Goal: Task Accomplishment & Management: Manage account settings

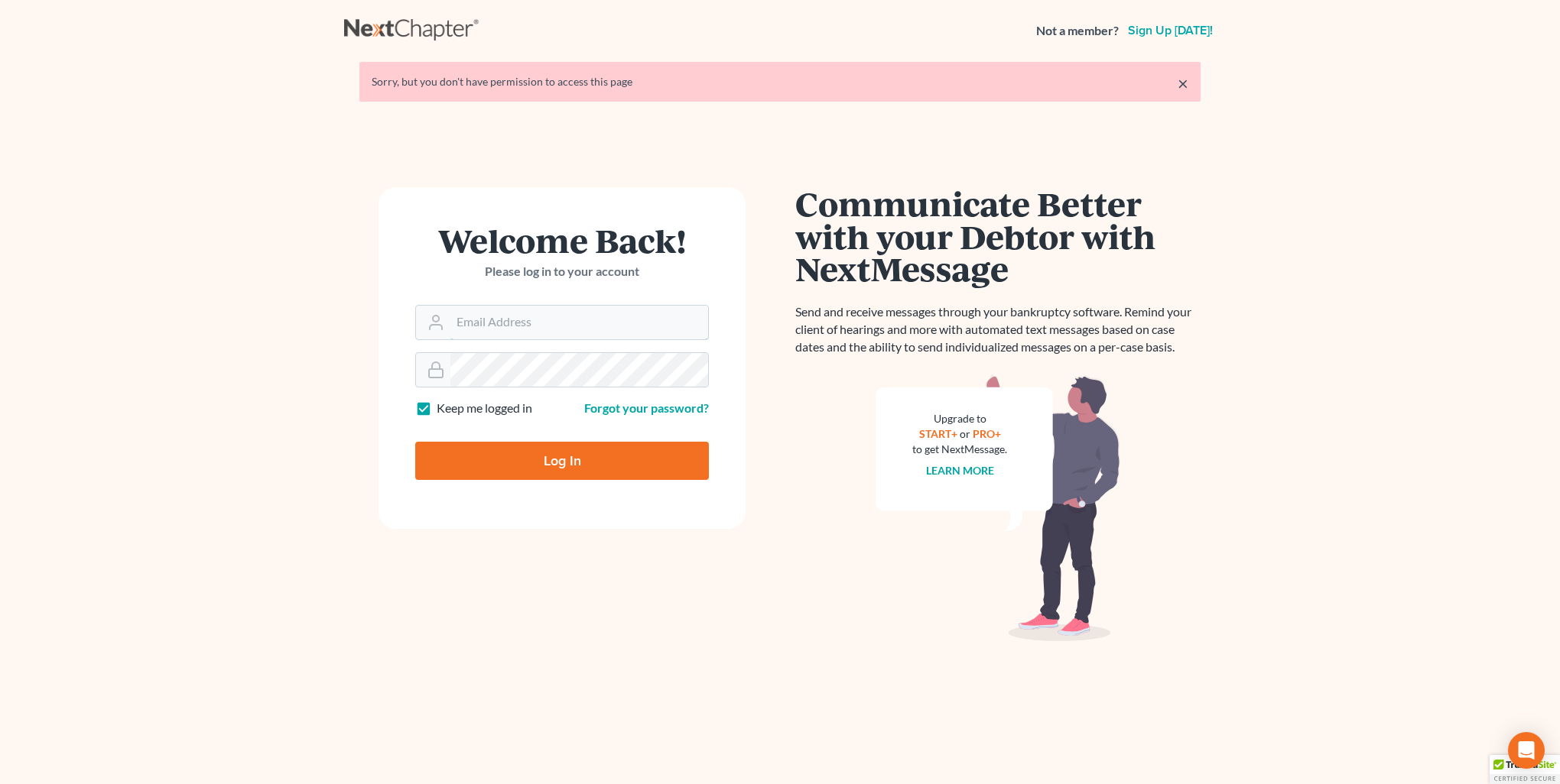
type input "kristi@littlelawofficeky.com"
click at [545, 454] on input "Log In" at bounding box center [562, 460] width 293 height 38
type input "Thinking..."
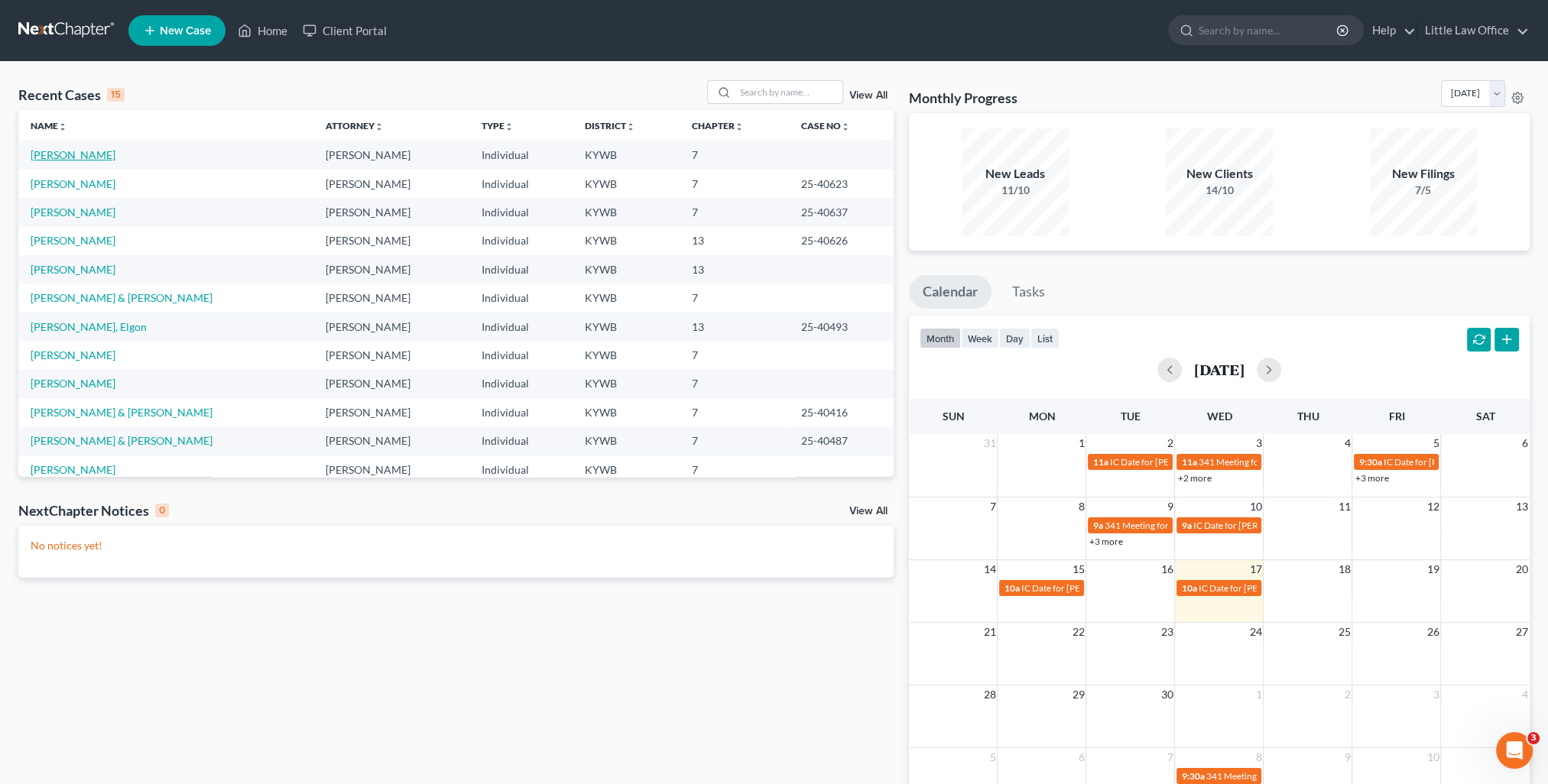
click at [82, 152] on link "[PERSON_NAME]" at bounding box center [73, 154] width 85 height 13
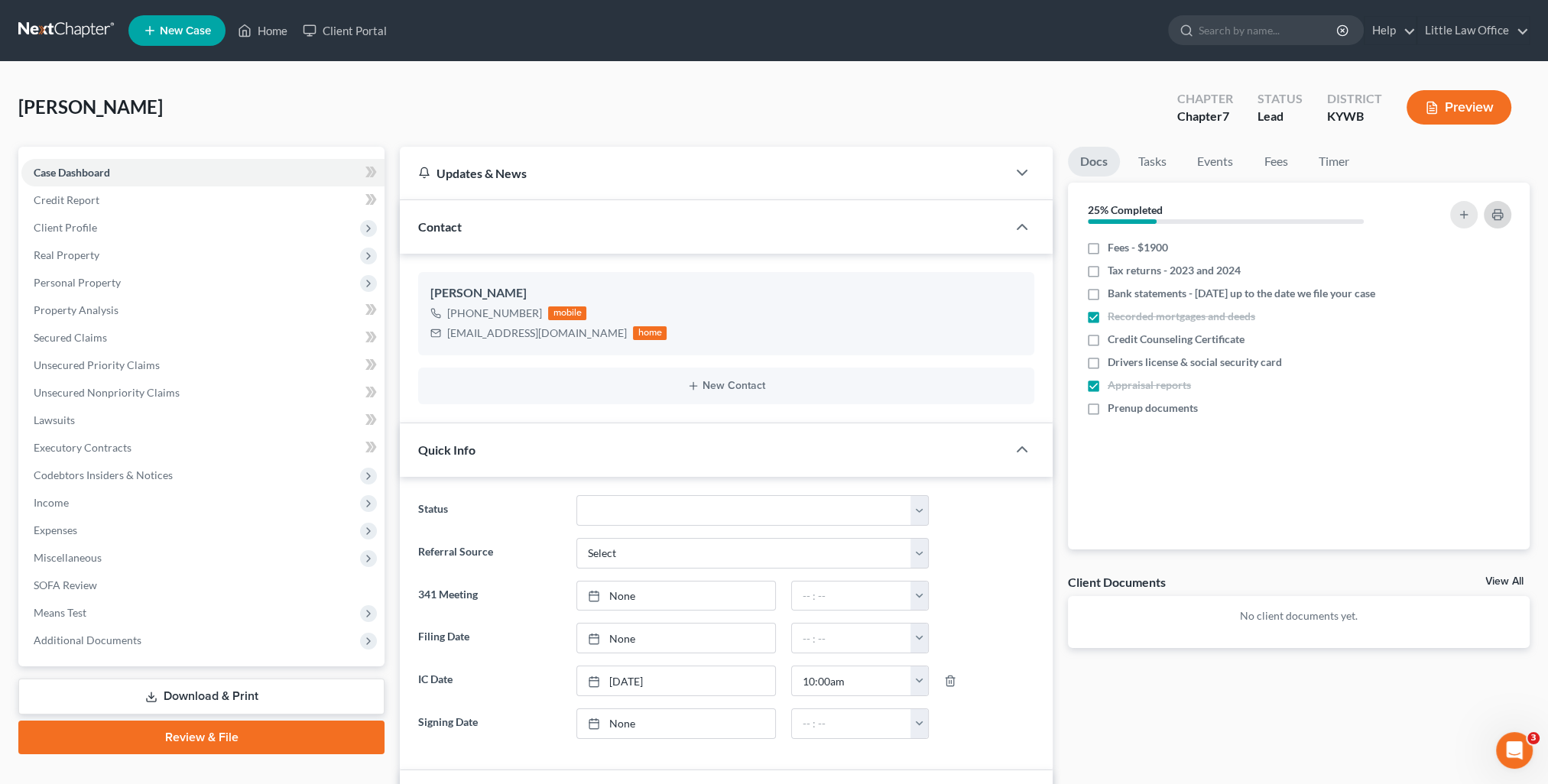
click at [1494, 213] on icon "button" at bounding box center [1498, 214] width 12 height 12
click at [536, 227] on div "Contact" at bounding box center [703, 227] width 607 height 53
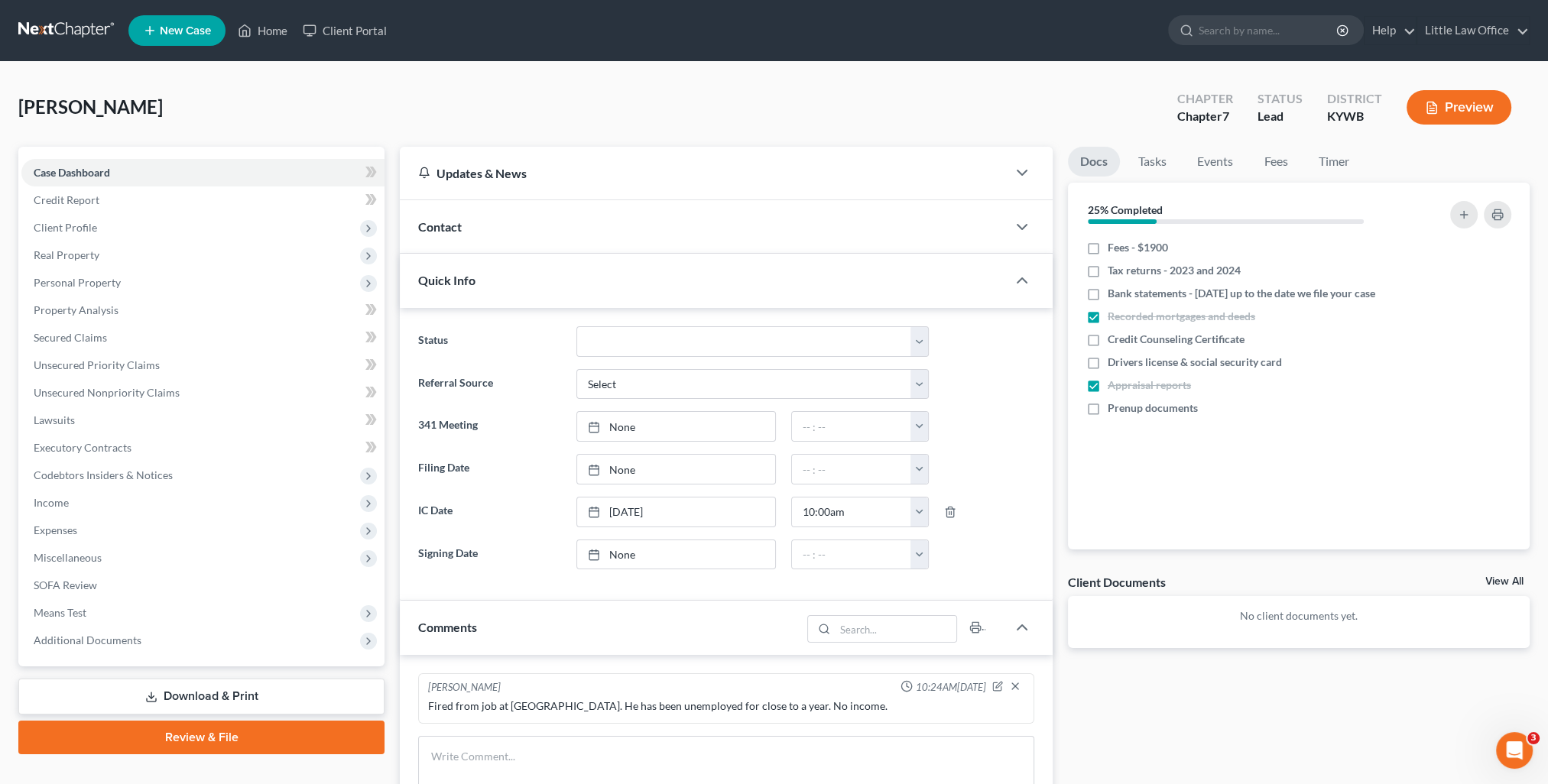
click at [546, 275] on div "Quick Info" at bounding box center [703, 280] width 607 height 53
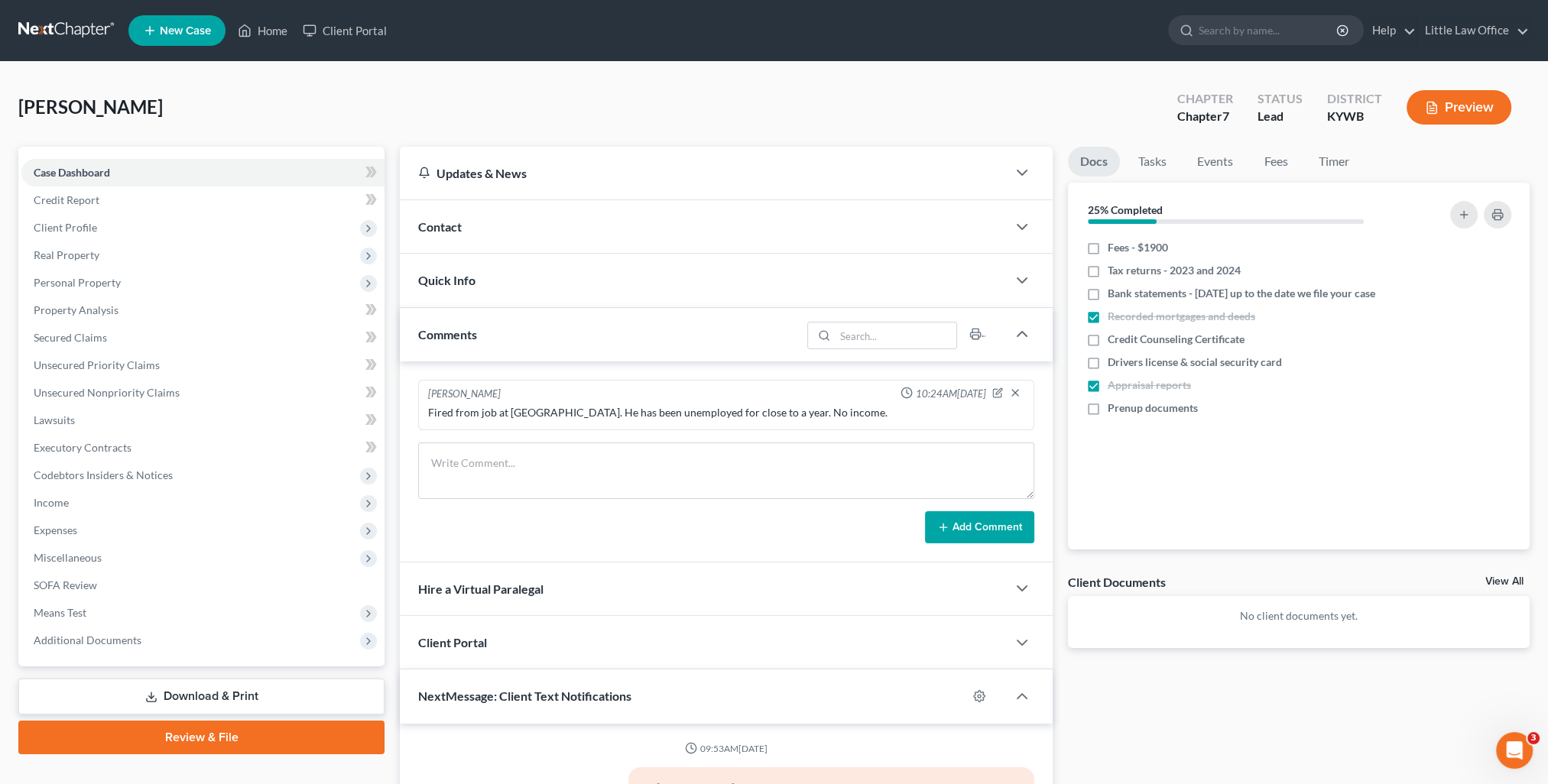
click at [462, 221] on div "Contact" at bounding box center [703, 227] width 607 height 53
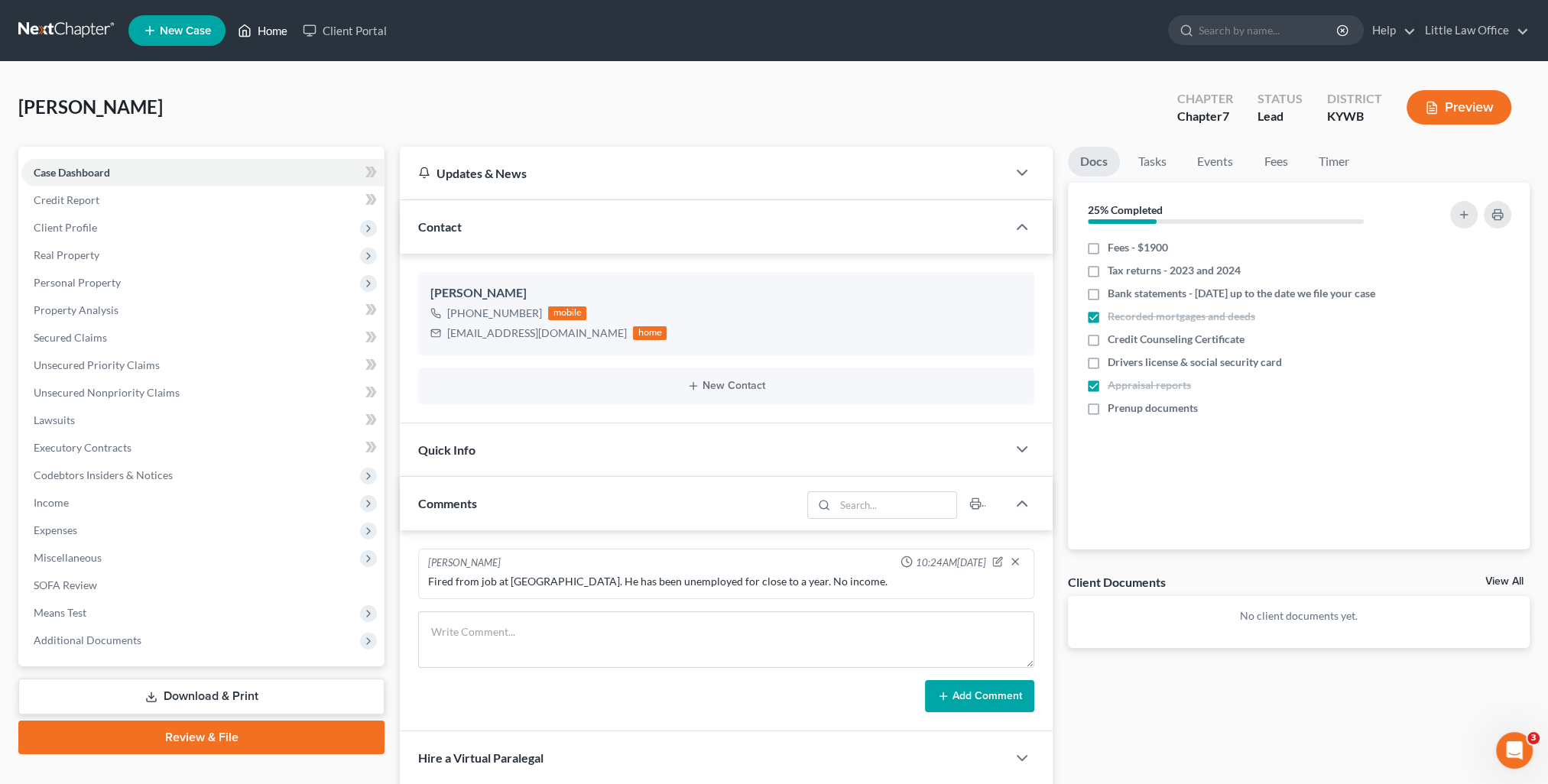
click at [271, 38] on link "Home" at bounding box center [263, 30] width 65 height 28
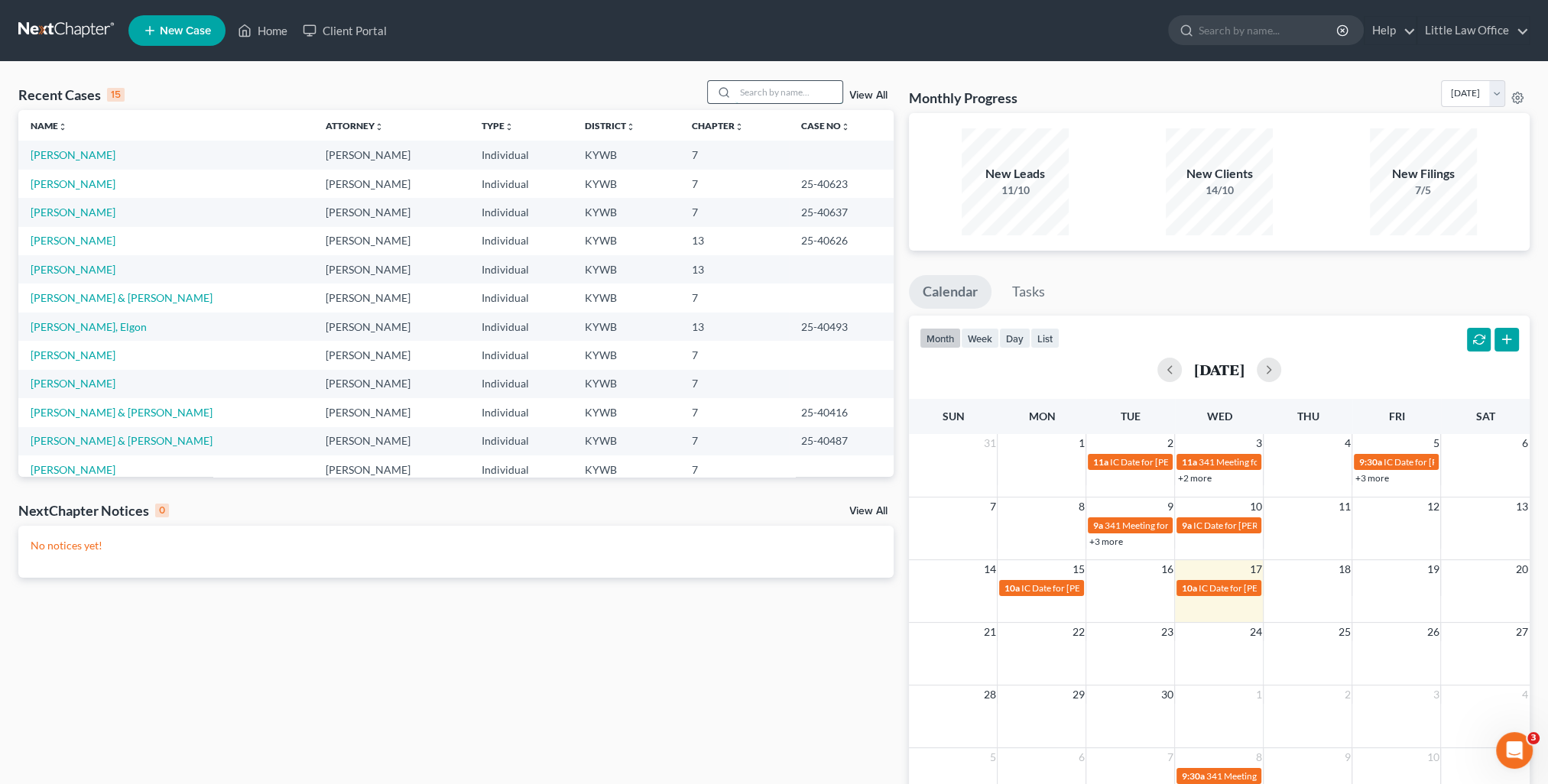
click at [789, 91] on input "search" at bounding box center [788, 91] width 107 height 23
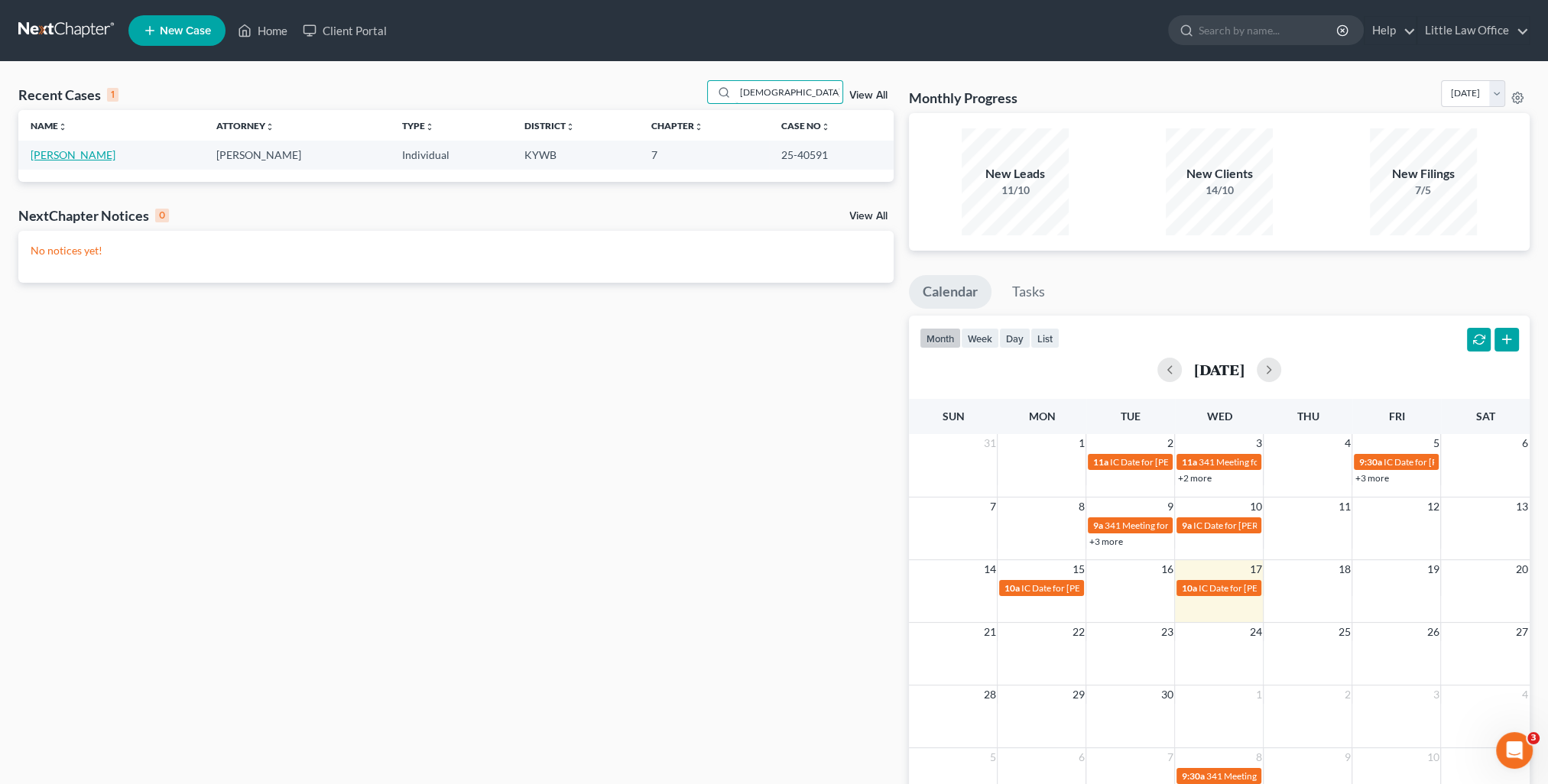
type input "[DEMOGRAPHIC_DATA]"
click at [60, 155] on link "[PERSON_NAME]" at bounding box center [73, 154] width 85 height 13
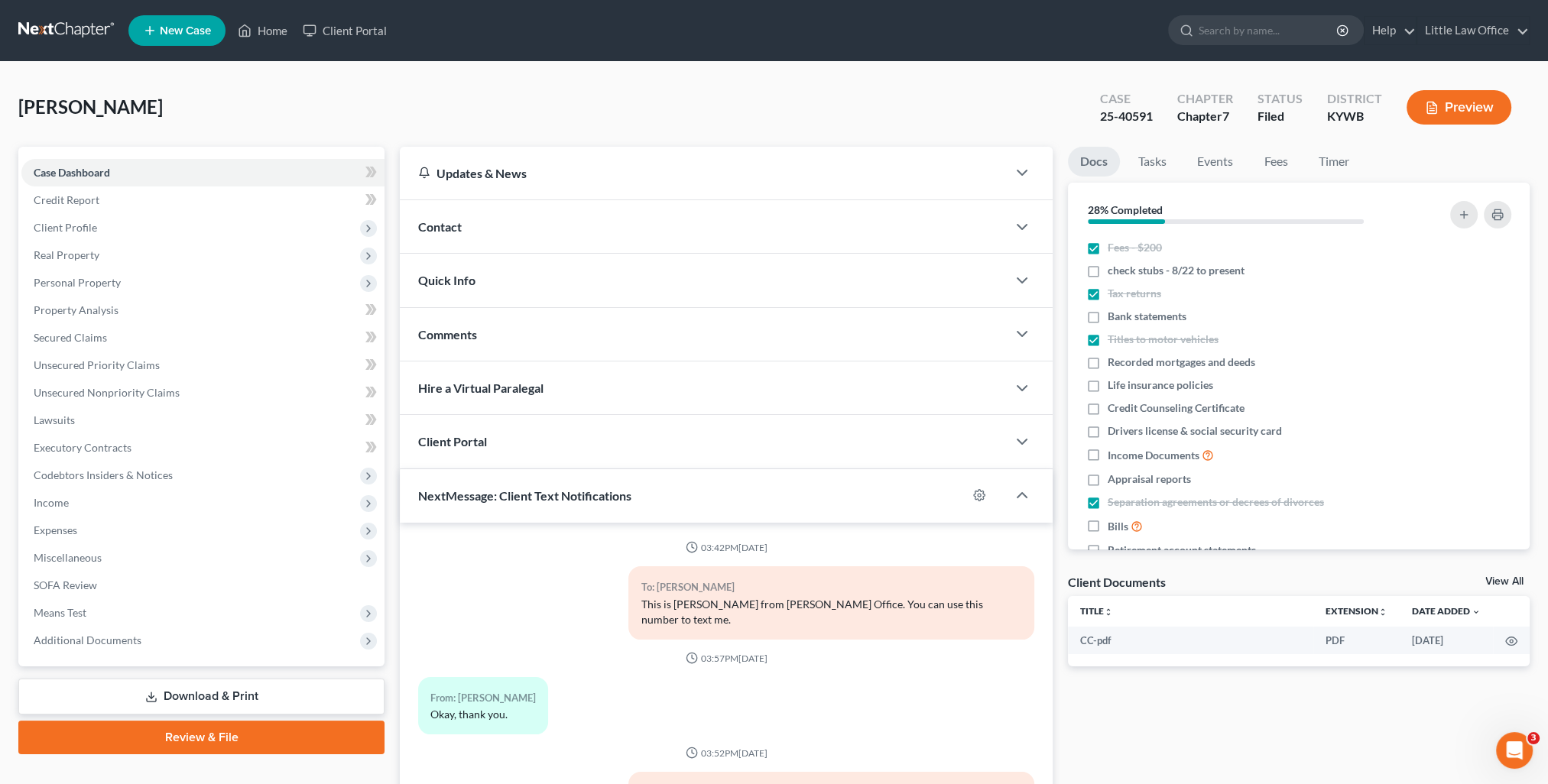
click at [553, 349] on div "Comments" at bounding box center [703, 334] width 607 height 53
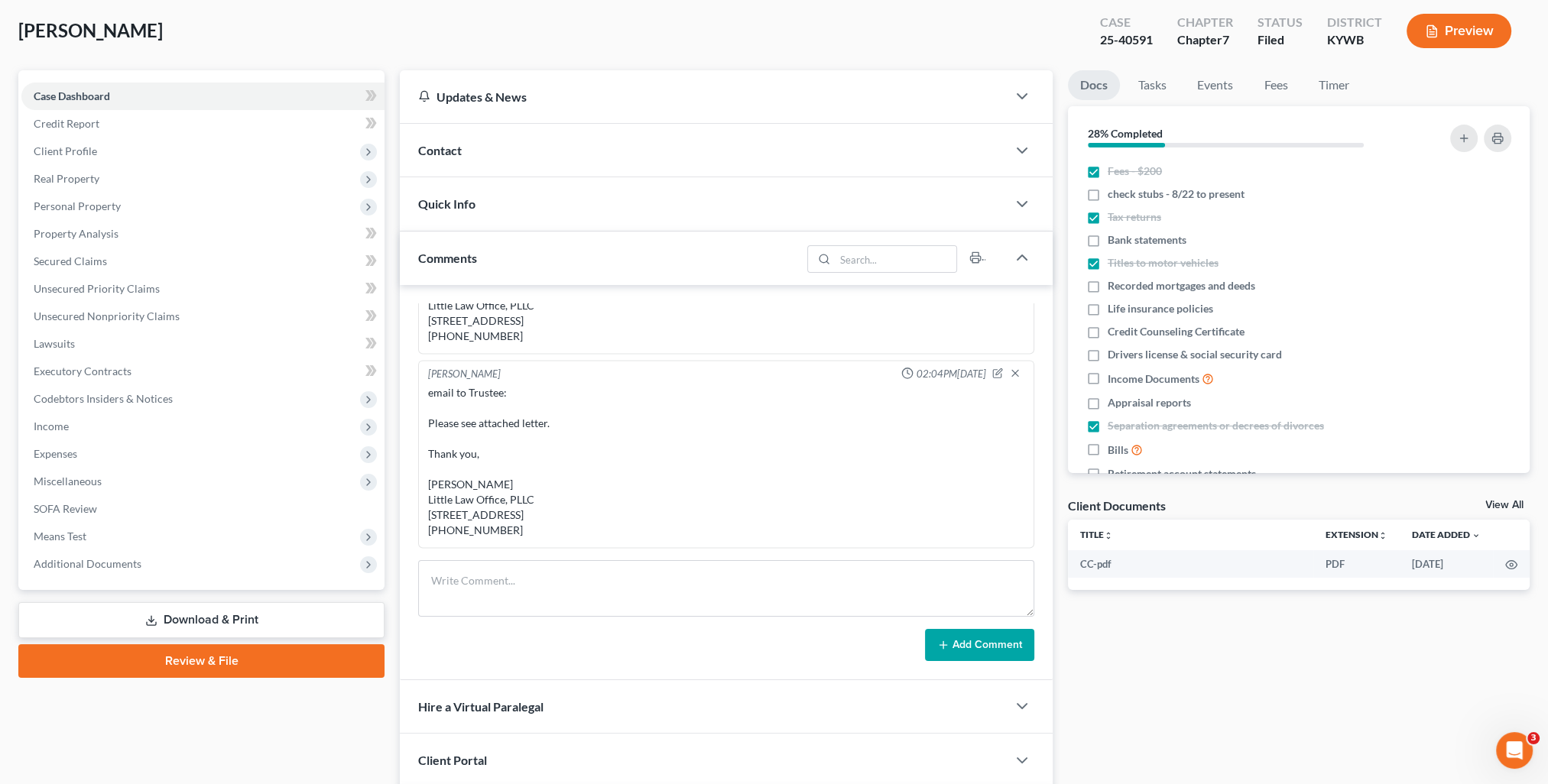
scroll to position [2917, 0]
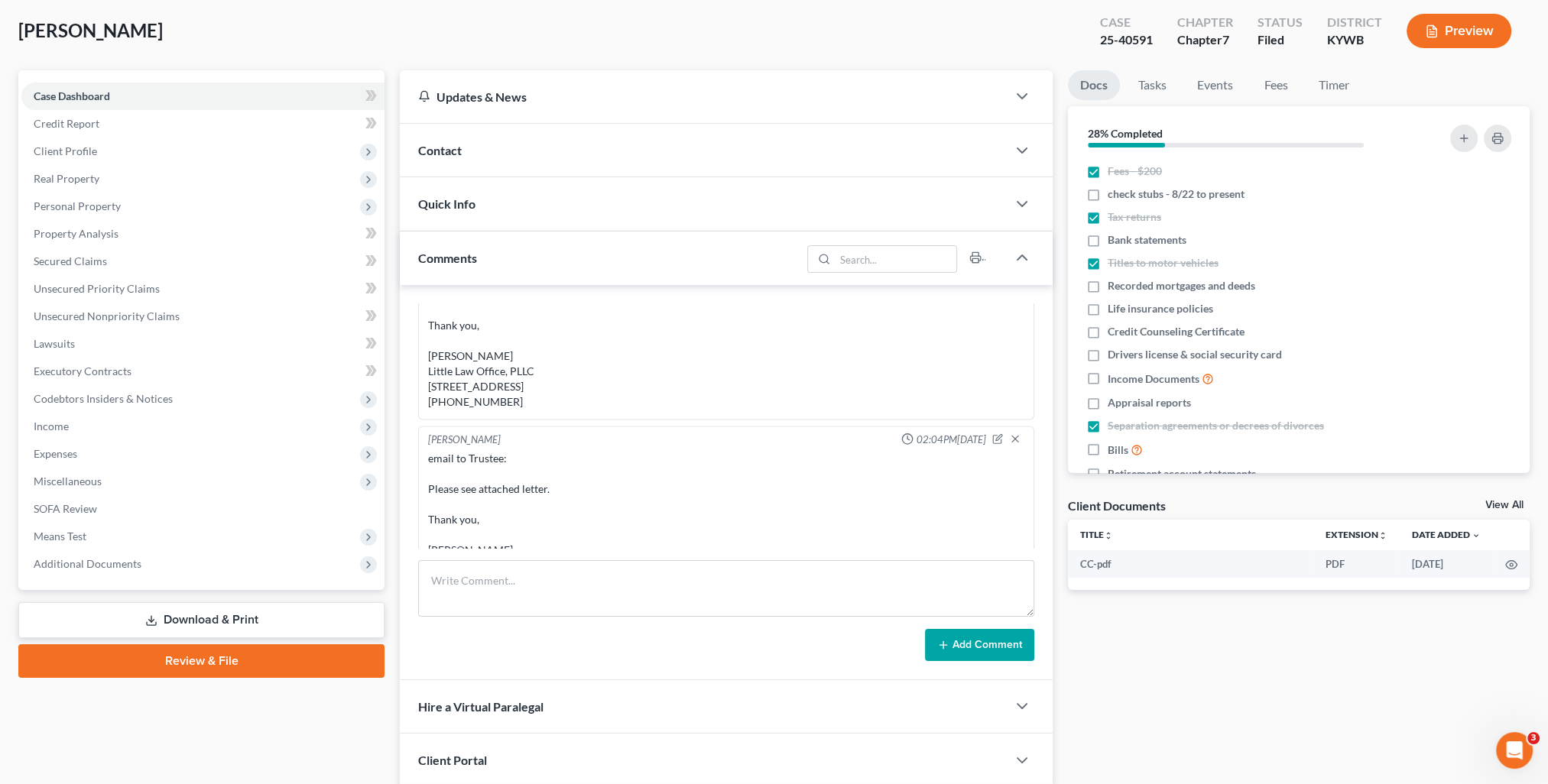
drag, startPoint x: 420, startPoint y: 387, endPoint x: 488, endPoint y: 432, distance: 81.5
click at [488, 420] on div "[PERSON_NAME] 02:01PM[DATE] email to One Main: We have received the reaffirmati…" at bounding box center [726, 310] width 616 height 218
click at [440, 409] on div "email to One Main: We have received the reaffirmation agreement in the above-re…" at bounding box center [726, 318] width 596 height 183
drag, startPoint x: 434, startPoint y: 398, endPoint x: 468, endPoint y: 422, distance: 41.6
click at [468, 420] on div "[PERSON_NAME] 02:01PM[DATE] email to One Main: We have received the reaffirmati…" at bounding box center [726, 310] width 616 height 218
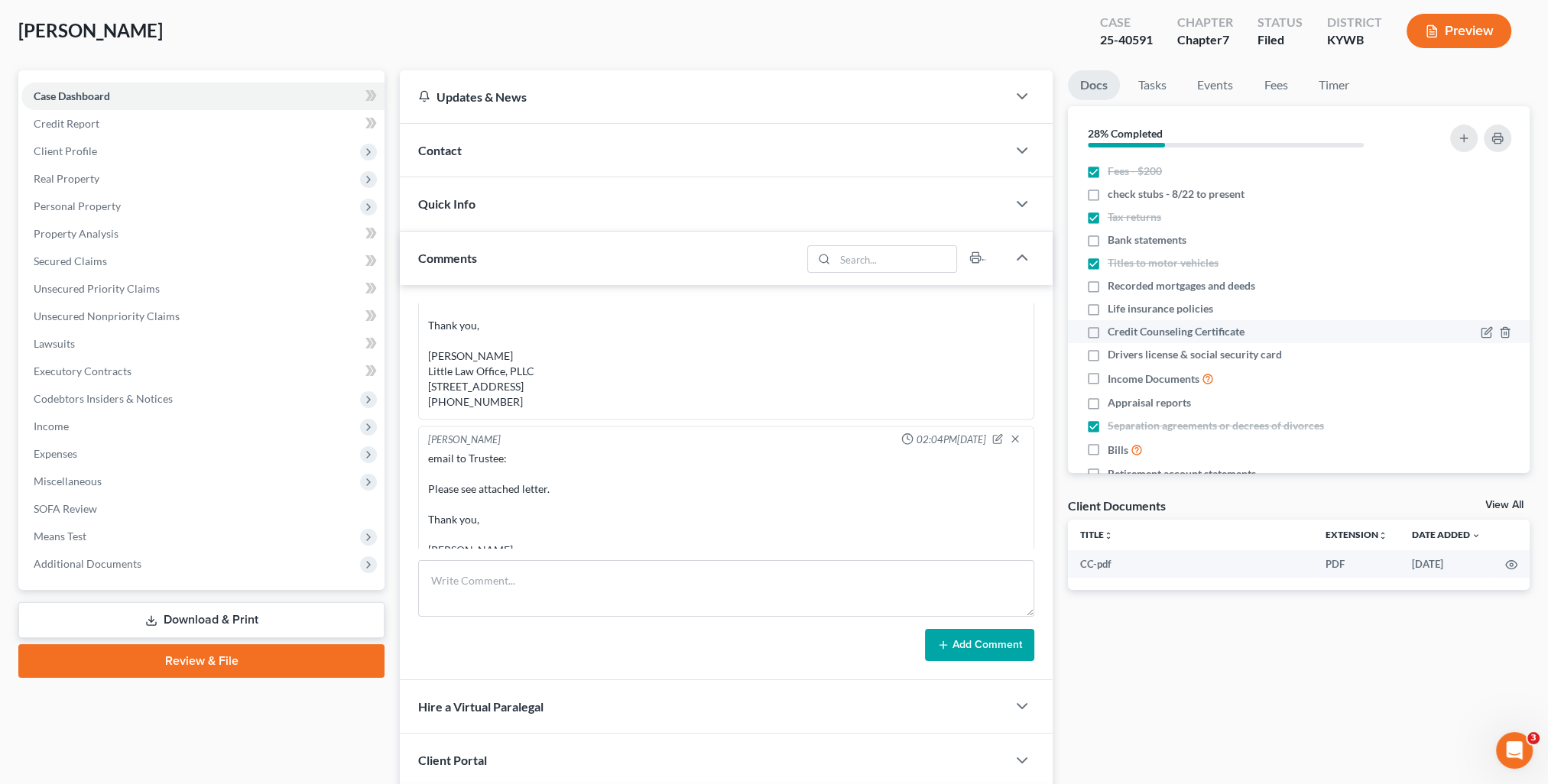
copy div "We have received the reaffirmation agreement in the above-referenced case. We s…"
click at [562, 591] on textarea at bounding box center [726, 587] width 616 height 56
paste textarea "We have received the reaffirmation agreement in the above-referenced case. We s…"
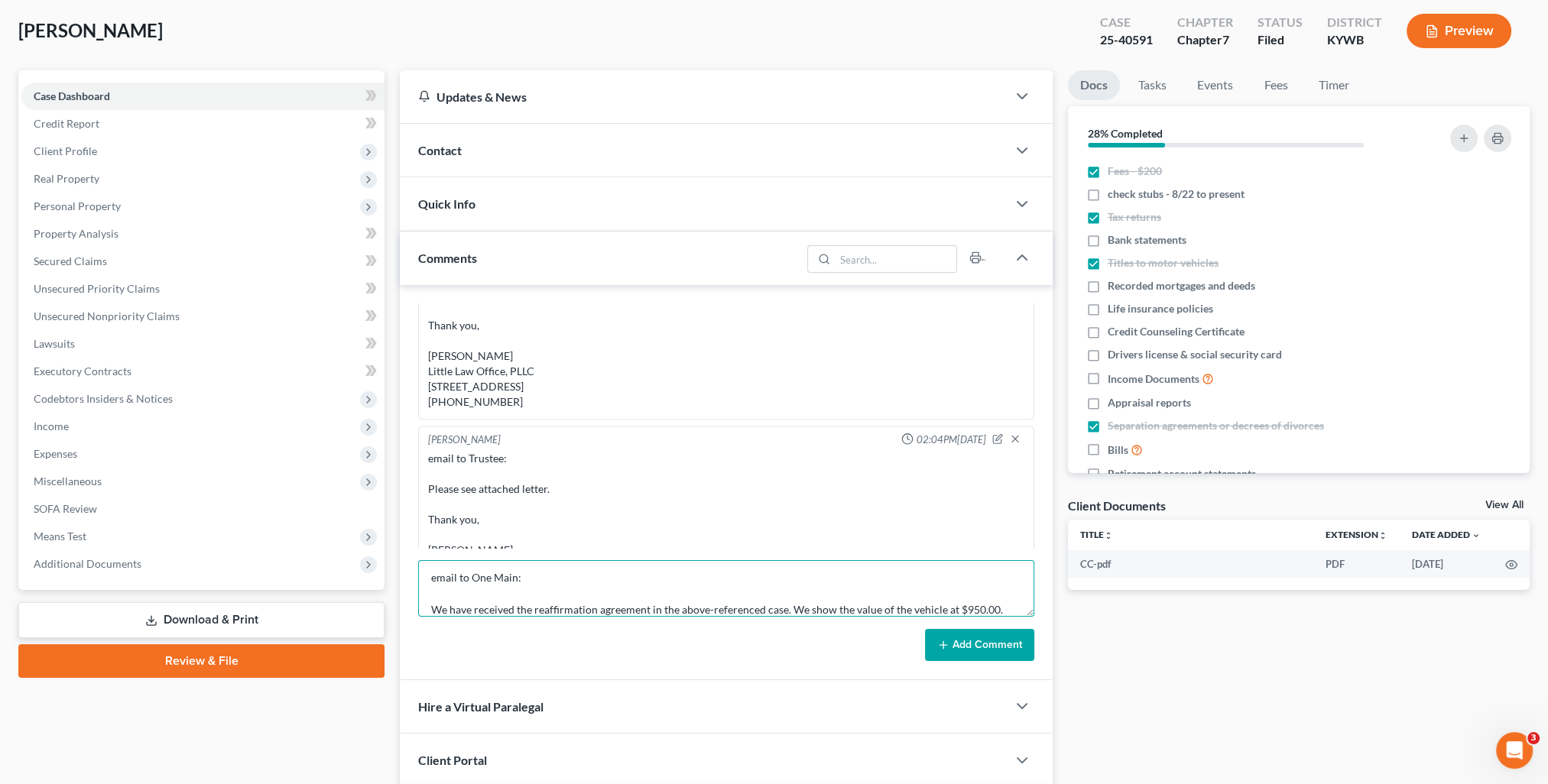
type textarea "email to One Main: We have received the reaffirmation agreement in the above-re…"
click at [960, 653] on button "Add Comment" at bounding box center [979, 644] width 109 height 32
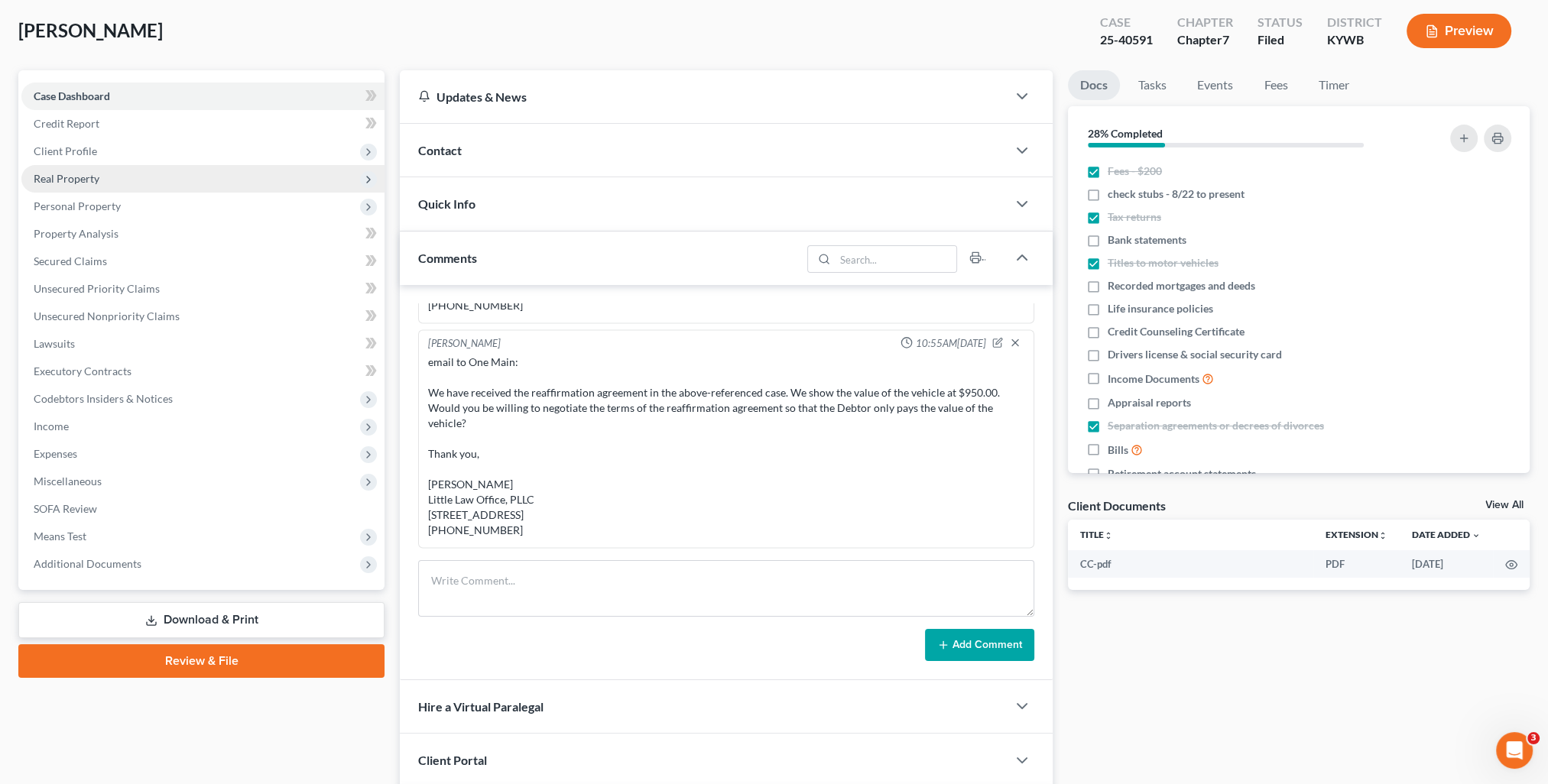
scroll to position [0, 0]
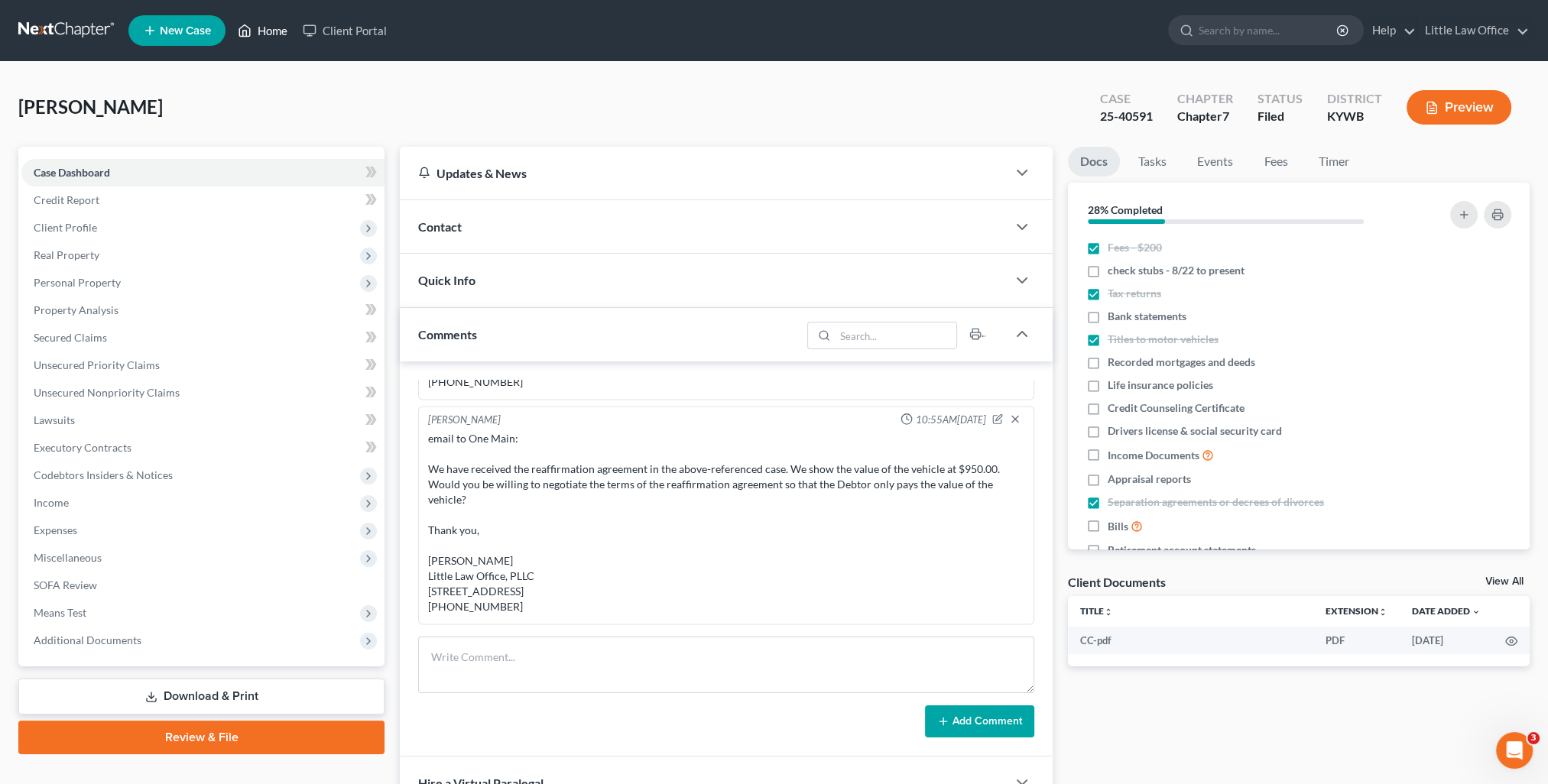
click at [269, 22] on link "Home" at bounding box center [263, 30] width 65 height 28
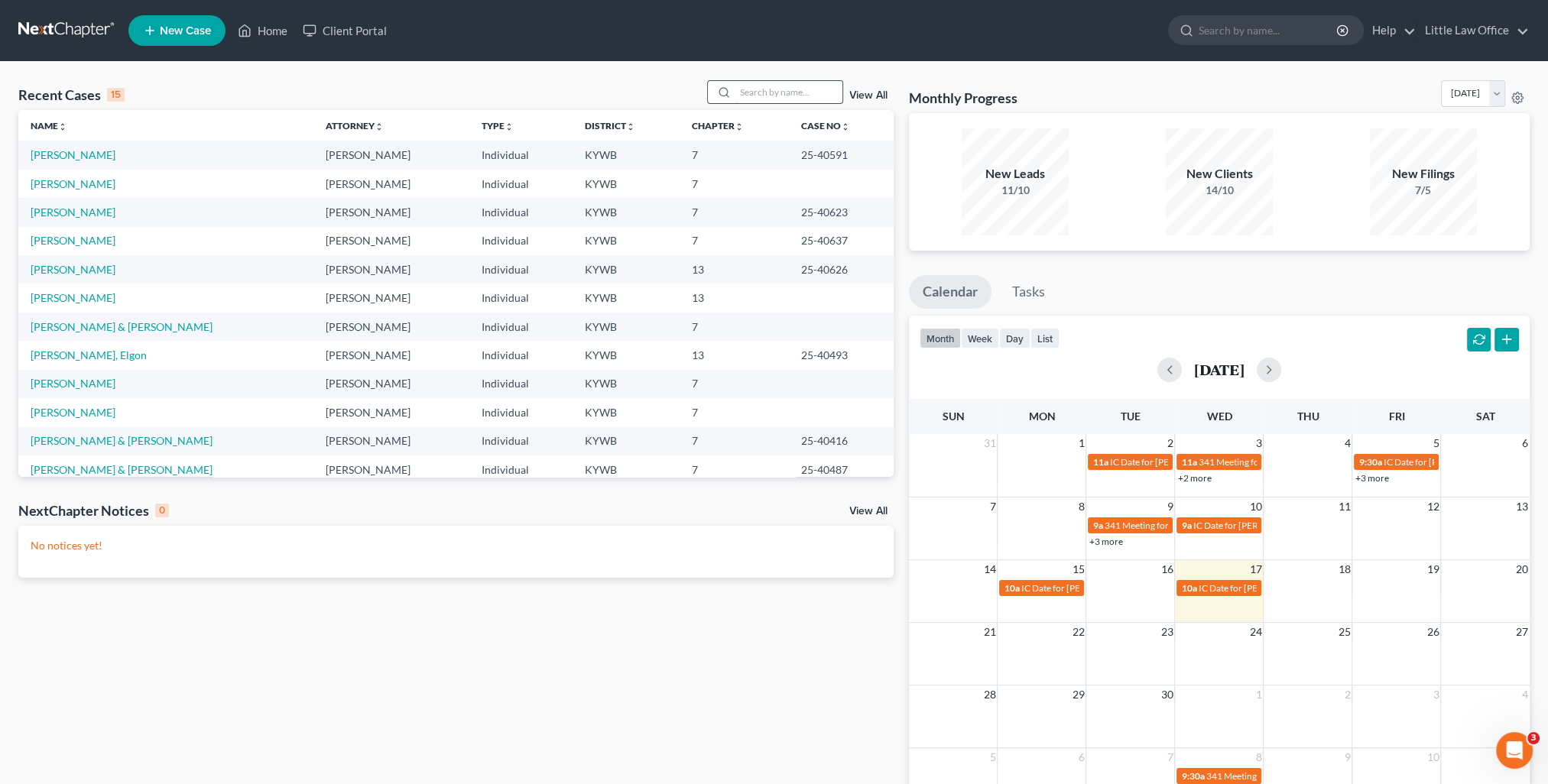
click at [735, 93] on input "search" at bounding box center [788, 91] width 107 height 23
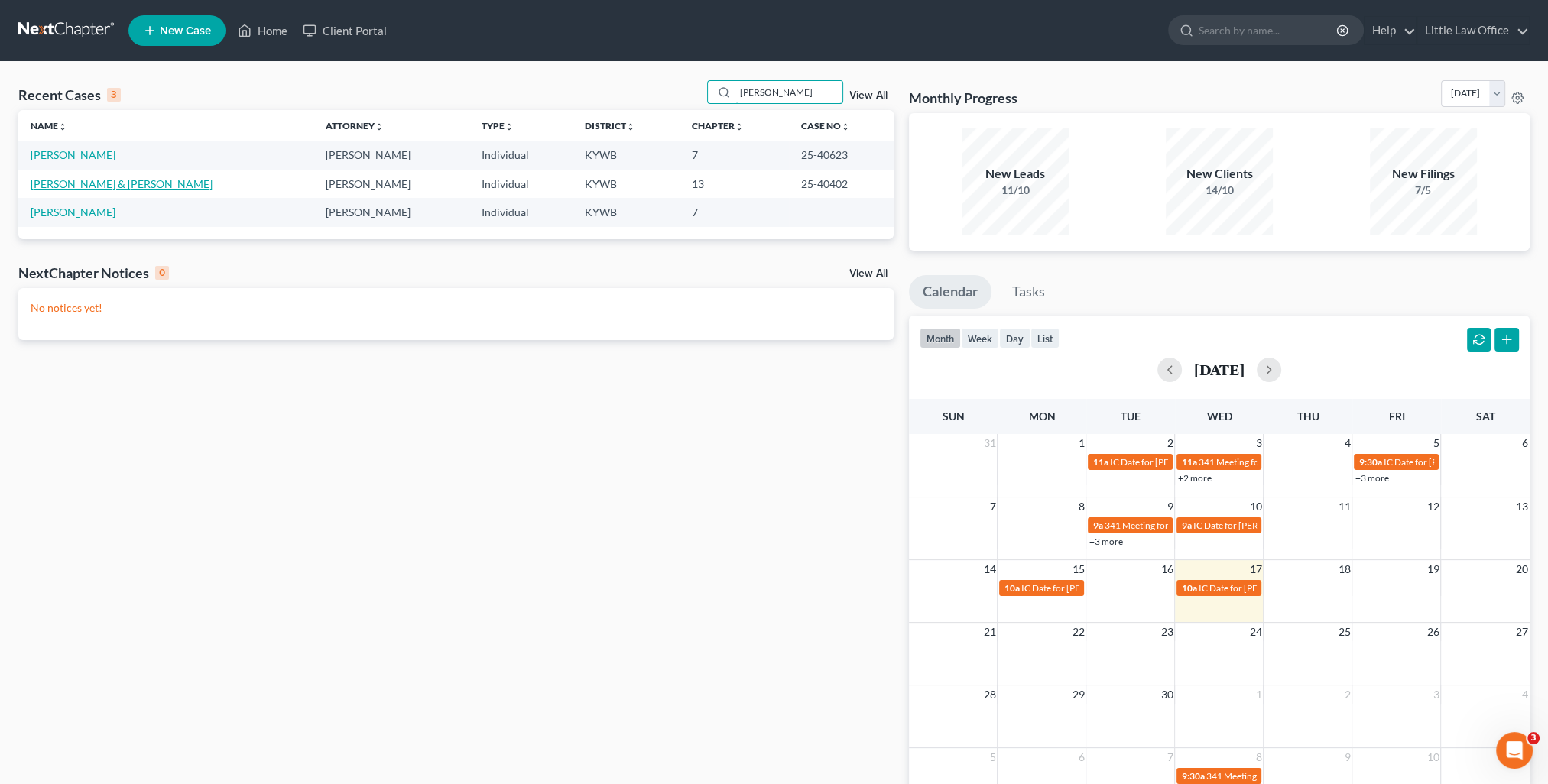
type input "[PERSON_NAME]"
click at [116, 182] on link "[PERSON_NAME] & [PERSON_NAME]" at bounding box center [121, 183] width 182 height 13
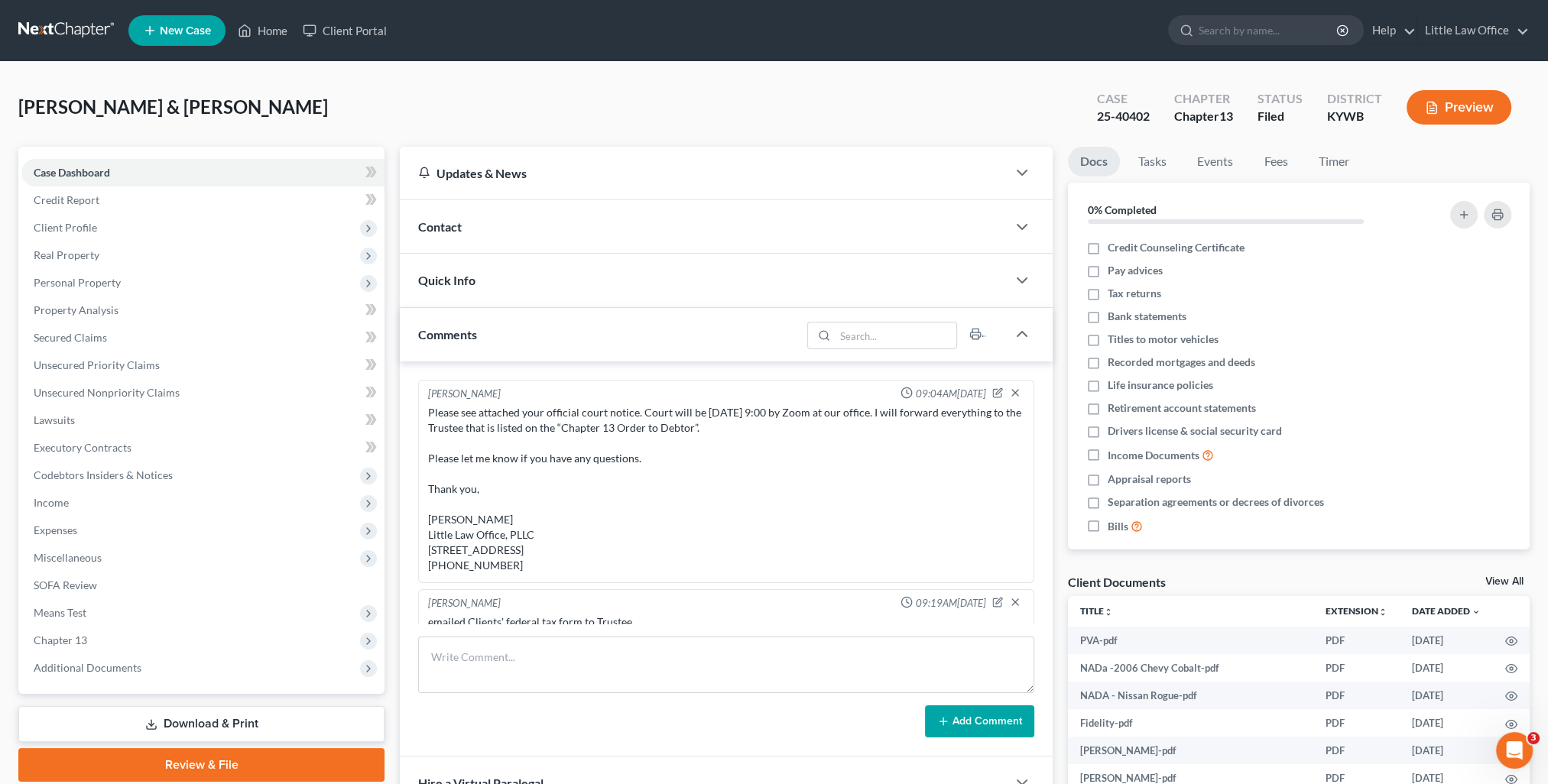
scroll to position [713, 0]
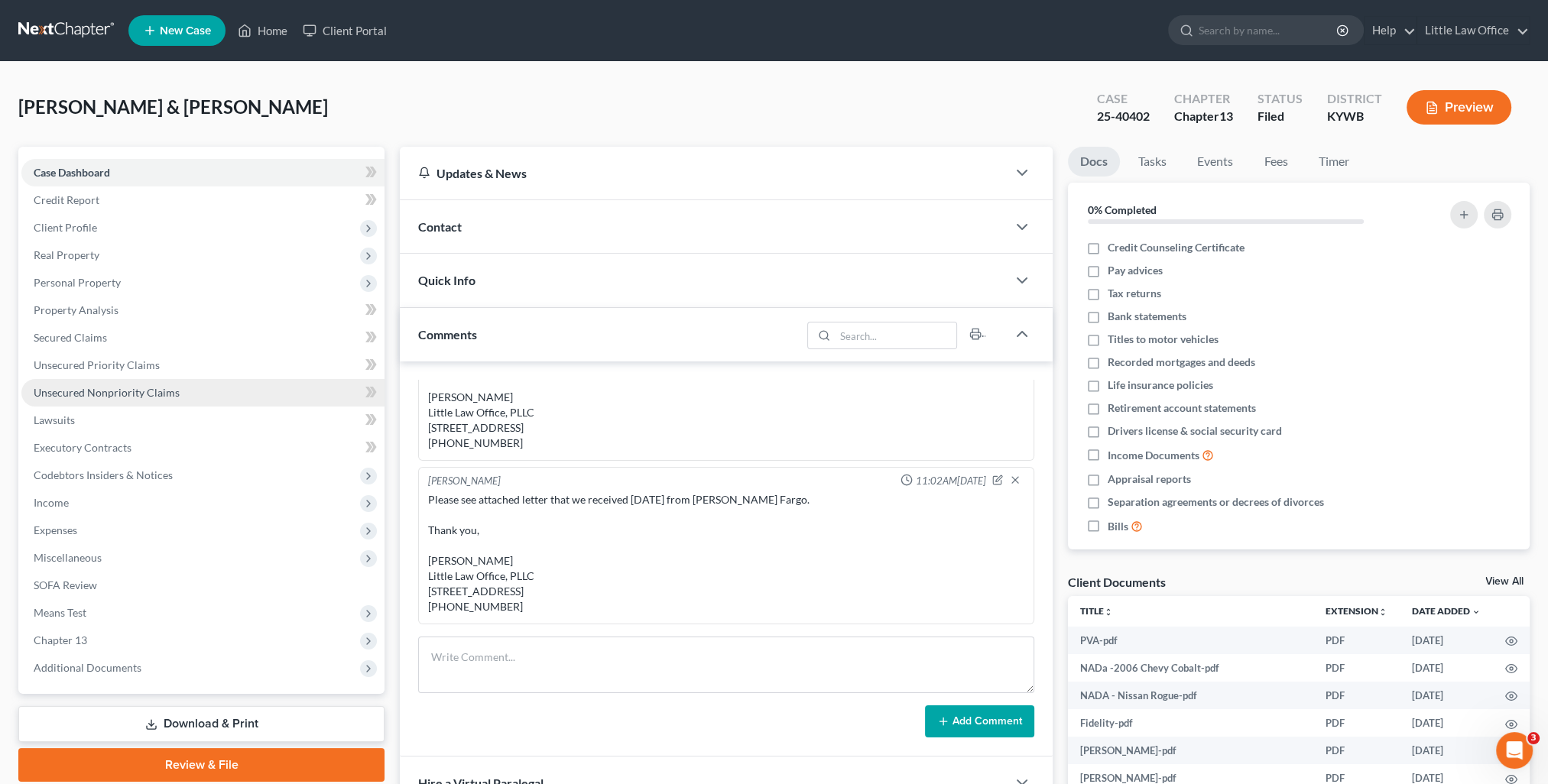
click at [91, 389] on span "Unsecured Nonpriority Claims" at bounding box center [106, 392] width 146 height 13
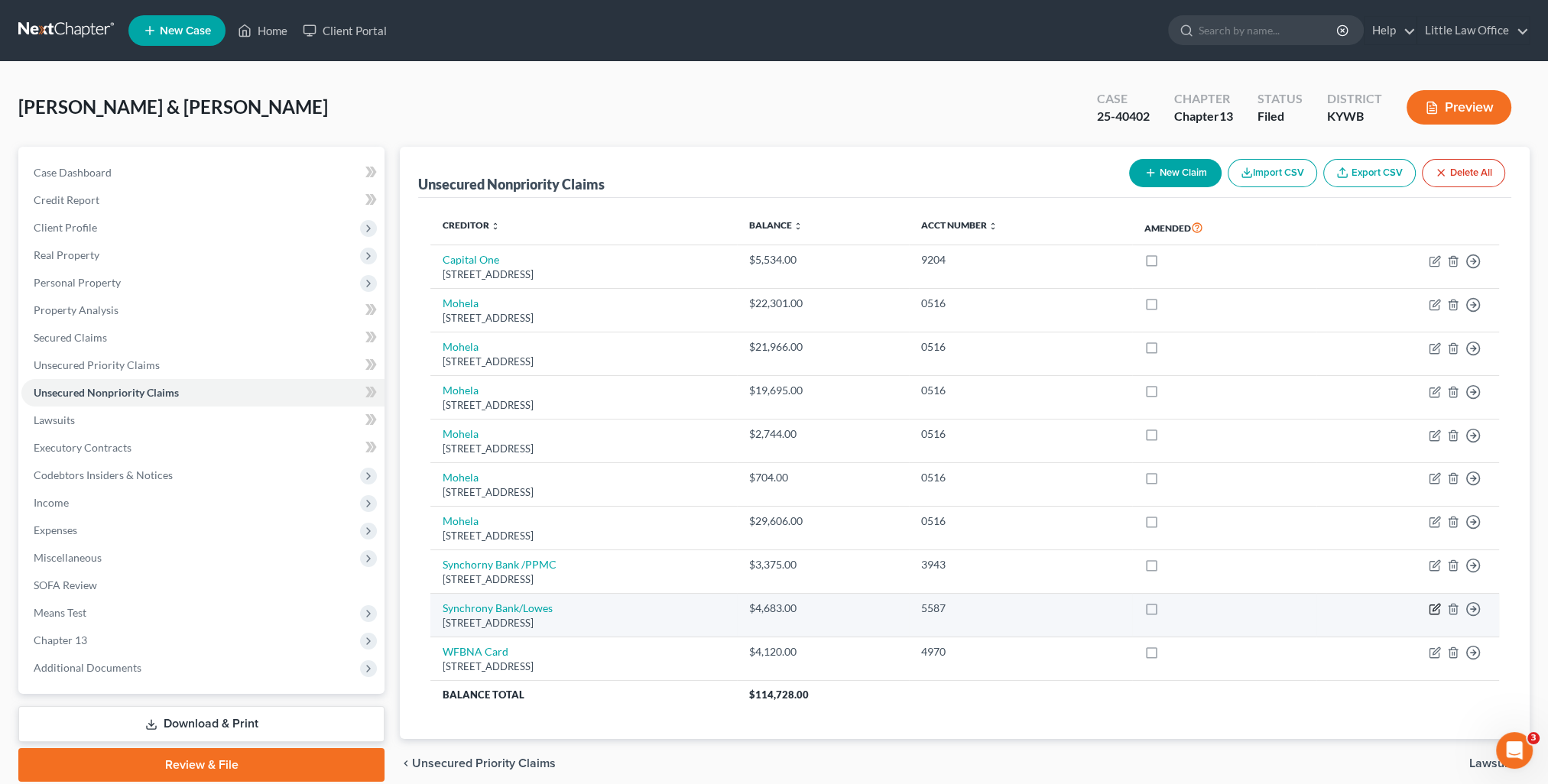
click at [1434, 609] on icon "button" at bounding box center [1436, 608] width 7 height 7
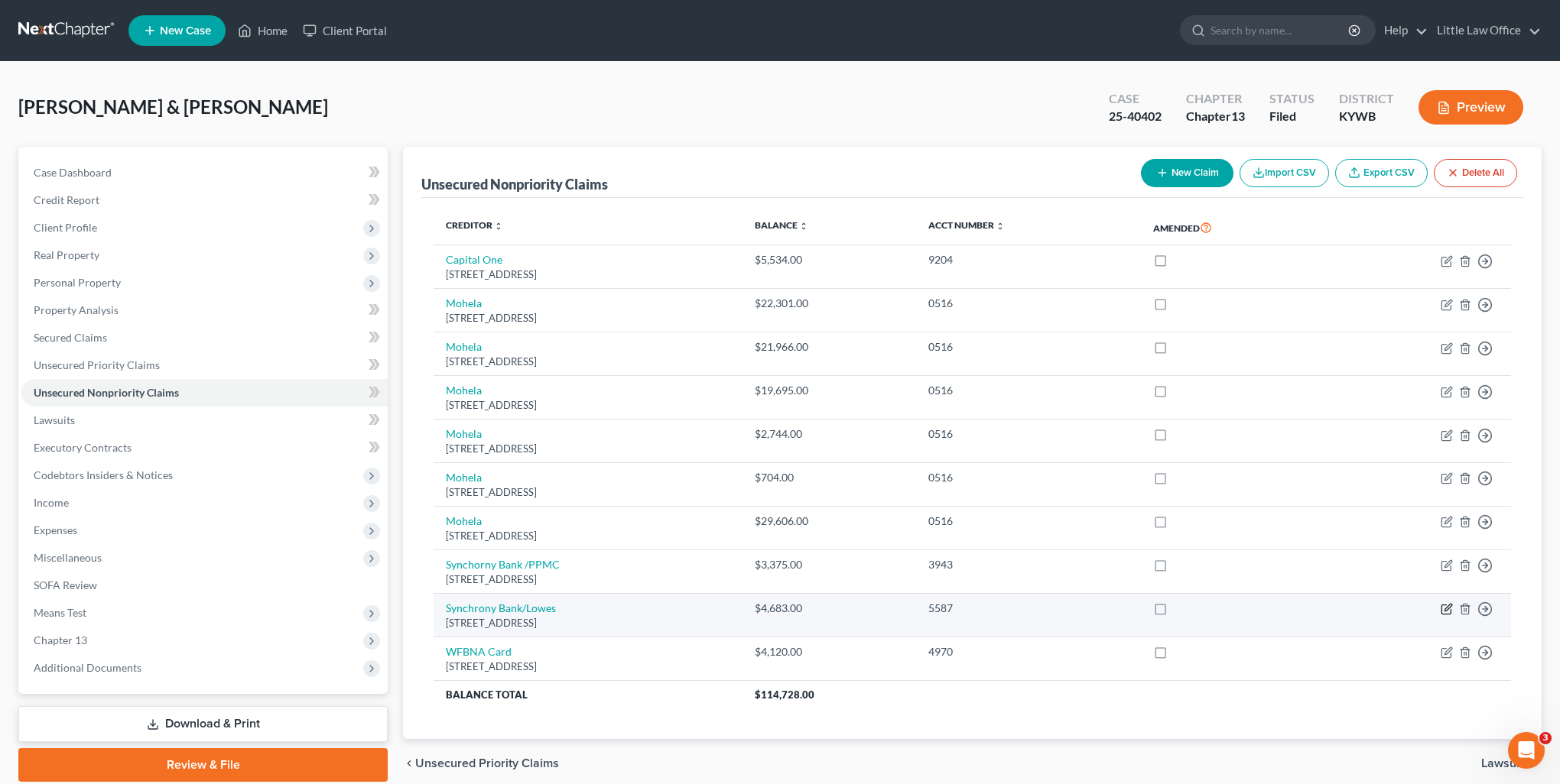
select select "45"
select select "2"
select select "1"
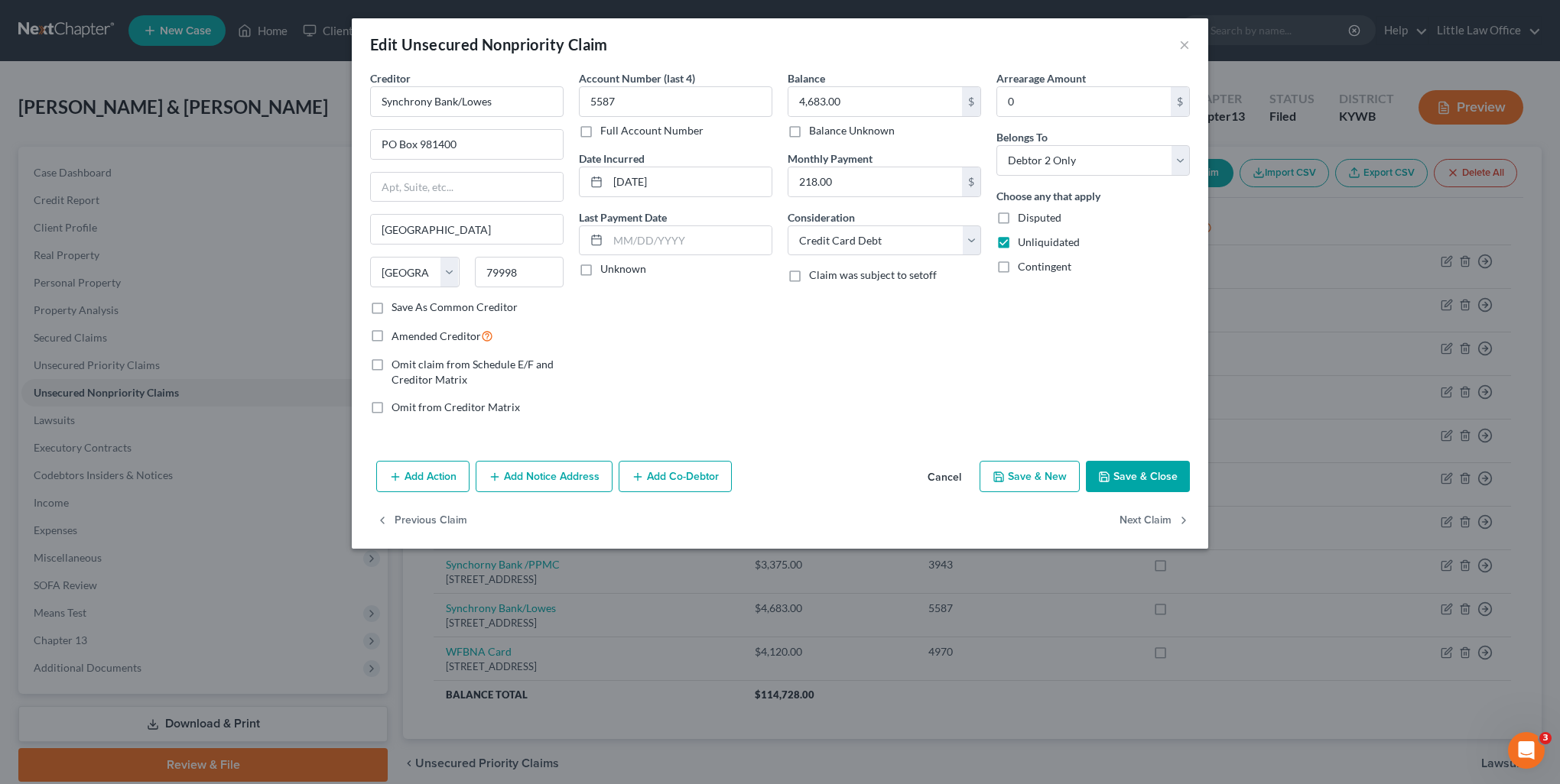
click at [1145, 479] on button "Save & Close" at bounding box center [1138, 476] width 104 height 32
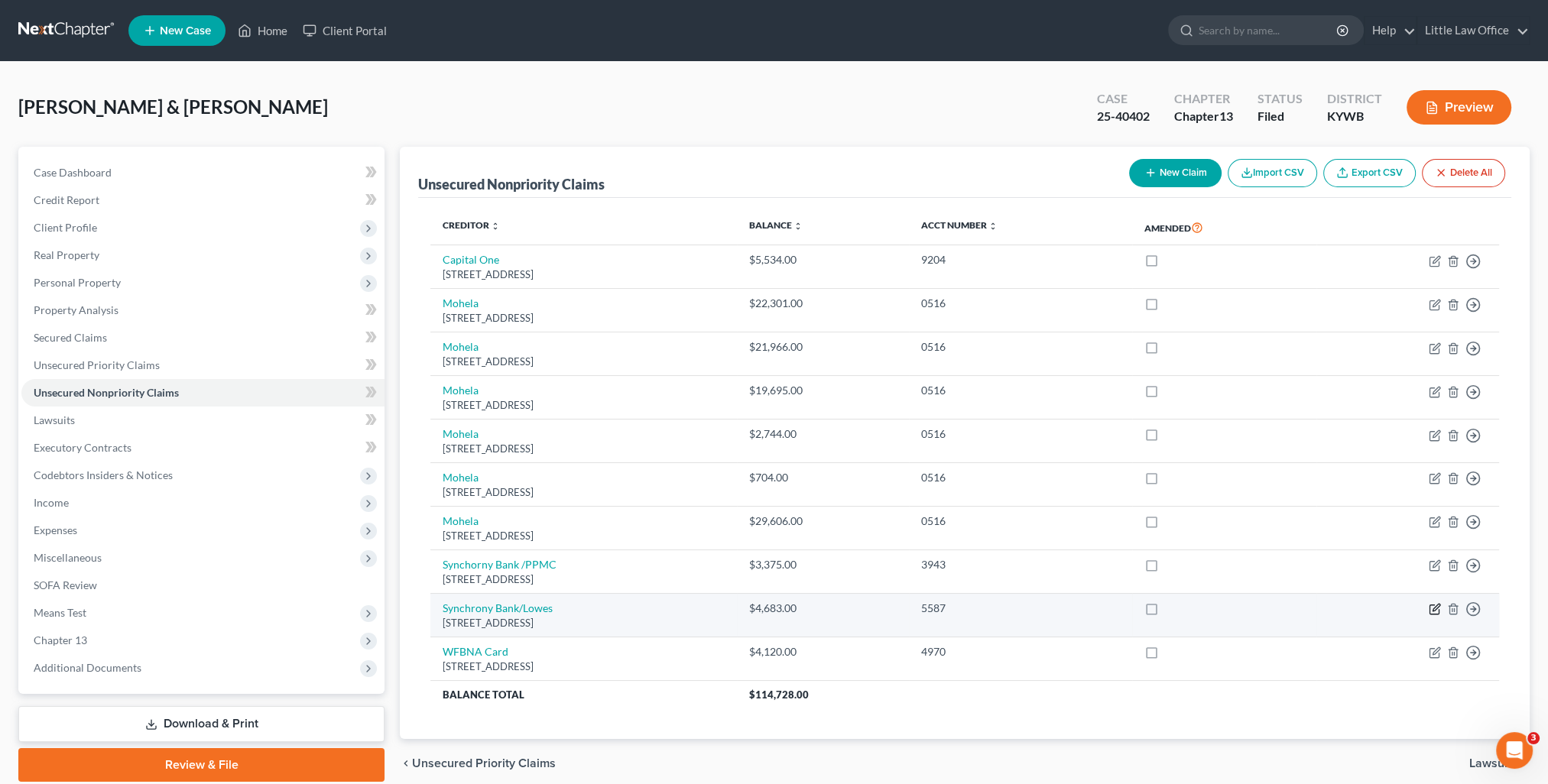
click at [1435, 610] on icon "button" at bounding box center [1435, 609] width 12 height 12
select select "45"
select select "2"
select select "1"
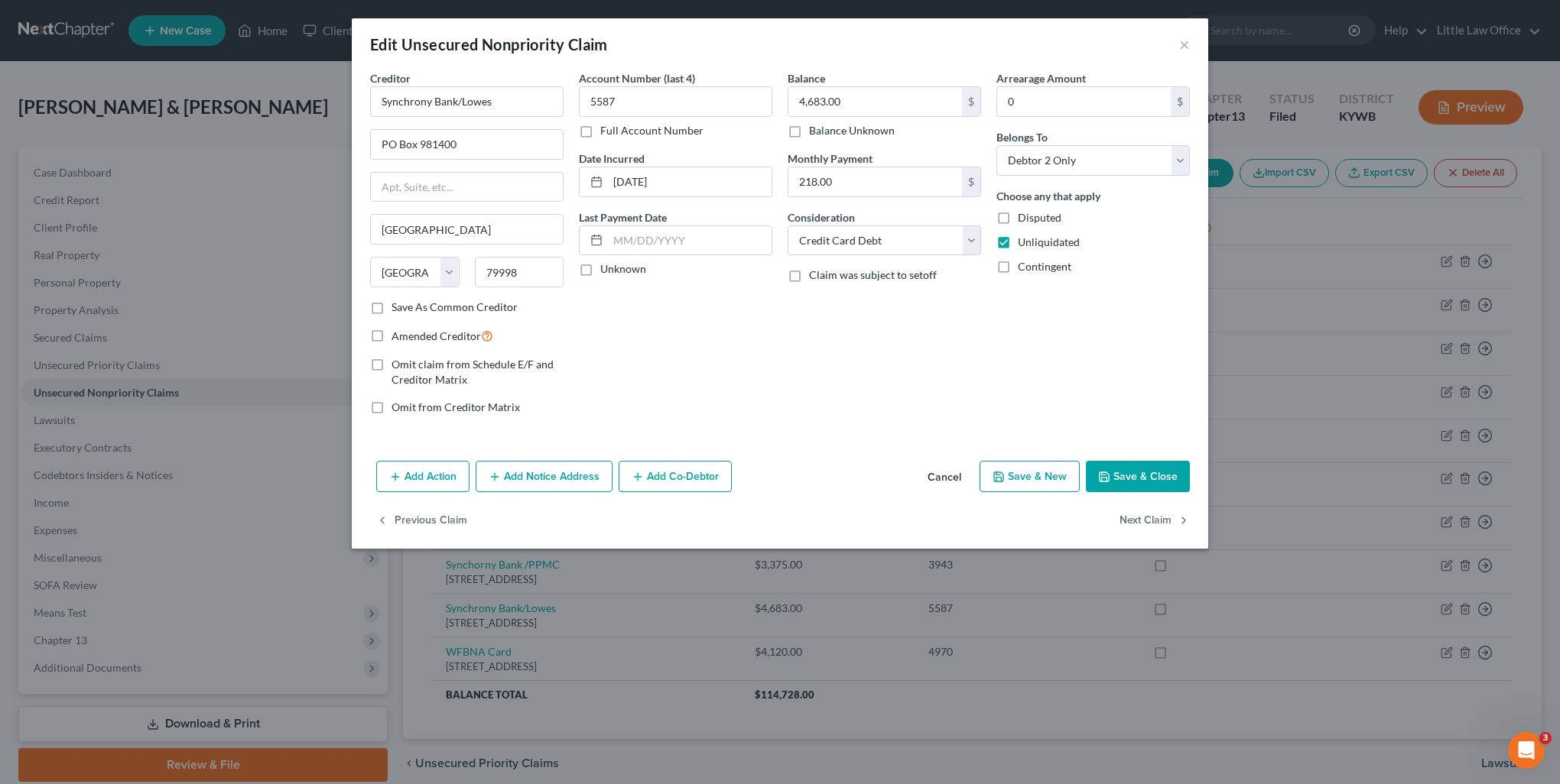
click at [1128, 469] on button "Save & Close" at bounding box center [1138, 476] width 104 height 32
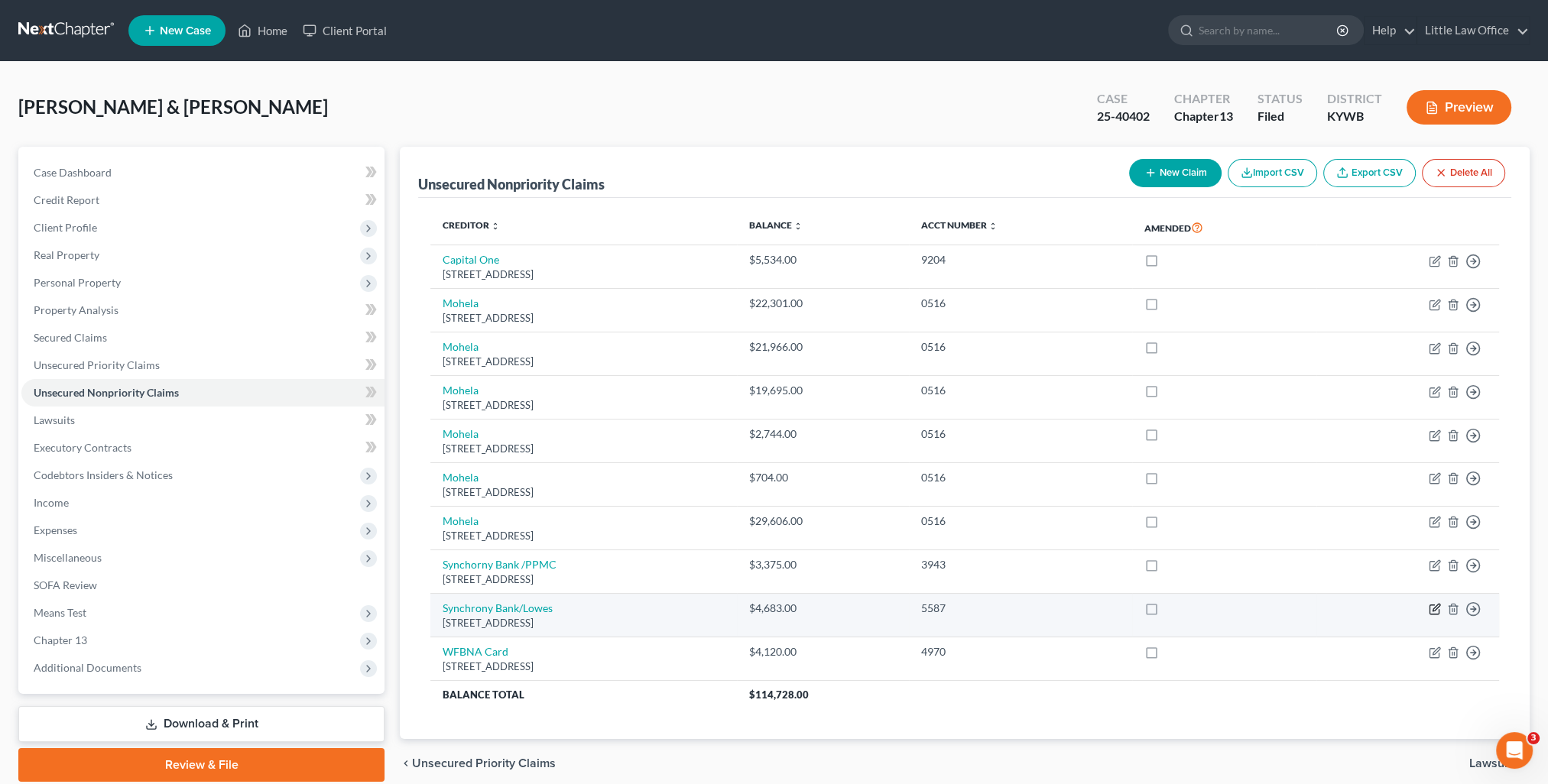
click at [1434, 607] on icon "button" at bounding box center [1435, 609] width 12 height 12
select select "45"
select select "2"
select select "1"
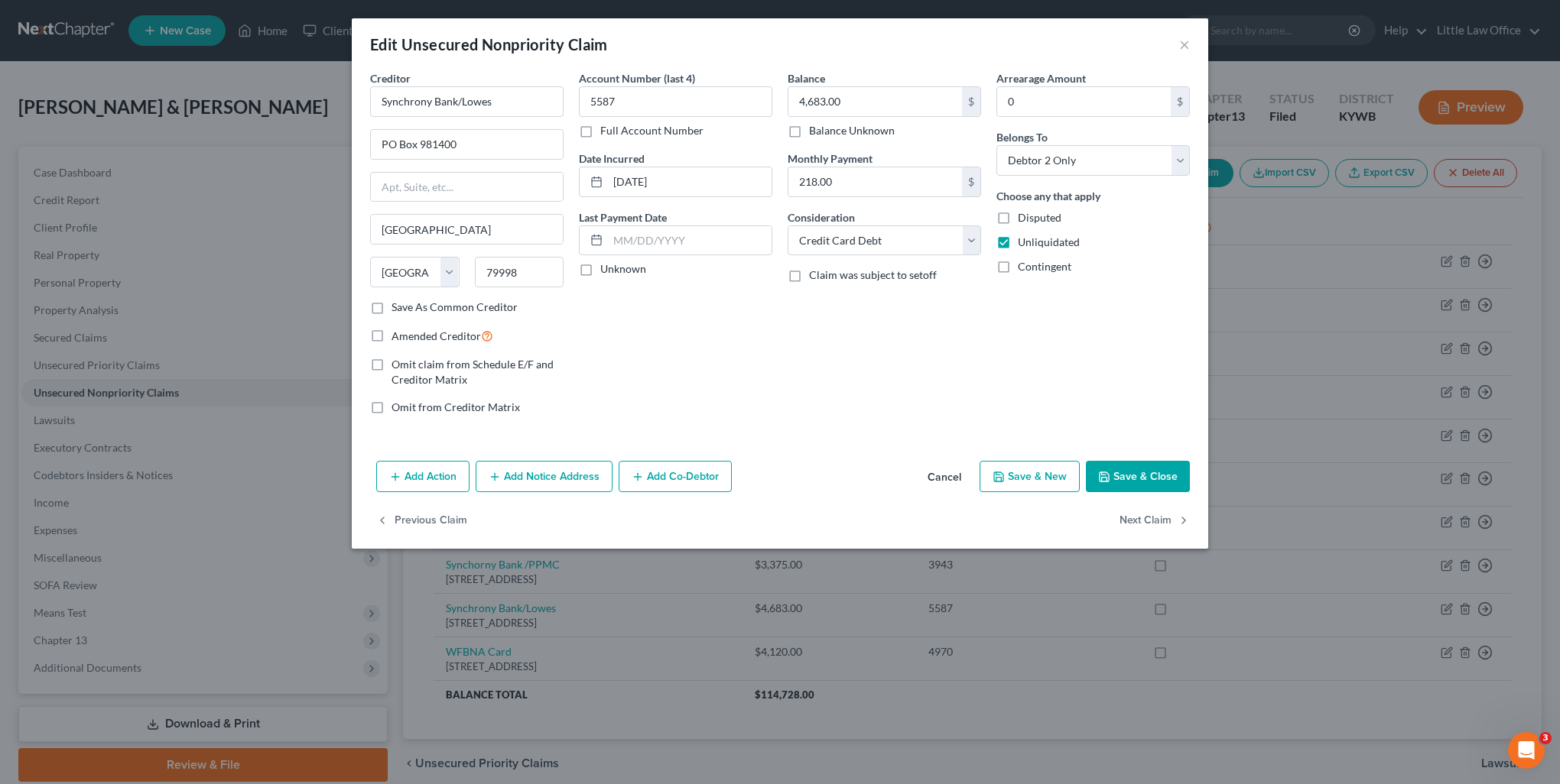
click at [1131, 469] on button "Save & Close" at bounding box center [1138, 476] width 104 height 32
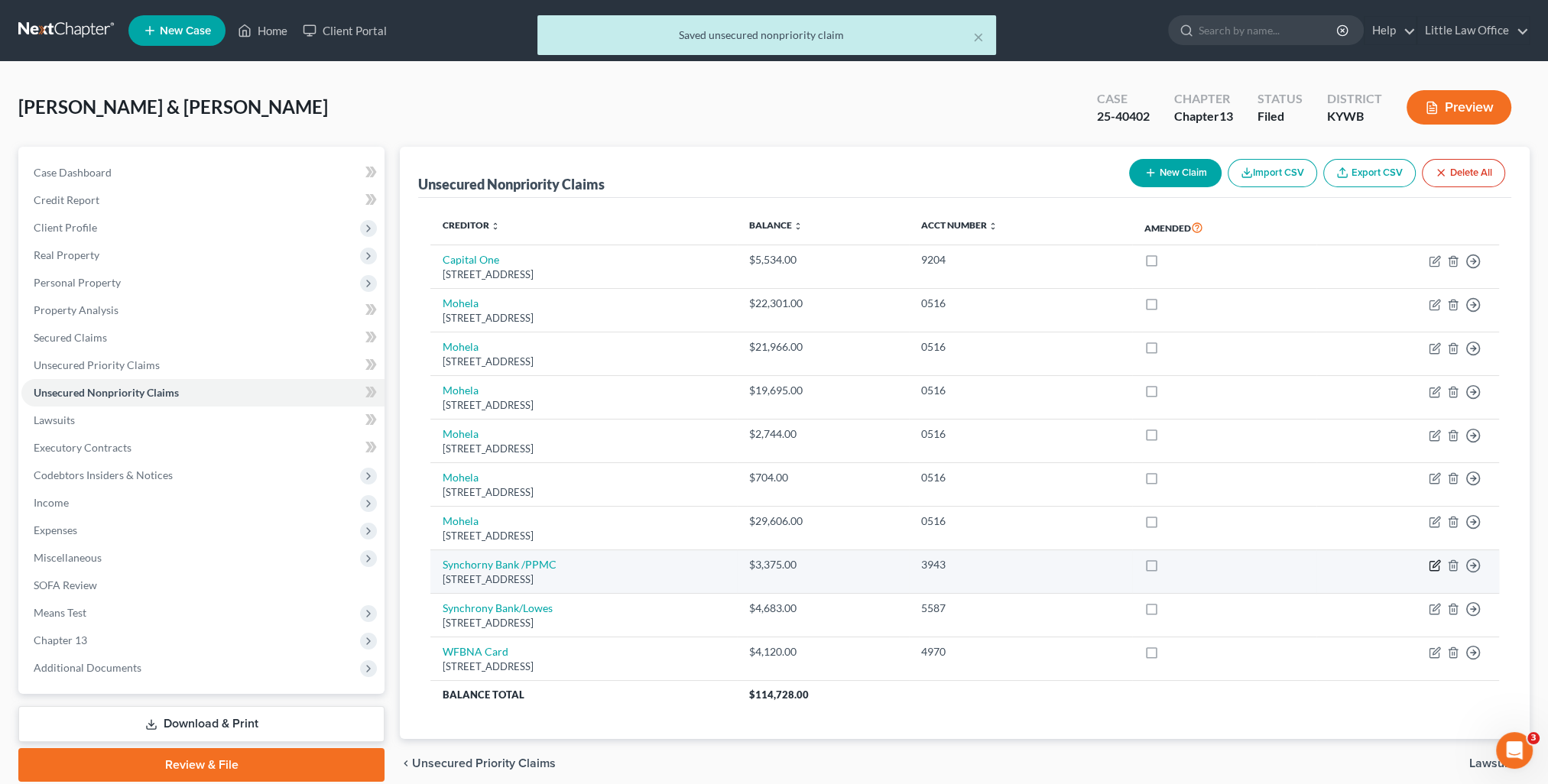
click at [1435, 569] on icon "button" at bounding box center [1434, 566] width 9 height 9
select select "45"
select select "2"
select select "0"
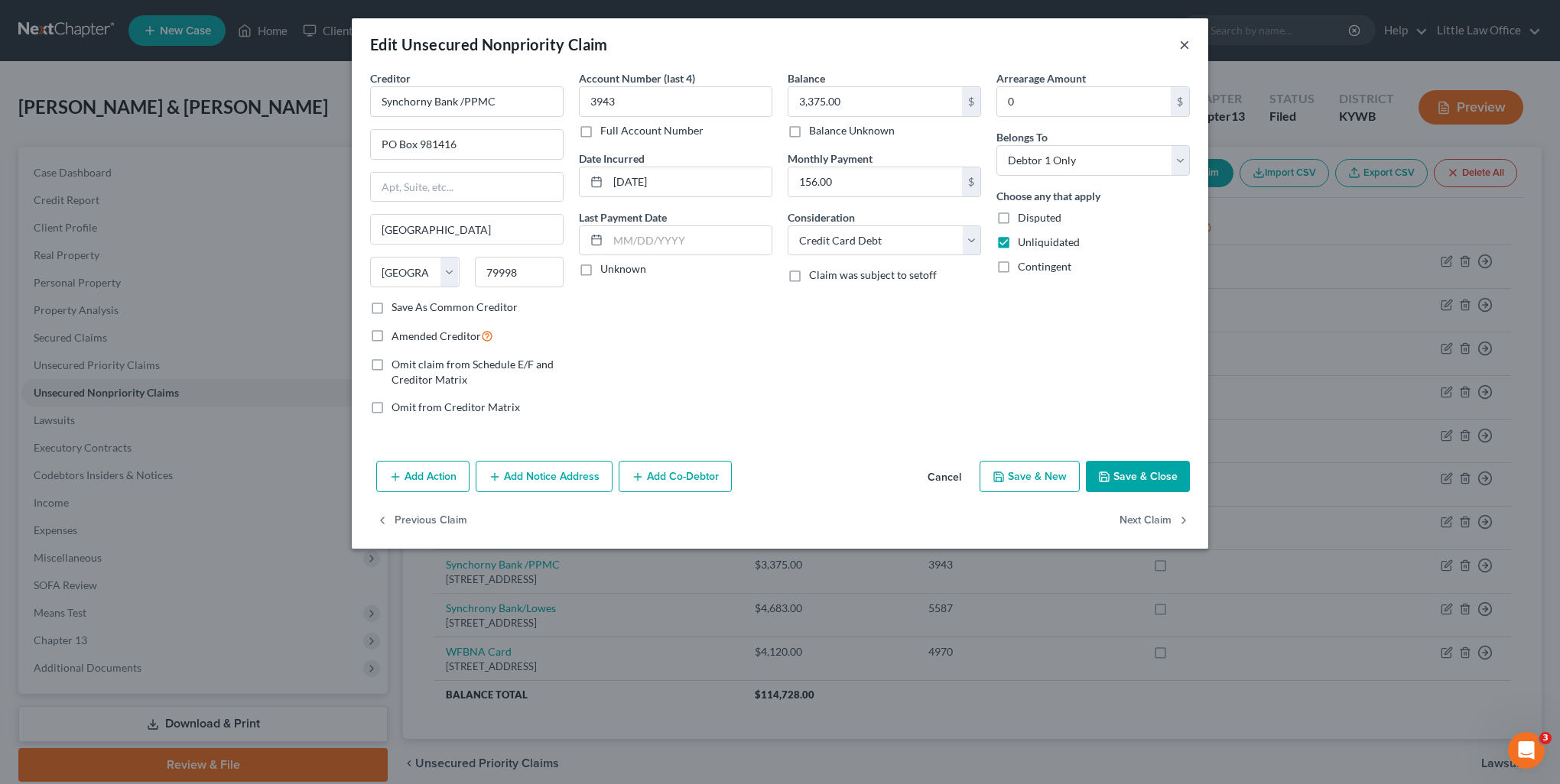
click at [1186, 46] on button "×" at bounding box center [1184, 44] width 11 height 19
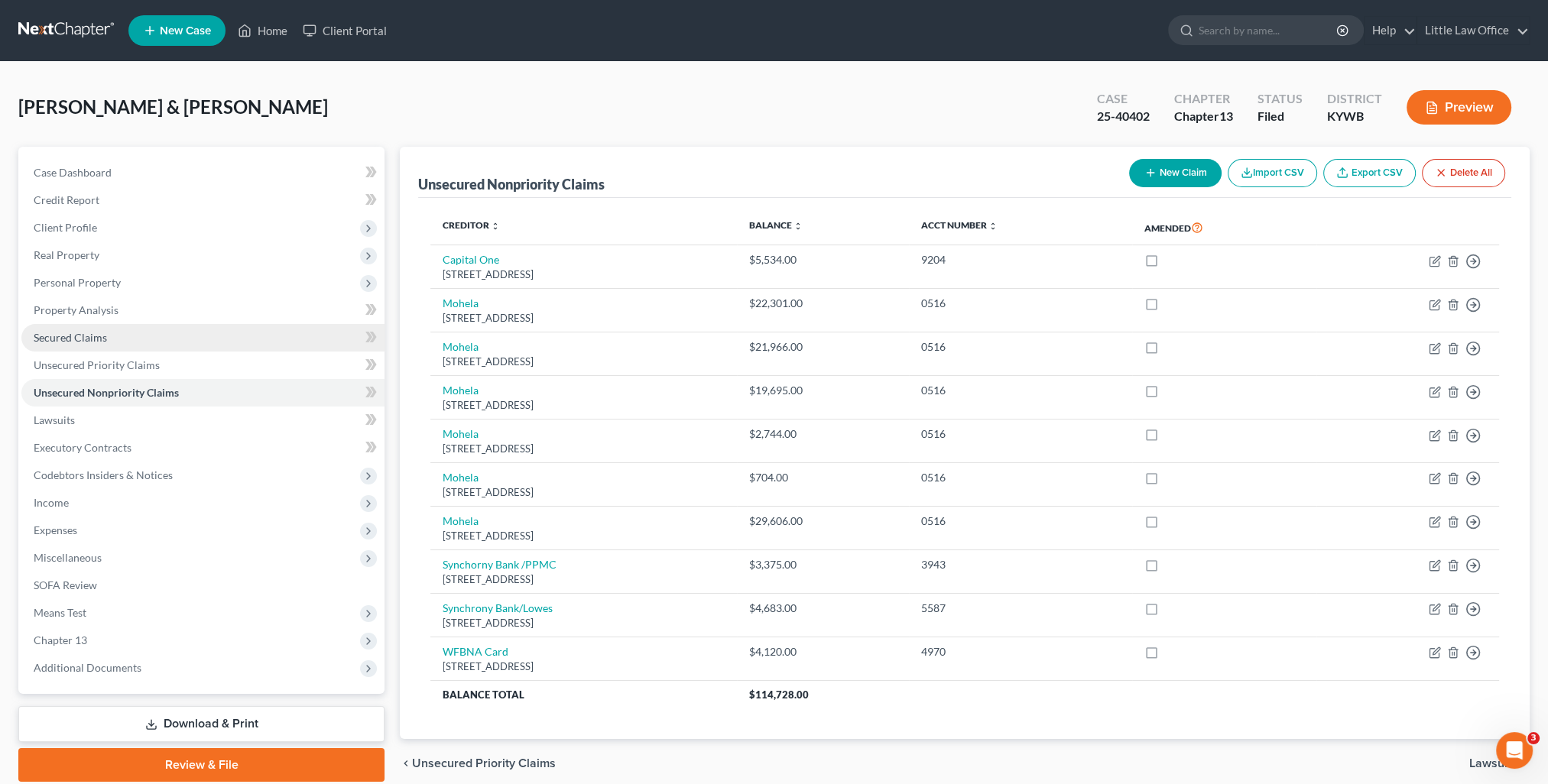
click at [79, 338] on span "Secured Claims" at bounding box center [70, 336] width 74 height 13
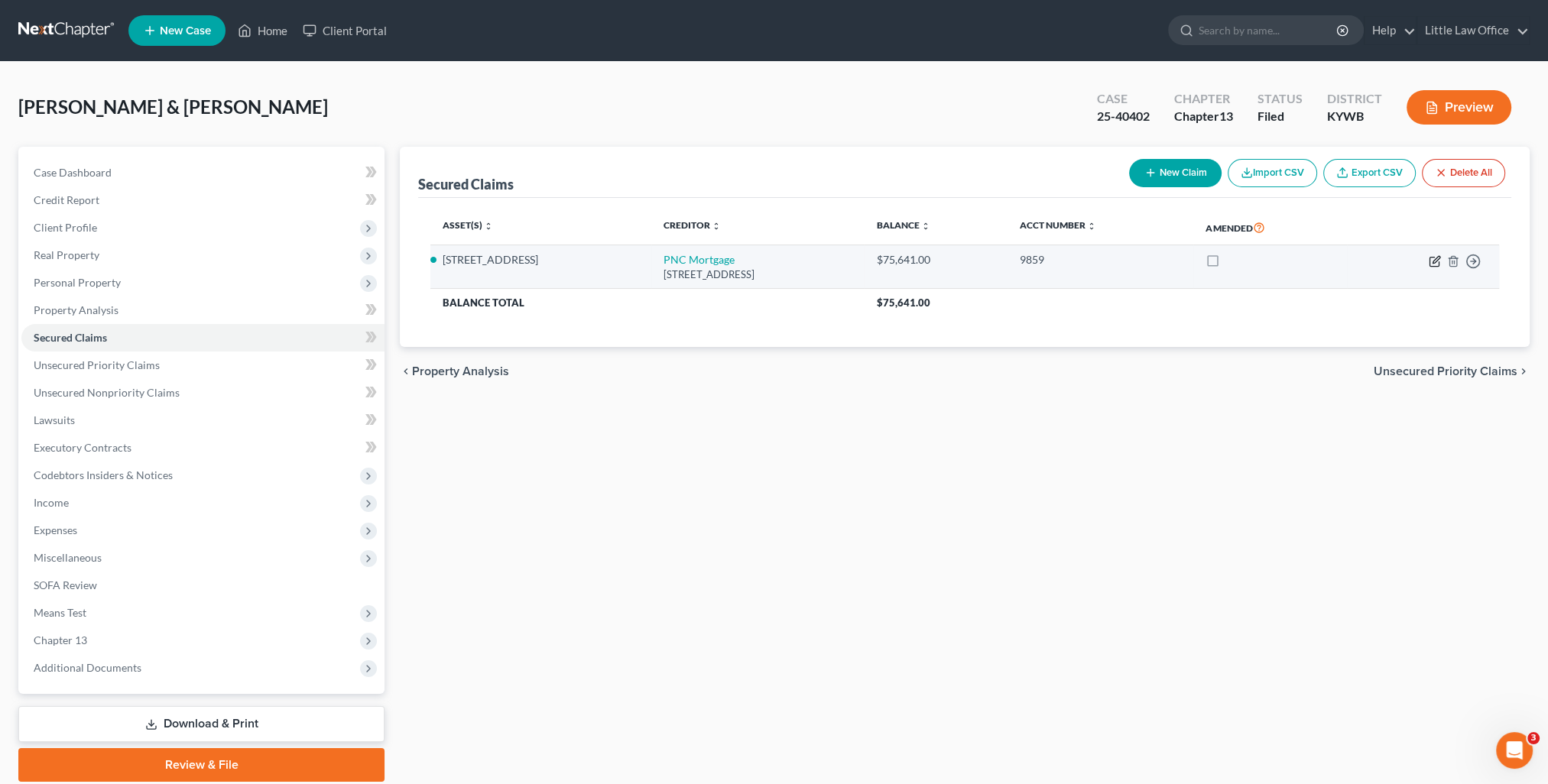
click at [1434, 258] on icon "button" at bounding box center [1435, 261] width 12 height 12
select select "14"
select select "1"
select select "0"
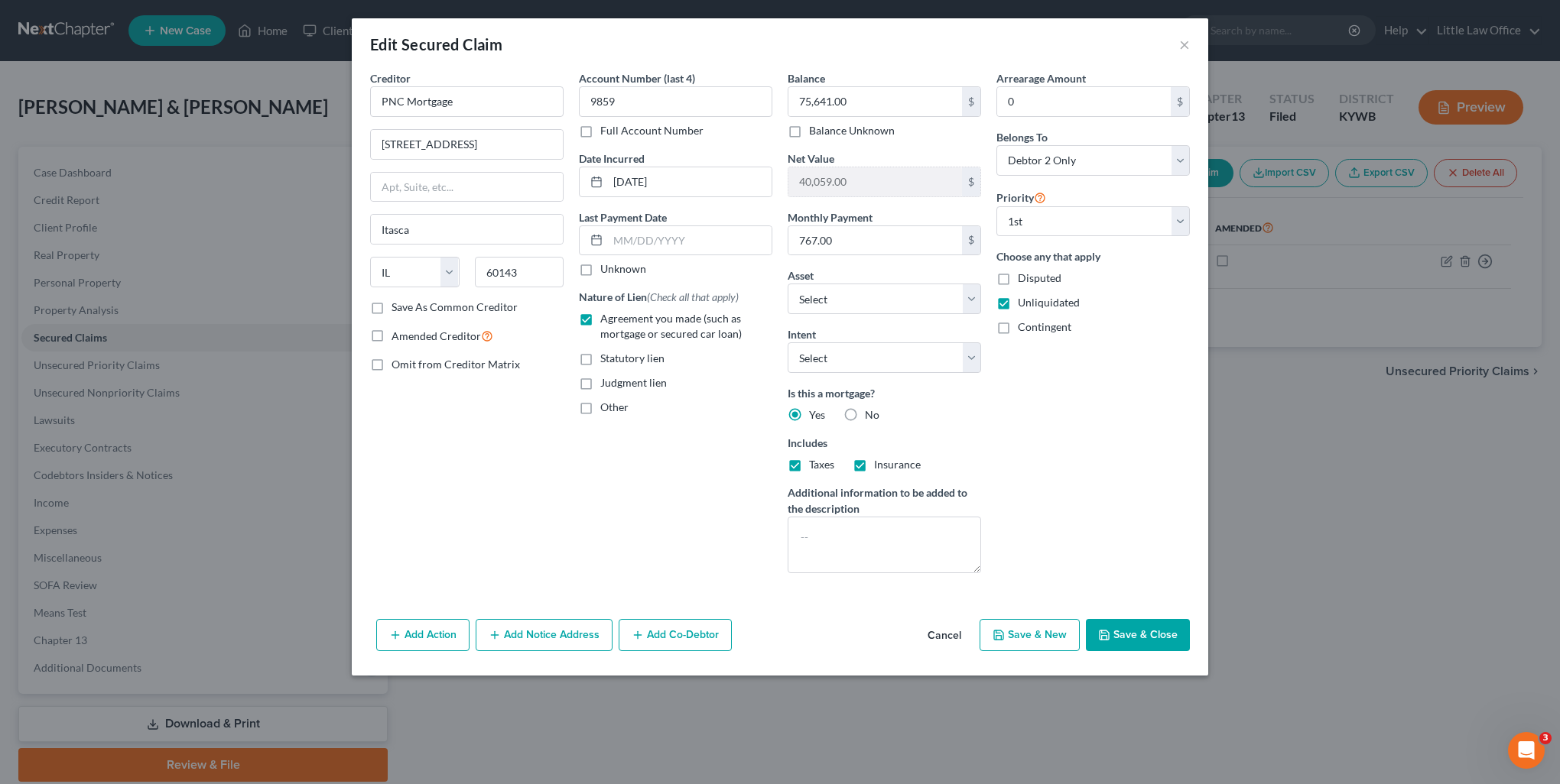
click at [1154, 637] on button "Save & Close" at bounding box center [1138, 634] width 104 height 32
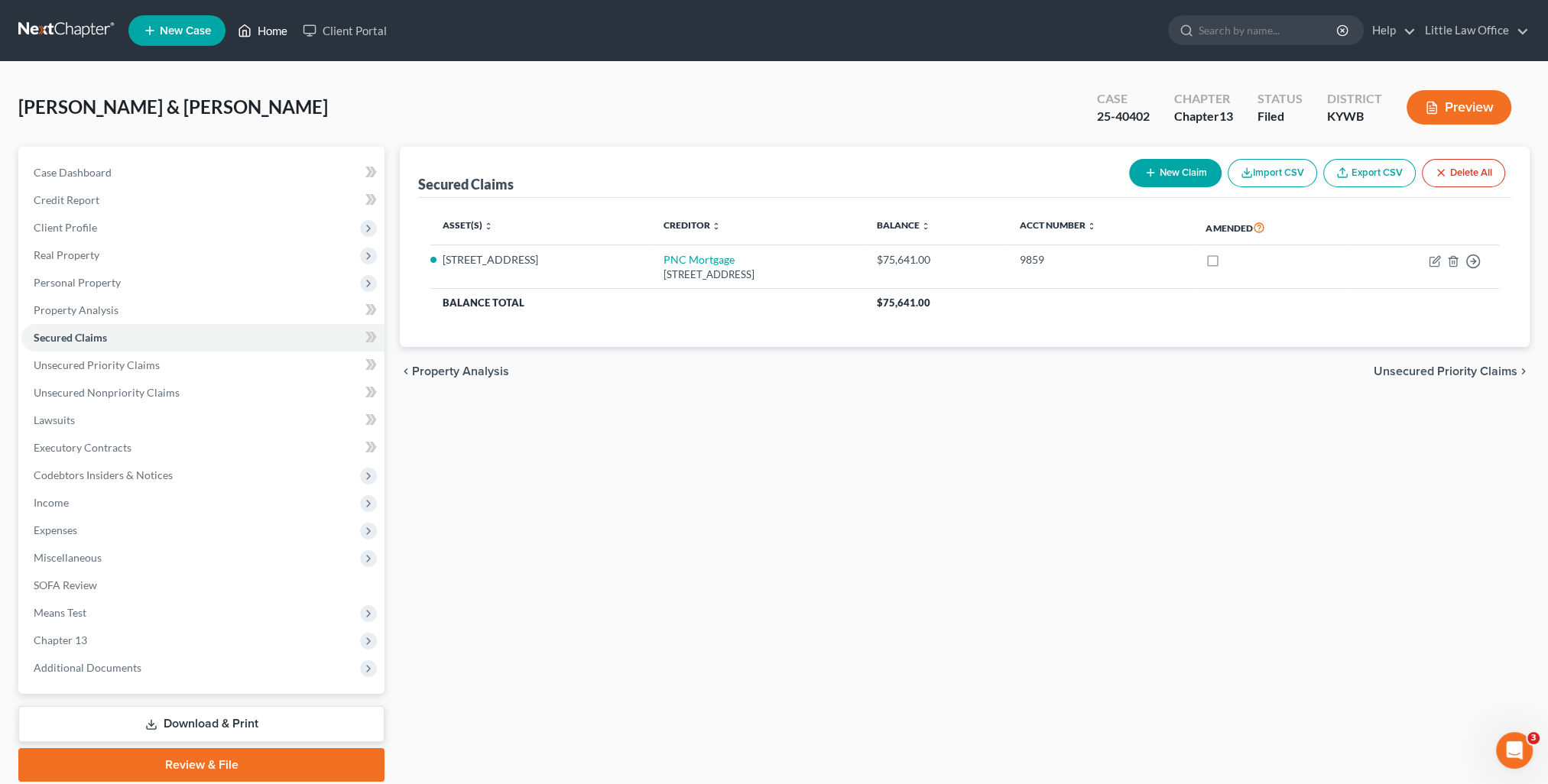
click at [260, 27] on link "Home" at bounding box center [263, 30] width 65 height 28
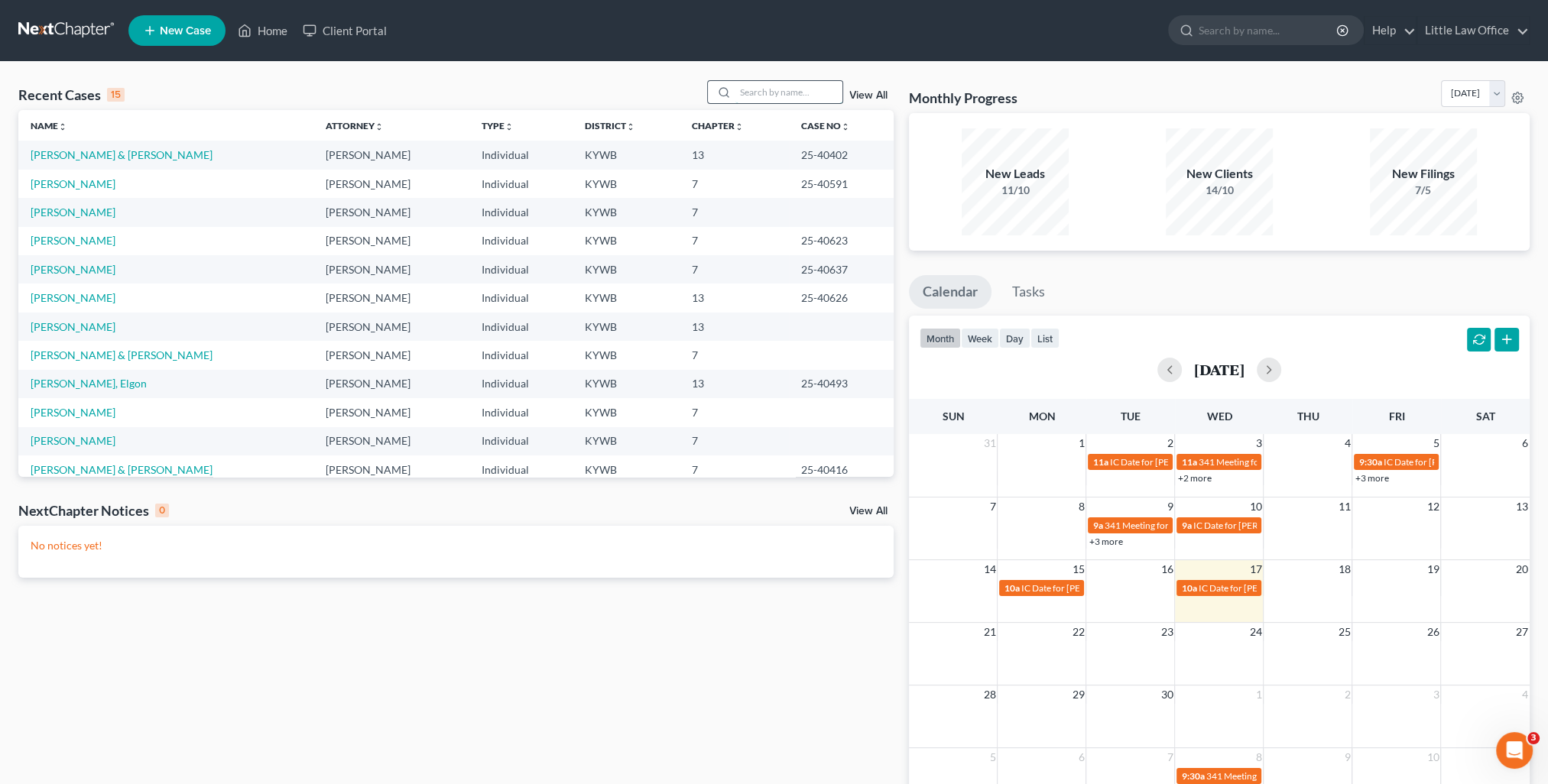
click at [758, 97] on input "search" at bounding box center [788, 91] width 107 height 23
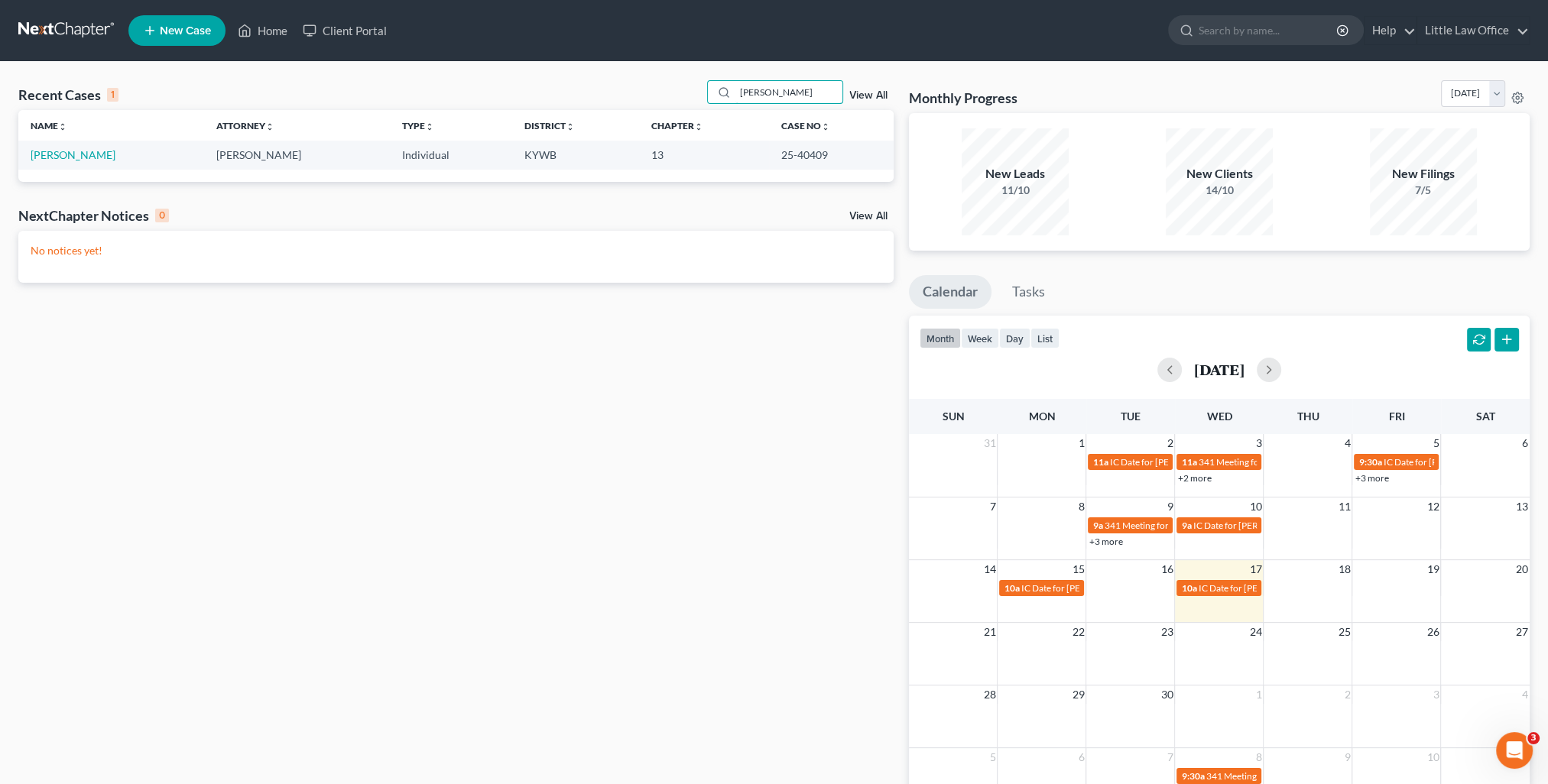
type input "[PERSON_NAME]"
click at [89, 161] on td "[PERSON_NAME]" at bounding box center [111, 154] width 186 height 29
click at [86, 149] on link "[PERSON_NAME]" at bounding box center [73, 154] width 85 height 13
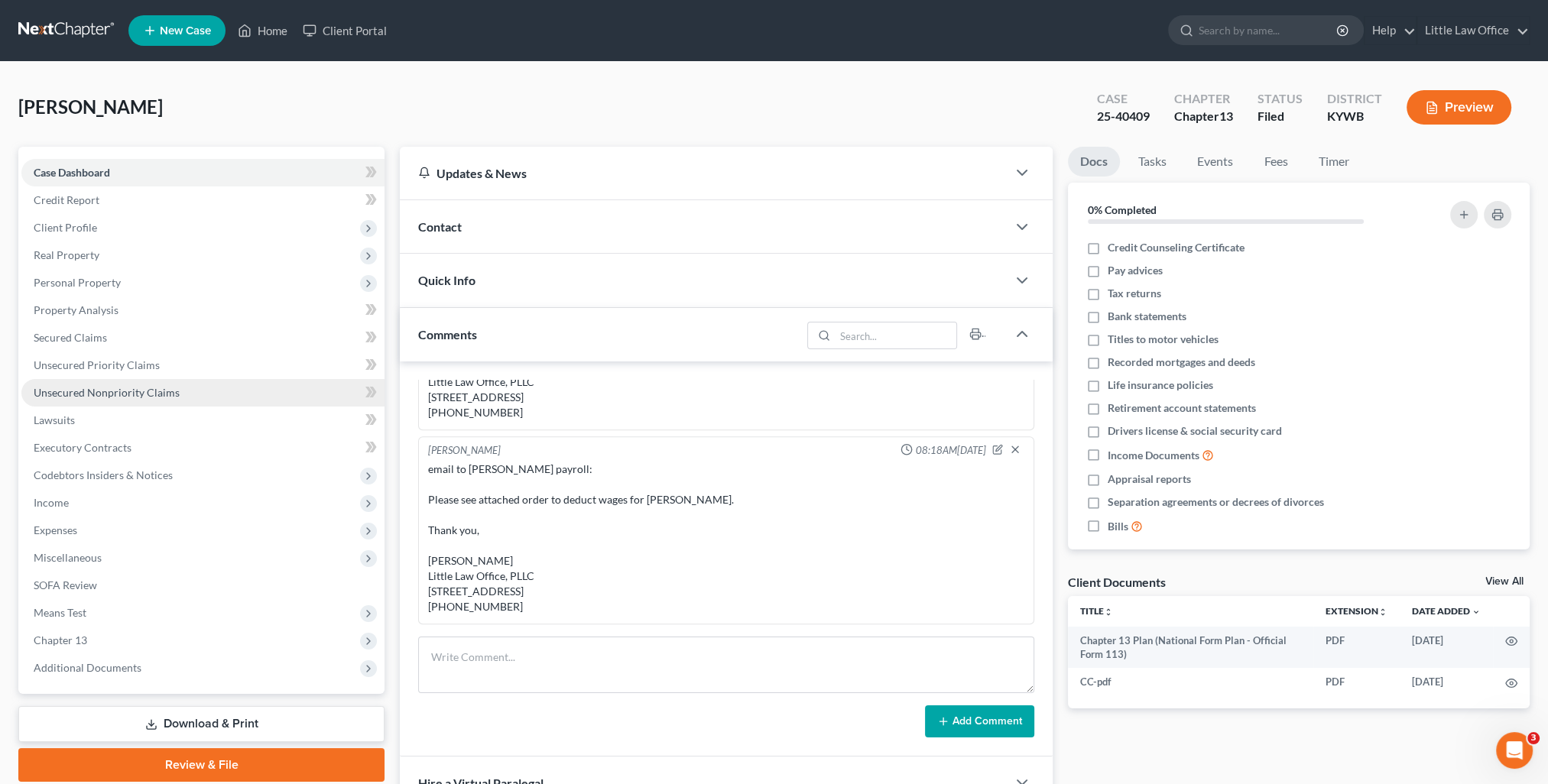
scroll to position [171, 0]
click at [105, 393] on span "Unsecured Nonpriority Claims" at bounding box center [106, 392] width 146 height 13
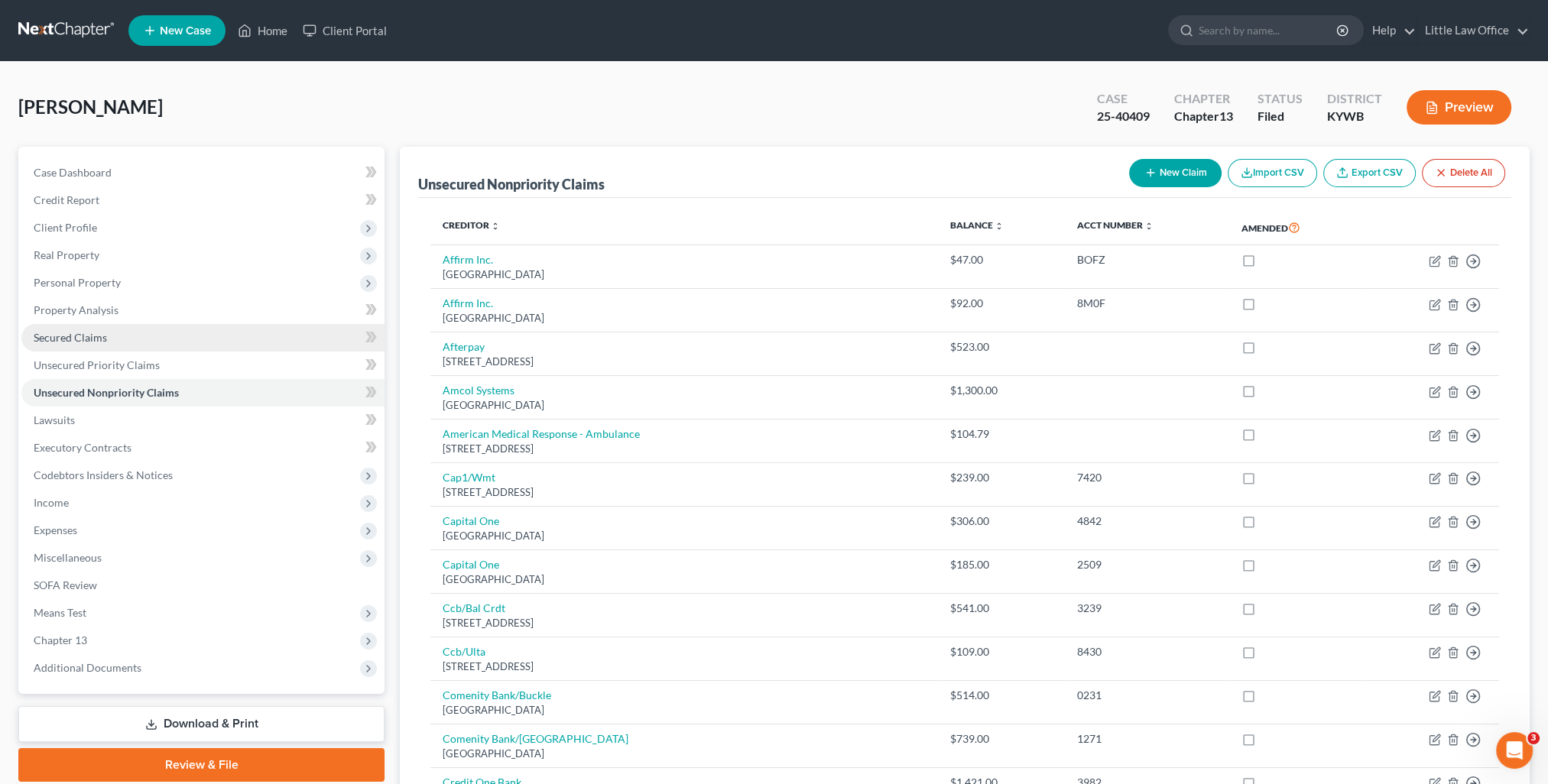
click at [153, 326] on link "Secured Claims" at bounding box center [203, 337] width 363 height 28
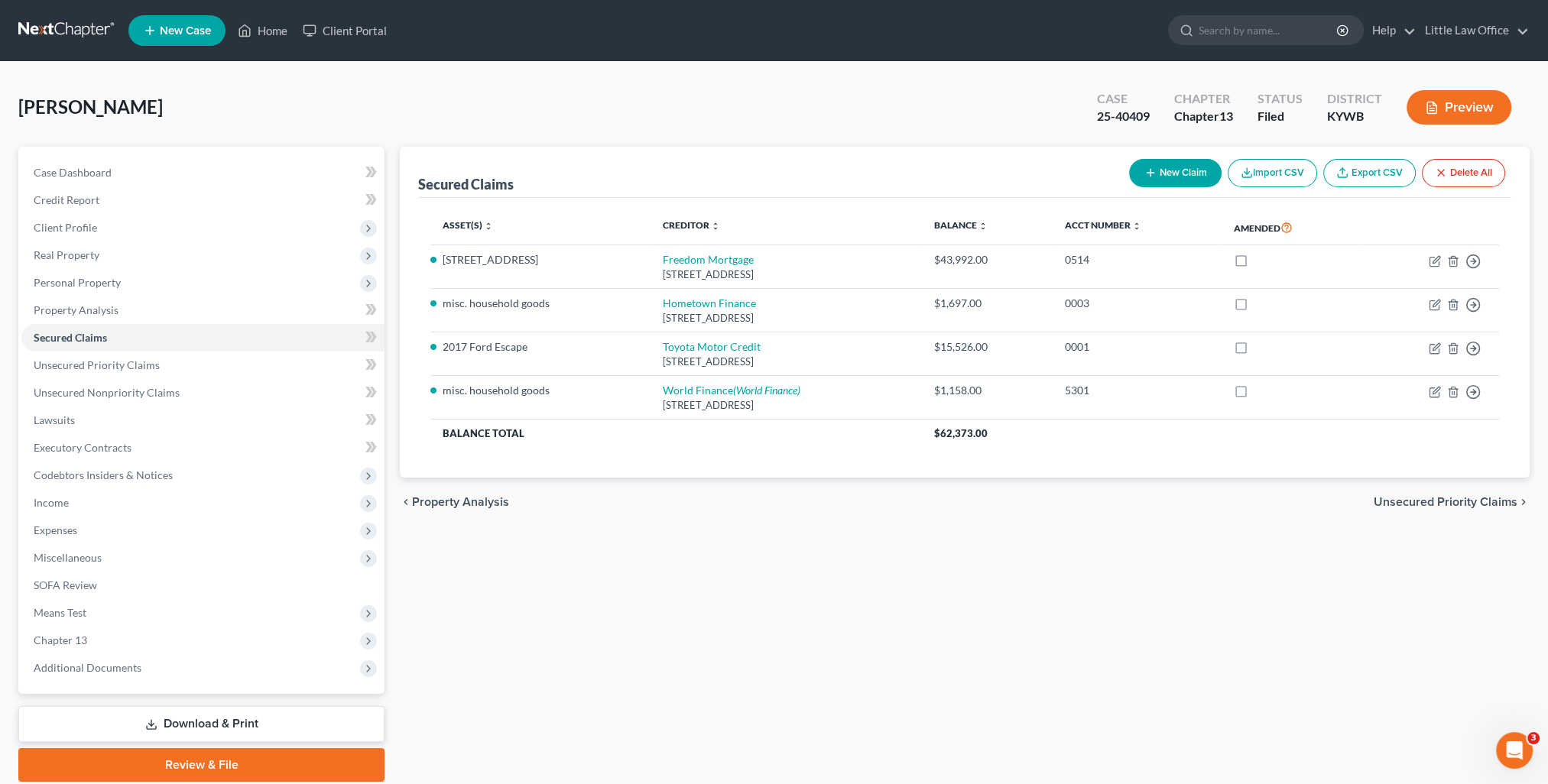
click at [642, 163] on div "Secured Claims New Claim Import CSV Export CSV Delete All" at bounding box center [964, 172] width 1093 height 51
click at [81, 370] on span "Unsecured Priority Claims" at bounding box center [96, 364] width 126 height 13
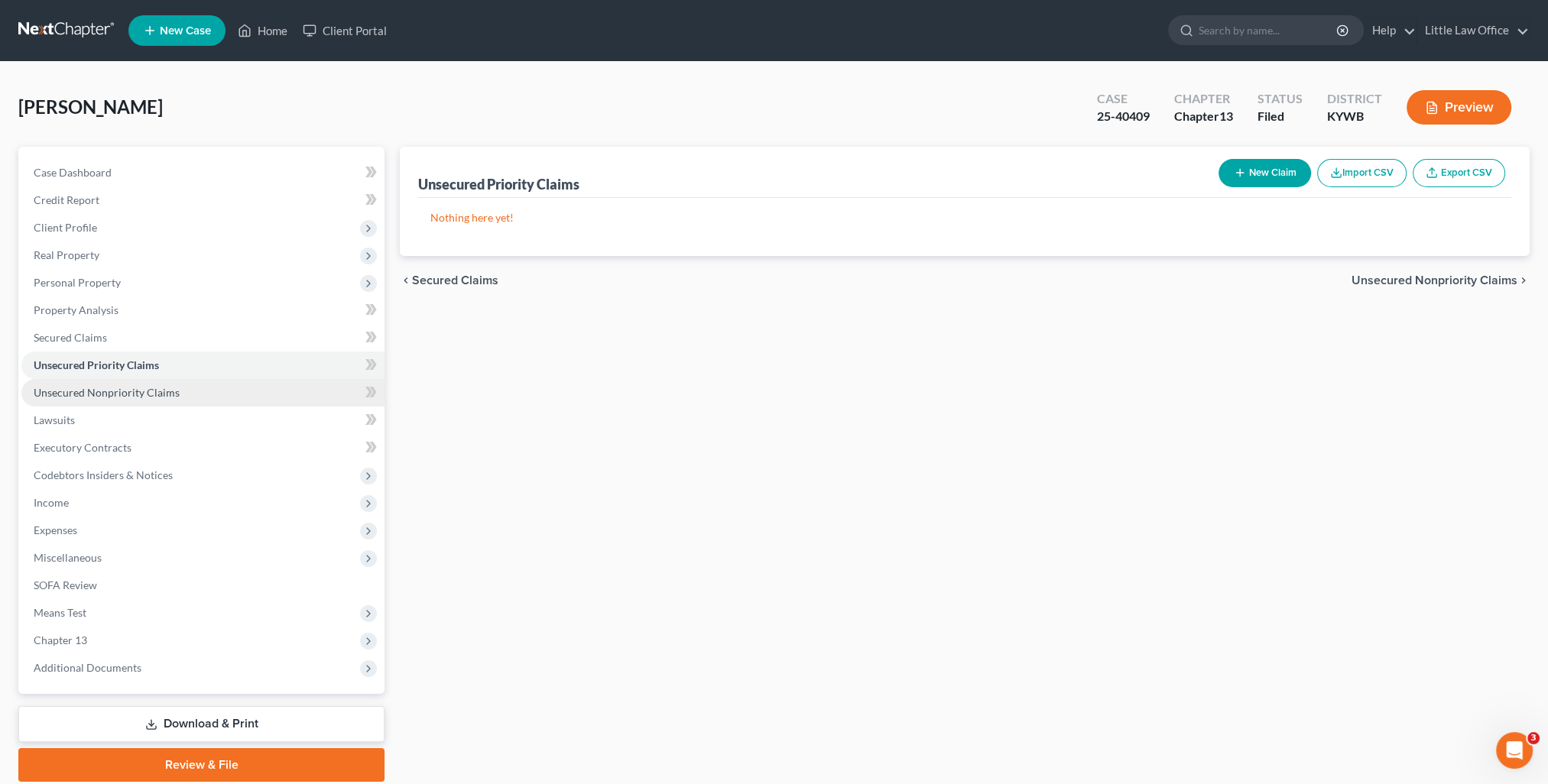
click at [90, 395] on span "Unsecured Nonpriority Claims" at bounding box center [106, 392] width 146 height 13
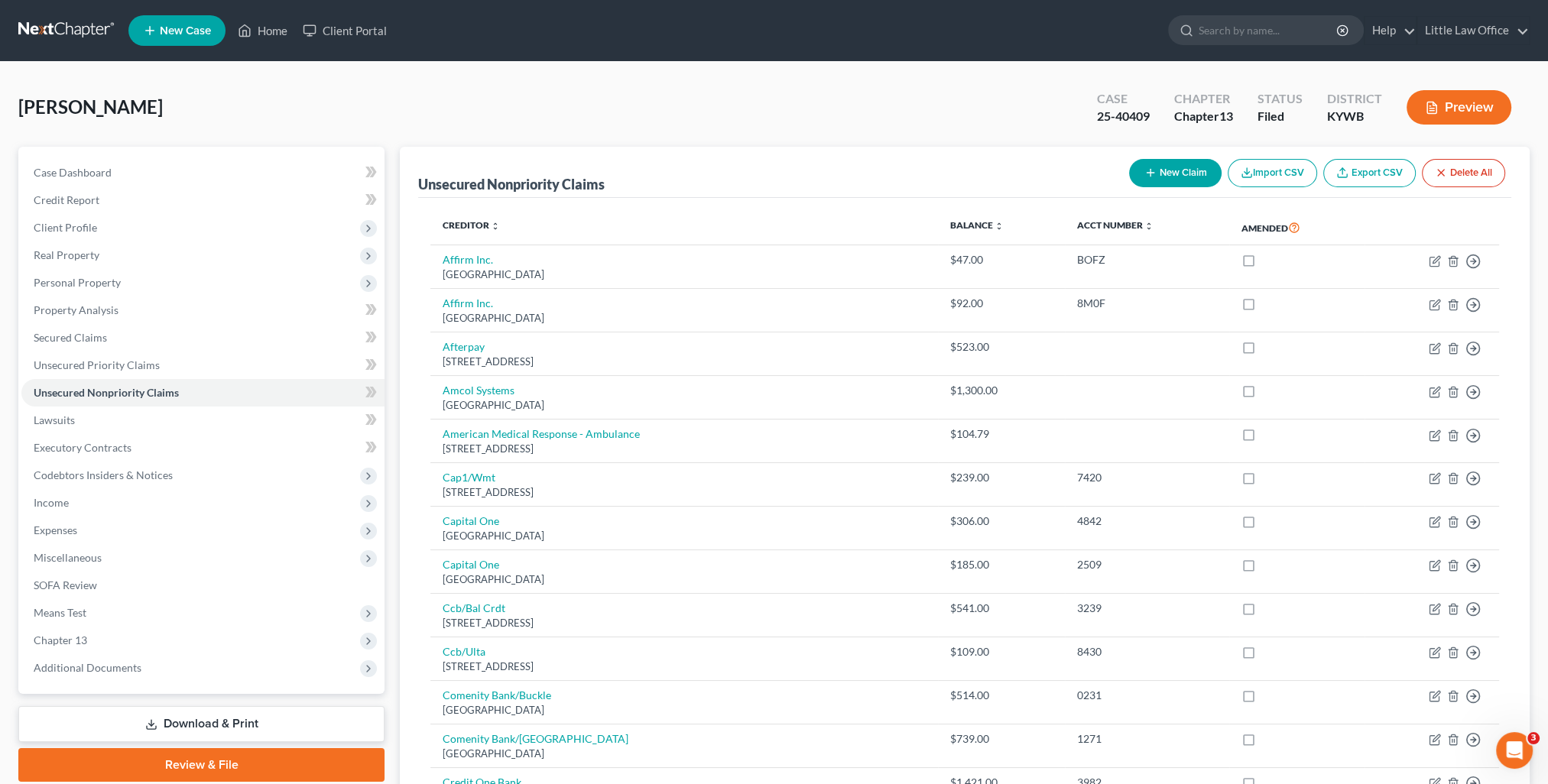
click at [489, 124] on div "[PERSON_NAME] Upgraded Case 25-40409 Chapter Chapter 13 Status Filed District […" at bounding box center [774, 114] width 1512 height 67
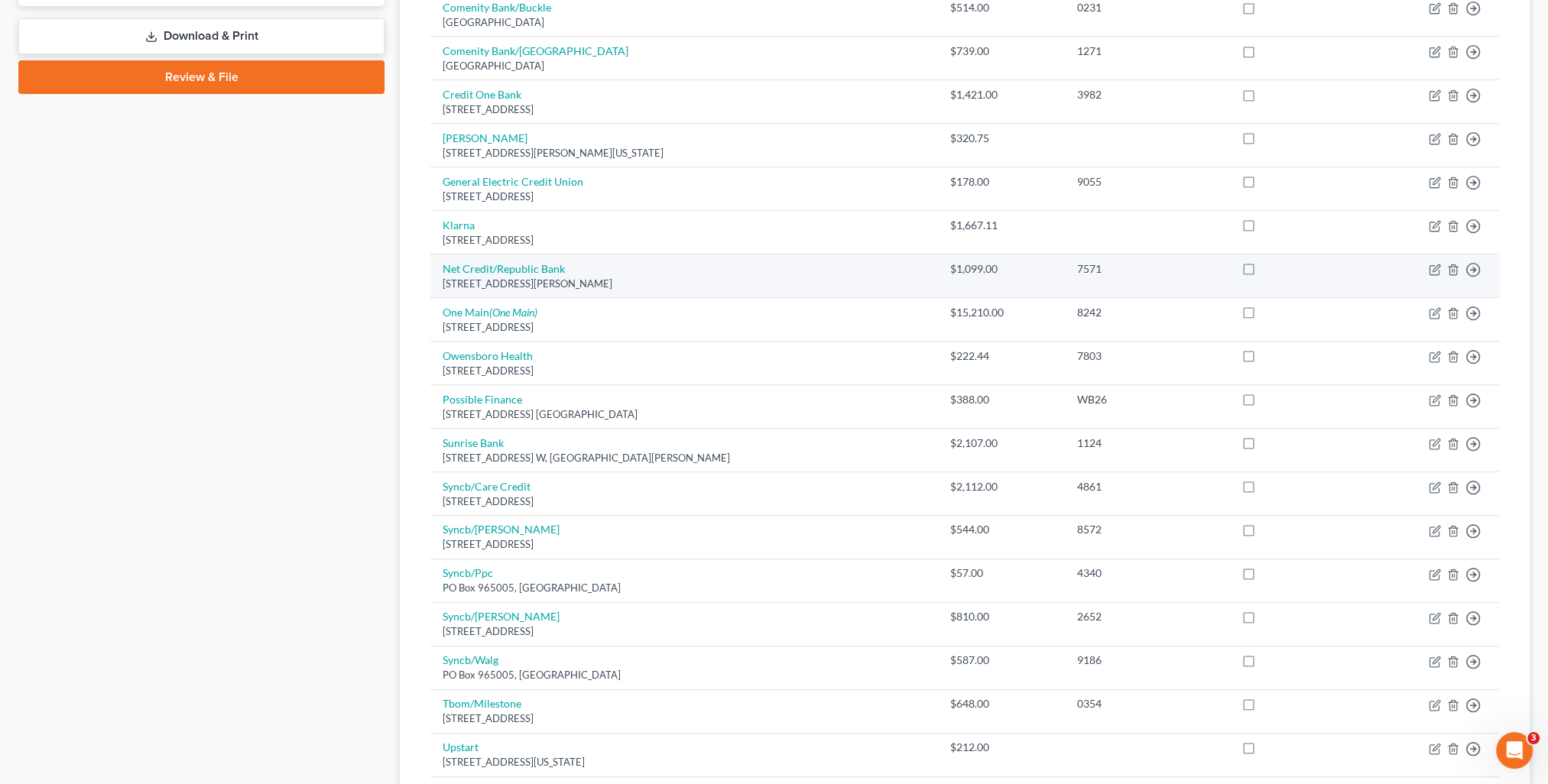
scroll to position [841, 0]
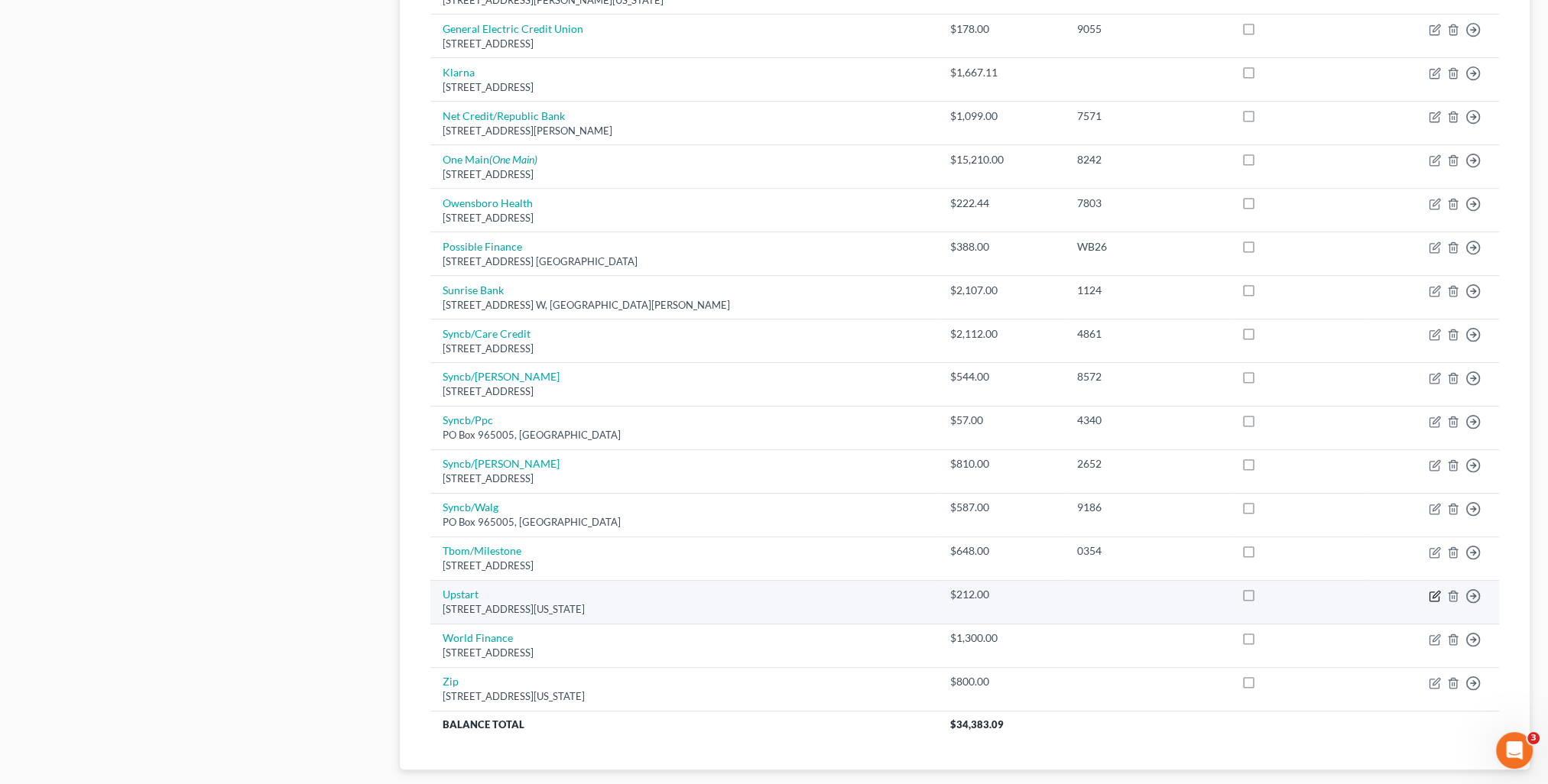
click at [1437, 590] on icon "button" at bounding box center [1435, 596] width 12 height 12
select select "4"
select select "10"
select select "0"
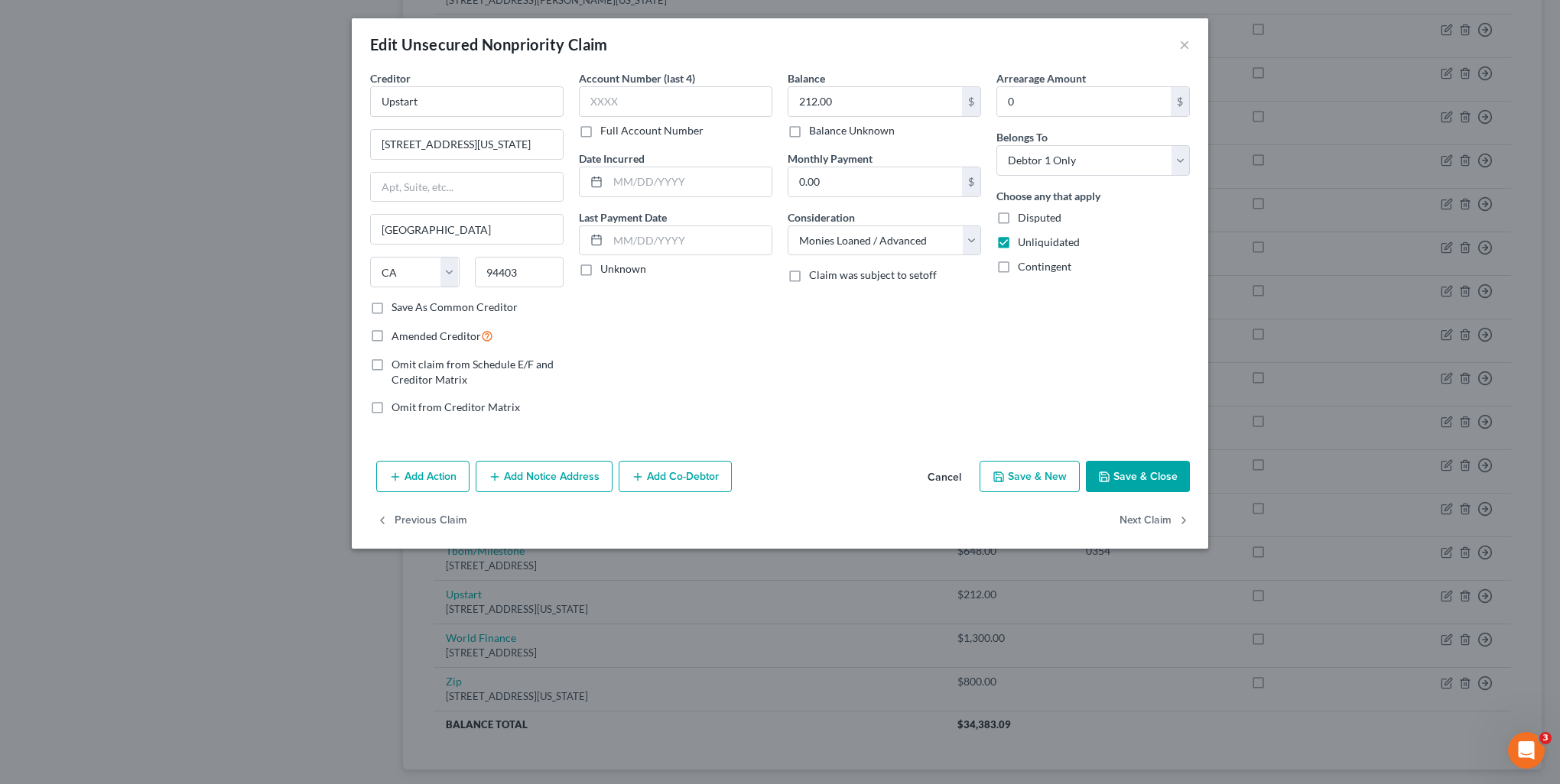
click at [1136, 464] on button "Save & Close" at bounding box center [1138, 476] width 104 height 32
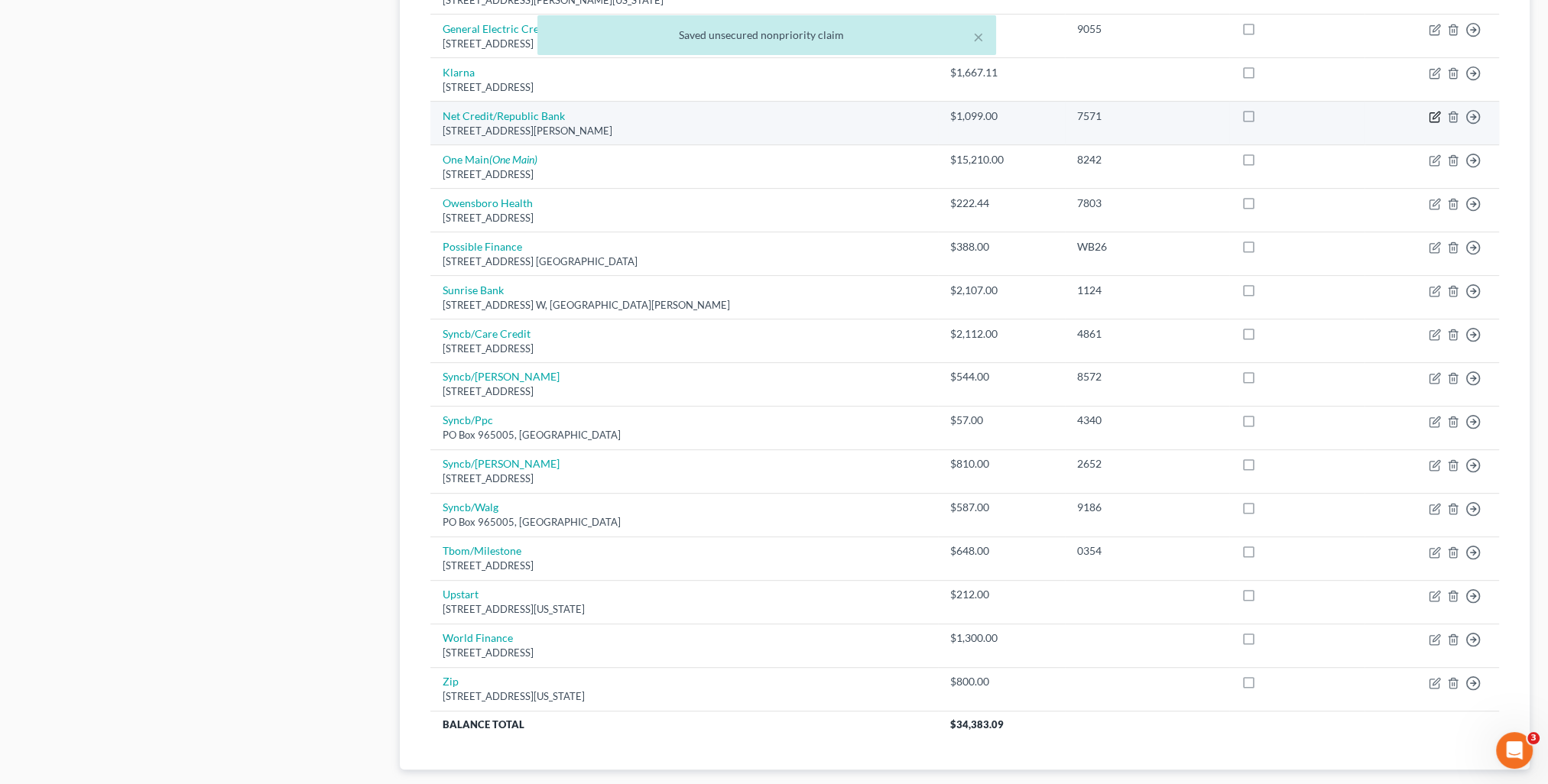
click at [1438, 113] on icon "button" at bounding box center [1436, 114] width 7 height 7
select select "14"
select select "2"
select select "0"
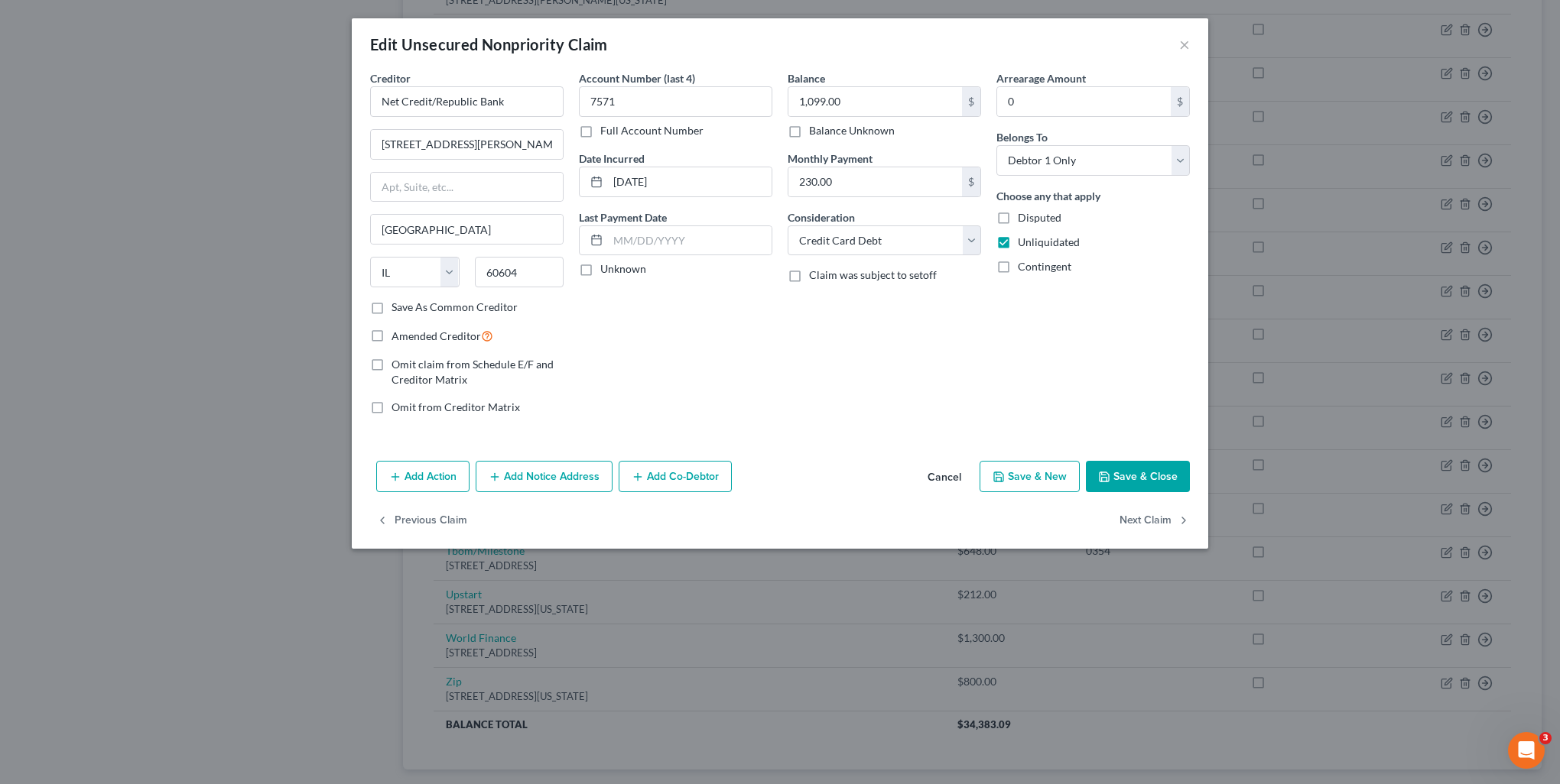
click at [1132, 475] on button "Save & Close" at bounding box center [1138, 476] width 104 height 32
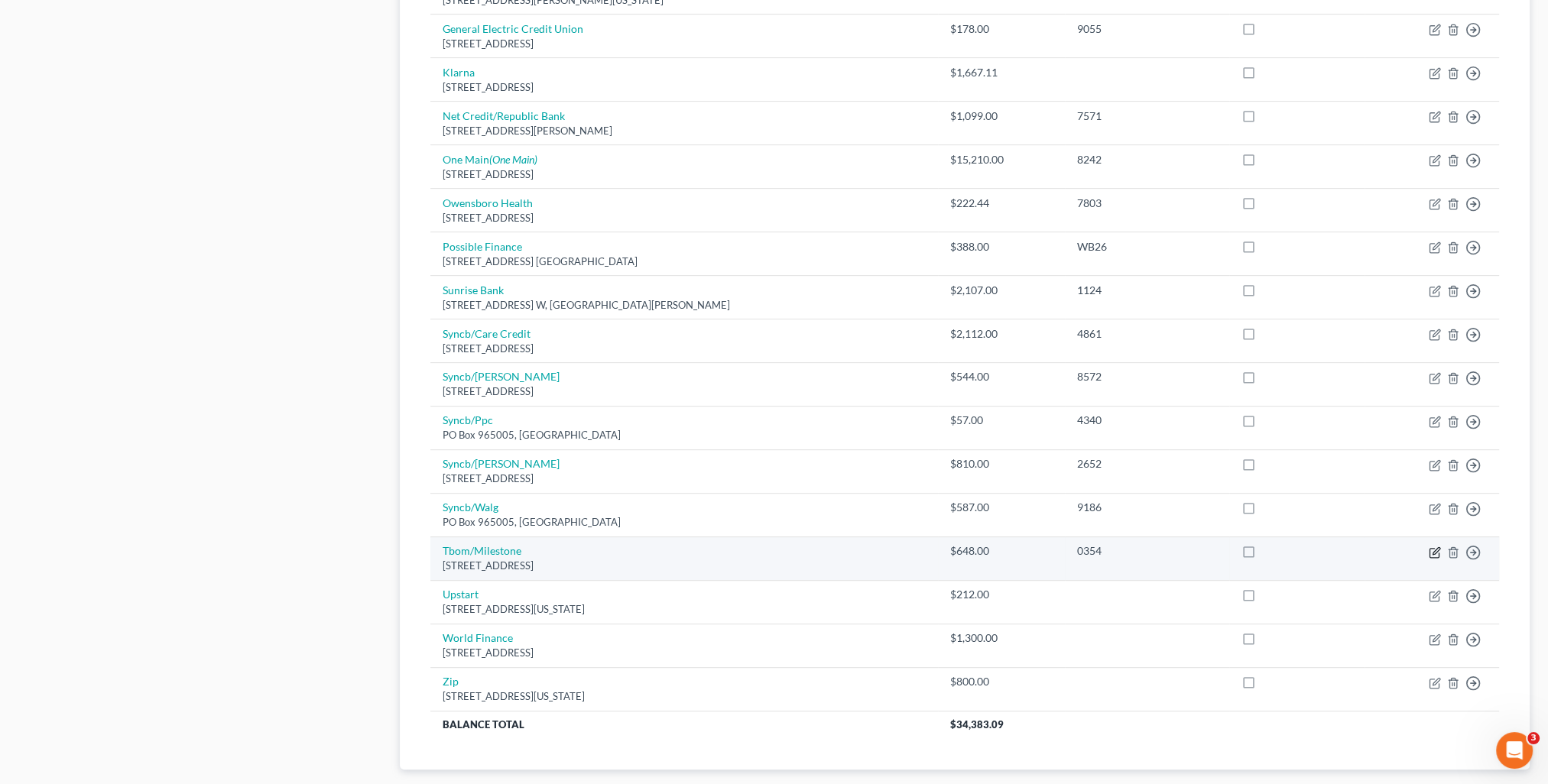
click at [1432, 546] on icon "button" at bounding box center [1435, 552] width 12 height 12
select select "38"
select select "2"
select select "0"
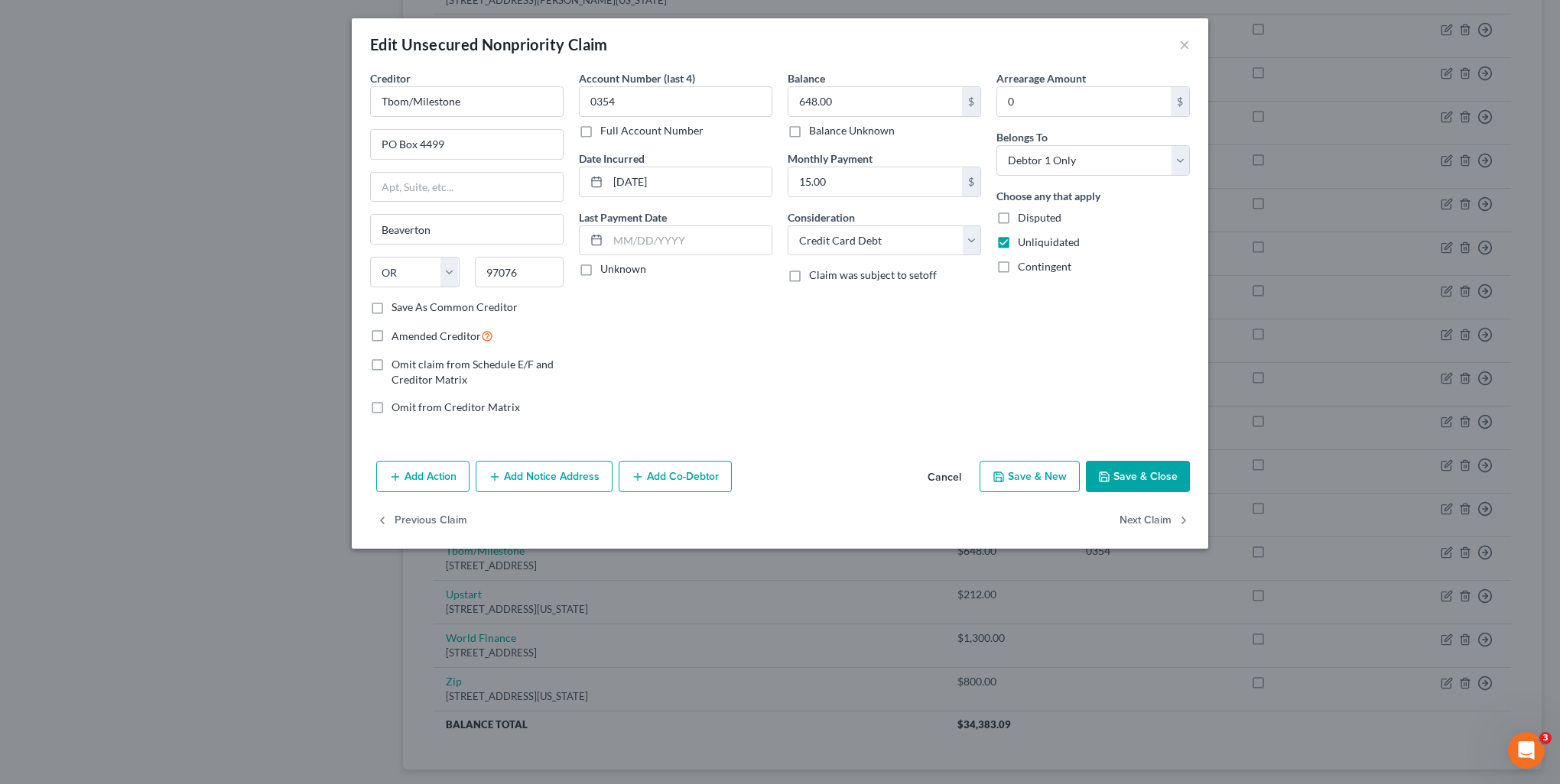
click at [1138, 474] on button "Save & Close" at bounding box center [1138, 476] width 104 height 32
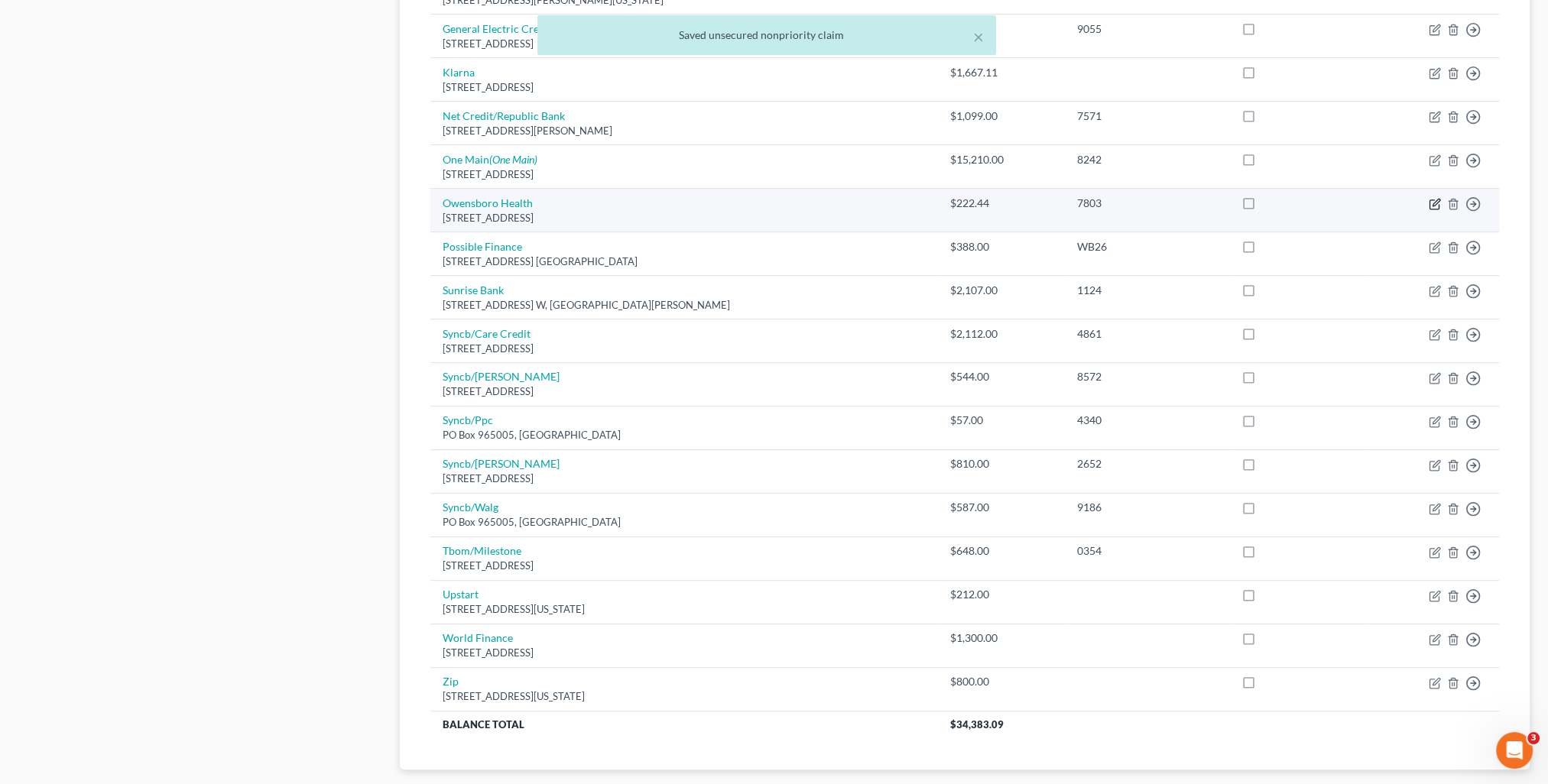
click at [1433, 204] on icon "button" at bounding box center [1435, 204] width 12 height 12
select select "14"
select select "9"
select select "0"
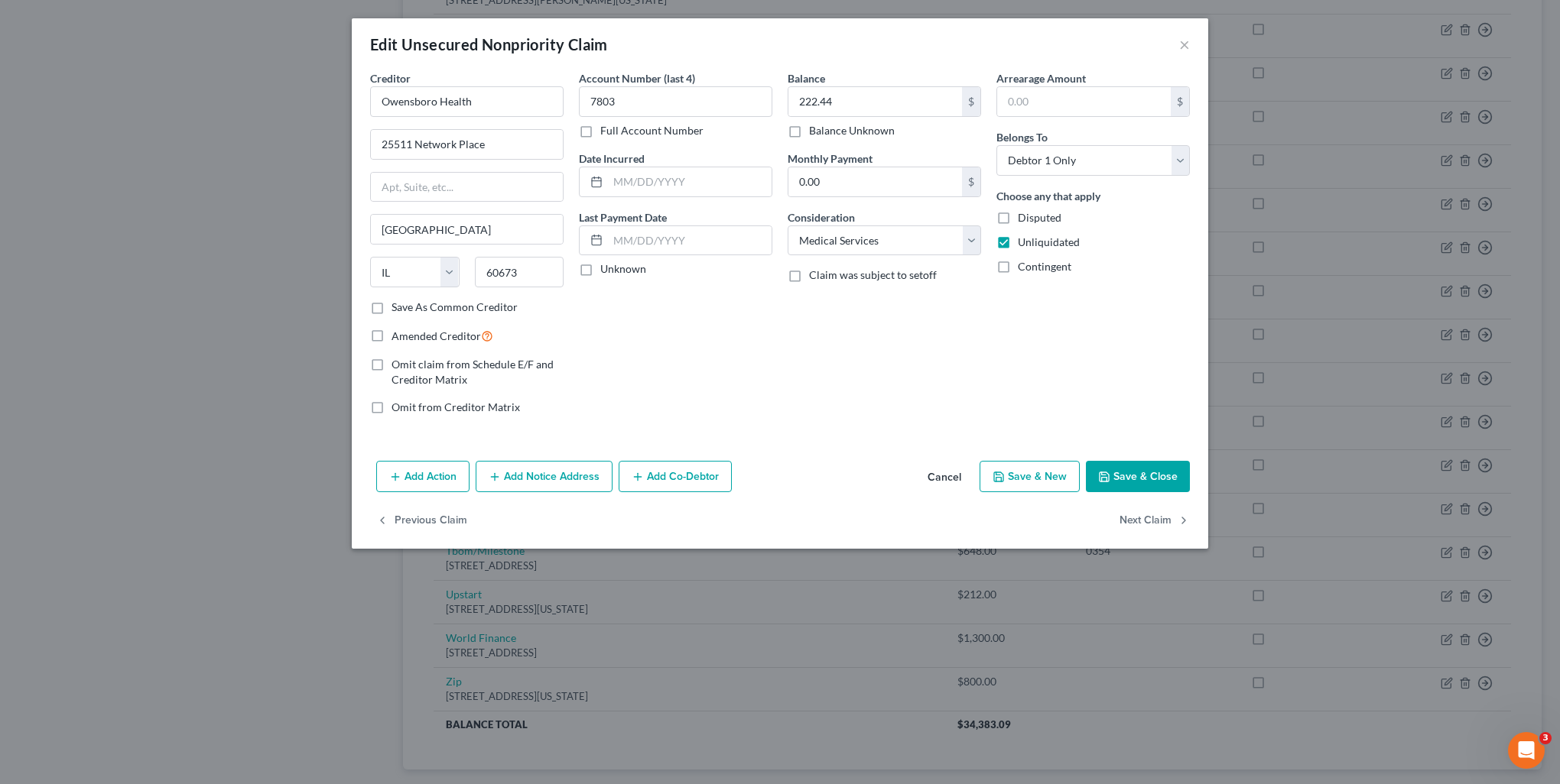
drag, startPoint x: 1147, startPoint y: 481, endPoint x: 898, endPoint y: 444, distance: 251.7
click at [1147, 481] on button "Save & Close" at bounding box center [1138, 476] width 104 height 32
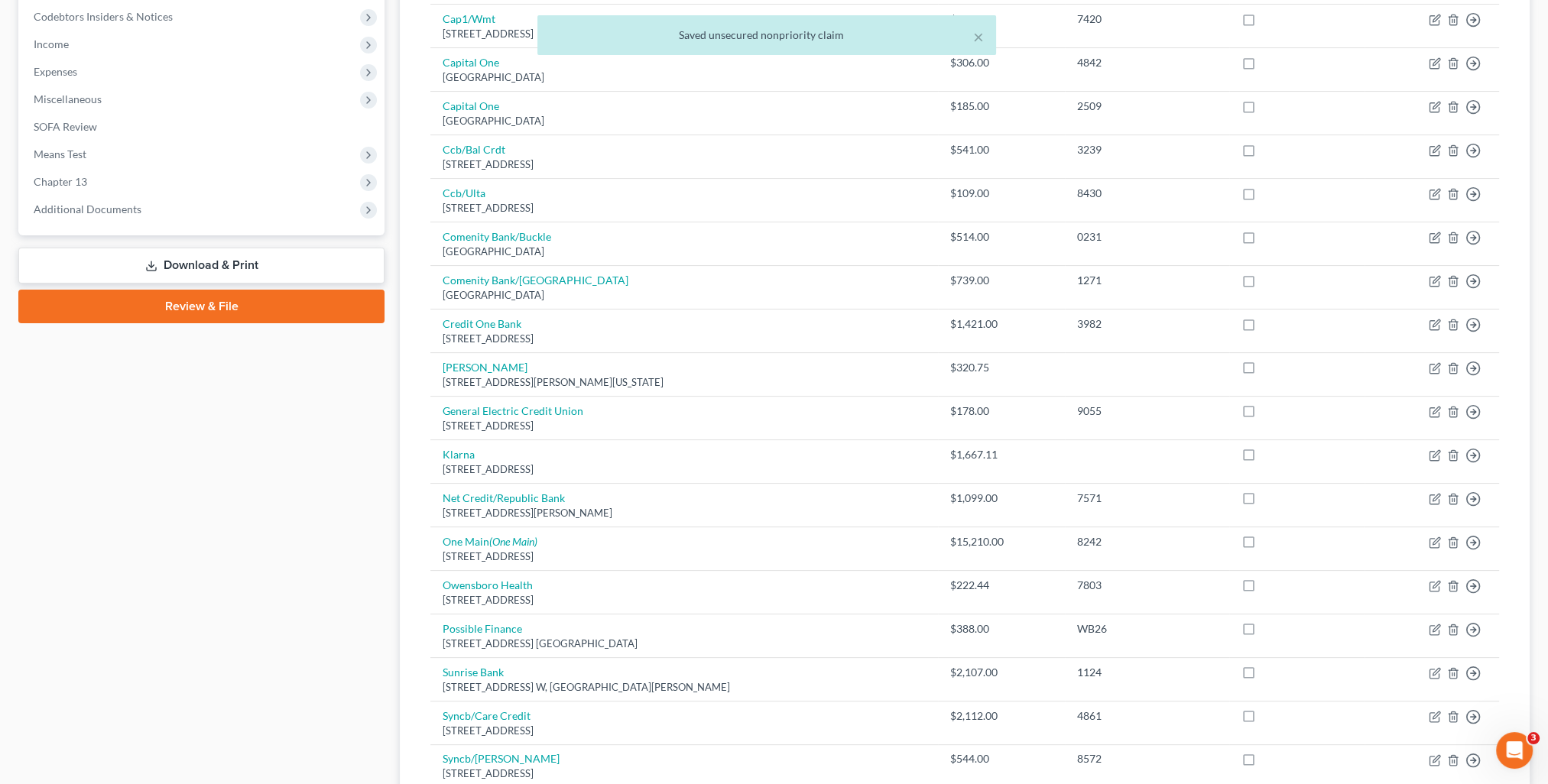
scroll to position [306, 0]
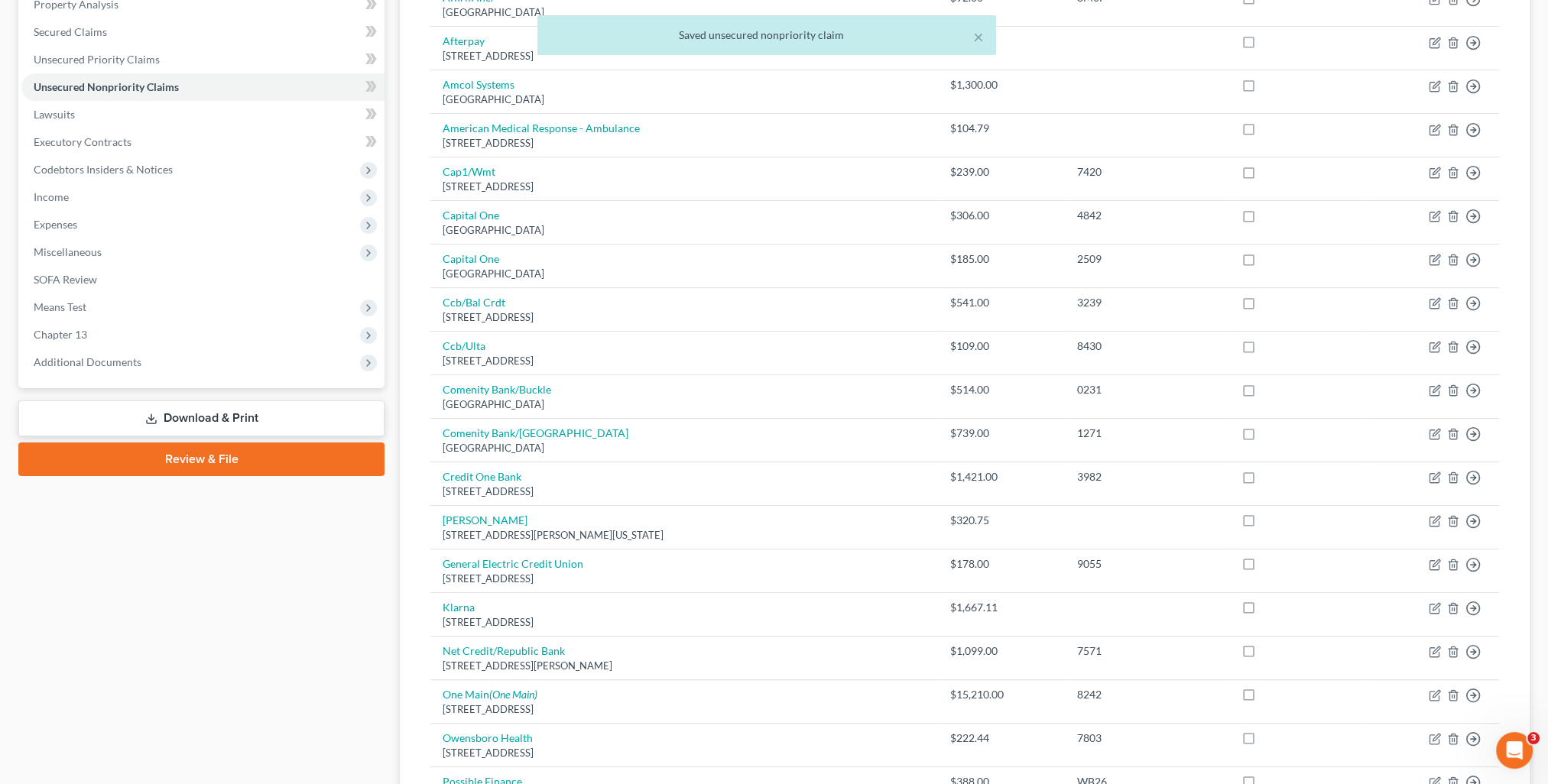
click at [81, 32] on div "× Saved unsecured nonpriority claim" at bounding box center [766, 39] width 1548 height 47
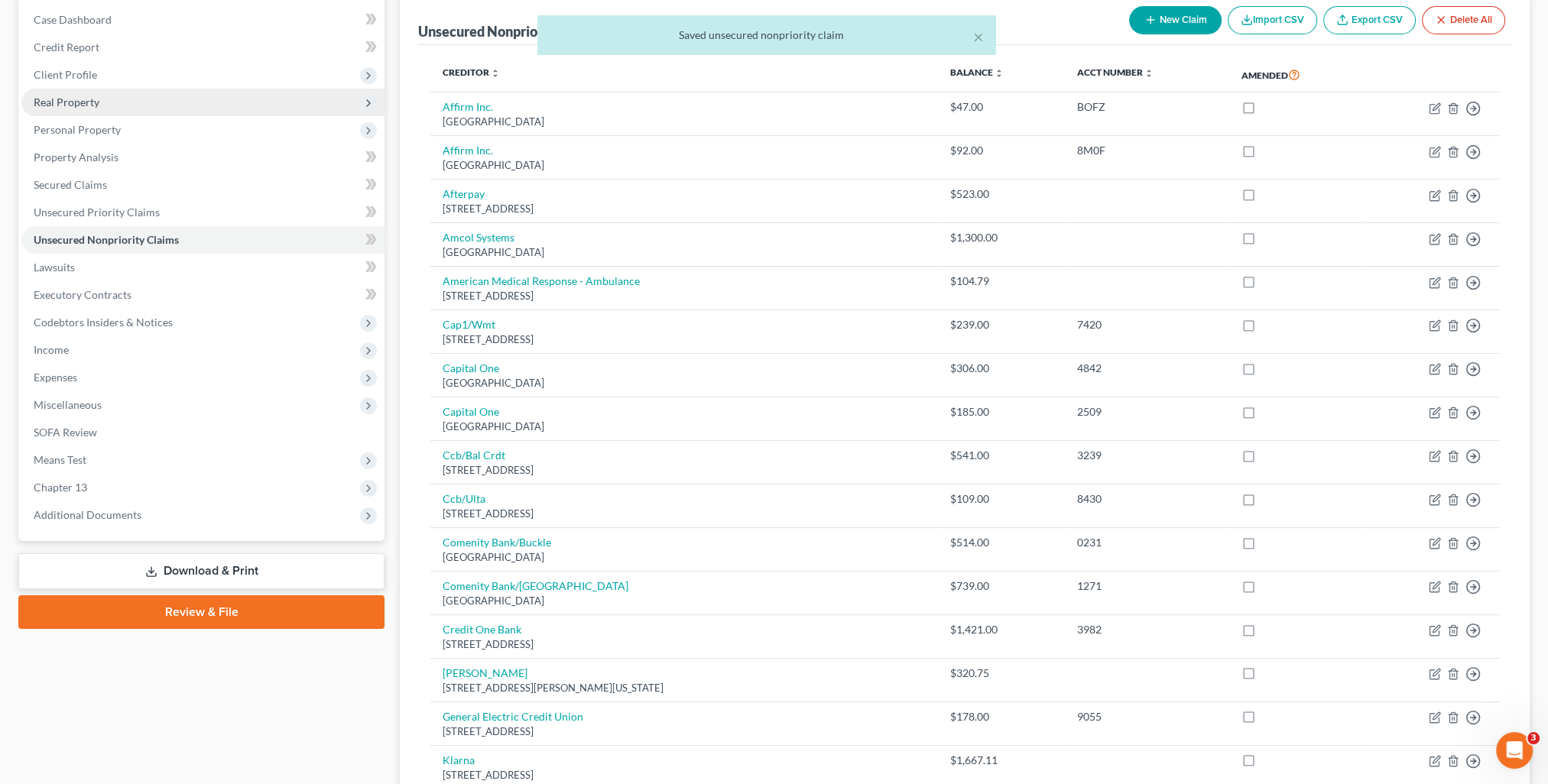
scroll to position [77, 0]
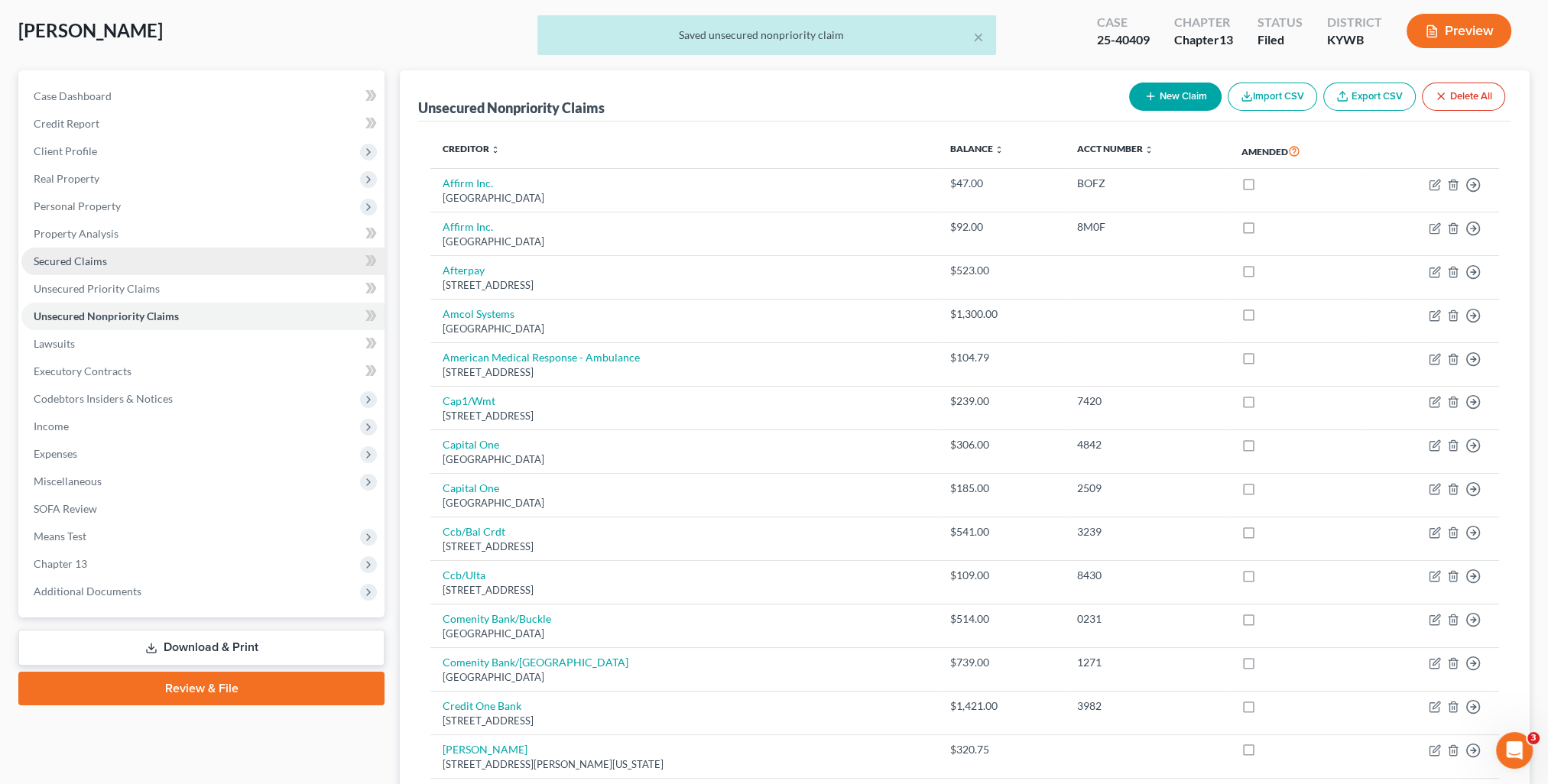
click at [77, 259] on span "Secured Claims" at bounding box center [70, 261] width 74 height 13
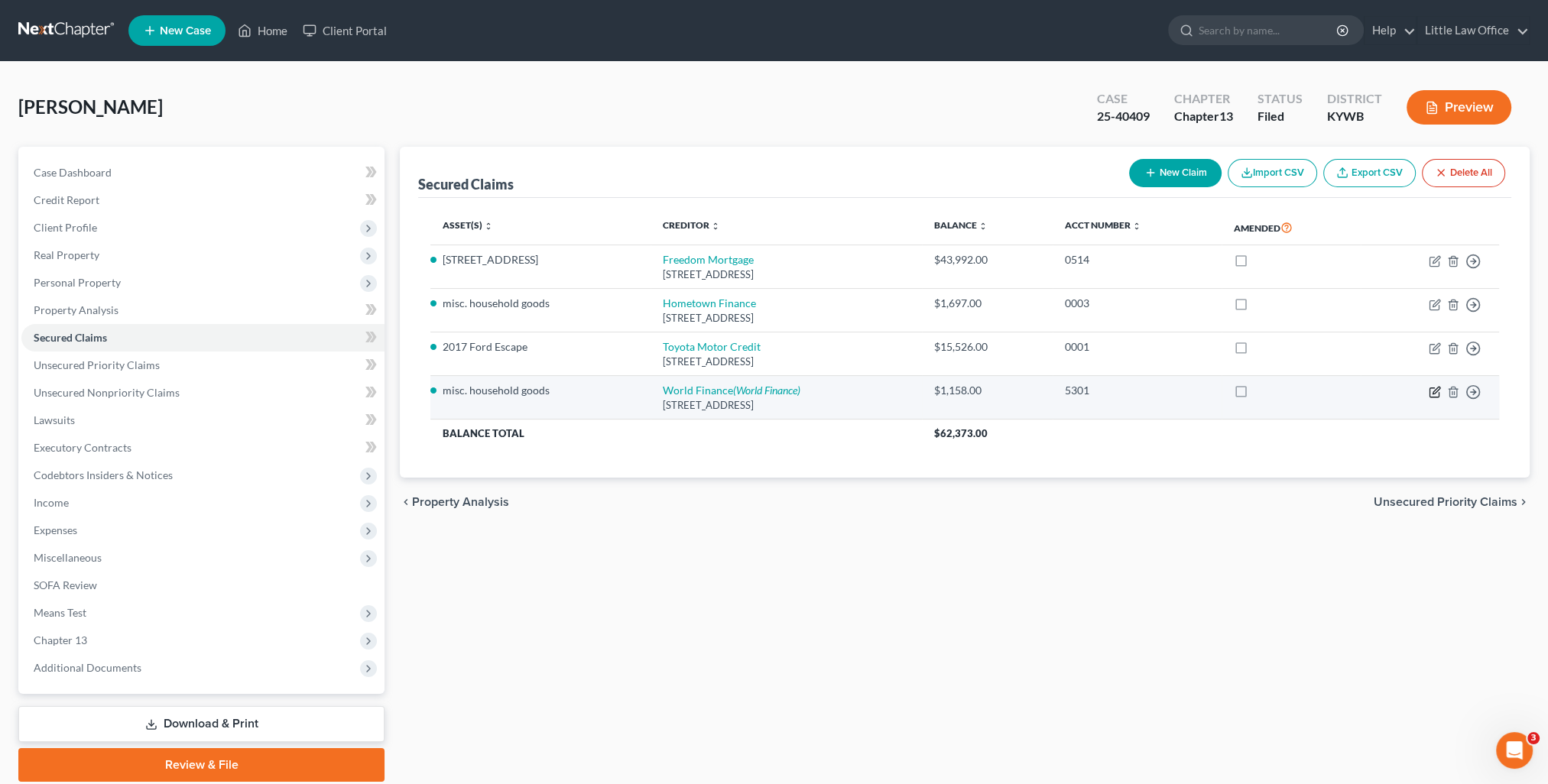
click at [1437, 392] on icon "button" at bounding box center [1435, 392] width 12 height 12
select select "42"
select select "0"
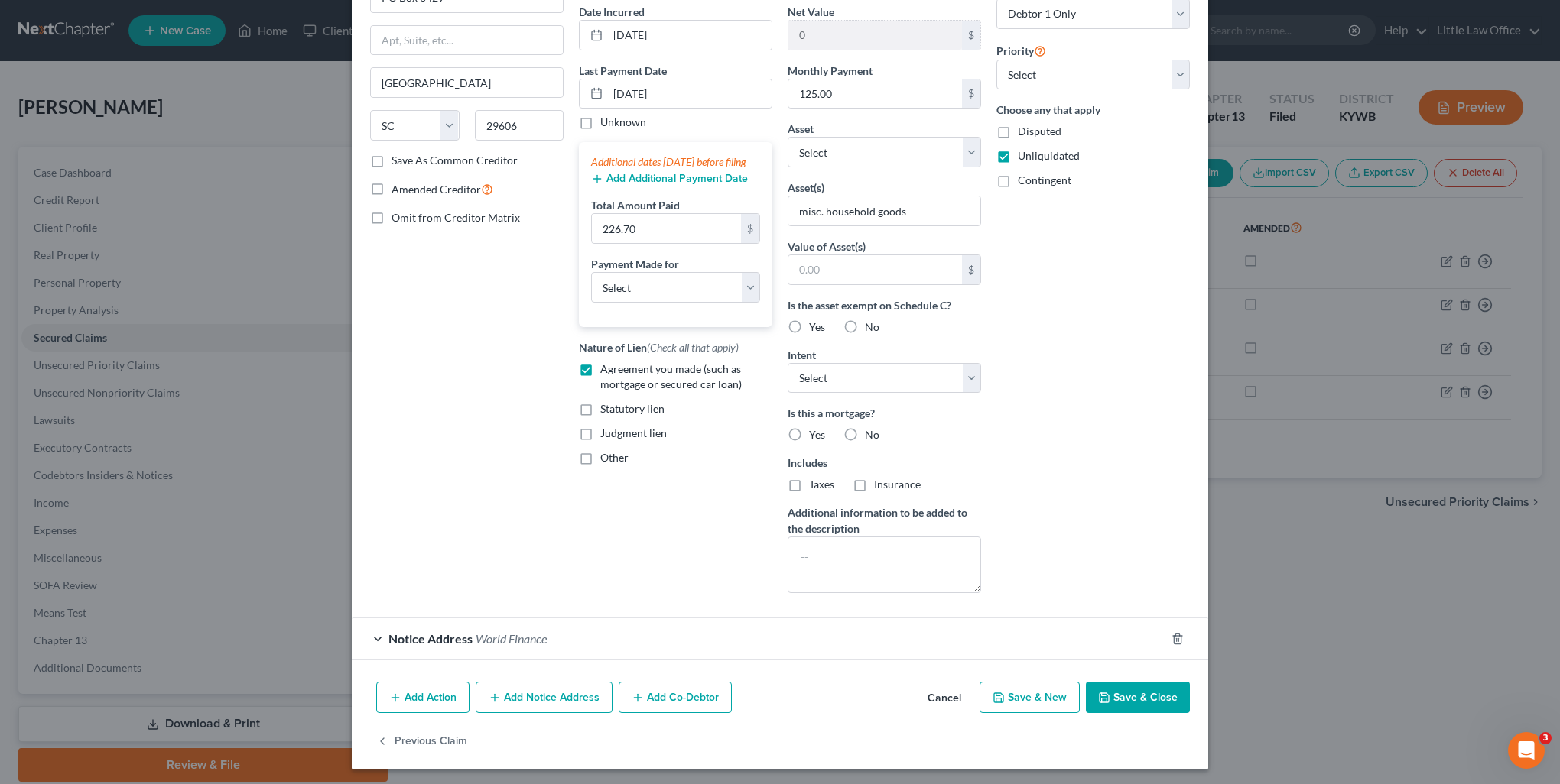
click at [1109, 700] on button "Save & Close" at bounding box center [1138, 697] width 104 height 32
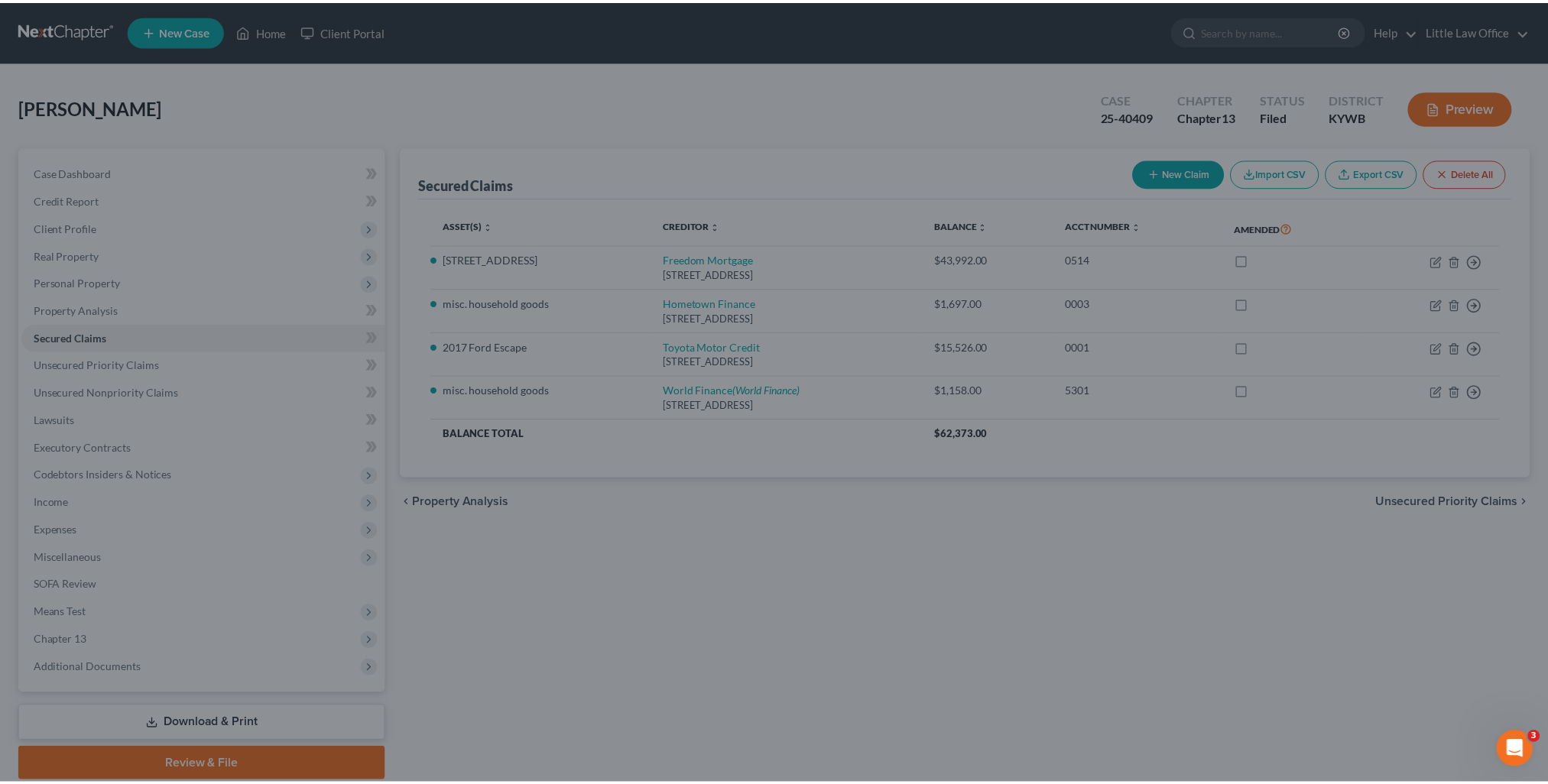
scroll to position [35, 0]
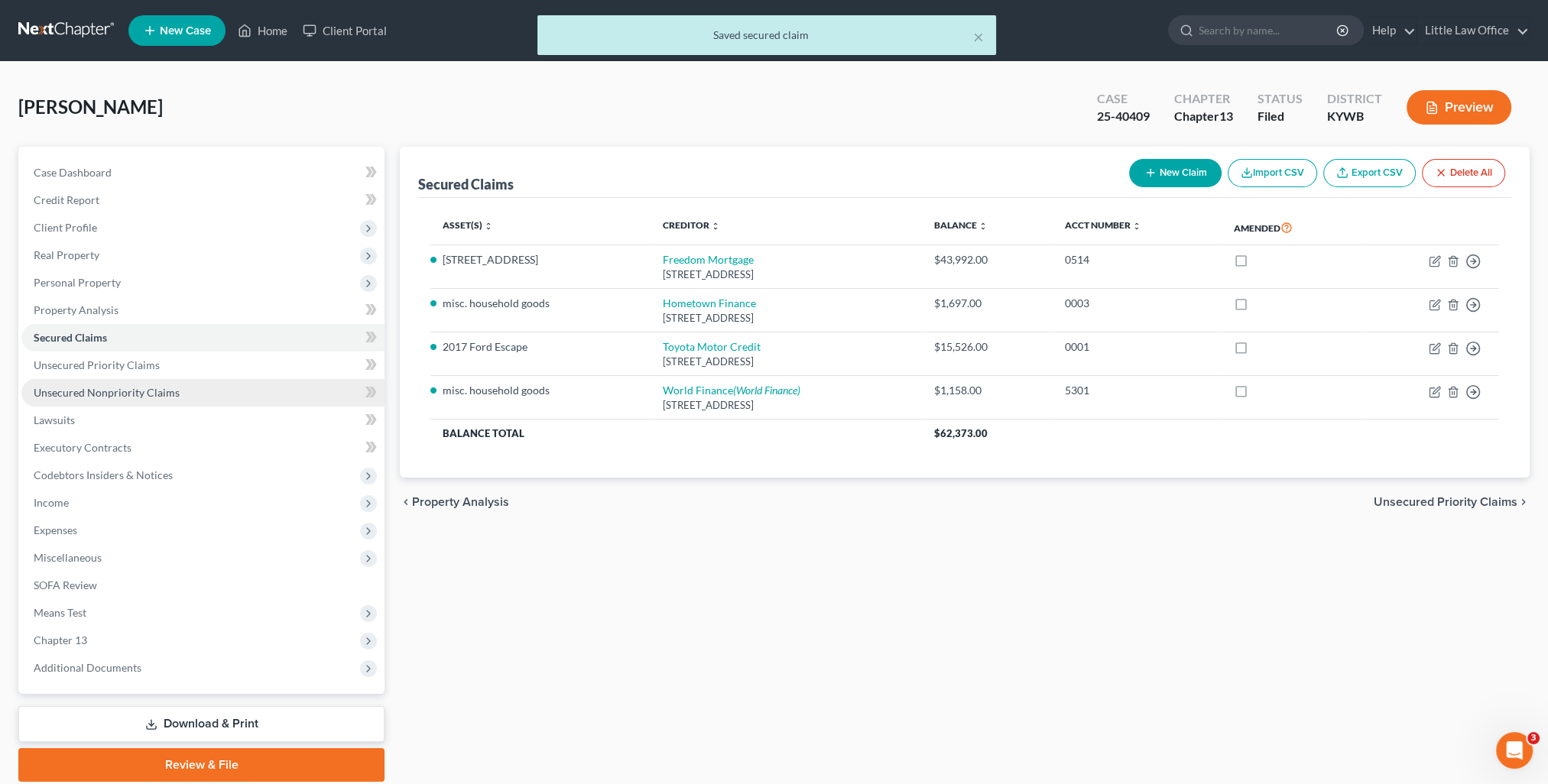
click at [101, 392] on span "Unsecured Nonpriority Claims" at bounding box center [106, 392] width 146 height 13
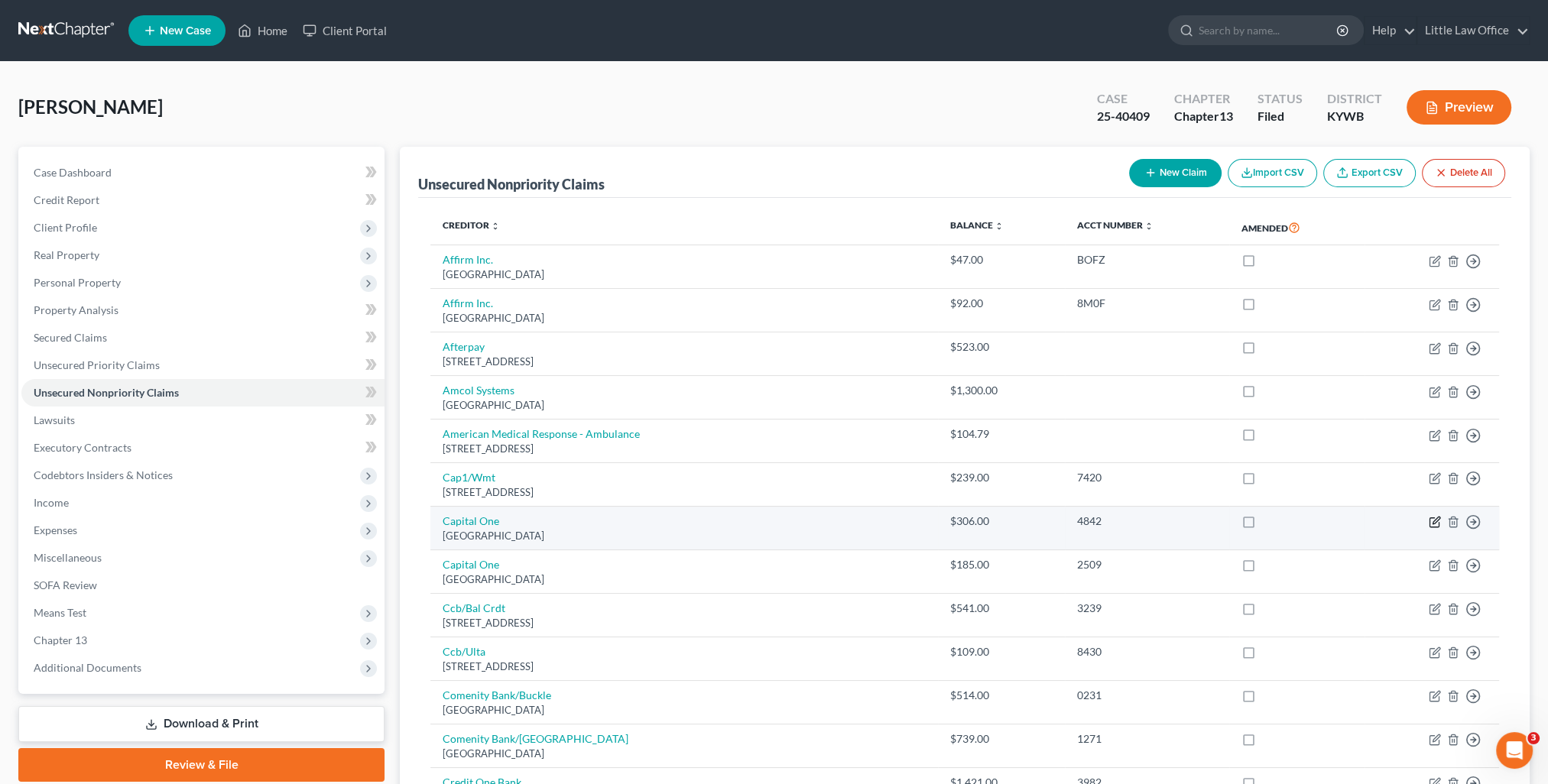
click at [1434, 523] on icon "button" at bounding box center [1435, 521] width 12 height 12
select select "28"
select select "2"
select select "0"
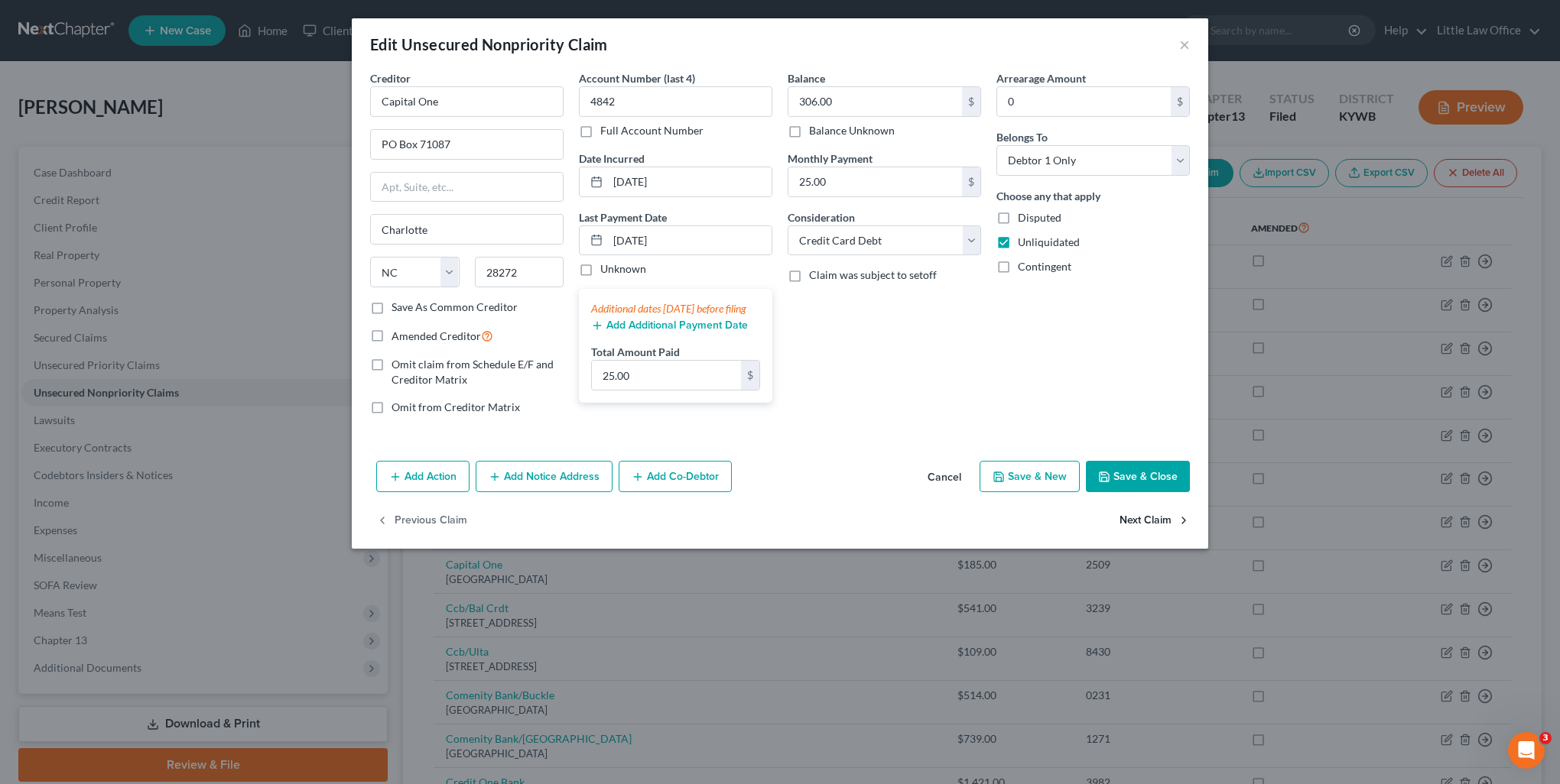
click at [1132, 519] on button "Next Claim" at bounding box center [1154, 520] width 70 height 32
select select "28"
select select "2"
select select "0"
click at [434, 527] on button "Previous Claim" at bounding box center [421, 520] width 91 height 32
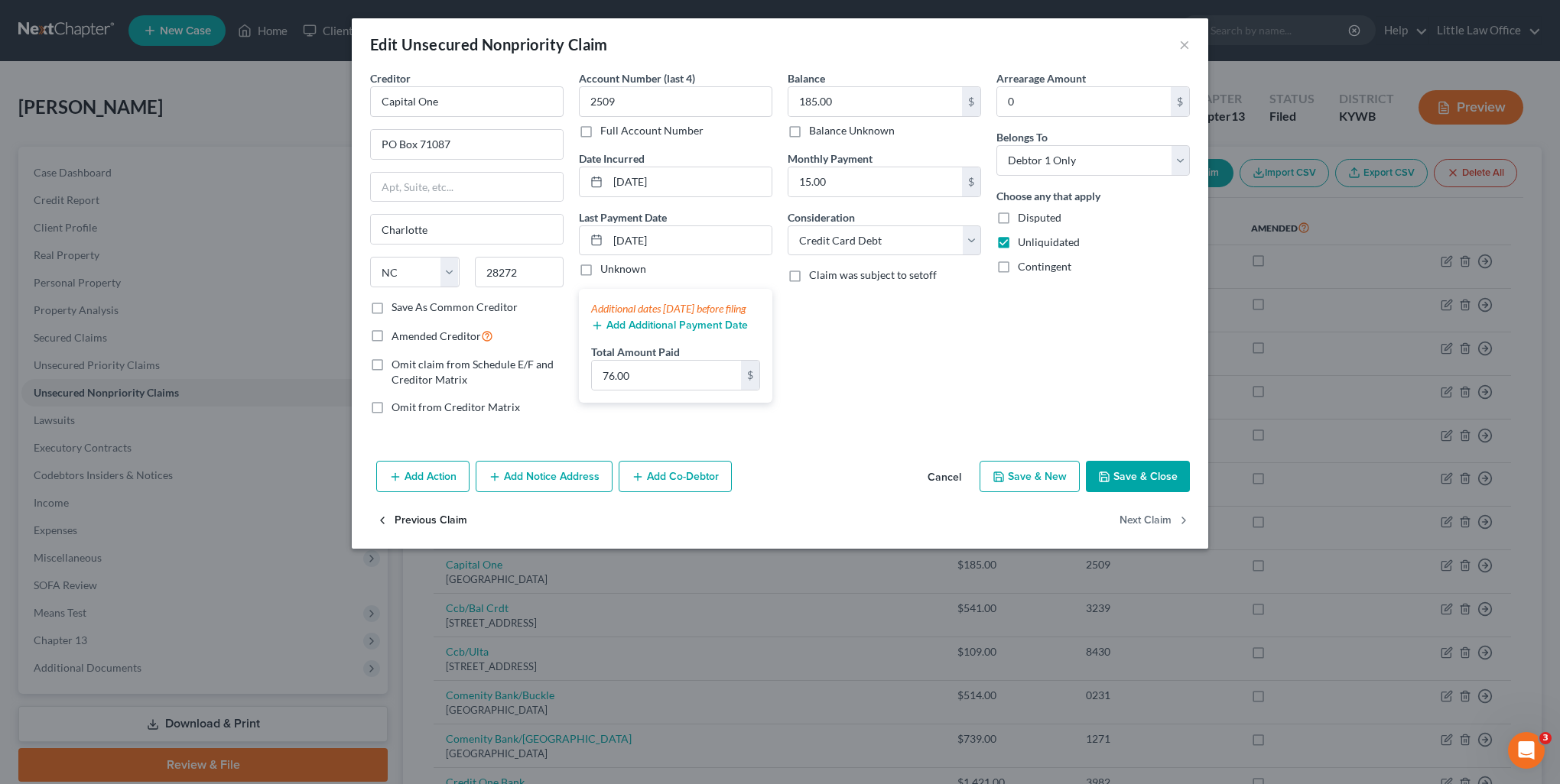
select select "28"
select select "2"
select select "0"
click at [434, 527] on button "Previous Claim" at bounding box center [421, 520] width 91 height 32
select select "46"
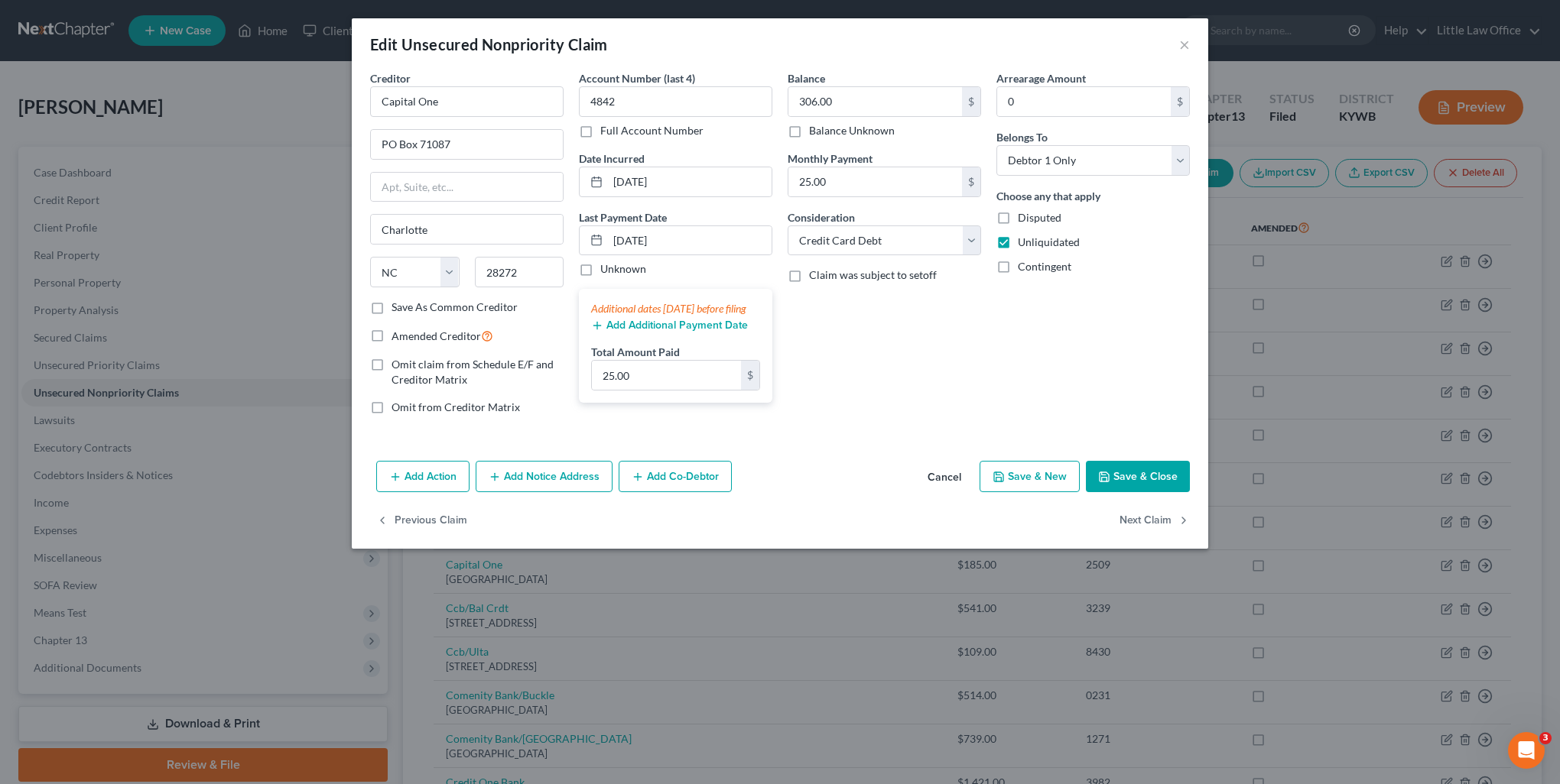
select select "2"
select select "0"
click at [1174, 481] on button "Save & Close" at bounding box center [1138, 476] width 104 height 32
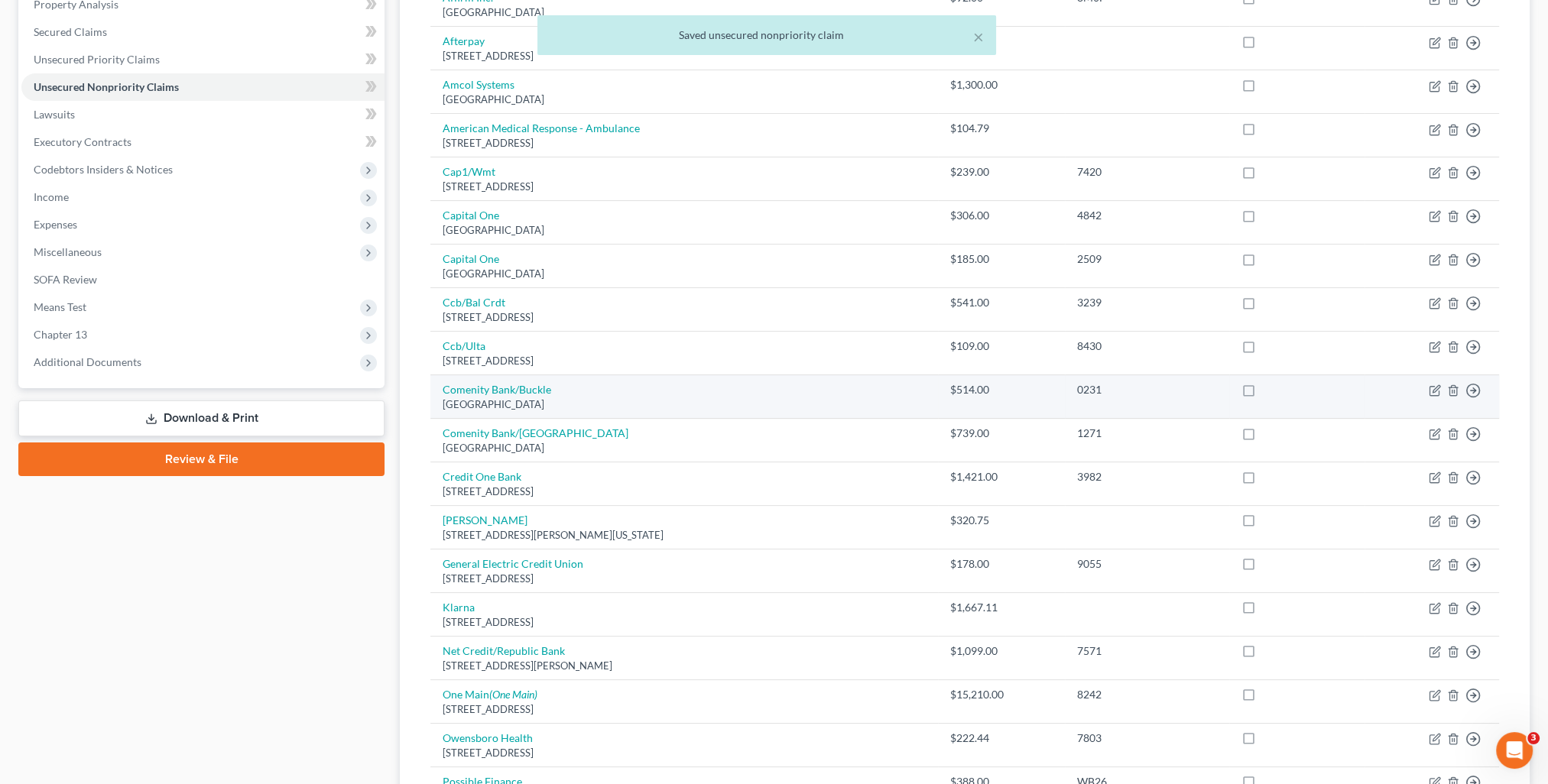
scroll to position [382, 0]
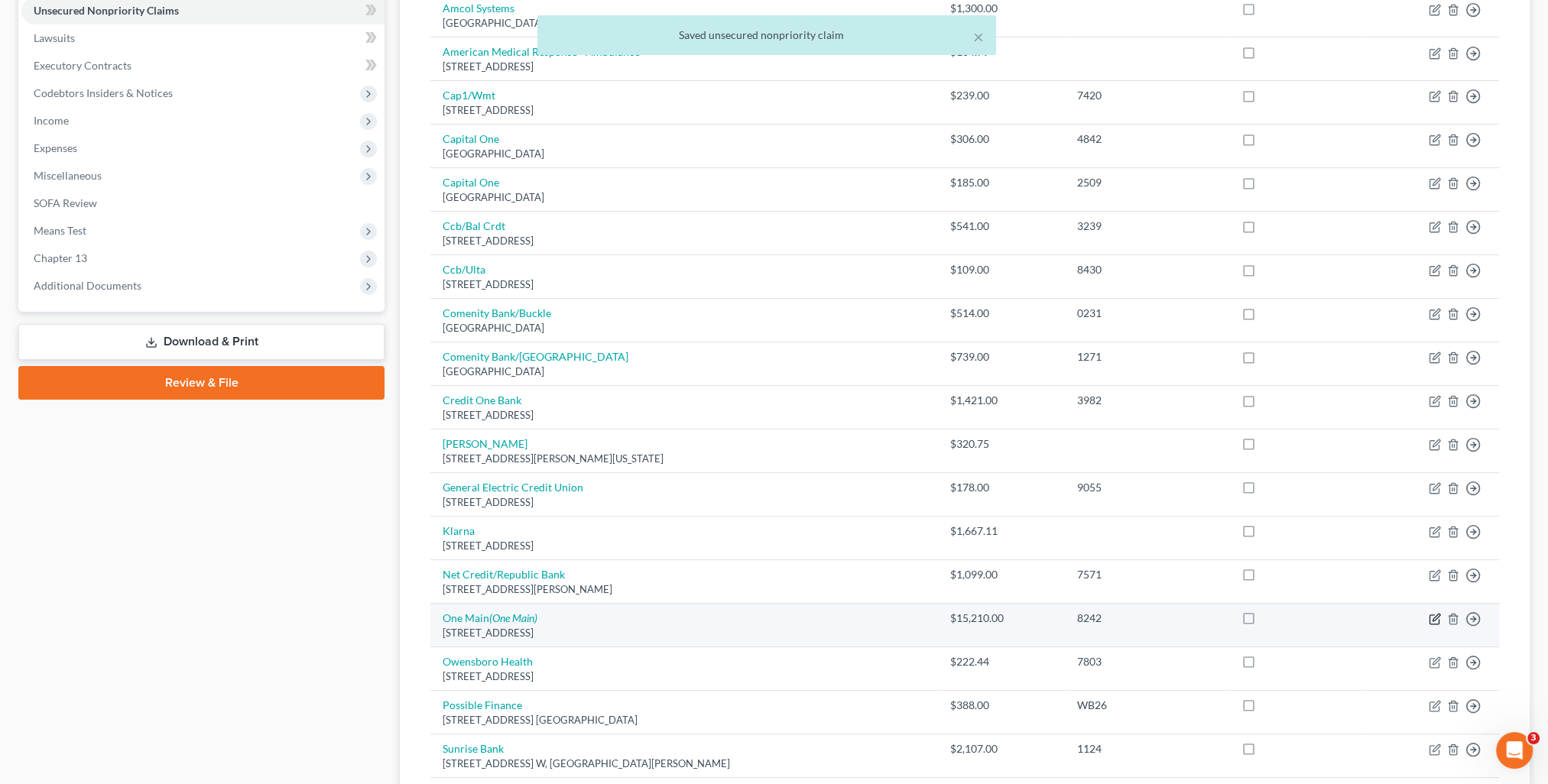
click at [1436, 618] on icon "button" at bounding box center [1435, 619] width 12 height 12
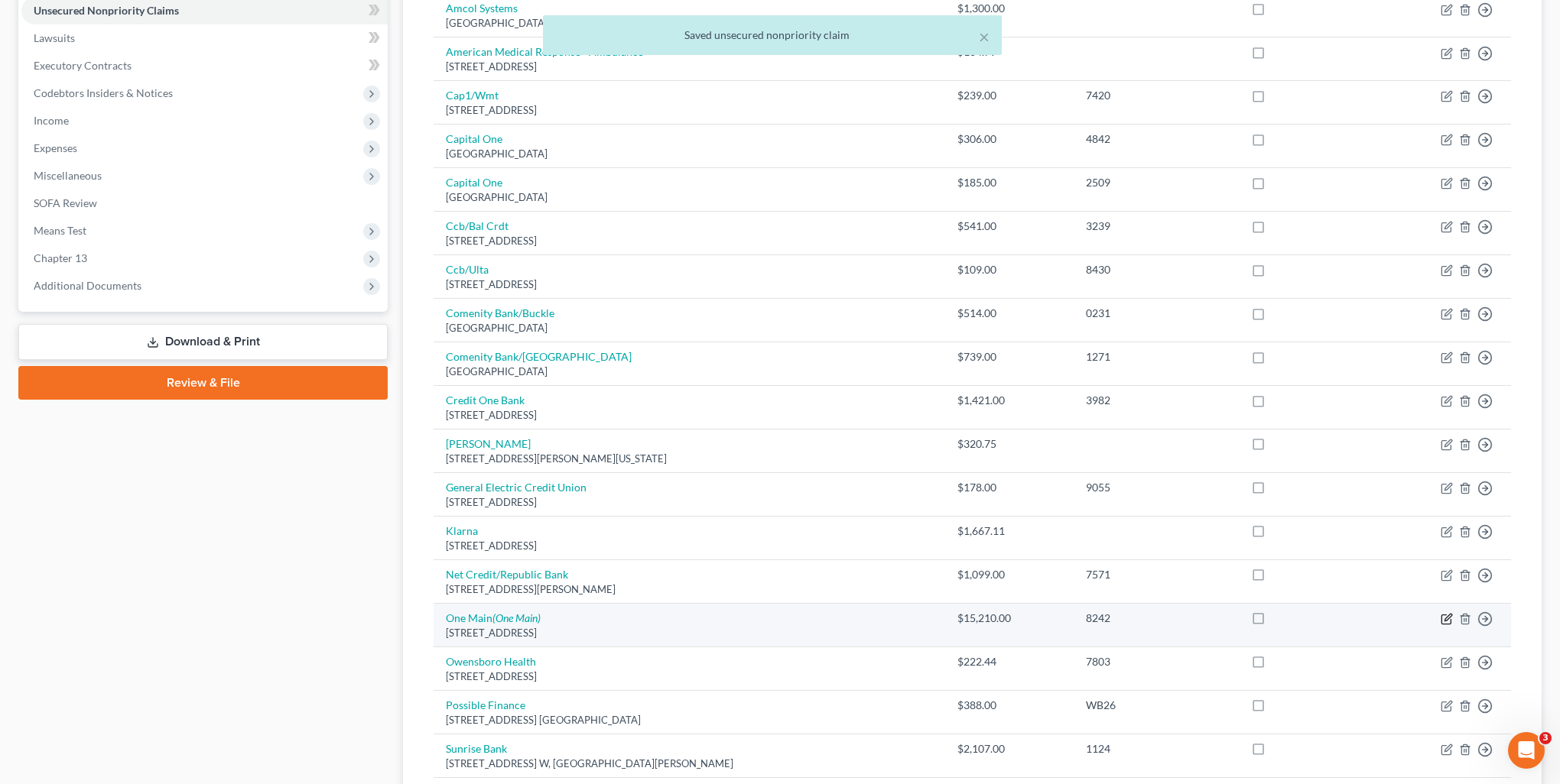
select select "15"
select select "10"
select select "0"
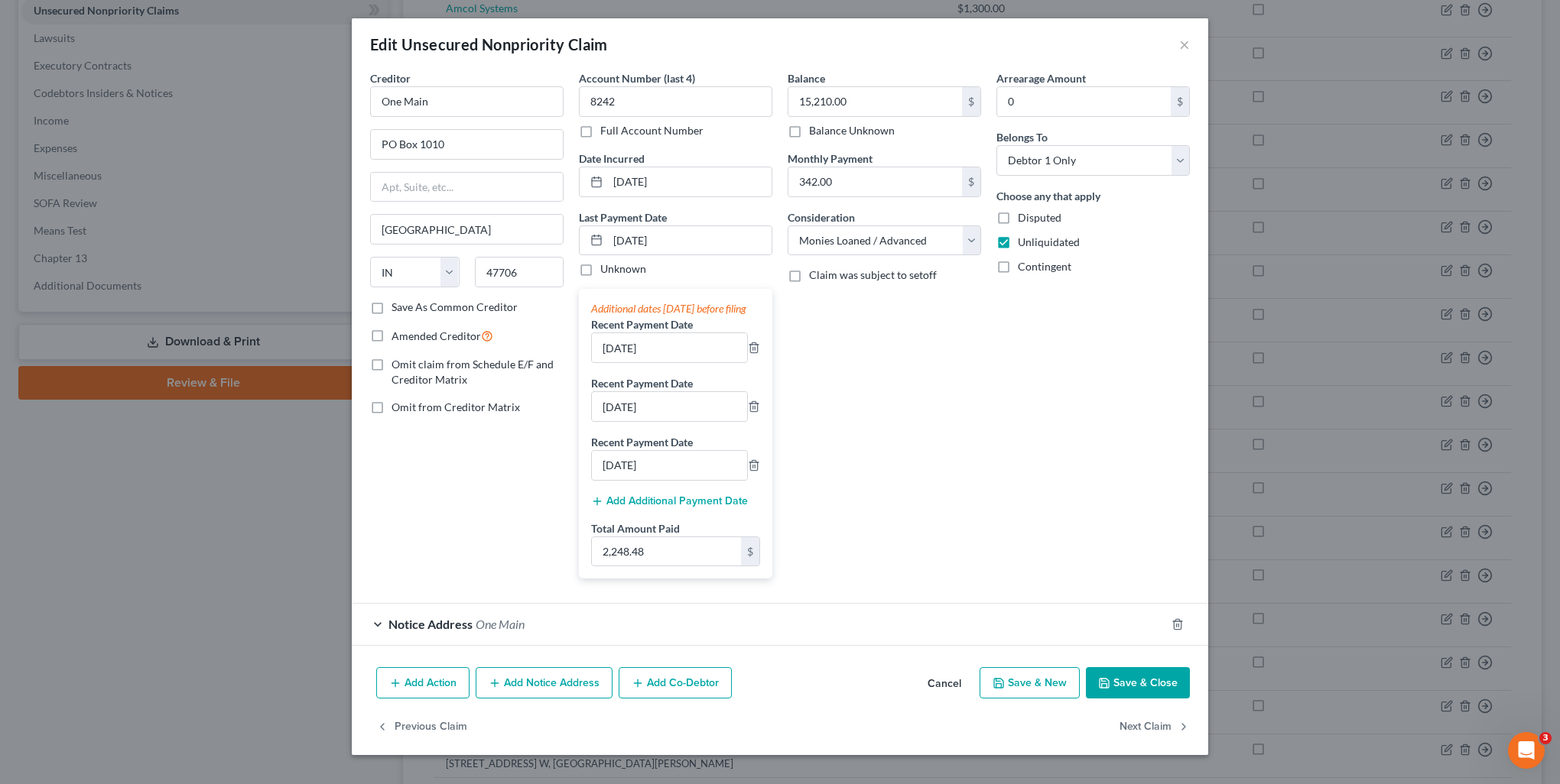
click at [1137, 697] on button "Save & Close" at bounding box center [1138, 683] width 104 height 32
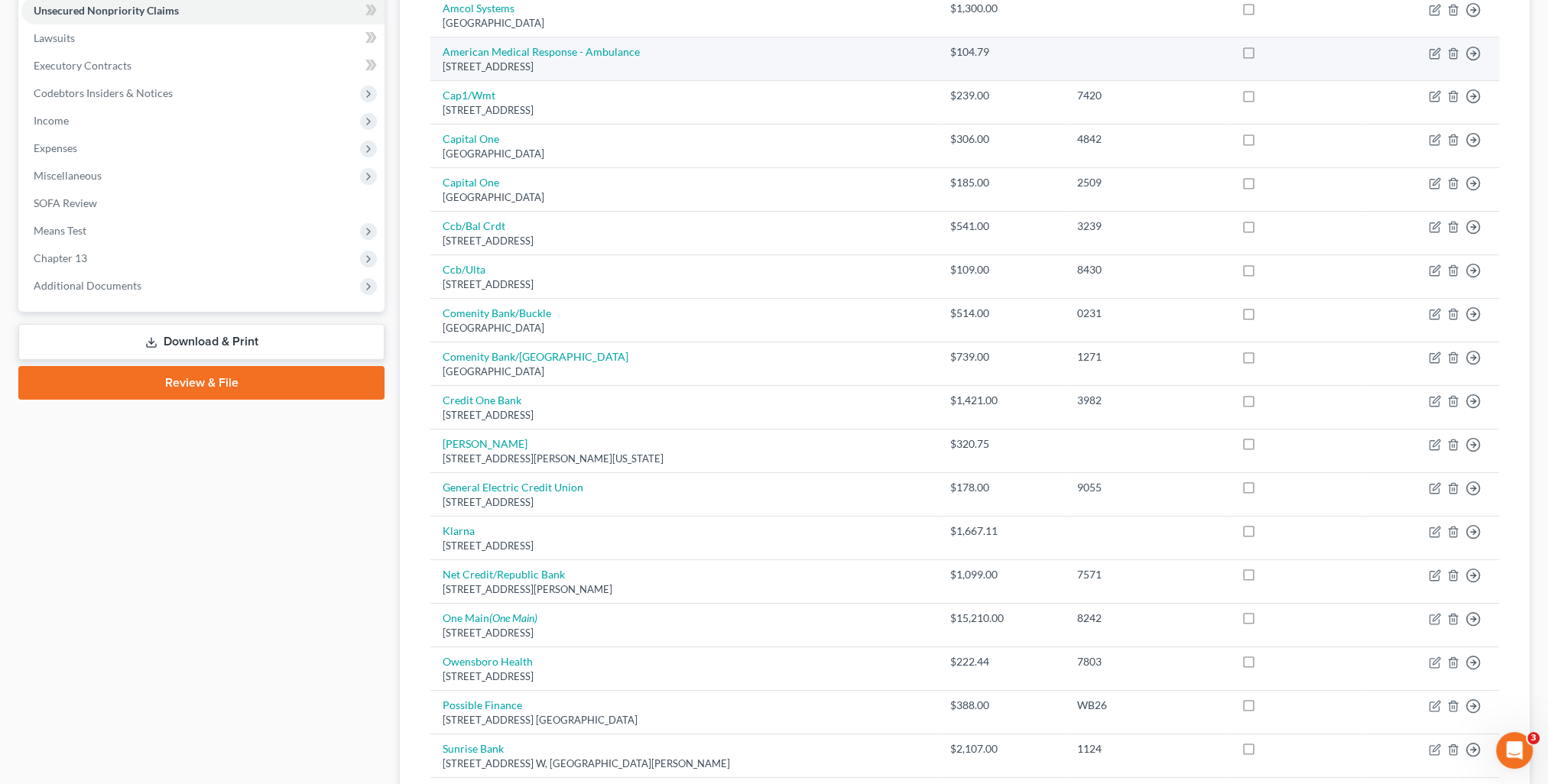
scroll to position [0, 0]
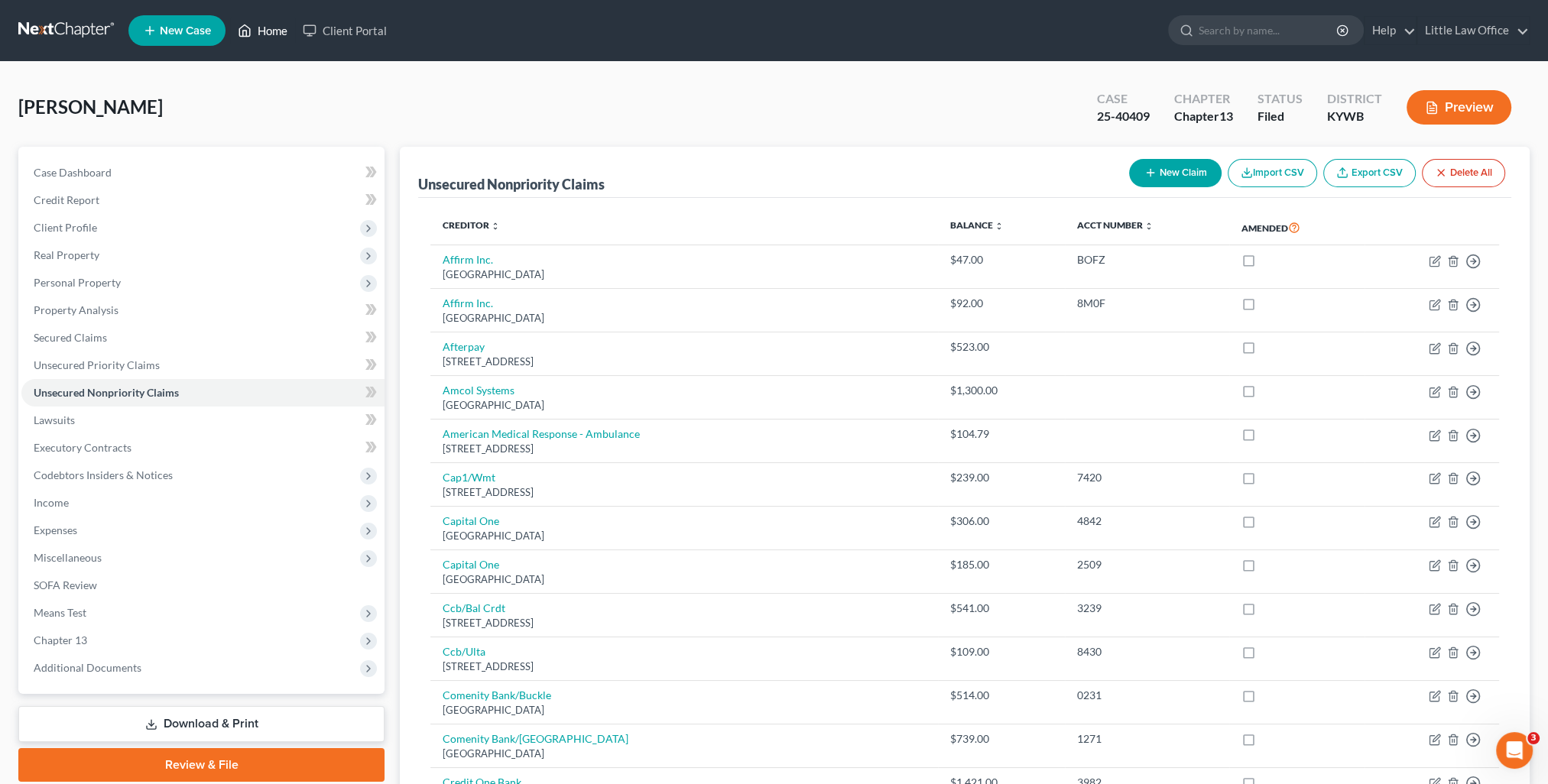
click at [263, 29] on link "Home" at bounding box center [263, 30] width 65 height 28
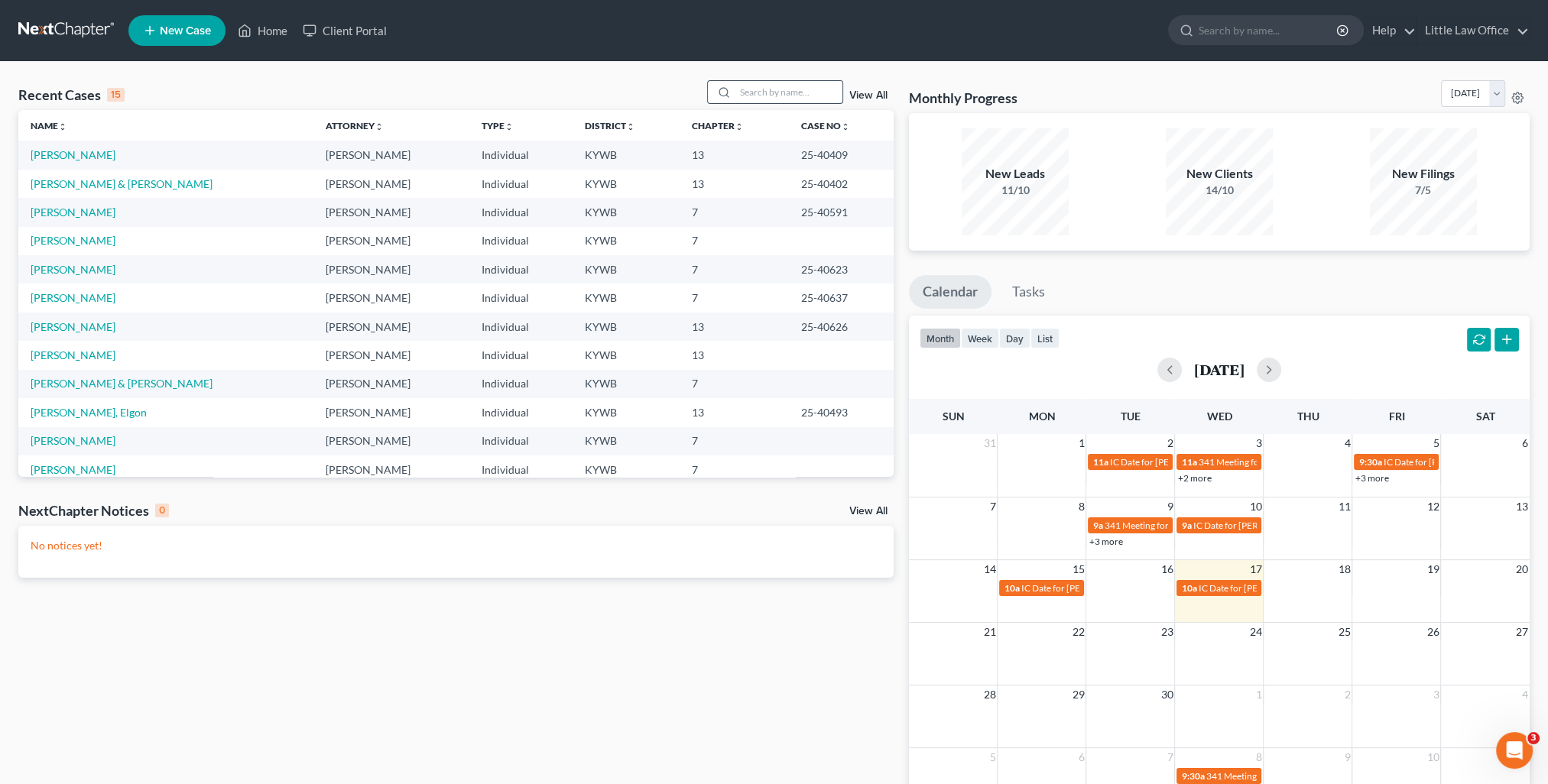
click at [766, 98] on input "search" at bounding box center [788, 91] width 107 height 23
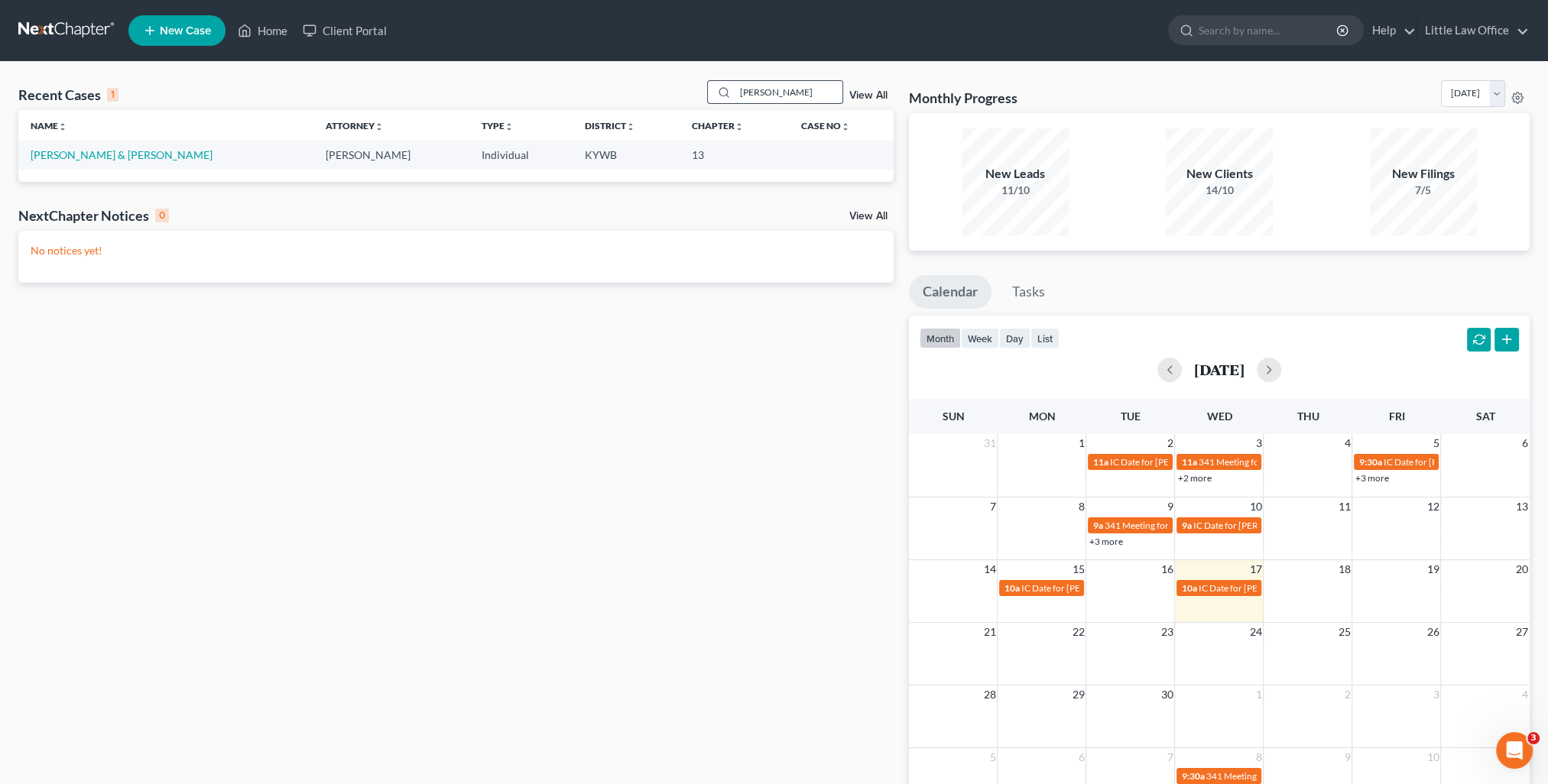
click at [746, 88] on input "[PERSON_NAME]" at bounding box center [788, 91] width 107 height 23
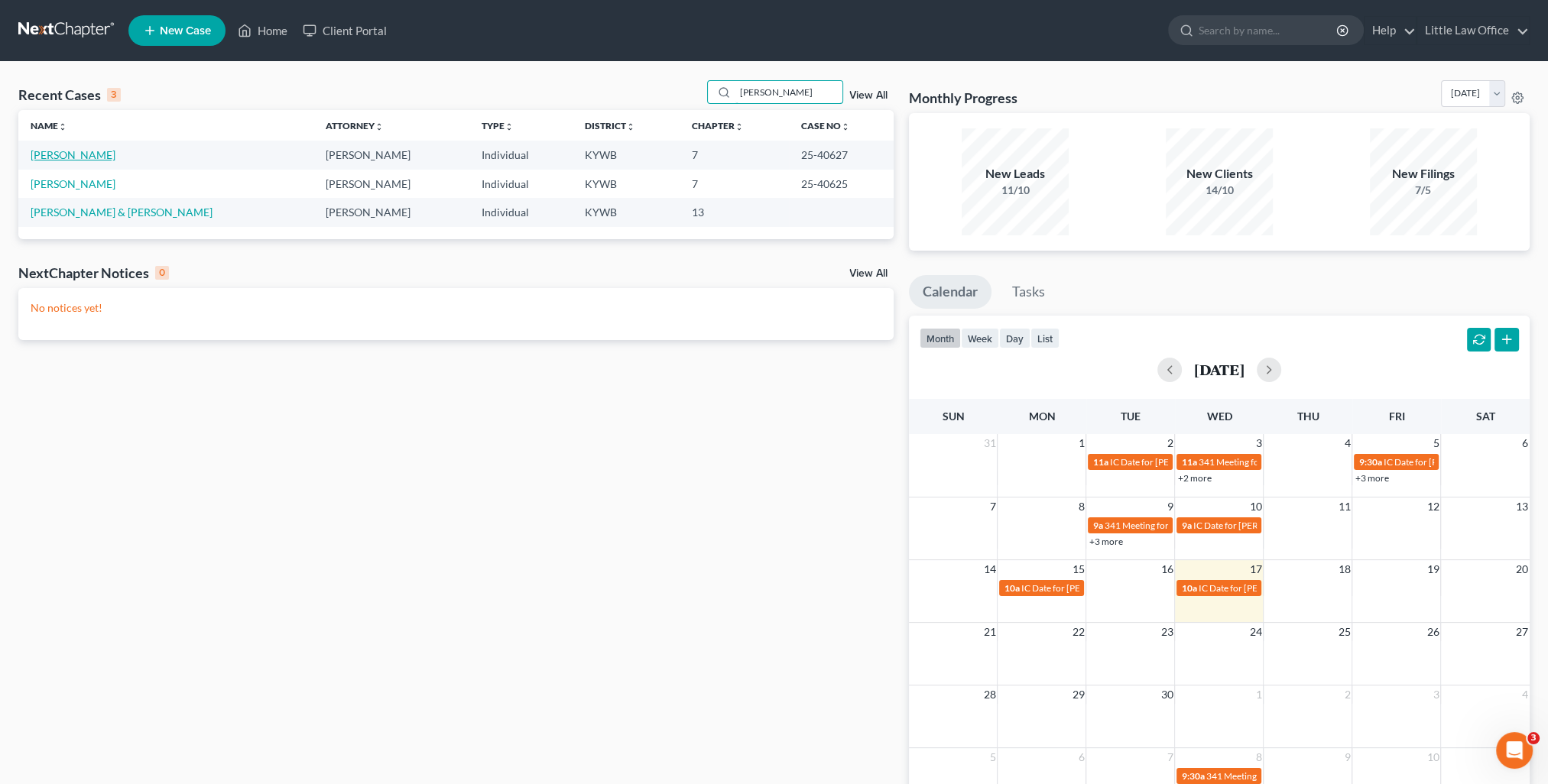
type input "[PERSON_NAME]"
click at [85, 154] on link "[PERSON_NAME]" at bounding box center [73, 154] width 85 height 13
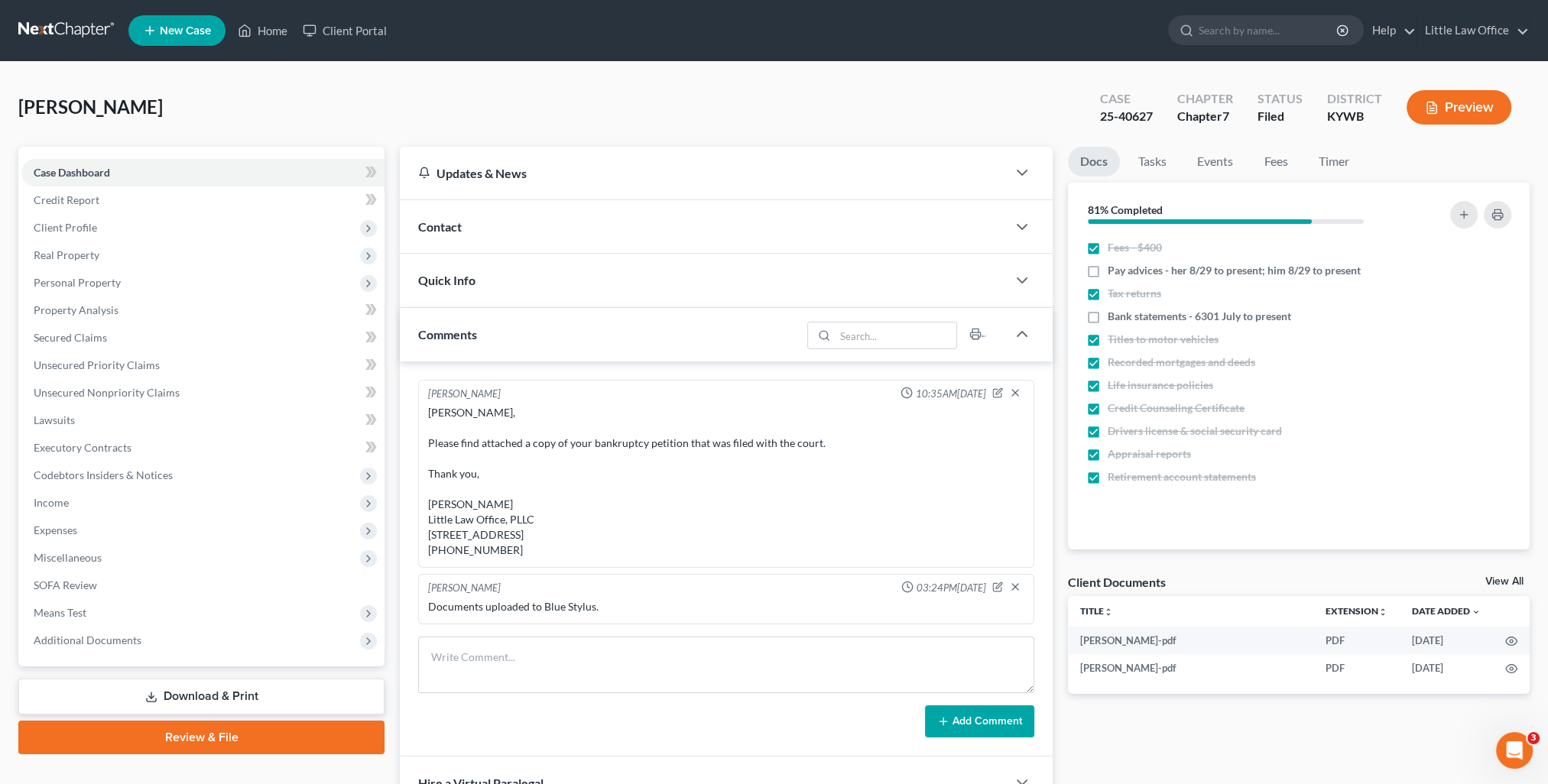
scroll to position [1067, 0]
click at [513, 328] on div "Comments" at bounding box center [600, 334] width 402 height 53
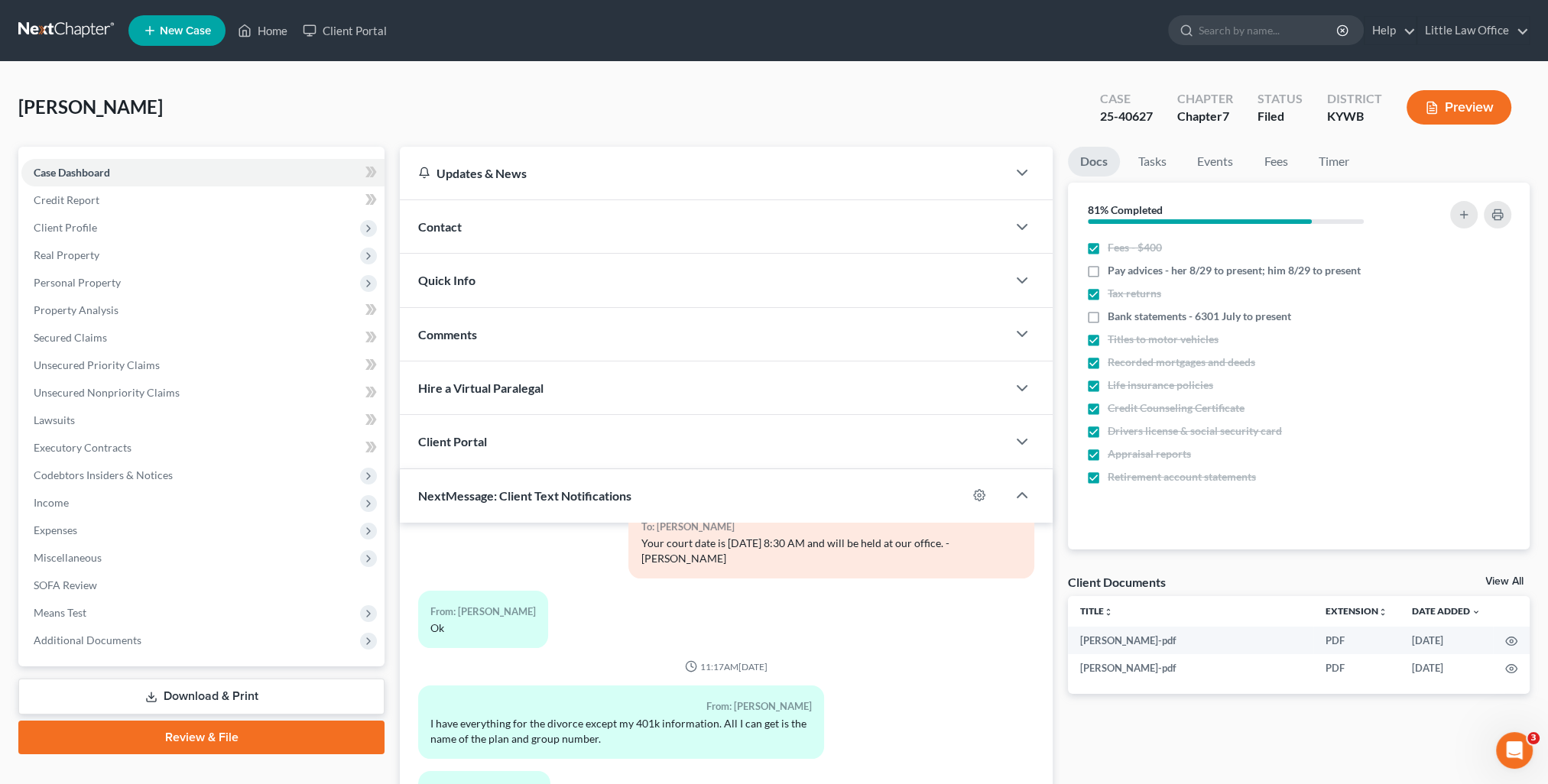
click at [471, 240] on div "Contact" at bounding box center [703, 227] width 607 height 53
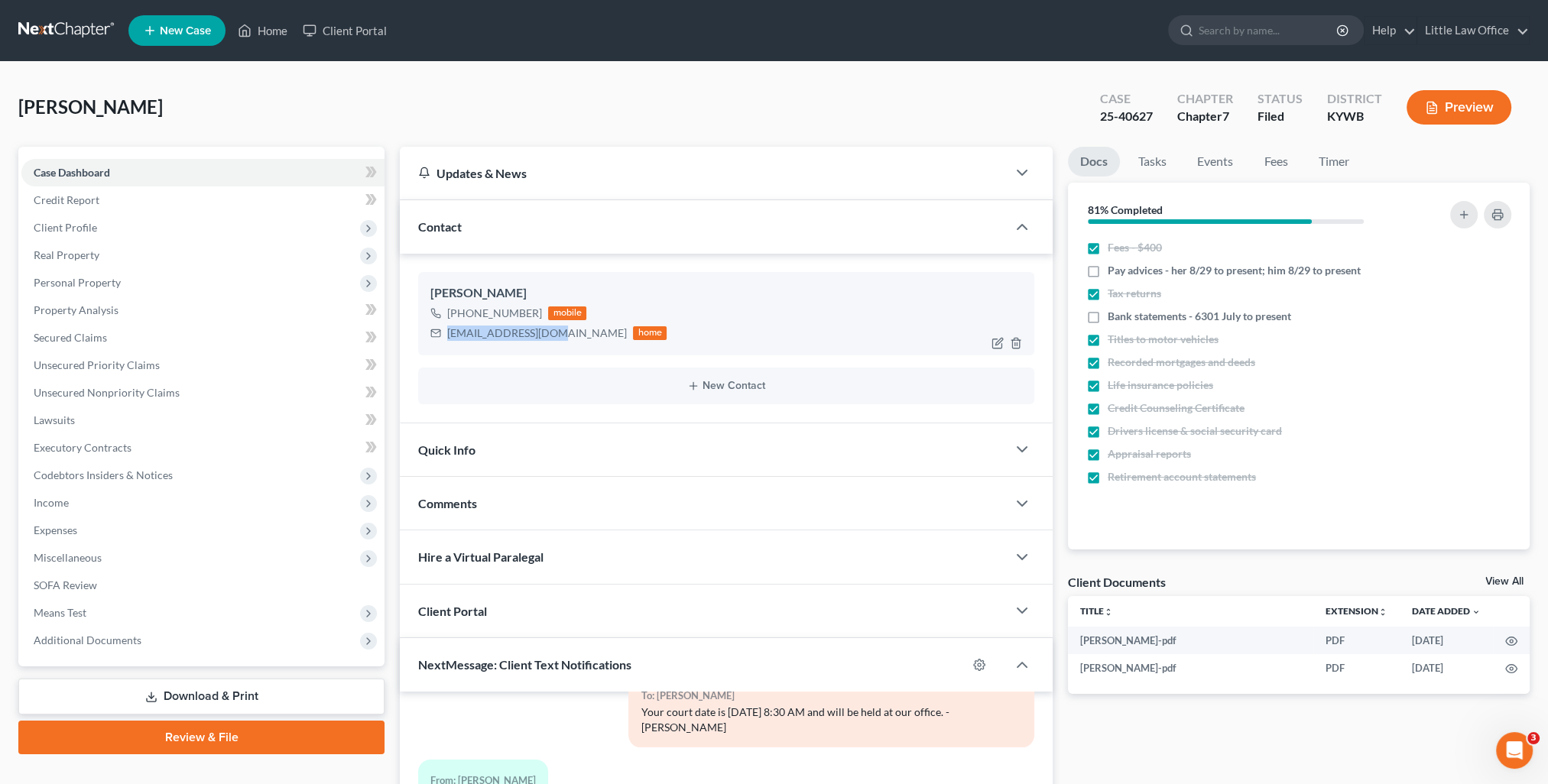
drag, startPoint x: 445, startPoint y: 331, endPoint x: 554, endPoint y: 347, distance: 110.2
click at [554, 347] on div "[PERSON_NAME] [PHONE_NUMBER] mobile [EMAIL_ADDRESS][DOMAIN_NAME] home" at bounding box center [726, 314] width 616 height 83
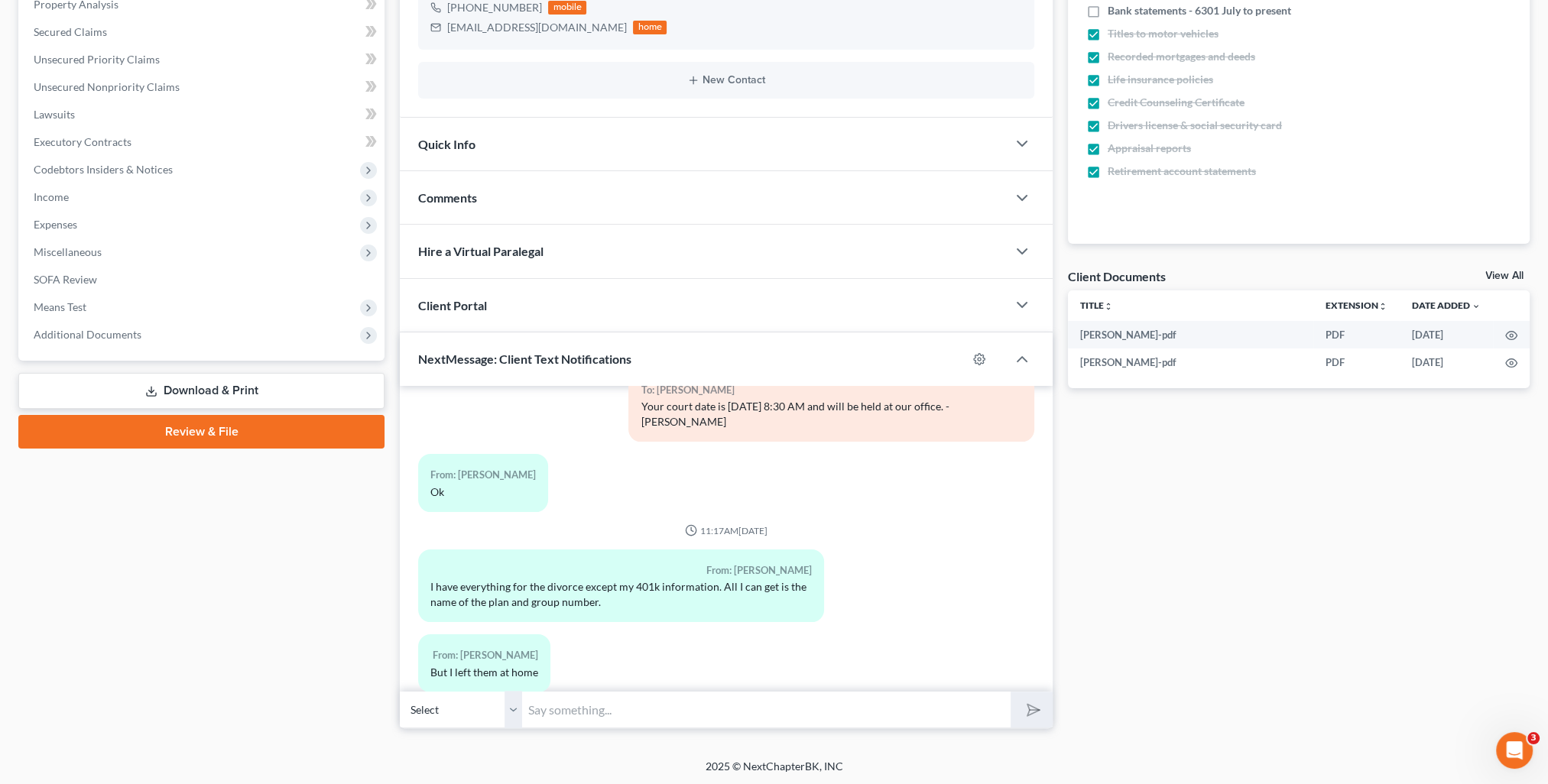
click at [636, 687] on div "12:37PM[DATE] To: [PERSON_NAME] This is [PERSON_NAME] from [PERSON_NAME] Office…" at bounding box center [725, 538] width 652 height 306
click at [639, 705] on input "text" at bounding box center [767, 709] width 488 height 37
type input "[PERSON_NAME] is the one handling your divorce. She doesn't have a way to see o…"
click at [1011, 692] on button "submit" at bounding box center [1031, 709] width 42 height 36
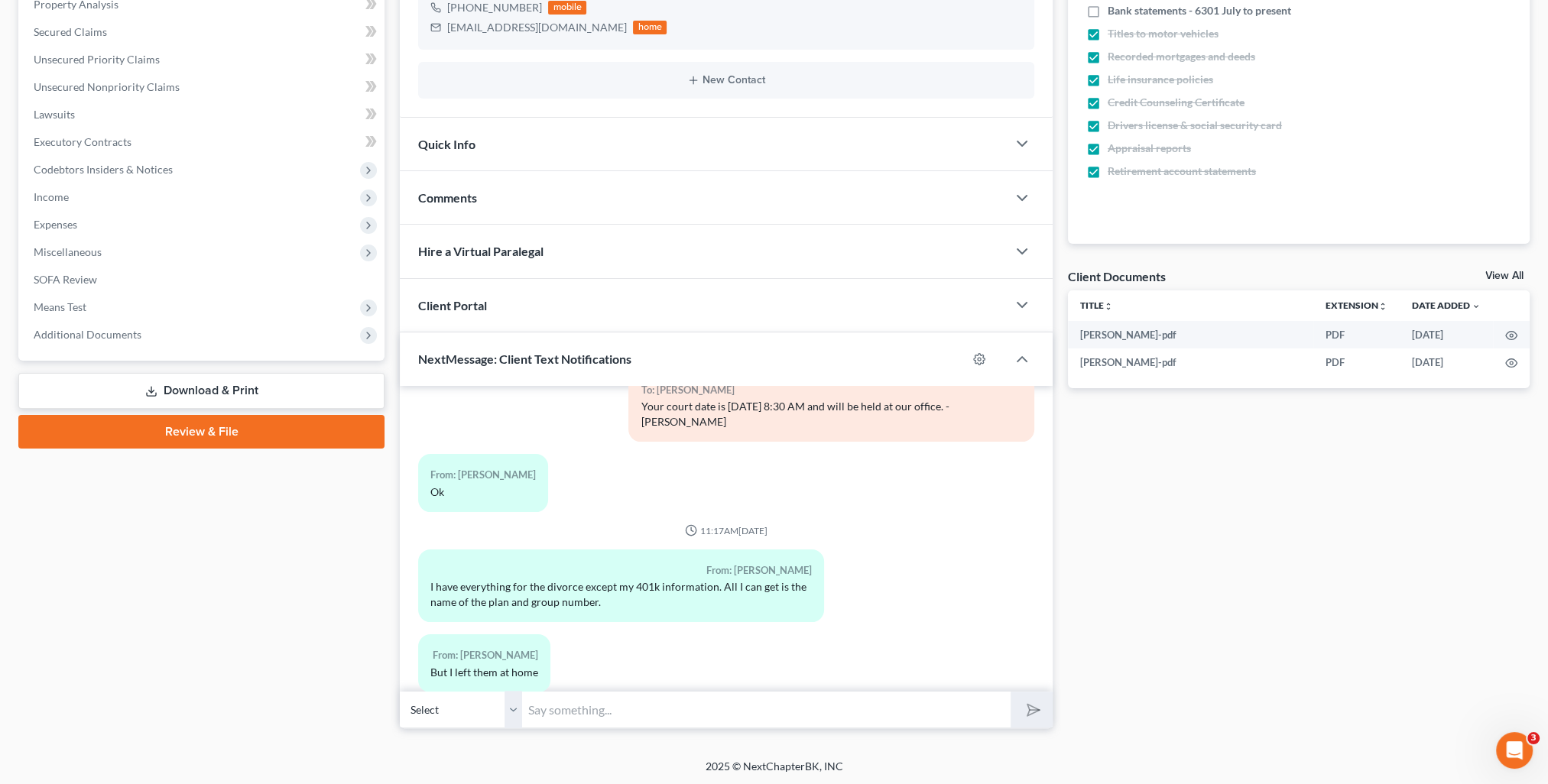
scroll to position [1177, 0]
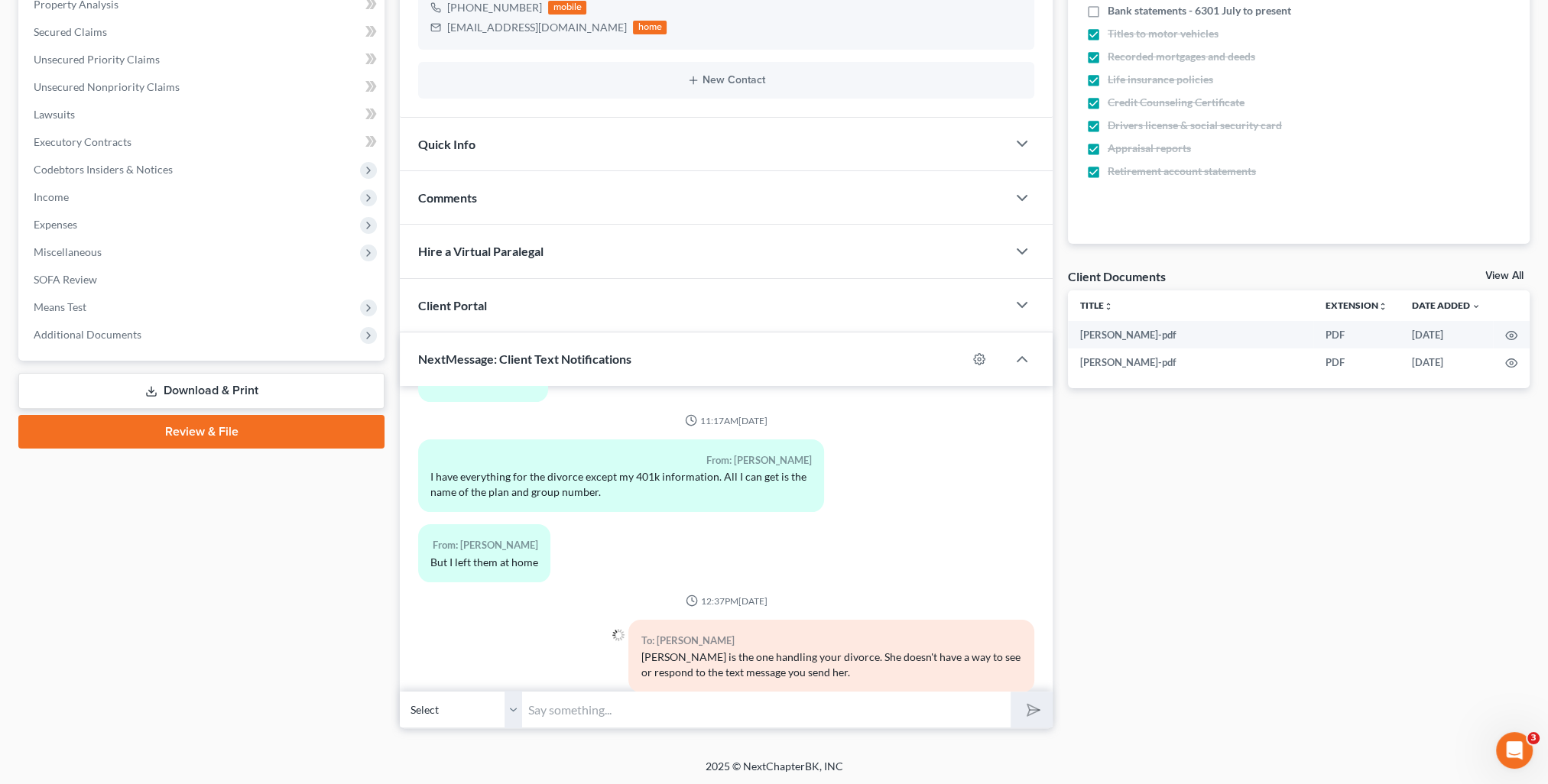
click at [642, 723] on input "text" at bounding box center [767, 709] width 488 height 37
type input "Please email her at [EMAIL_ADDRESS][DOMAIN_NAME]."
click at [1011, 692] on button "submit" at bounding box center [1031, 709] width 42 height 36
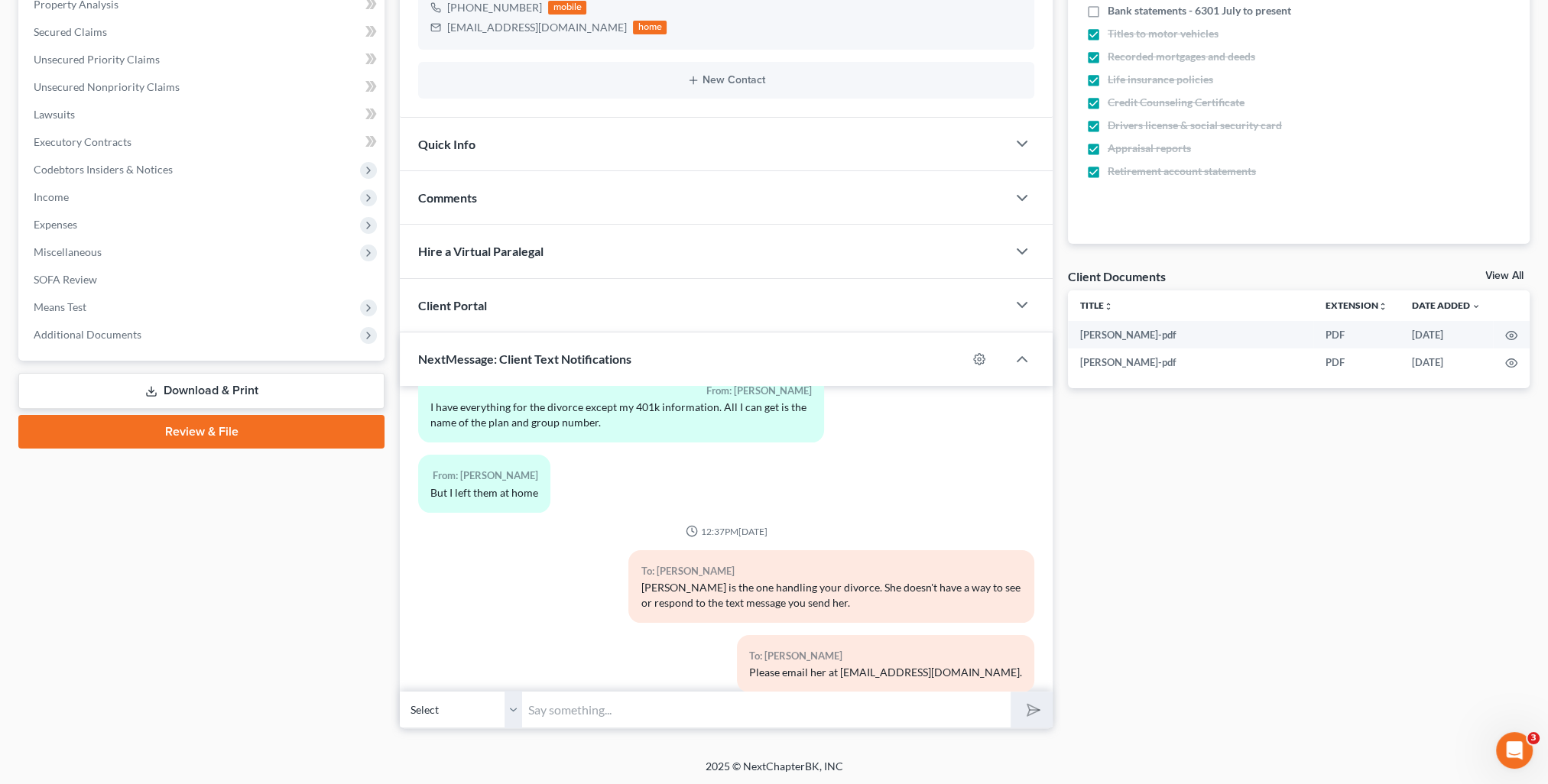
scroll to position [0, 0]
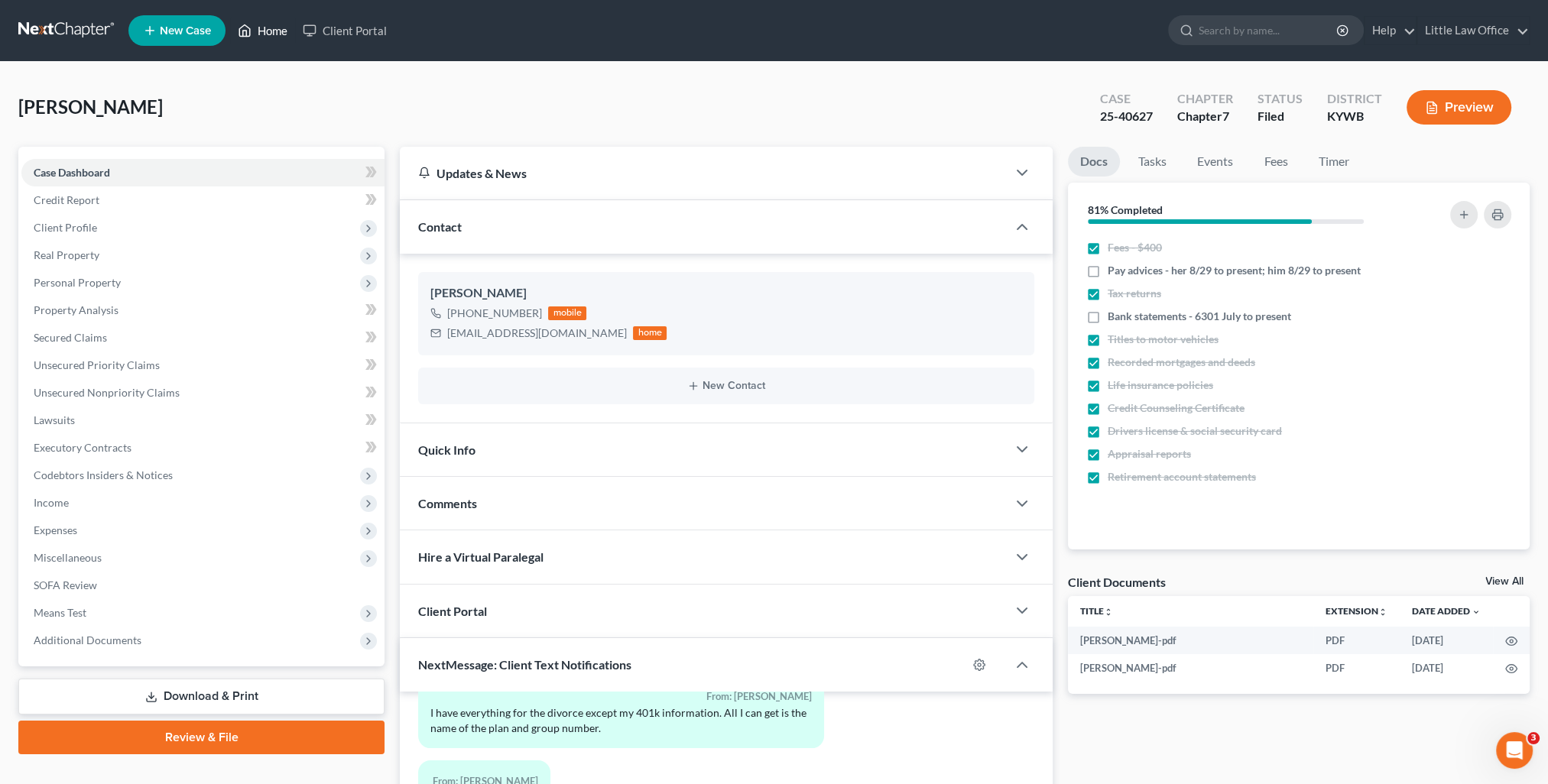
click at [281, 32] on link "Home" at bounding box center [263, 30] width 65 height 28
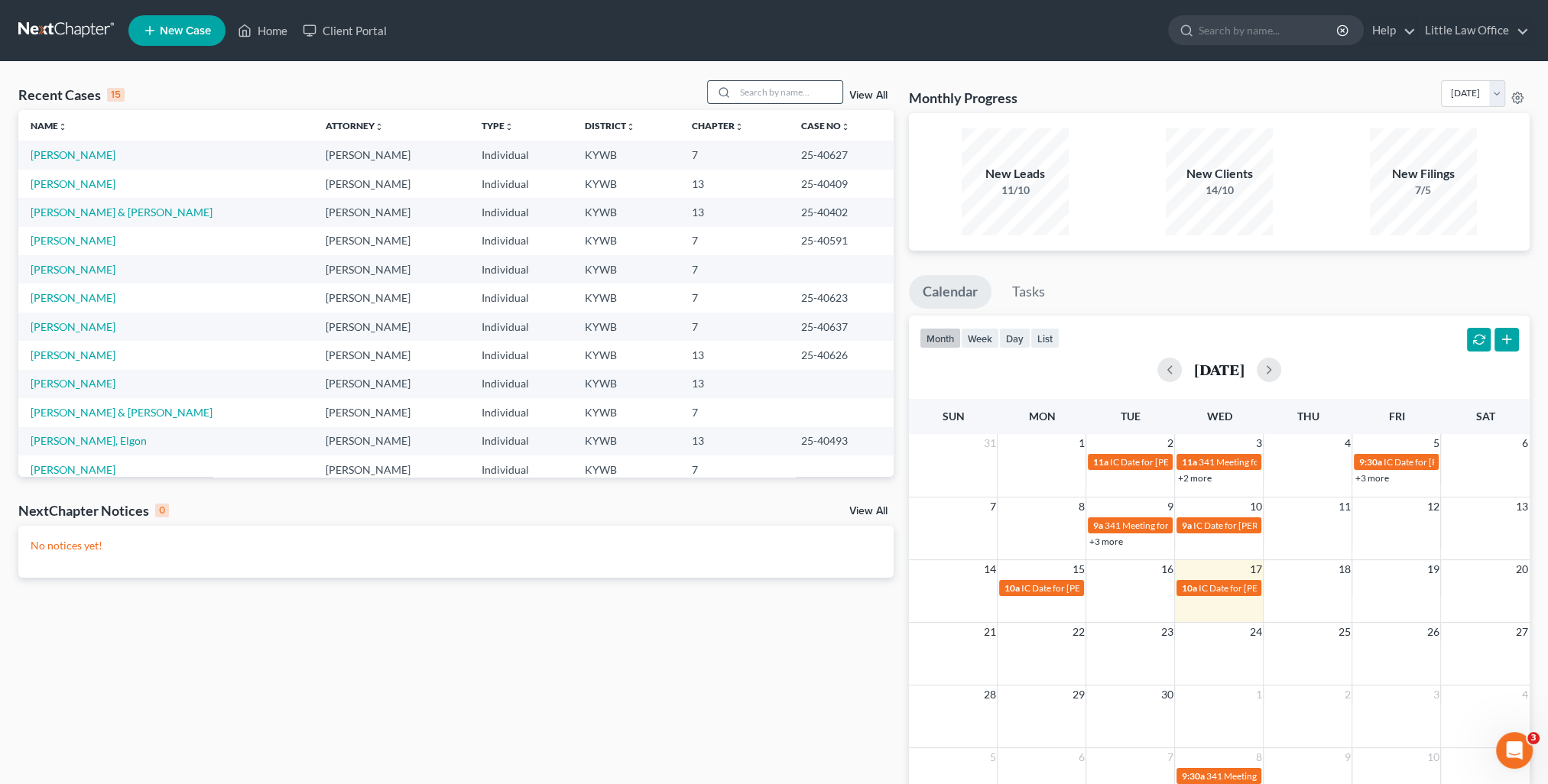
click at [787, 83] on input "search" at bounding box center [788, 91] width 107 height 23
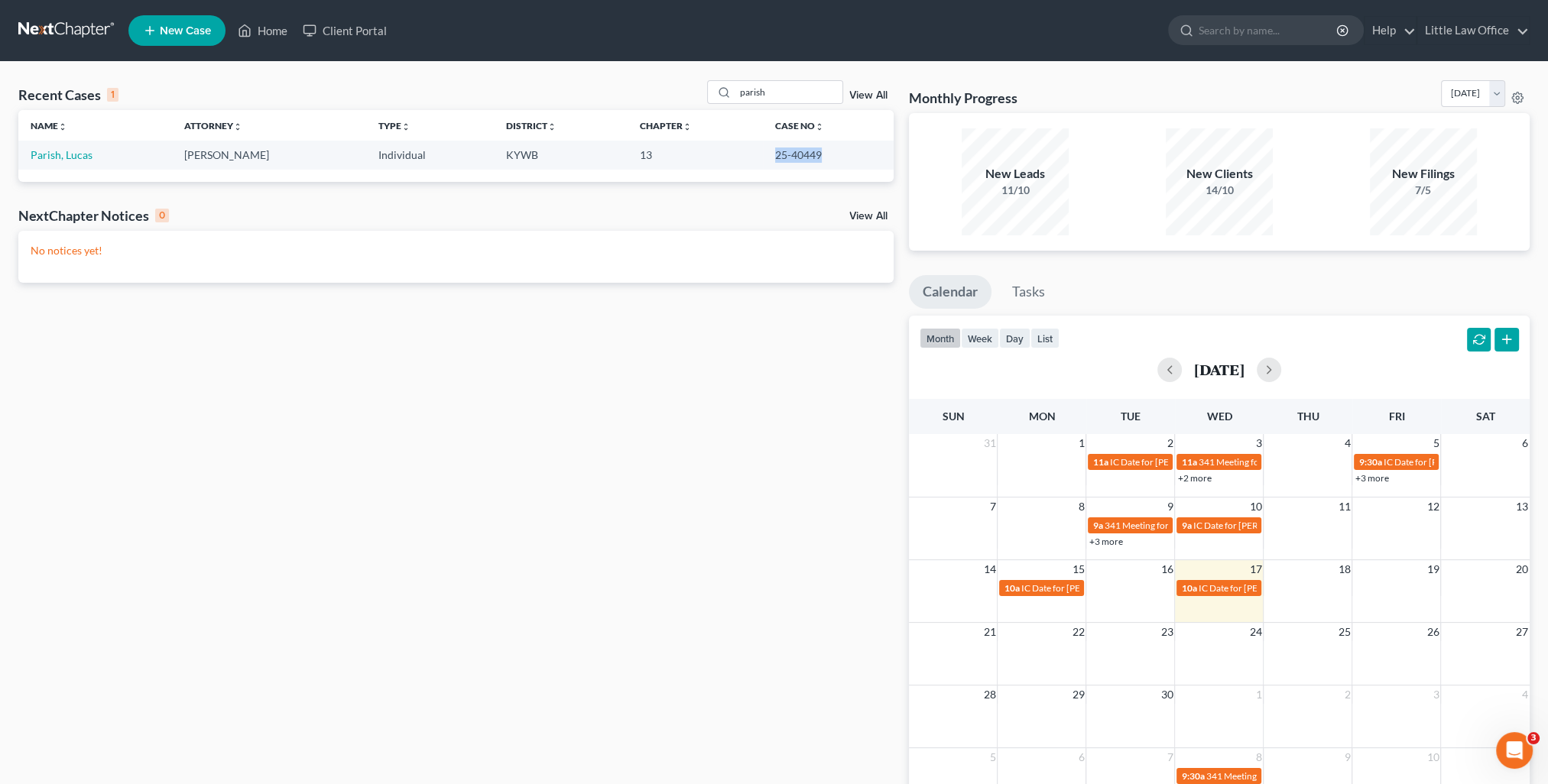
drag, startPoint x: 793, startPoint y: 157, endPoint x: 817, endPoint y: 162, distance: 24.5
click at [817, 162] on tr "Parish, [PERSON_NAME] Individual KYWB 13 25-40449" at bounding box center [457, 154] width 876 height 29
copy tr "25-40449"
drag, startPoint x: 783, startPoint y: 106, endPoint x: 704, endPoint y: 98, distance: 79.4
click at [704, 98] on div "Recent Cases 1 parish View All" at bounding box center [457, 95] width 876 height 30
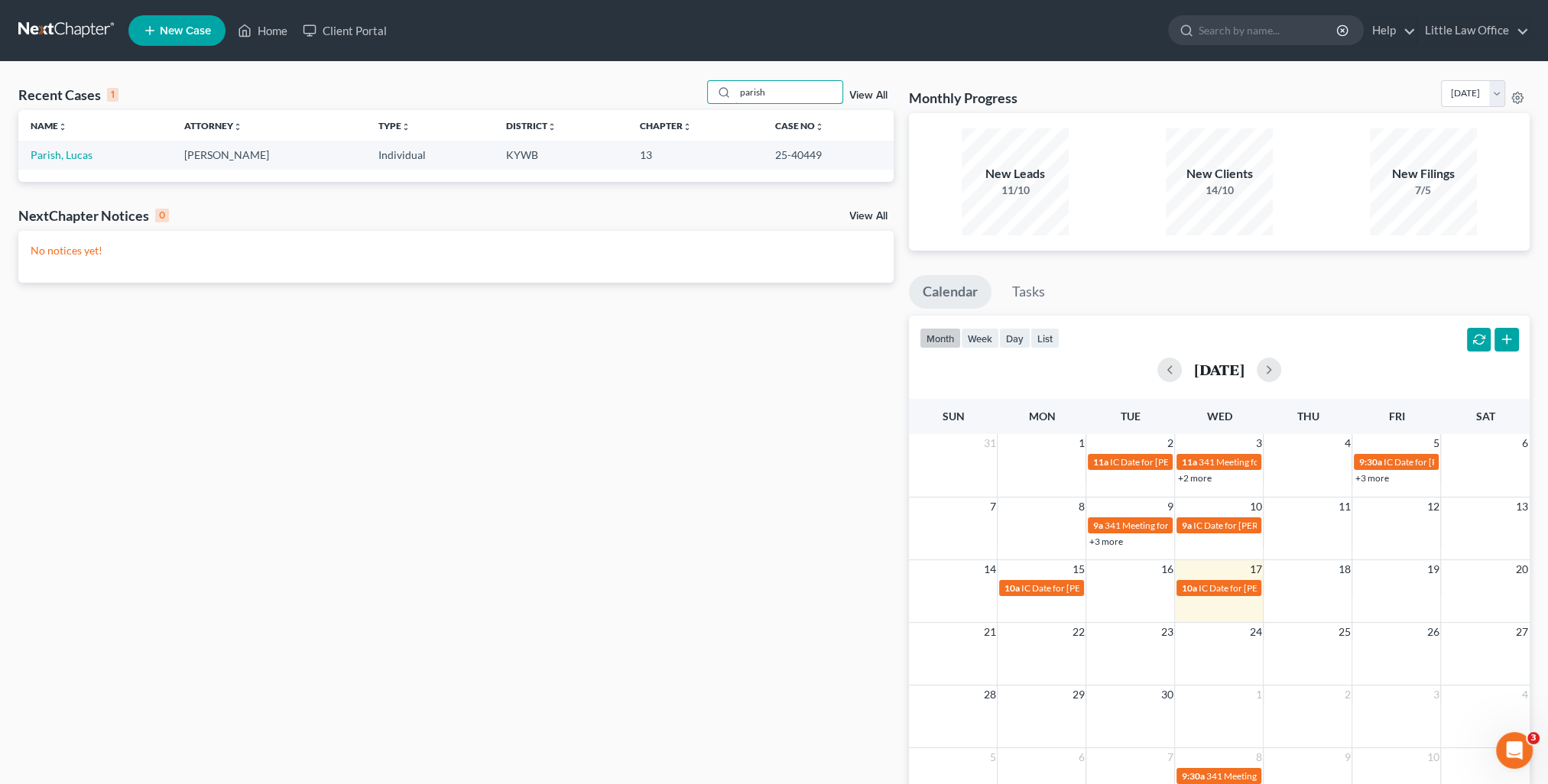
drag, startPoint x: 761, startPoint y: 92, endPoint x: 687, endPoint y: 90, distance: 74.0
click at [687, 90] on div "Recent Cases 1 parish View All" at bounding box center [457, 95] width 876 height 30
type input "h"
type input "[PERSON_NAME]"
click at [70, 157] on link "[PERSON_NAME]" at bounding box center [73, 154] width 85 height 13
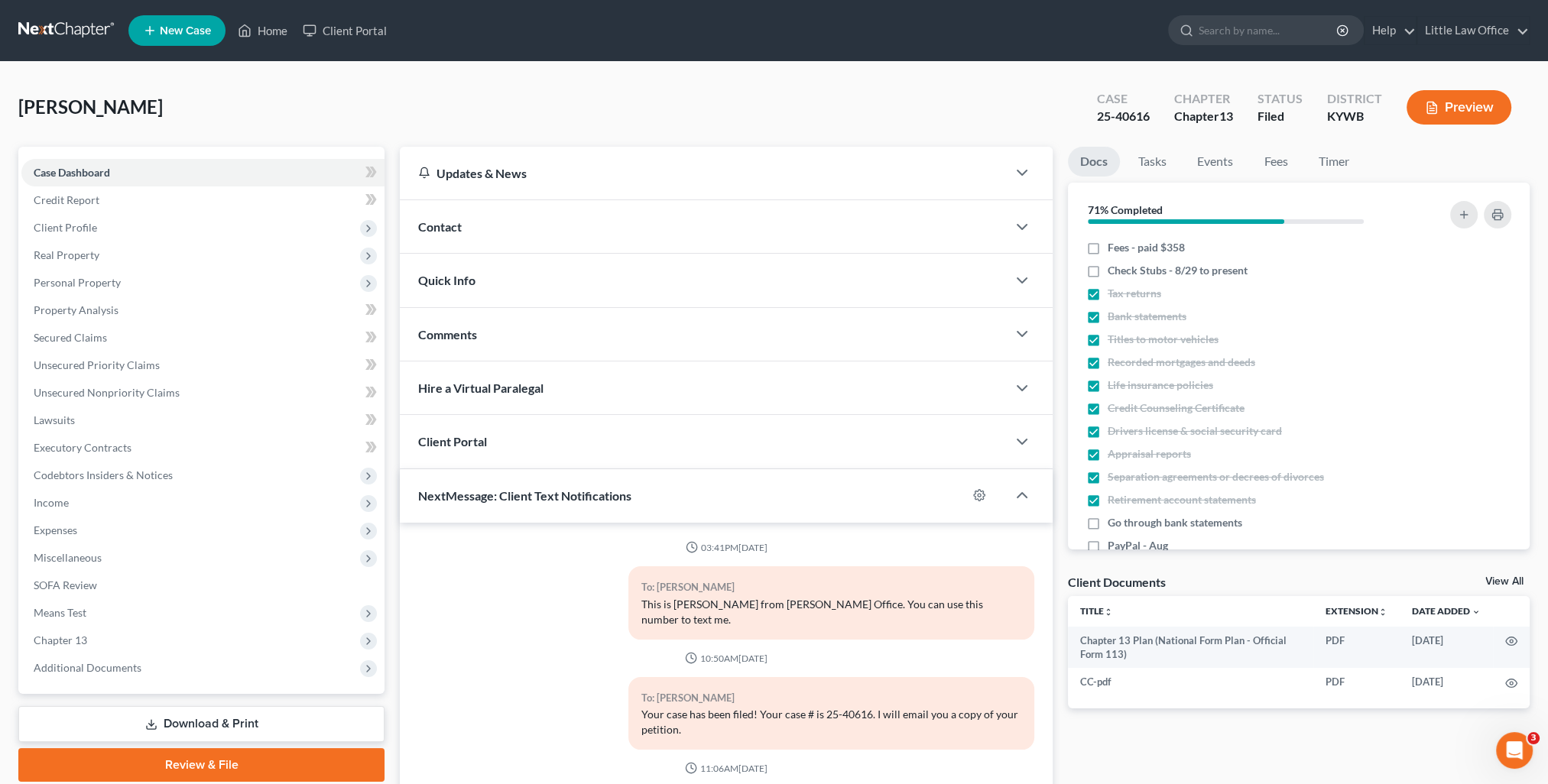
scroll to position [211, 0]
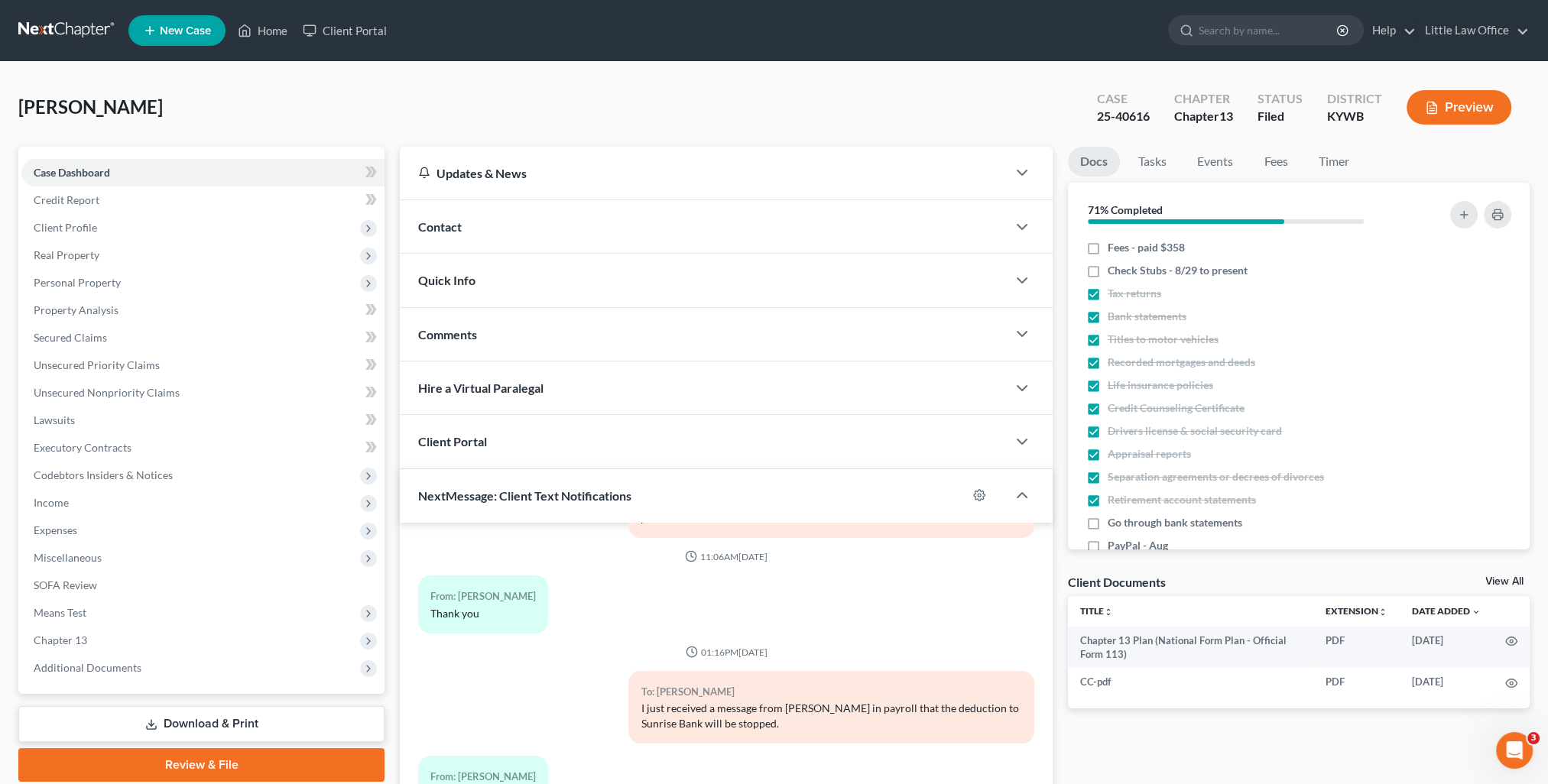
click at [265, 731] on link "Download & Print" at bounding box center [202, 724] width 366 height 36
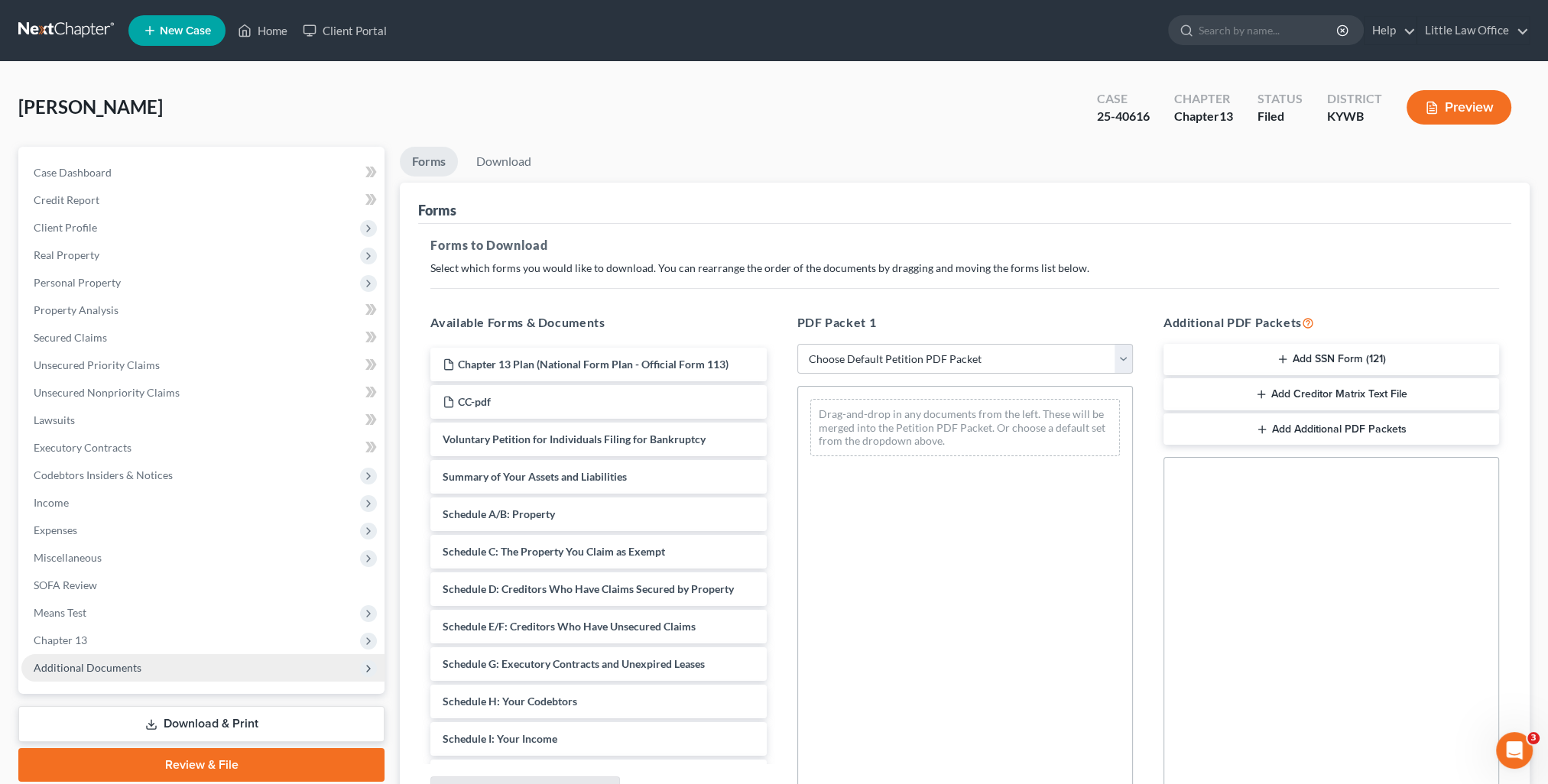
click at [147, 668] on span "Additional Documents" at bounding box center [203, 668] width 363 height 28
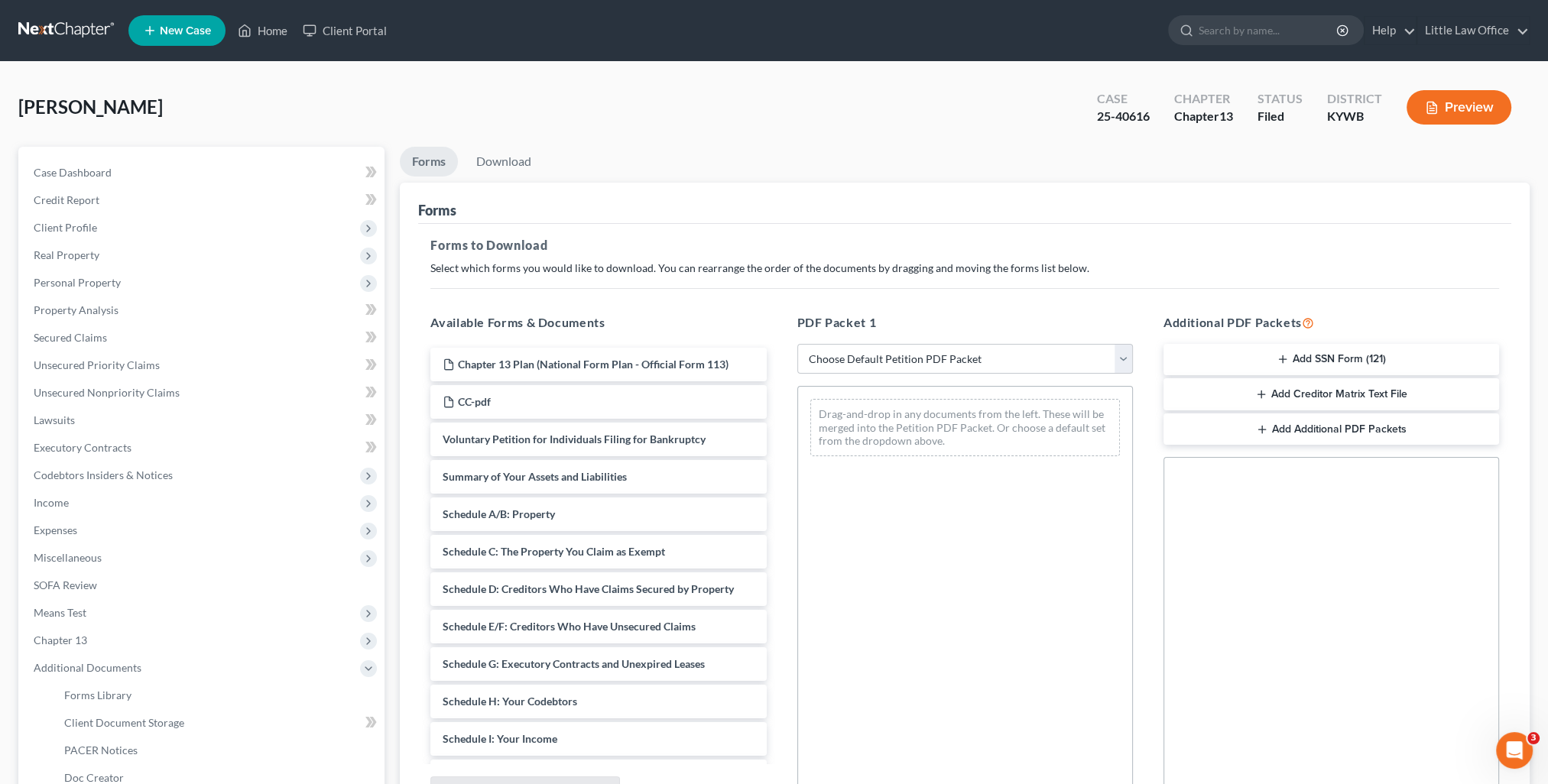
scroll to position [77, 0]
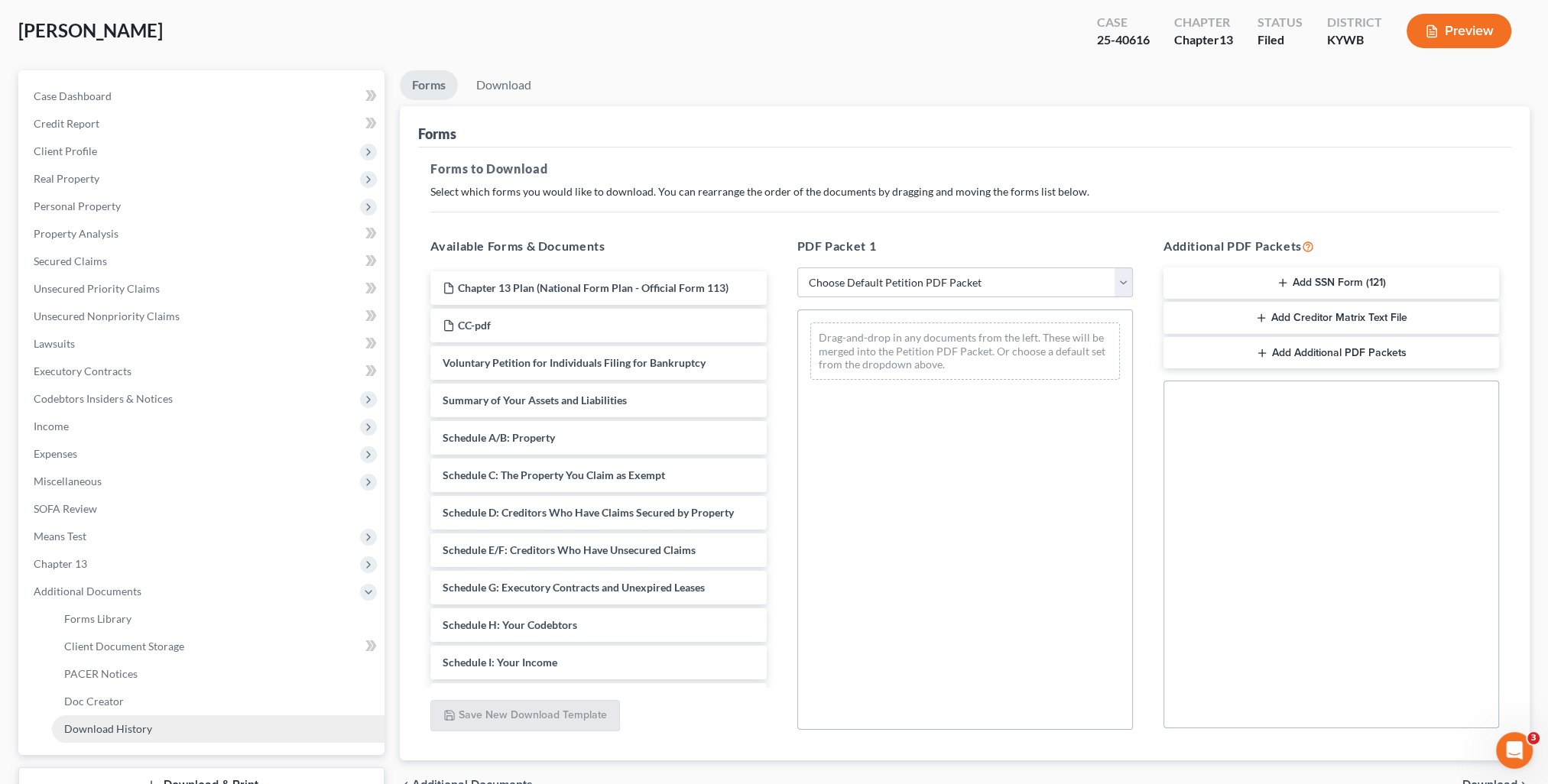
click at [129, 724] on span "Download History" at bounding box center [107, 728] width 88 height 13
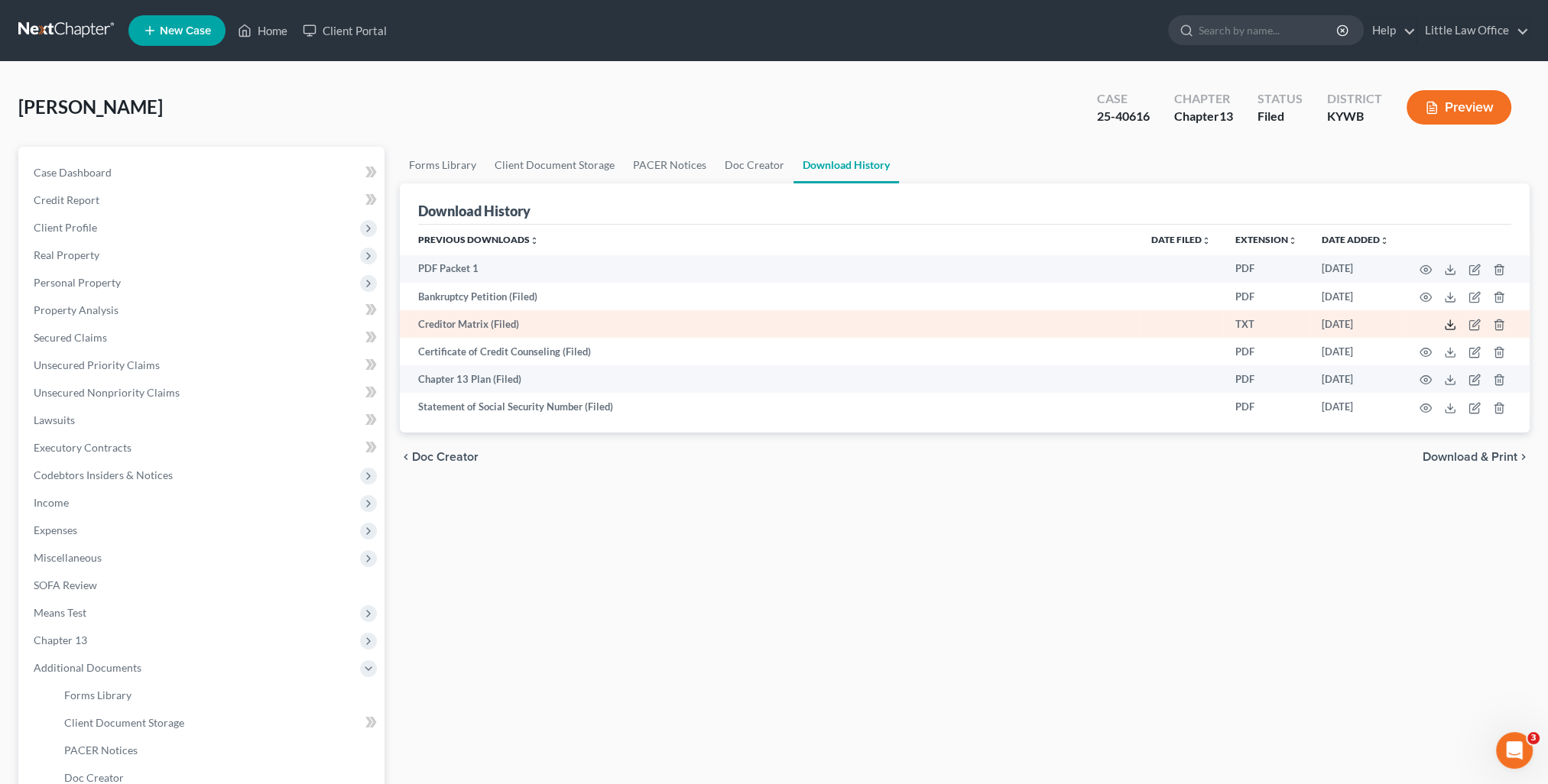
click at [1449, 326] on polyline at bounding box center [1450, 325] width 5 height 2
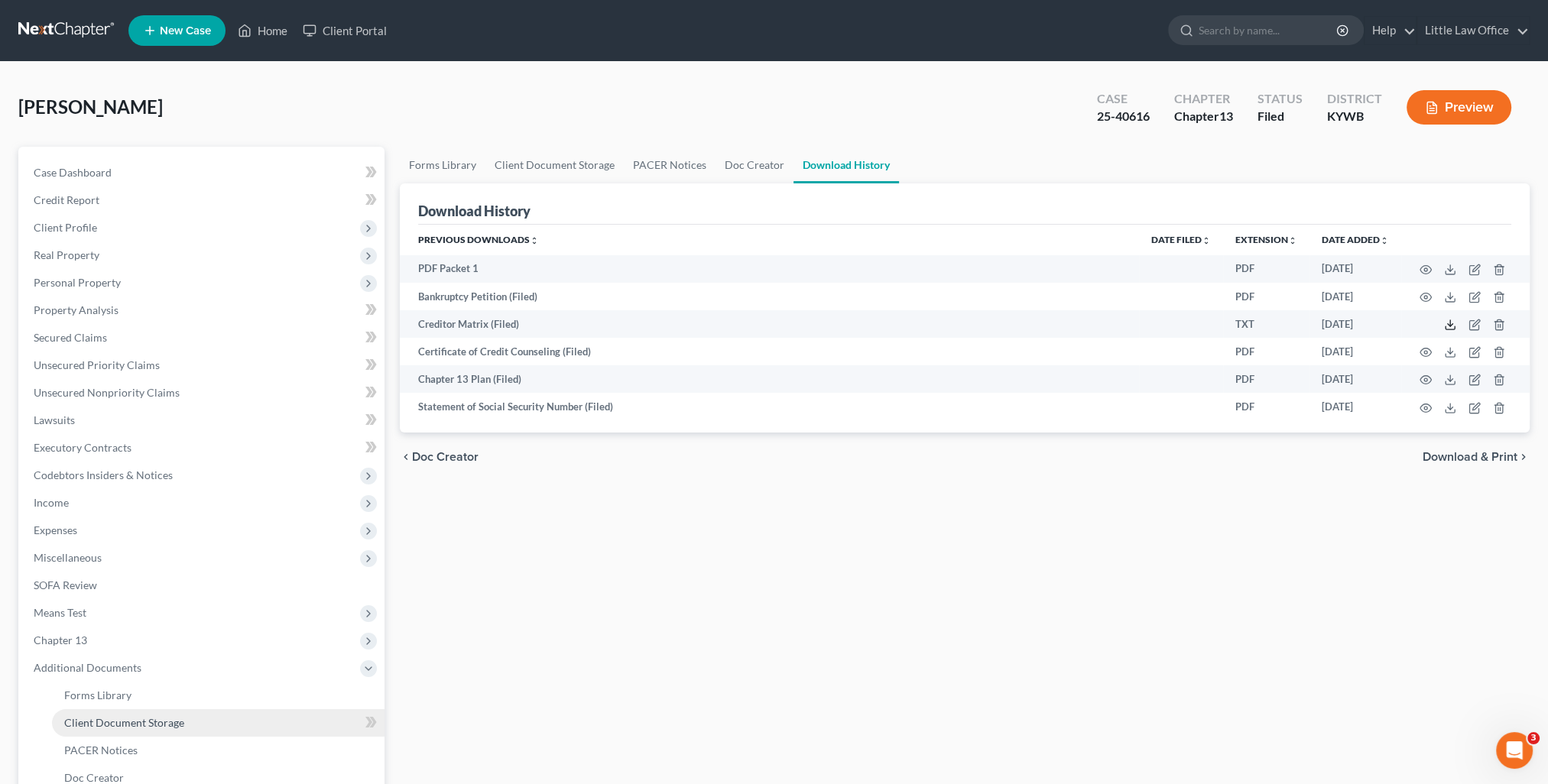
scroll to position [77, 0]
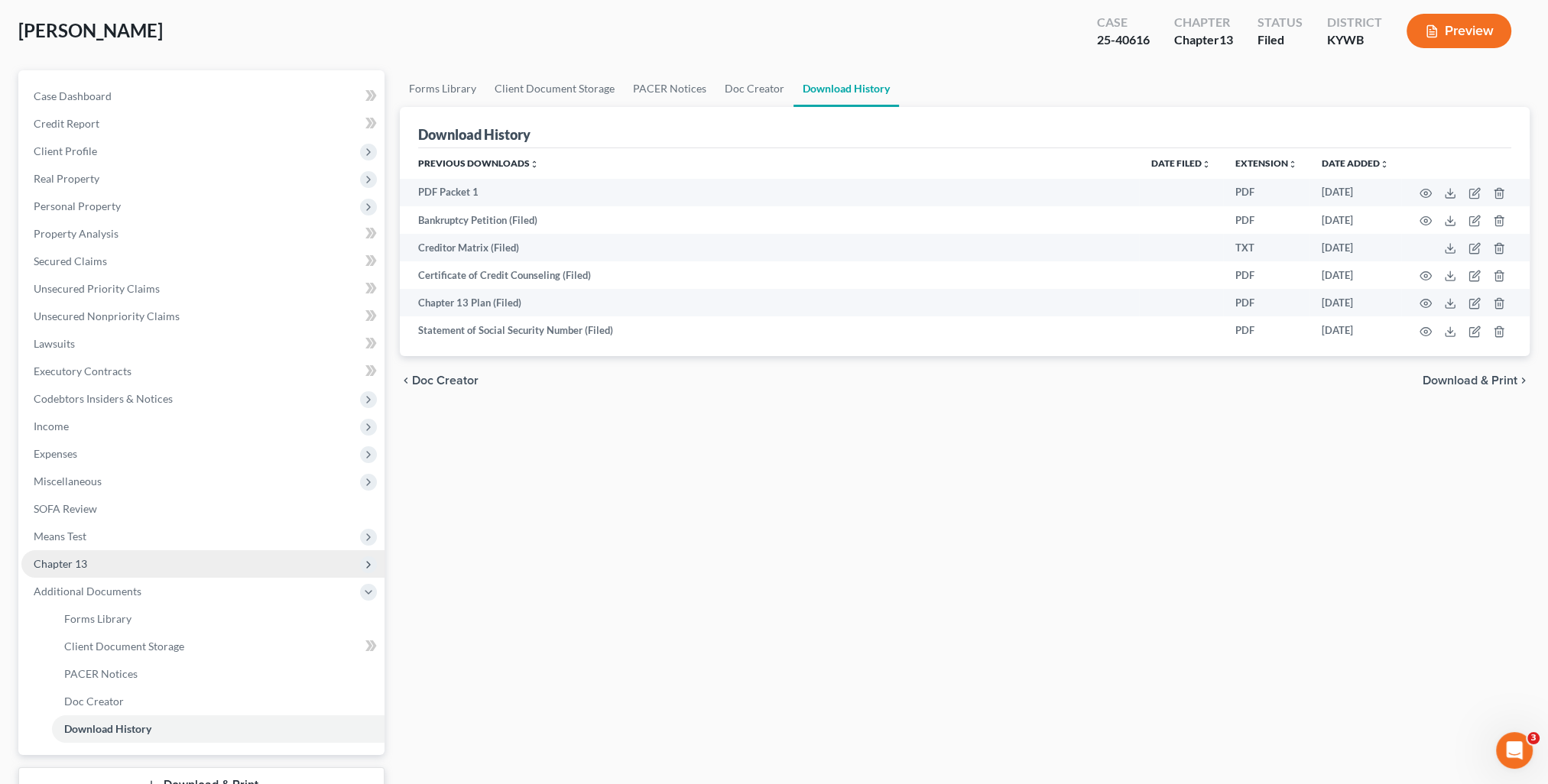
click at [84, 561] on span "Chapter 13" at bounding box center [60, 563] width 53 height 13
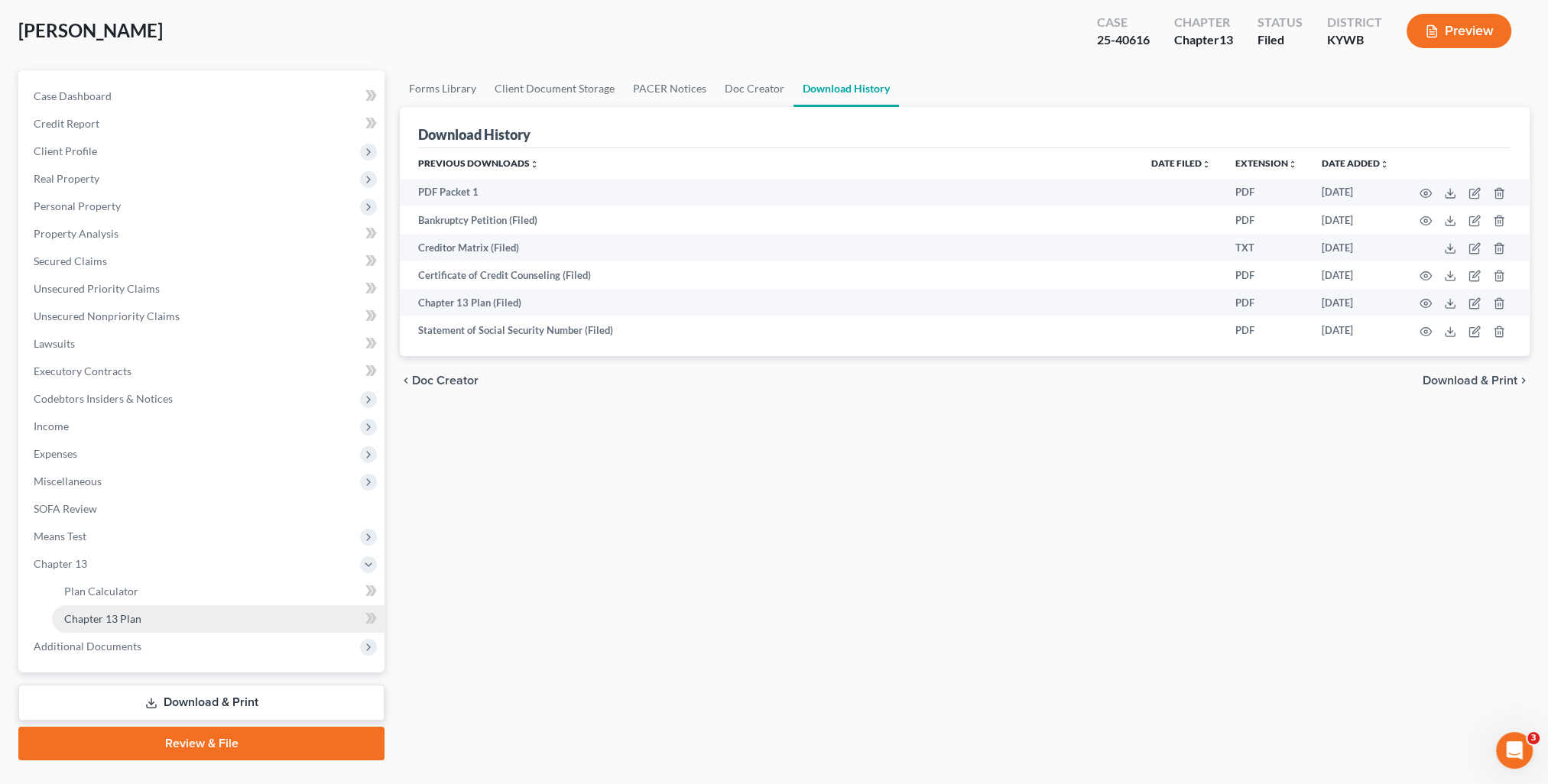
click at [125, 623] on span "Chapter 13 Plan" at bounding box center [102, 618] width 77 height 13
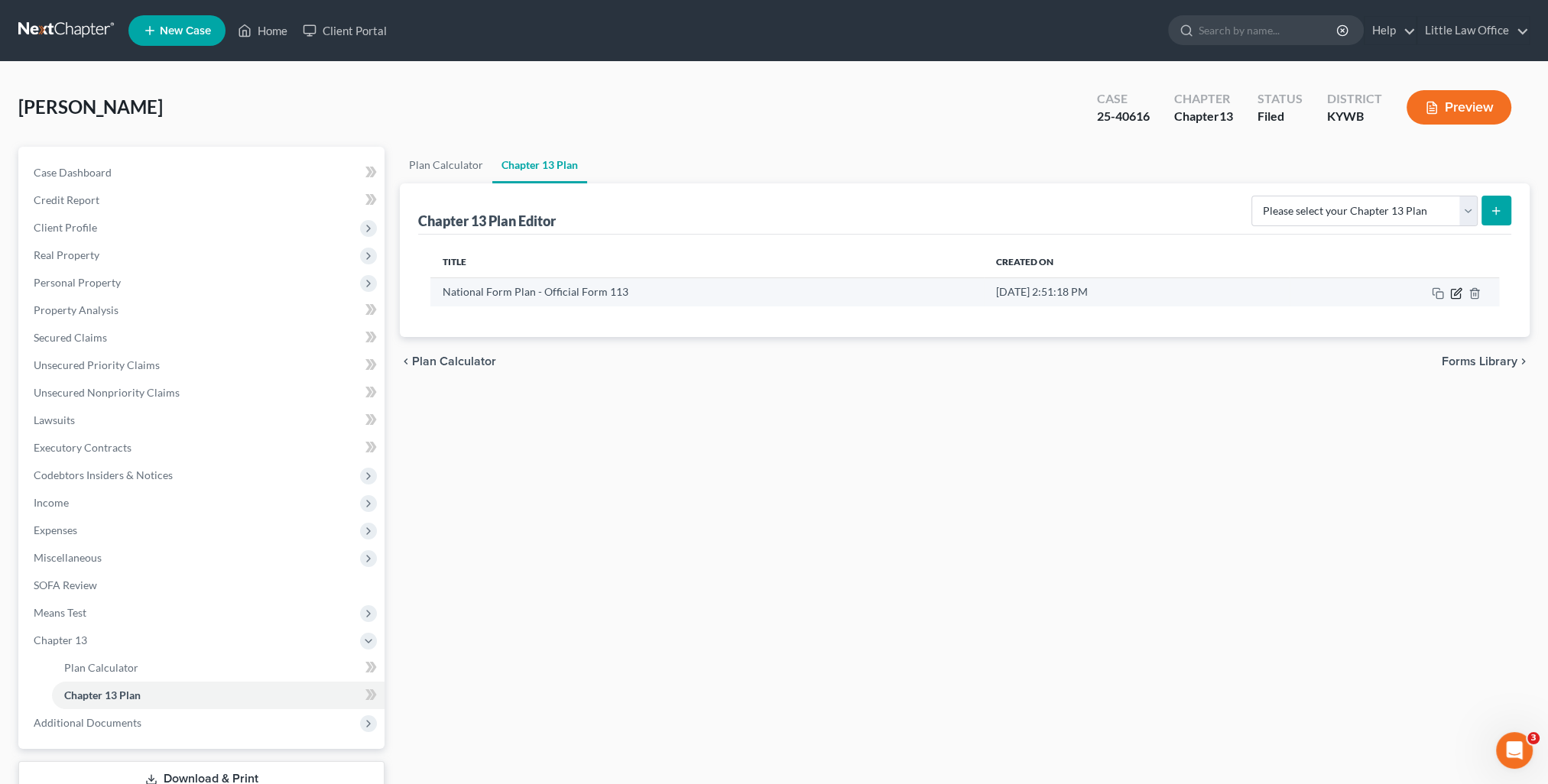
click at [1455, 293] on icon "button" at bounding box center [1457, 291] width 7 height 7
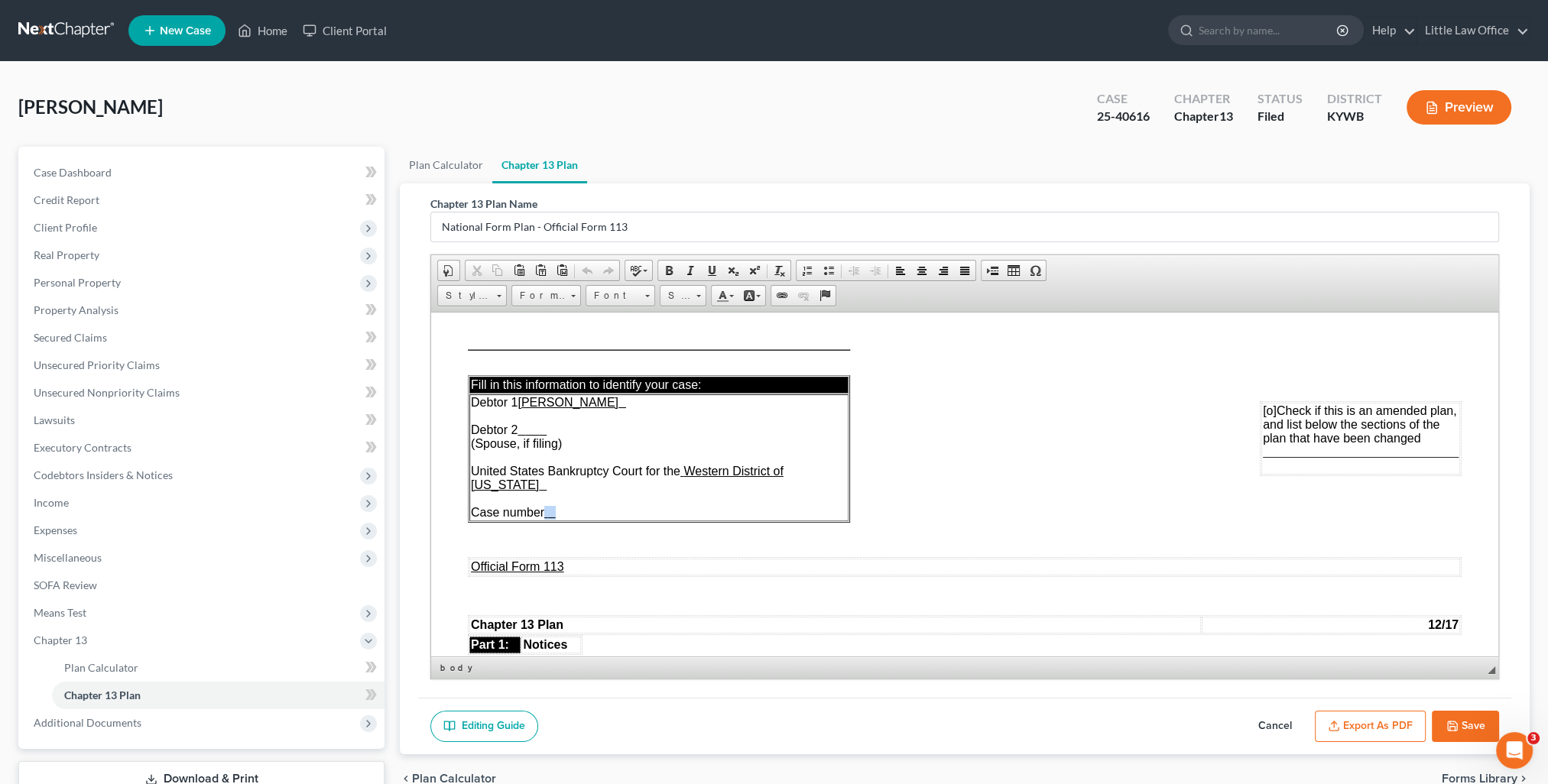
drag, startPoint x: 547, startPoint y: 513, endPoint x: 559, endPoint y: 511, distance: 12.2
click at [559, 511] on td "Debtor 1 [PERSON_NAME] 2 (Spouse, if filing) United States Bankruptcy Court for…" at bounding box center [658, 456] width 379 height 127
click at [1380, 730] on button "Export as PDF" at bounding box center [1370, 727] width 111 height 32
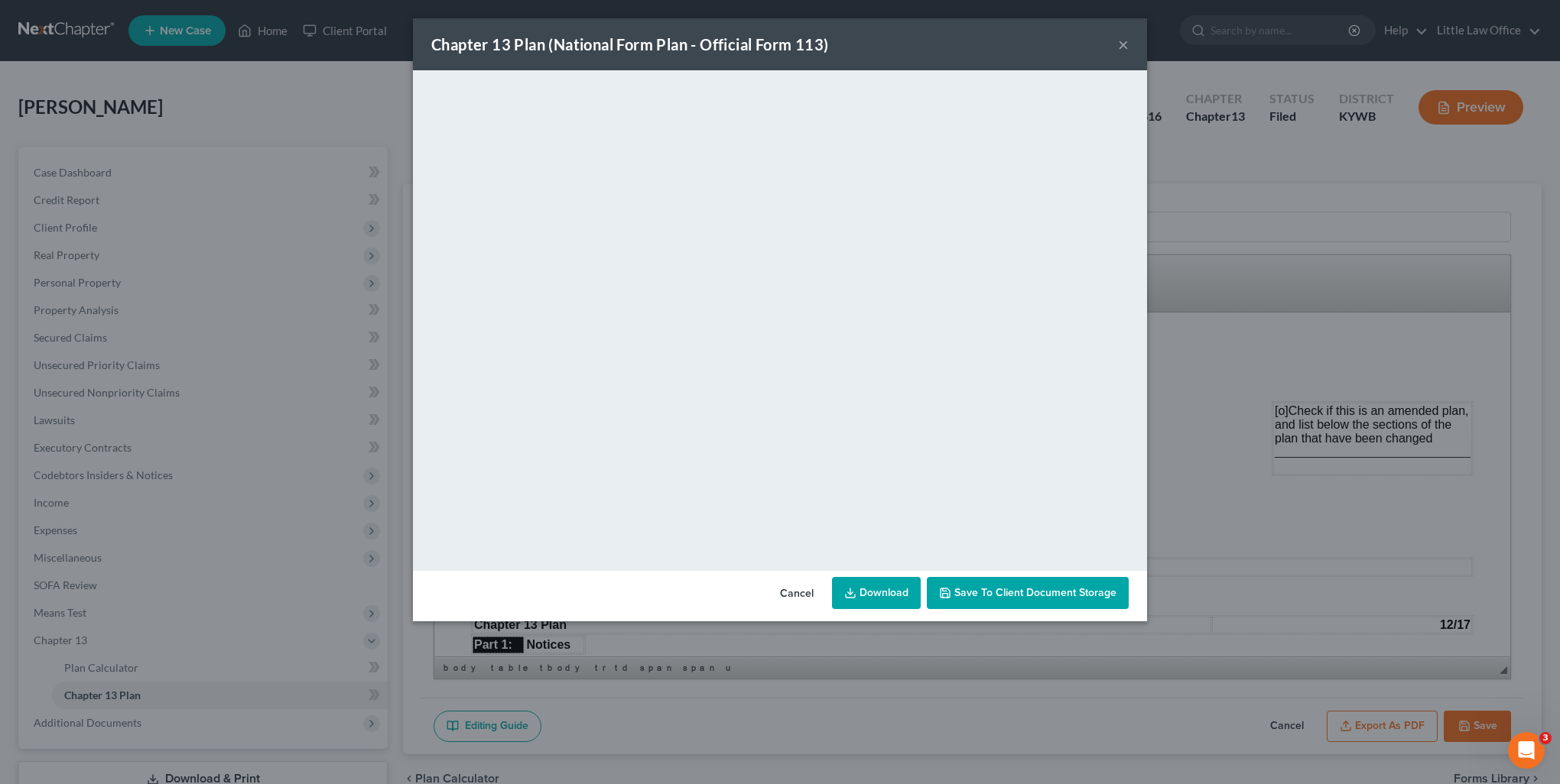
click at [1123, 51] on button "×" at bounding box center [1123, 44] width 11 height 19
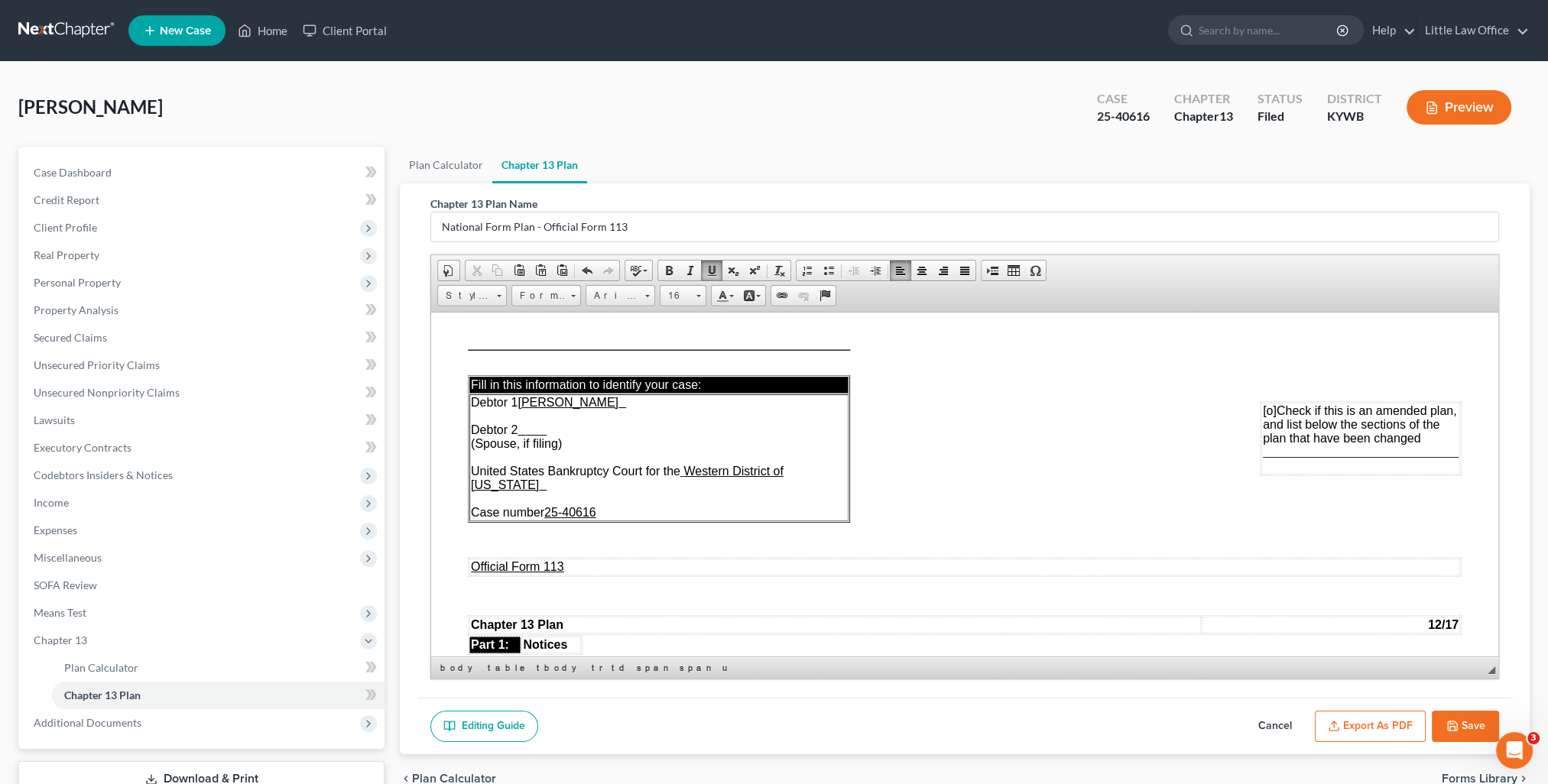
drag, startPoint x: 1458, startPoint y: 735, endPoint x: 16, endPoint y: 16, distance: 1611.3
click at [1458, 735] on button "Save" at bounding box center [1465, 727] width 67 height 32
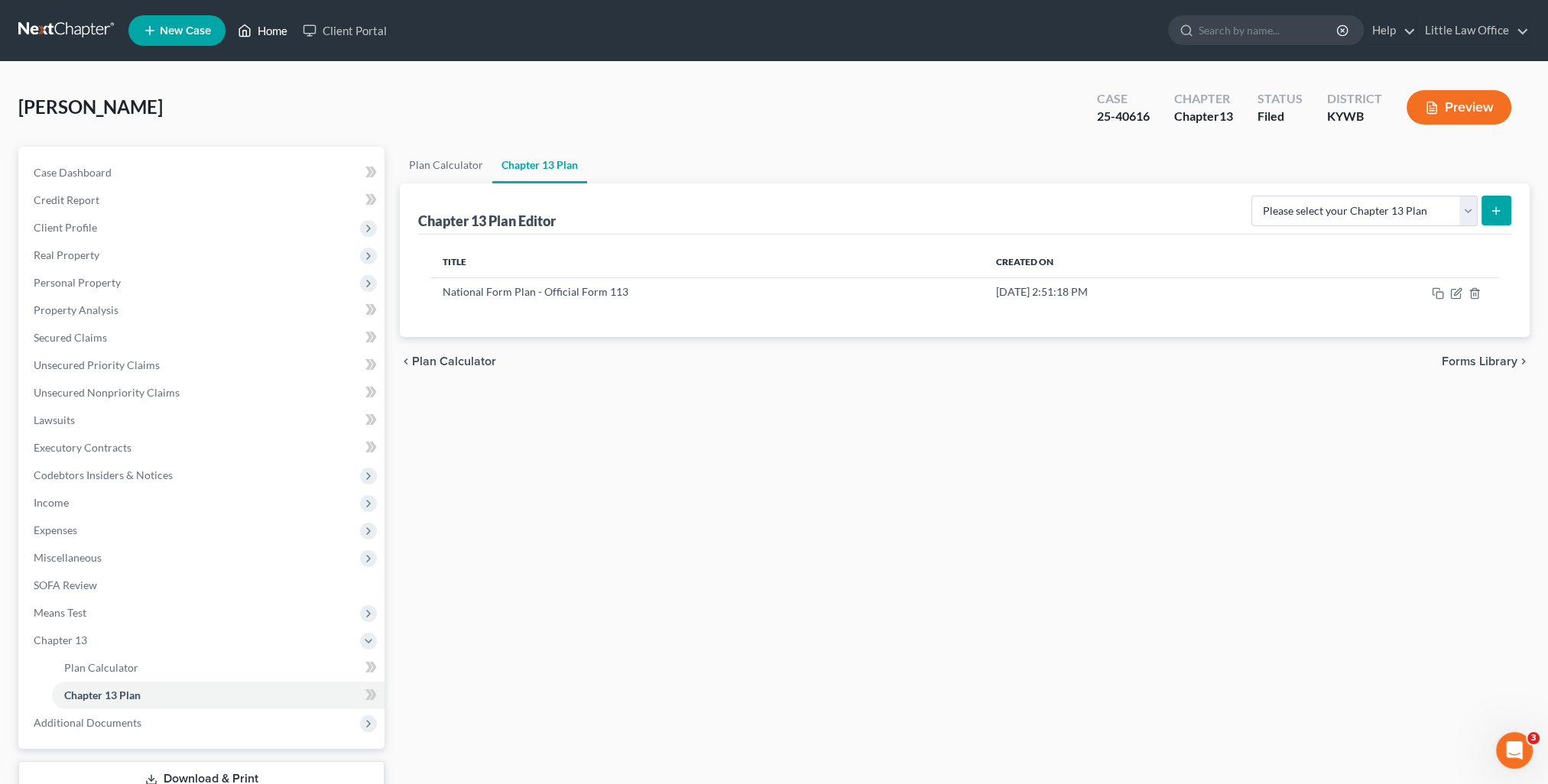
click at [279, 35] on link "Home" at bounding box center [263, 30] width 65 height 28
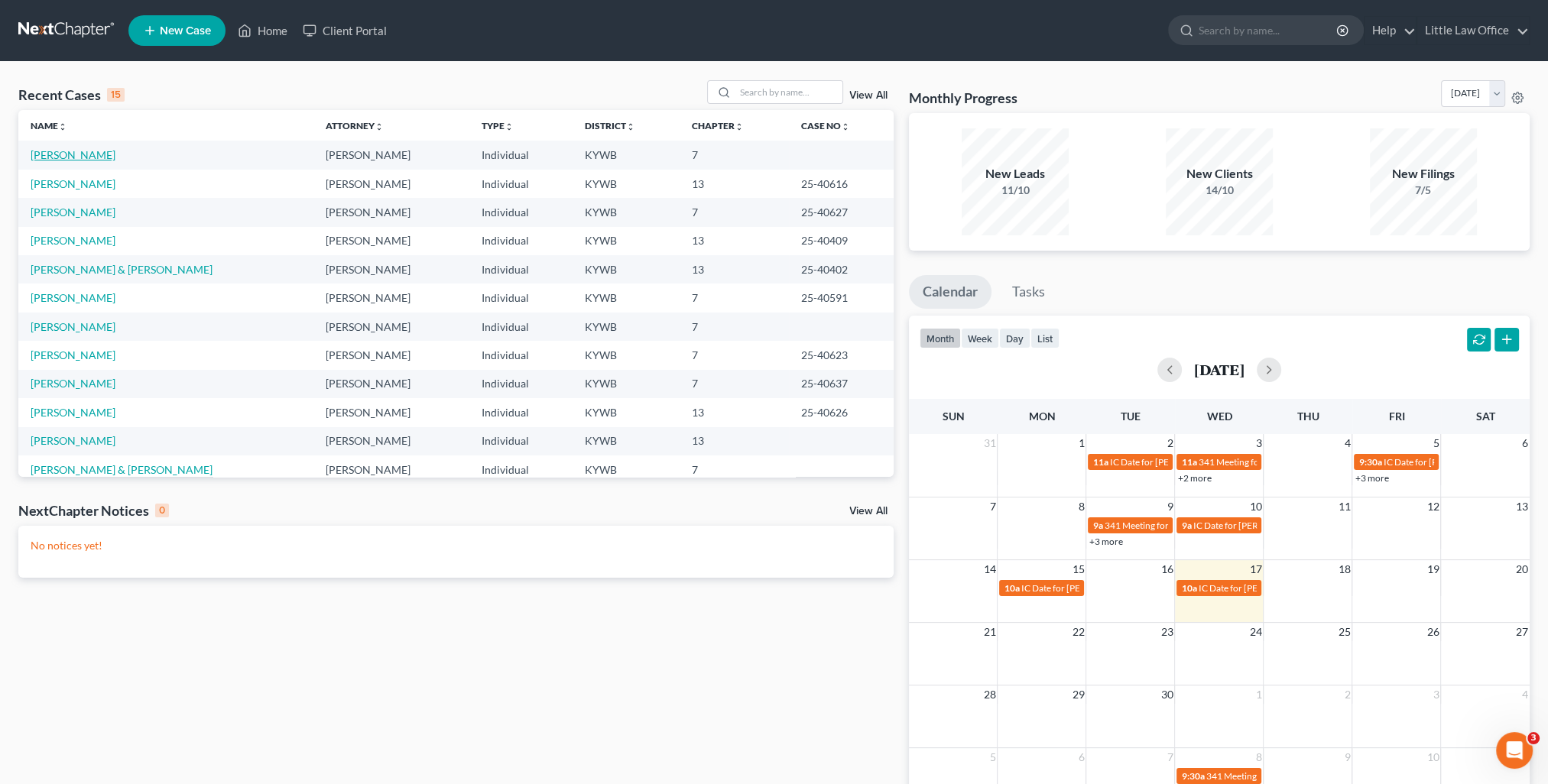
click at [85, 154] on link "[PERSON_NAME]" at bounding box center [73, 154] width 85 height 13
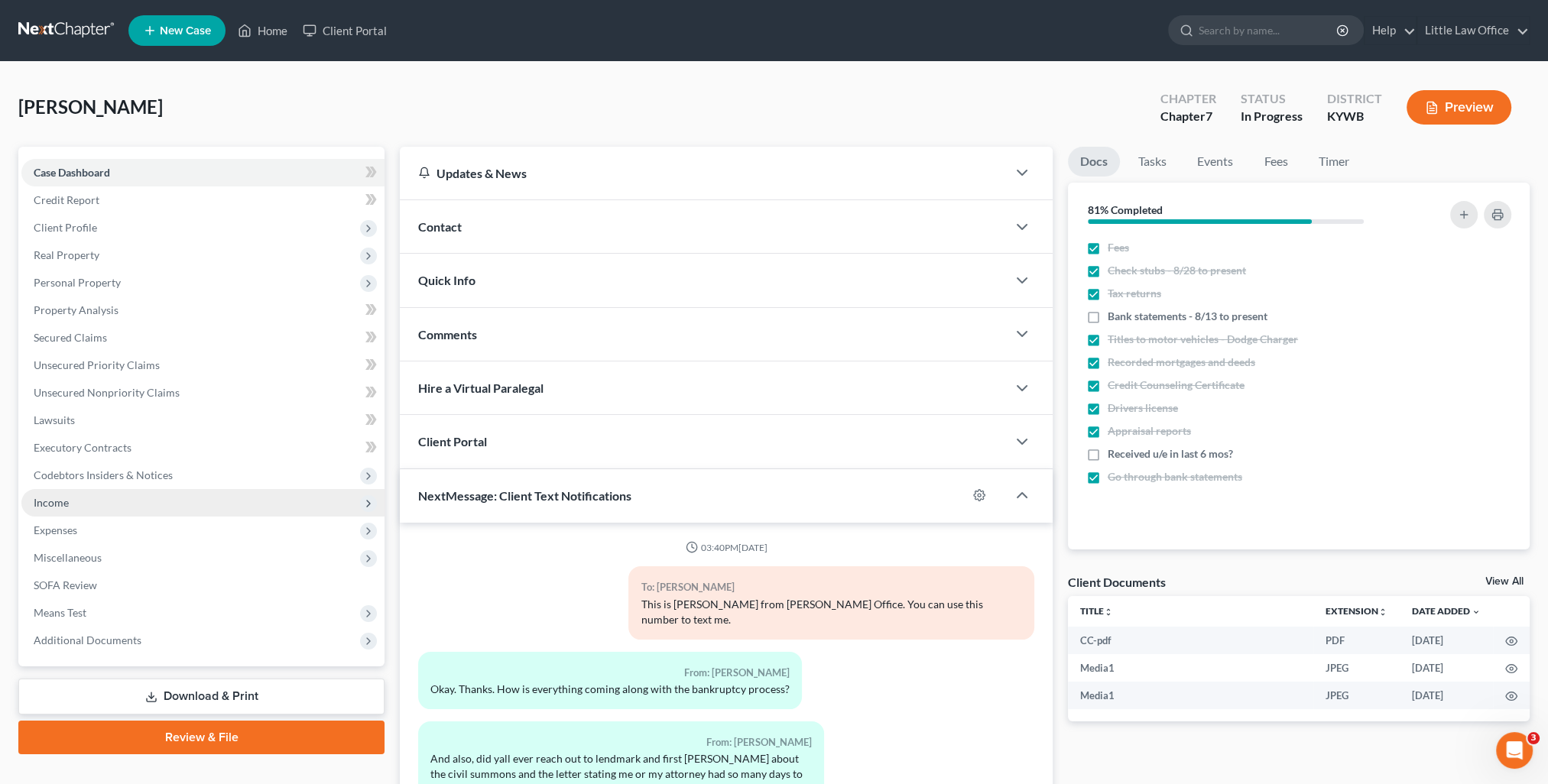
scroll to position [1482, 0]
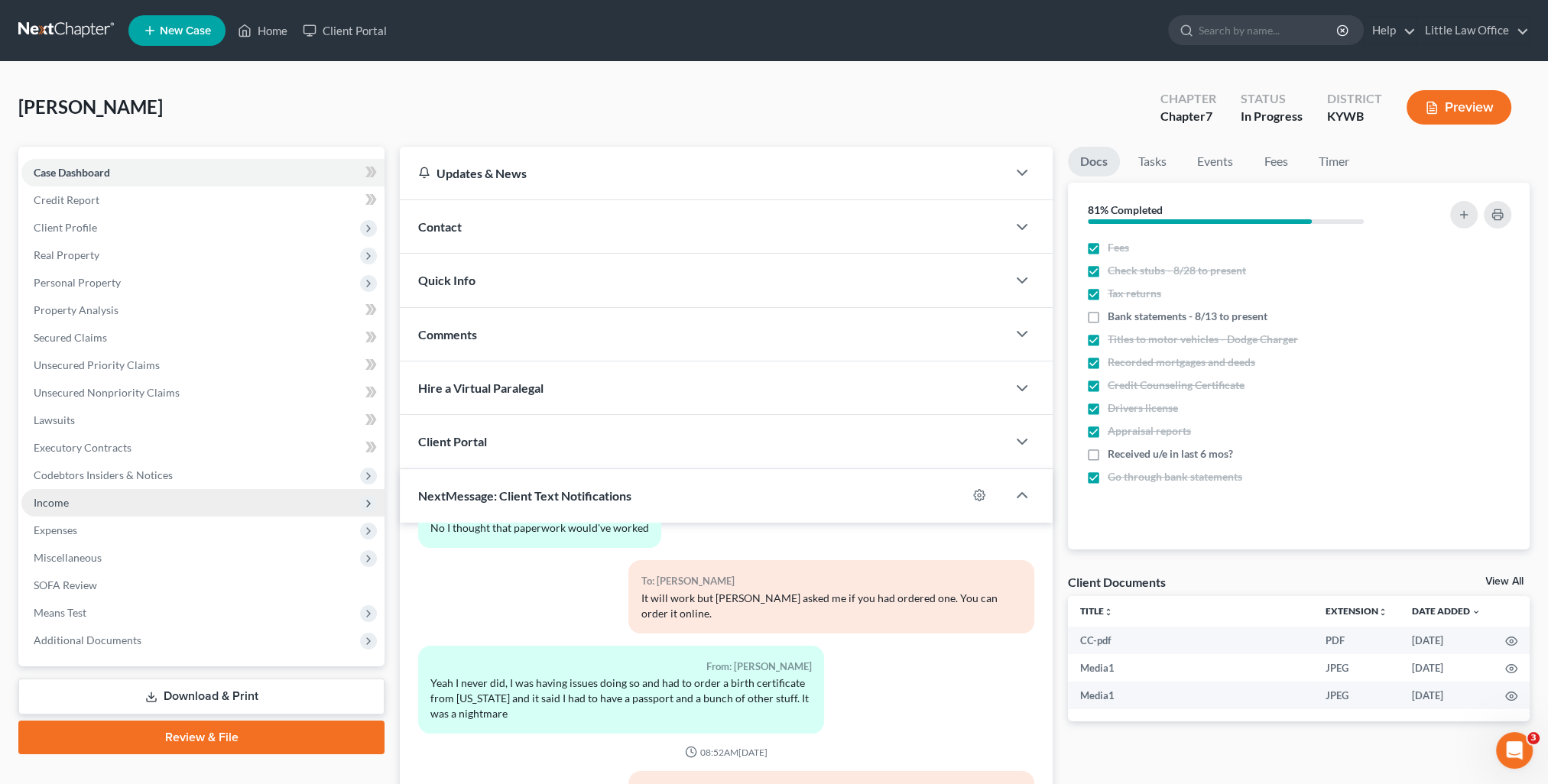
click at [77, 503] on span "Income" at bounding box center [203, 503] width 363 height 28
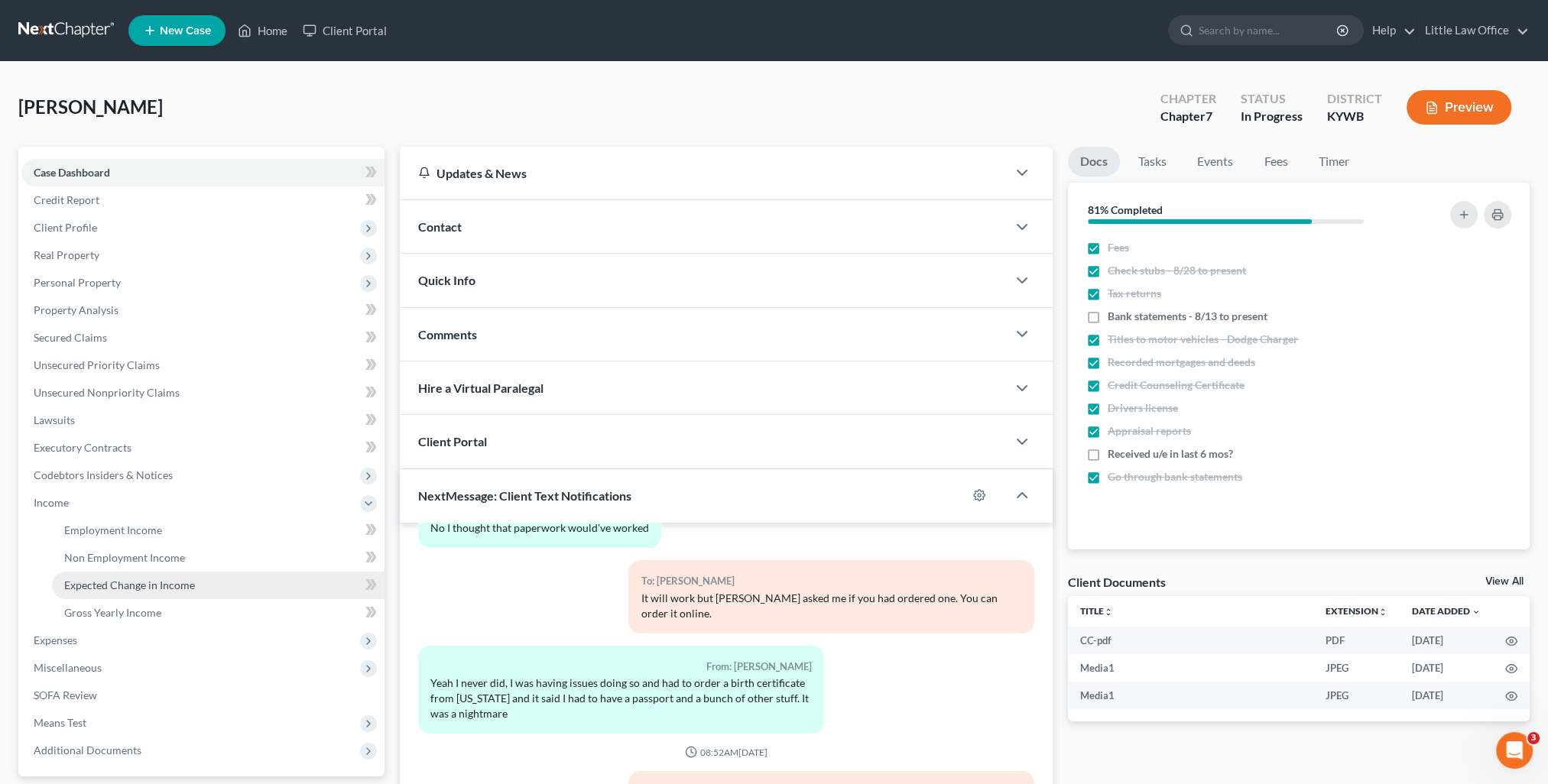
click at [150, 587] on span "Expected Change in Income" at bounding box center [129, 584] width 131 height 13
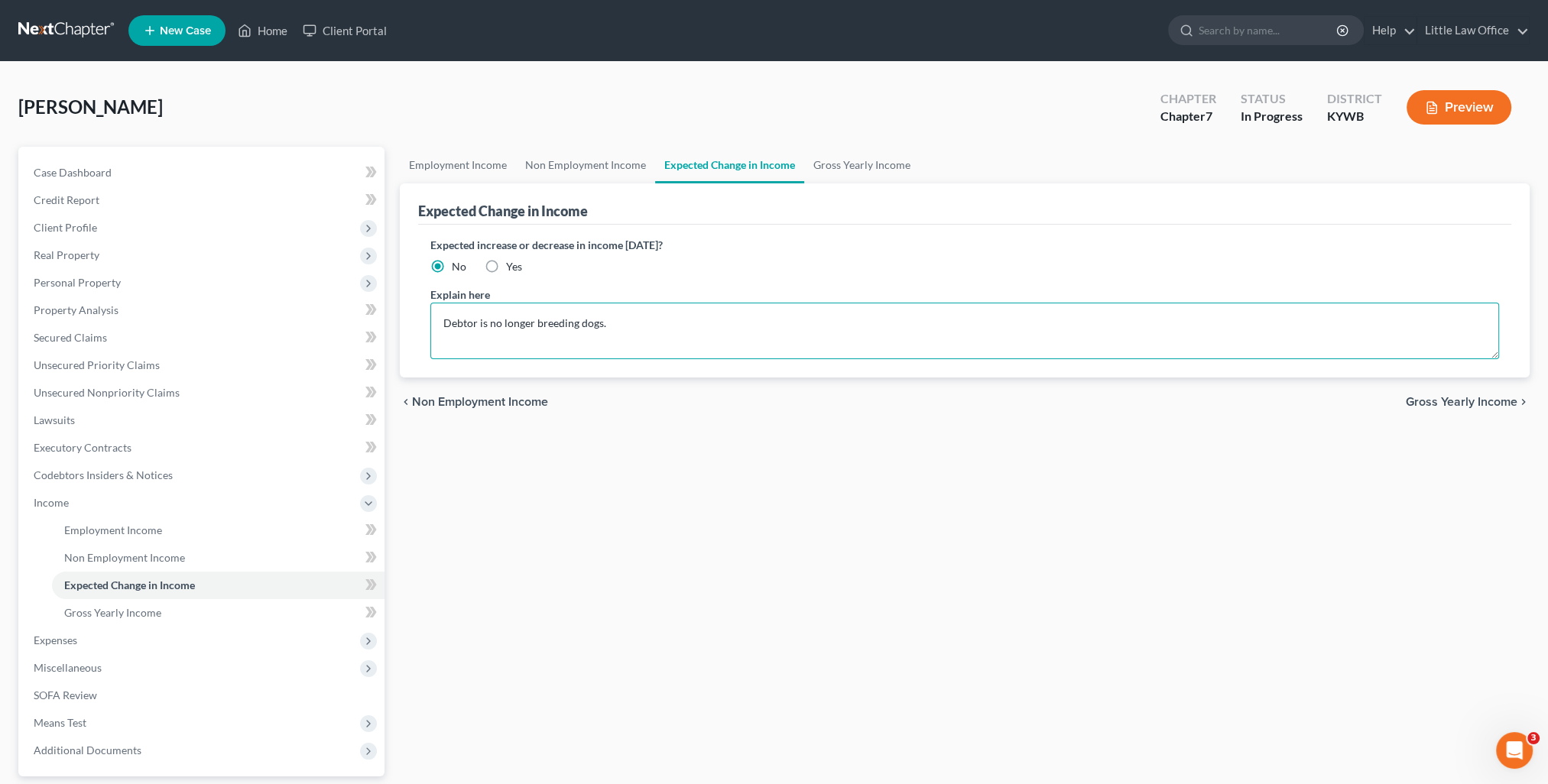
click at [617, 329] on textarea "Debtor is no longer breeding dogs." at bounding box center [964, 331] width 1069 height 56
click at [448, 160] on link "Employment Income" at bounding box center [458, 164] width 116 height 36
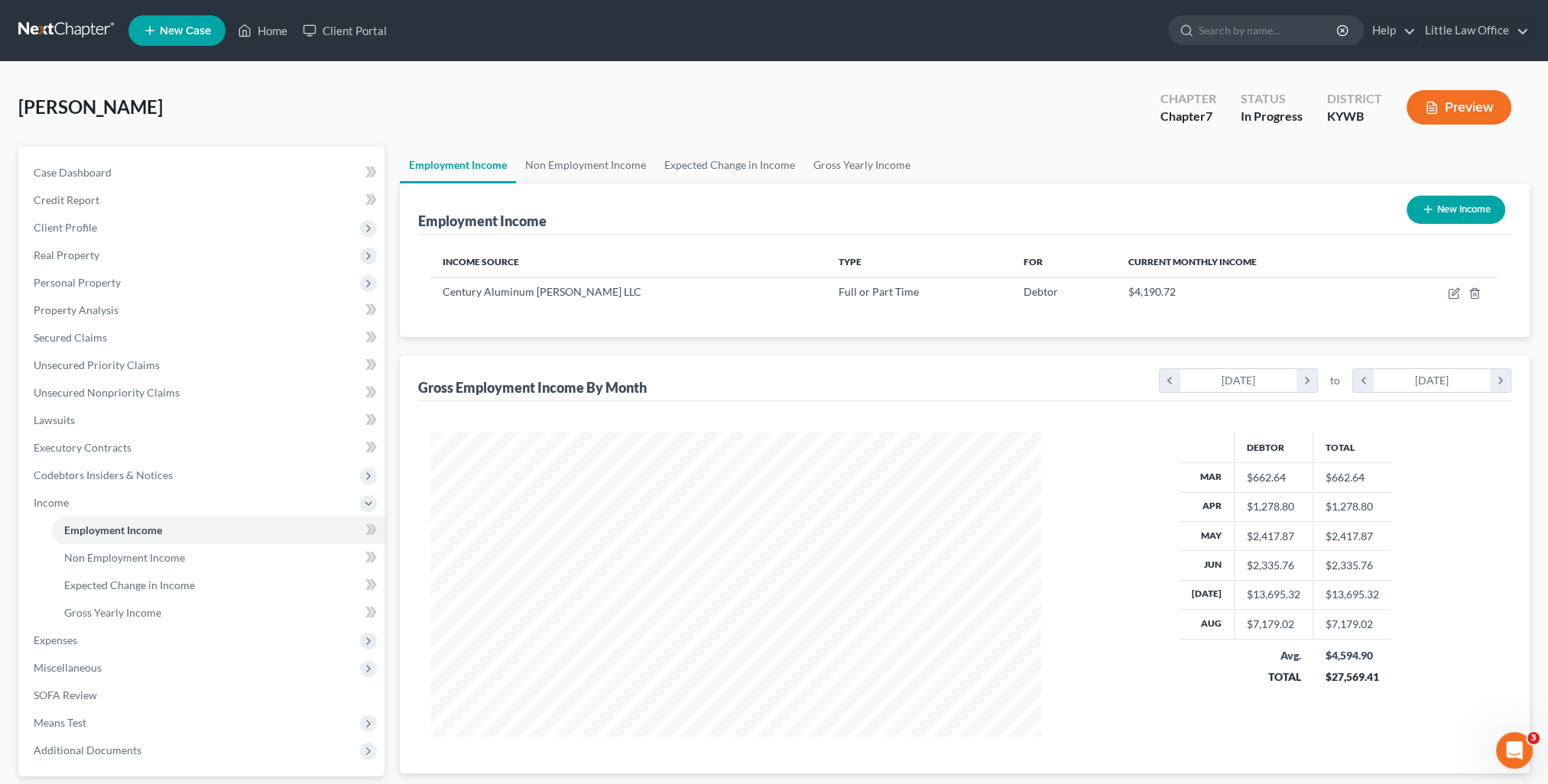
scroll to position [305, 642]
click at [828, 155] on link "Gross Yearly Income" at bounding box center [861, 164] width 115 height 36
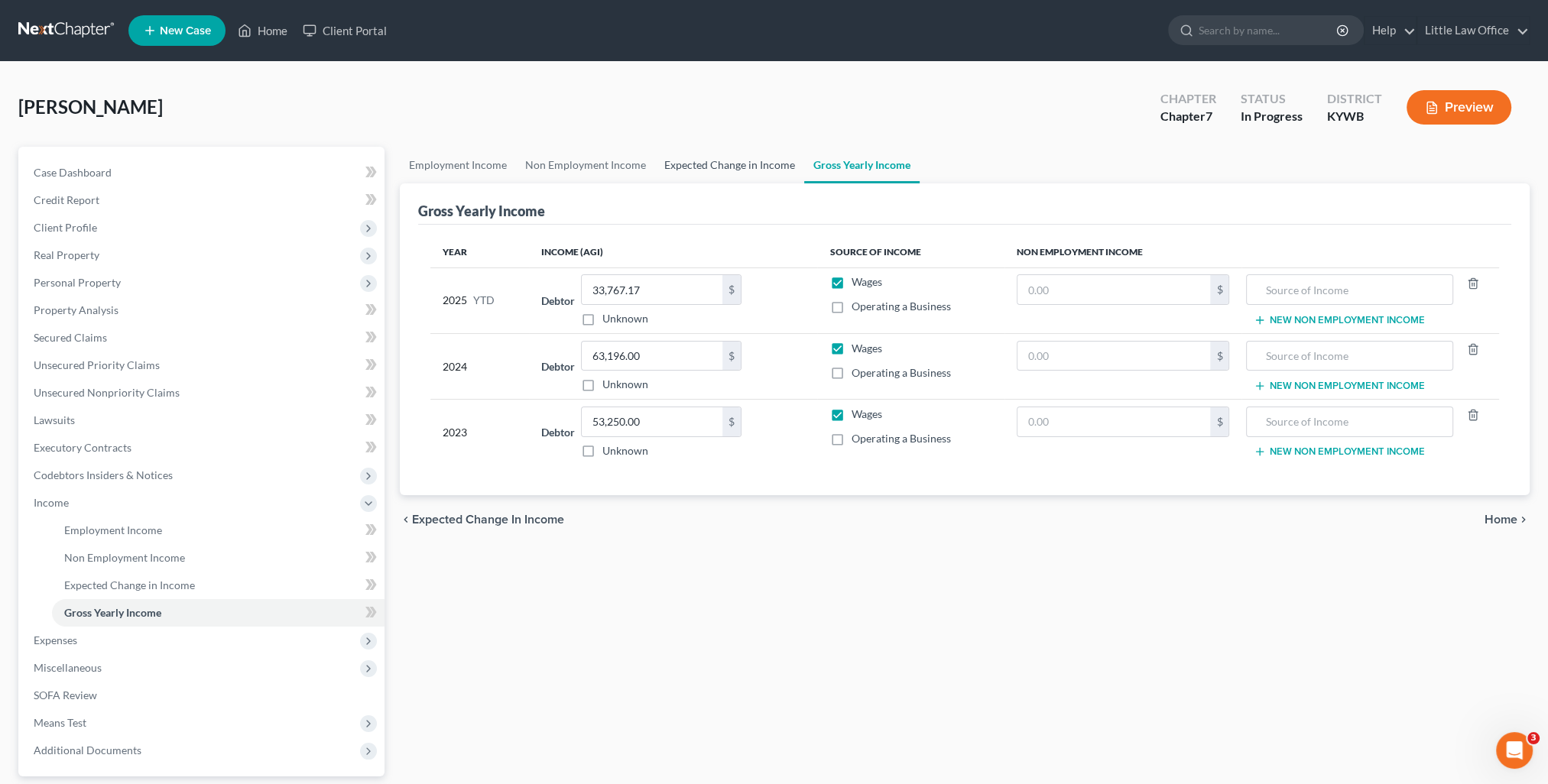
click at [721, 156] on link "Expected Change in Income" at bounding box center [729, 164] width 149 height 36
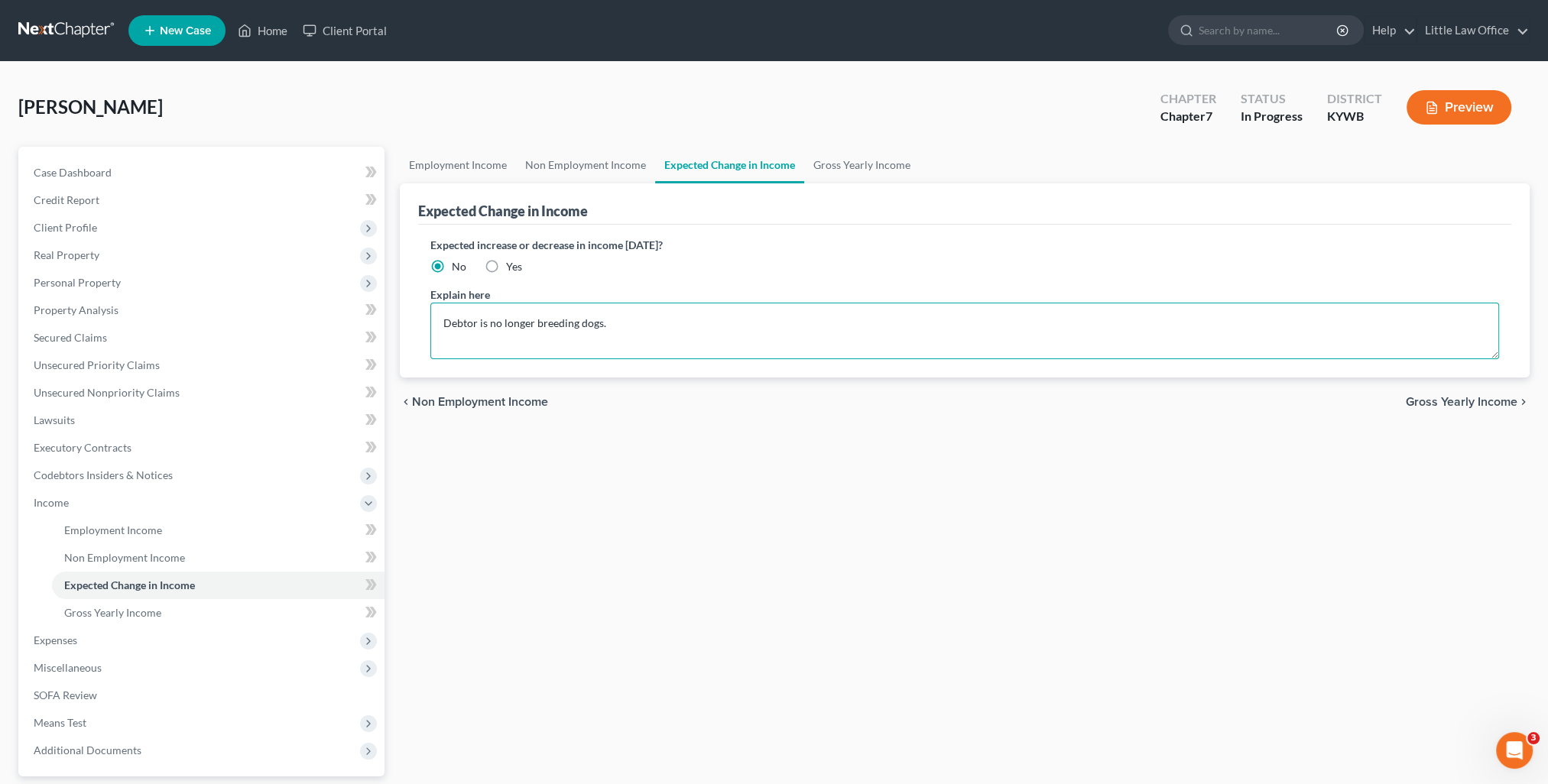
drag, startPoint x: 654, startPoint y: 324, endPoint x: 643, endPoint y: 330, distance: 12.5
click at [653, 325] on textarea "Debtor is no longer breeding dogs." at bounding box center [964, 331] width 1069 height 56
type textarea "Debtor is no longer breeding dogs. Debtor has been on short term disability for…"
click at [474, 168] on link "Employment Income" at bounding box center [458, 164] width 116 height 36
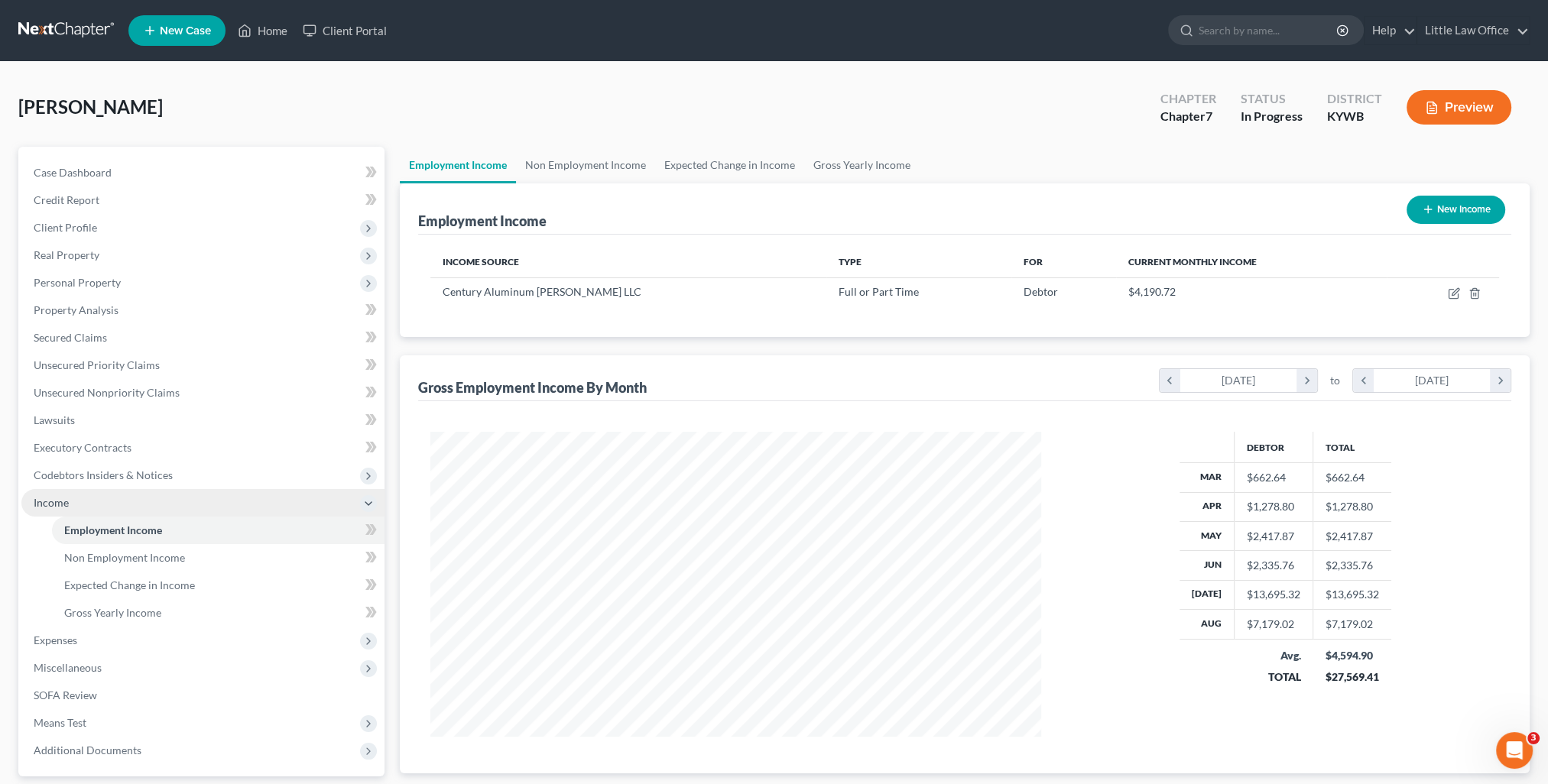
scroll to position [305, 642]
click at [270, 33] on link "Home" at bounding box center [263, 30] width 65 height 28
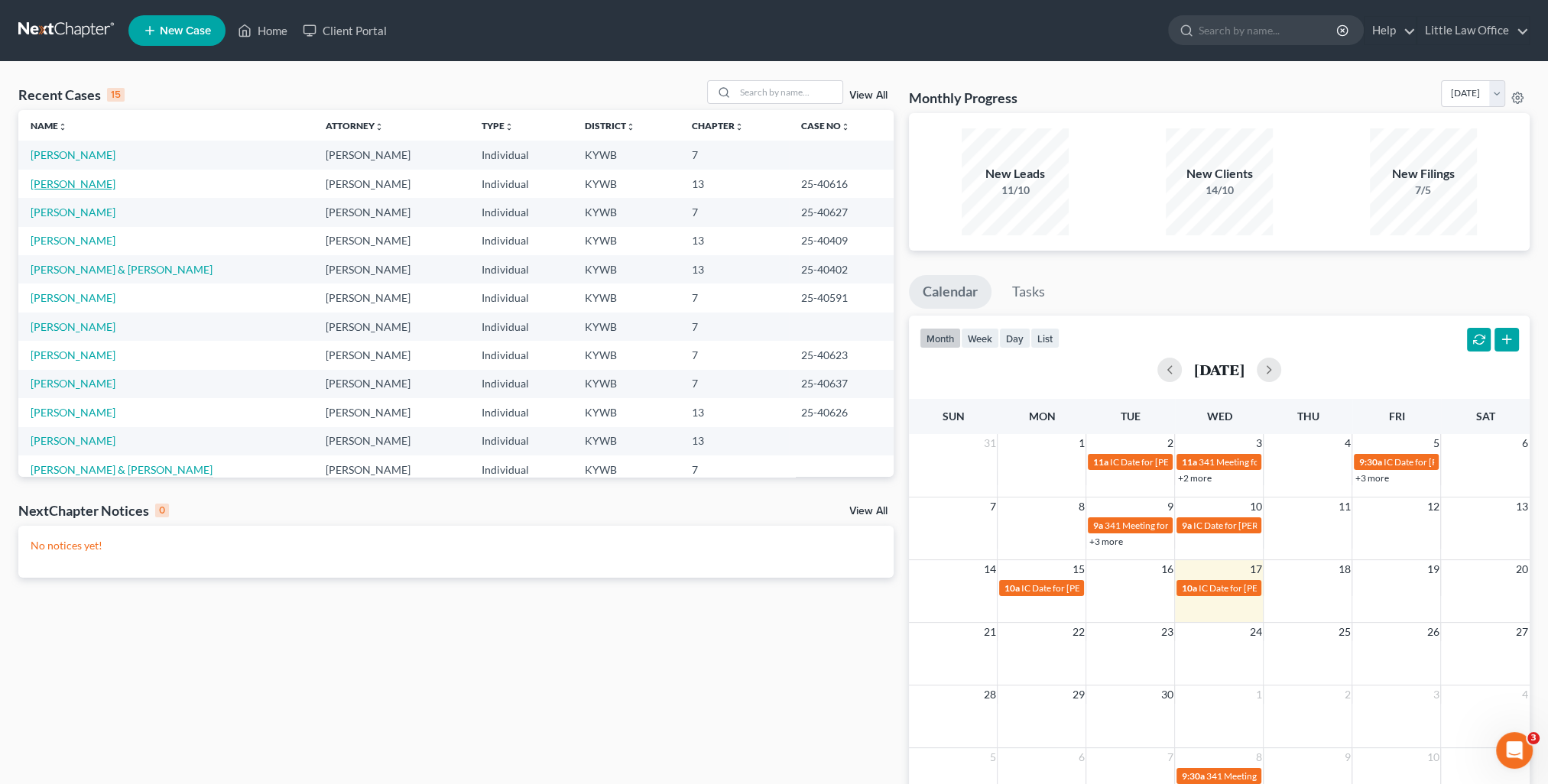
click at [76, 182] on link "[PERSON_NAME]" at bounding box center [73, 183] width 85 height 13
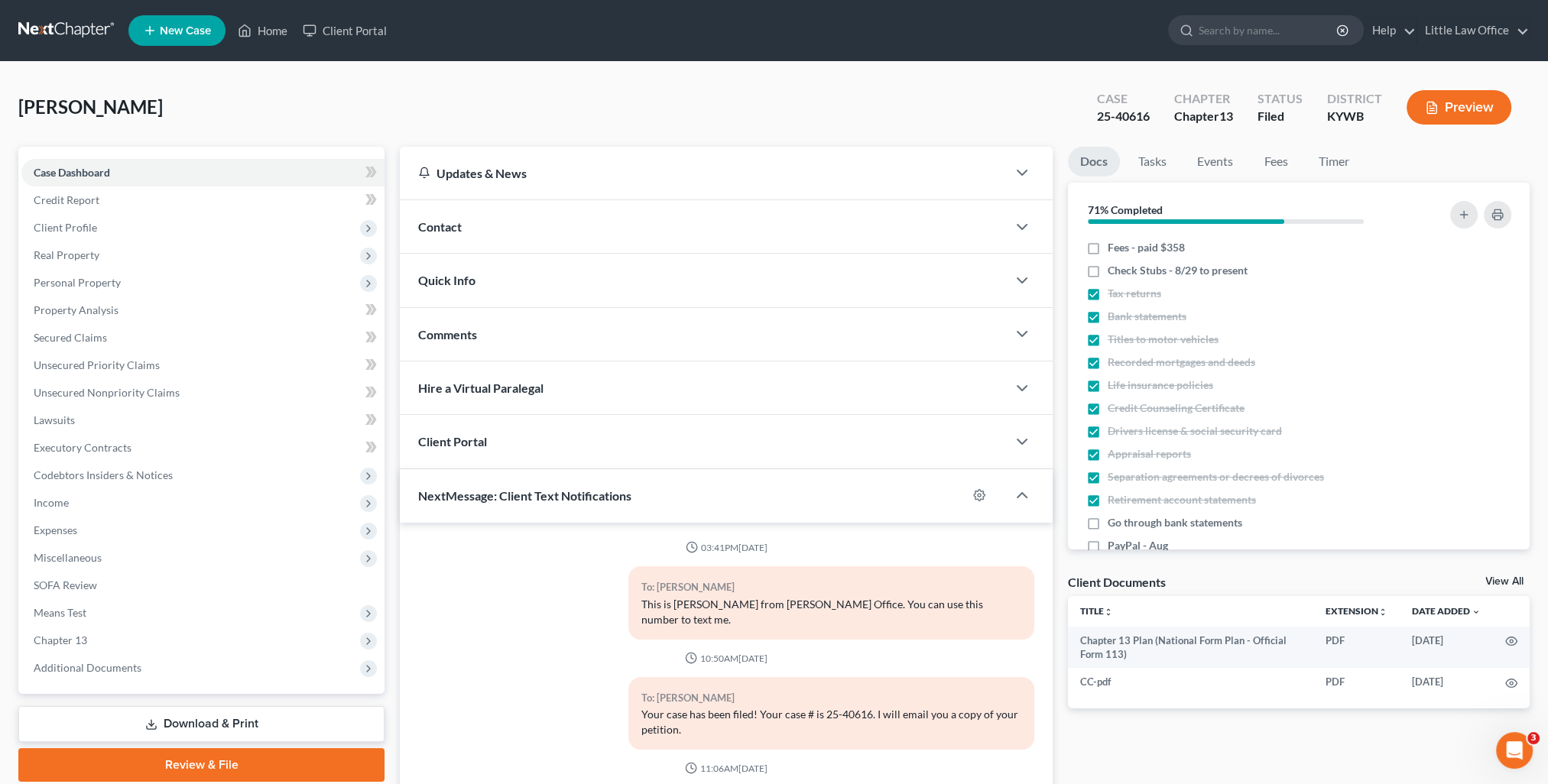
scroll to position [211, 0]
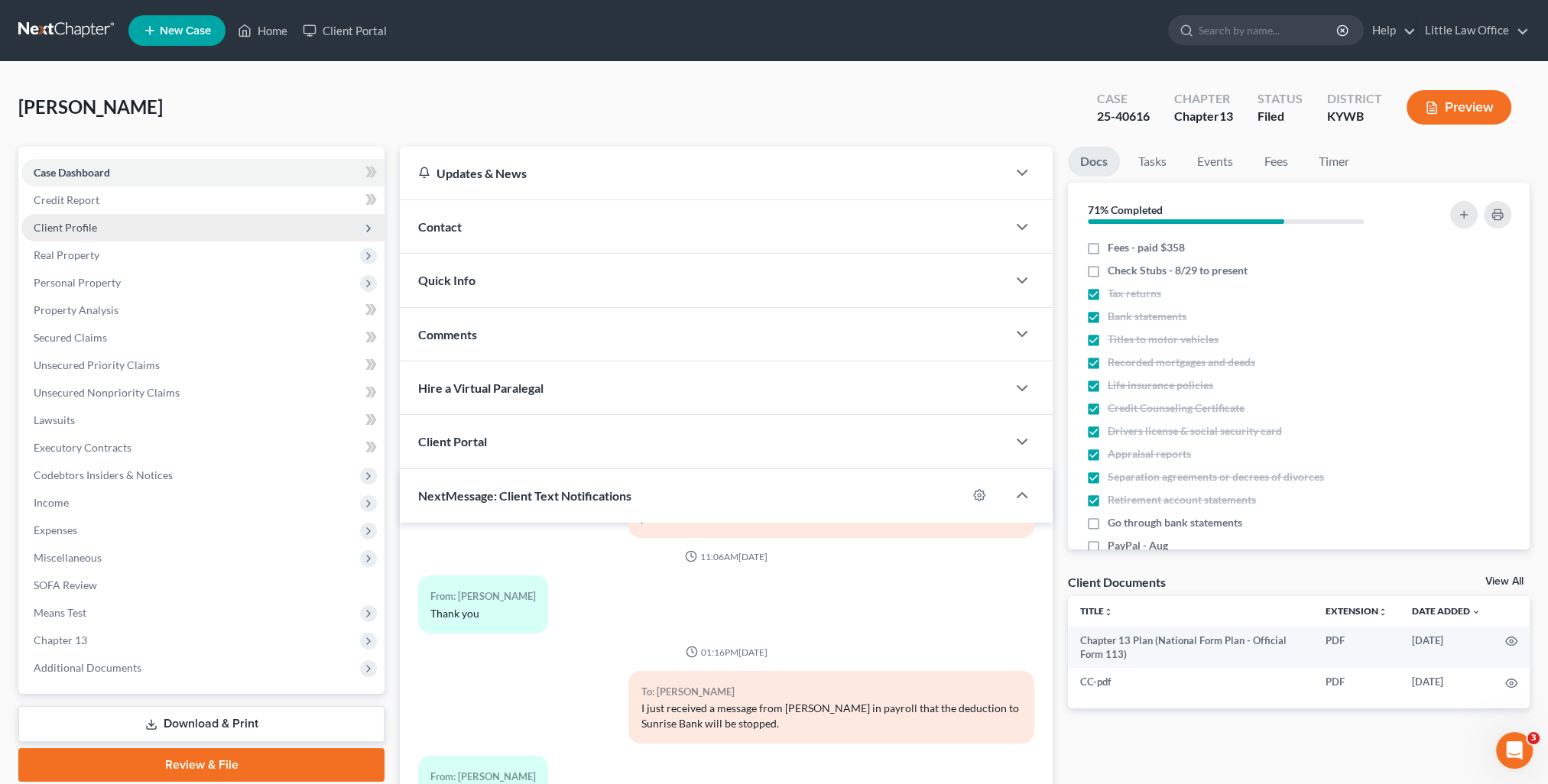
click at [67, 228] on span "Client Profile" at bounding box center [65, 227] width 63 height 13
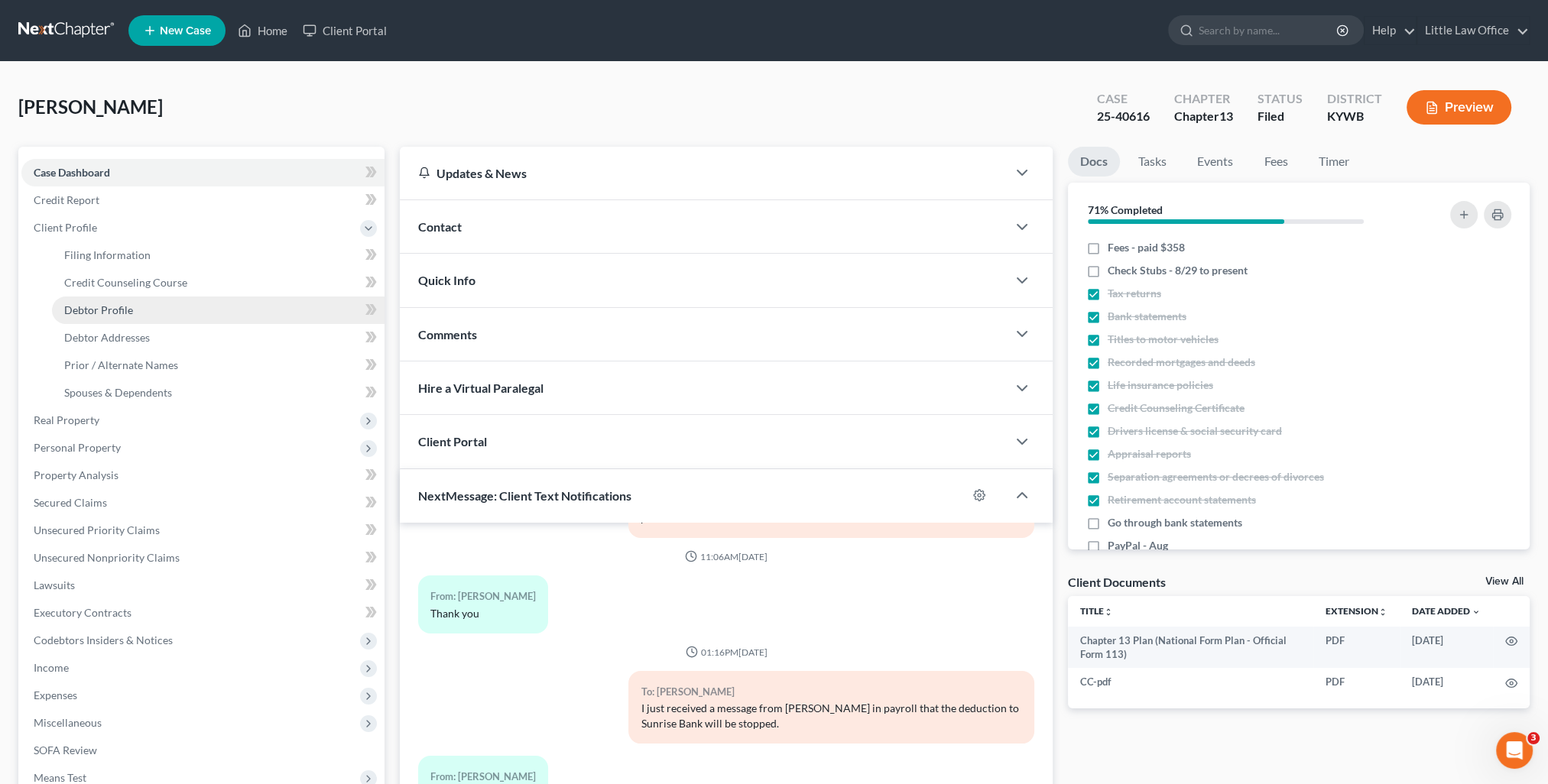
click at [159, 310] on link "Debtor Profile" at bounding box center [218, 310] width 333 height 28
select select "3"
select select "1"
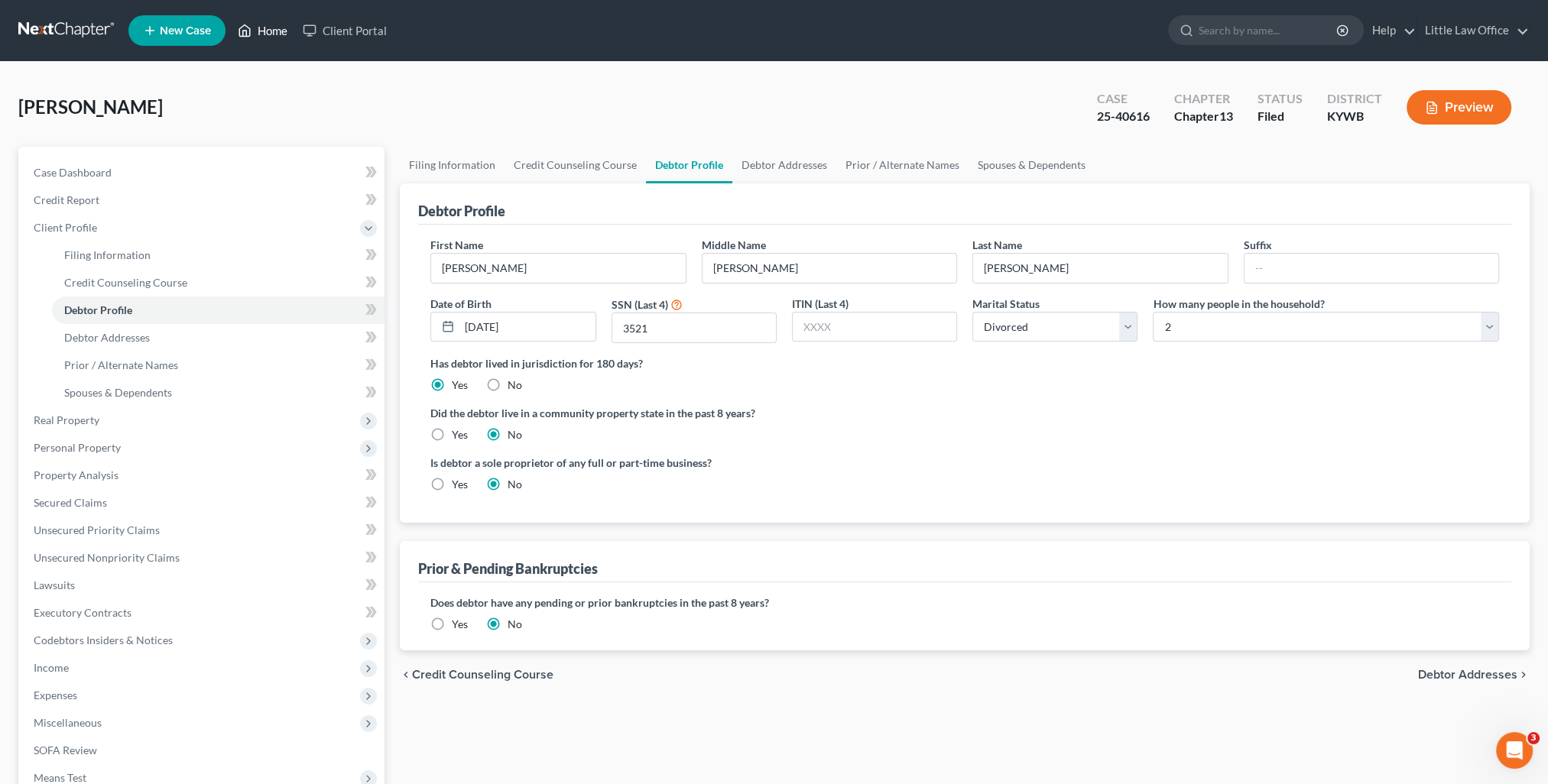
click at [269, 32] on link "Home" at bounding box center [263, 30] width 65 height 28
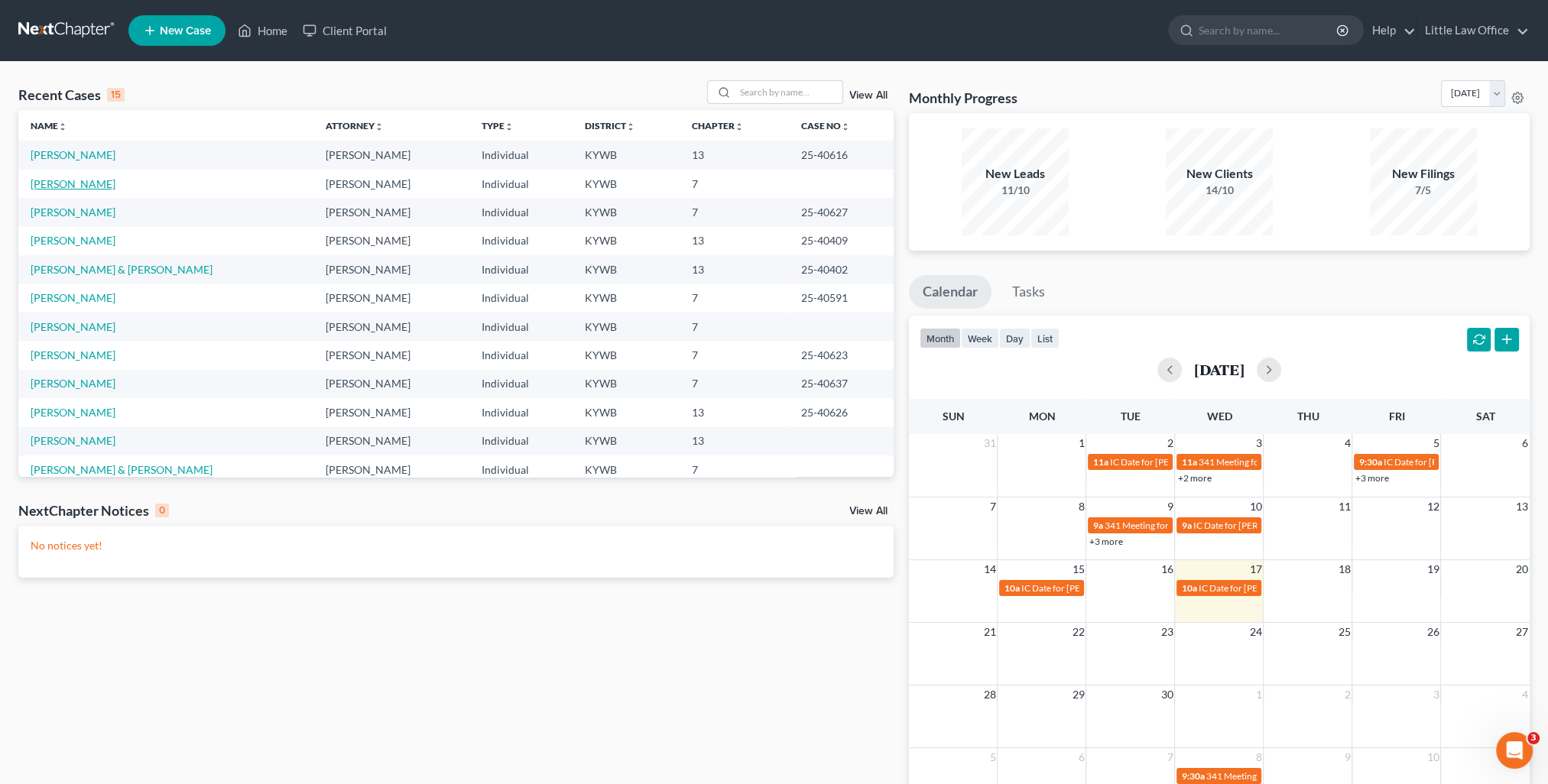
click at [87, 188] on link "[PERSON_NAME]" at bounding box center [73, 183] width 85 height 13
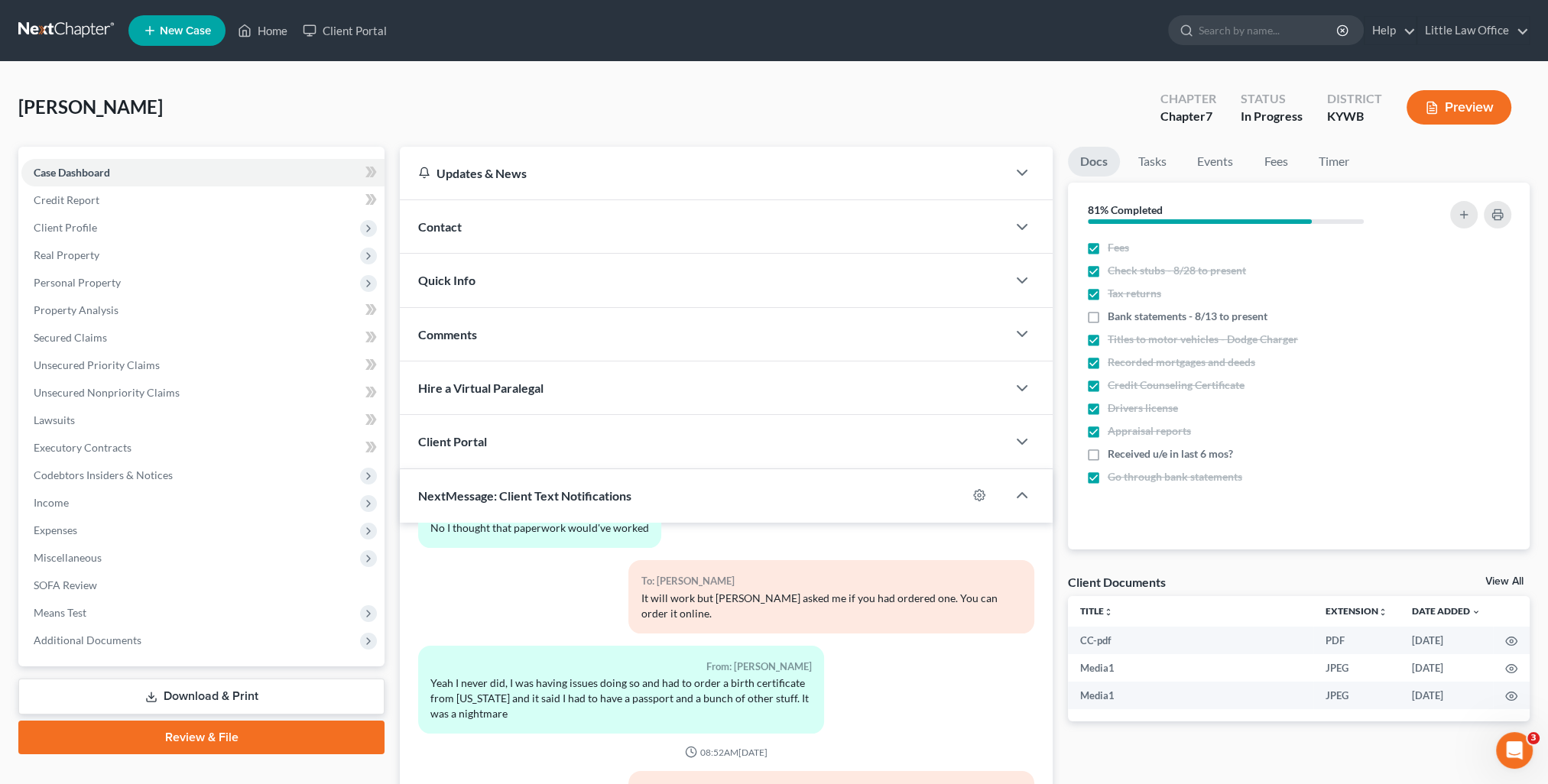
scroll to position [137, 0]
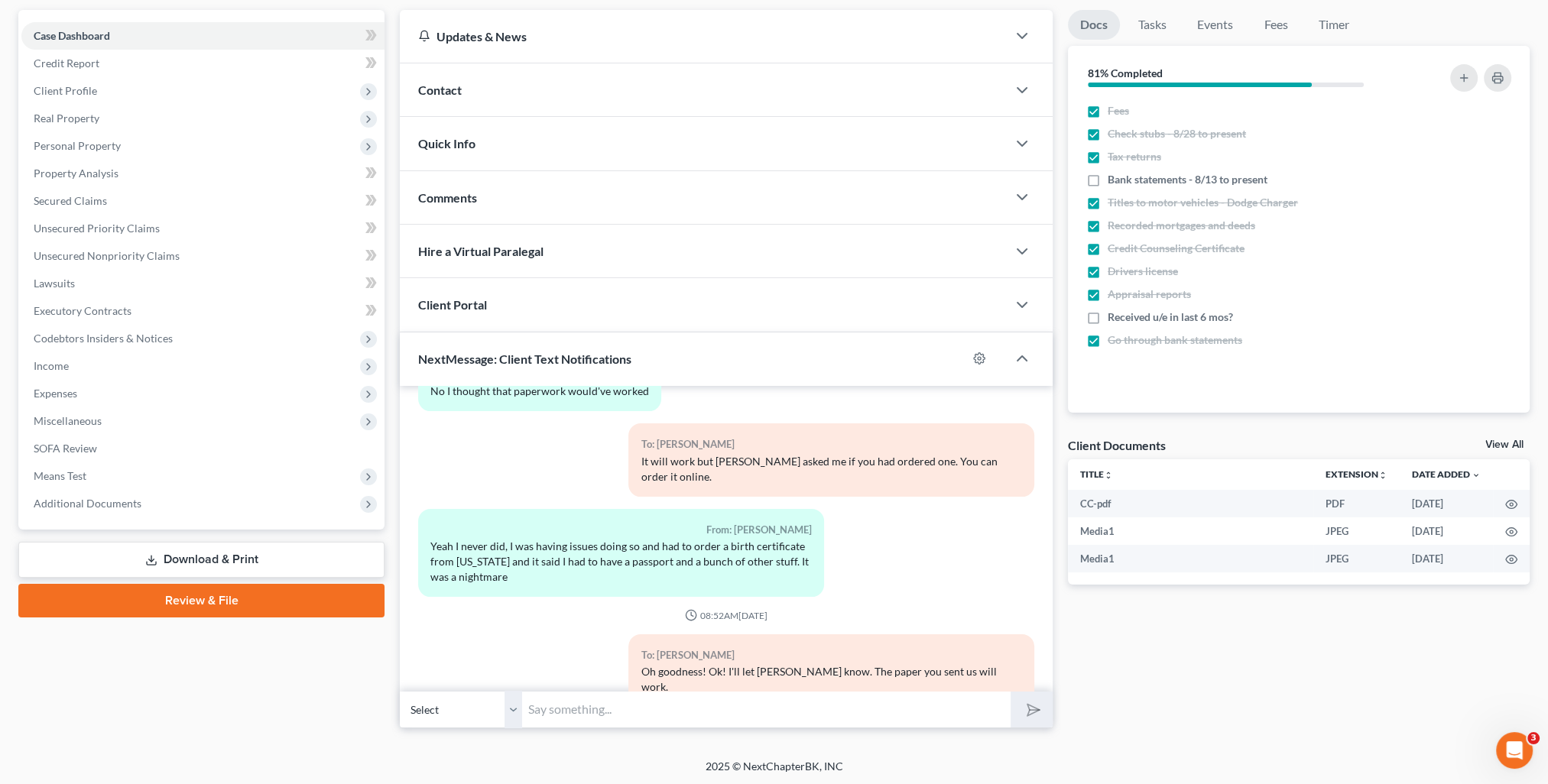
drag, startPoint x: 207, startPoint y: 604, endPoint x: 396, endPoint y: 619, distance: 189.6
click at [207, 604] on link "Review & File" at bounding box center [202, 601] width 366 height 33
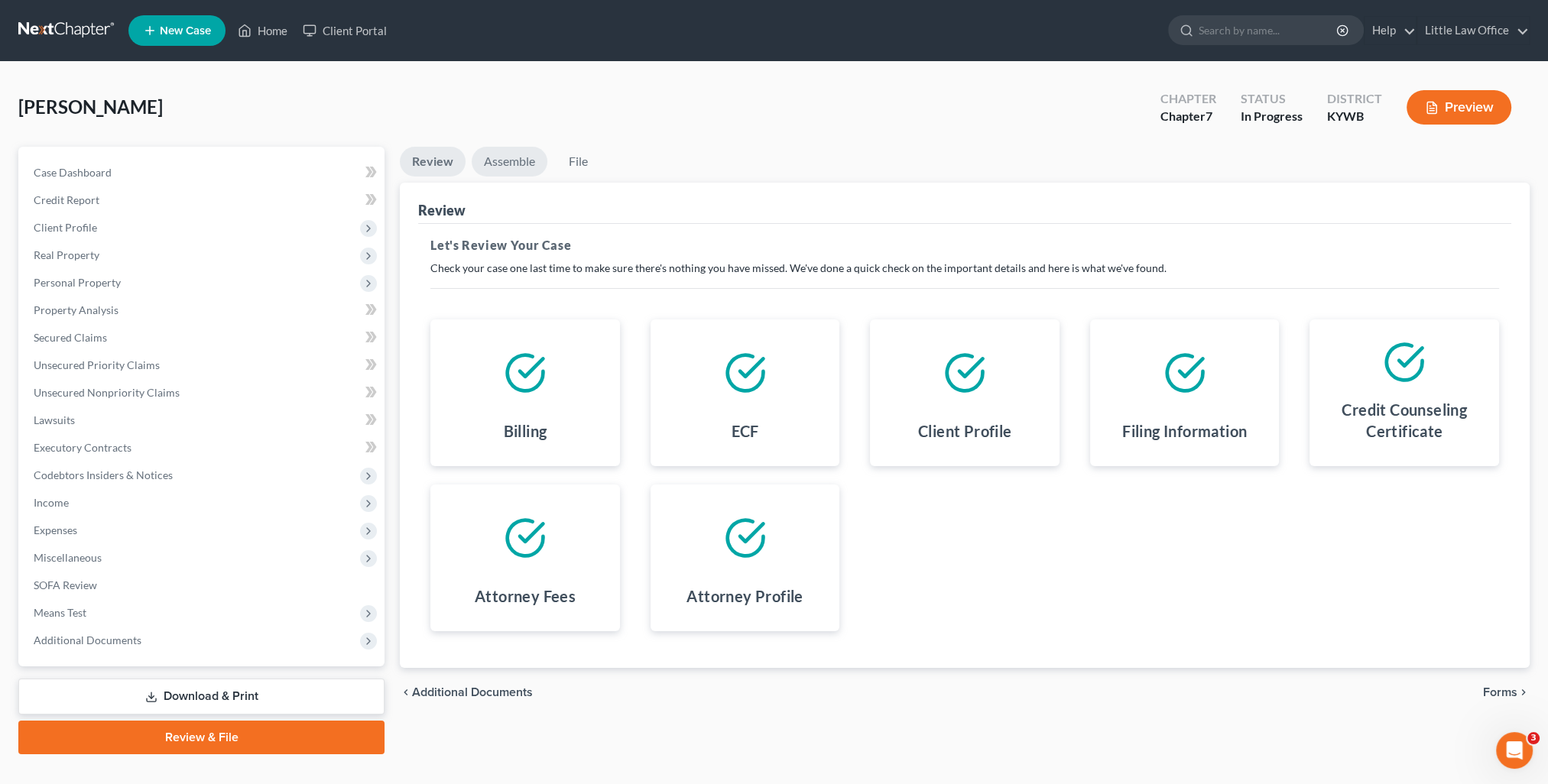
click at [520, 155] on link "Assemble" at bounding box center [509, 161] width 76 height 30
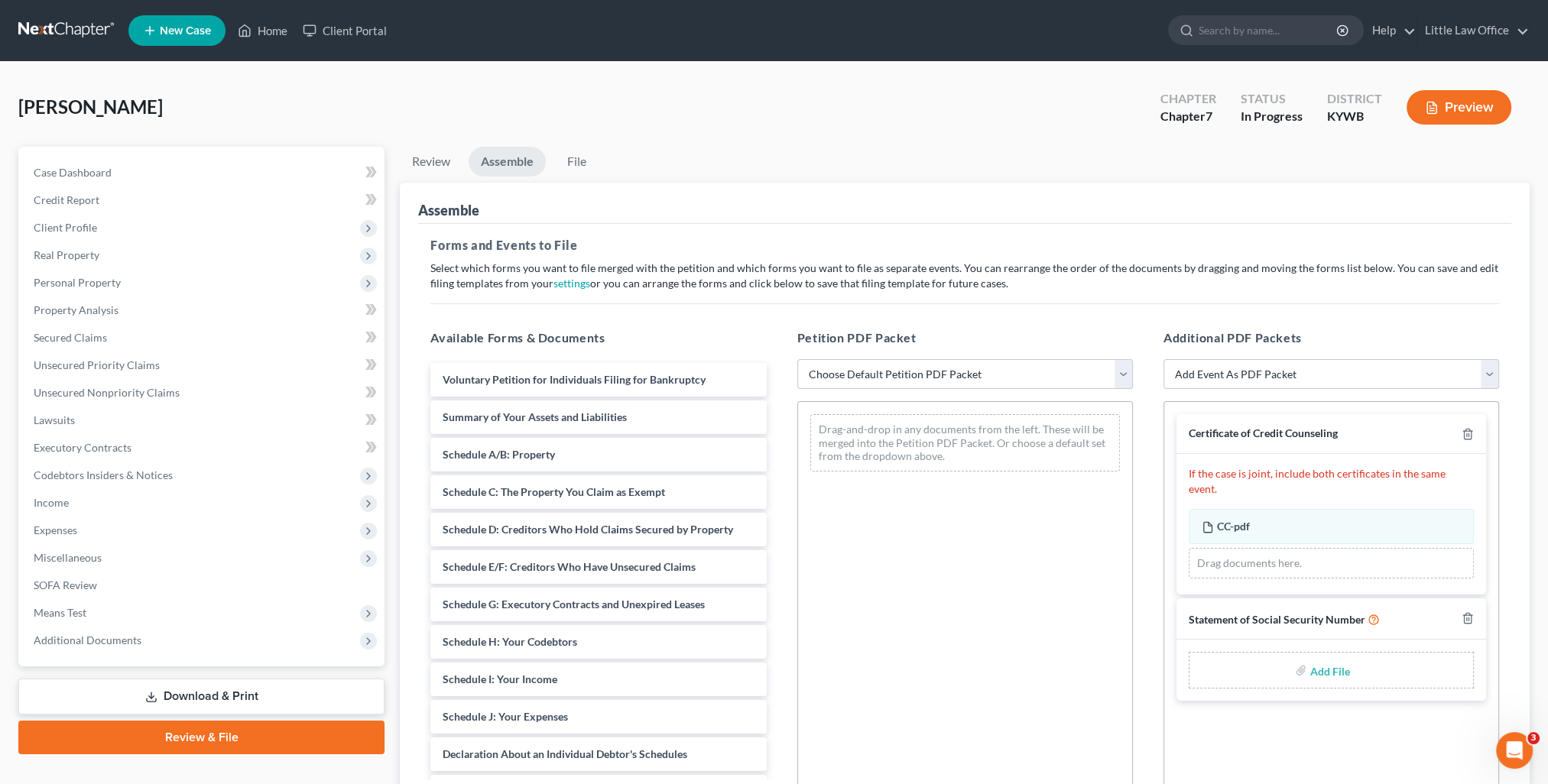
click at [920, 371] on select "Choose Default Petition PDF Packet Emergency Filing (Voluntary Petition and Cre…" at bounding box center [964, 374] width 336 height 30
select select "1"
click at [797, 359] on select "Choose Default Petition PDF Packet Emergency Filing (Voluntary Petition and Cre…" at bounding box center [964, 374] width 336 height 30
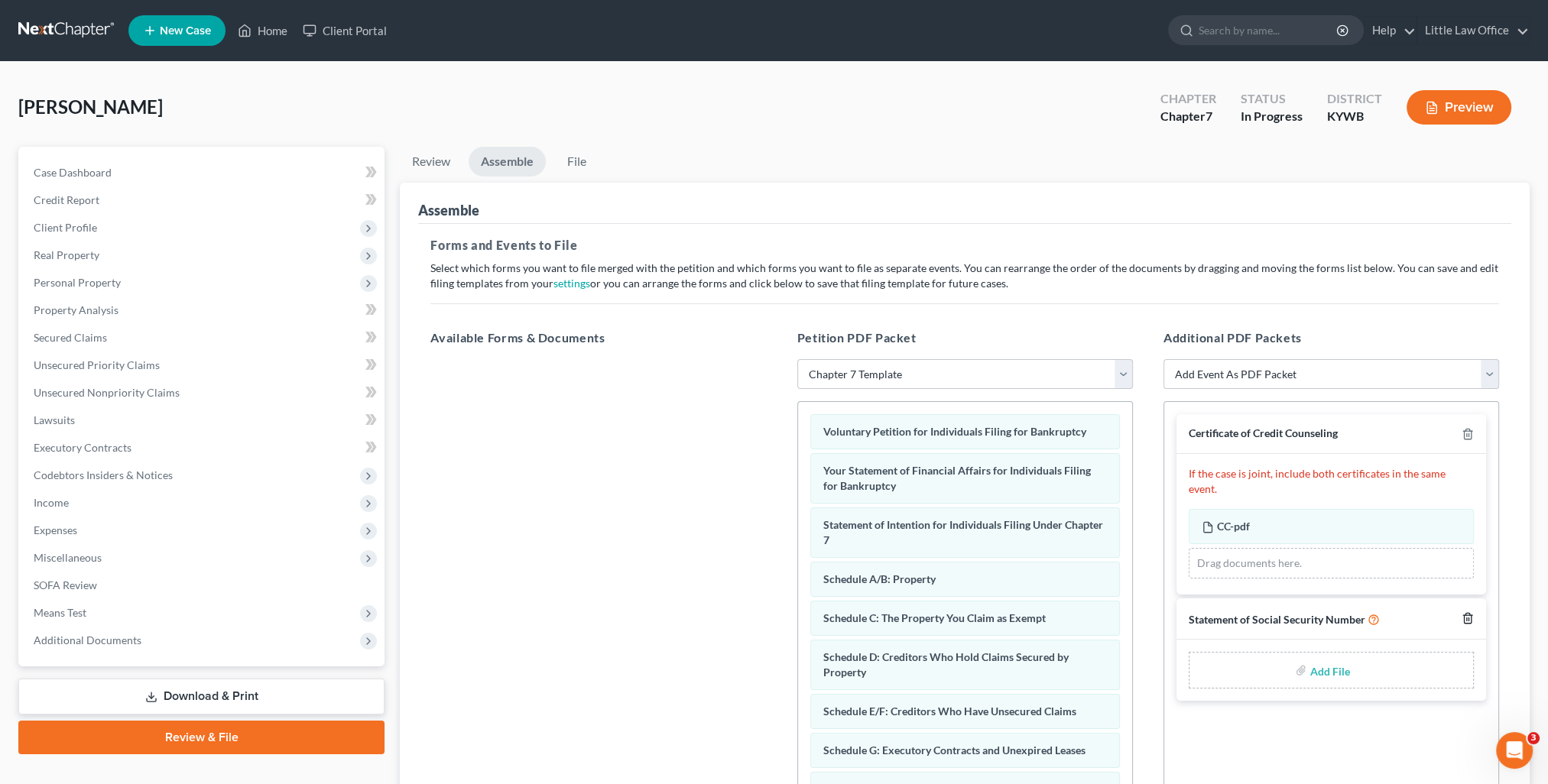
click at [1468, 612] on icon "button" at bounding box center [1467, 618] width 12 height 12
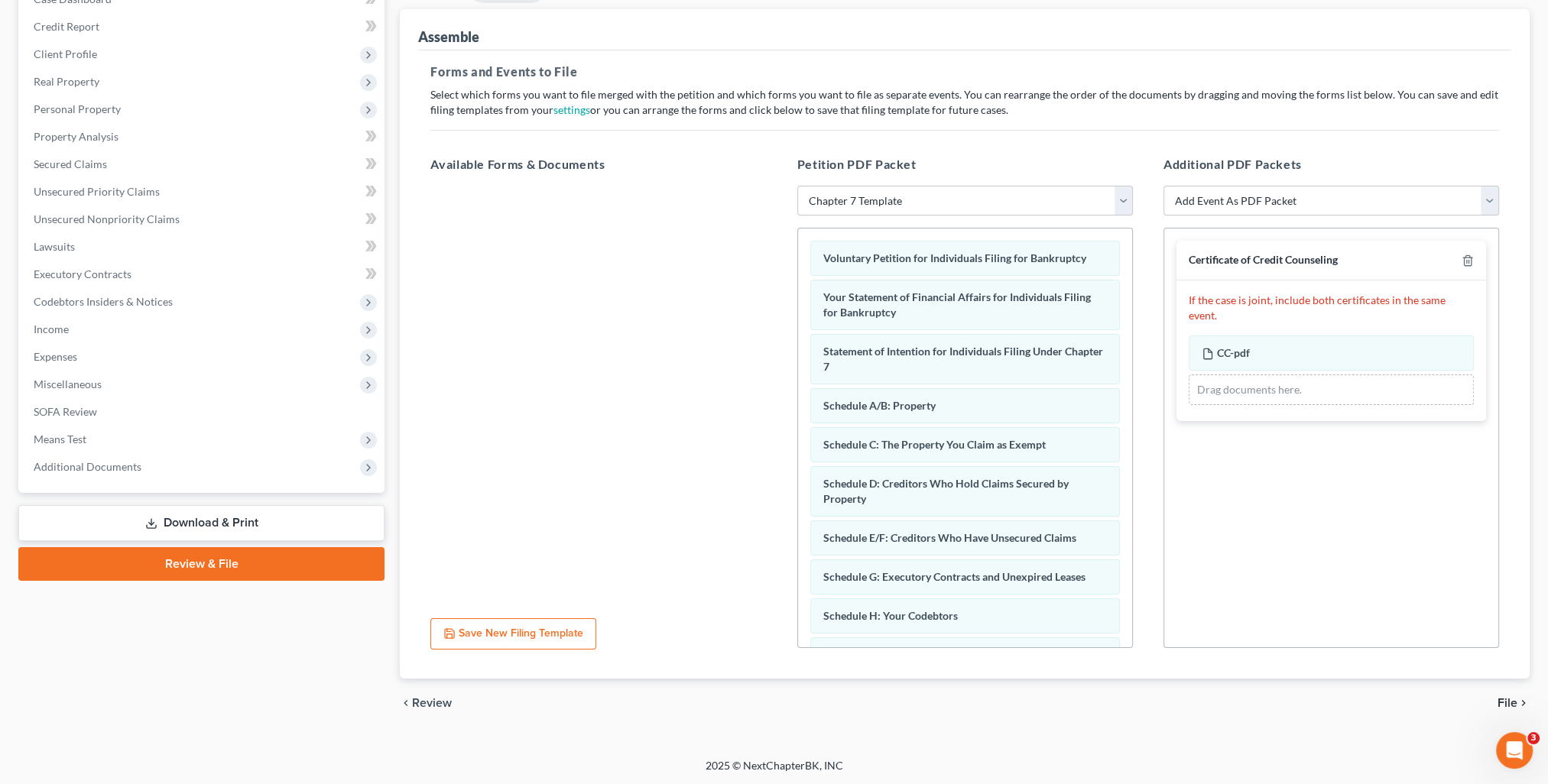
click at [1516, 698] on span "File" at bounding box center [1508, 703] width 20 height 12
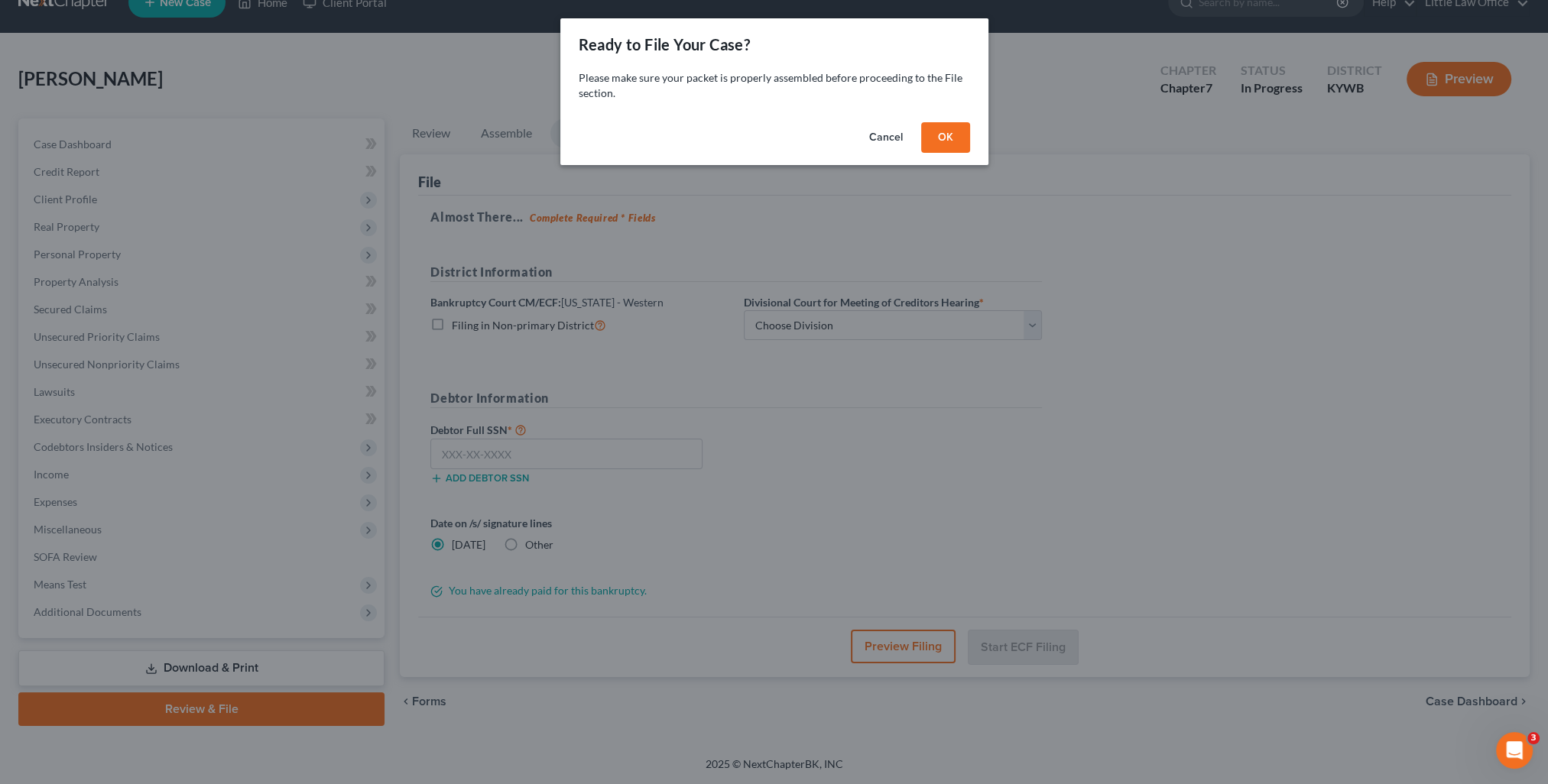
scroll to position [27, 0]
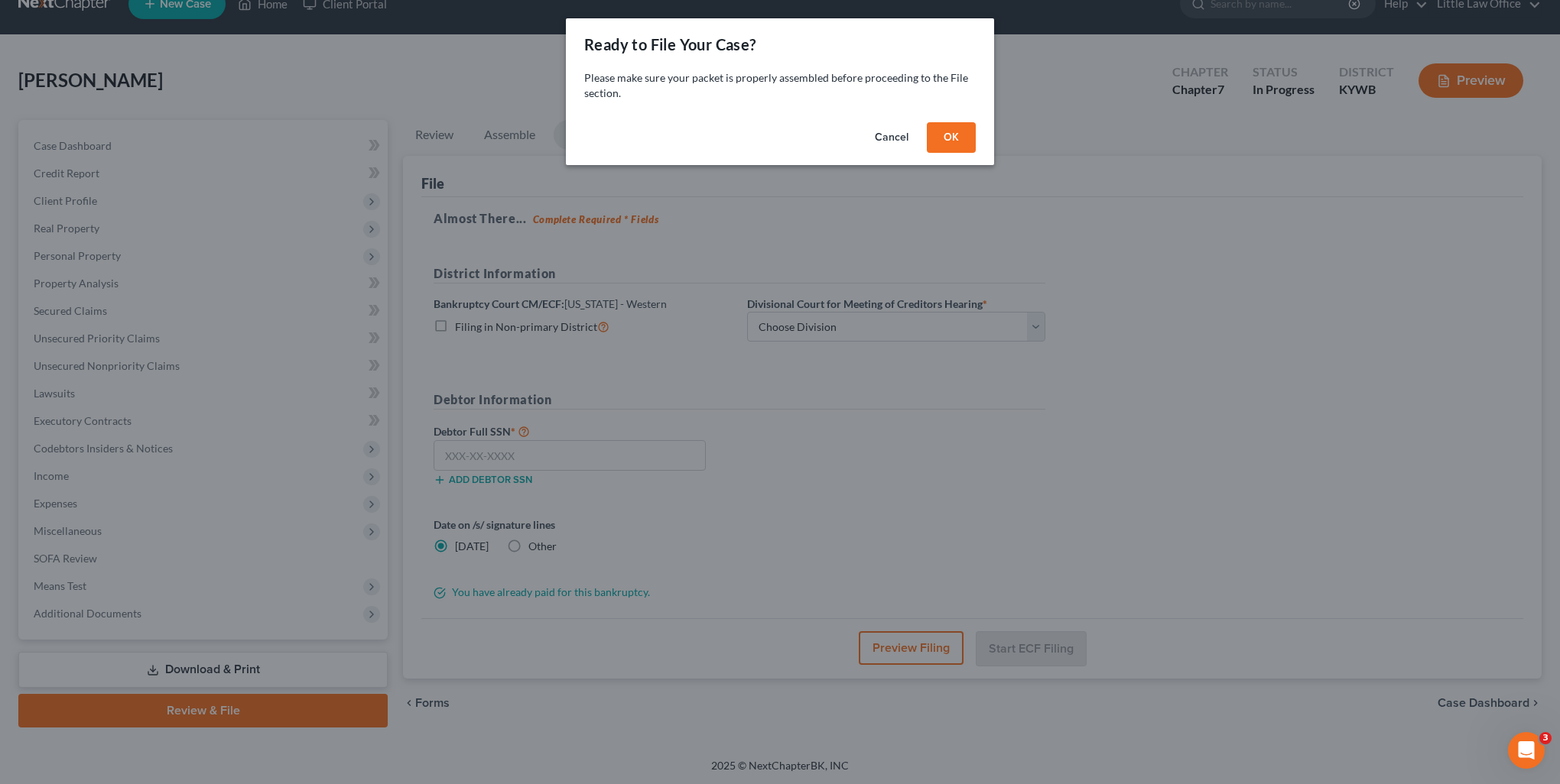
click at [890, 146] on button "Cancel" at bounding box center [891, 137] width 58 height 30
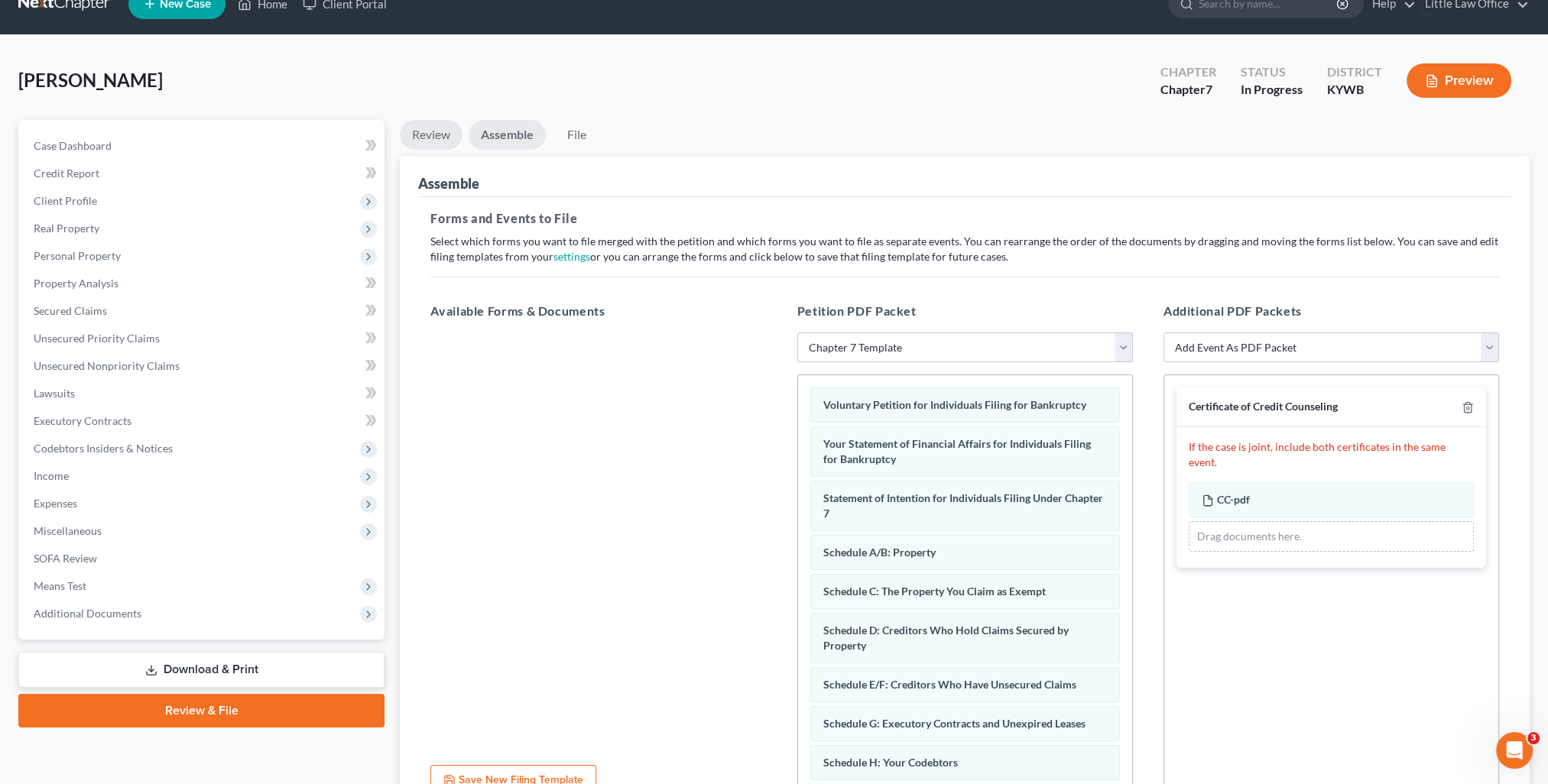
click at [454, 136] on link "Review" at bounding box center [431, 135] width 63 height 30
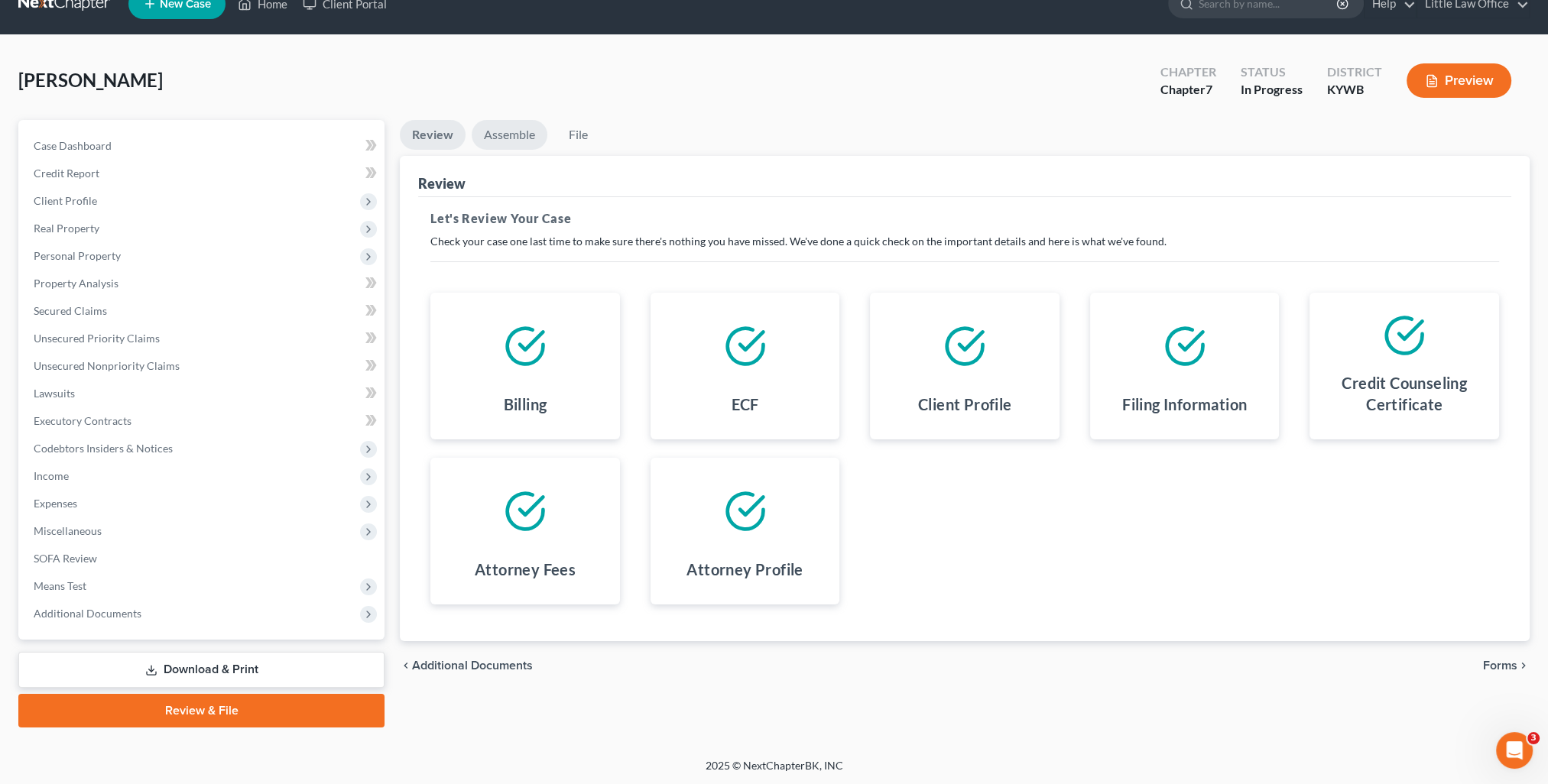
click at [503, 143] on link "Assemble" at bounding box center [509, 135] width 76 height 30
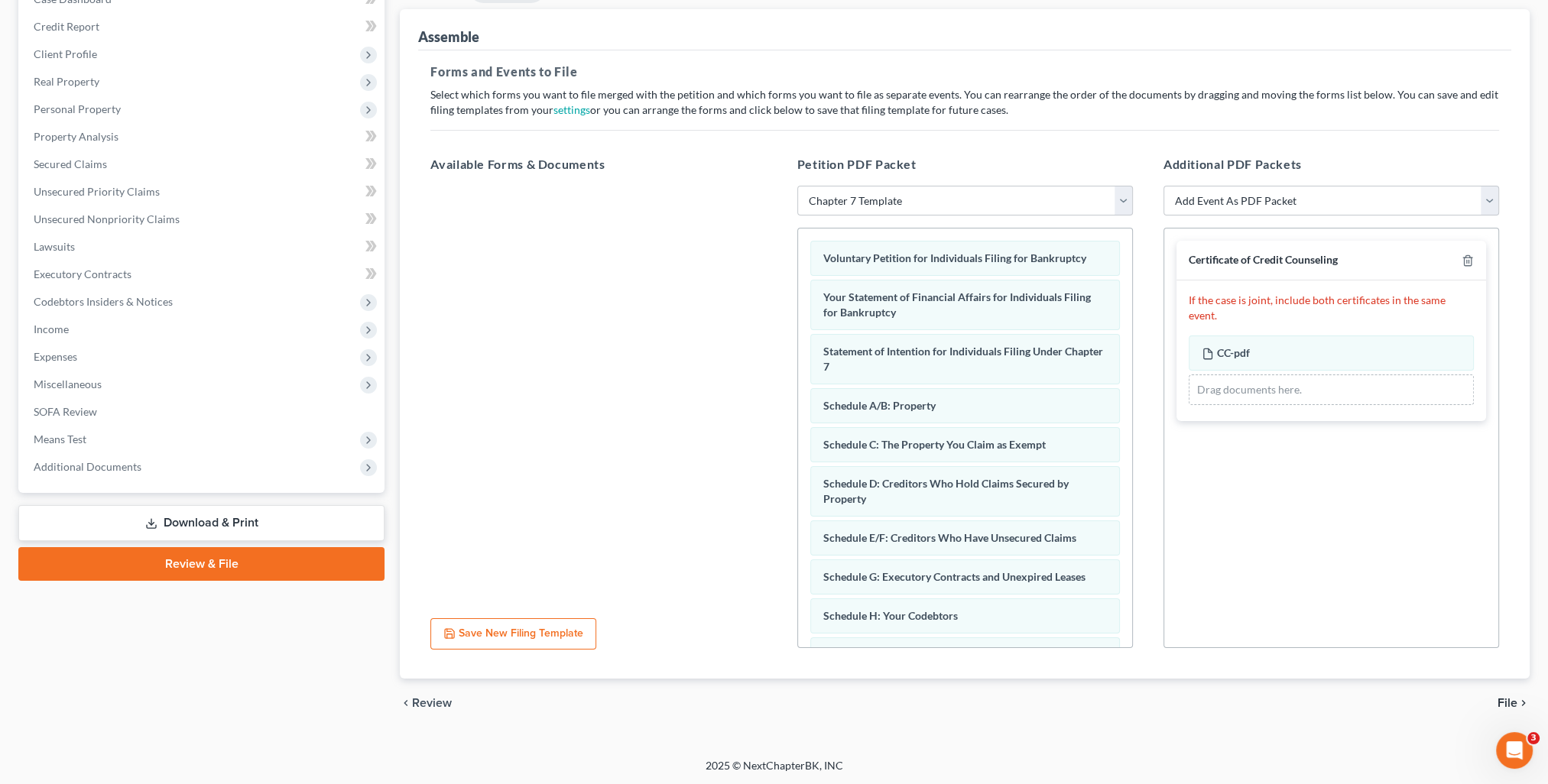
scroll to position [97, 0]
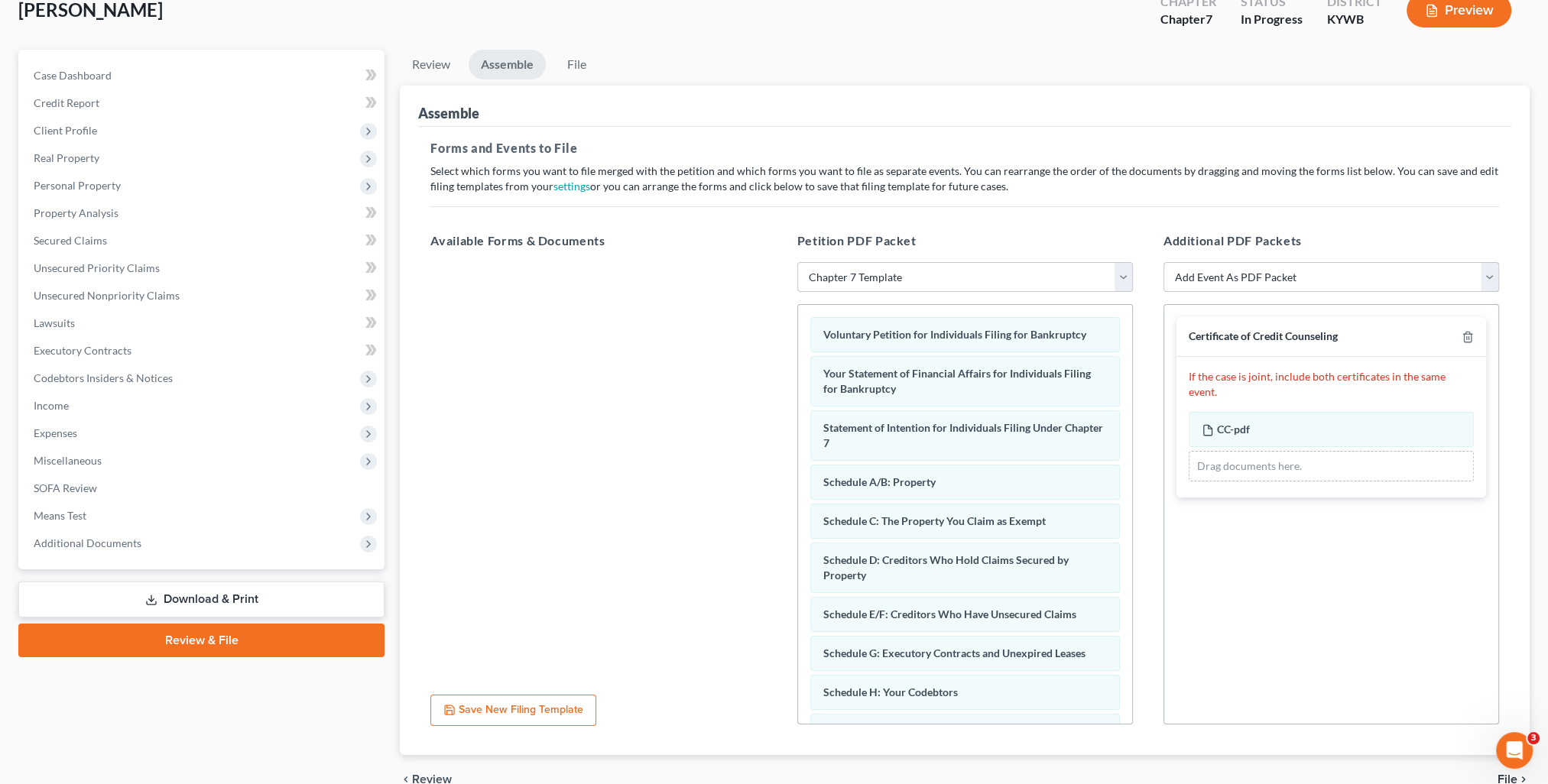
click at [1245, 279] on select "Add Event As PDF Packet Amended Answer Amended Complaint Amended List of Credit…" at bounding box center [1331, 276] width 336 height 30
drag, startPoint x: 647, startPoint y: 580, endPoint x: 630, endPoint y: 539, distance: 44.4
click at [647, 580] on div at bounding box center [598, 471] width 360 height 420
click at [425, 70] on link "Review" at bounding box center [431, 64] width 63 height 30
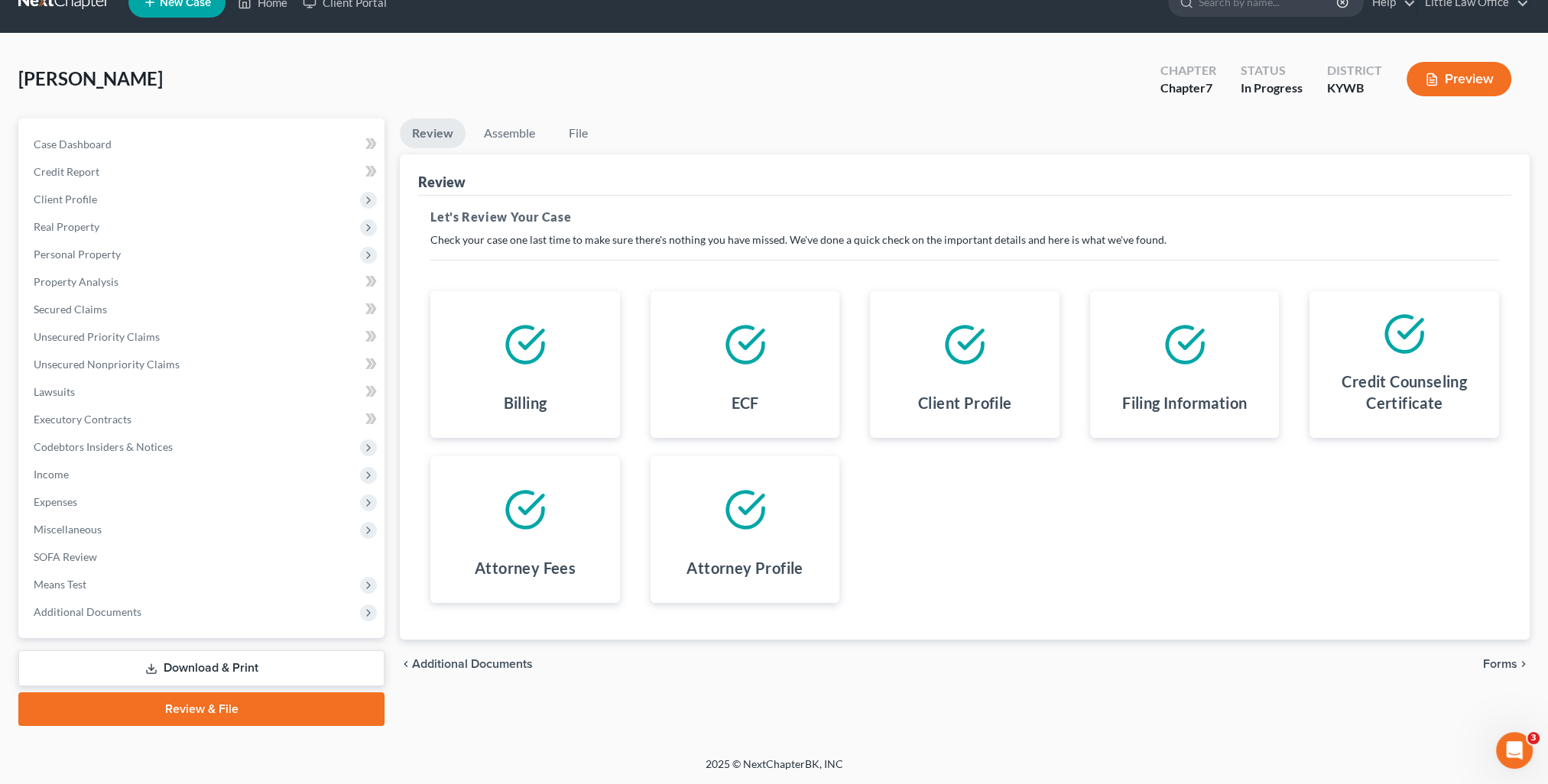
scroll to position [27, 0]
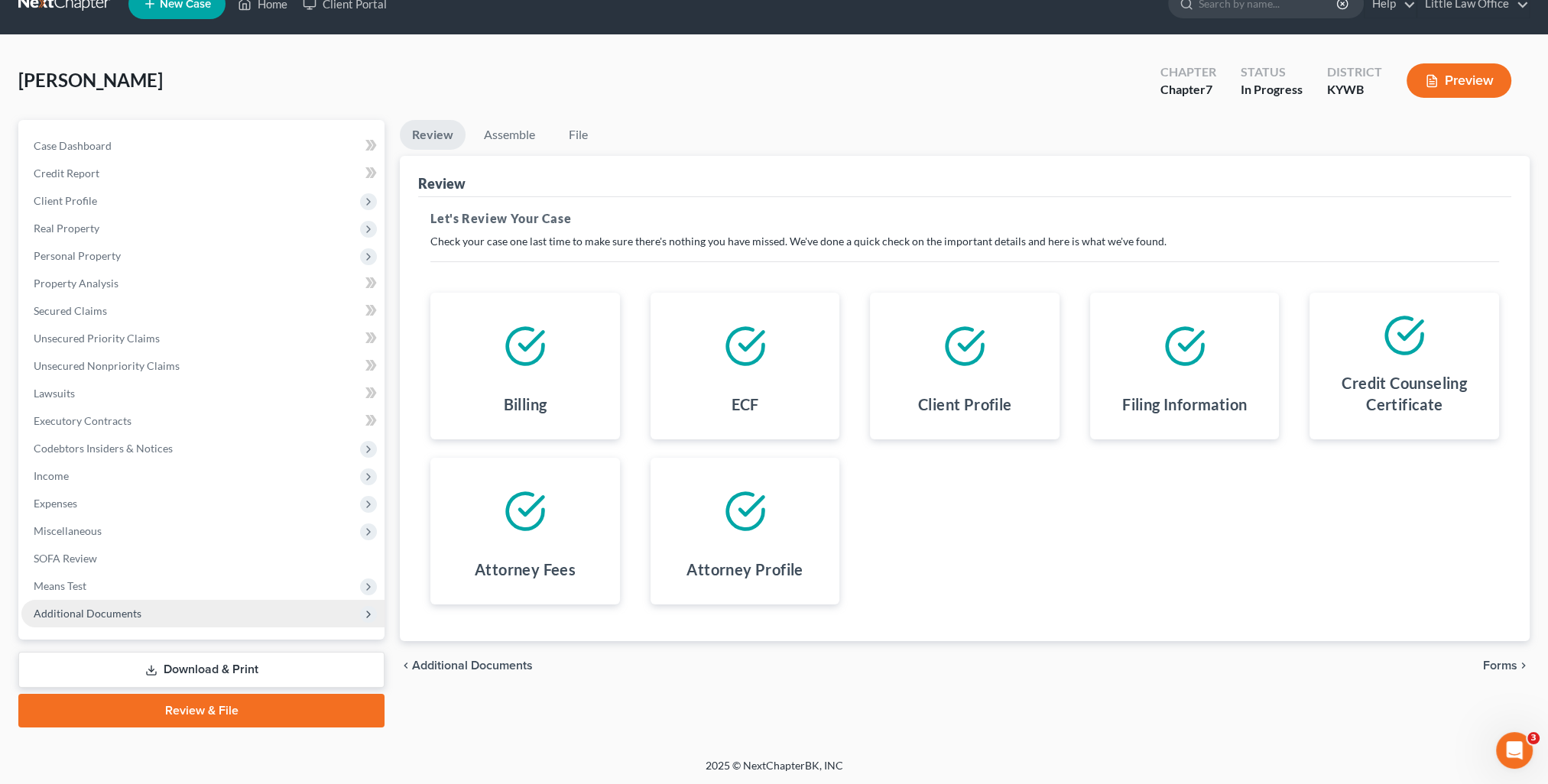
click at [92, 613] on span "Additional Documents" at bounding box center [88, 613] width 108 height 13
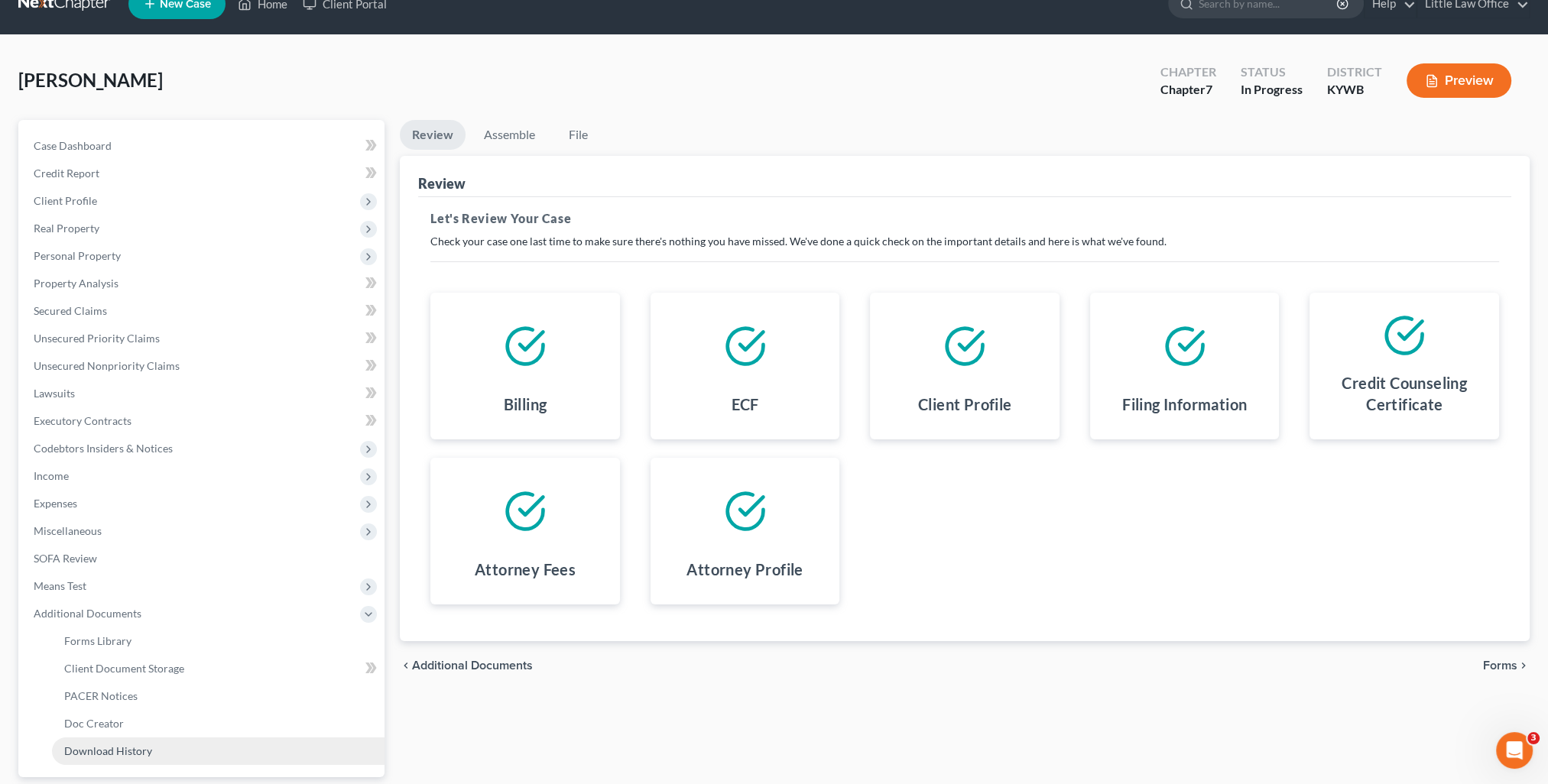
click at [158, 745] on link "Download History" at bounding box center [218, 752] width 333 height 28
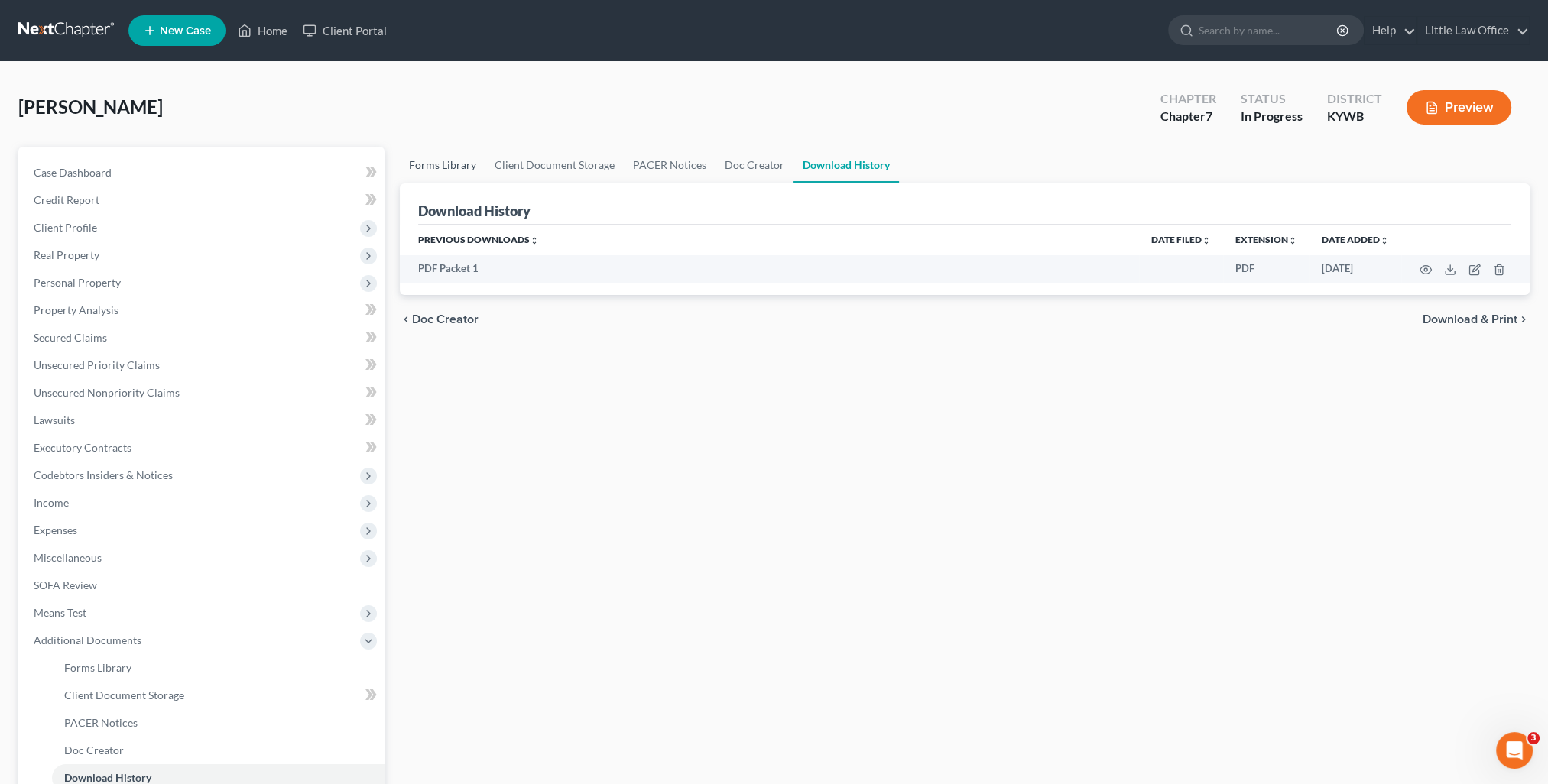
click at [467, 166] on link "Forms Library" at bounding box center [442, 164] width 86 height 36
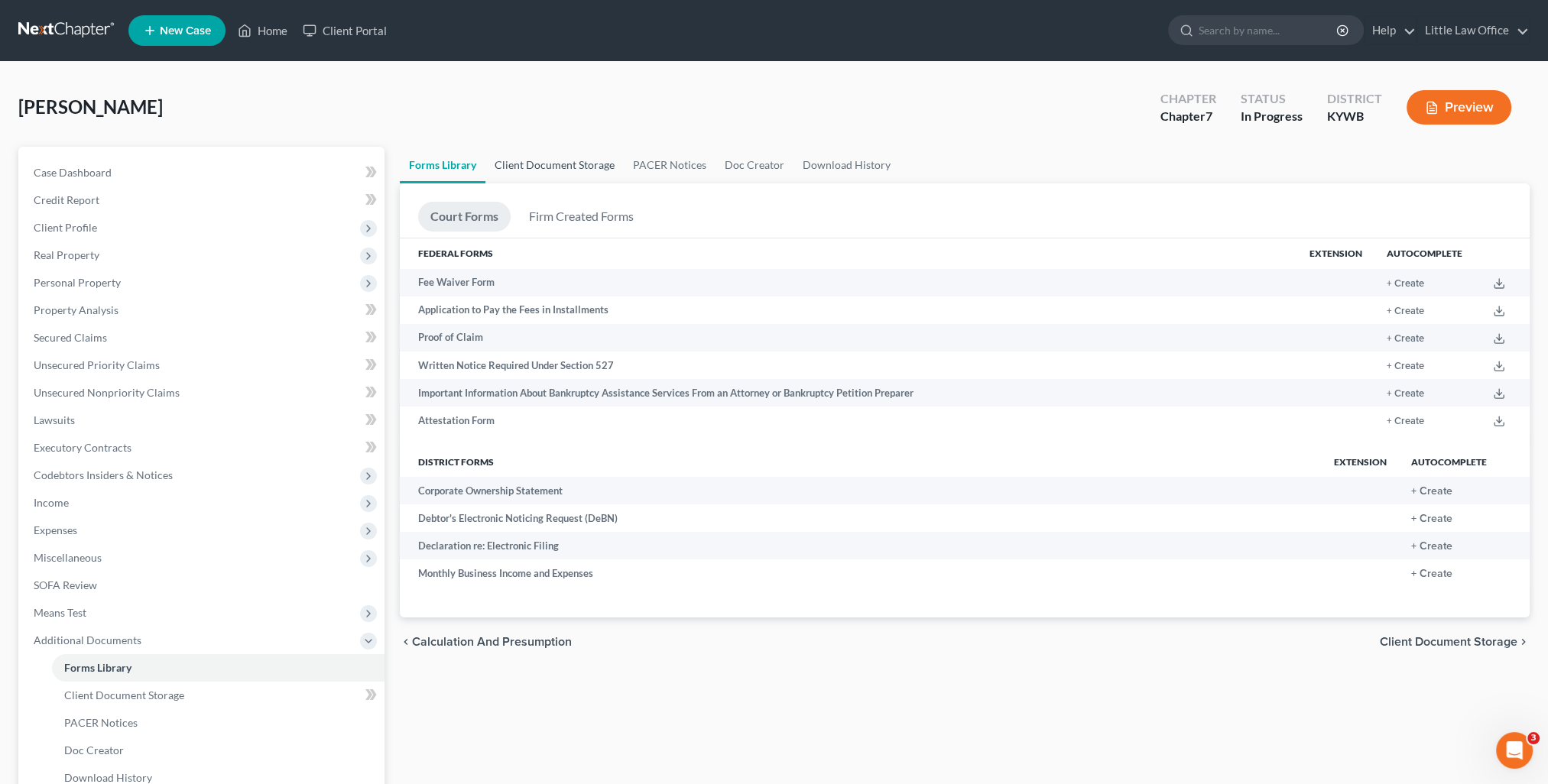
click at [535, 176] on link "Client Document Storage" at bounding box center [554, 164] width 139 height 36
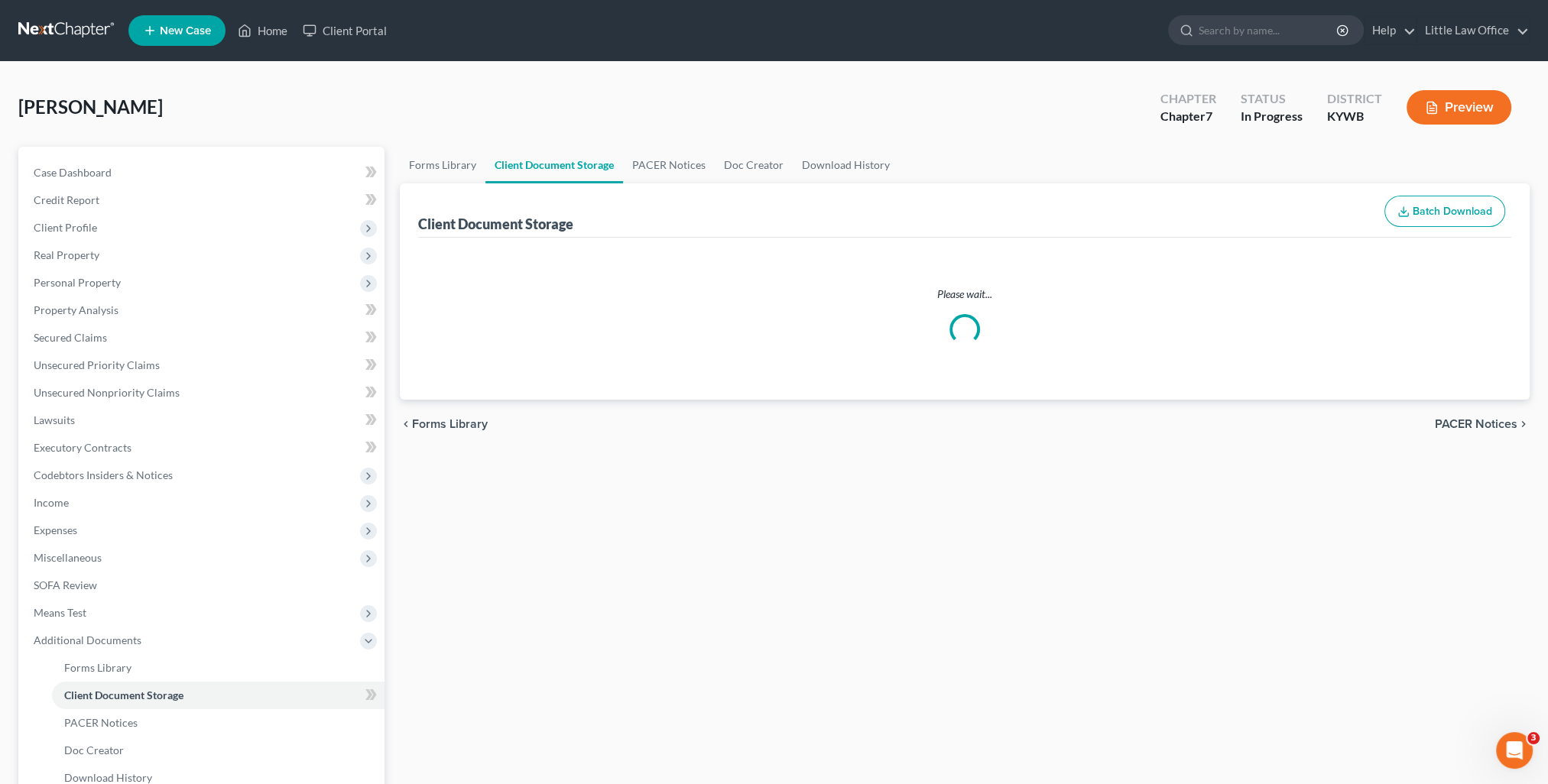
select select "7"
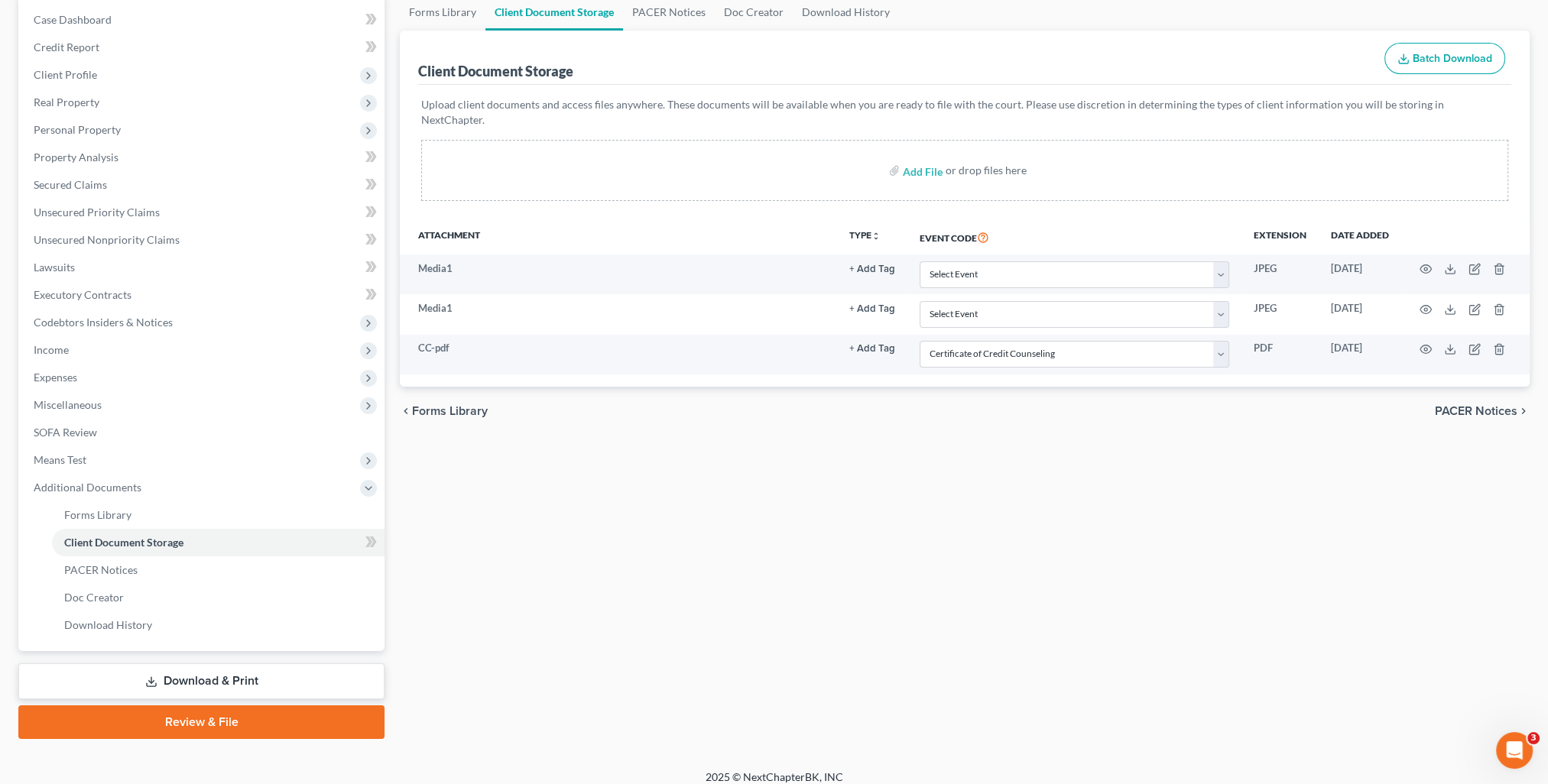
scroll to position [164, 0]
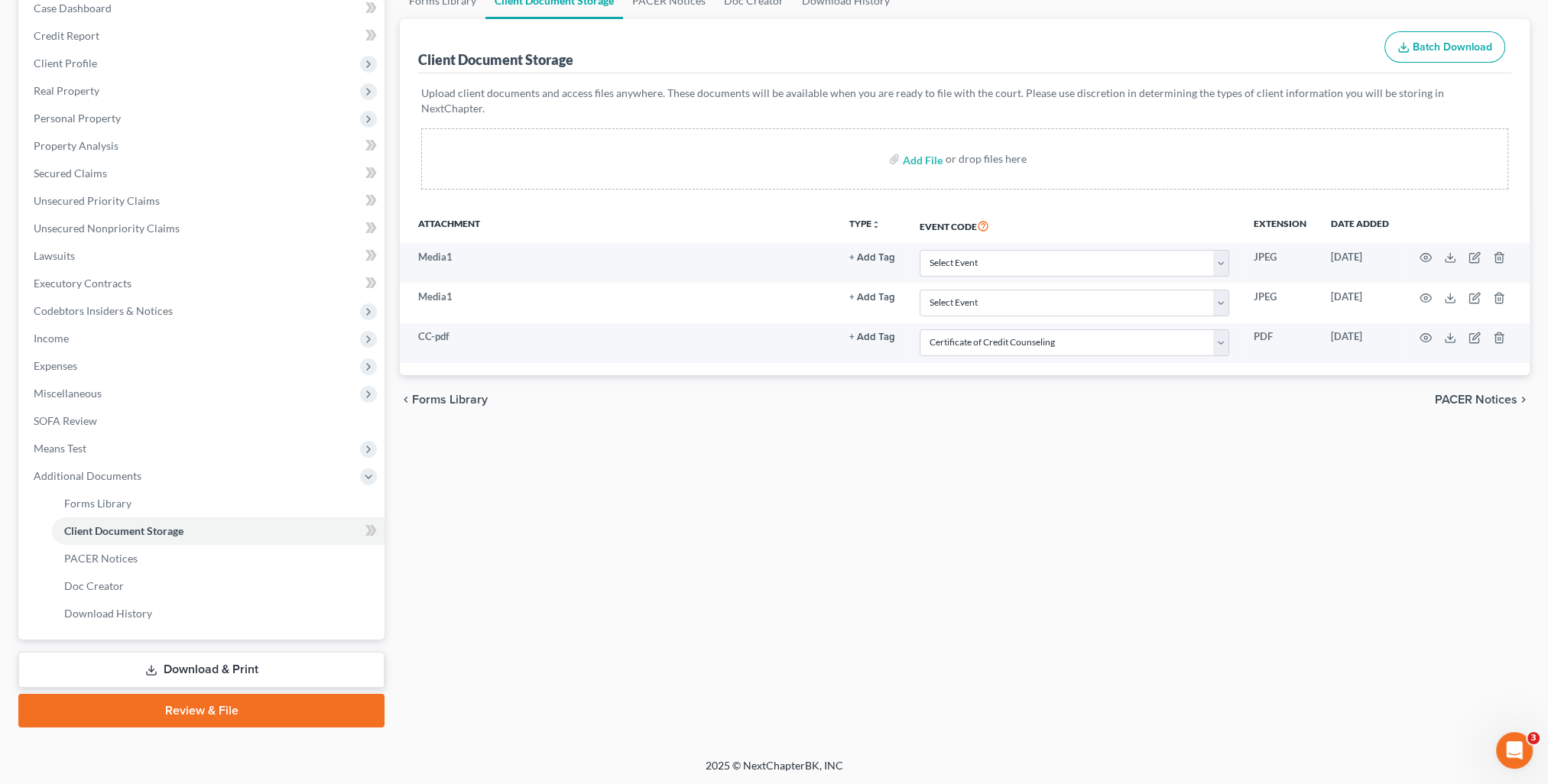
click at [194, 714] on link "Review & File" at bounding box center [202, 710] width 366 height 33
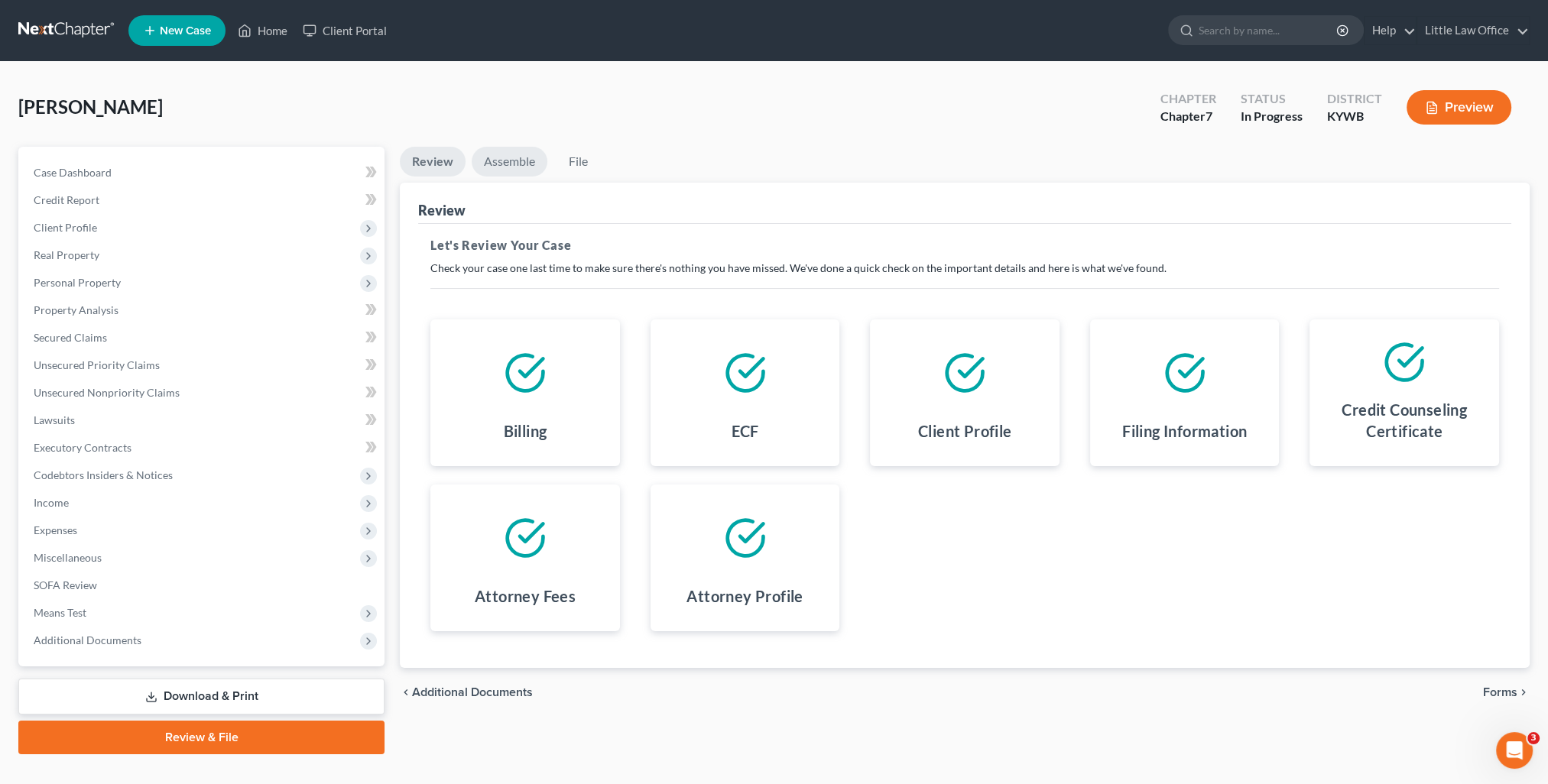
click at [526, 158] on link "Assemble" at bounding box center [509, 161] width 76 height 30
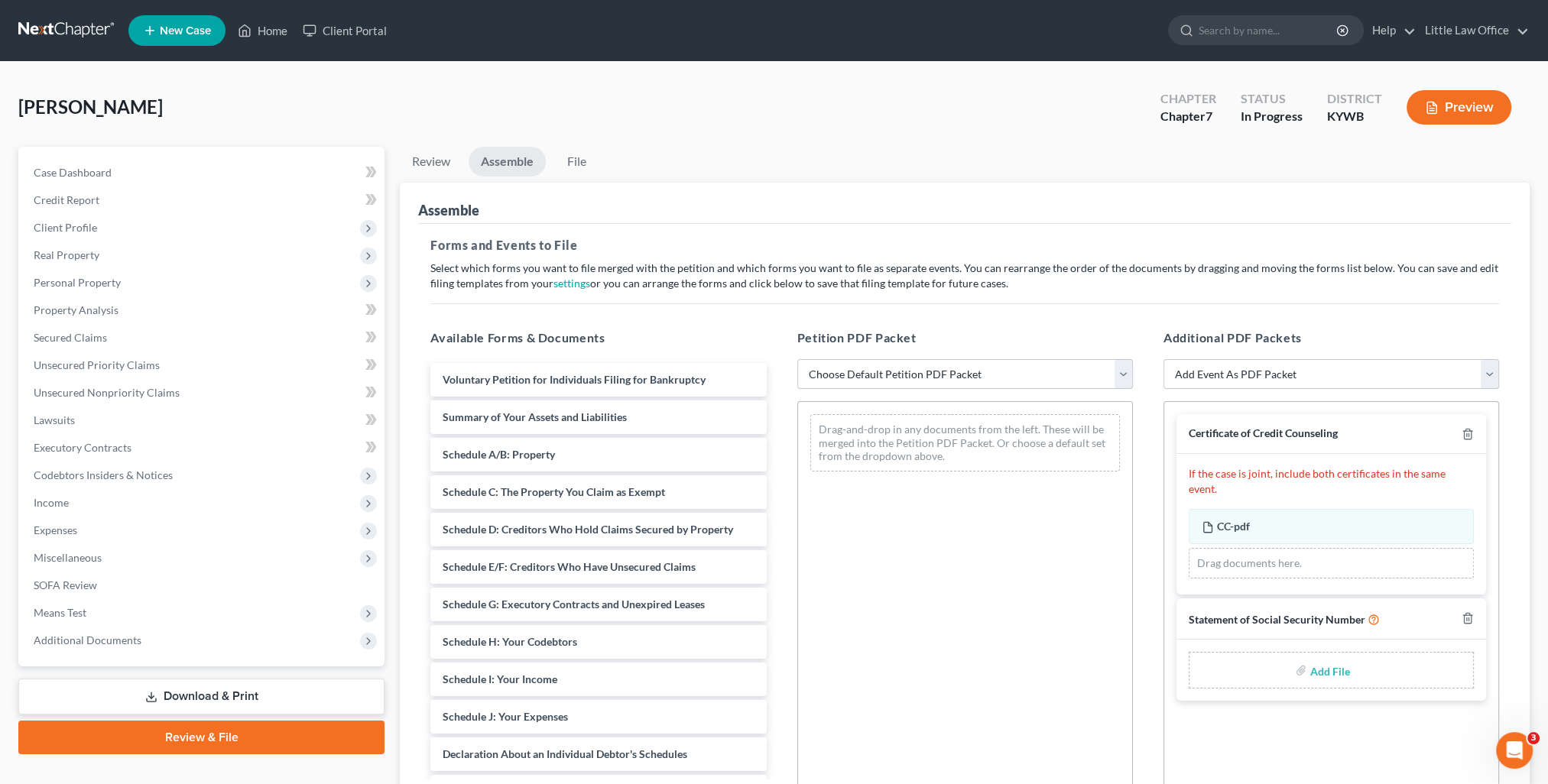
click at [903, 381] on select "Choose Default Petition PDF Packet Emergency Filing (Voluntary Petition and Cre…" at bounding box center [964, 374] width 336 height 30
select select "1"
click at [797, 359] on select "Choose Default Petition PDF Packet Emergency Filing (Voluntary Petition and Cre…" at bounding box center [964, 374] width 336 height 30
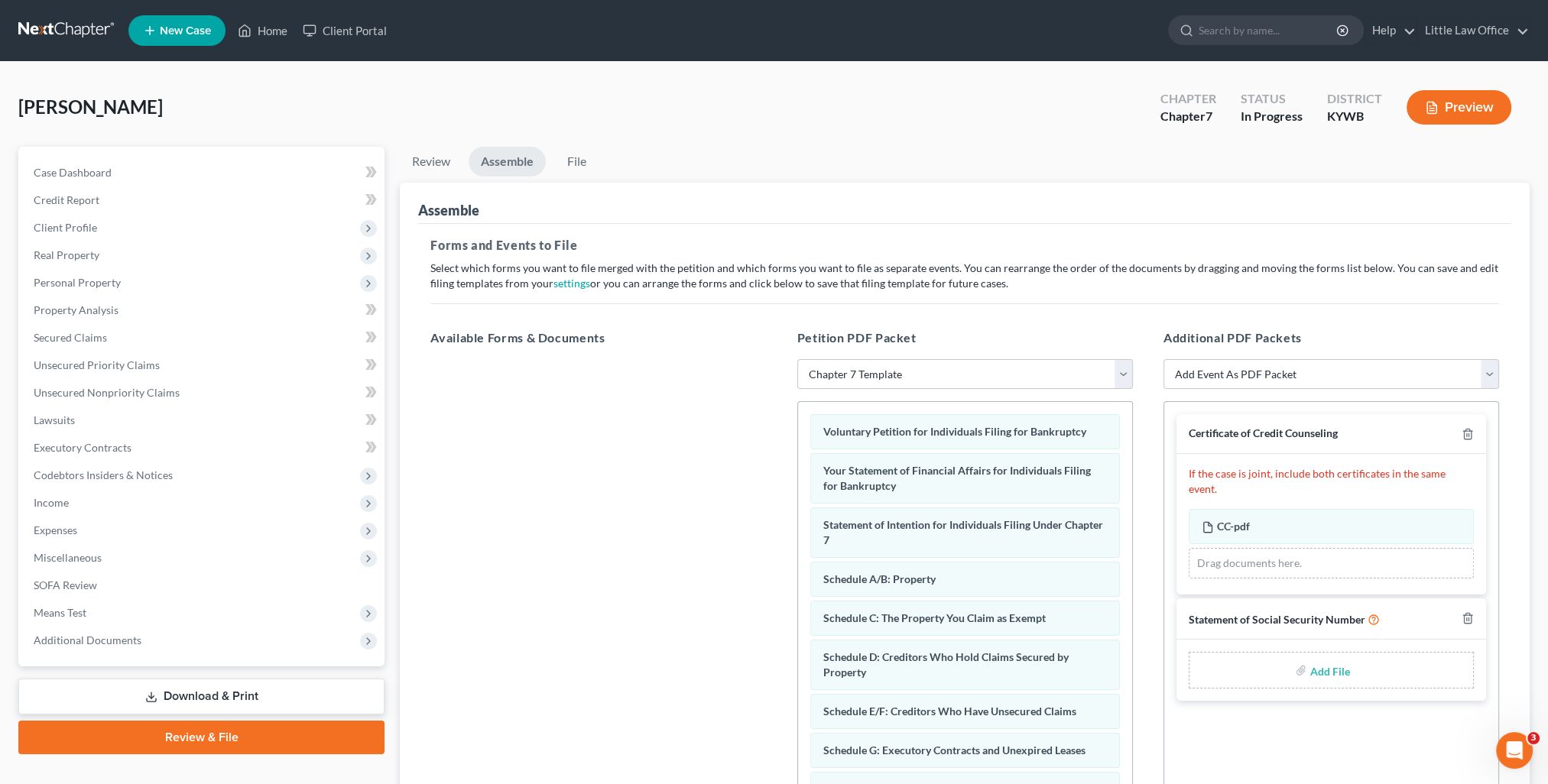
click at [1339, 656] on input "file" at bounding box center [1328, 670] width 36 height 28
type input "C:\fakepath\SS Statement [DATE].pdf"
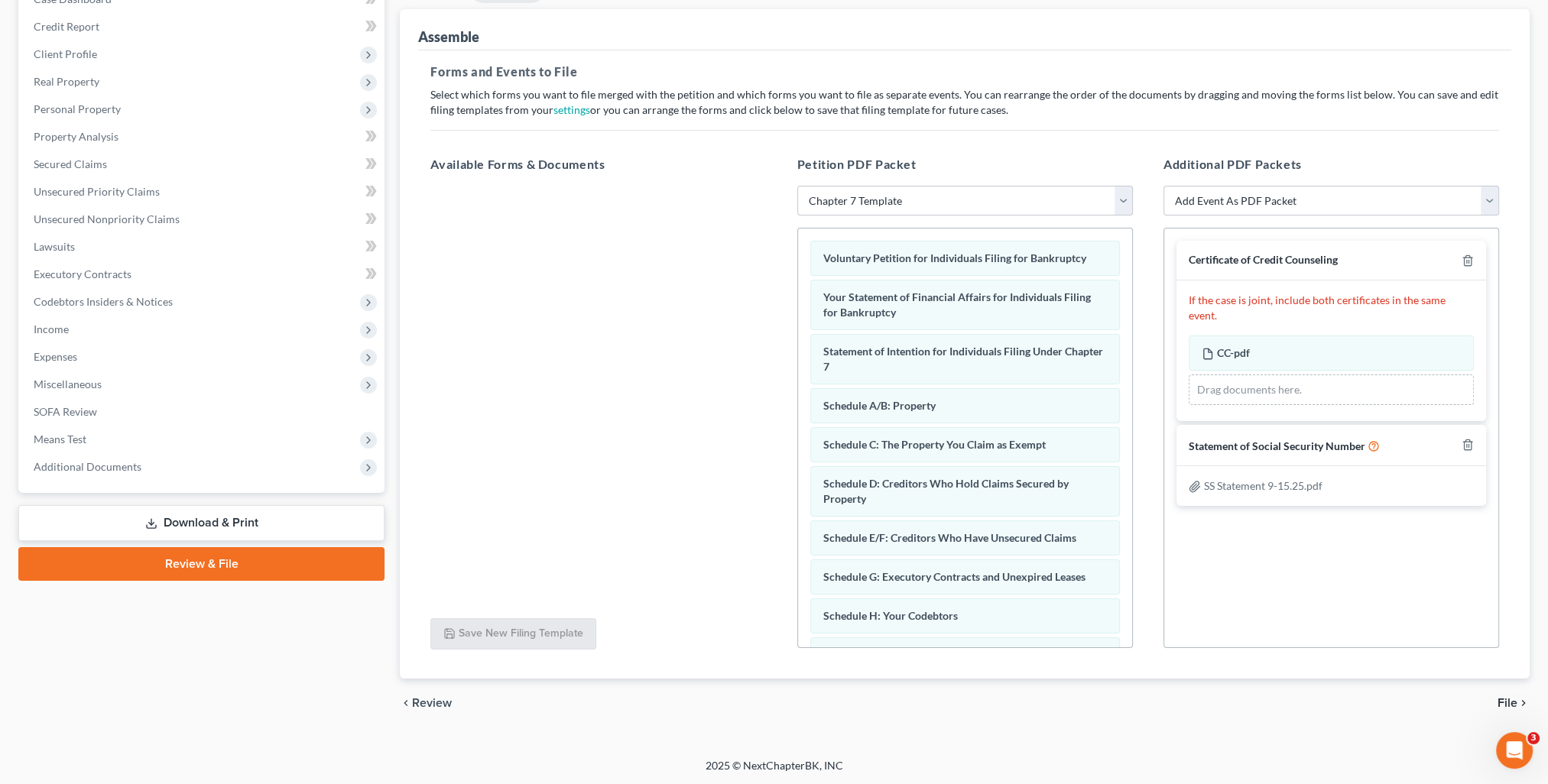
click at [1515, 700] on span "File" at bounding box center [1508, 703] width 20 height 12
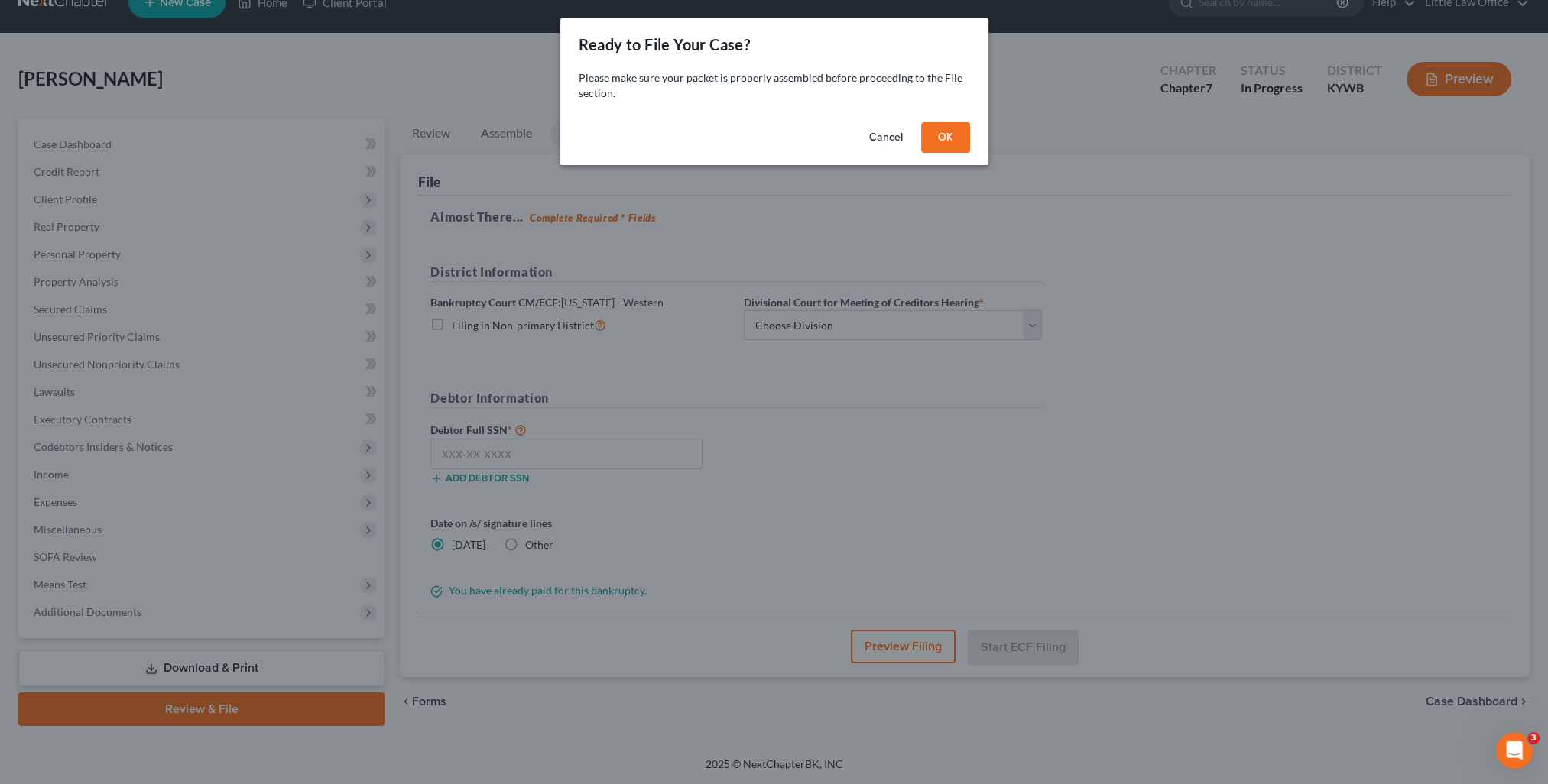
scroll to position [27, 0]
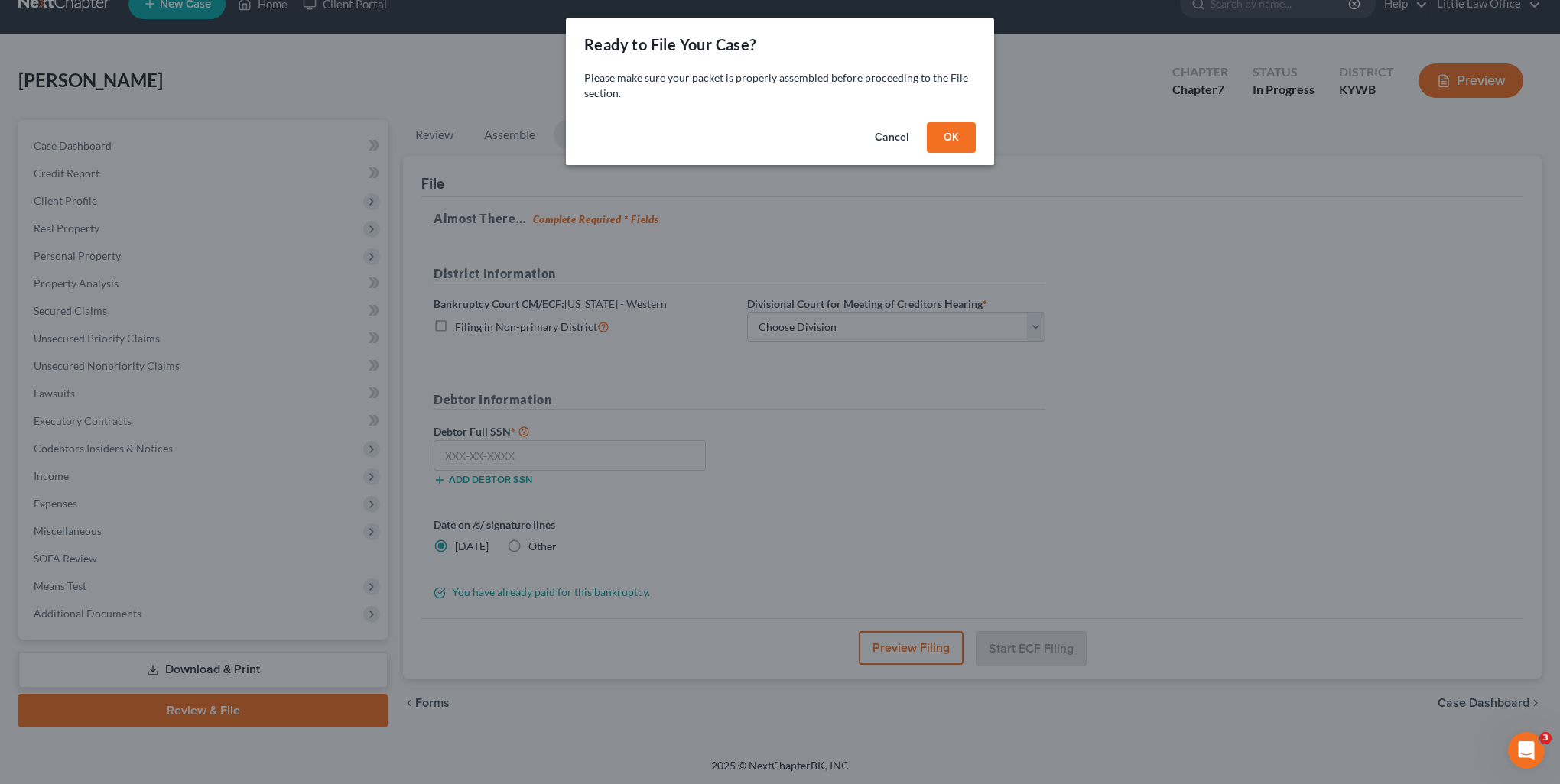
click at [950, 146] on button "OK" at bounding box center [952, 137] width 49 height 30
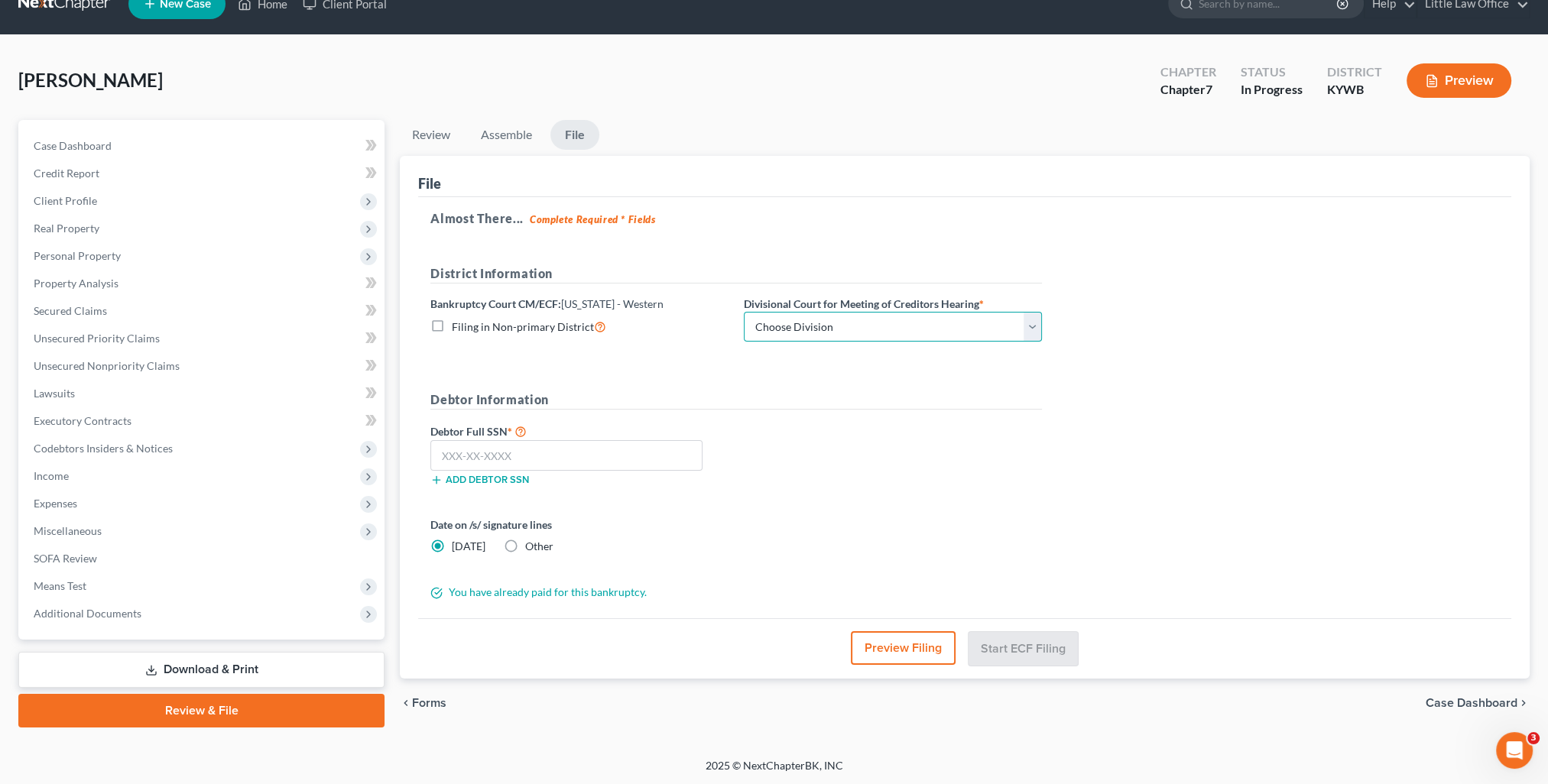
click at [842, 331] on select "Choose Division Bowling Green [GEOGRAPHIC_DATA] [GEOGRAPHIC_DATA] [GEOGRAPHIC_D…" at bounding box center [893, 327] width 298 height 30
click at [797, 343] on div "District Information Bankruptcy Court CM/ECF: [US_STATE] - Western Filing in No…" at bounding box center [736, 310] width 627 height 90
click at [793, 333] on select "Choose Division Bowling Green [GEOGRAPHIC_DATA] [GEOGRAPHIC_DATA] [GEOGRAPHIC_D…" at bounding box center [893, 327] width 298 height 30
select select "2"
click at [744, 312] on select "Choose Division Bowling Green [GEOGRAPHIC_DATA] [GEOGRAPHIC_DATA] [GEOGRAPHIC_D…" at bounding box center [893, 327] width 298 height 30
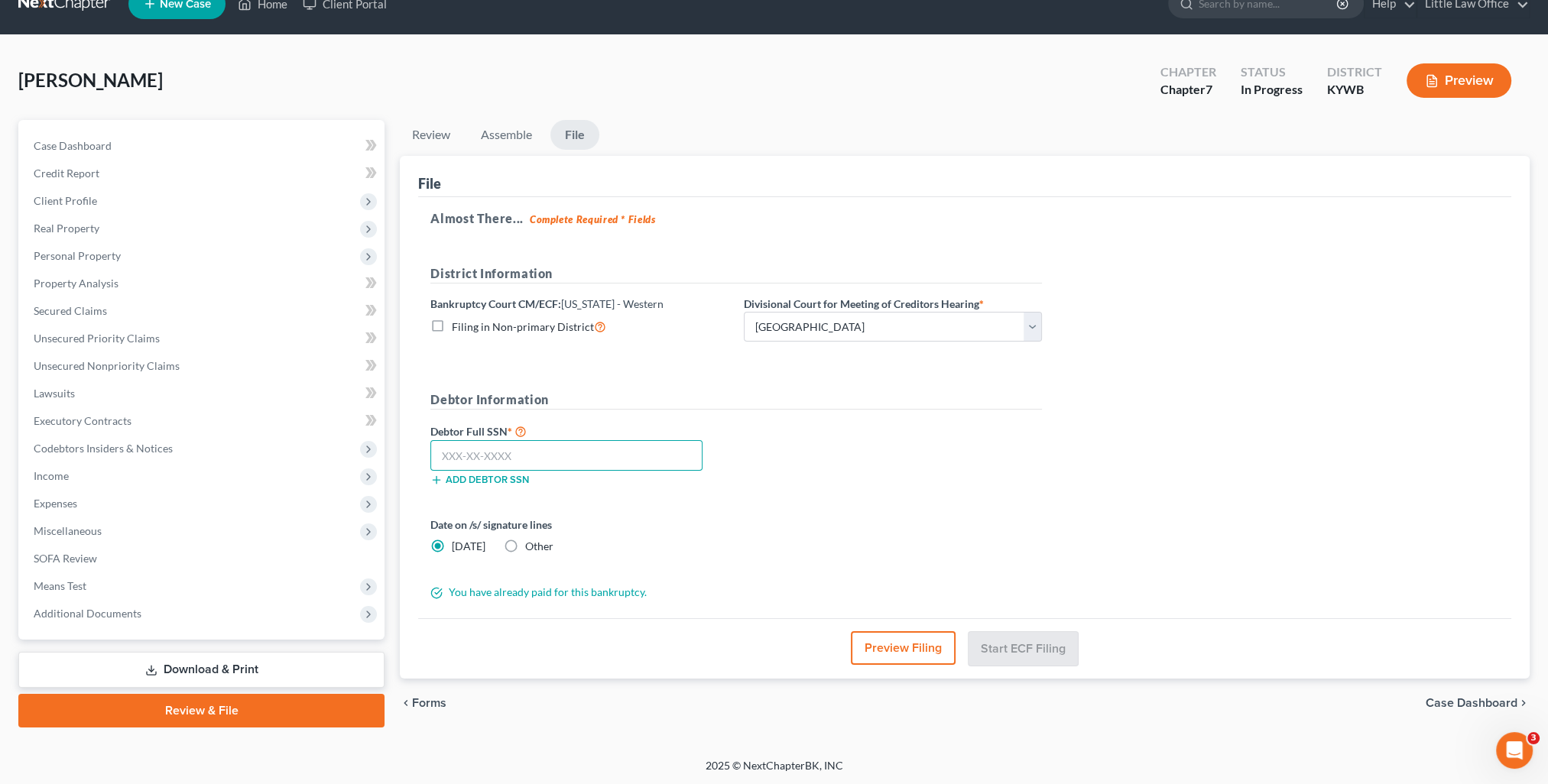
click at [635, 466] on input "text" at bounding box center [566, 454] width 273 height 30
type input "255-81-3552"
click at [526, 546] on label "Other" at bounding box center [539, 547] width 29 height 16
click at [531, 546] on input "Other" at bounding box center [536, 544] width 10 height 10
radio input "true"
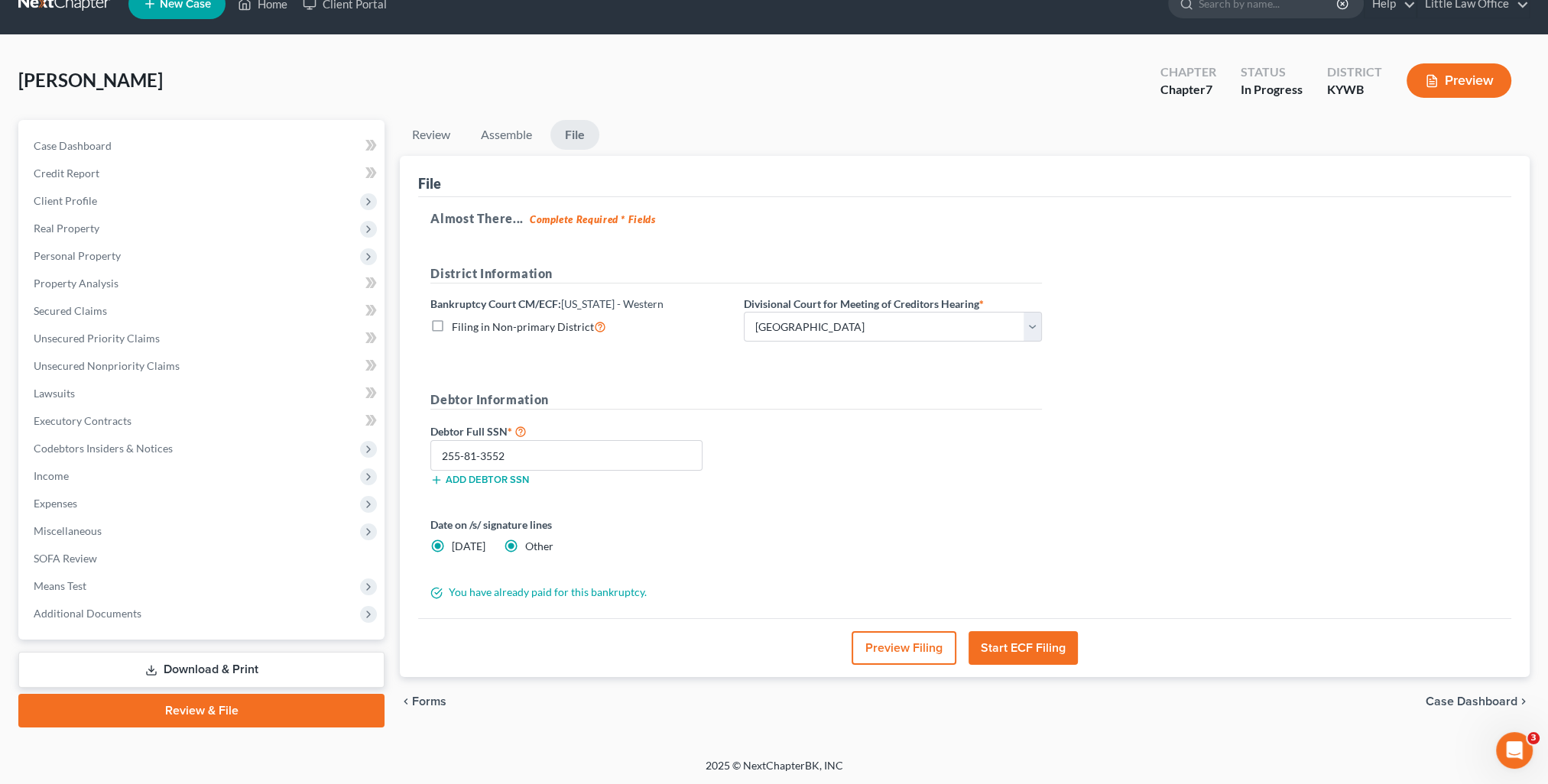
radio input "false"
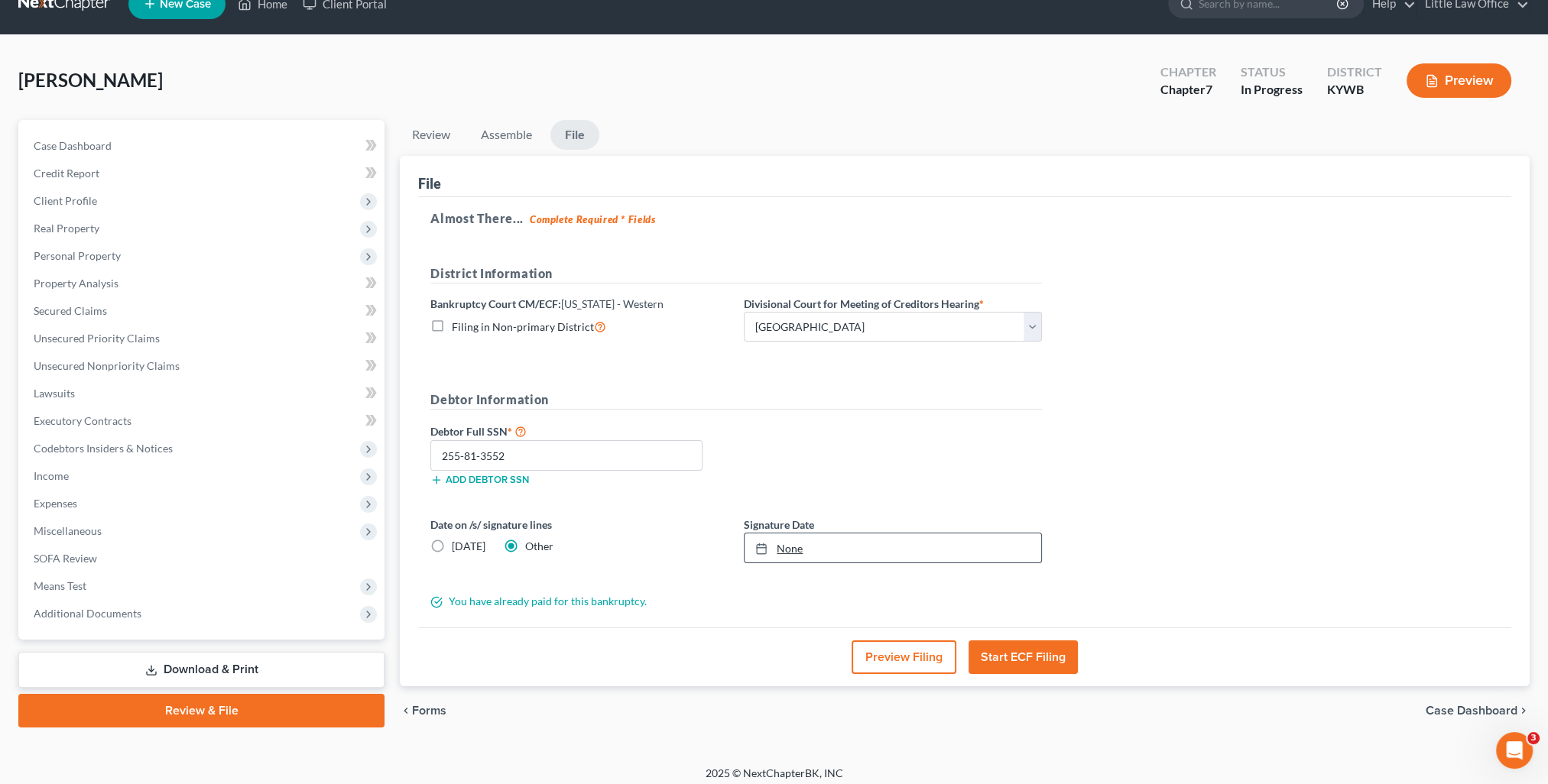
click at [786, 550] on link "None" at bounding box center [893, 548] width 296 height 30
click at [1022, 645] on button "Start ECF Filing" at bounding box center [1022, 657] width 109 height 33
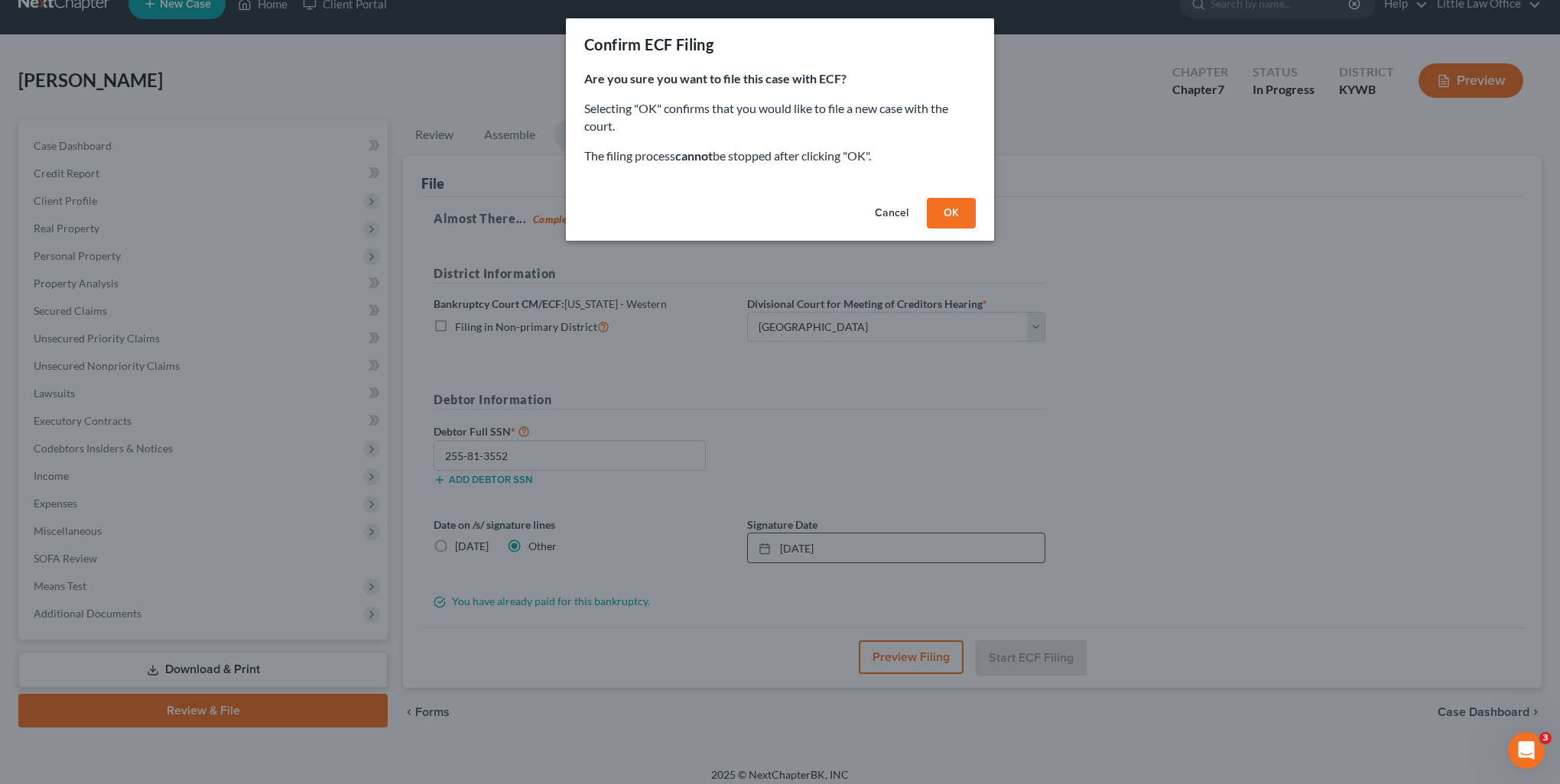
click at [951, 210] on button "OK" at bounding box center [952, 212] width 49 height 30
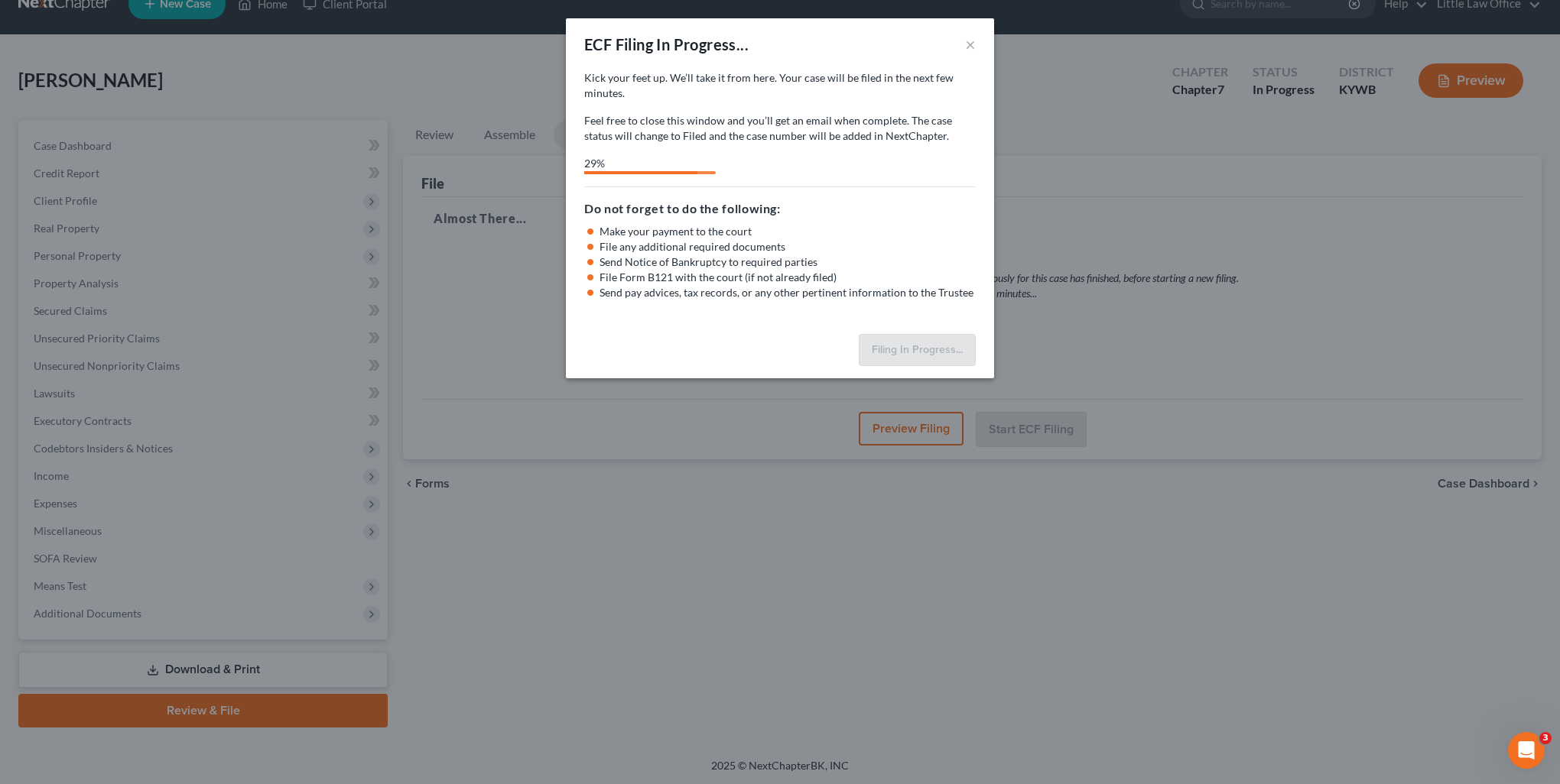
select select "2"
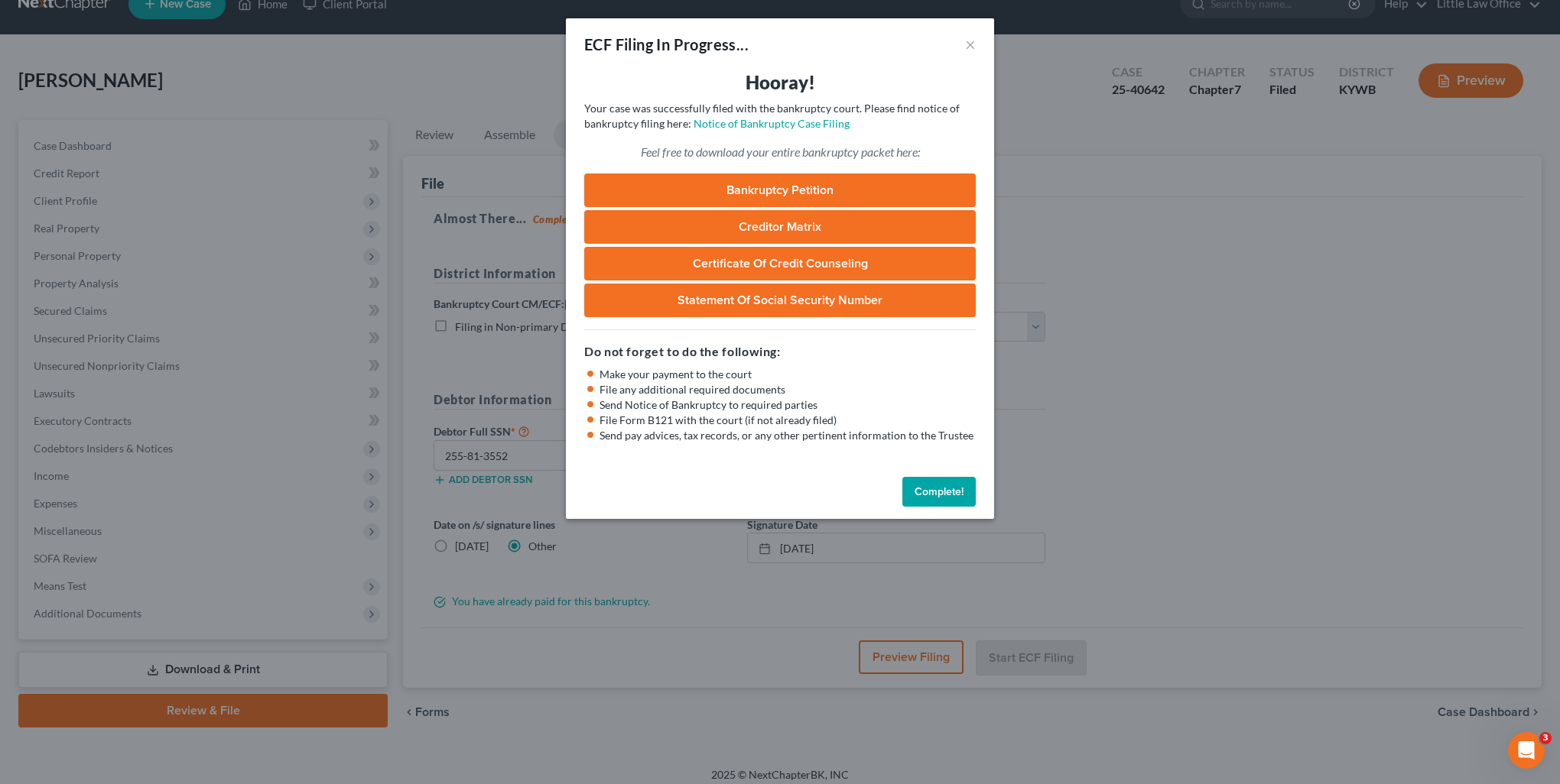
click at [956, 488] on button "Complete!" at bounding box center [939, 492] width 74 height 30
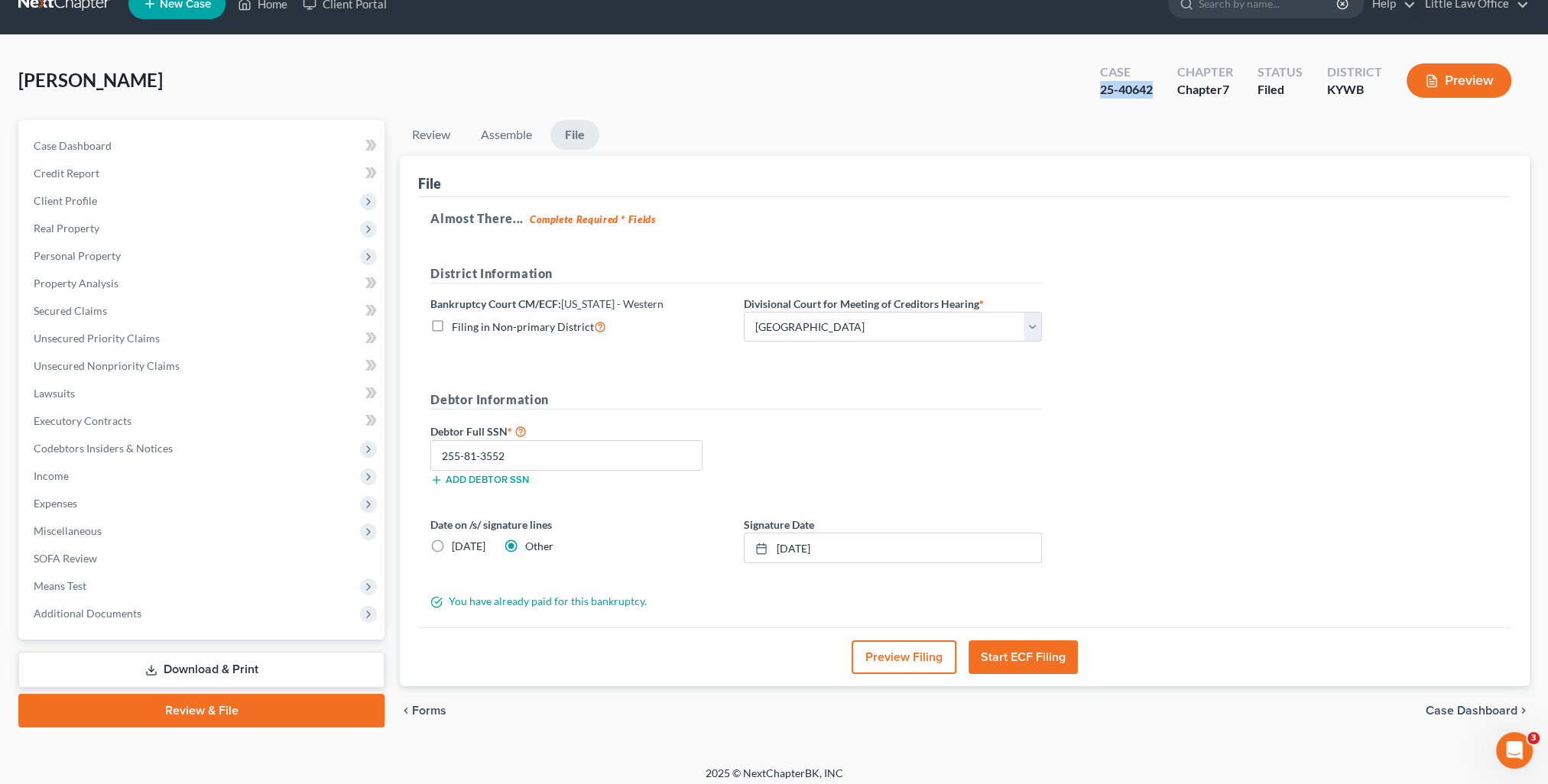
drag, startPoint x: 1098, startPoint y: 91, endPoint x: 1155, endPoint y: 111, distance: 60.4
click at [1155, 111] on div "[PERSON_NAME] Upgraded Case 25-40642 Chapter Chapter 7 Status Filed District [G…" at bounding box center [774, 87] width 1512 height 67
copy div "25-40642"
click at [105, 149] on span "Case Dashboard" at bounding box center [72, 145] width 78 height 13
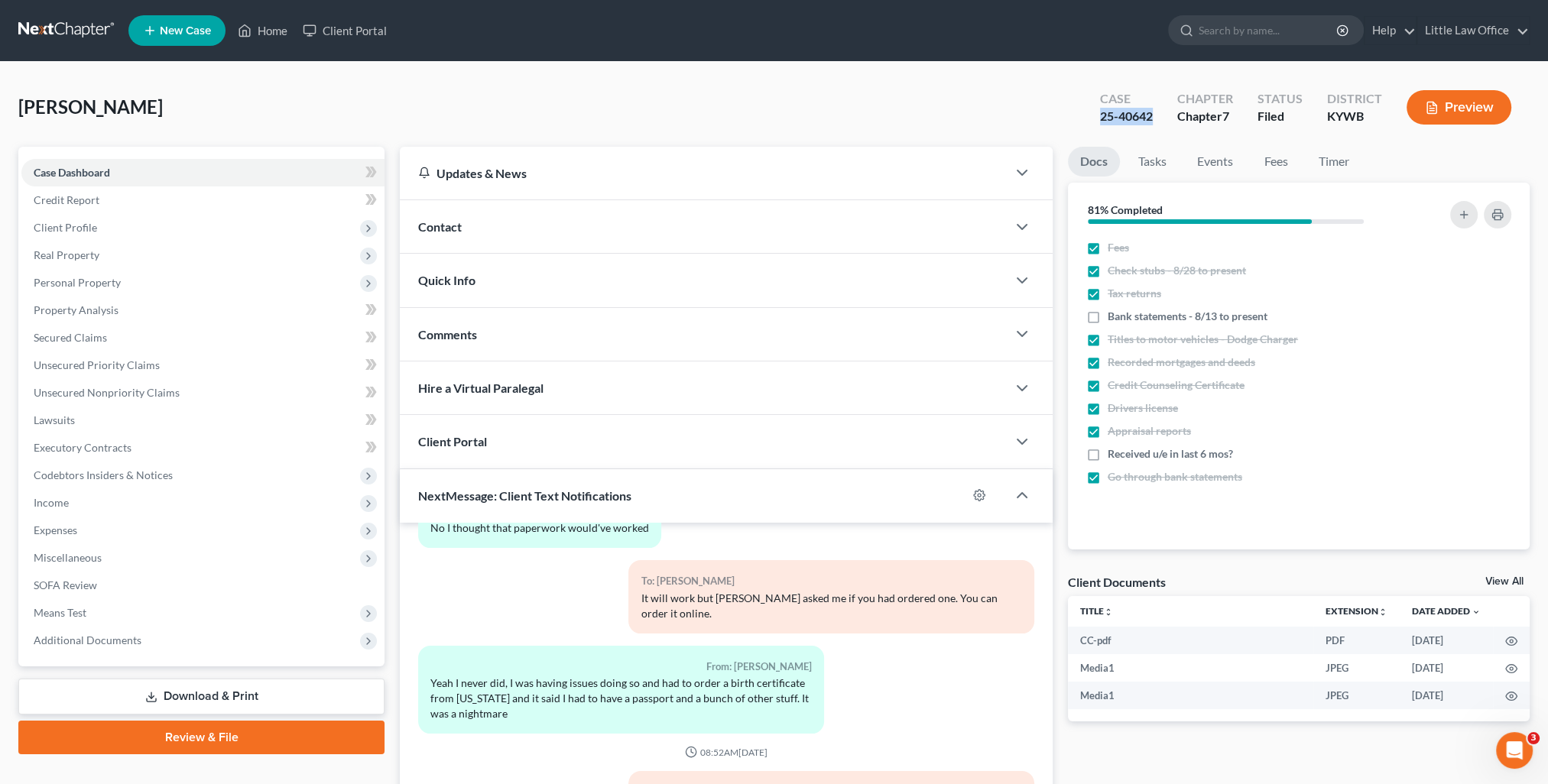
scroll to position [137, 0]
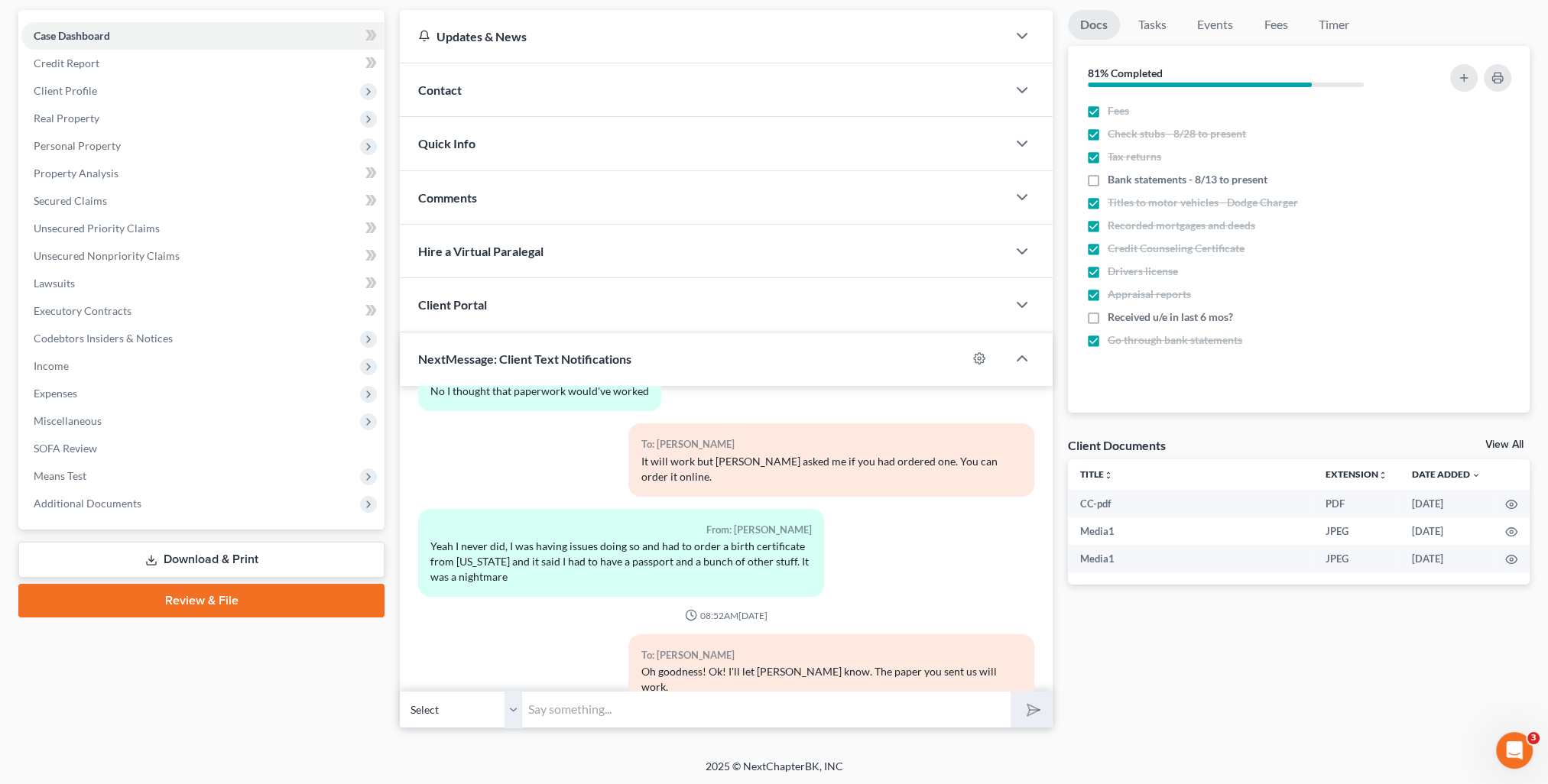
click at [748, 717] on input "text" at bounding box center [767, 709] width 488 height 37
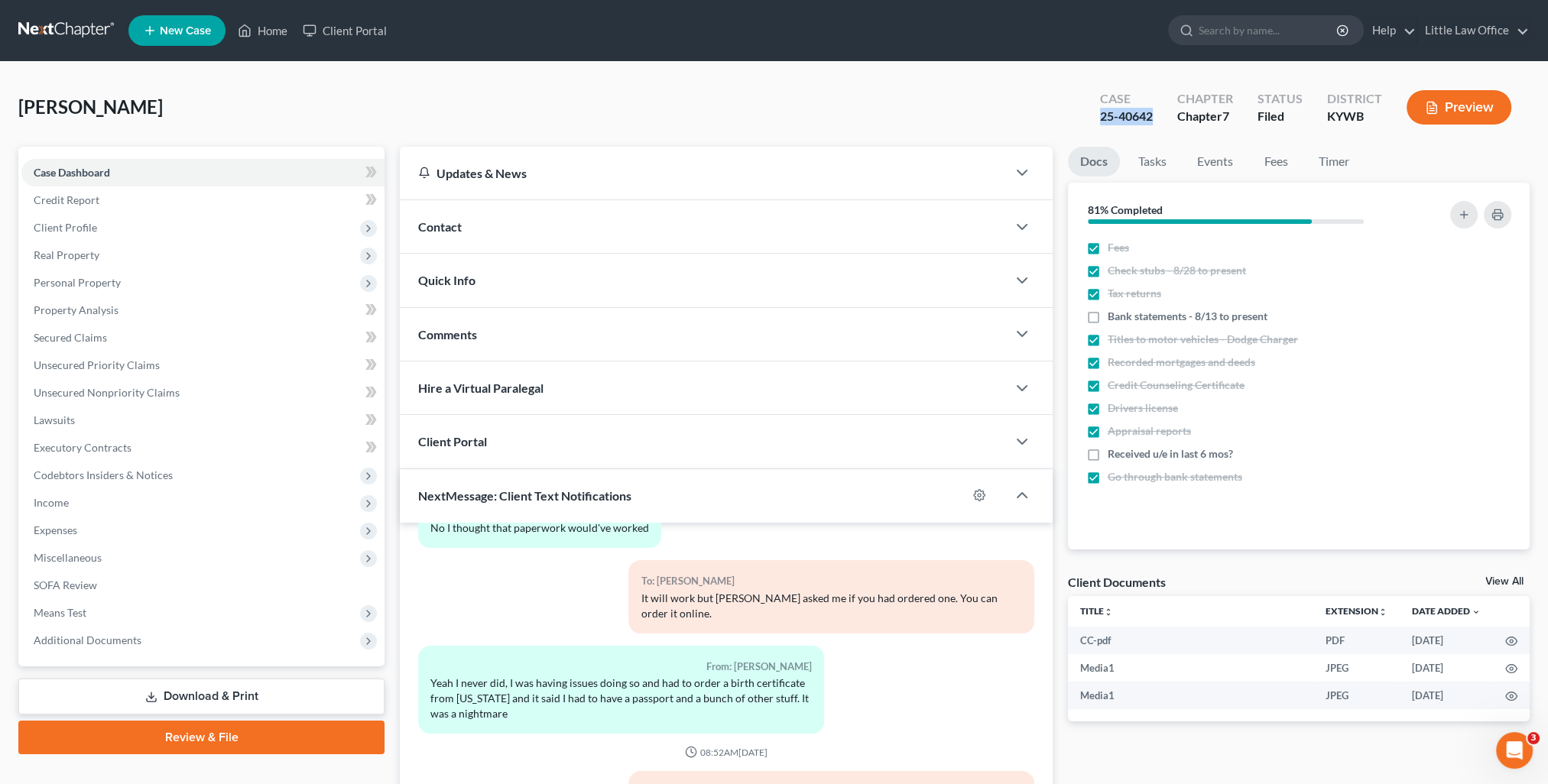
drag, startPoint x: 1096, startPoint y: 119, endPoint x: 1153, endPoint y: 124, distance: 57.2
click at [1153, 124] on div "Case 25-40642" at bounding box center [1127, 109] width 77 height 45
copy div "25-40642"
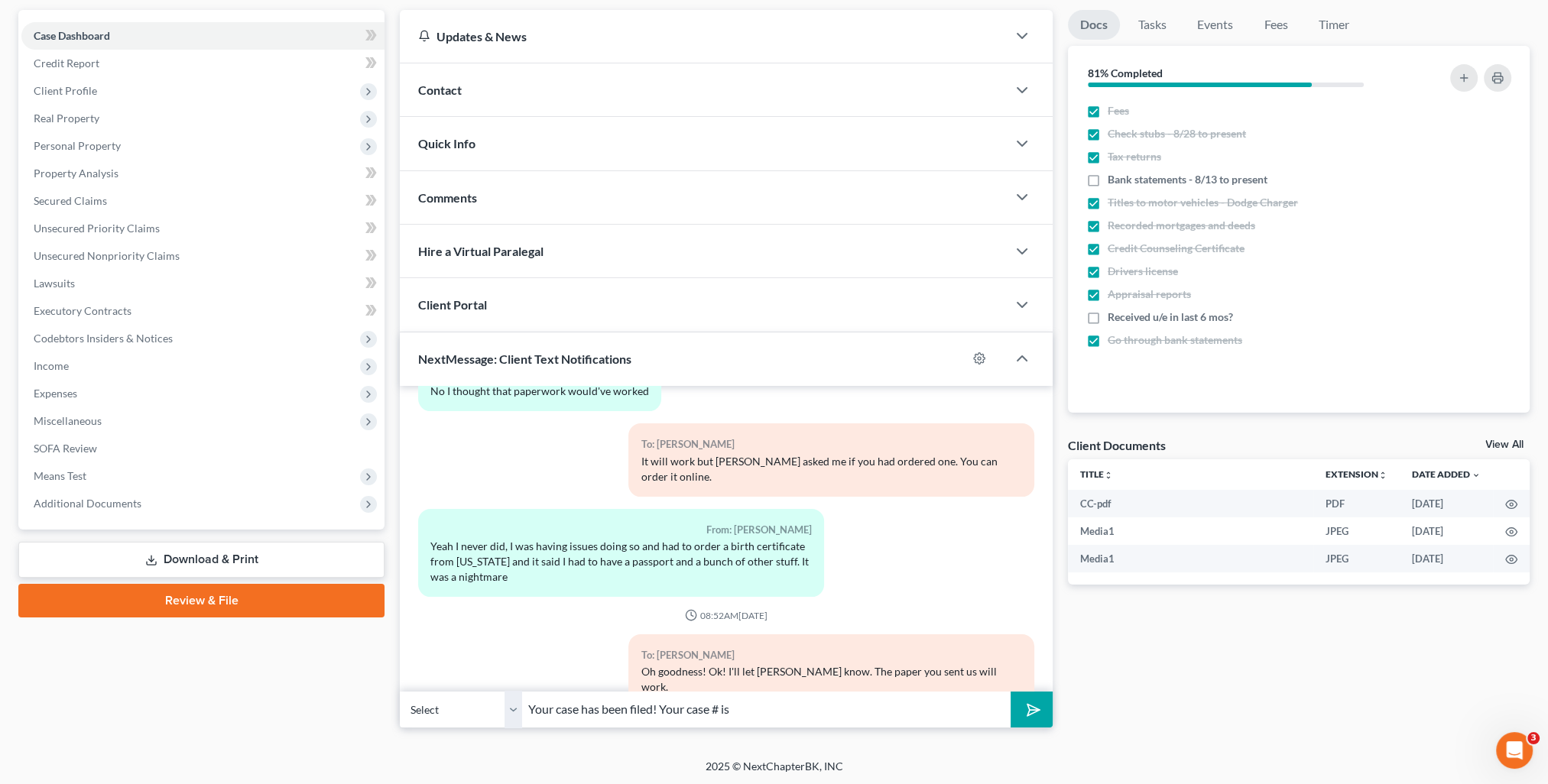
click at [753, 698] on input "Your case has been filed! Your case # is" at bounding box center [767, 709] width 488 height 37
paste input "25-40642"
type input "Your case has been filed! Your case # is 25-40642. I should have your Court dat…"
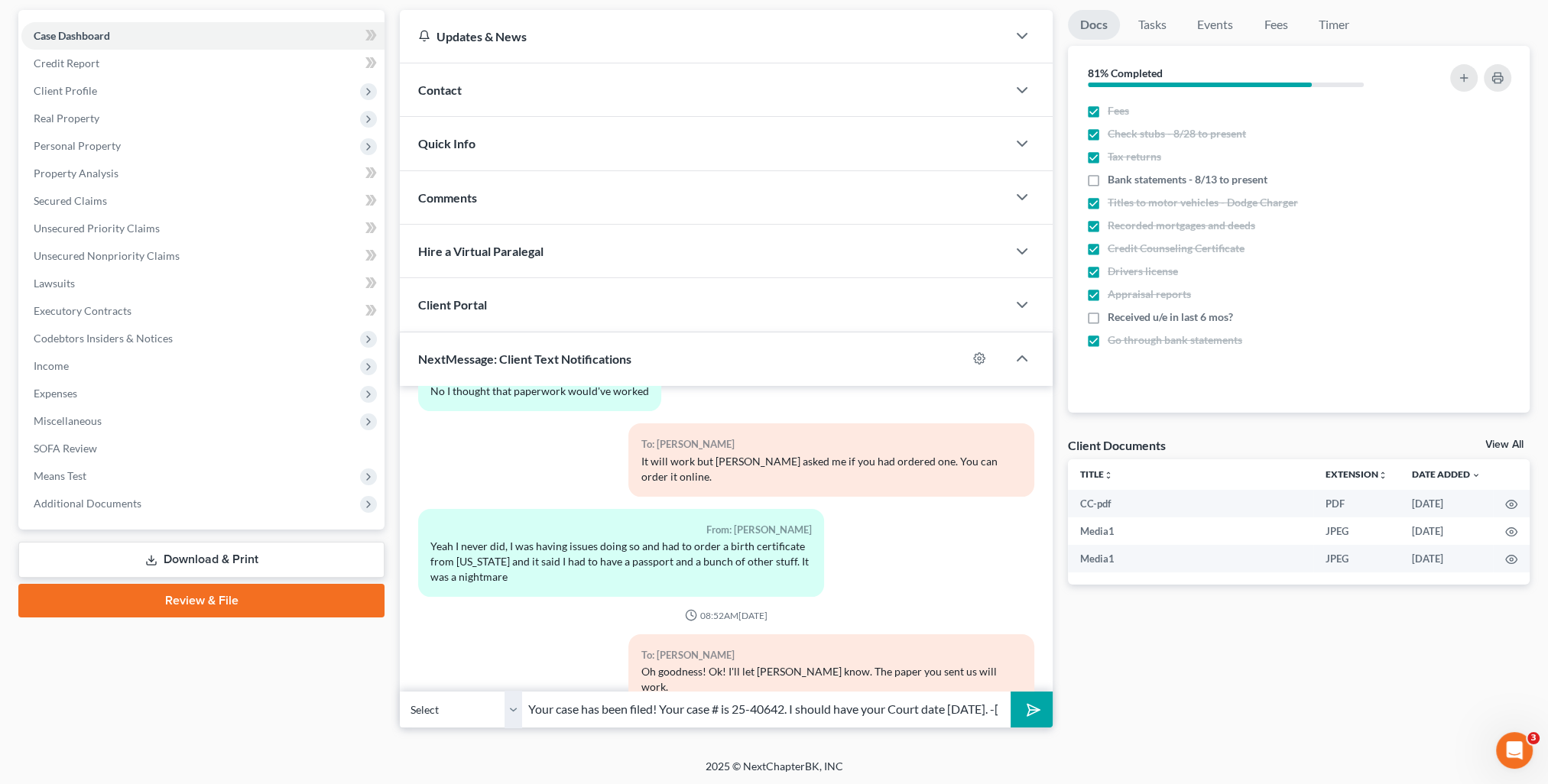
click at [1041, 706] on button "submit" at bounding box center [1031, 709] width 42 height 36
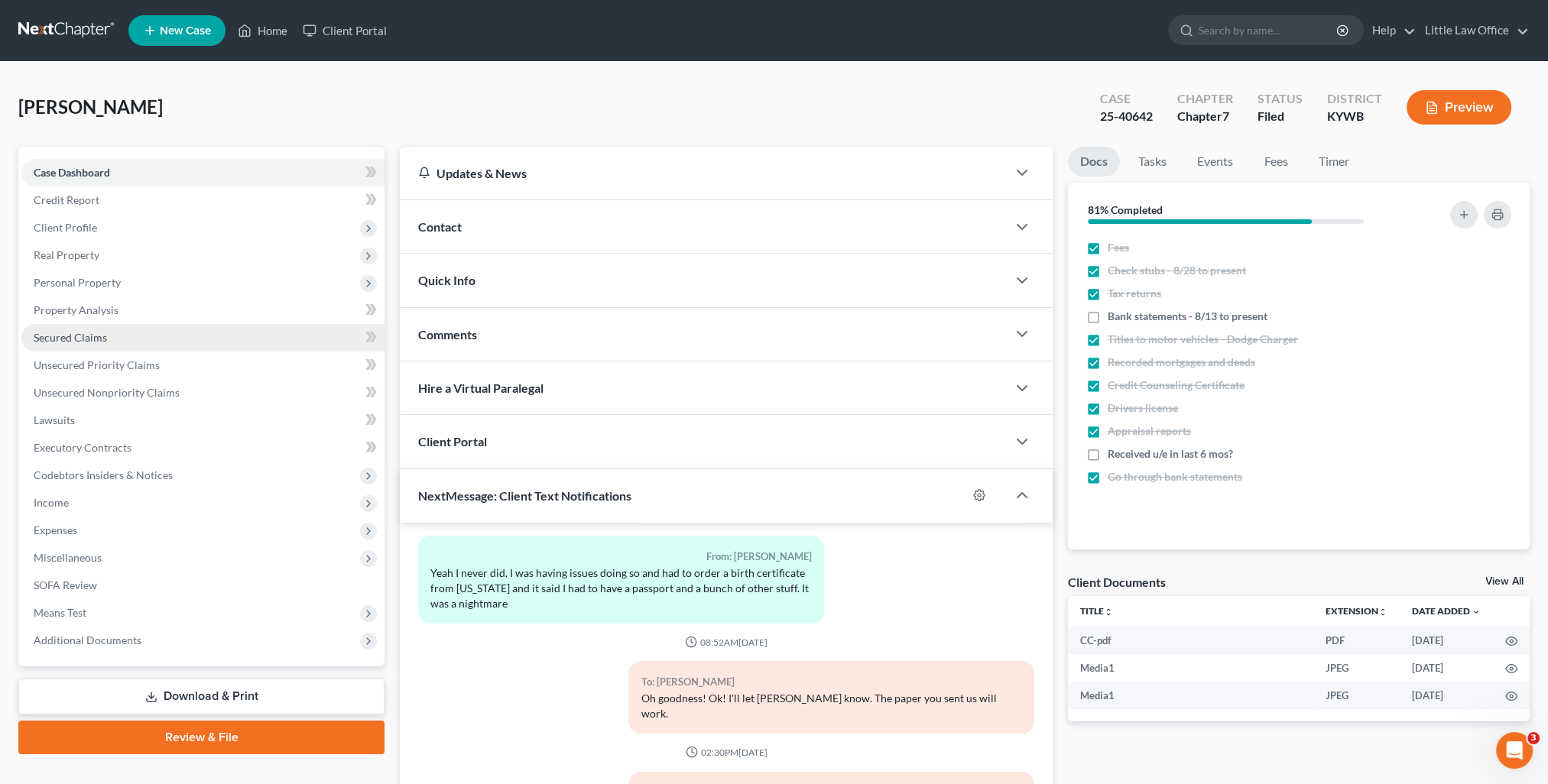
click at [117, 347] on link "Secured Claims" at bounding box center [203, 337] width 363 height 28
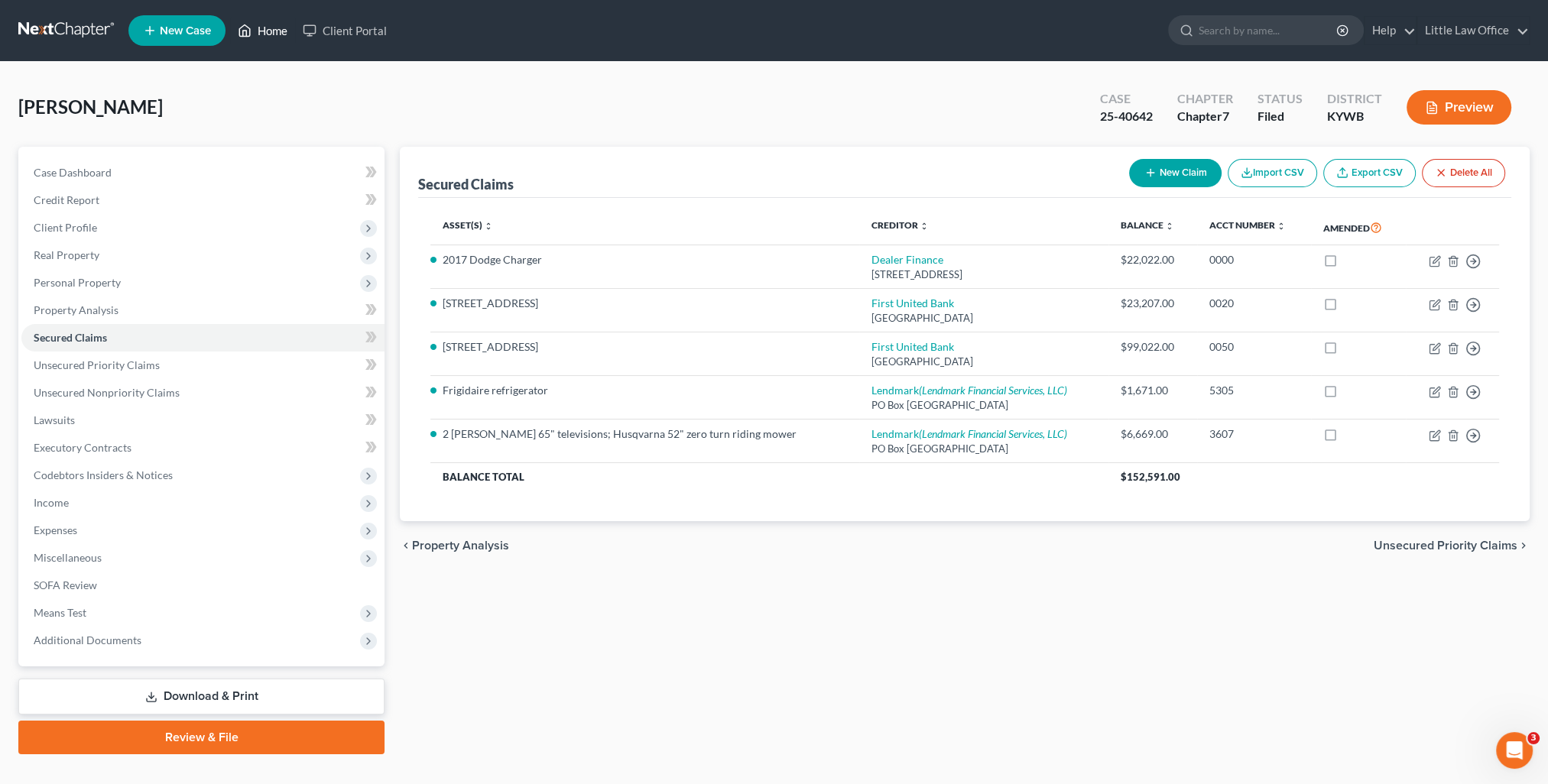
drag, startPoint x: 269, startPoint y: 32, endPoint x: 300, endPoint y: 77, distance: 54.6
click at [269, 32] on link "Home" at bounding box center [263, 30] width 65 height 28
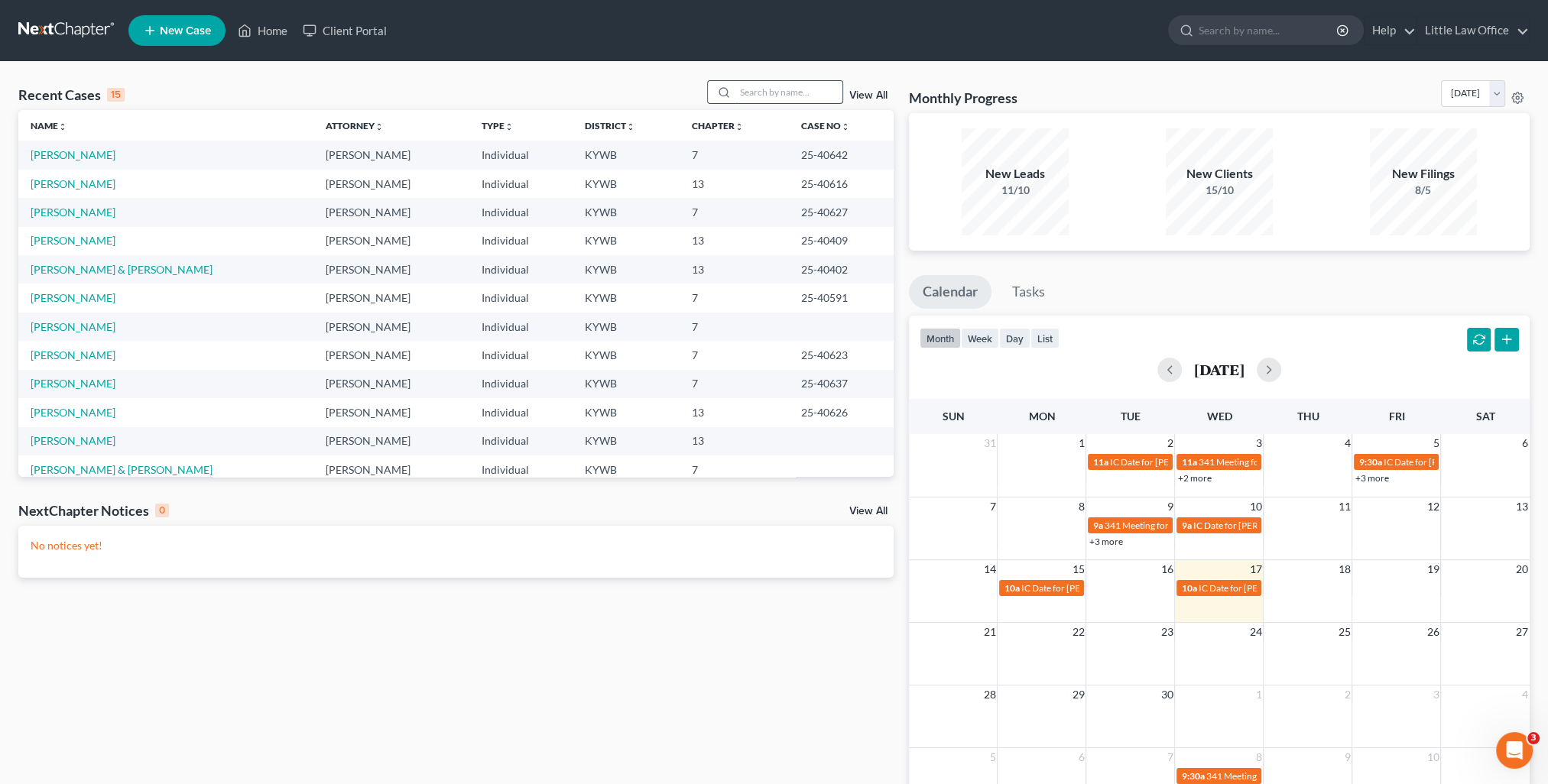
click at [778, 91] on input "search" at bounding box center [788, 91] width 107 height 23
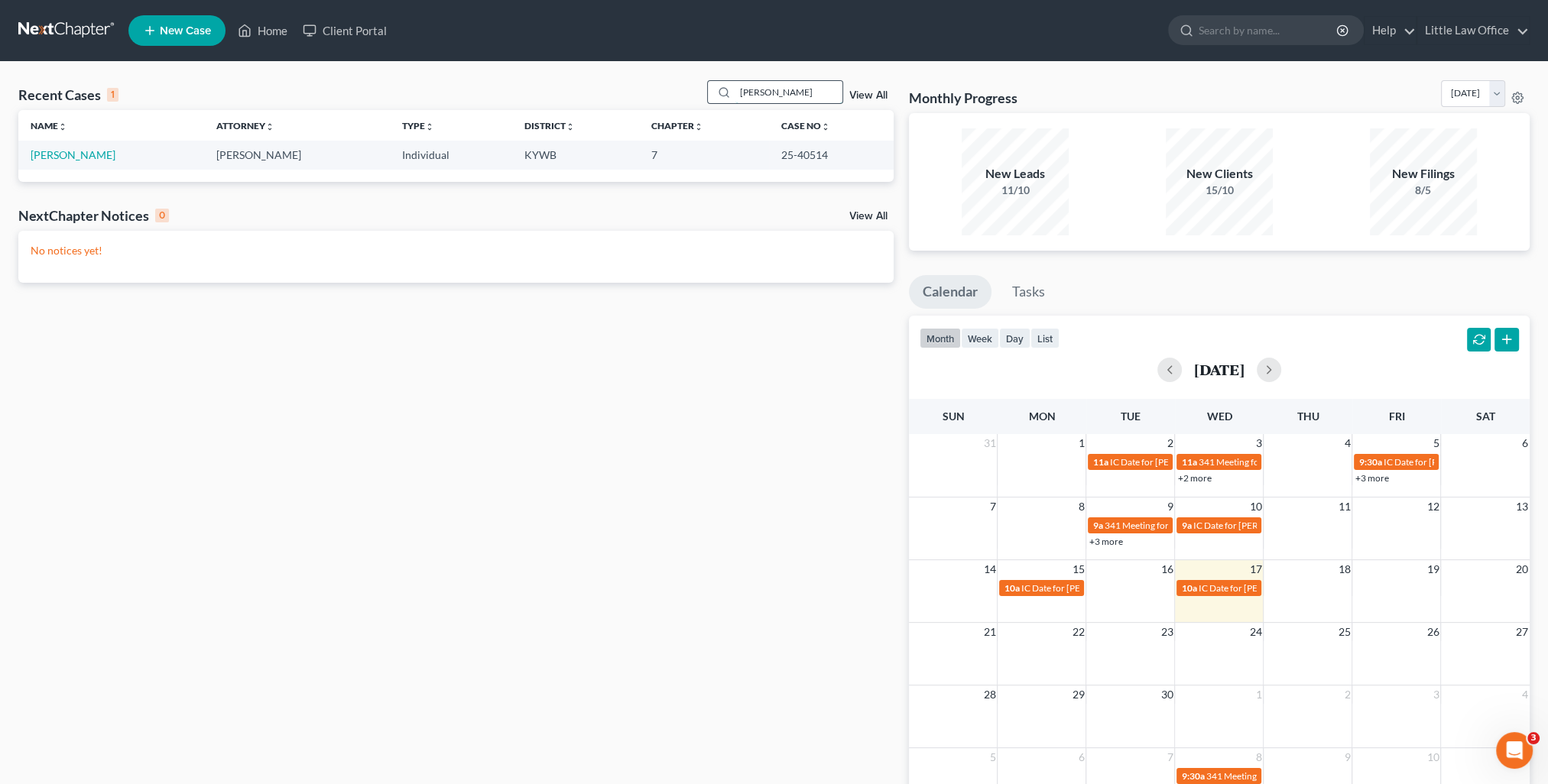
click at [774, 90] on input "[PERSON_NAME]" at bounding box center [788, 91] width 107 height 23
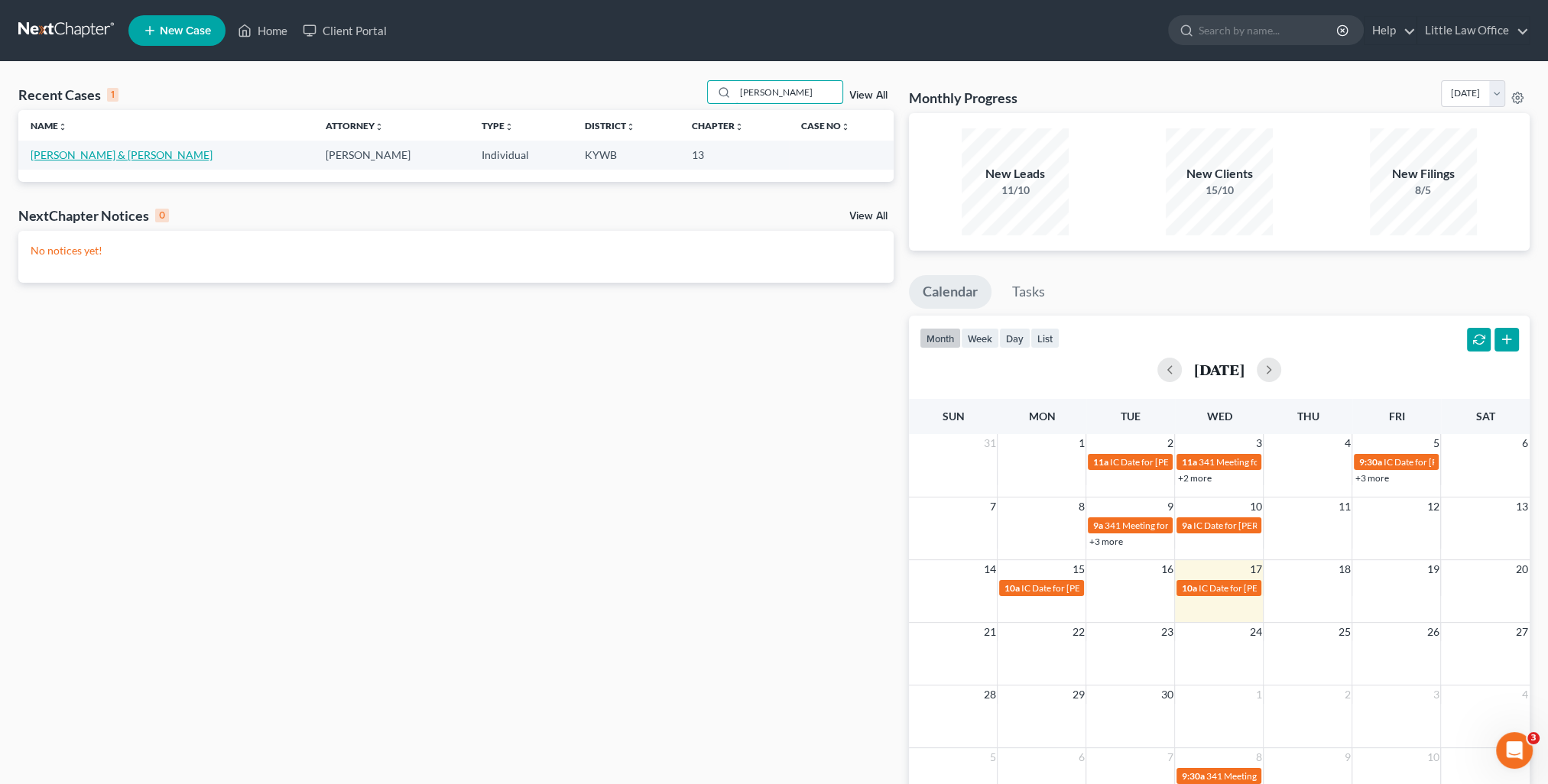
type input "[PERSON_NAME]"
click at [149, 151] on link "[PERSON_NAME] & [PERSON_NAME]" at bounding box center [121, 154] width 182 height 13
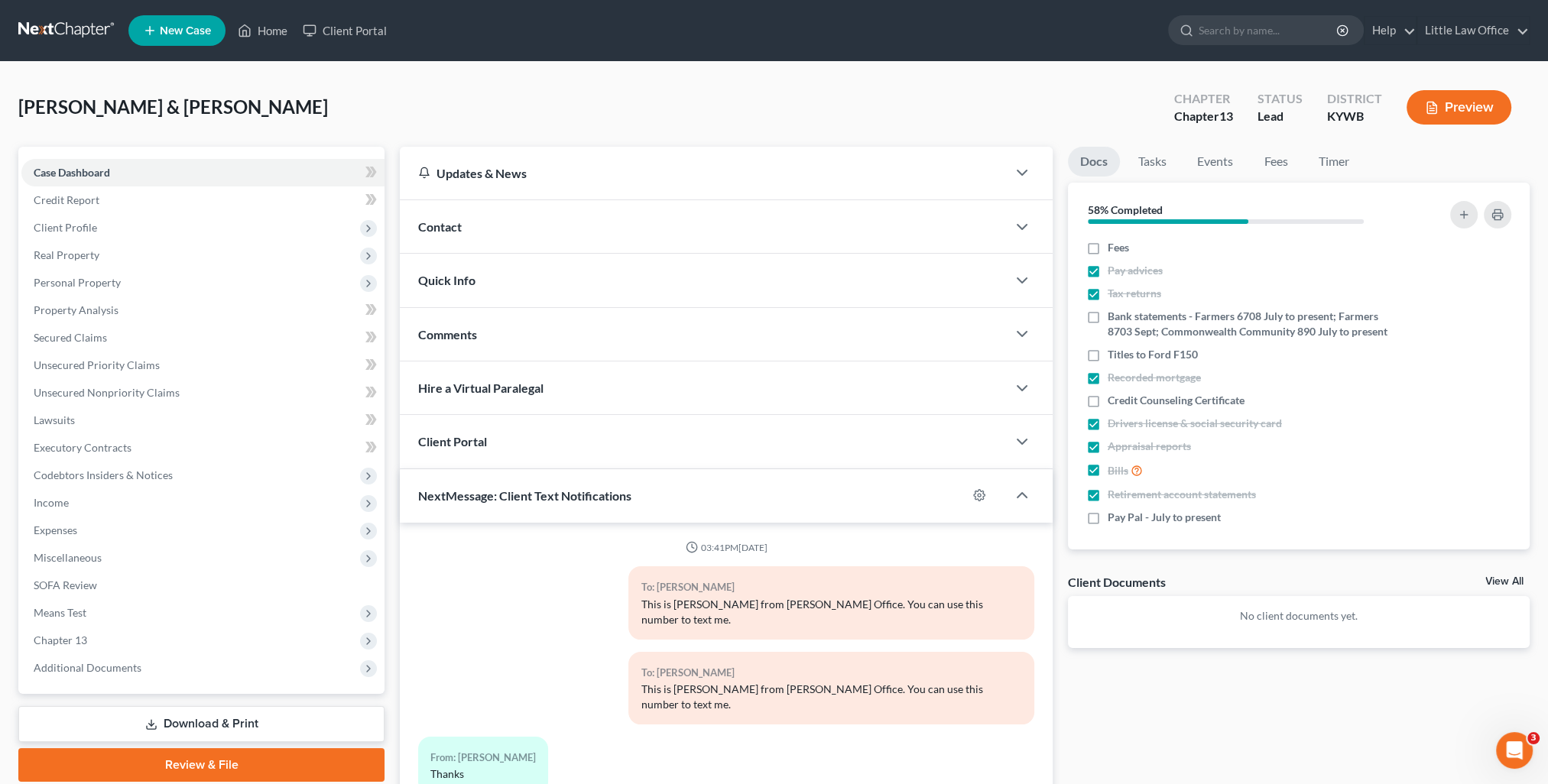
scroll to position [1221, 0]
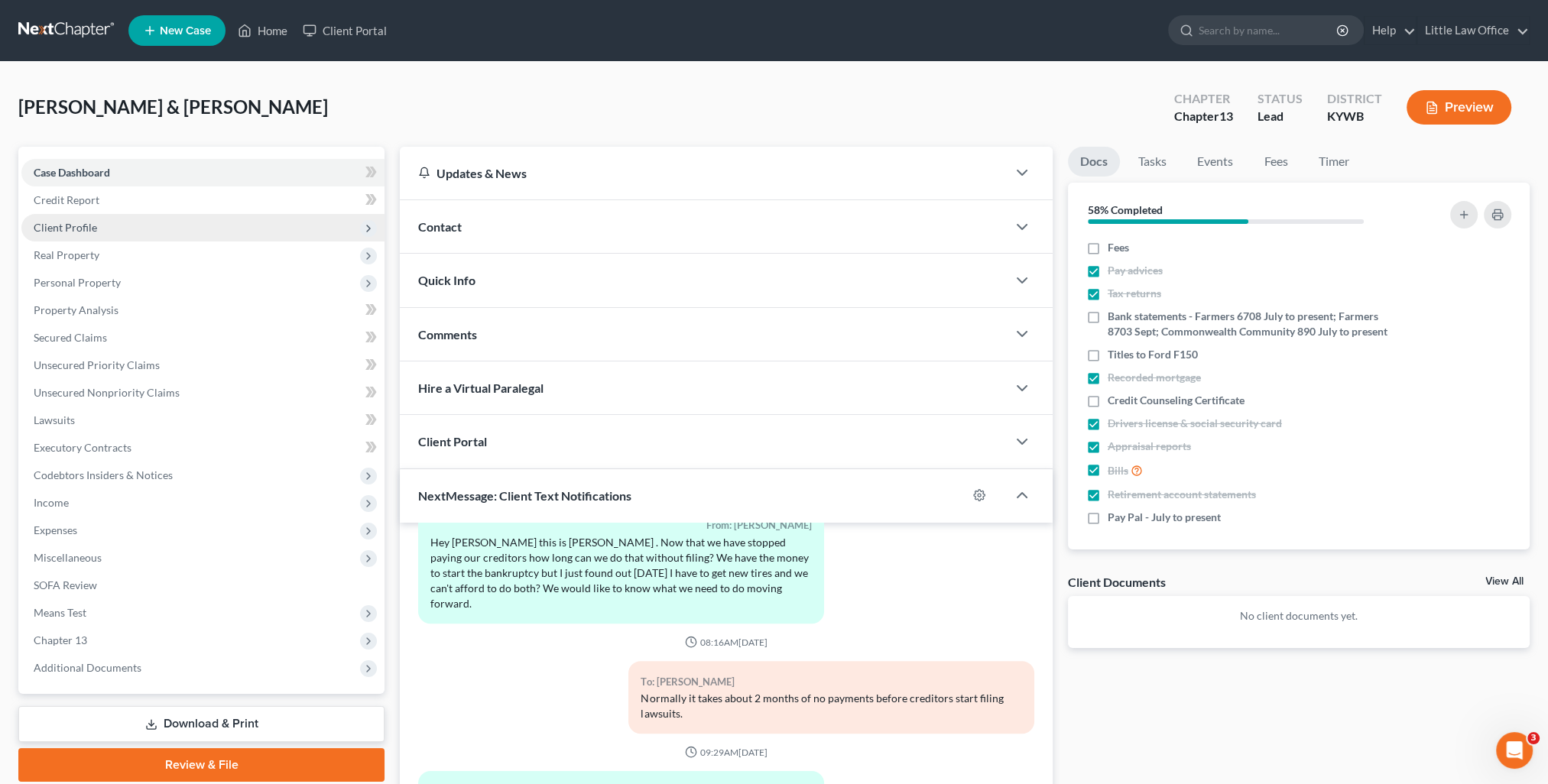
click at [64, 217] on span "Client Profile" at bounding box center [203, 228] width 363 height 28
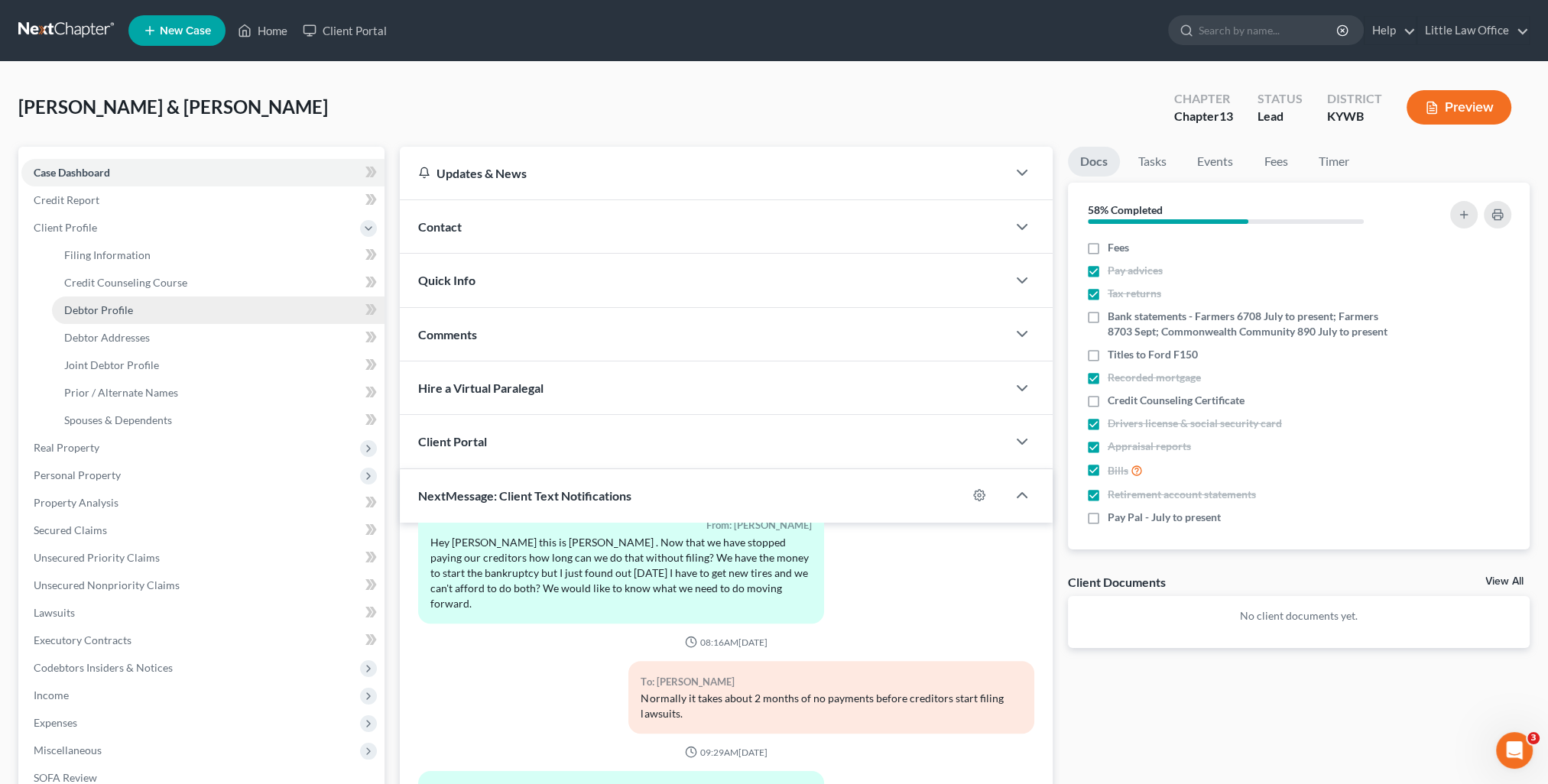
click at [135, 314] on link "Debtor Profile" at bounding box center [218, 310] width 333 height 28
select select "1"
select select "2"
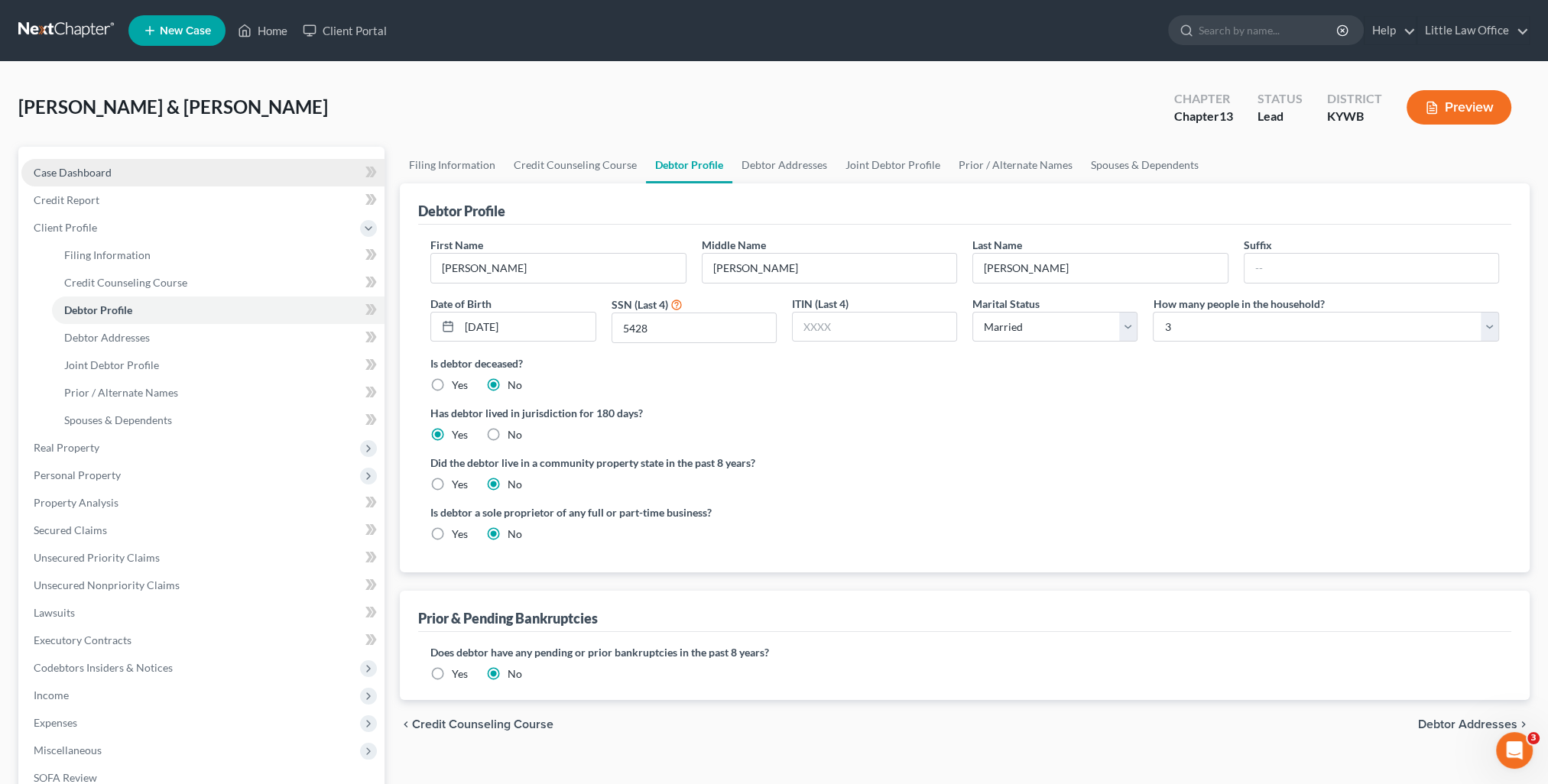
click at [64, 171] on span "Case Dashboard" at bounding box center [72, 172] width 78 height 13
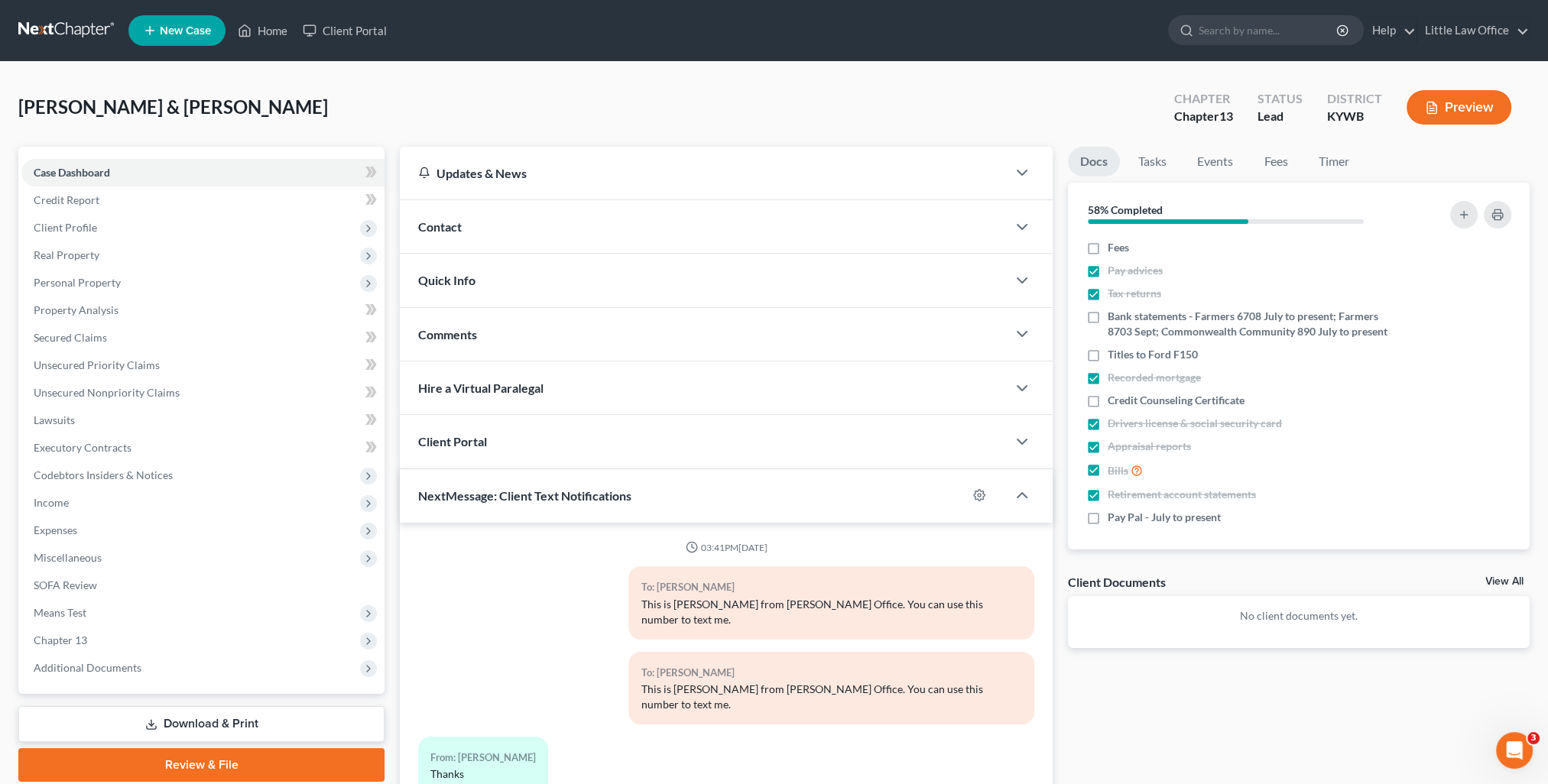
click at [464, 226] on div "Contact" at bounding box center [703, 227] width 607 height 53
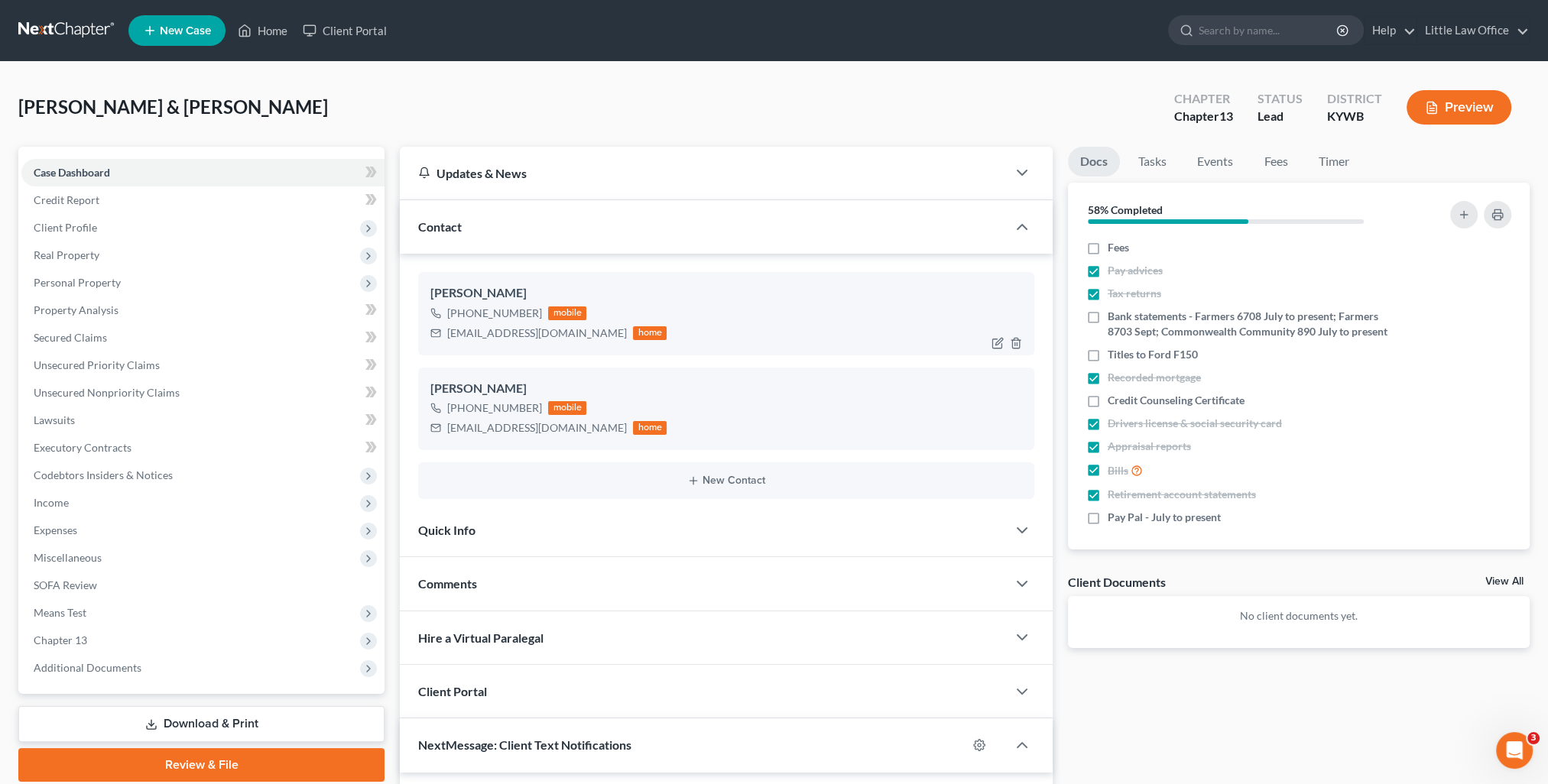
scroll to position [1221, 0]
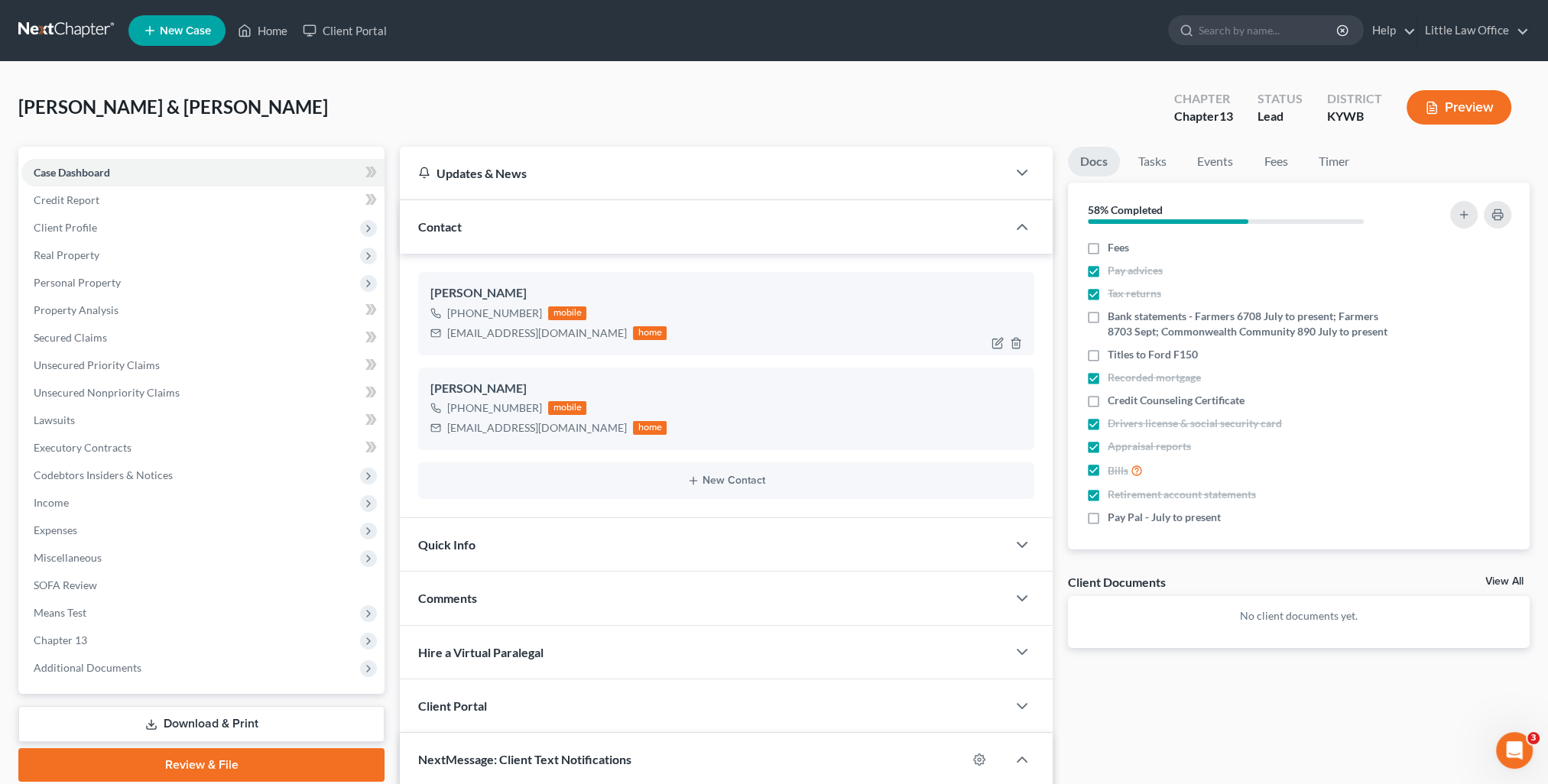
drag, startPoint x: 447, startPoint y: 332, endPoint x: 597, endPoint y: 344, distance: 150.5
click at [597, 344] on div "[PERSON_NAME] [PHONE_NUMBER] mobile [EMAIL_ADDRESS][DOMAIN_NAME] home" at bounding box center [726, 314] width 616 height 83
copy div "[EMAIL_ADDRESS][DOMAIN_NAME]"
drag, startPoint x: 462, startPoint y: 437, endPoint x: 449, endPoint y: 429, distance: 15.3
click at [462, 437] on div "[PERSON_NAME] [PHONE_NUMBER] mobile [EMAIL_ADDRESS][DOMAIN_NAME] home" at bounding box center [726, 409] width 616 height 83
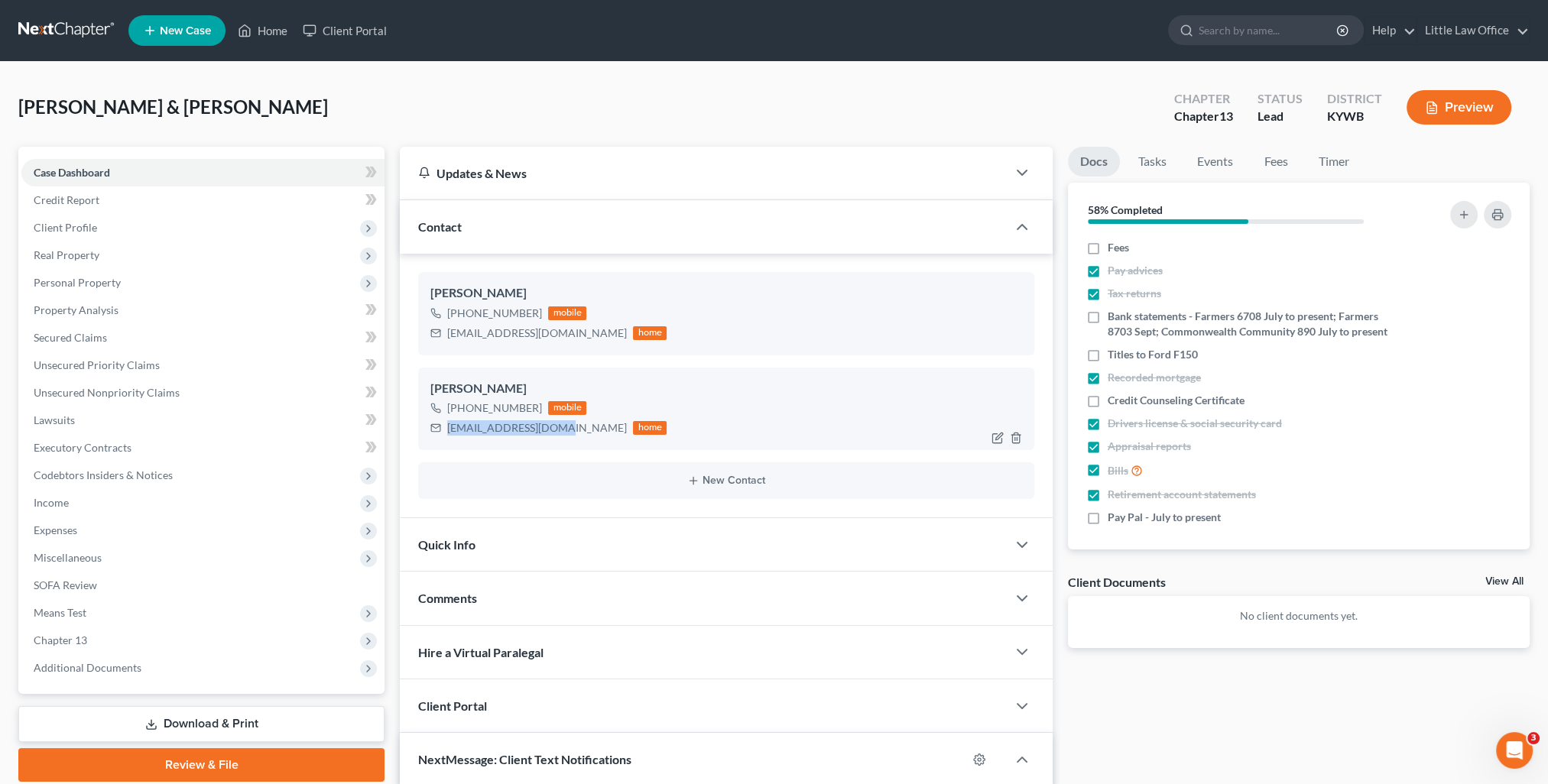
drag, startPoint x: 442, startPoint y: 424, endPoint x: 567, endPoint y: 442, distance: 126.3
click at [567, 442] on div "[PERSON_NAME] [PHONE_NUMBER] mobile [EMAIL_ADDRESS][DOMAIN_NAME] home" at bounding box center [726, 409] width 616 height 83
copy div "[EMAIL_ADDRESS][DOMAIN_NAME]"
click at [498, 581] on div "Comments" at bounding box center [703, 598] width 607 height 53
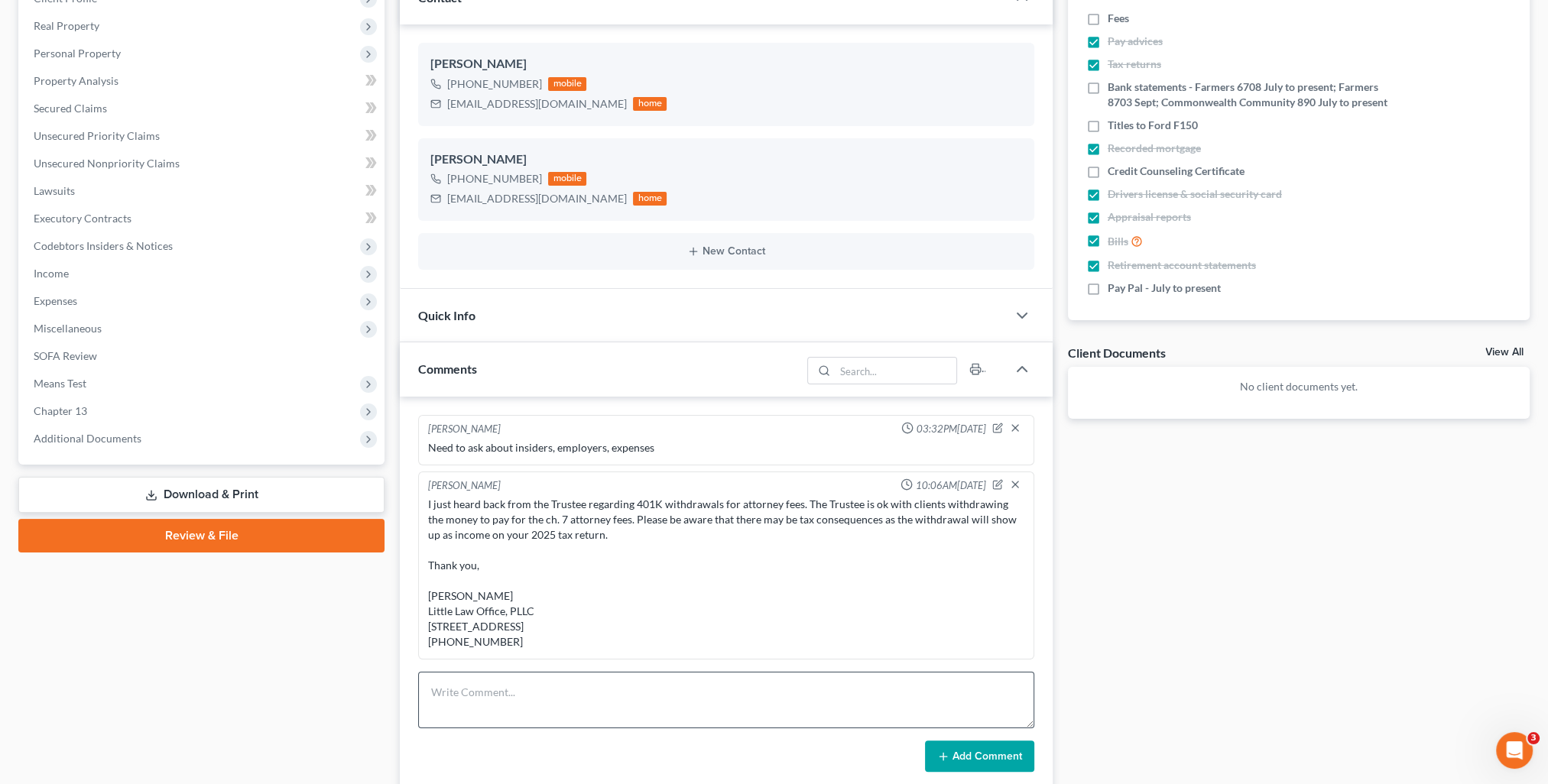
scroll to position [306, 0]
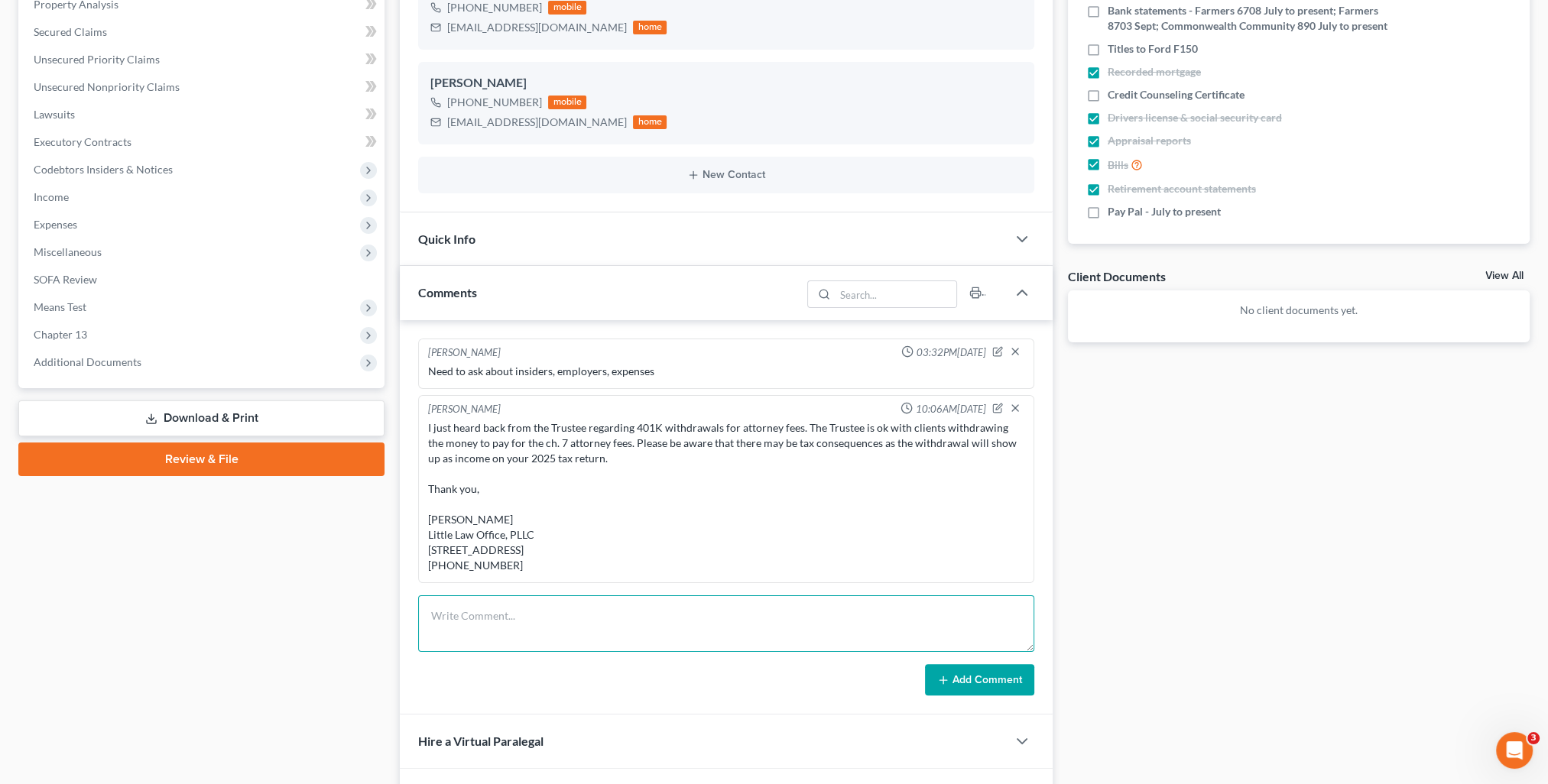
click at [564, 605] on textarea at bounding box center [726, 623] width 616 height 56
paste textarea "Please see attached instructions for your credit counseling course. This course…"
type textarea "Please see attached instructions for your credit counseling course. This course…"
click at [981, 679] on button "Add Comment" at bounding box center [979, 680] width 109 height 32
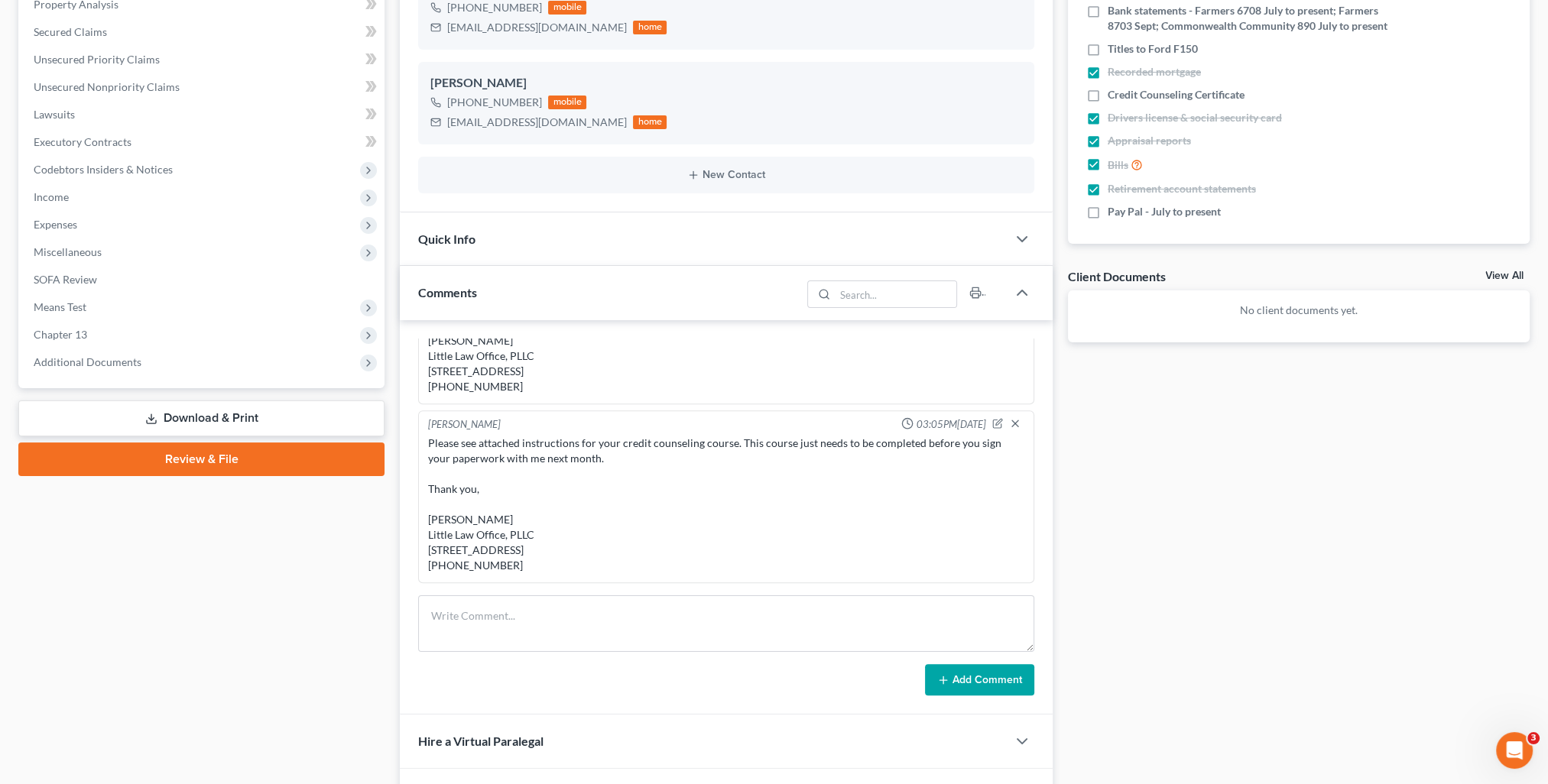
scroll to position [0, 0]
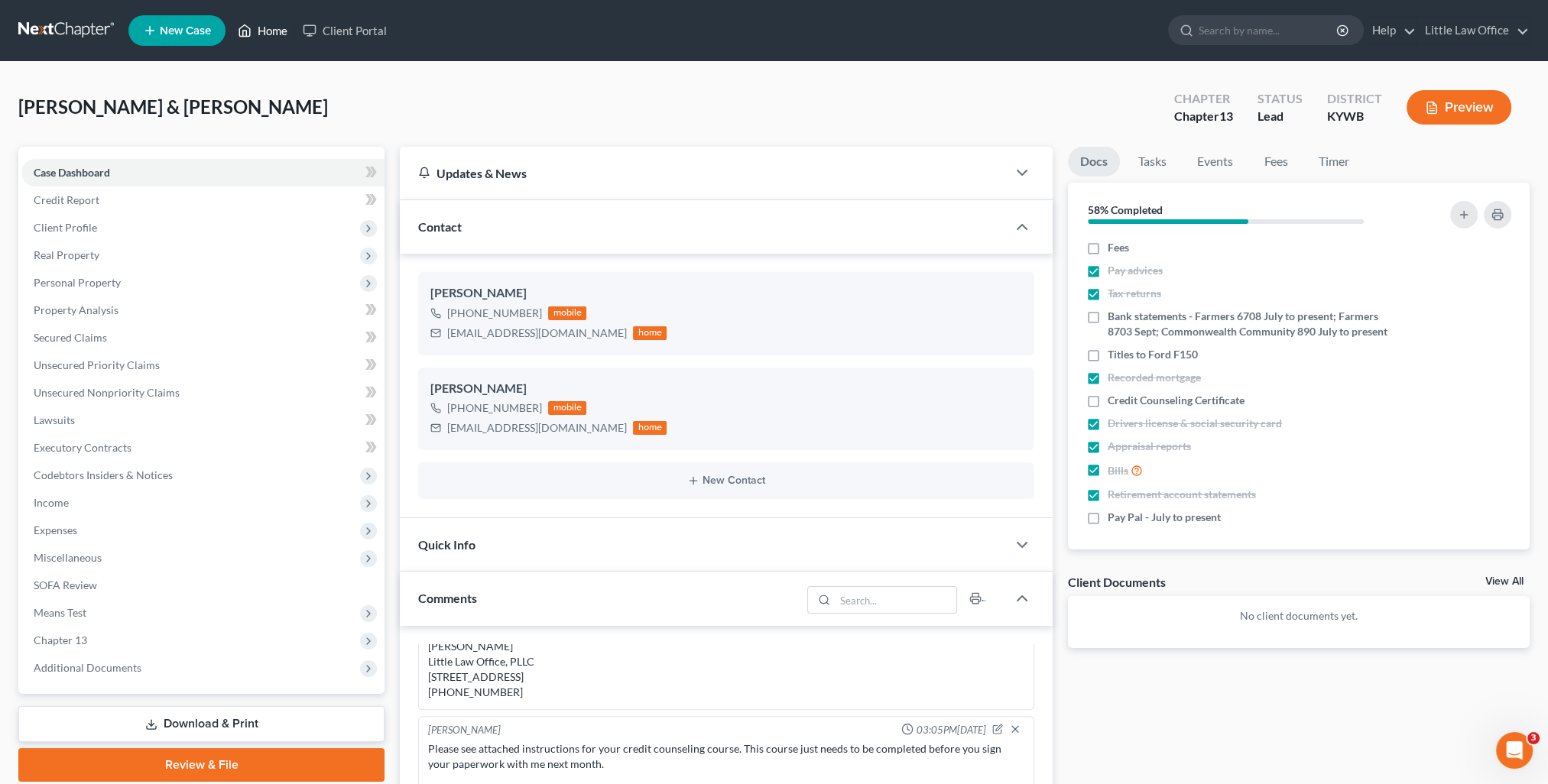
click at [282, 30] on link "Home" at bounding box center [263, 30] width 65 height 28
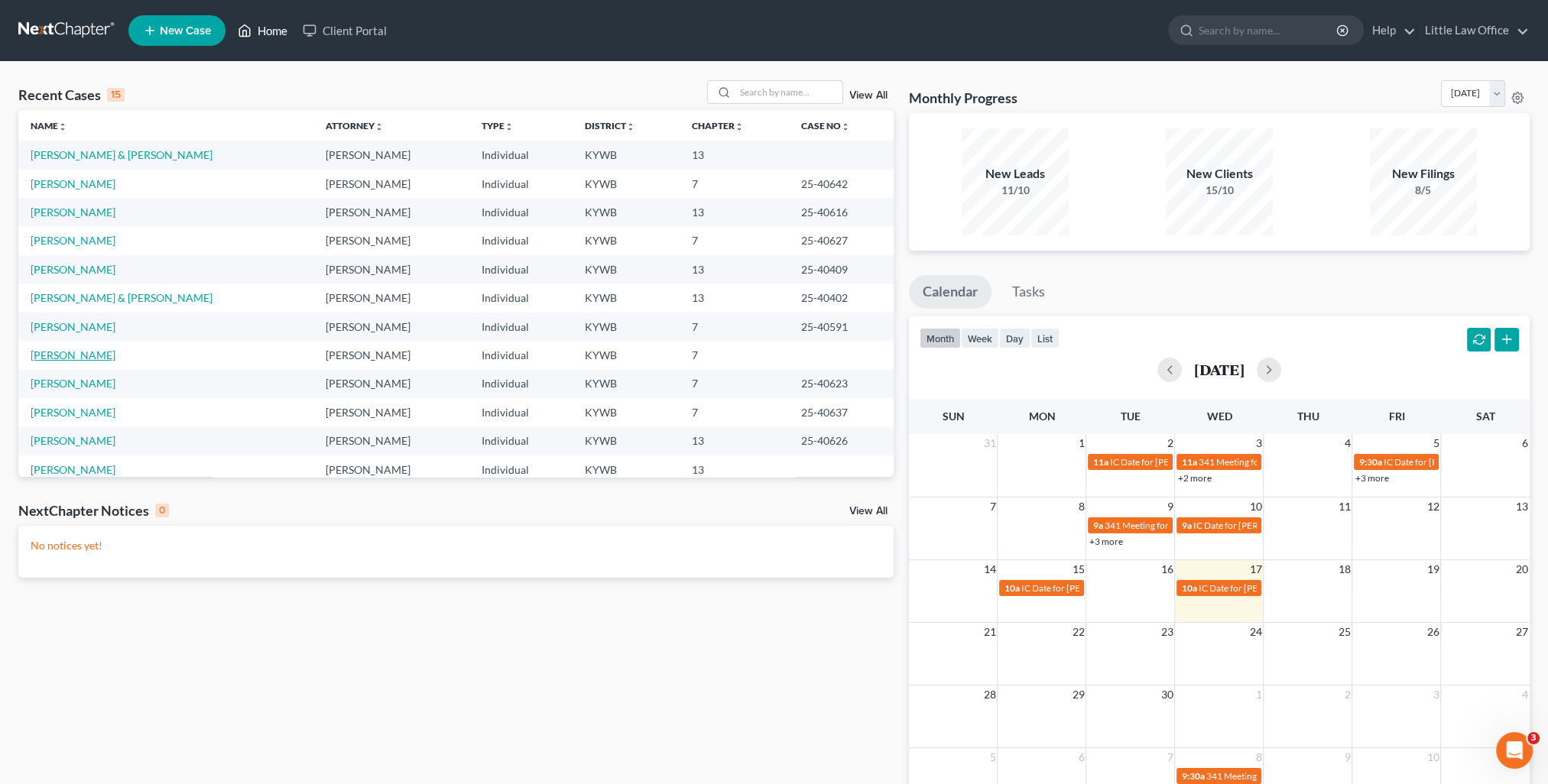
scroll to position [77, 0]
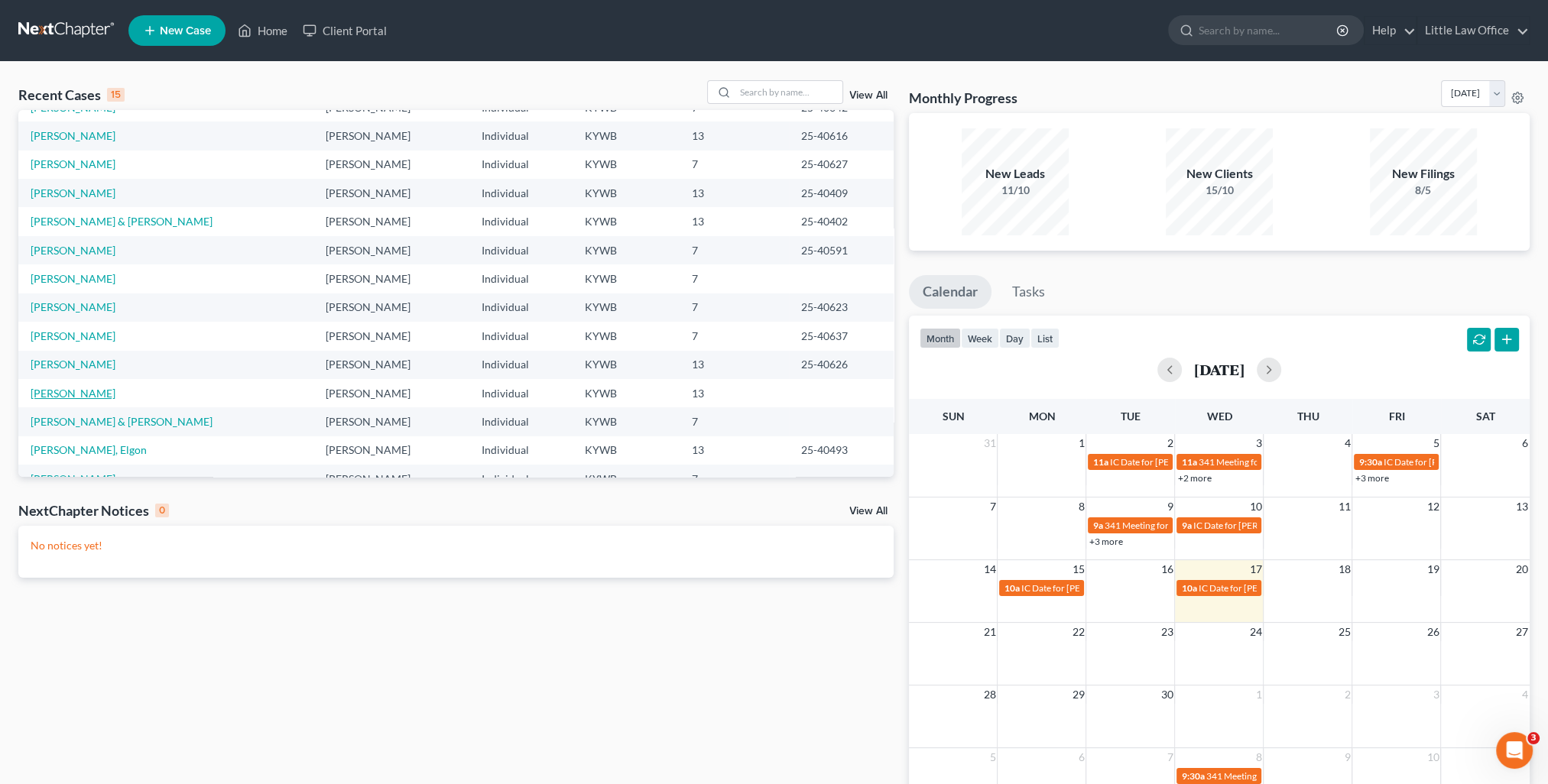
click at [80, 395] on link "[PERSON_NAME]" at bounding box center [73, 392] width 85 height 13
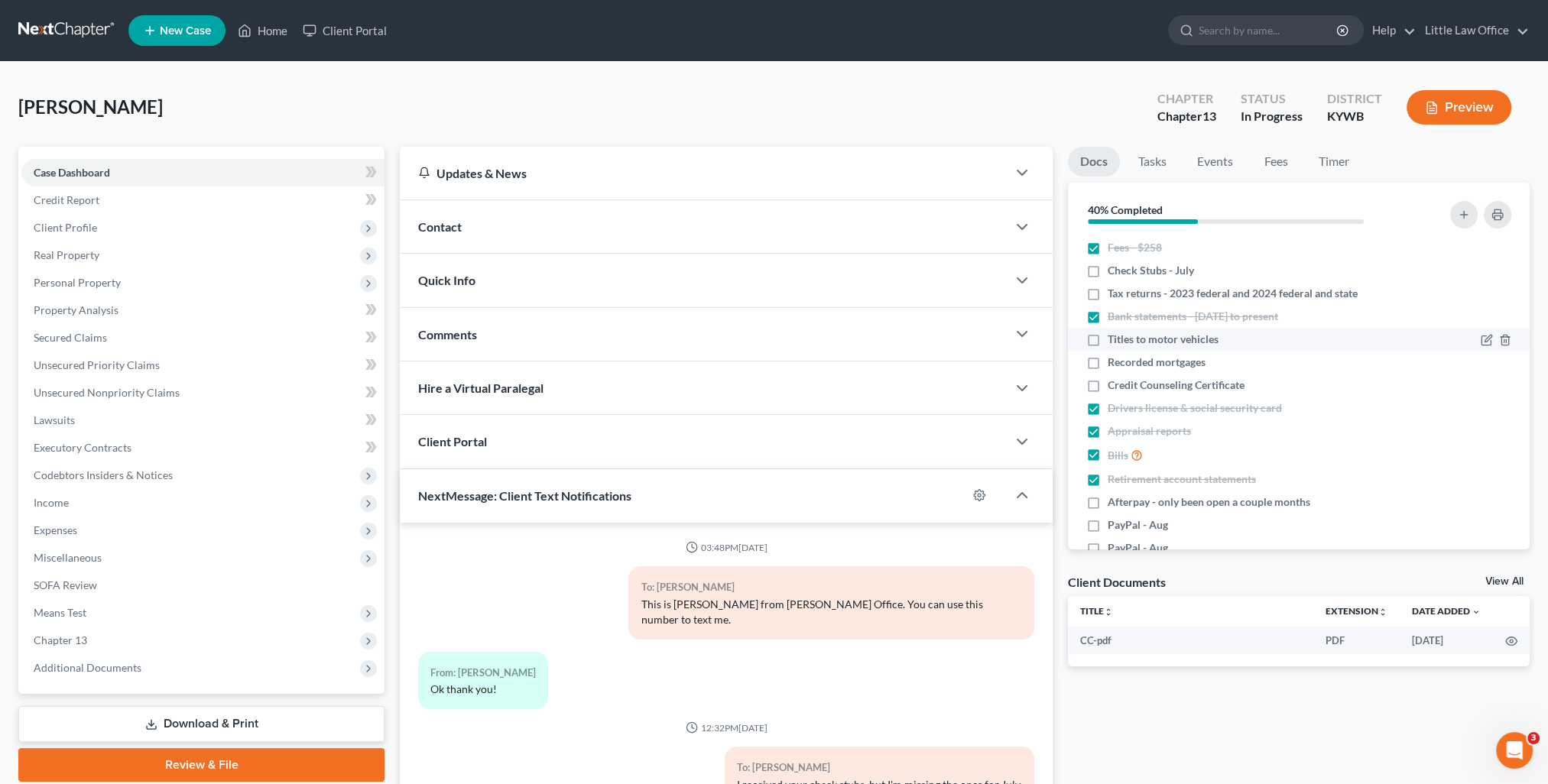
scroll to position [392, 0]
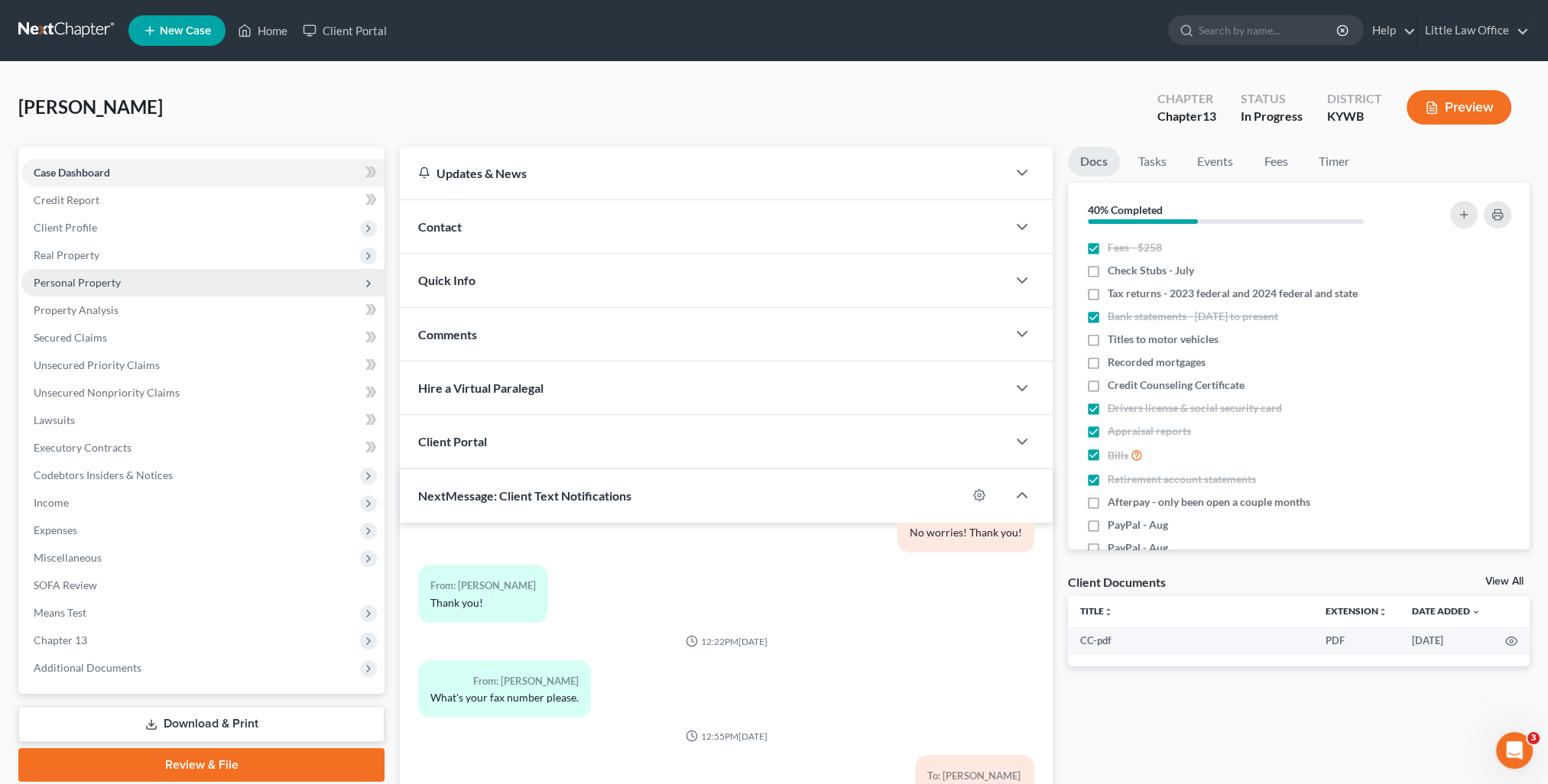
click at [77, 282] on span "Personal Property" at bounding box center [77, 281] width 88 height 13
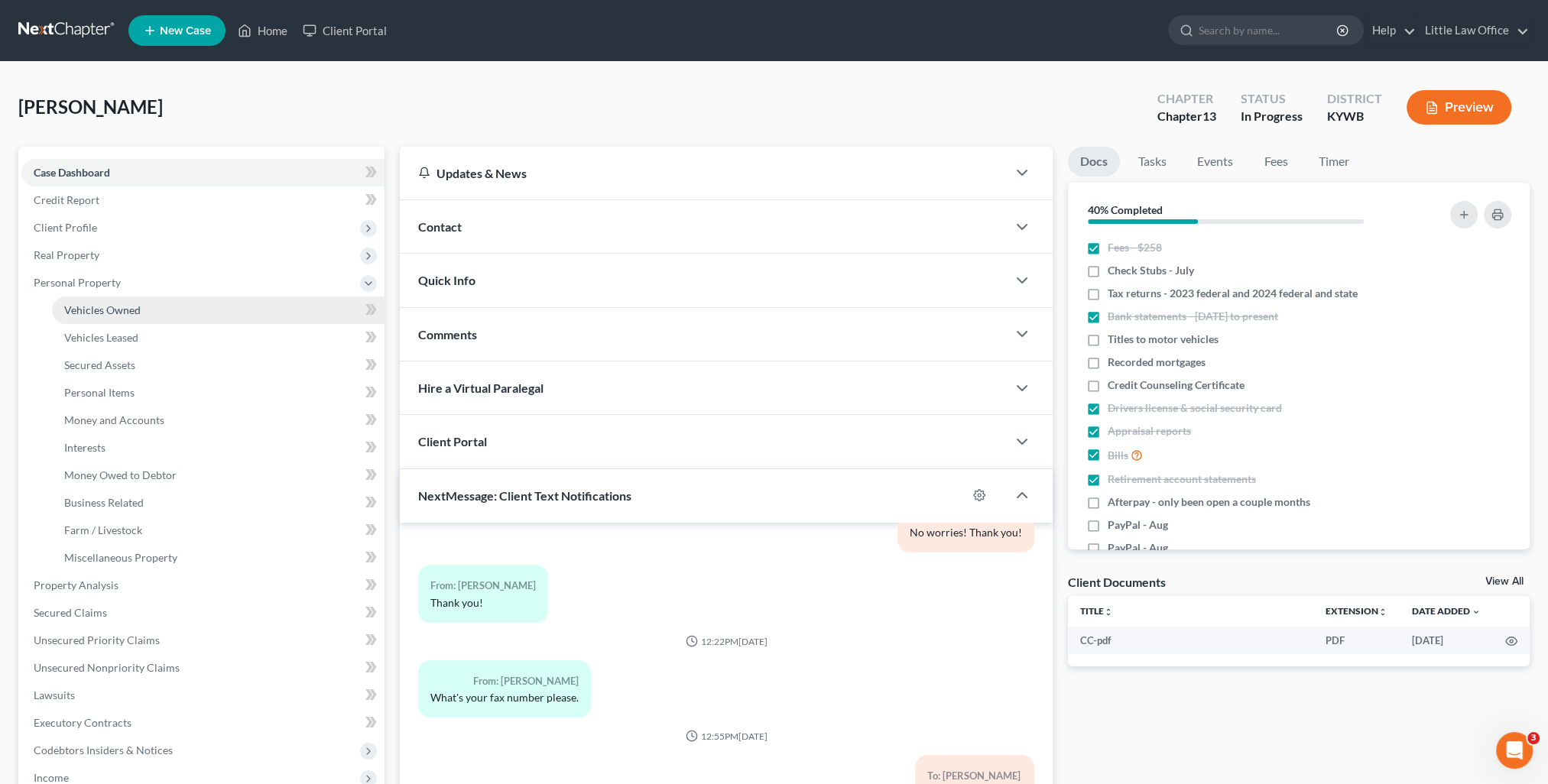
click at [108, 308] on span "Vehicles Owned" at bounding box center [102, 309] width 77 height 13
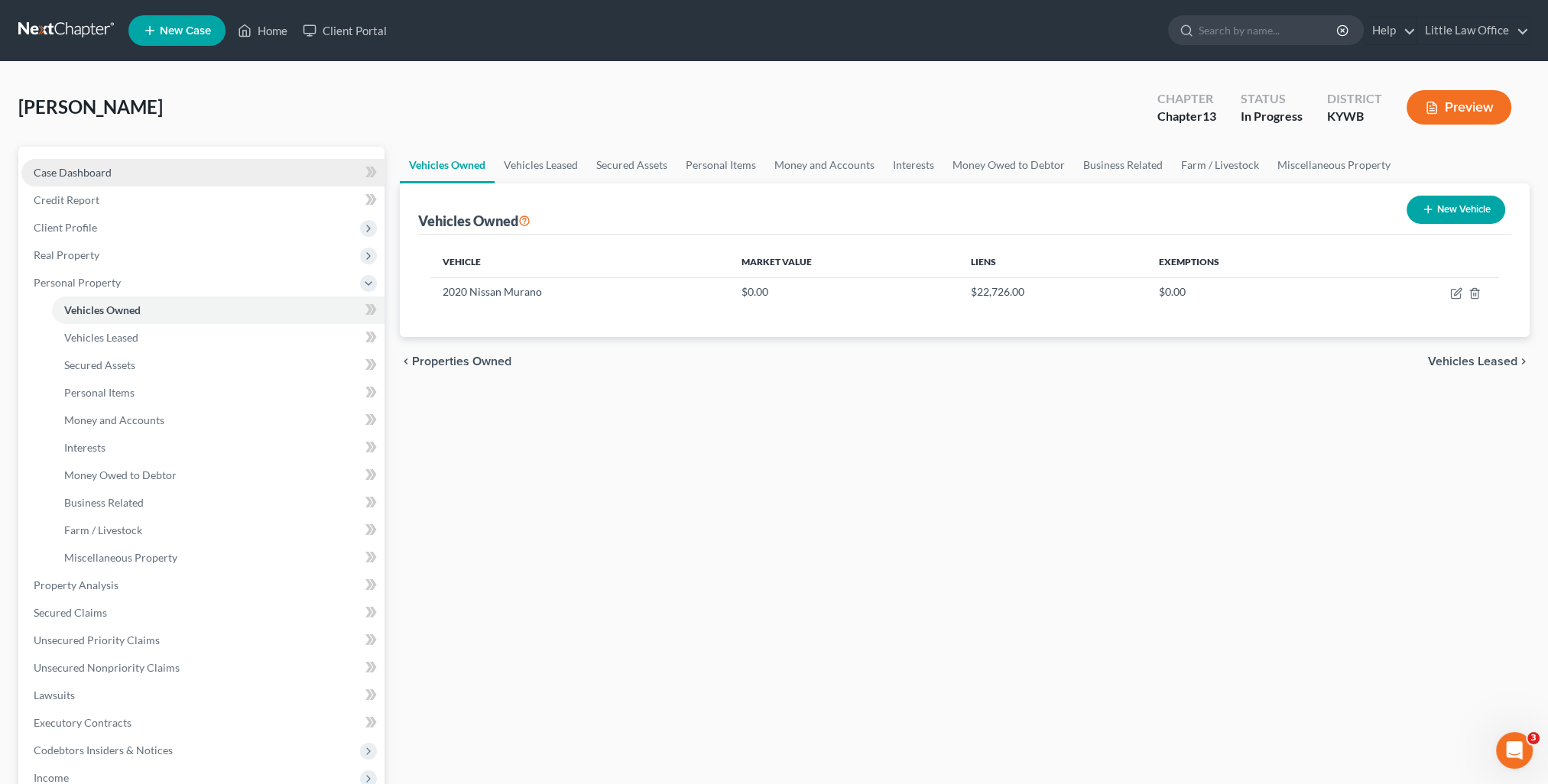
click at [86, 173] on span "Case Dashboard" at bounding box center [72, 172] width 78 height 13
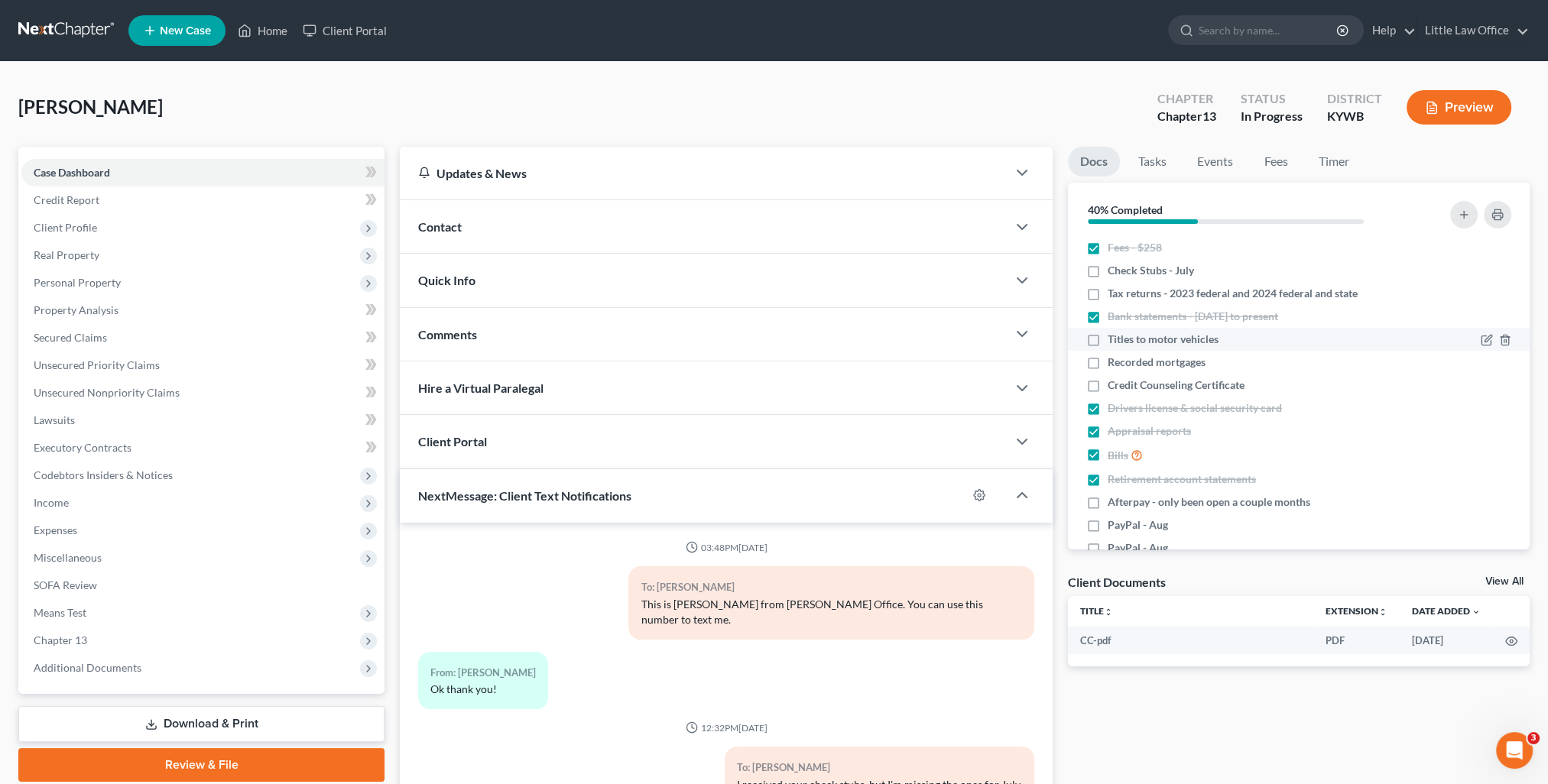
click at [1108, 338] on label "Titles to motor vehicles" at bounding box center [1163, 339] width 111 height 16
click at [1114, 338] on input "Titles to motor vehicles" at bounding box center [1119, 336] width 10 height 10
checkbox input "true"
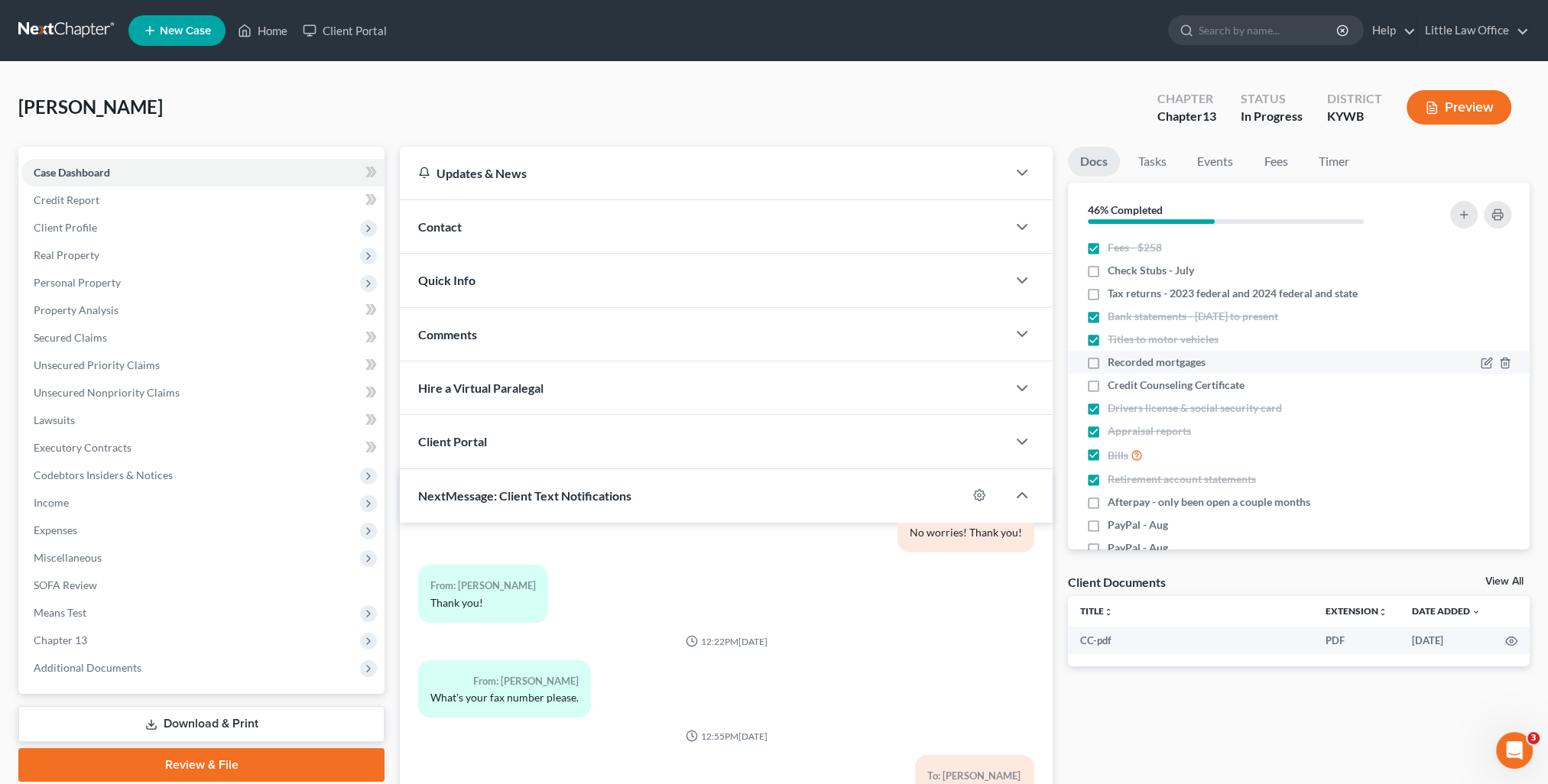
click at [1108, 360] on label "Recorded mortgages" at bounding box center [1156, 362] width 97 height 16
click at [1114, 360] on input "Recorded mortgages" at bounding box center [1119, 359] width 10 height 10
checkbox input "true"
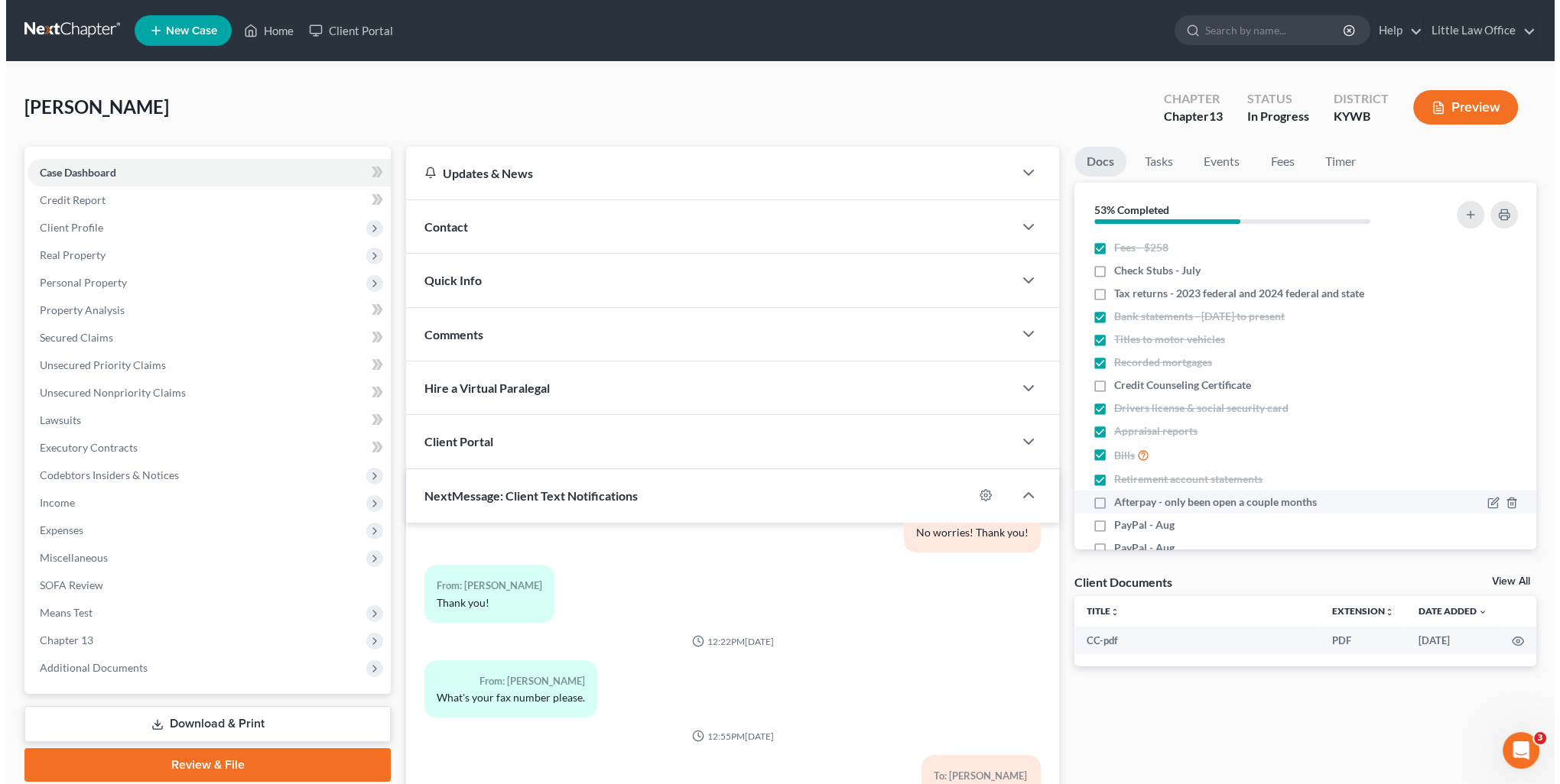
scroll to position [57, 0]
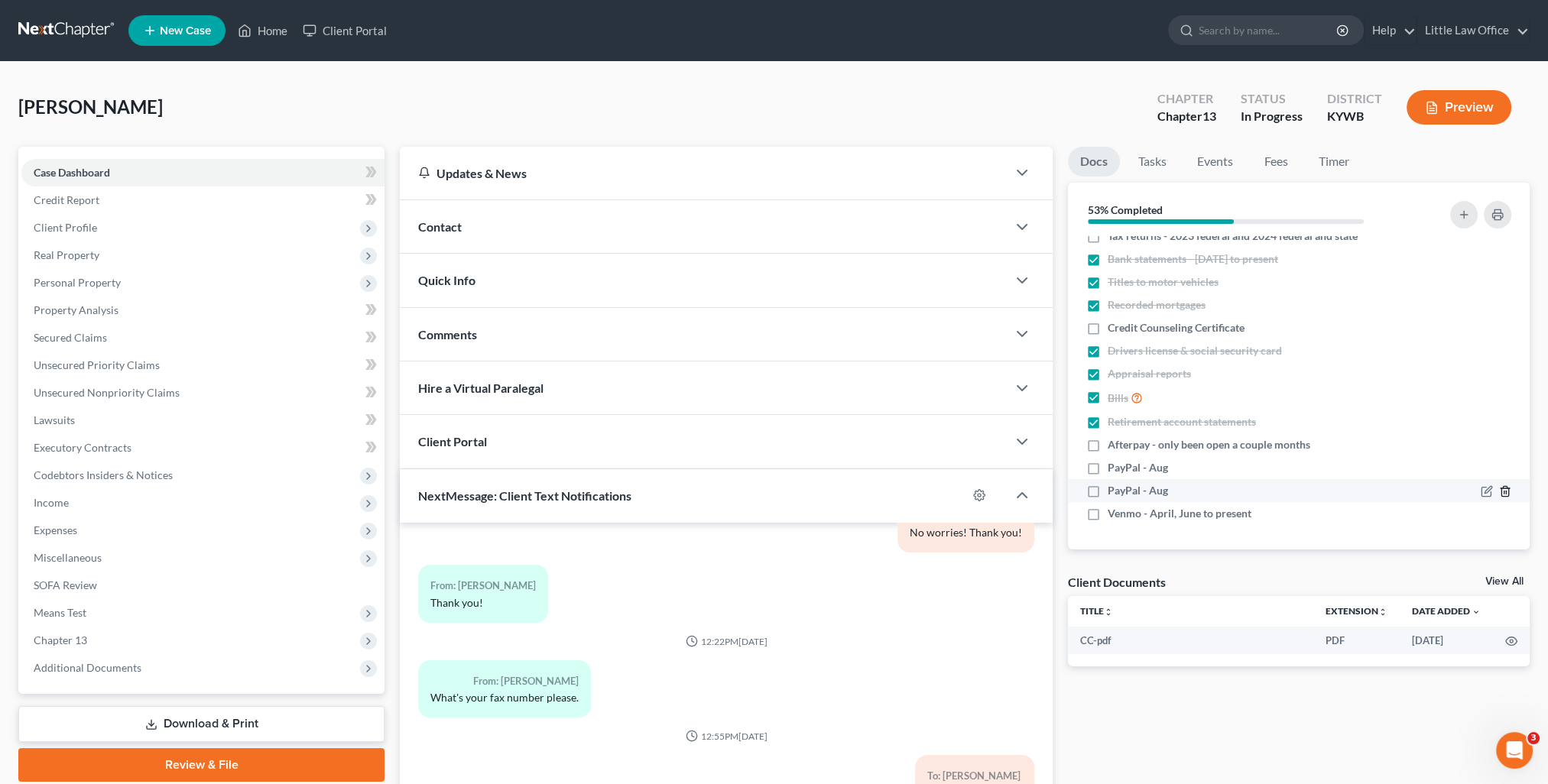
click at [1502, 490] on icon "button" at bounding box center [1505, 492] width 7 height 10
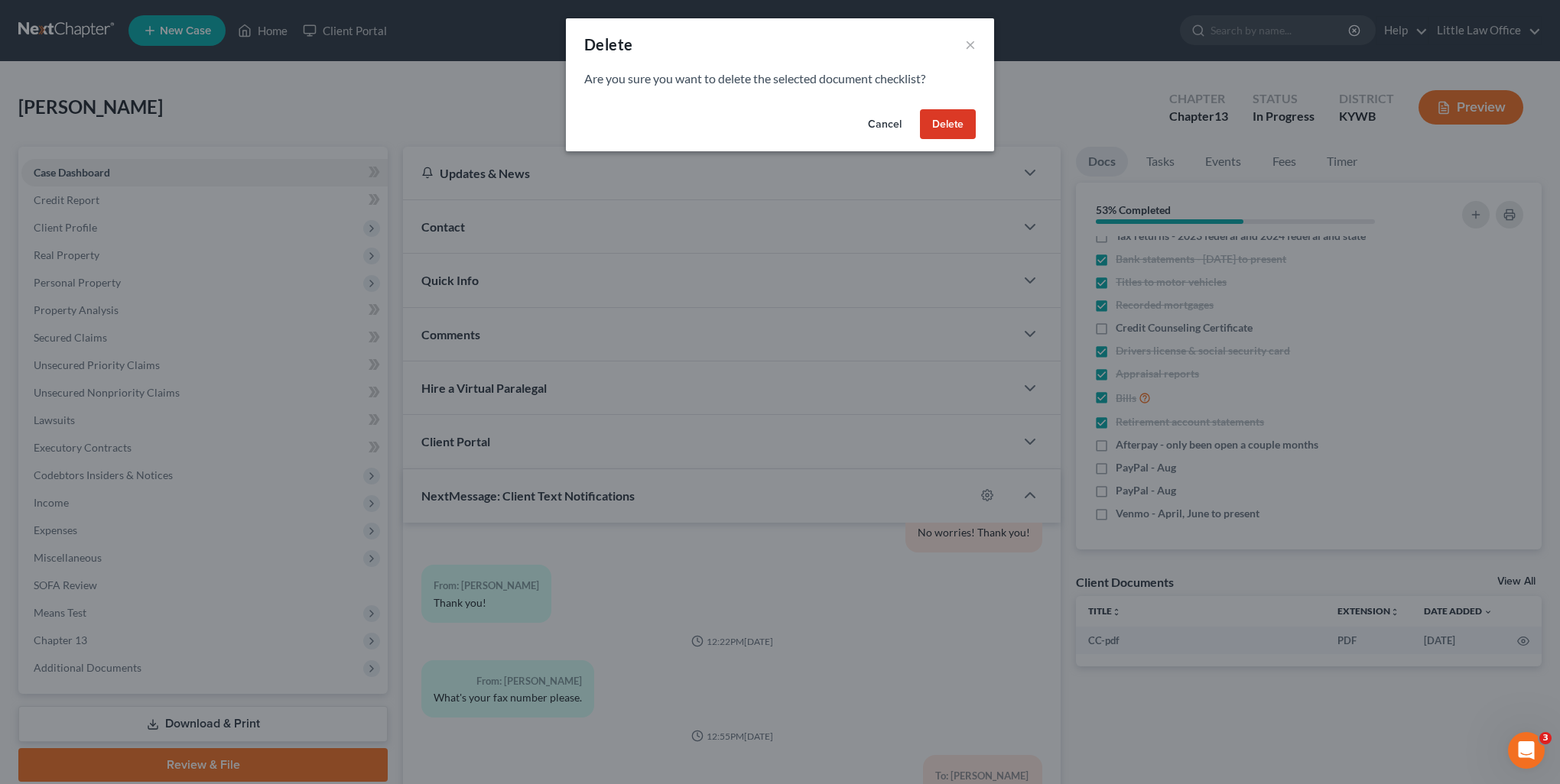
click at [939, 131] on button "Delete" at bounding box center [948, 124] width 56 height 30
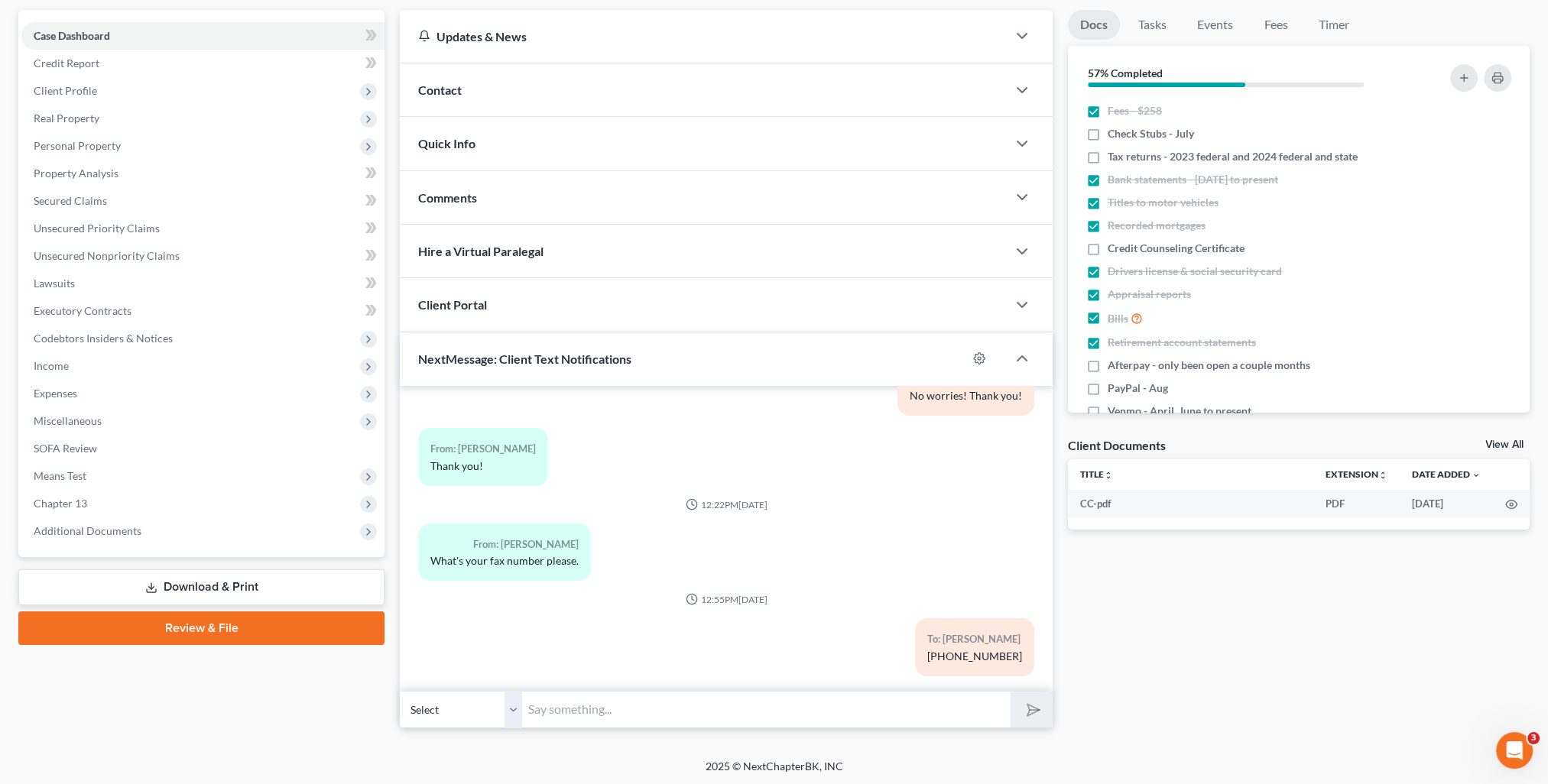
scroll to position [0, 0]
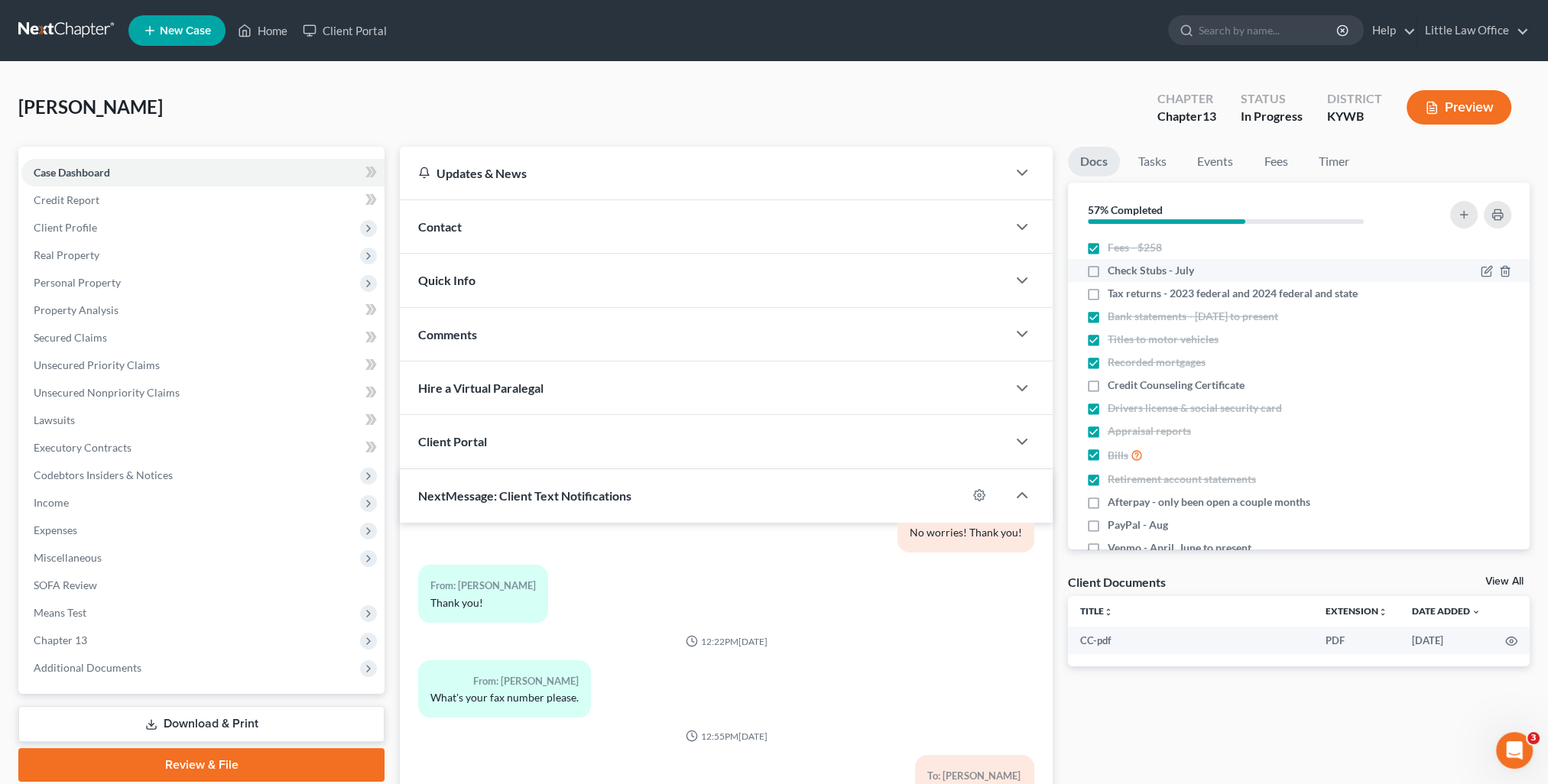
click at [1108, 272] on label "Check Stubs - July" at bounding box center [1151, 271] width 87 height 16
click at [1114, 272] on input "Check Stubs - July" at bounding box center [1119, 268] width 10 height 10
checkbox input "true"
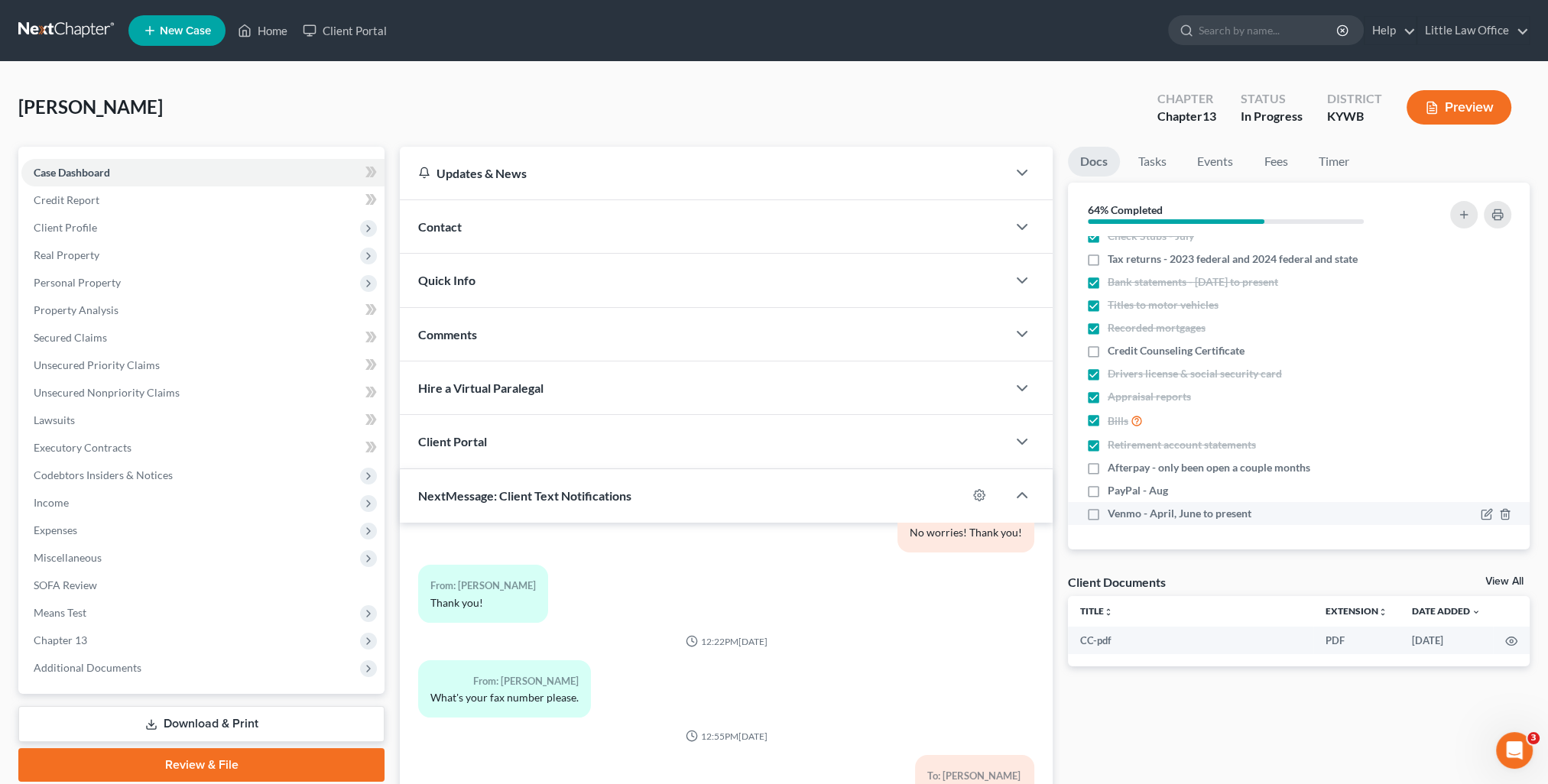
drag, startPoint x: 1093, startPoint y: 468, endPoint x: 1162, endPoint y: 521, distance: 87.0
click at [1108, 468] on label "Afterpay - only been open a couple months" at bounding box center [1209, 468] width 203 height 16
click at [1114, 468] on input "Afterpay - only been open a couple months" at bounding box center [1119, 465] width 10 height 10
checkbox input "true"
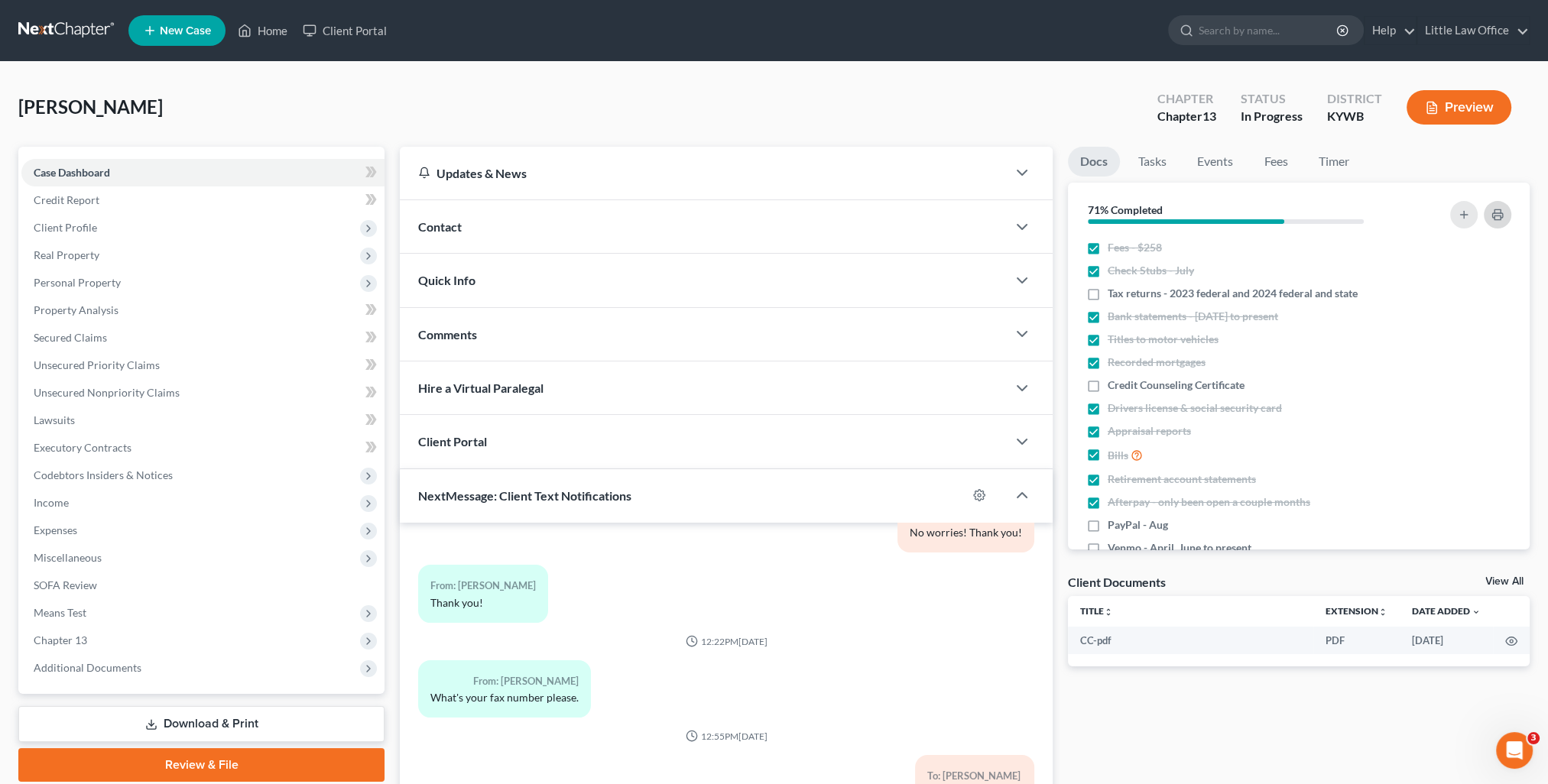
click at [1505, 212] on button "button" at bounding box center [1498, 214] width 28 height 28
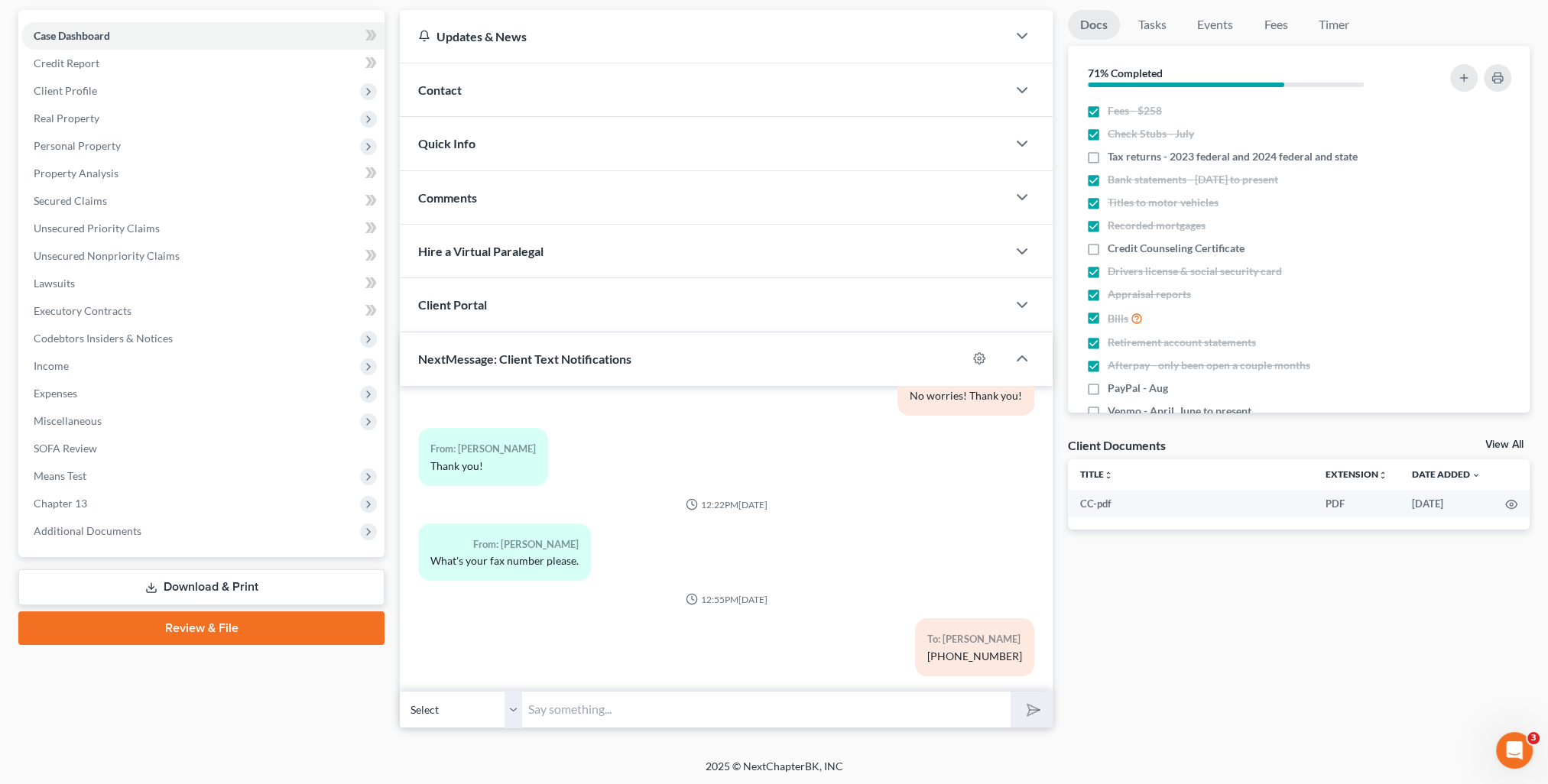
click at [664, 732] on div "Petition Navigation Case Dashboard Payments Invoices Payments Payments Credit R…" at bounding box center [774, 375] width 1512 height 731
click at [652, 708] on input "text" at bounding box center [767, 709] width 488 height 37
type input "I show I still need these things from you: 2023 federal tax return; 2024 federa…"
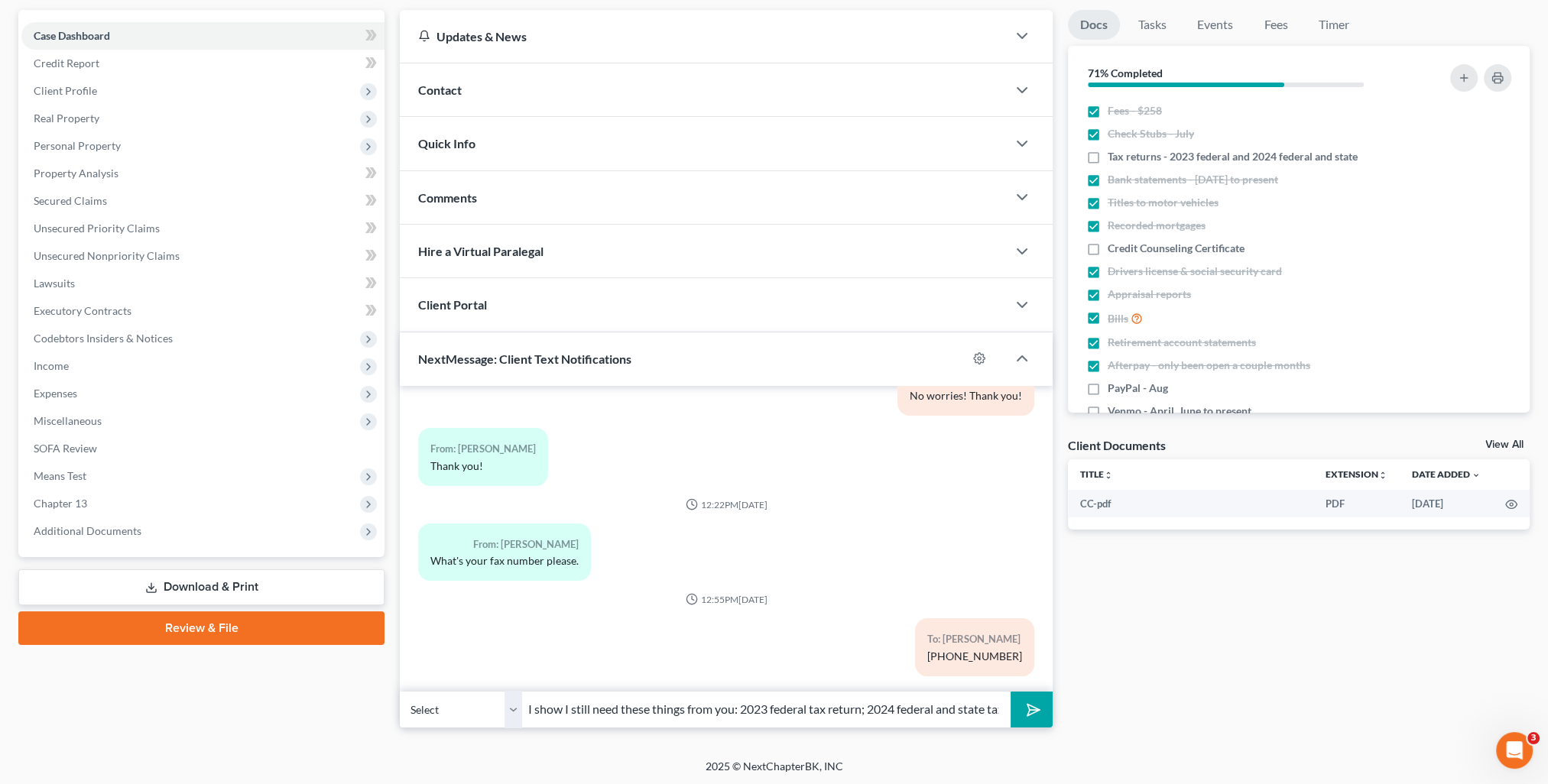
click at [1016, 706] on button "submit" at bounding box center [1031, 709] width 42 height 36
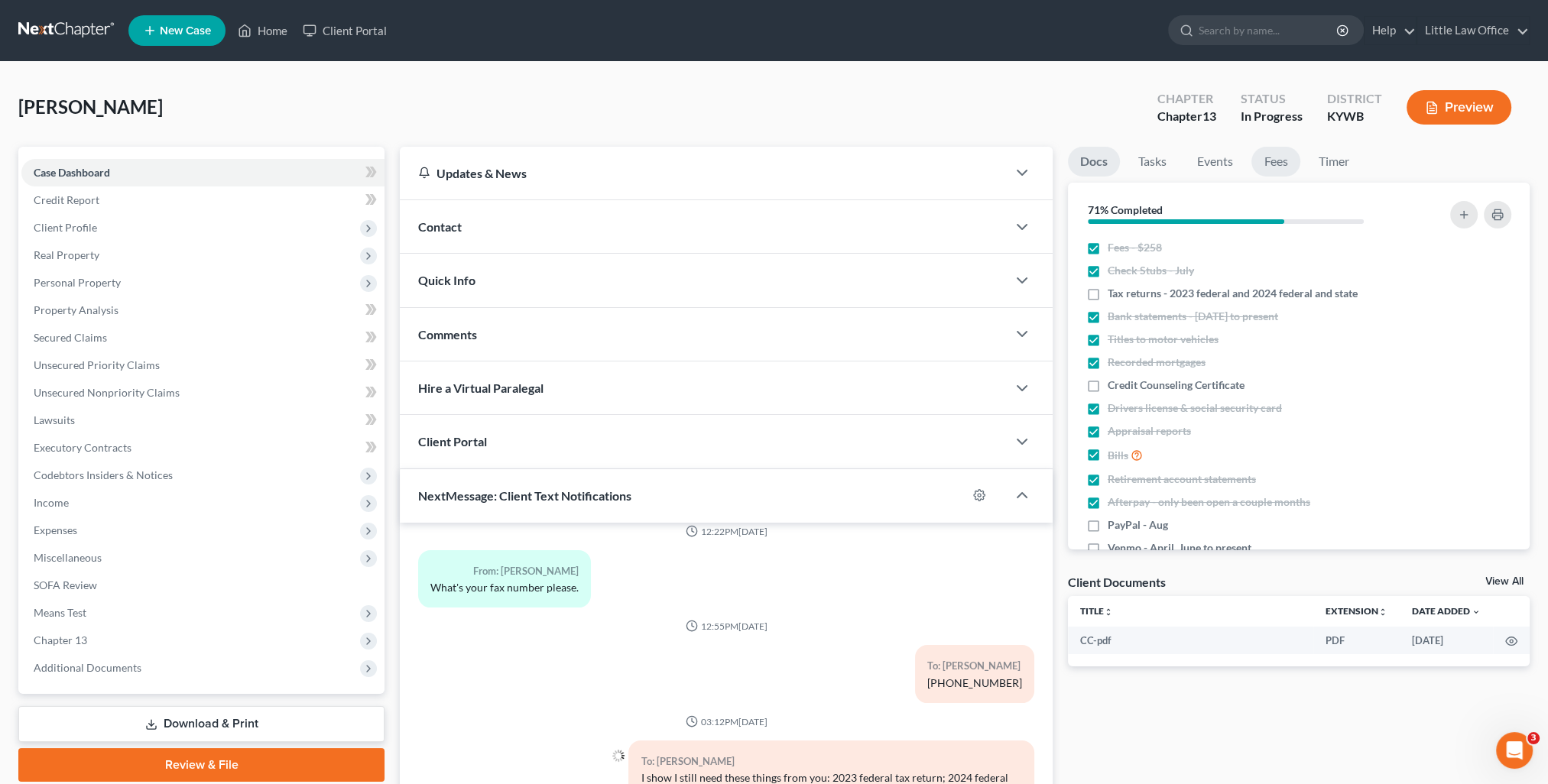
drag, startPoint x: 1283, startPoint y: 162, endPoint x: 1287, endPoint y: 252, distance: 90.1
click at [1283, 162] on link "Fees" at bounding box center [1276, 161] width 49 height 30
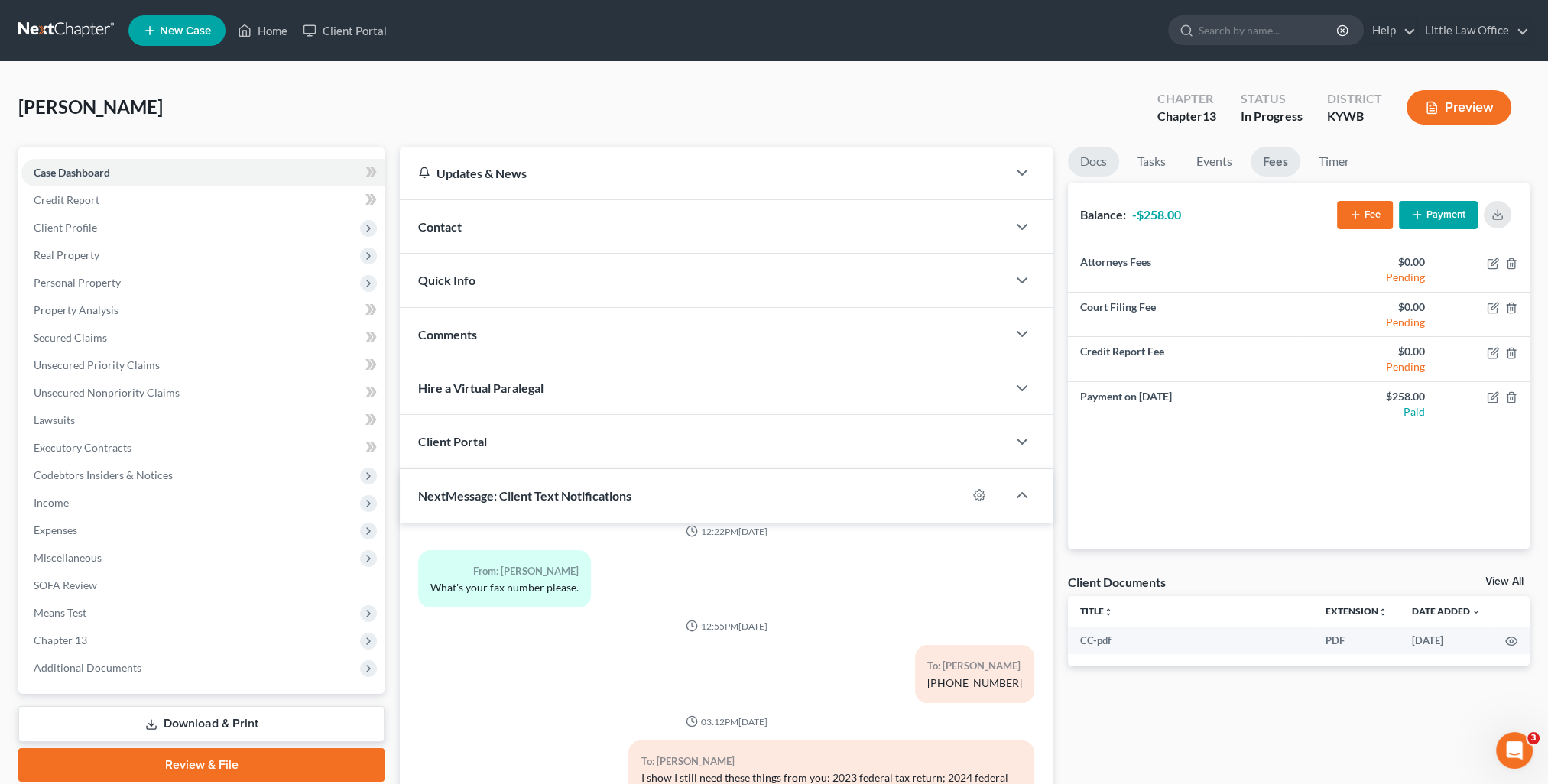
click at [1101, 160] on link "Docs" at bounding box center [1093, 161] width 51 height 30
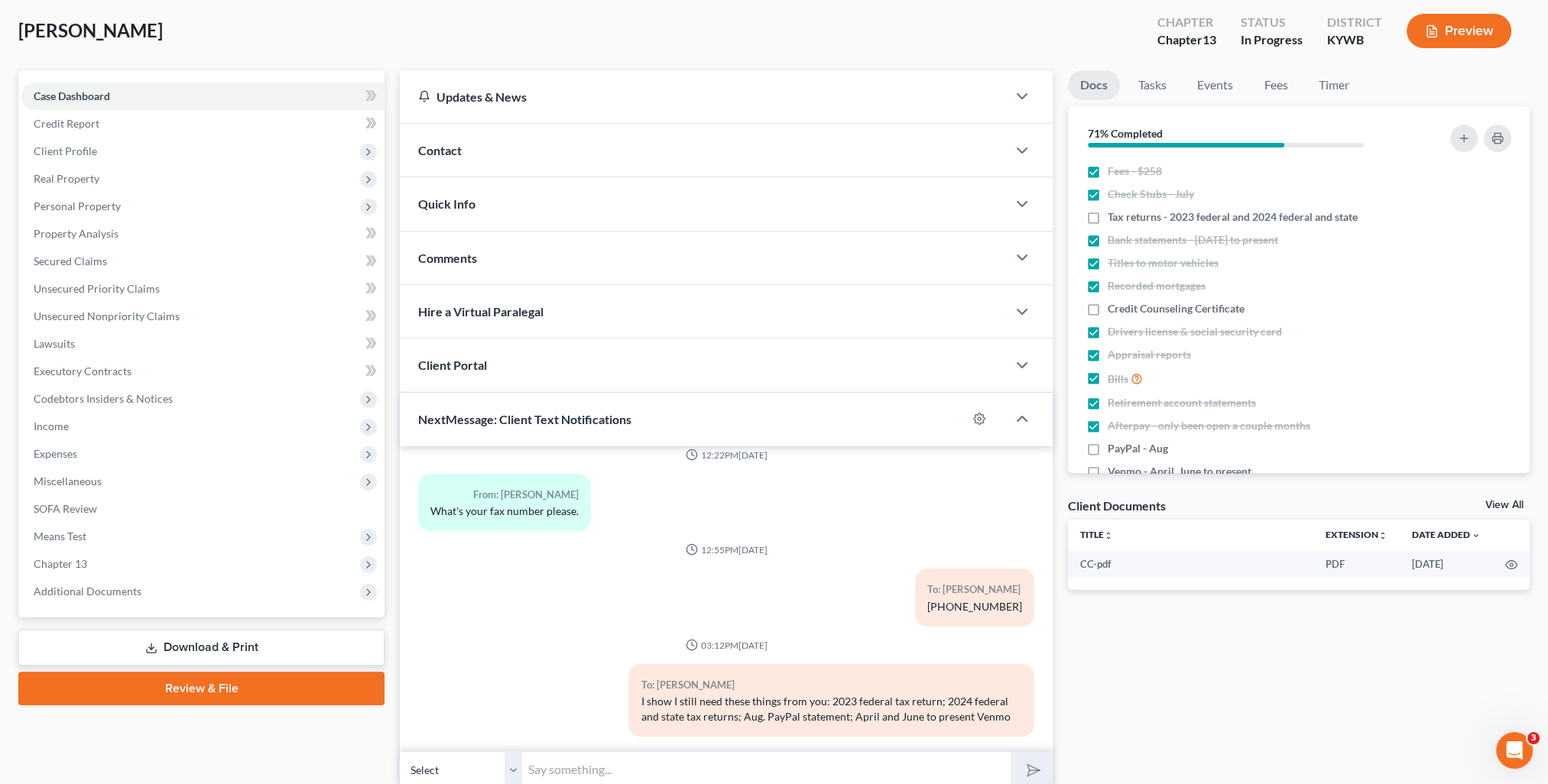
scroll to position [137, 0]
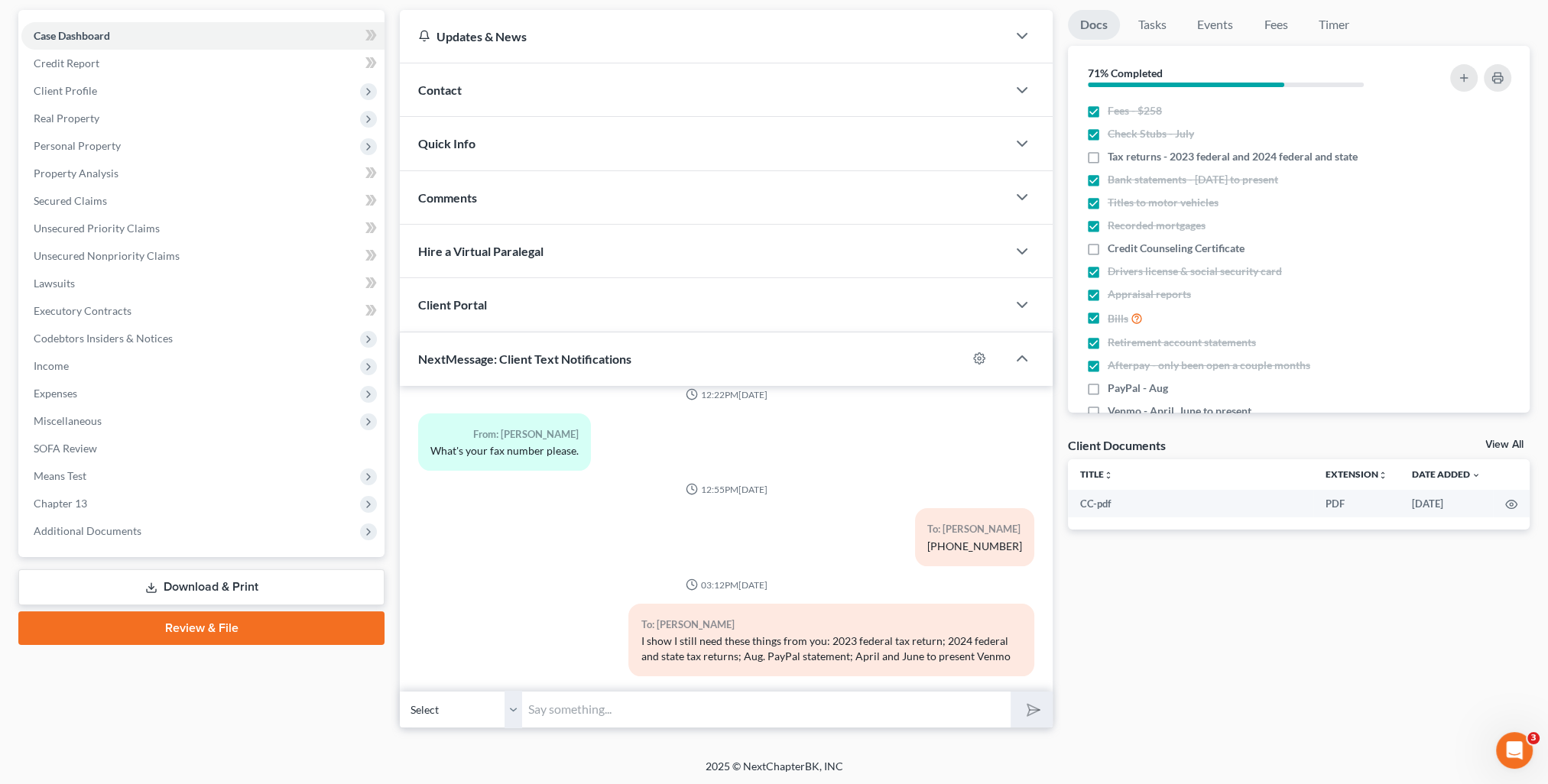
click at [749, 707] on input "text" at bounding box center [767, 709] width 488 height 37
type input "If you are able to bring these items with you, I can schedule a time to sign wi…"
click at [1011, 692] on button "submit" at bounding box center [1031, 709] width 42 height 36
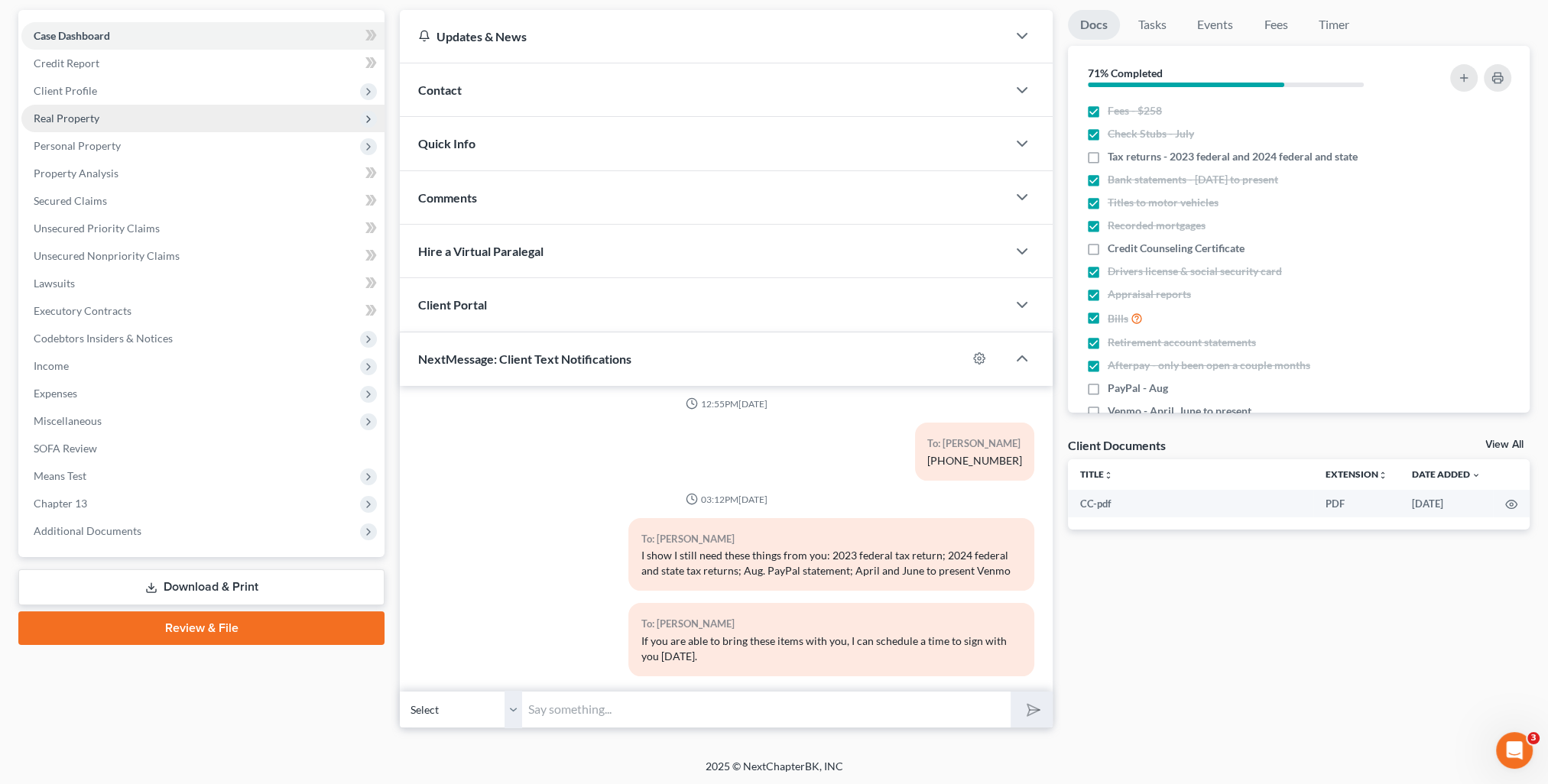
click at [99, 121] on span "Real Property" at bounding box center [203, 118] width 363 height 28
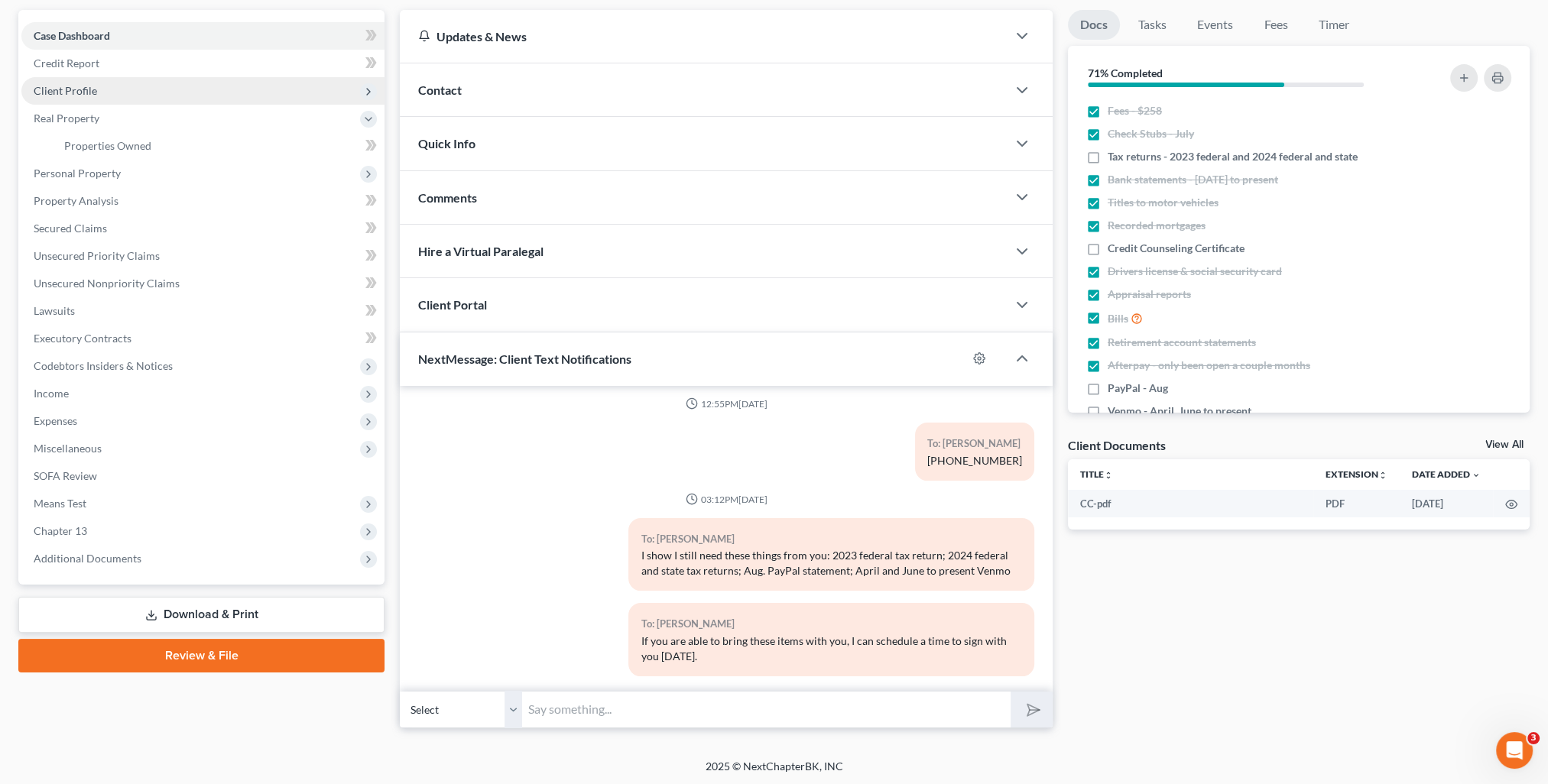
click at [90, 95] on span "Client Profile" at bounding box center [65, 90] width 63 height 13
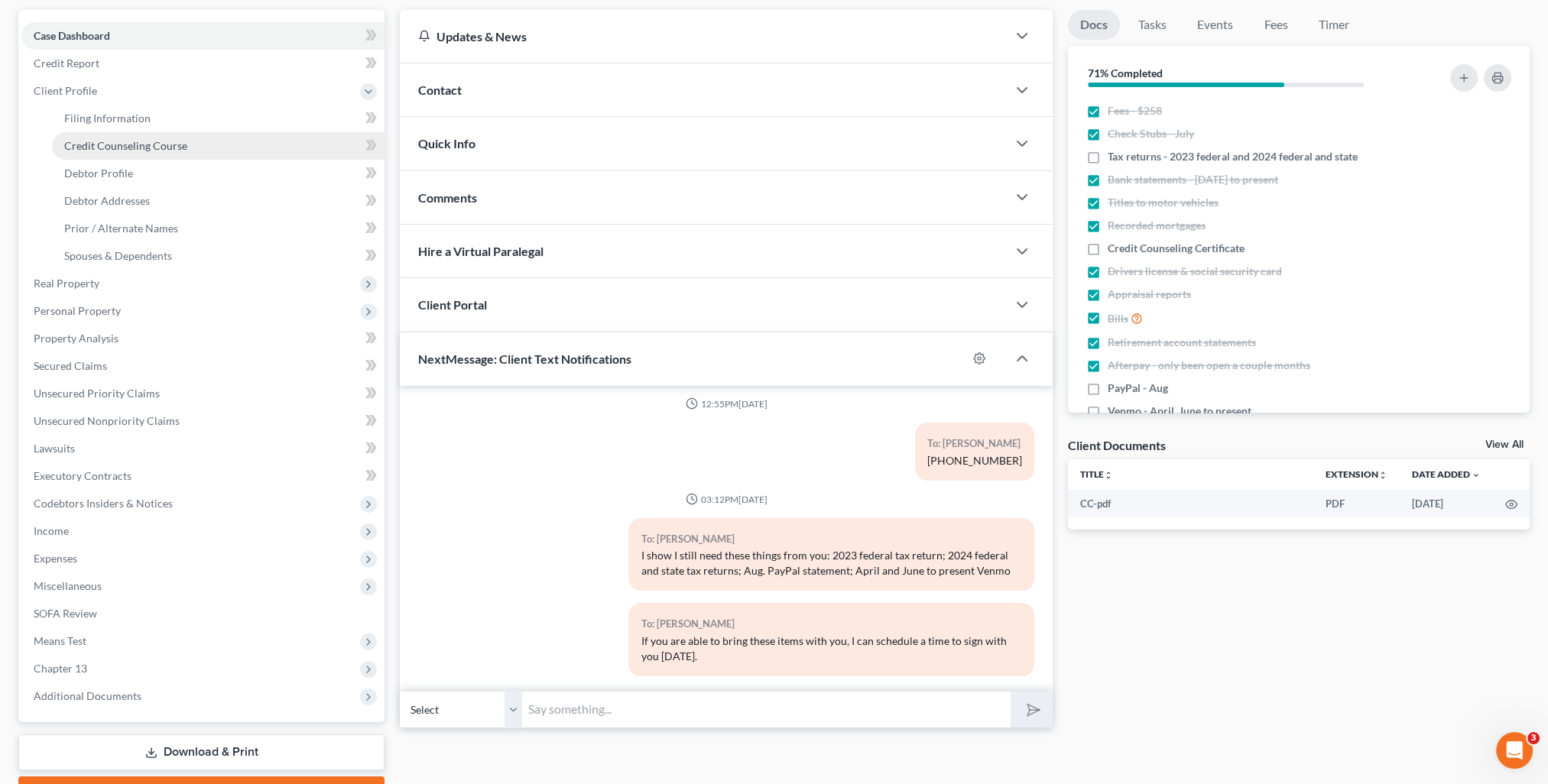
click at [144, 138] on link "Credit Counseling Course" at bounding box center [218, 146] width 333 height 28
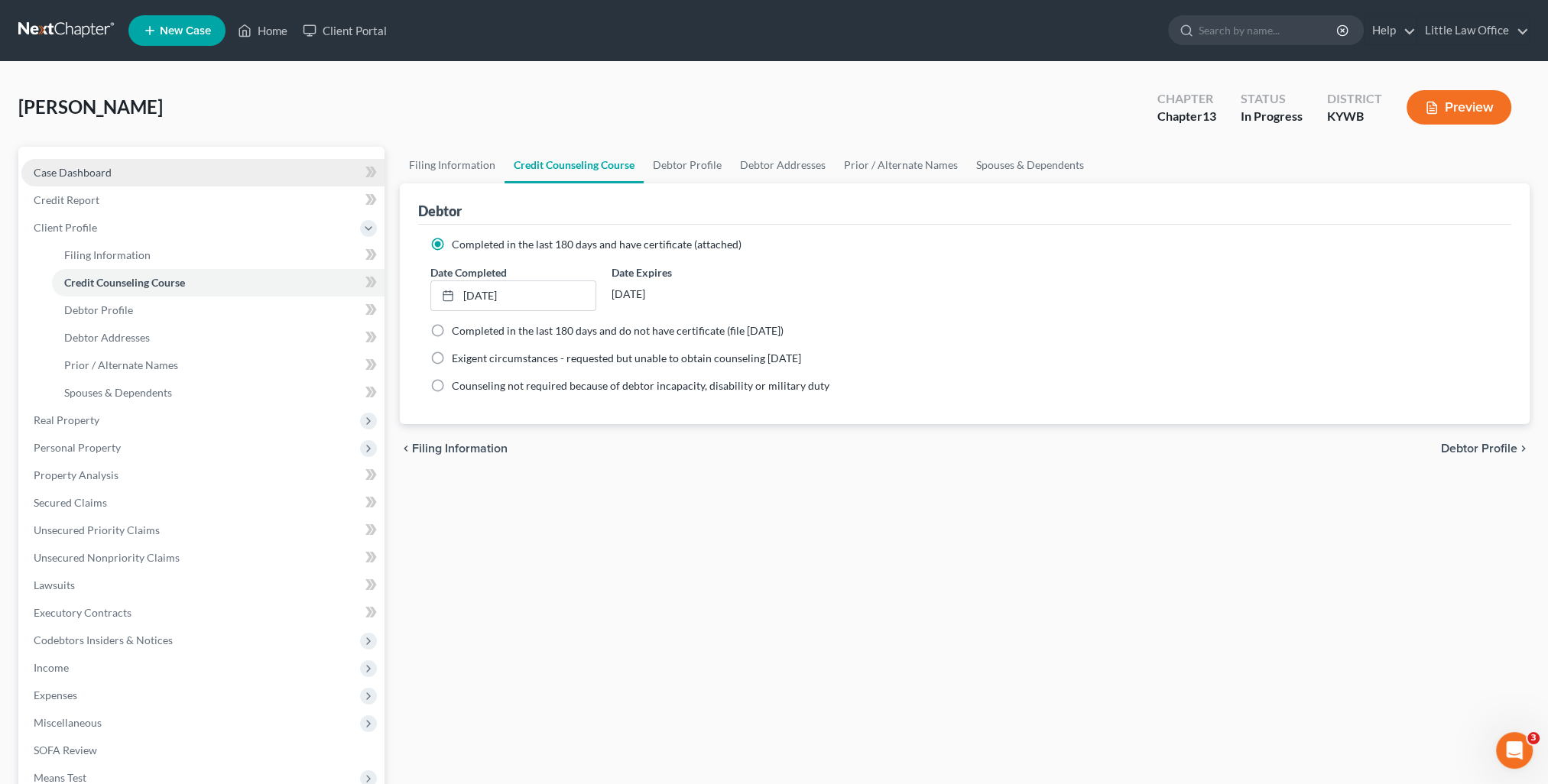
click at [134, 168] on link "Case Dashboard" at bounding box center [203, 173] width 363 height 28
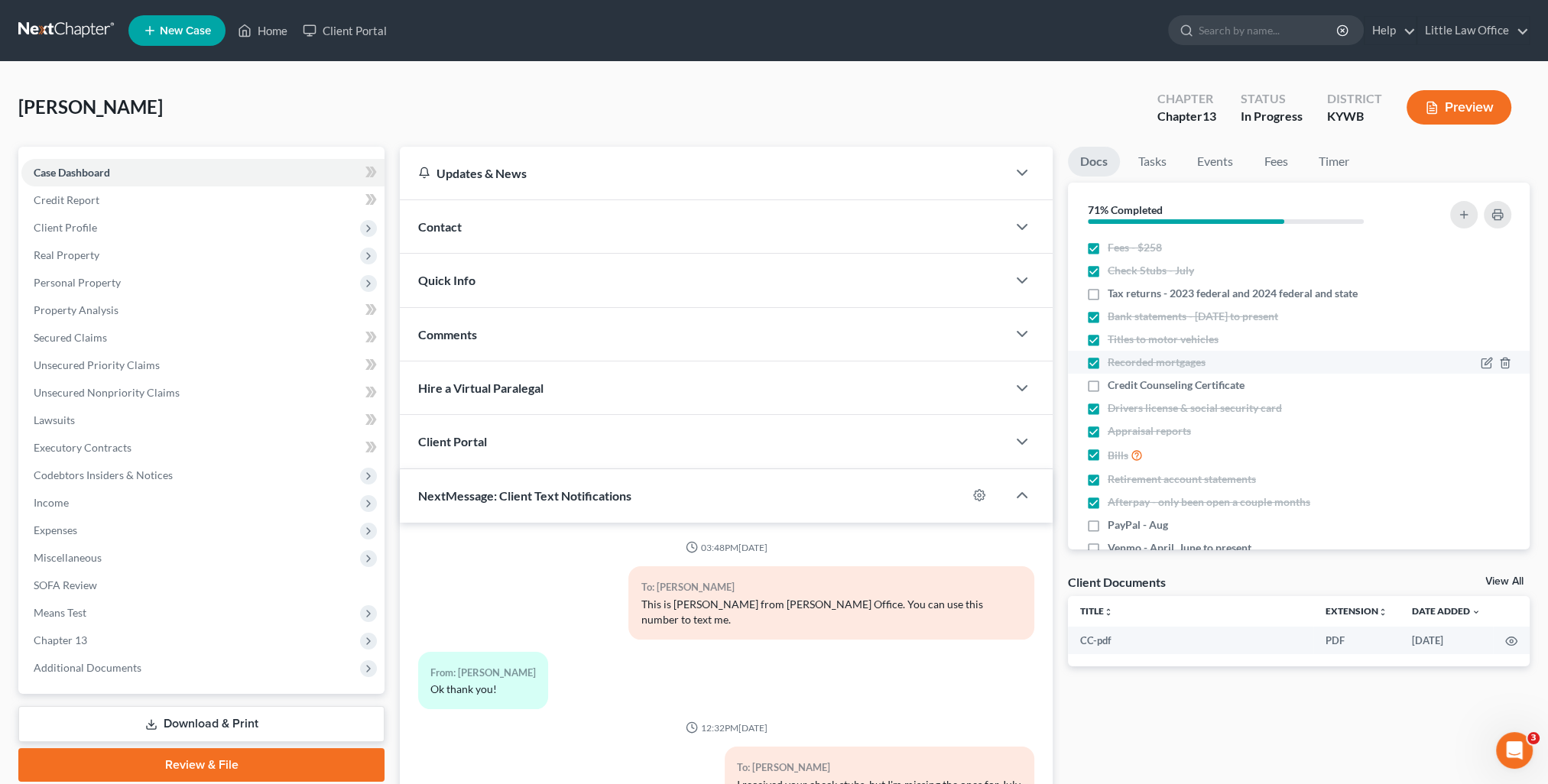
scroll to position [587, 0]
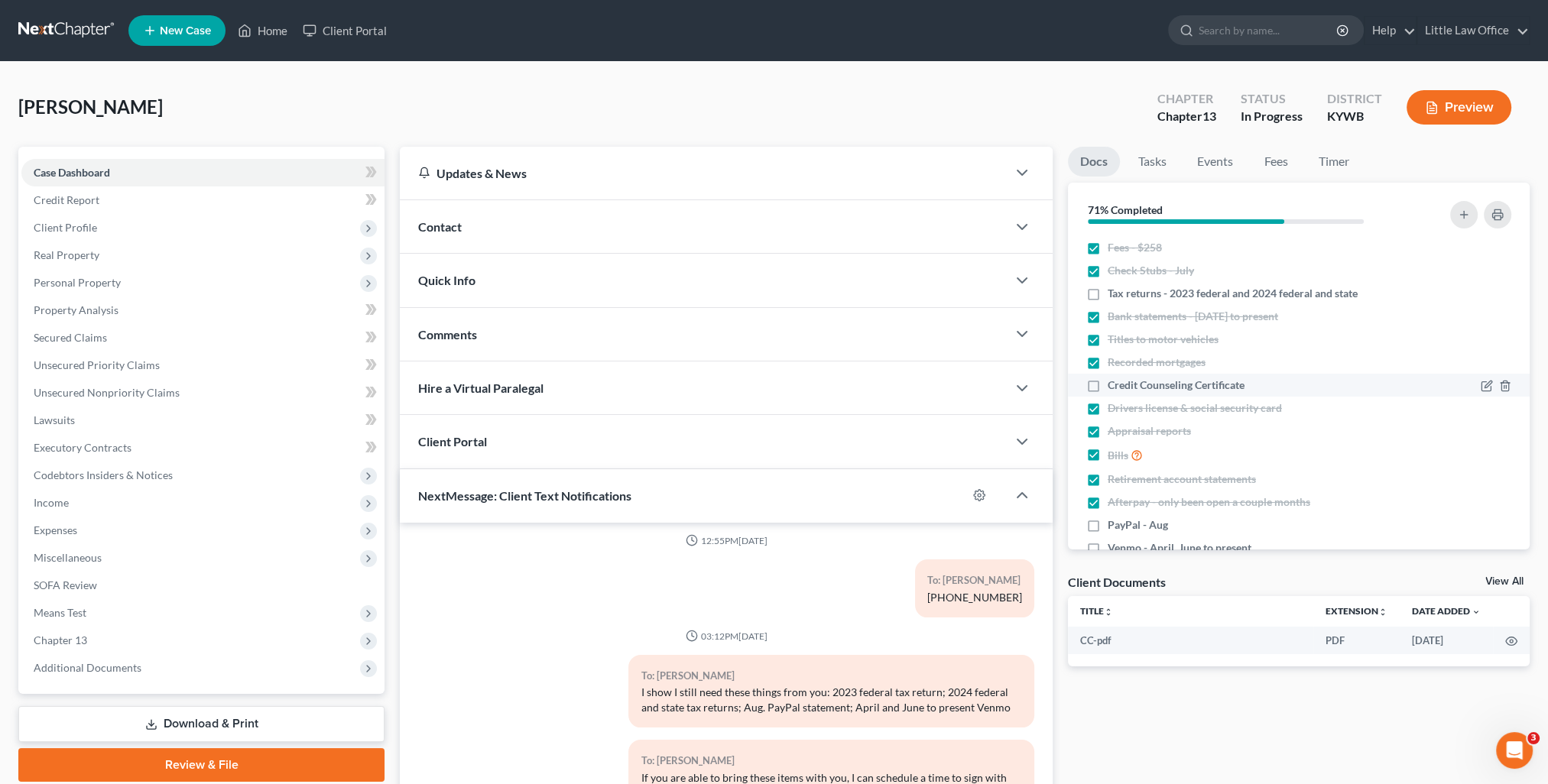
click at [1108, 386] on label "Credit Counseling Certificate" at bounding box center [1176, 386] width 137 height 16
click at [1114, 386] on input "Credit Counseling Certificate" at bounding box center [1119, 383] width 10 height 10
checkbox input "true"
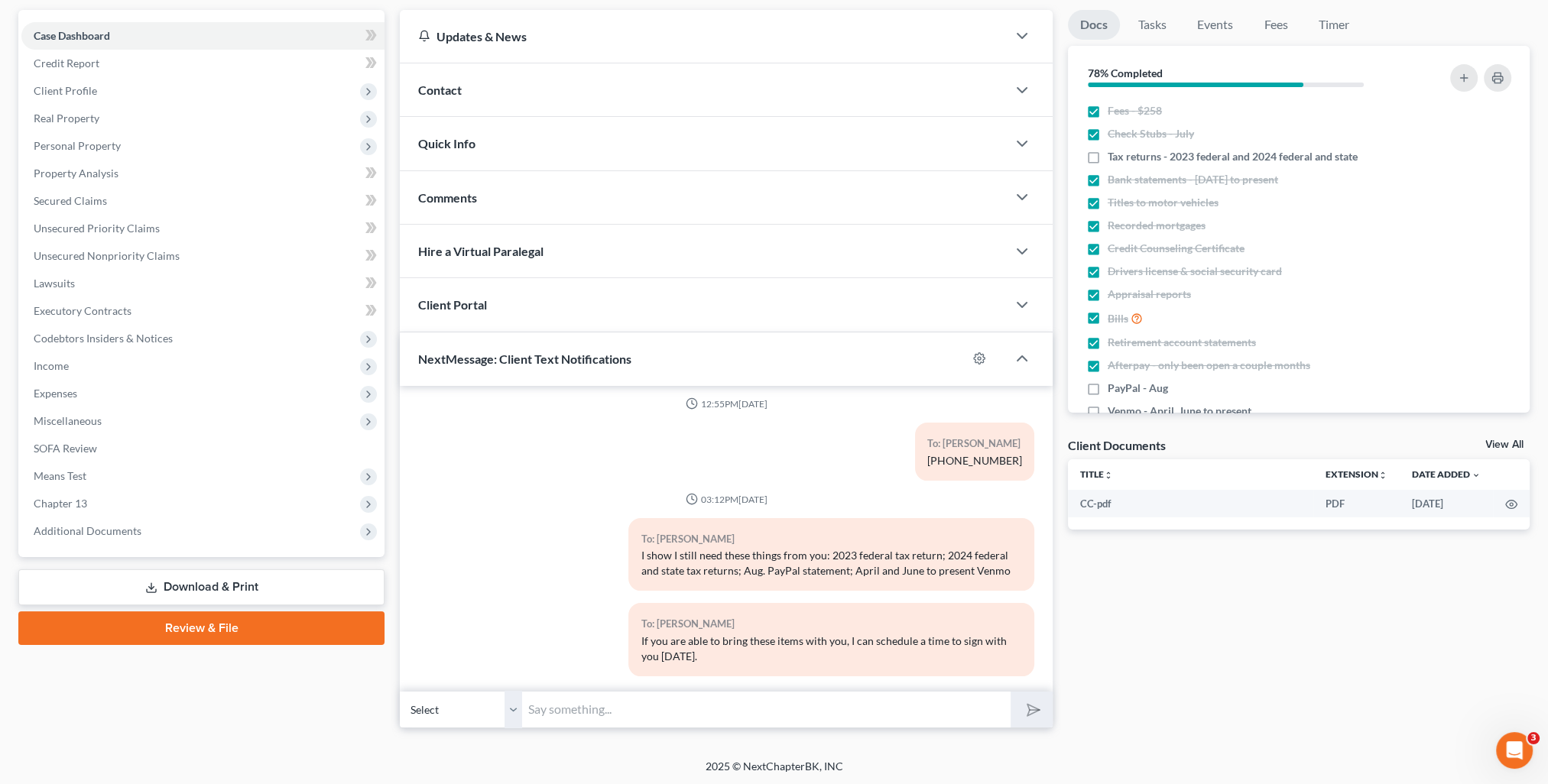
scroll to position [0, 0]
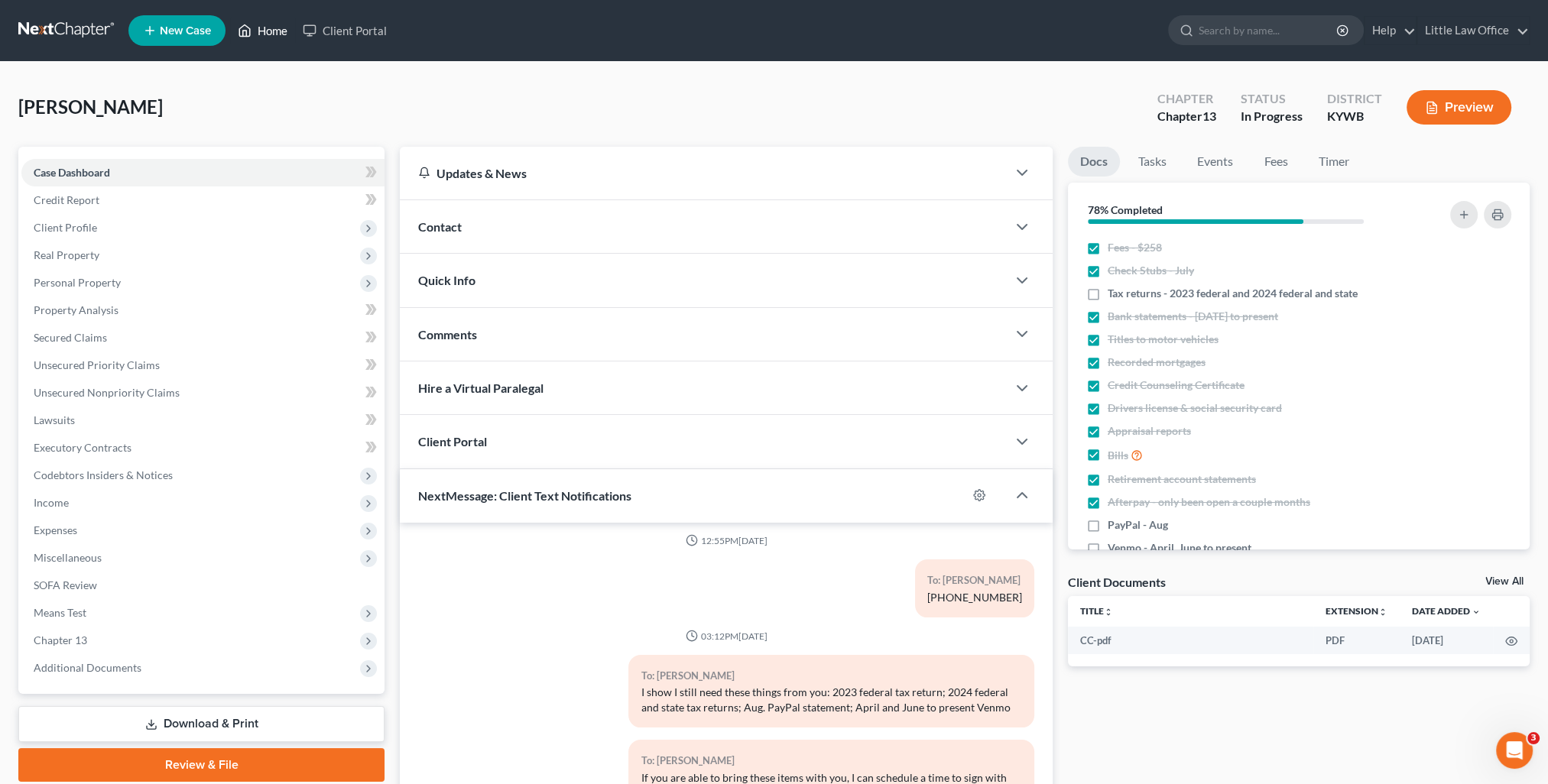
click at [263, 26] on link "Home" at bounding box center [263, 30] width 65 height 28
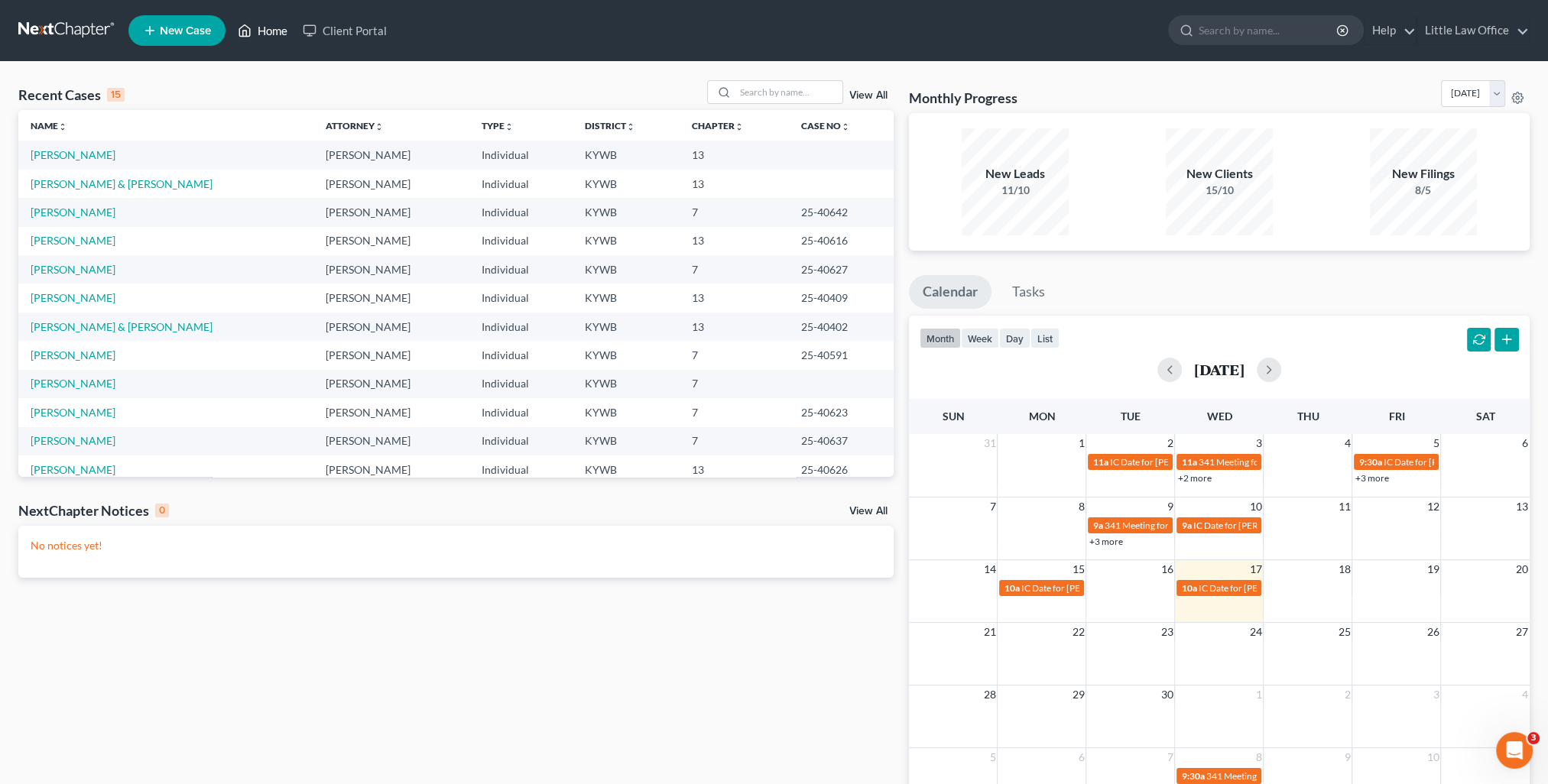
scroll to position [104, 0]
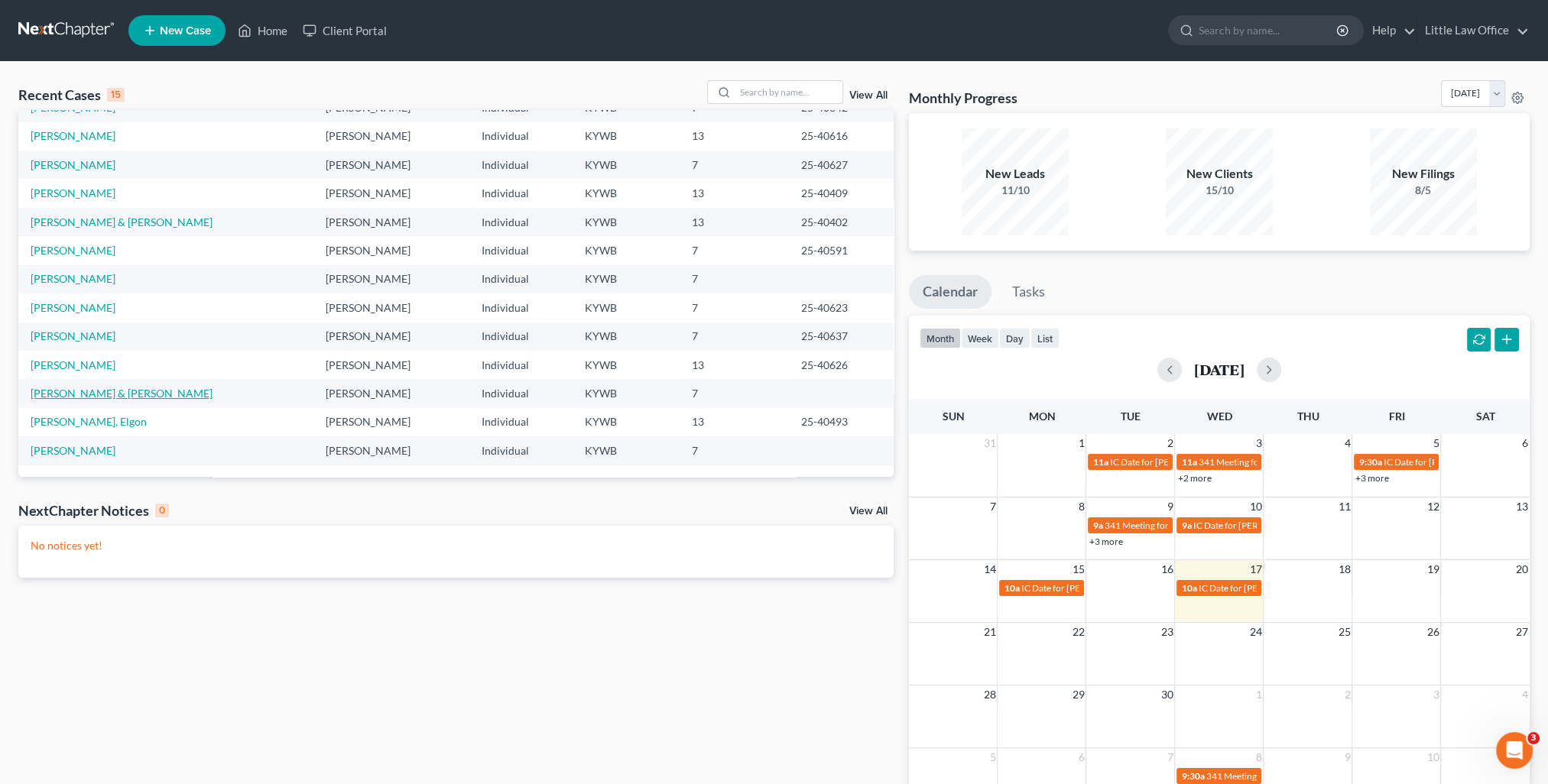
click at [97, 392] on link "[PERSON_NAME] & [PERSON_NAME]" at bounding box center [121, 392] width 182 height 13
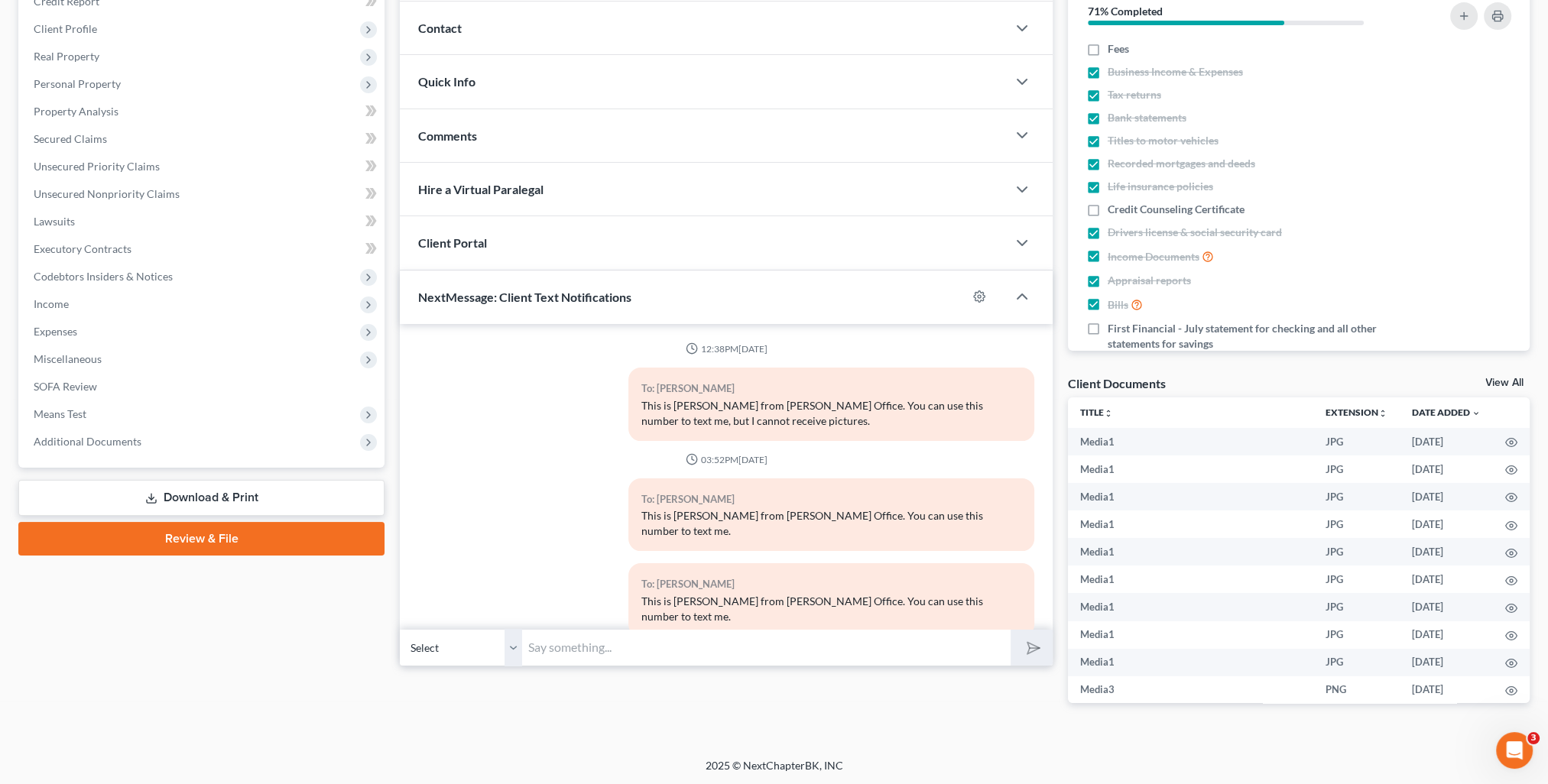
scroll to position [10430, 0]
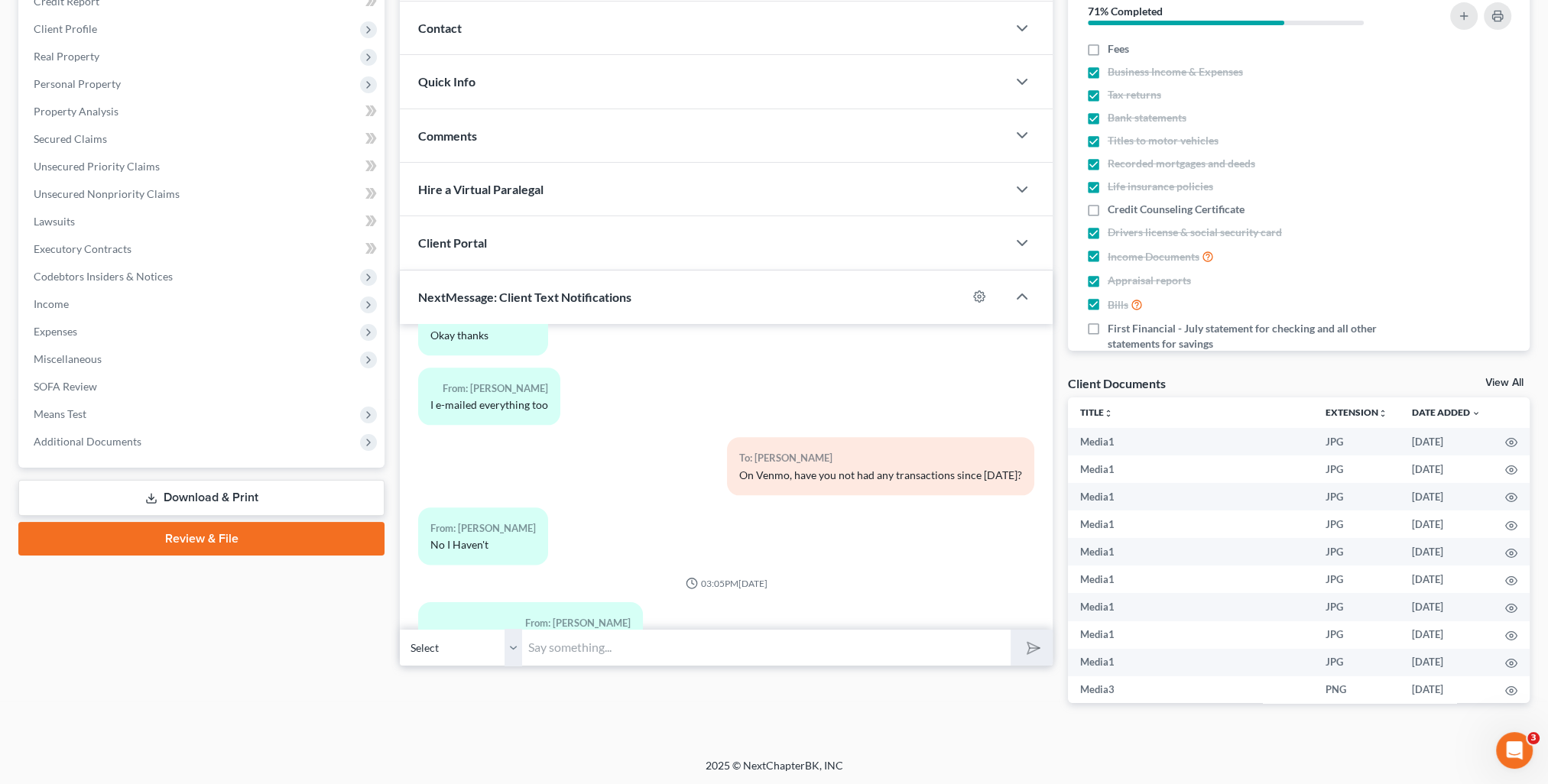
click at [659, 643] on input "text" at bounding box center [767, 647] width 488 height 37
type input "I haven't had a chance to go through everything yet. It's been a crazy day! I'm…"
click at [1011, 630] on button "submit" at bounding box center [1031, 647] width 42 height 36
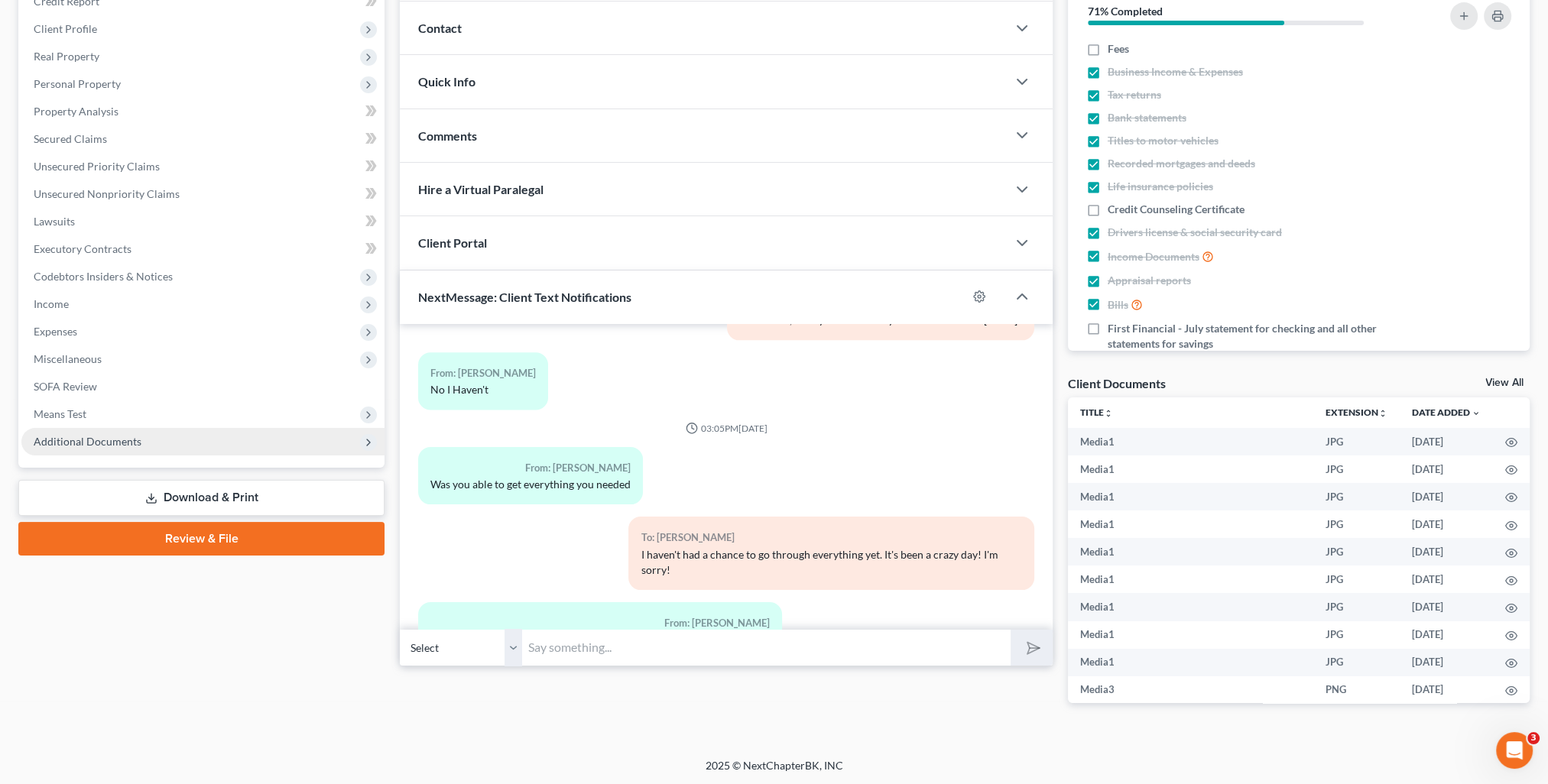
scroll to position [0, 0]
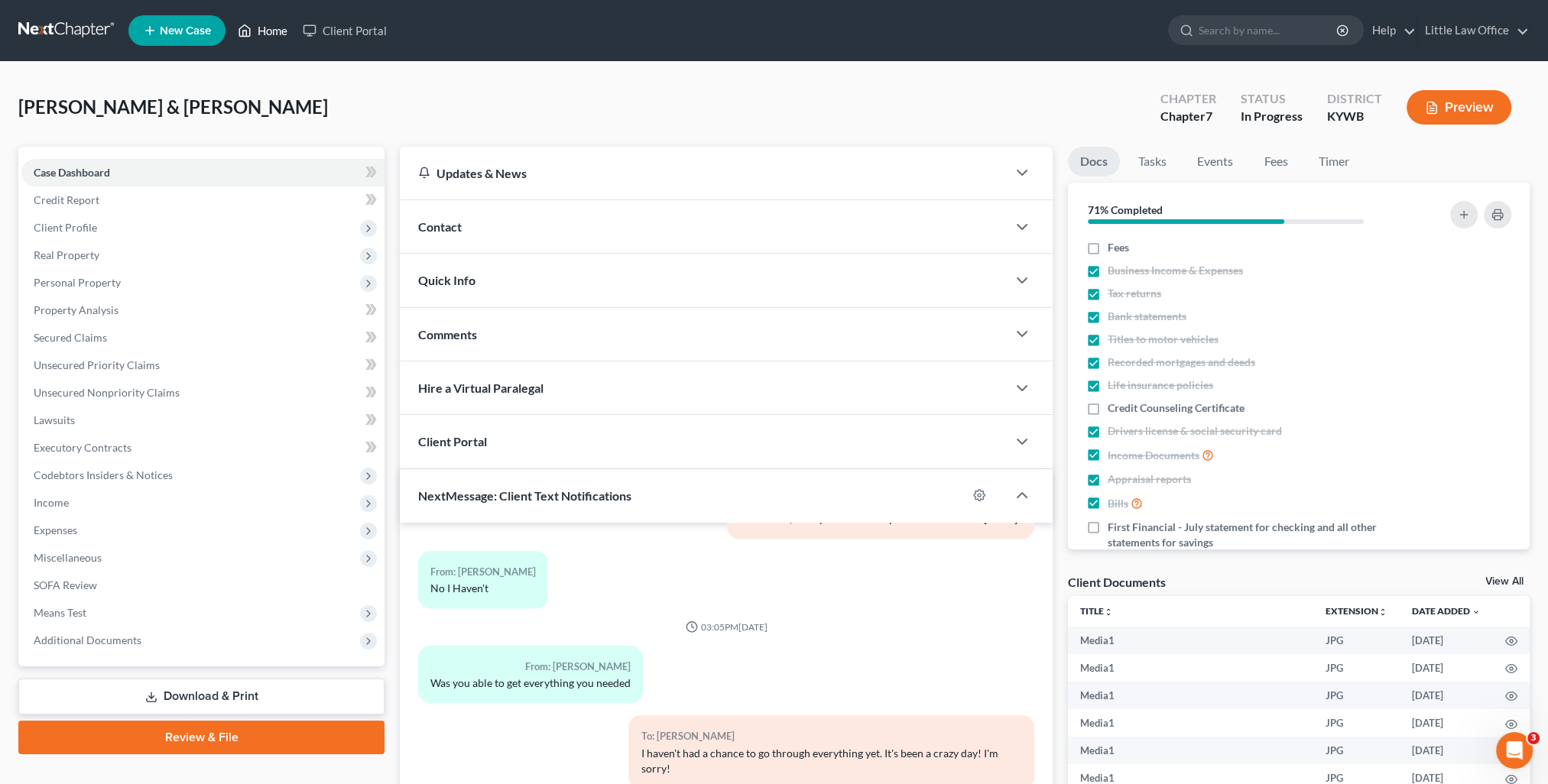
click at [266, 30] on link "Home" at bounding box center [263, 30] width 65 height 28
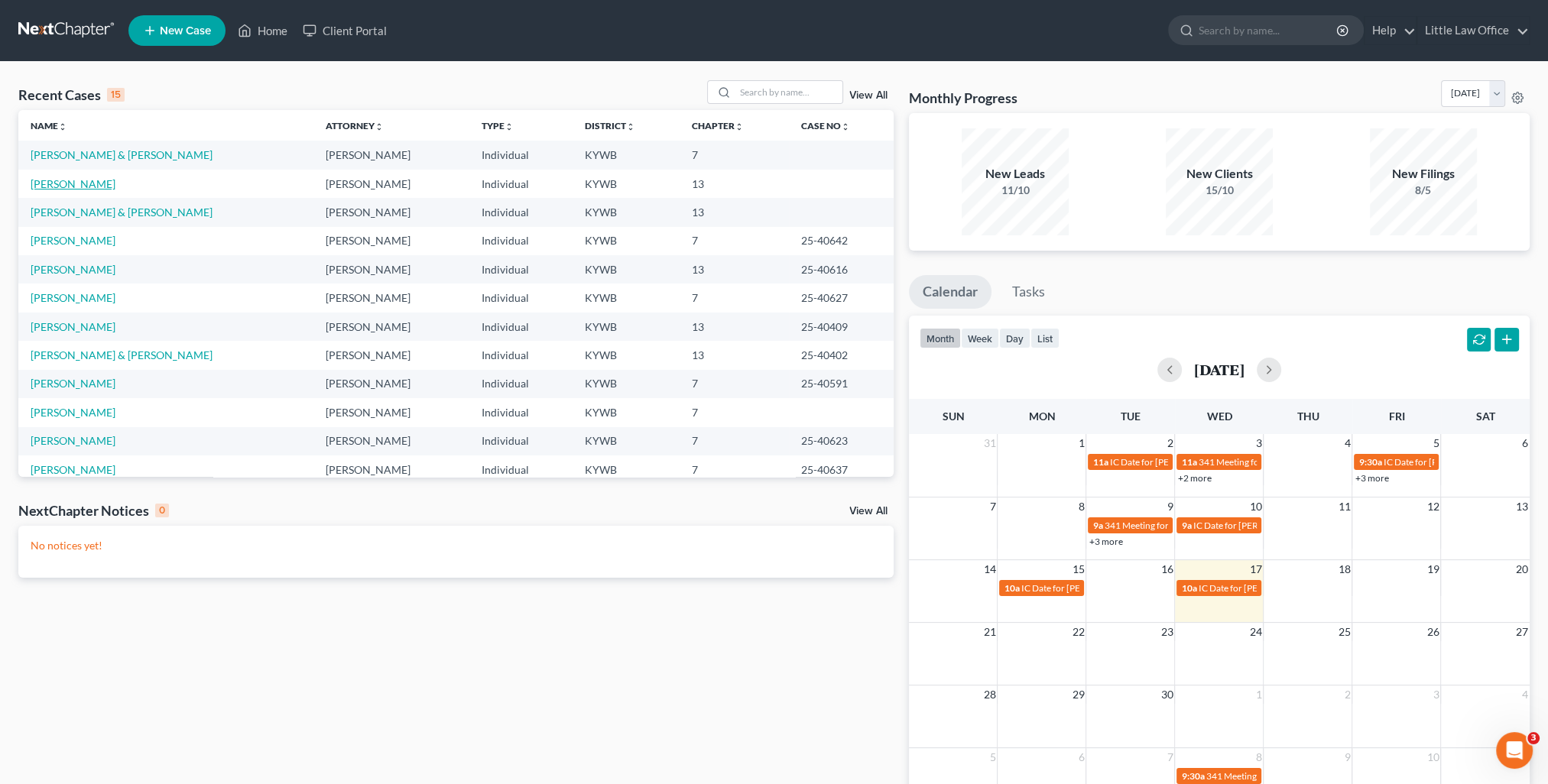
click at [91, 183] on link "[PERSON_NAME]" at bounding box center [73, 183] width 85 height 13
select select "0"
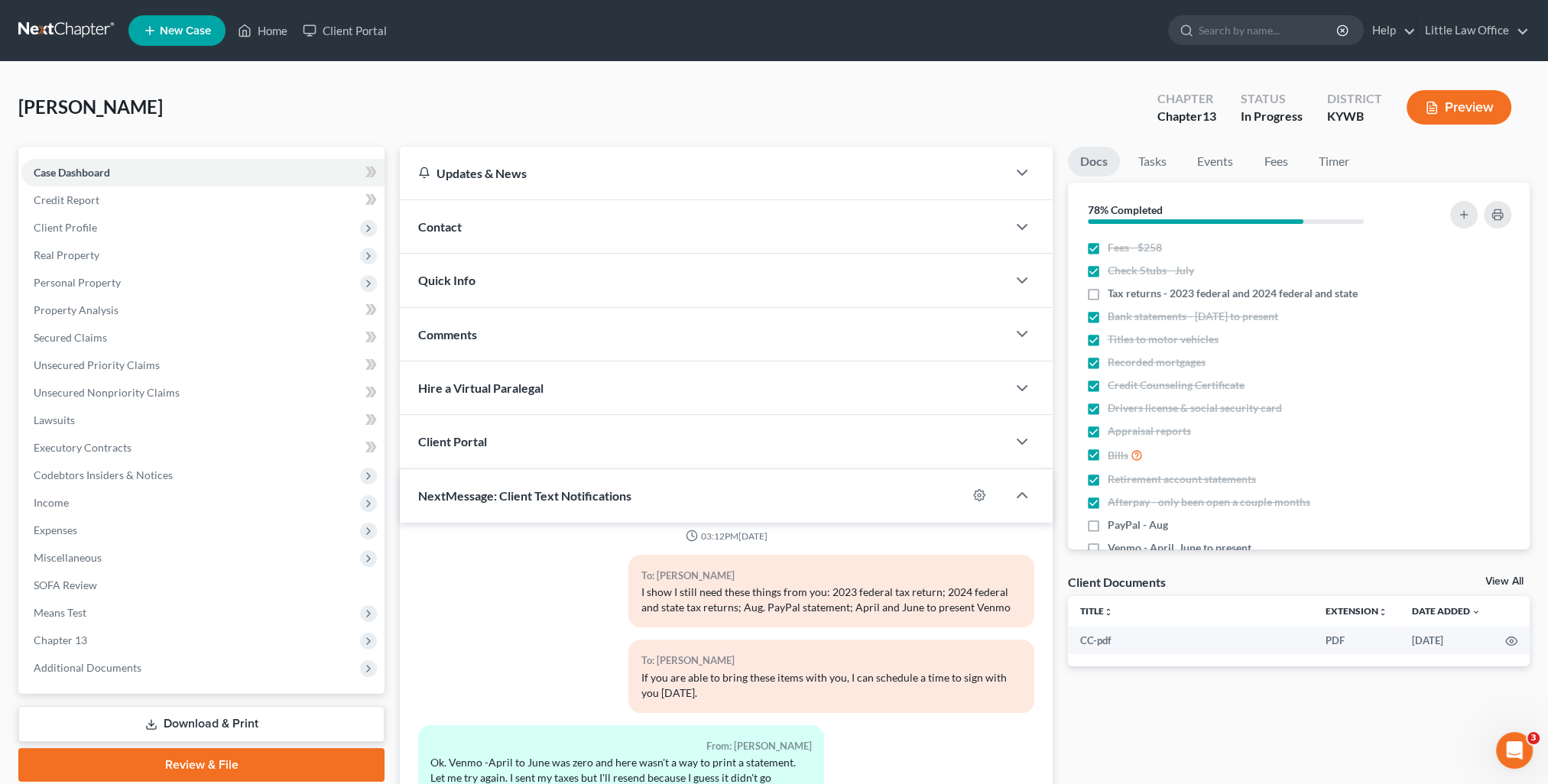
scroll to position [137, 0]
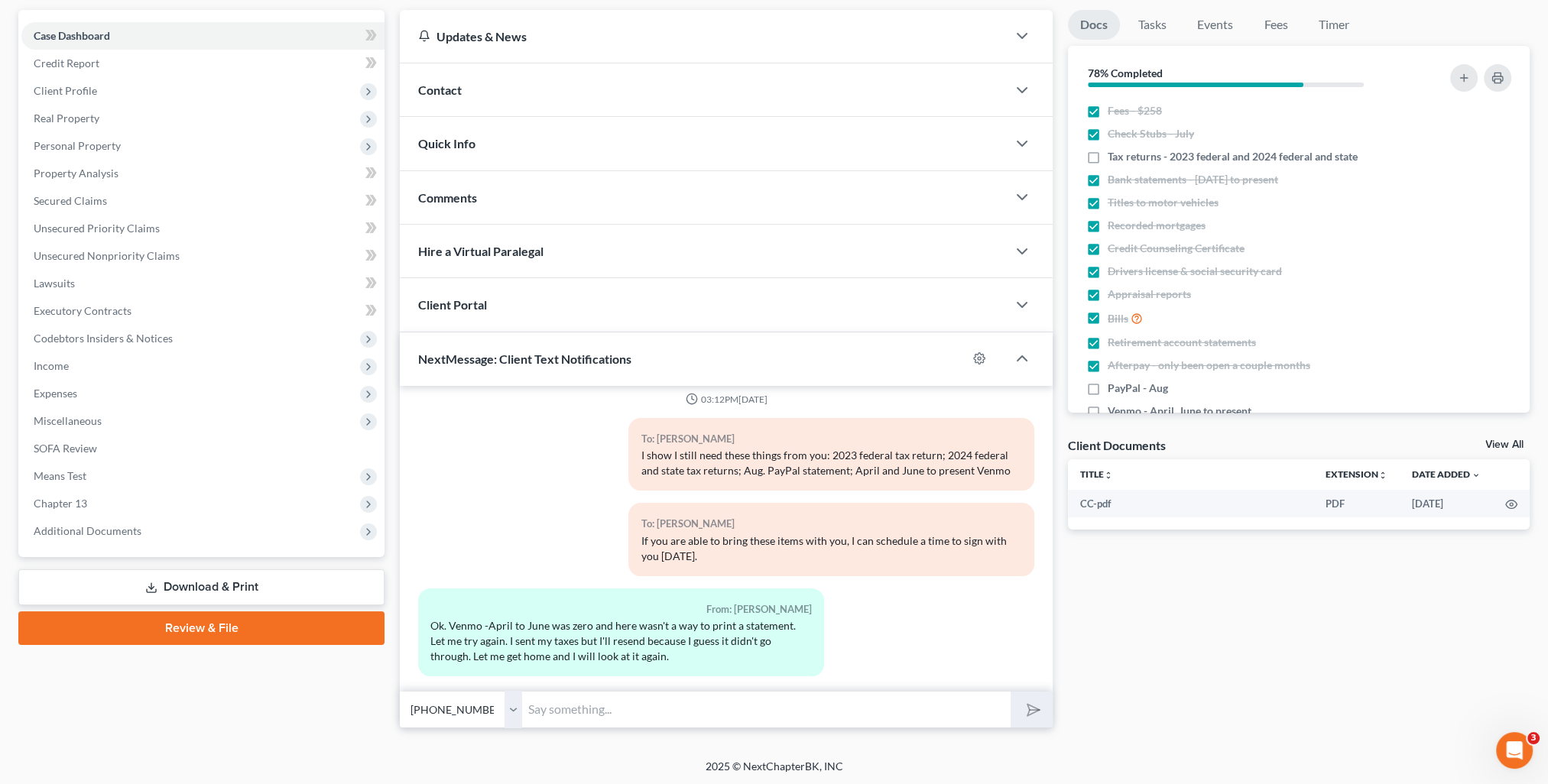
click at [635, 731] on div "Petition Navigation Case Dashboard Payments Invoices Payments Payments Credit R…" at bounding box center [774, 375] width 1512 height 731
click at [624, 719] on input "text" at bounding box center [767, 709] width 488 height 37
type input "No worries on the Venmo then! I have received your 2024 taxes, but they were in…"
click at [1011, 692] on button "submit" at bounding box center [1031, 709] width 42 height 36
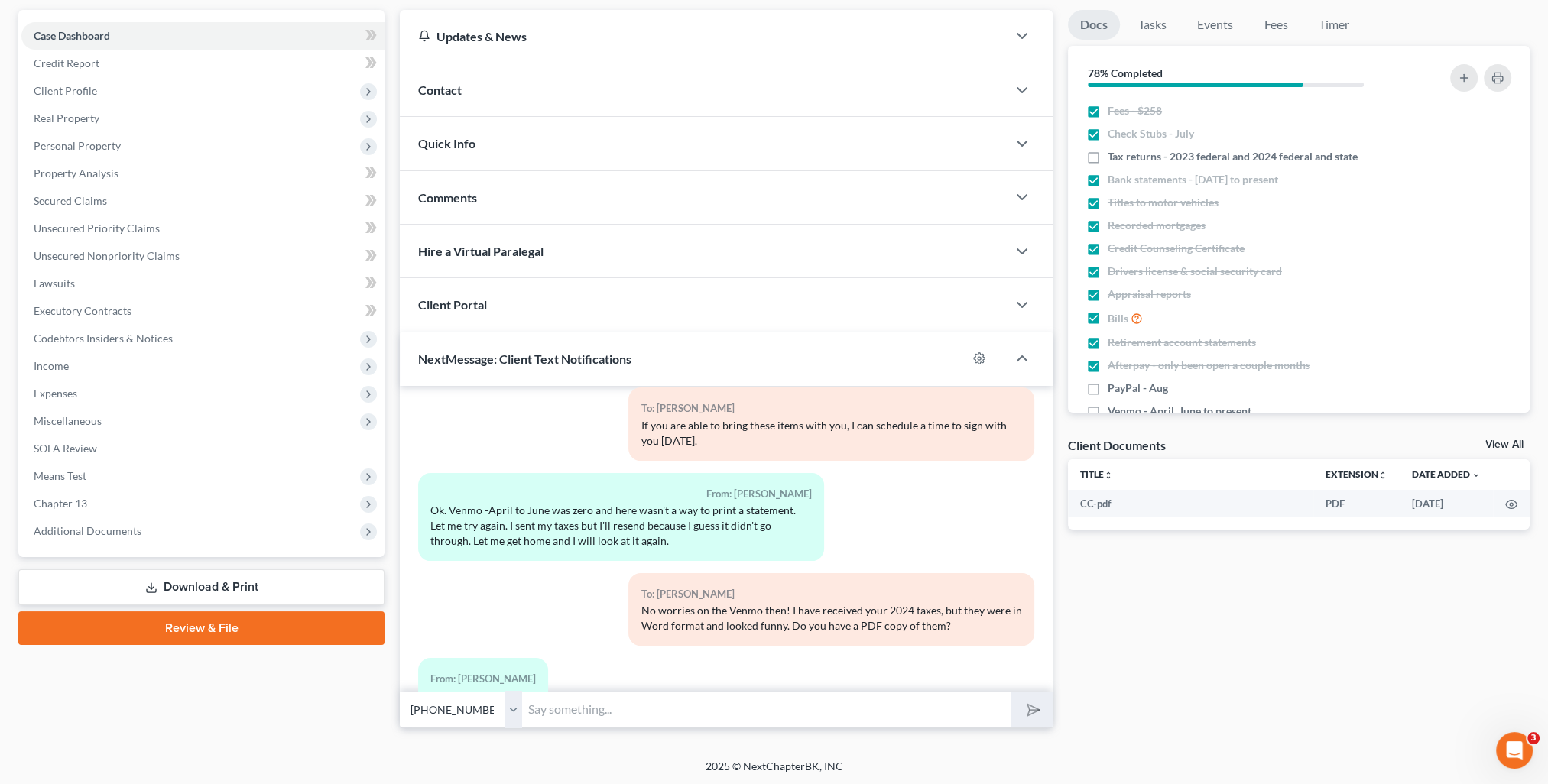
scroll to position [841, 0]
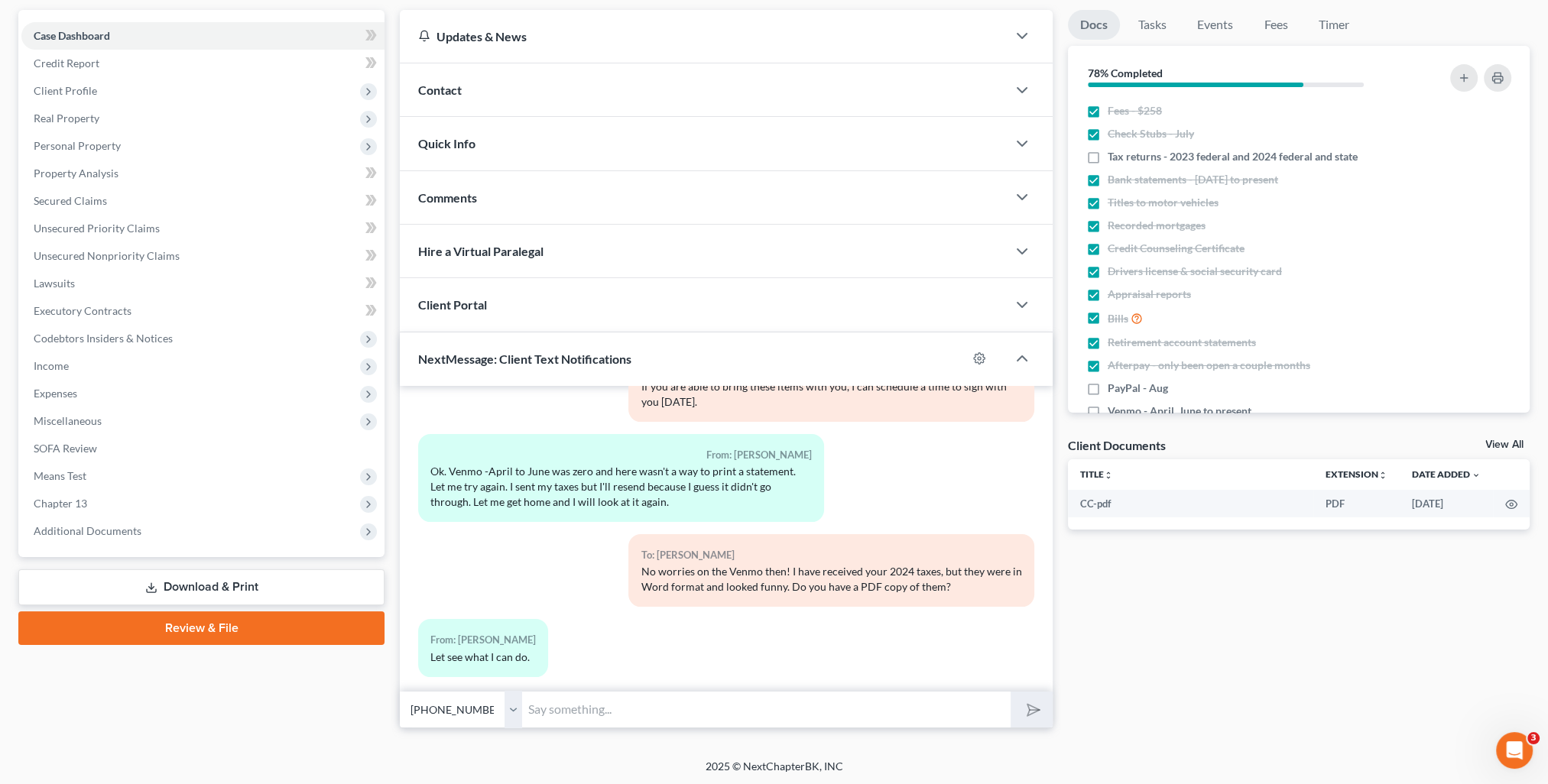
click at [655, 700] on input "text" at bounding box center [767, 709] width 488 height 37
click at [989, 708] on input "Thank you! If they are on your phone, I can try to help you when you come in to…" at bounding box center [767, 709] width 488 height 37
type input "Thank you! If they are on your phone, I can try to help you when you come in to…"
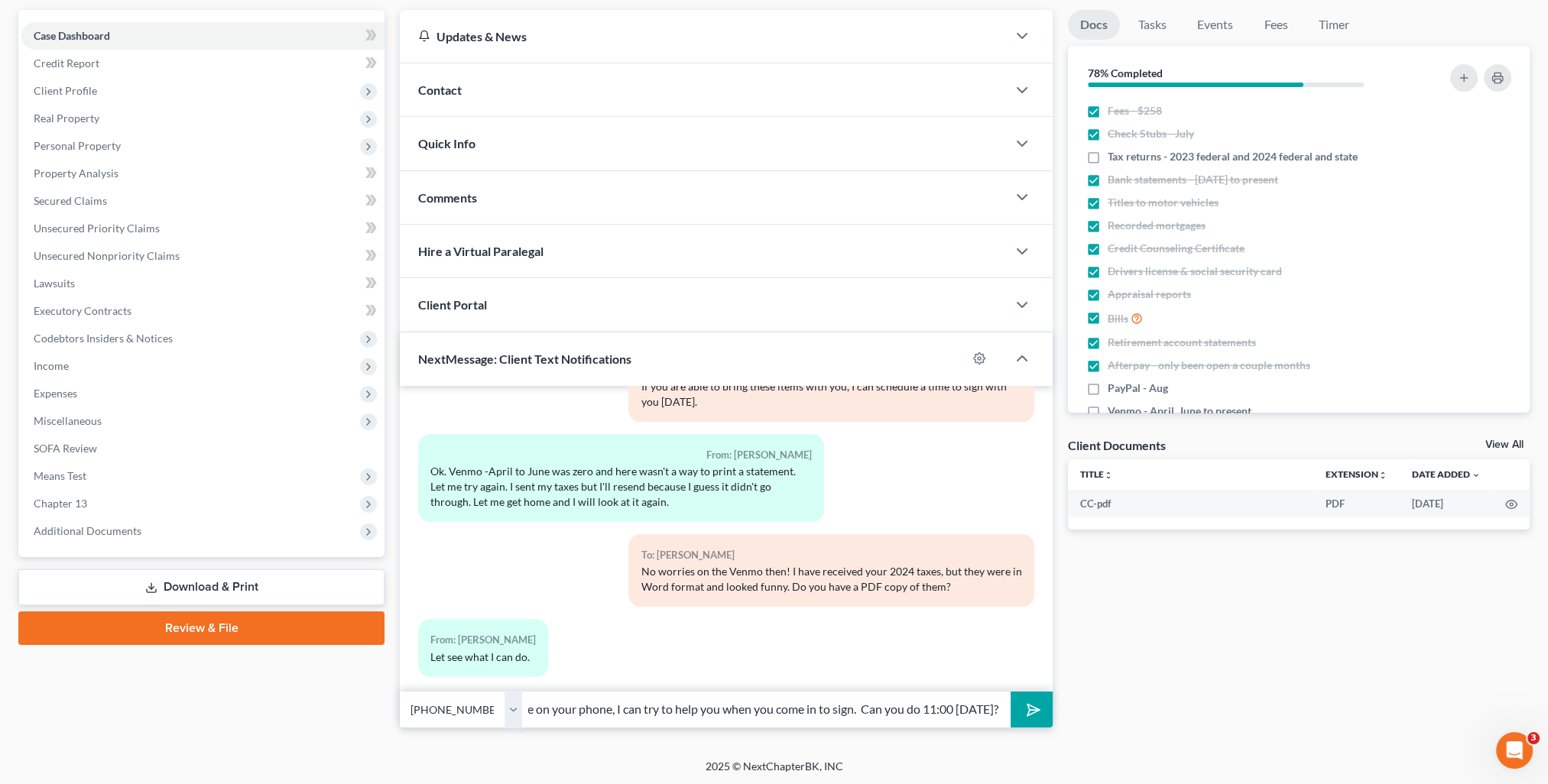
click at [1033, 711] on polygon "submit" at bounding box center [1030, 709] width 19 height 19
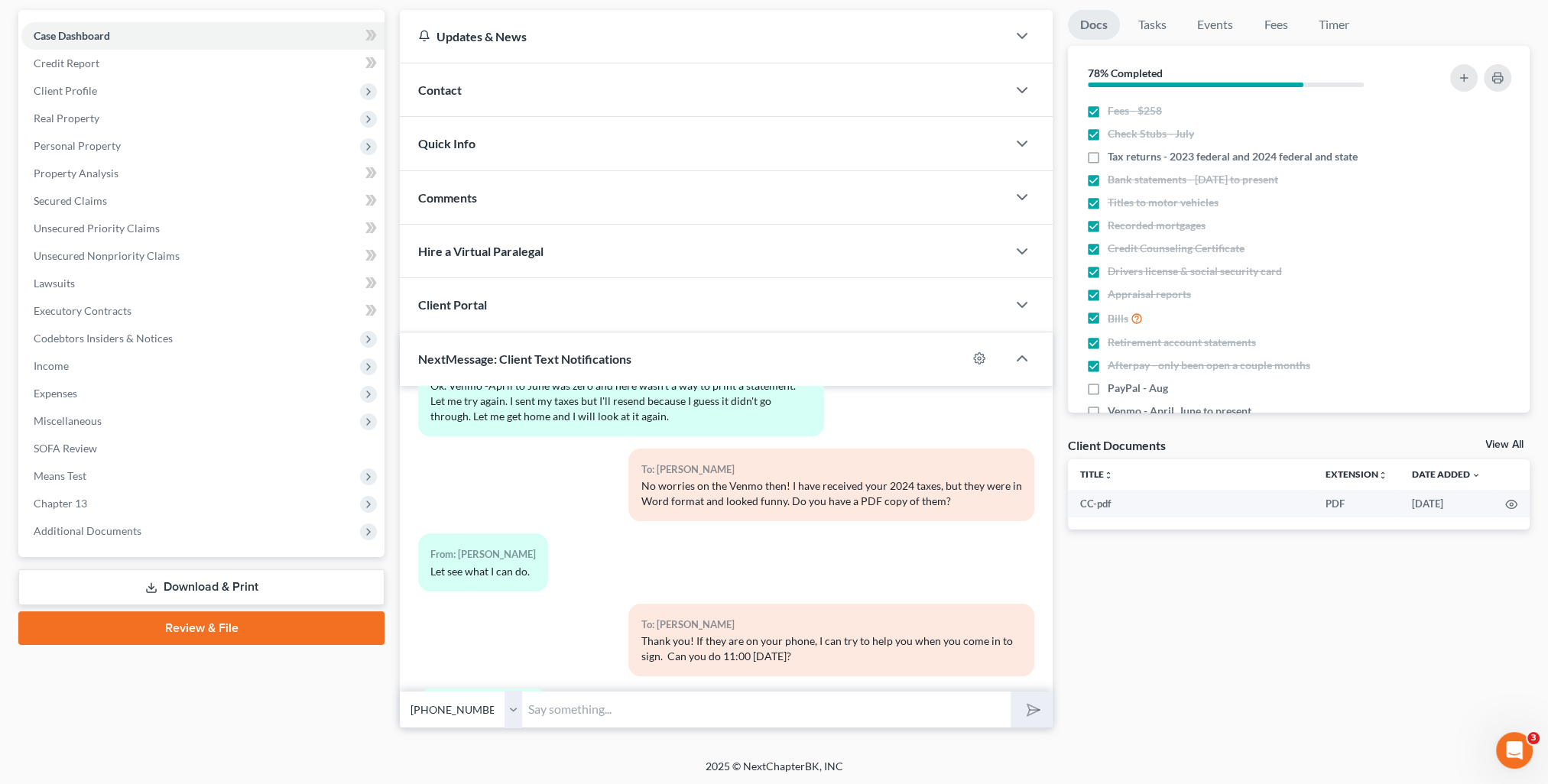
scroll to position [996, 0]
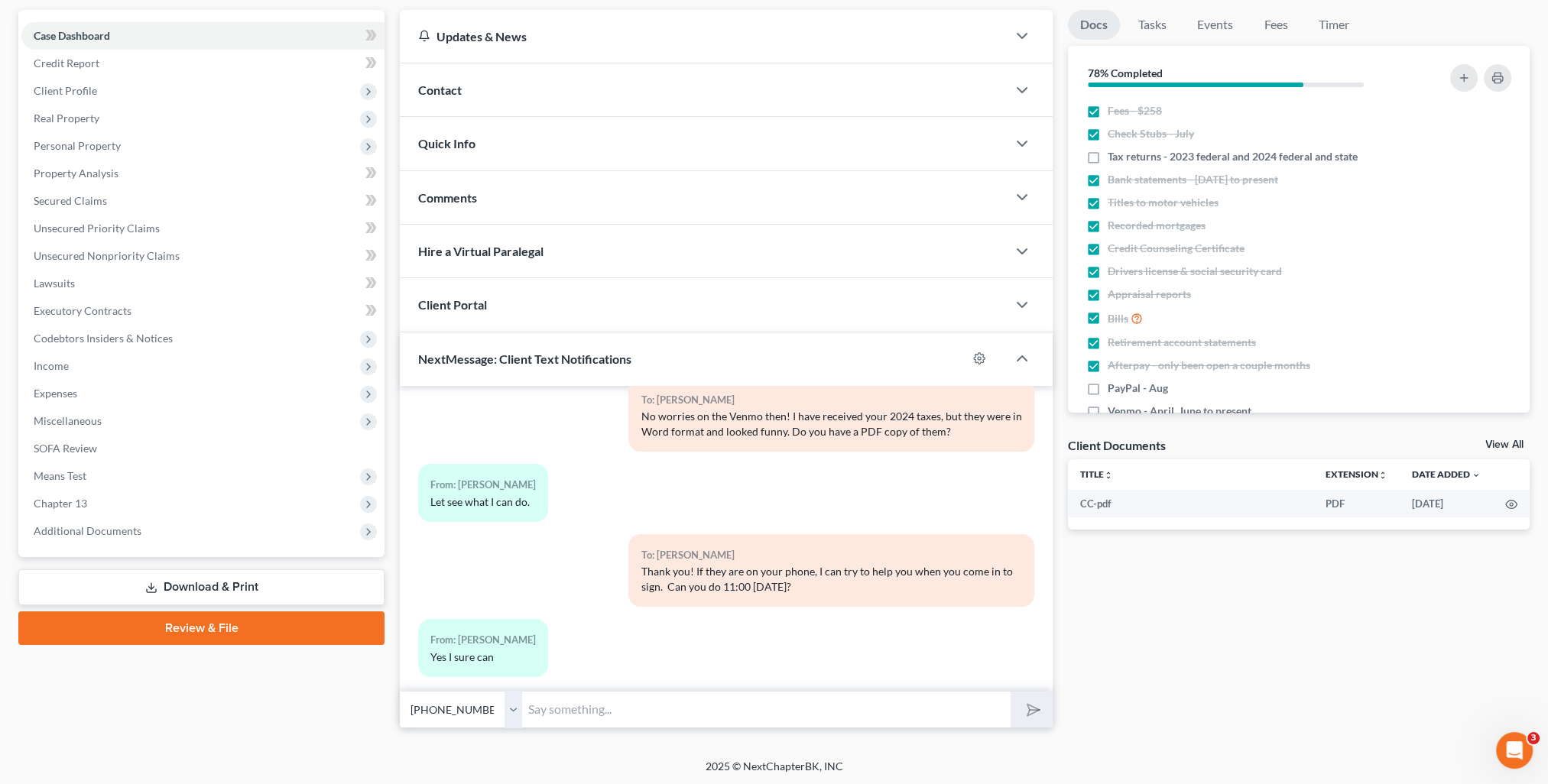
click at [898, 720] on input "text" at bounding box center [767, 709] width 488 height 37
type input "Perfect! See you [DATE]!"
click at [1011, 692] on button "submit" at bounding box center [1031, 709] width 42 height 36
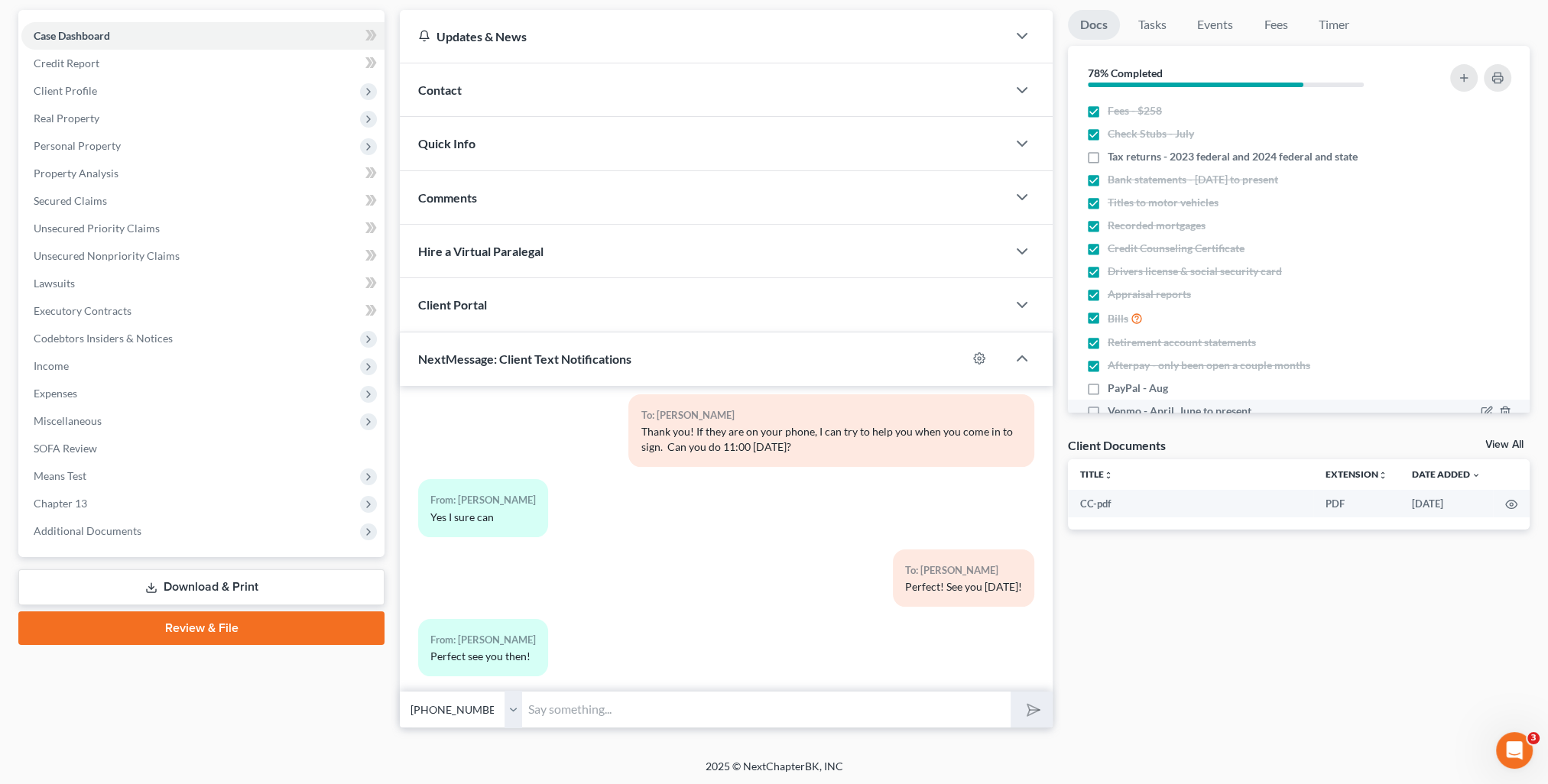
scroll to position [0, 0]
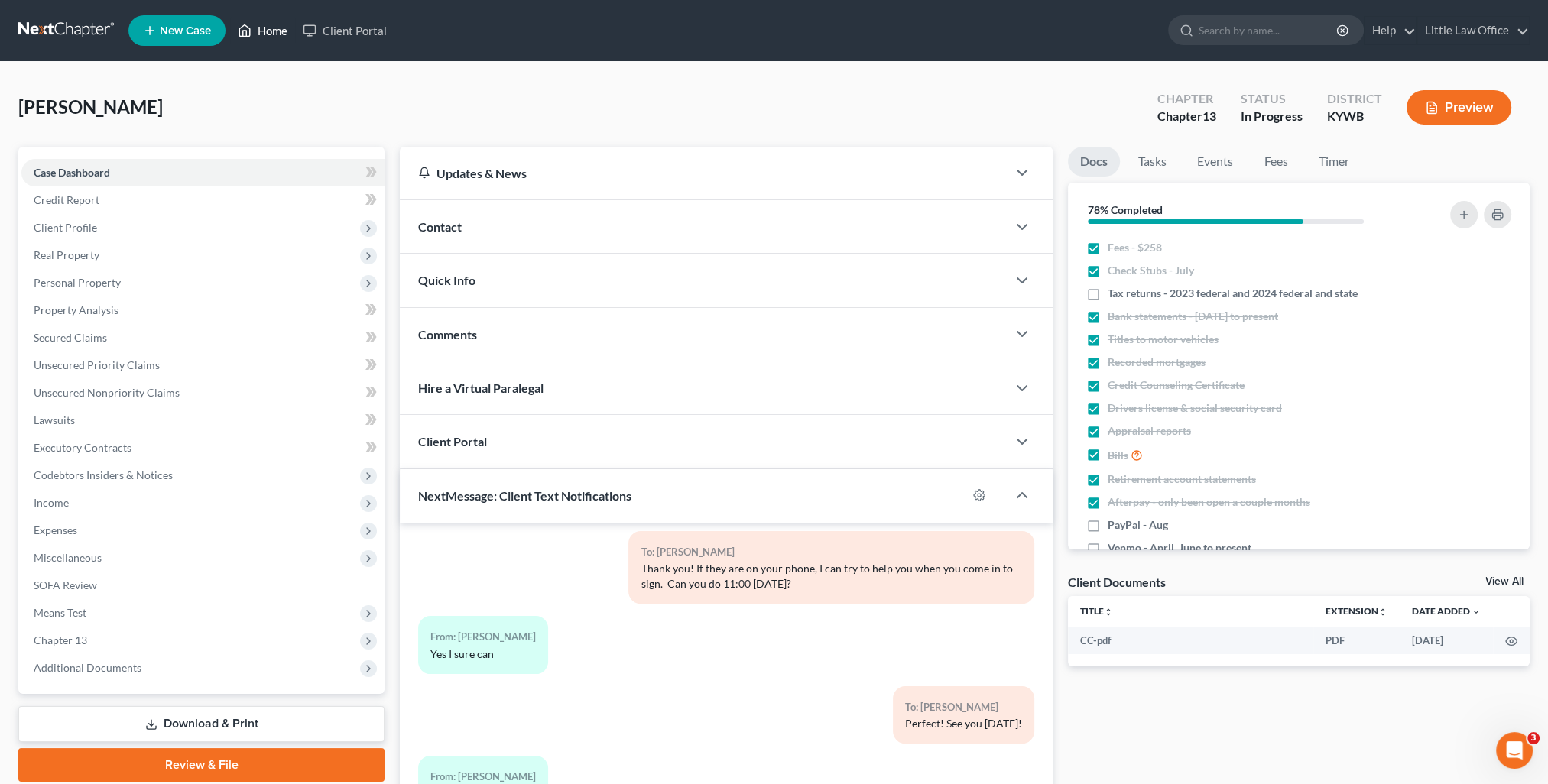
click at [274, 40] on link "Home" at bounding box center [263, 30] width 65 height 28
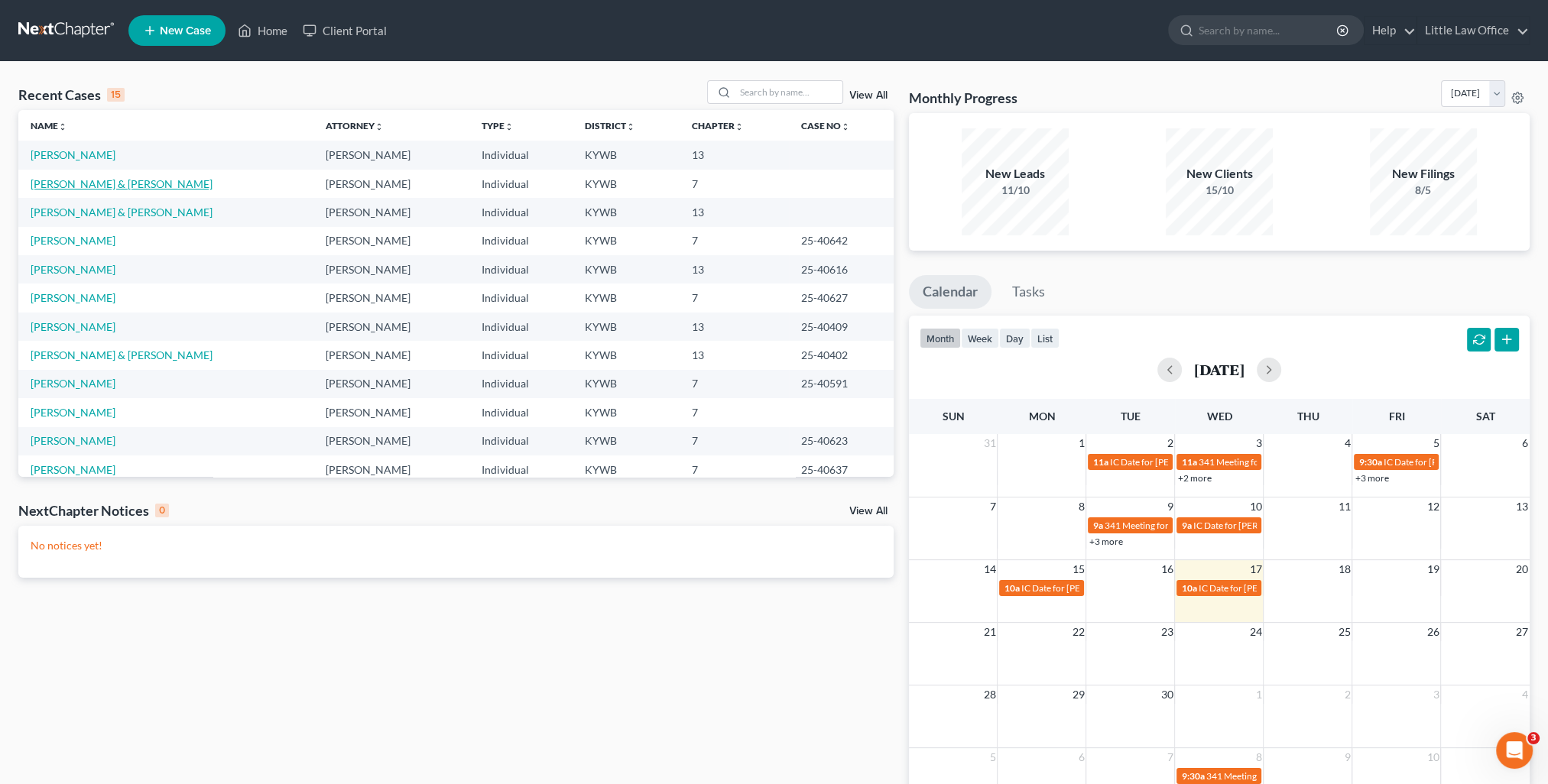
click at [94, 186] on link "[PERSON_NAME] & [PERSON_NAME]" at bounding box center [121, 183] width 182 height 13
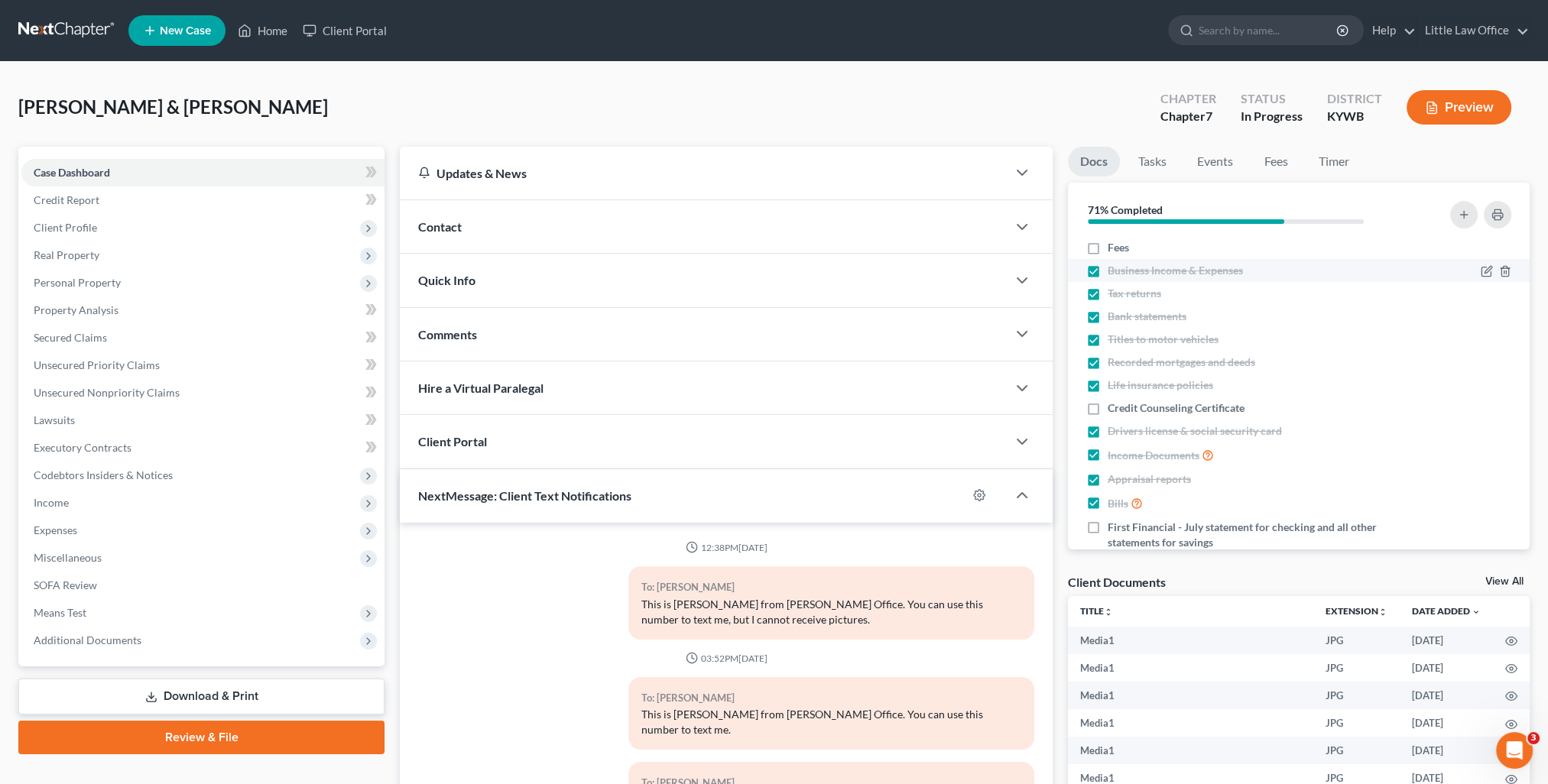
scroll to position [10585, 0]
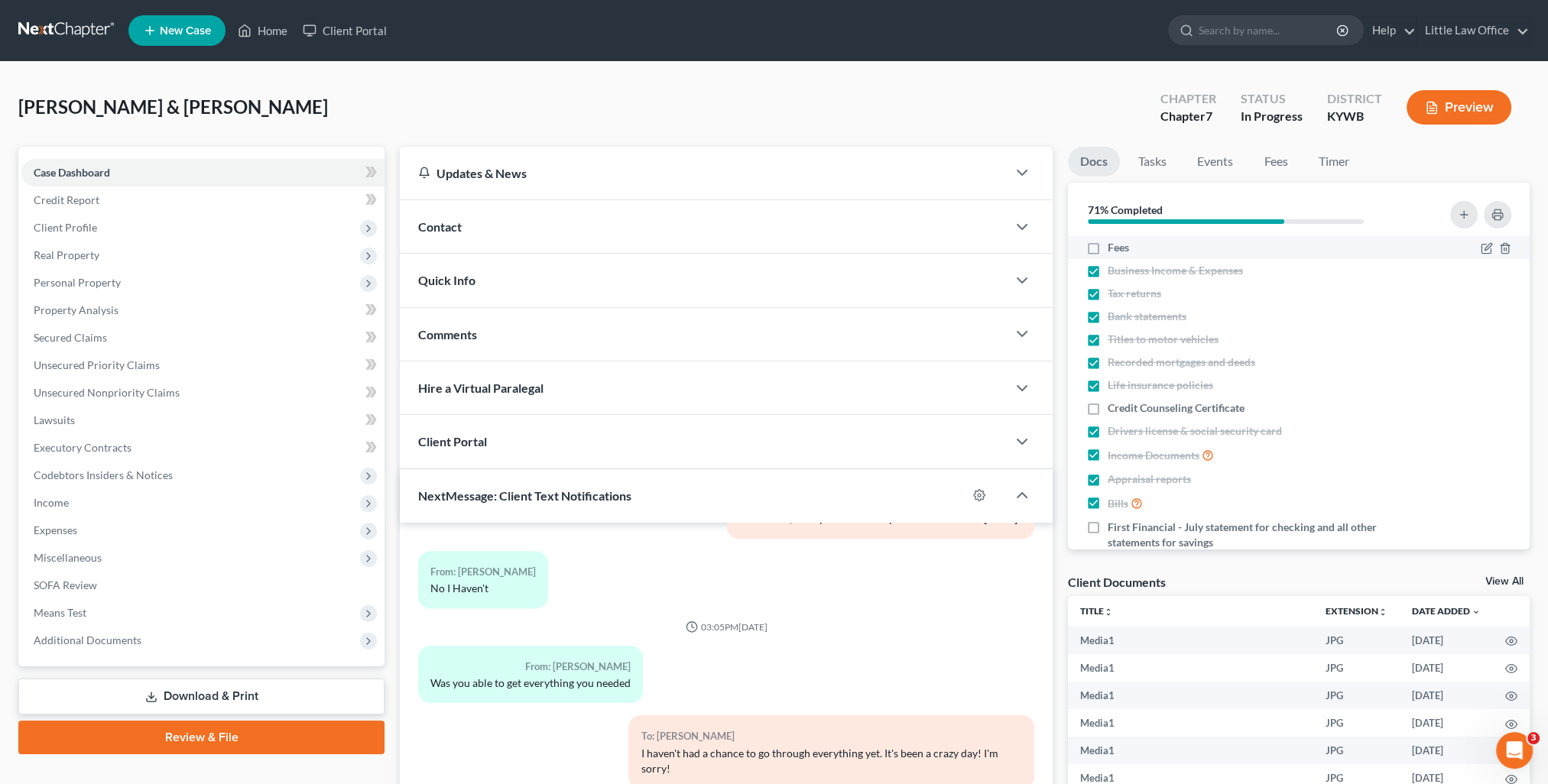
click at [1108, 249] on label "Fees" at bounding box center [1119, 248] width 22 height 16
click at [1114, 249] on input "Fees" at bounding box center [1119, 245] width 10 height 10
checkbox input "true"
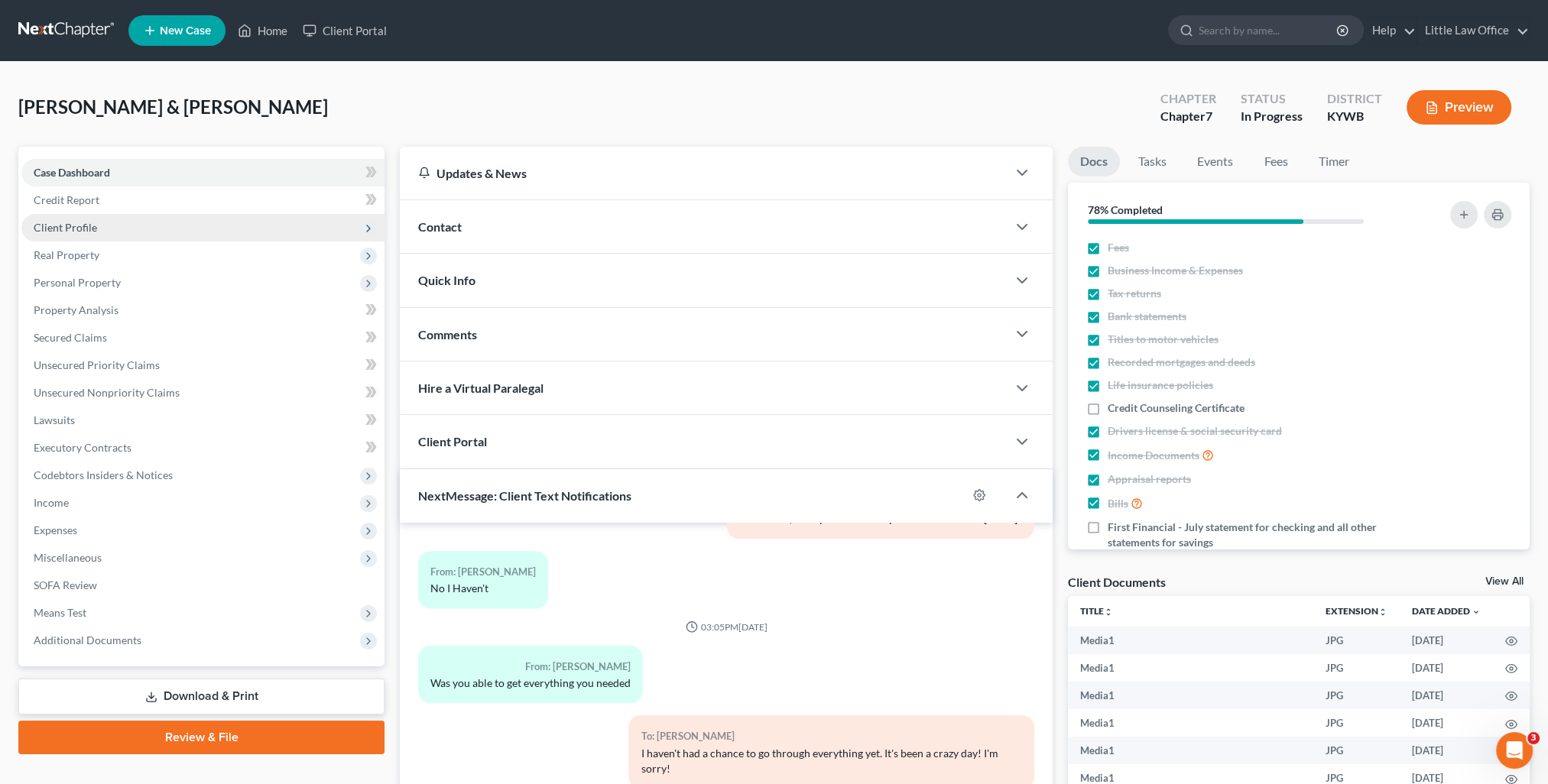
click at [132, 231] on span "Client Profile" at bounding box center [203, 228] width 363 height 28
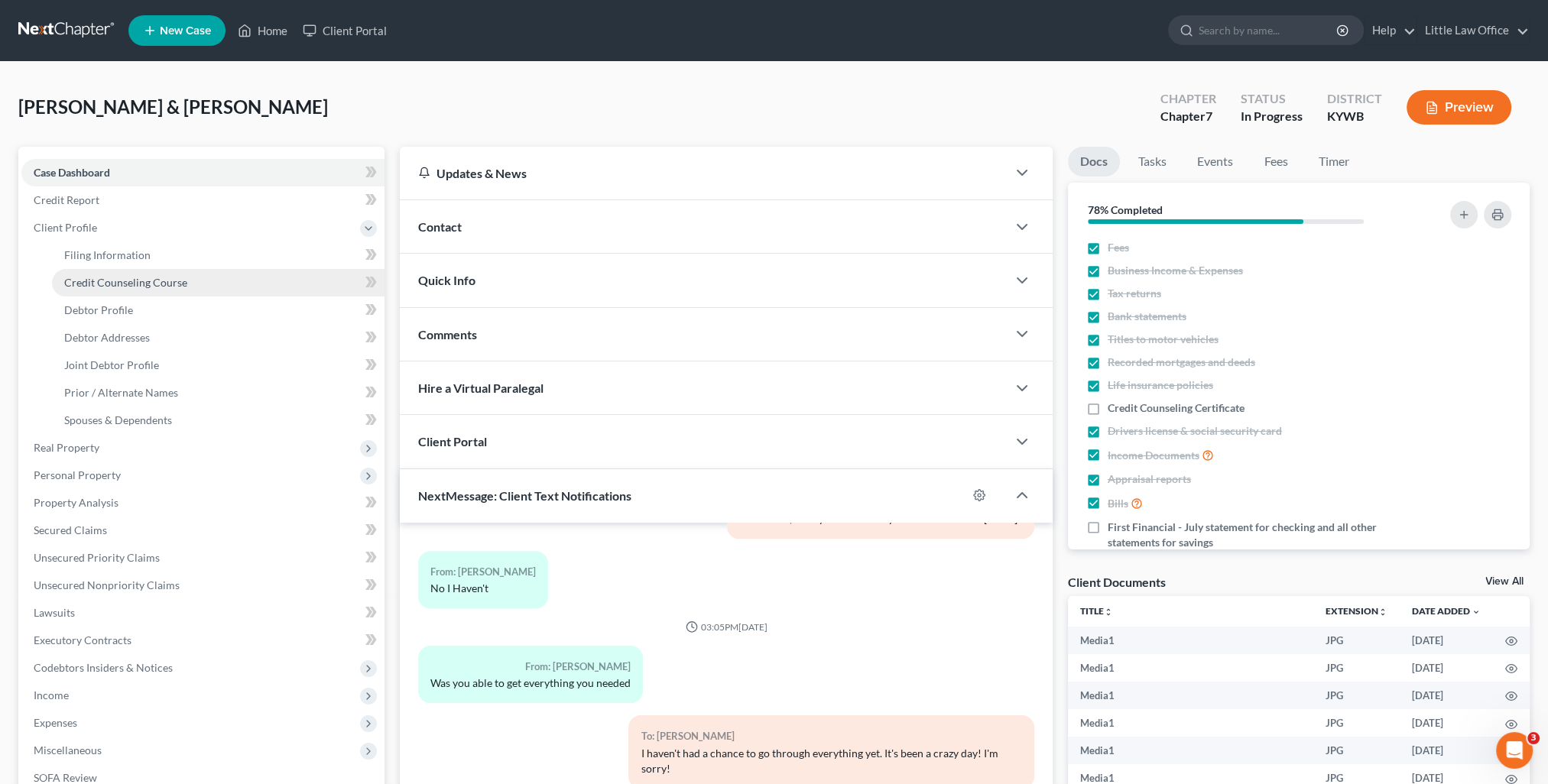
click at [141, 282] on span "Credit Counseling Course" at bounding box center [125, 281] width 123 height 13
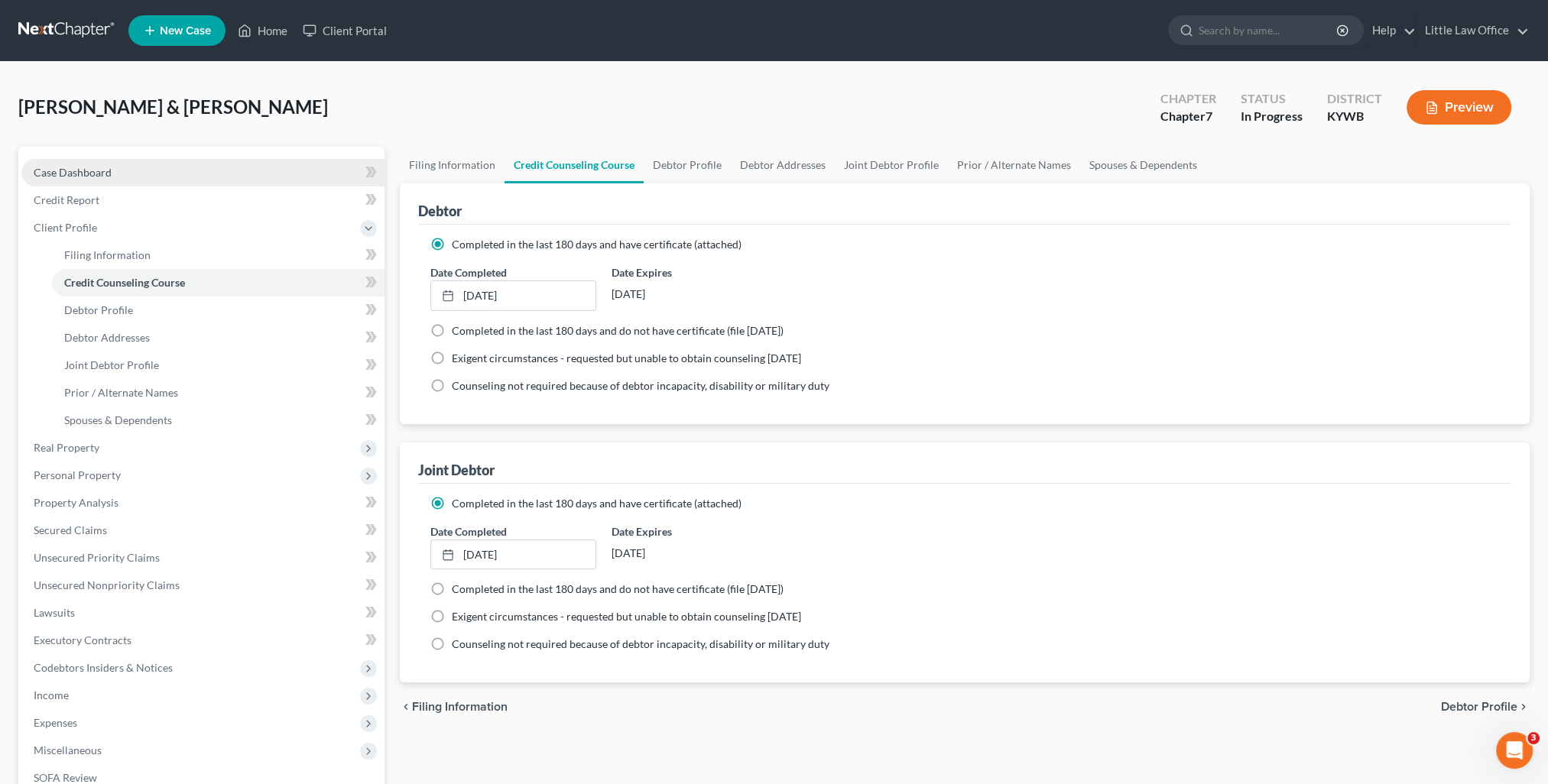
click at [69, 173] on span "Case Dashboard" at bounding box center [72, 172] width 78 height 13
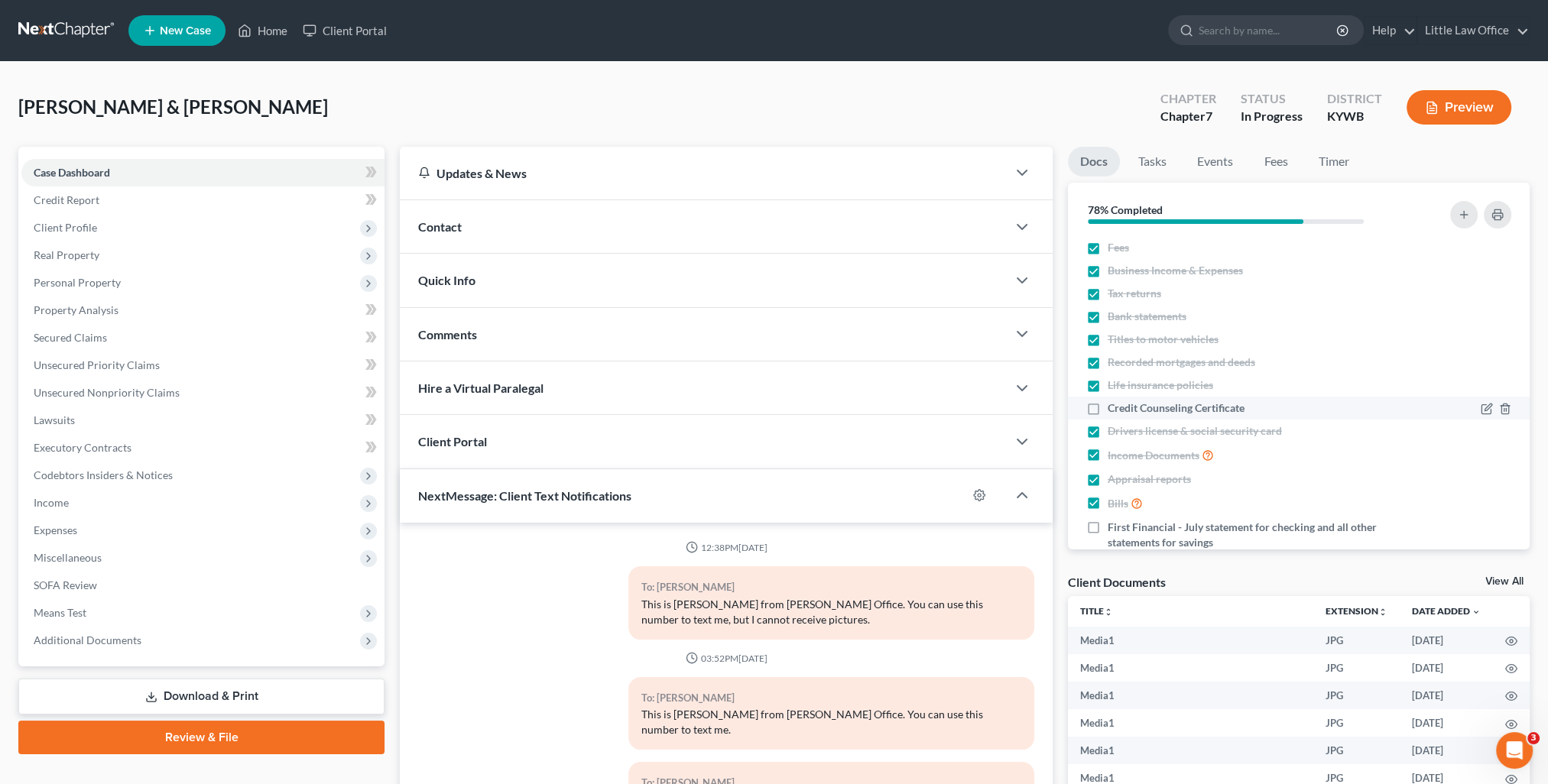
scroll to position [10585, 0]
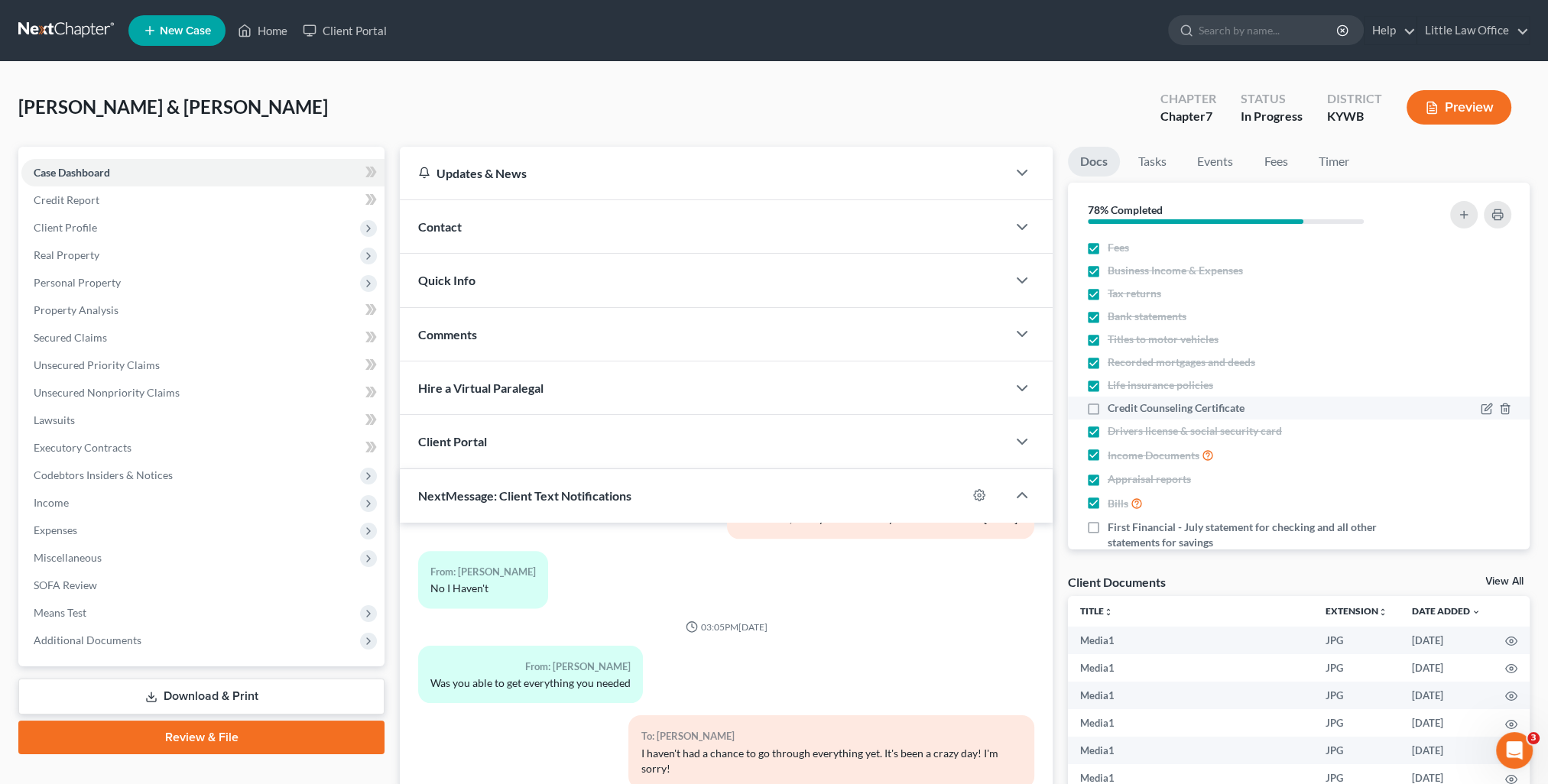
click at [1108, 403] on label "Credit Counseling Certificate" at bounding box center [1176, 408] width 137 height 16
click at [1114, 403] on input "Credit Counseling Certificate" at bounding box center [1119, 405] width 10 height 10
checkbox input "true"
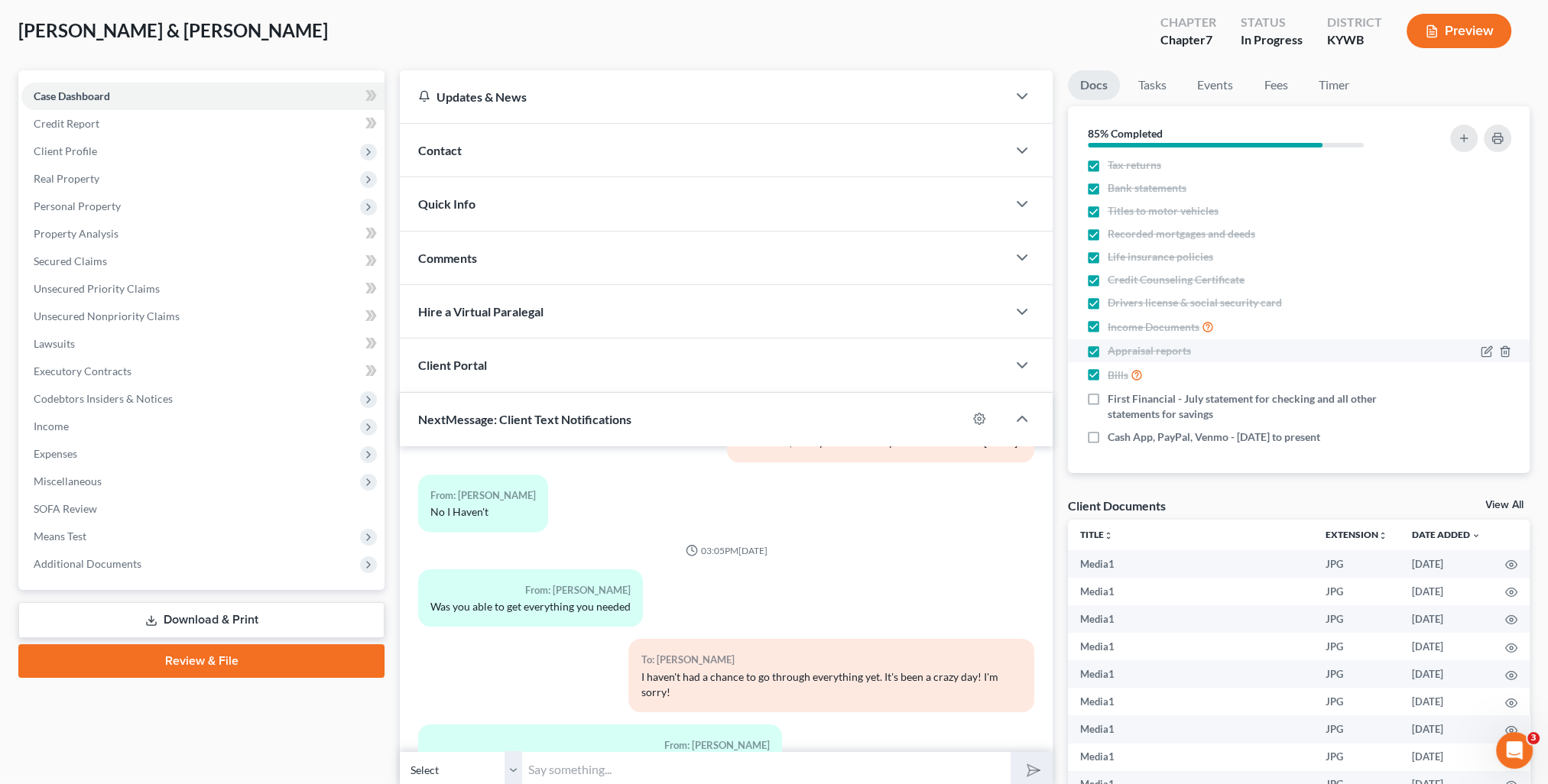
scroll to position [152, 0]
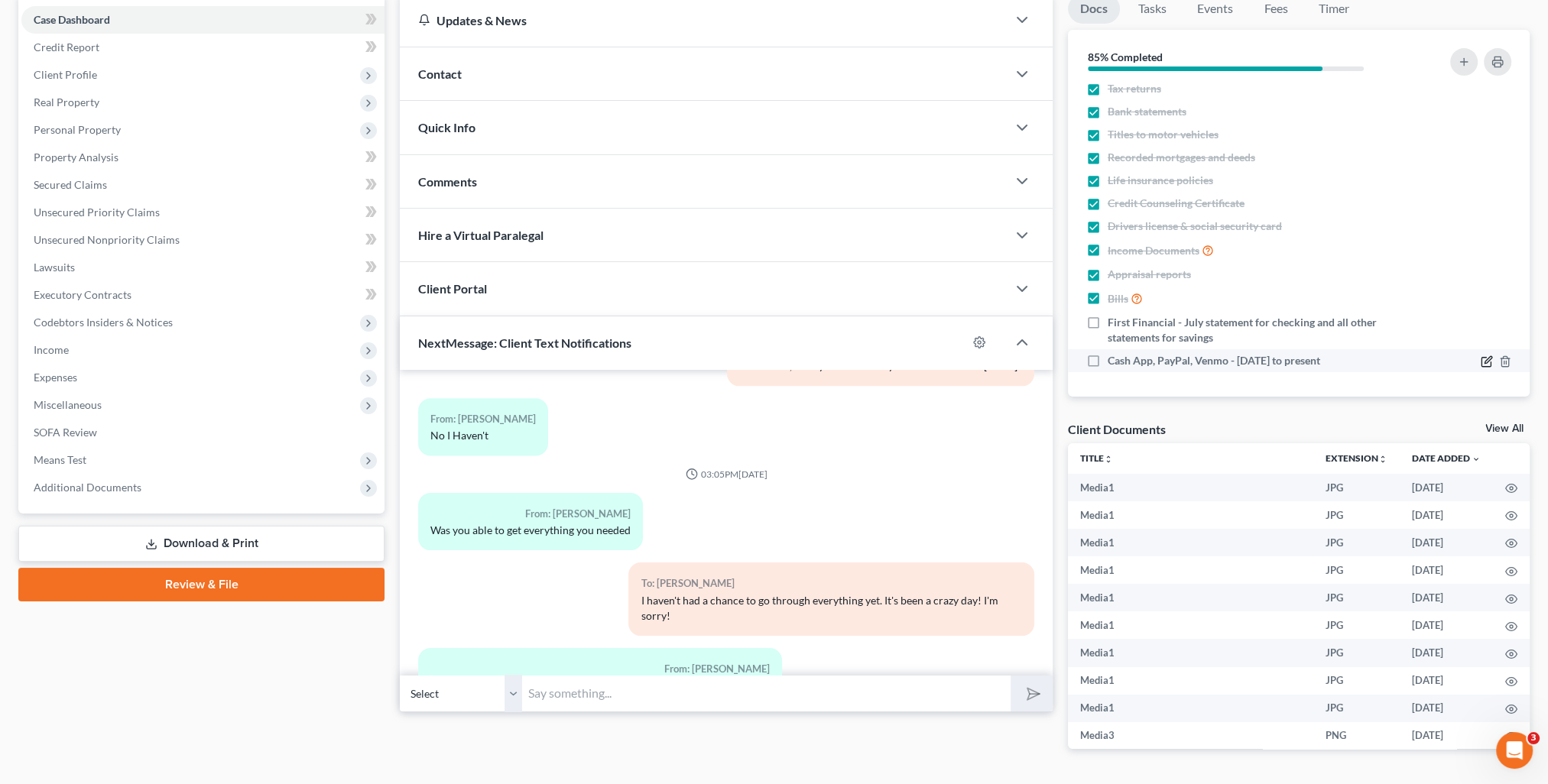
click at [1481, 362] on icon "button" at bounding box center [1487, 361] width 12 height 12
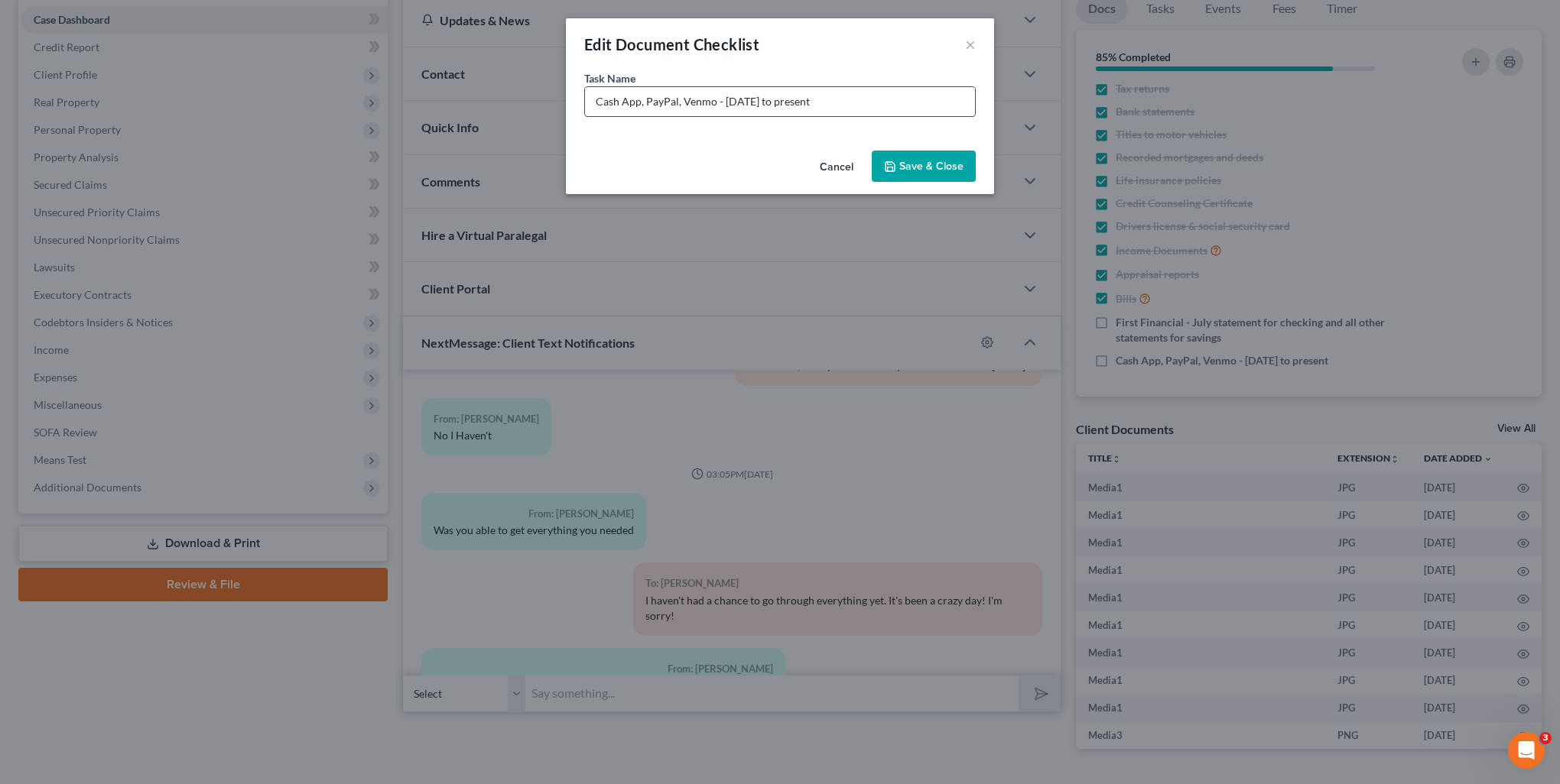
drag, startPoint x: 646, startPoint y: 102, endPoint x: 680, endPoint y: 103, distance: 34.0
click at [680, 103] on input "Cash App, PayPal, Venmo - [DATE] to present" at bounding box center [780, 102] width 390 height 30
type input "Cash App, Venmo - [DATE] to present"
click at [900, 160] on button "Save & Close" at bounding box center [924, 166] width 104 height 32
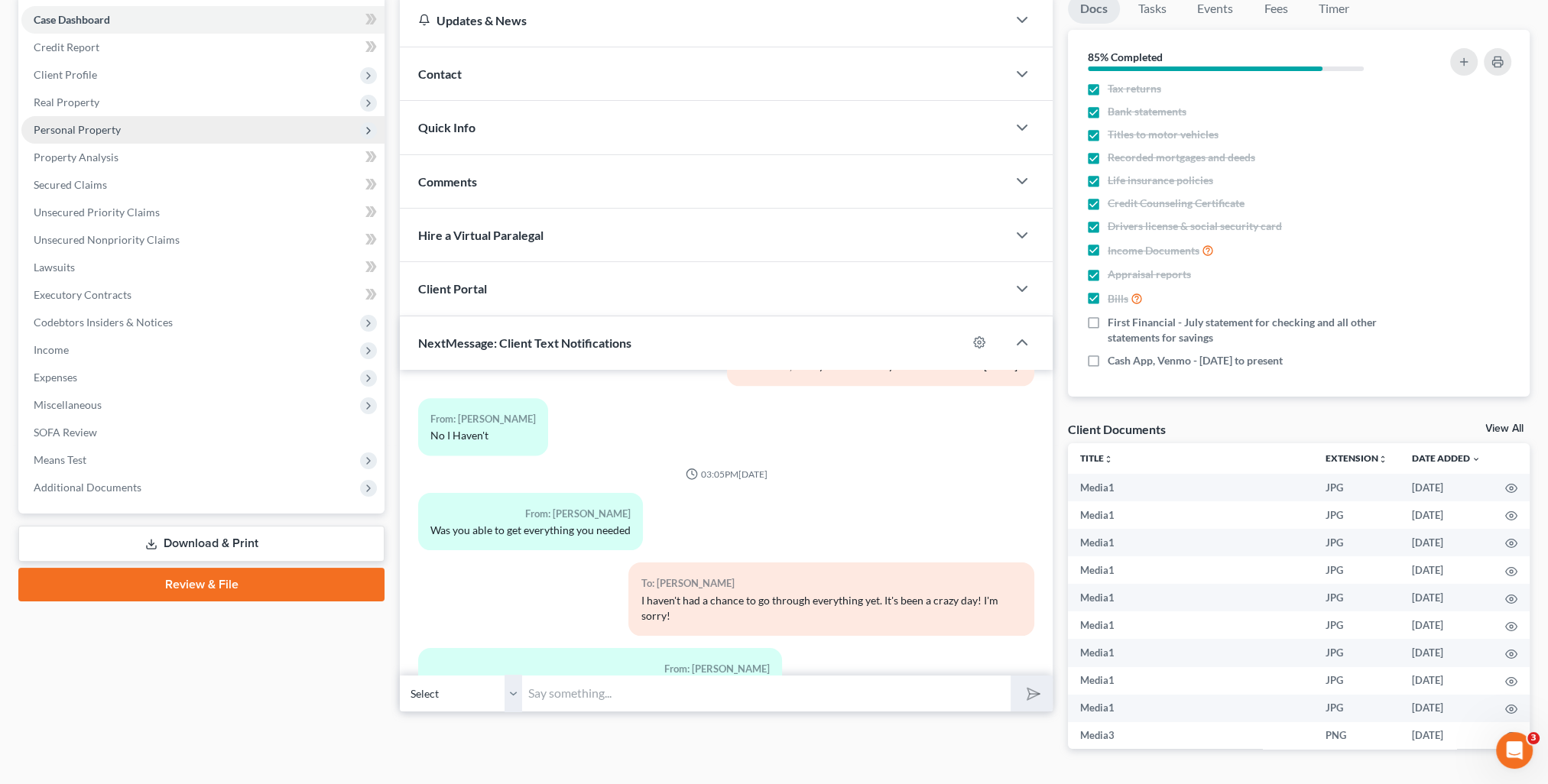
click at [97, 133] on span "Personal Property" at bounding box center [77, 129] width 88 height 13
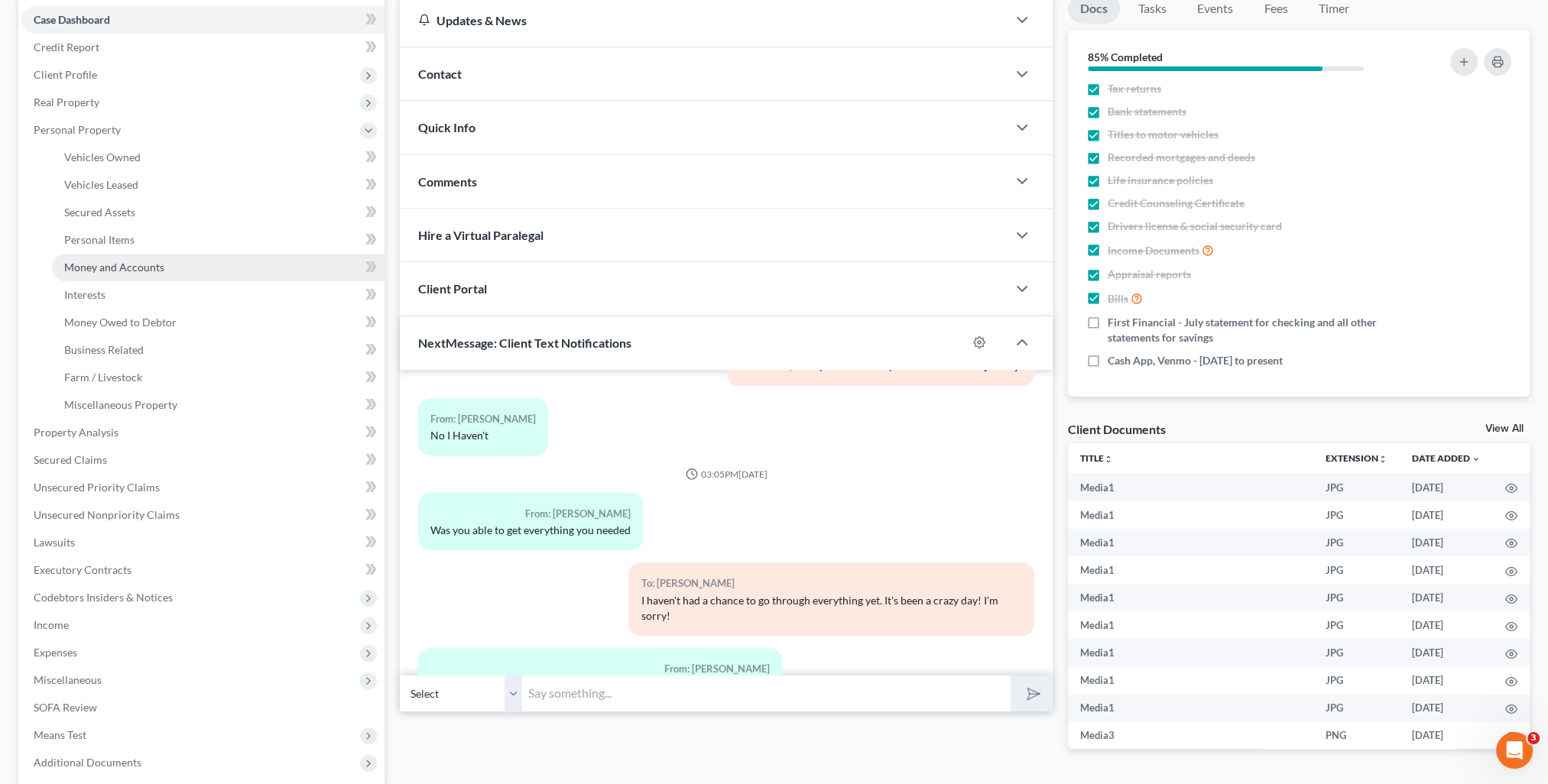
click at [115, 262] on span "Money and Accounts" at bounding box center [114, 267] width 100 height 13
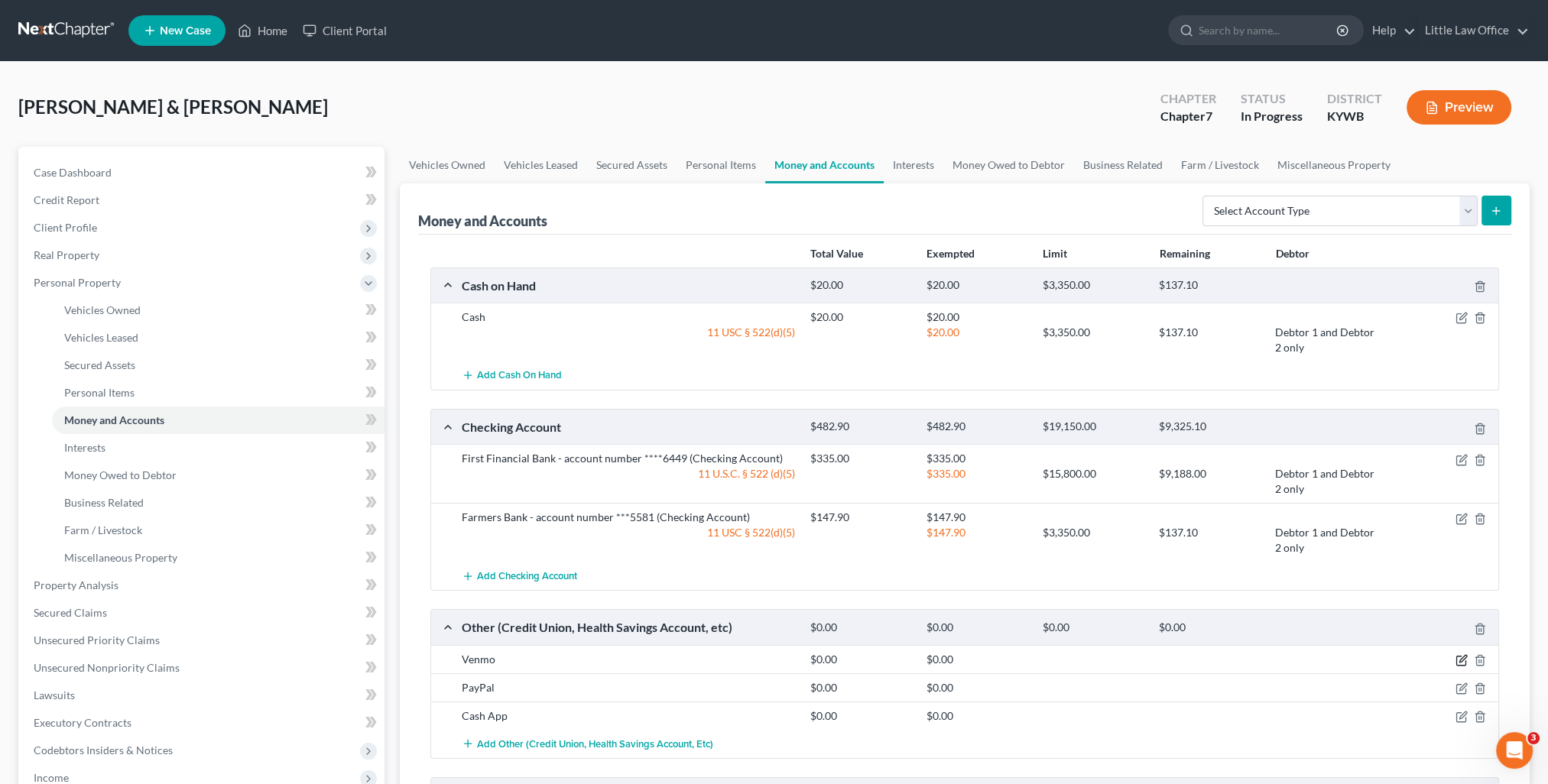
click at [1460, 659] on icon "button" at bounding box center [1462, 658] width 7 height 7
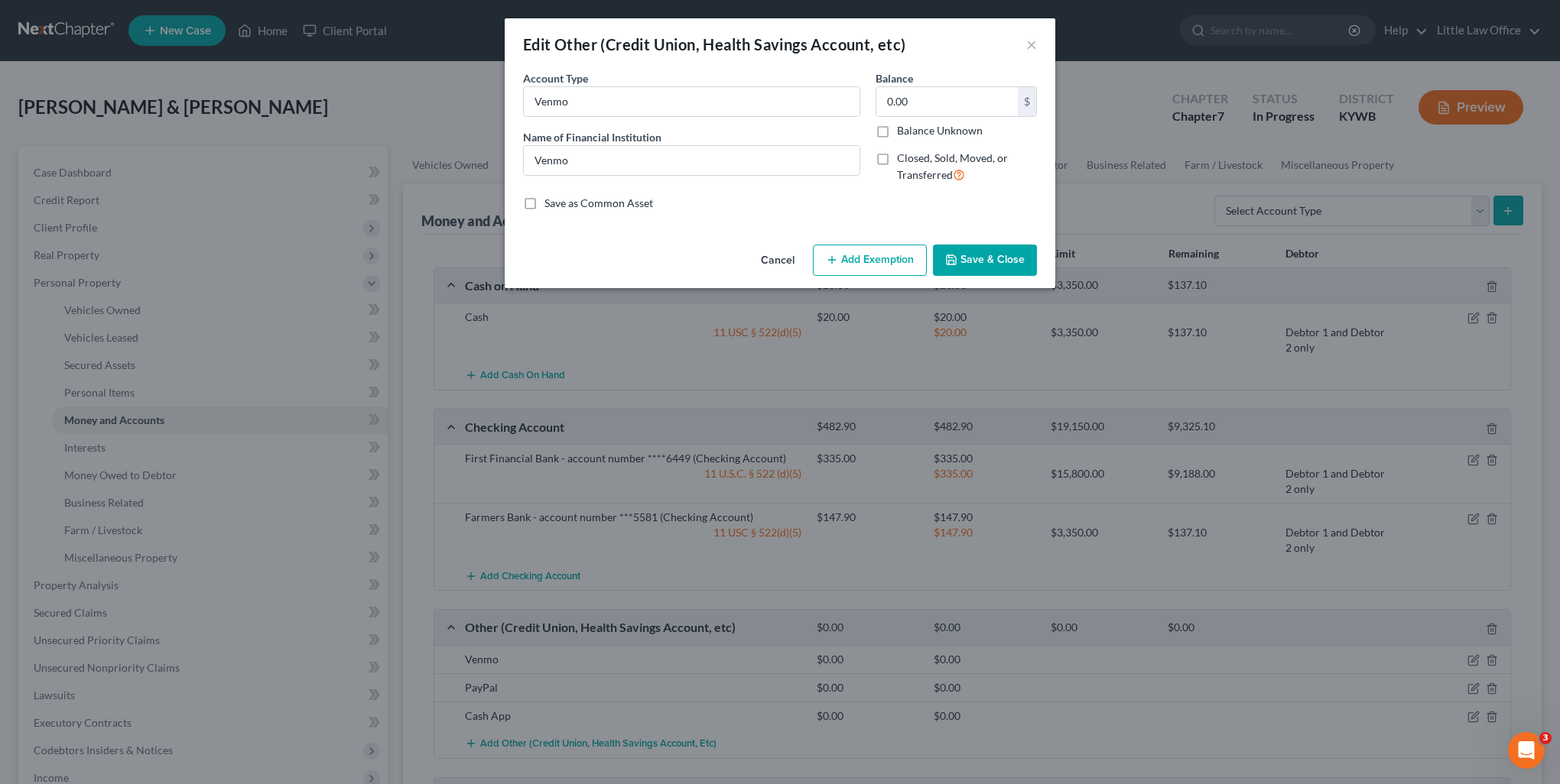
click at [621, 143] on span "Name of Financial Institution" at bounding box center [592, 137] width 139 height 13
click at [612, 169] on input "Venmo" at bounding box center [691, 160] width 336 height 30
type input "Venmo - no transactions since [DATE]"
click at [972, 260] on button "Save & Close" at bounding box center [985, 261] width 104 height 32
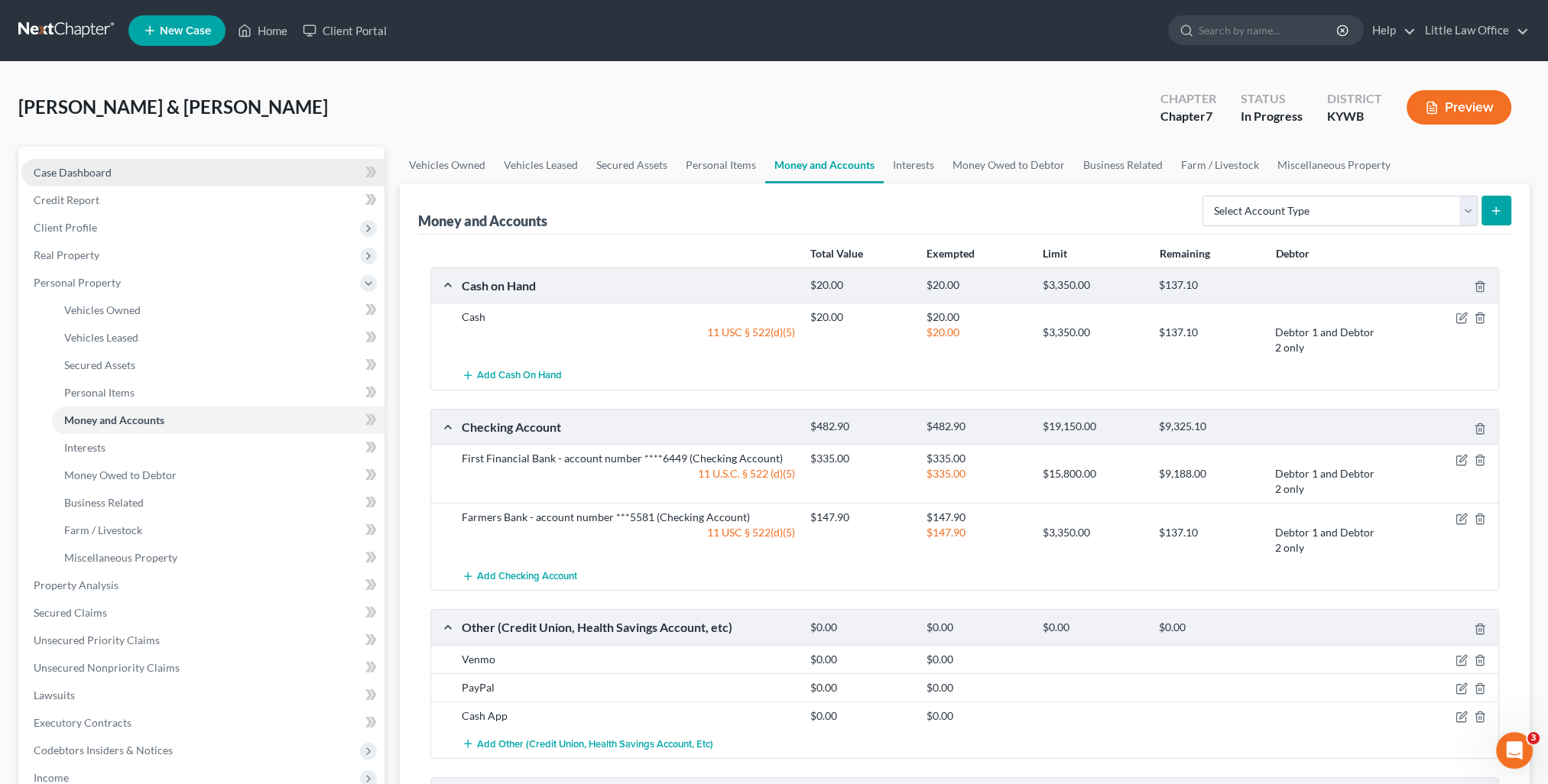
click at [99, 166] on span "Case Dashboard" at bounding box center [72, 172] width 78 height 13
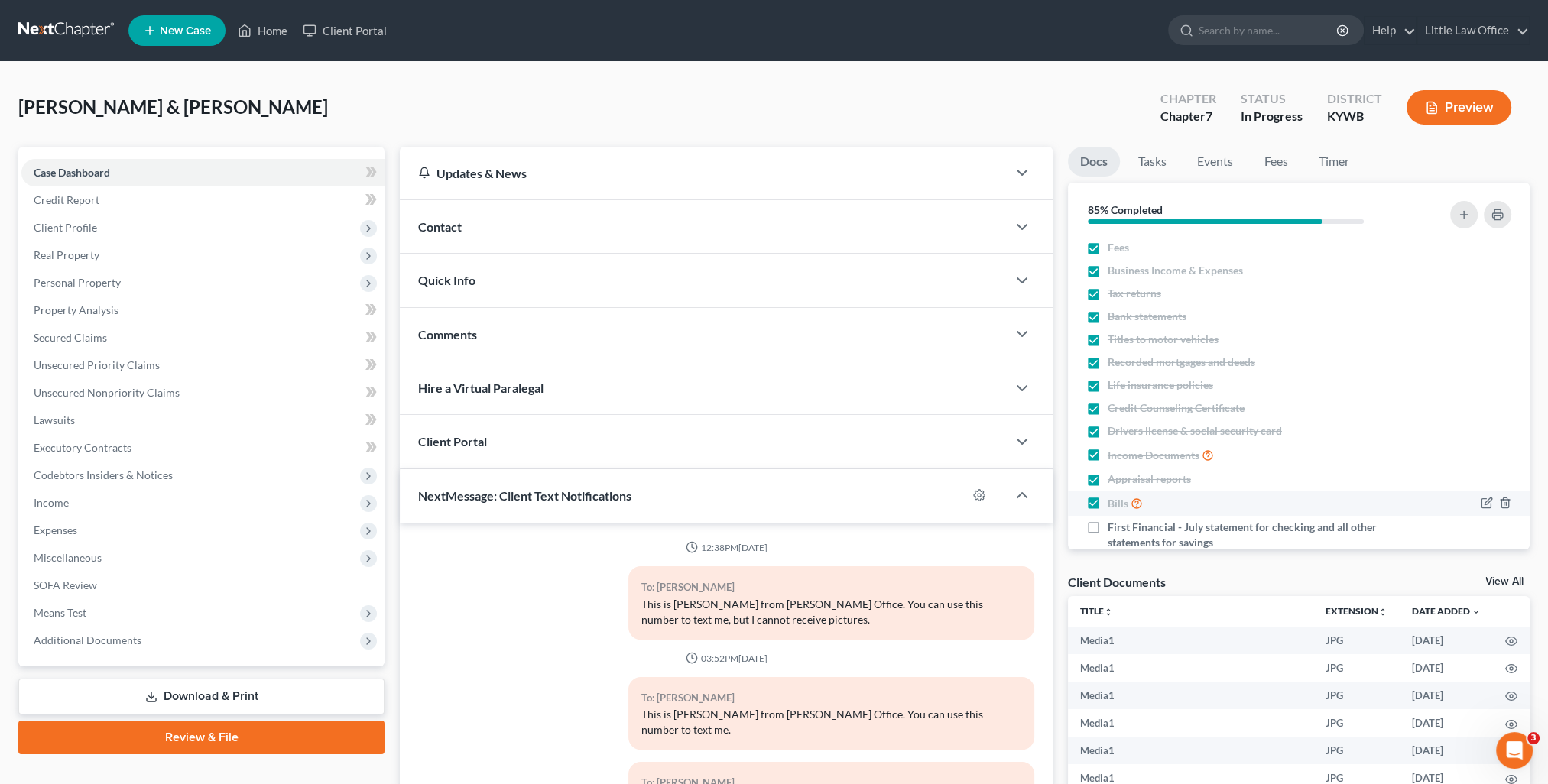
scroll to position [52, 0]
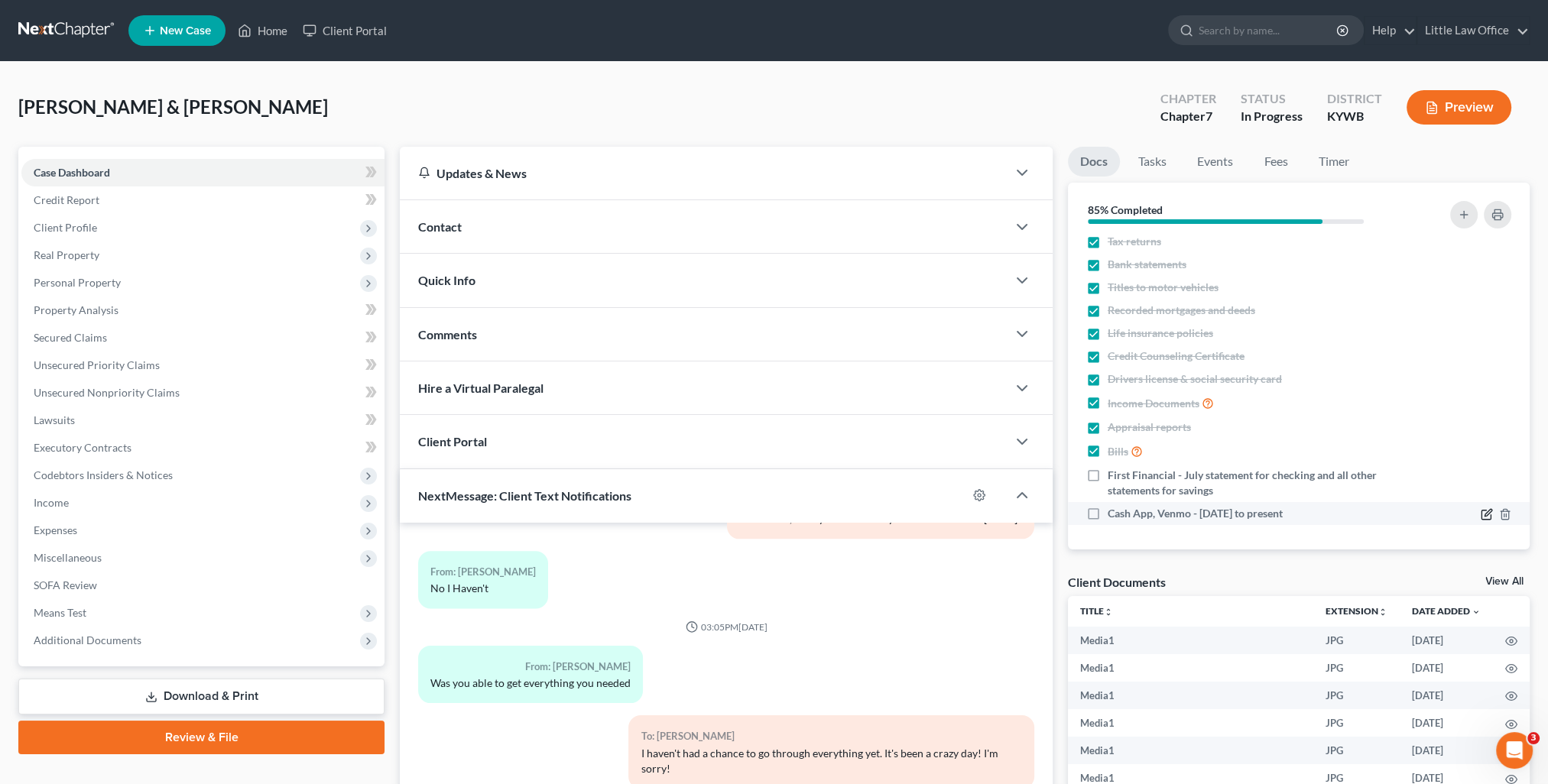
click at [1481, 515] on icon "button" at bounding box center [1487, 514] width 12 height 12
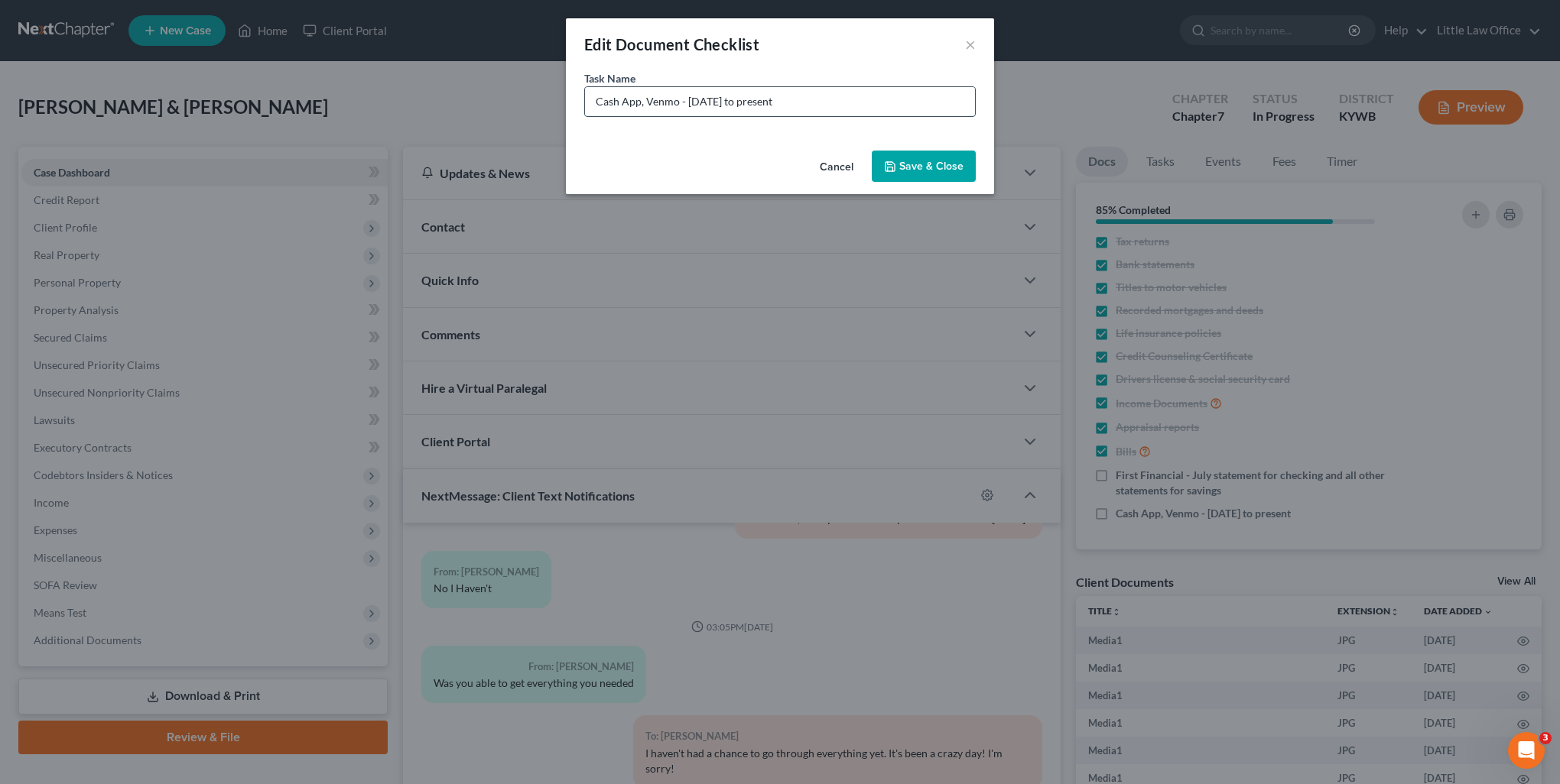
click at [660, 102] on input "Cash App, Venmo - [DATE] to present" at bounding box center [780, 102] width 390 height 30
type input "Cash App - [DATE] to present"
click at [900, 163] on button "Save & Close" at bounding box center [924, 166] width 104 height 32
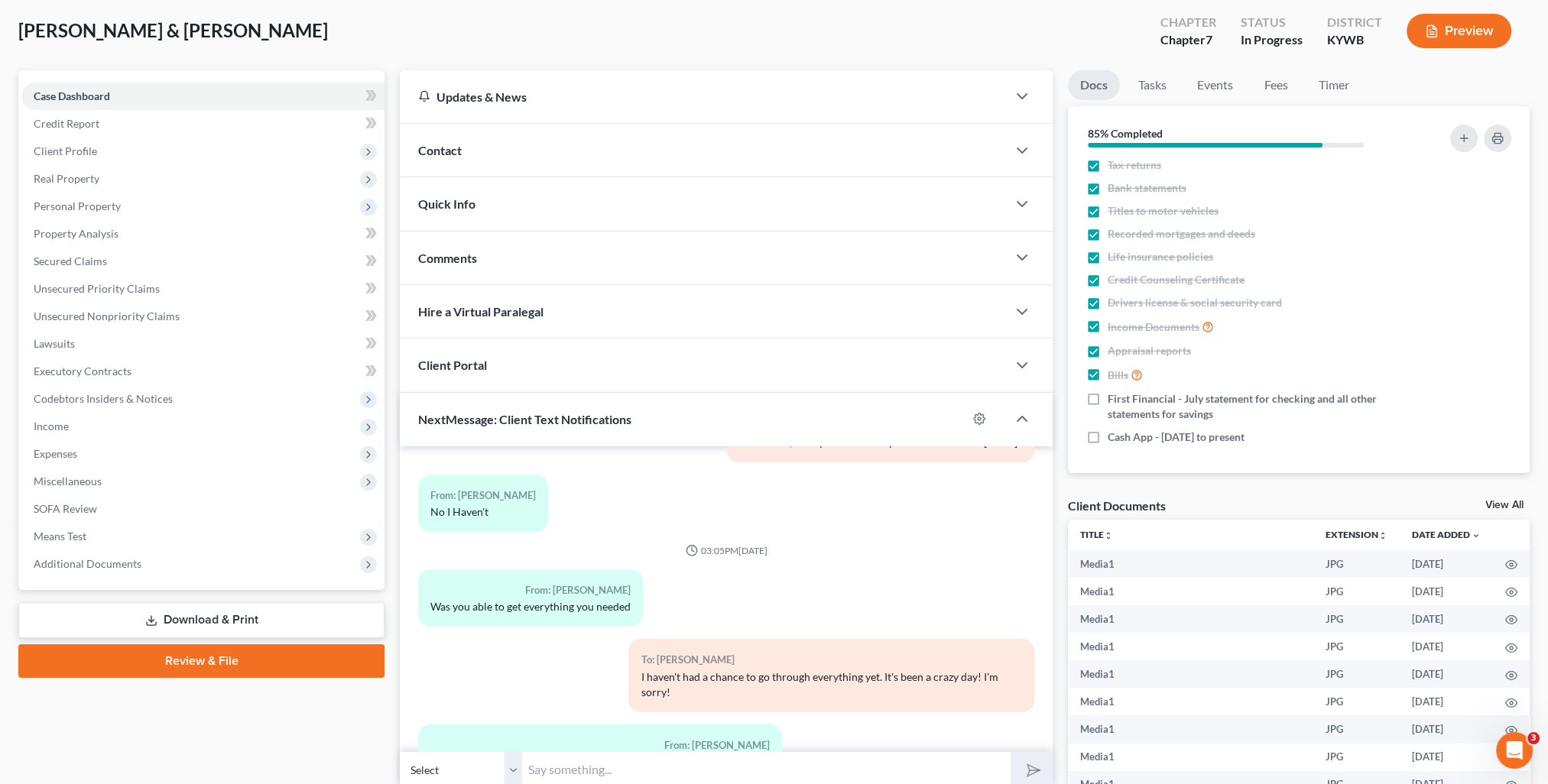
scroll to position [152, 0]
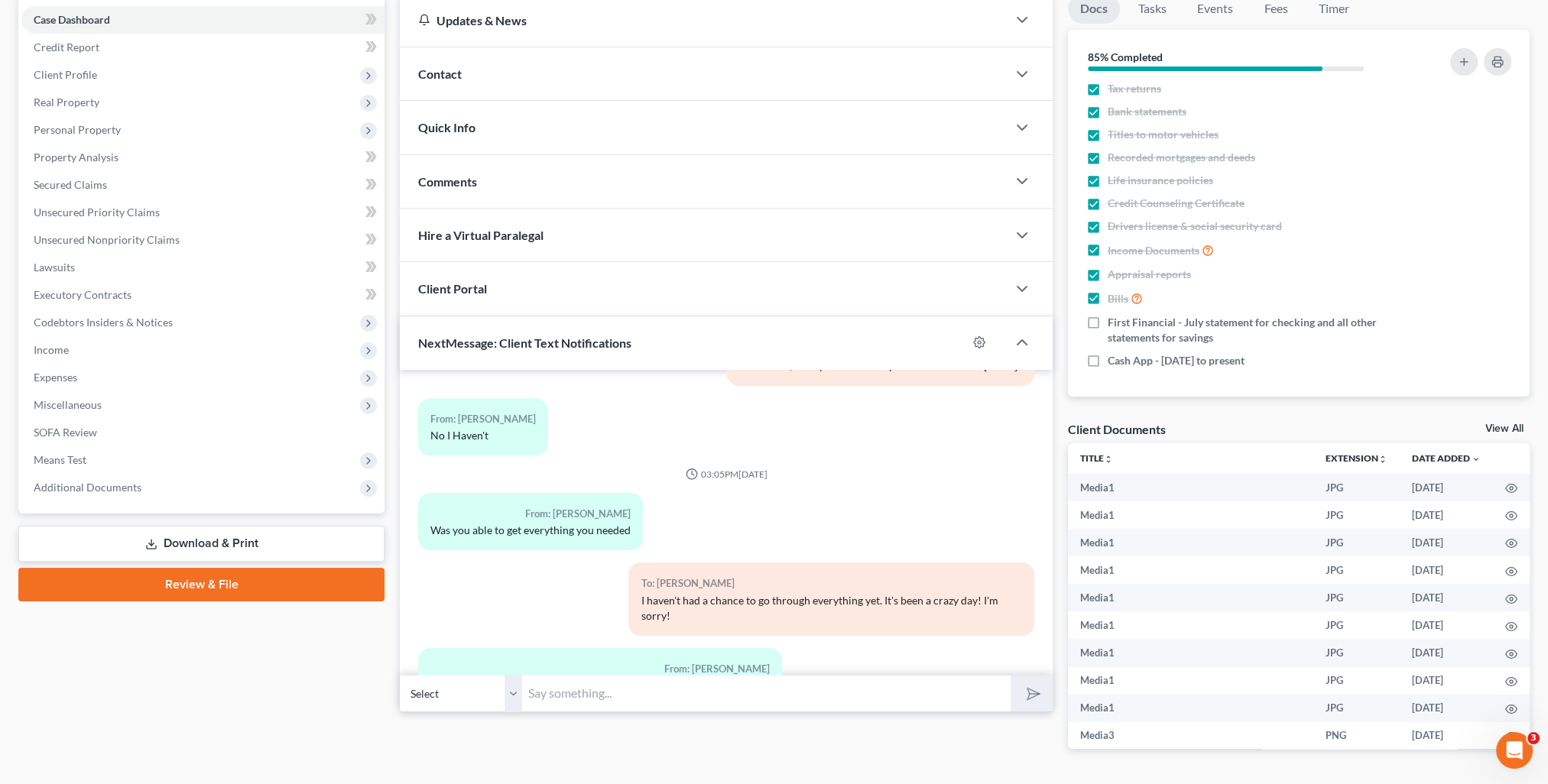
click at [601, 695] on input "text" at bounding box center [767, 694] width 488 height 37
type input "Just looked through the paperwork. The CashApp and bank statements that you sen…"
click at [1011, 676] on button "submit" at bounding box center [1031, 694] width 42 height 36
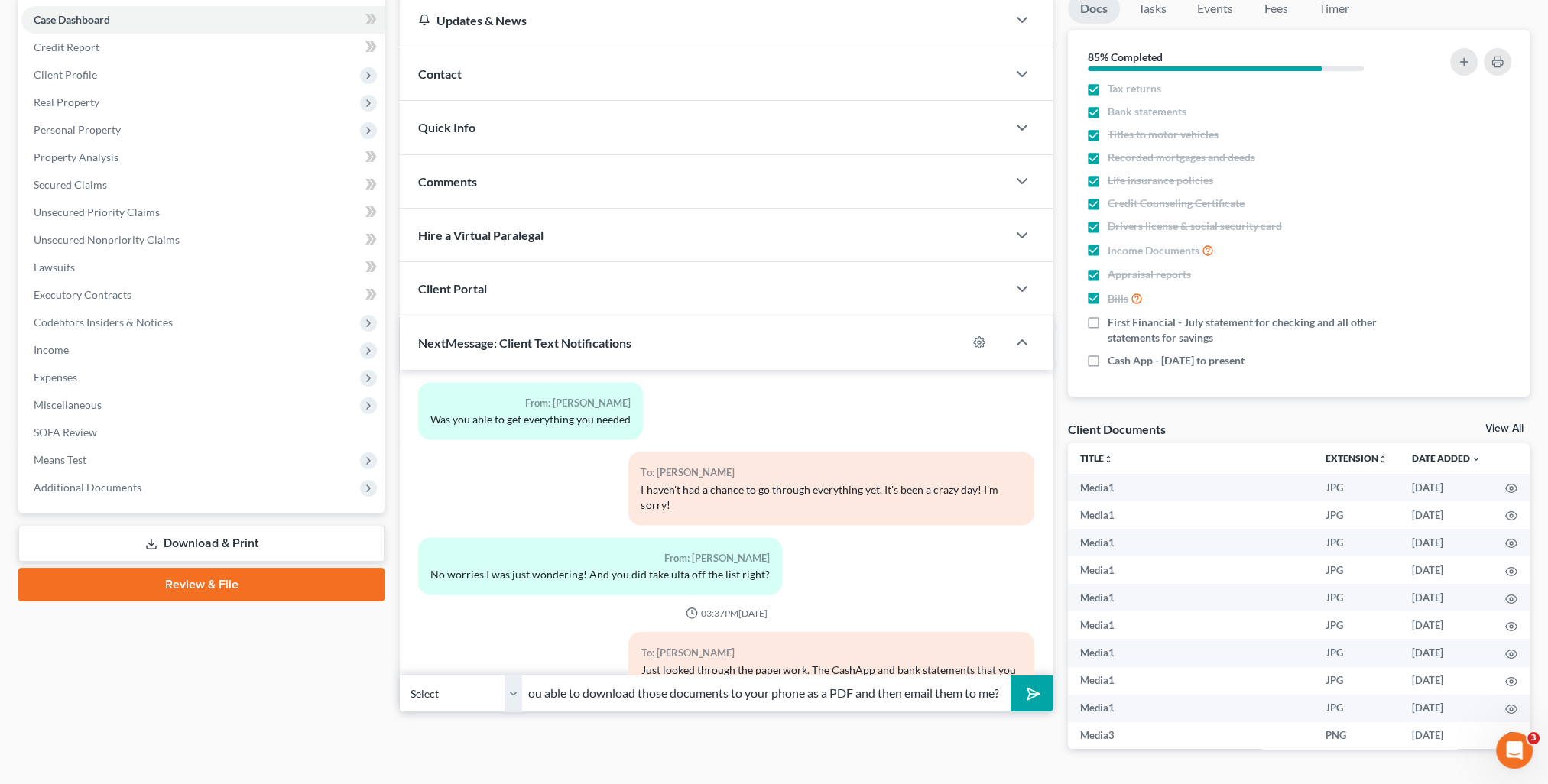
scroll to position [0, 32]
type input "Are you able to download those documents to your phone as a PDF and then email …"
click at [1028, 690] on polygon "submit" at bounding box center [1030, 694] width 19 height 19
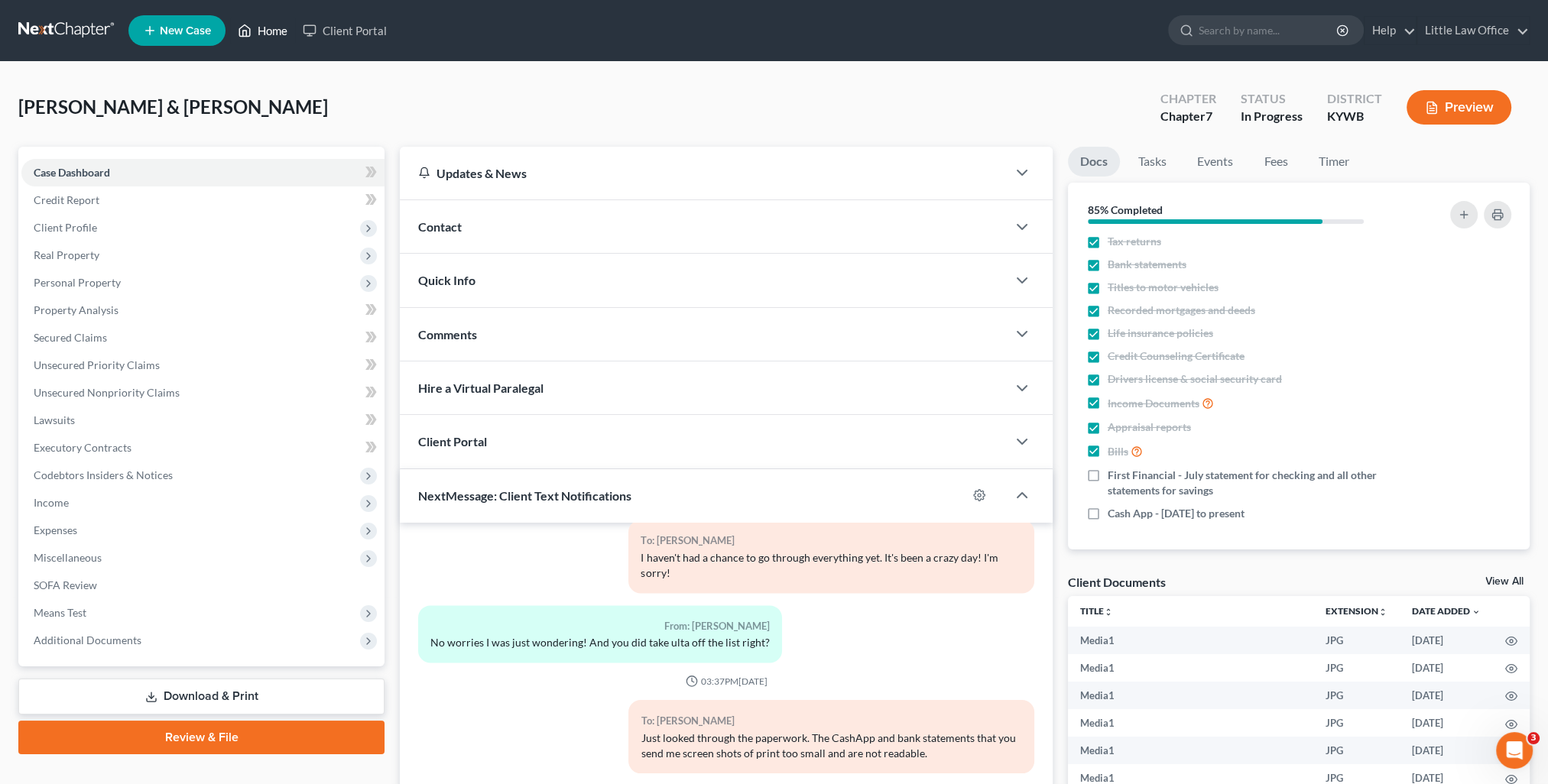
drag, startPoint x: 266, startPoint y: 35, endPoint x: 639, endPoint y: 653, distance: 721.8
click at [266, 35] on link "Home" at bounding box center [263, 30] width 65 height 28
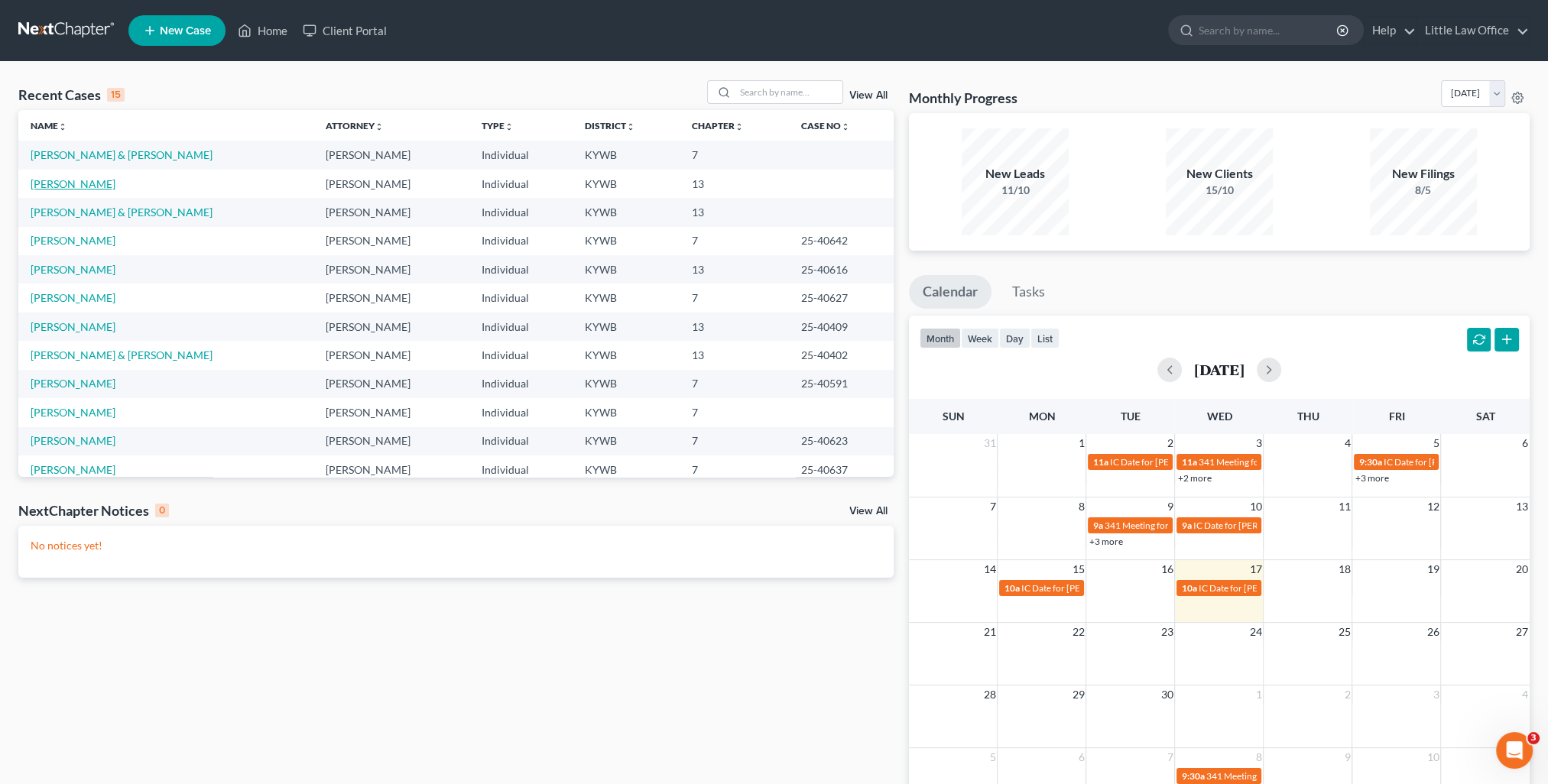
click at [95, 188] on link "[PERSON_NAME]" at bounding box center [73, 183] width 85 height 13
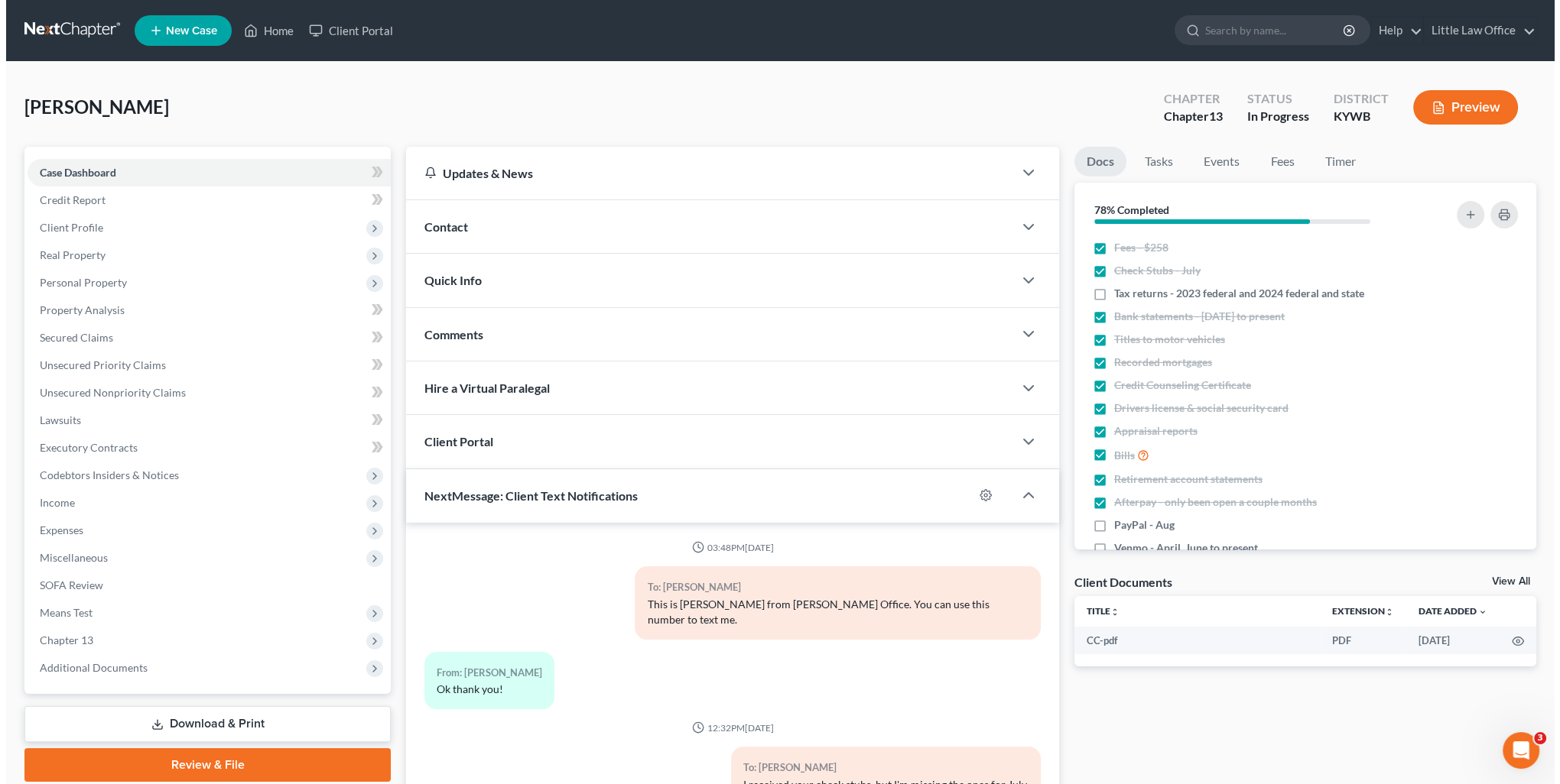
scroll to position [1136, 0]
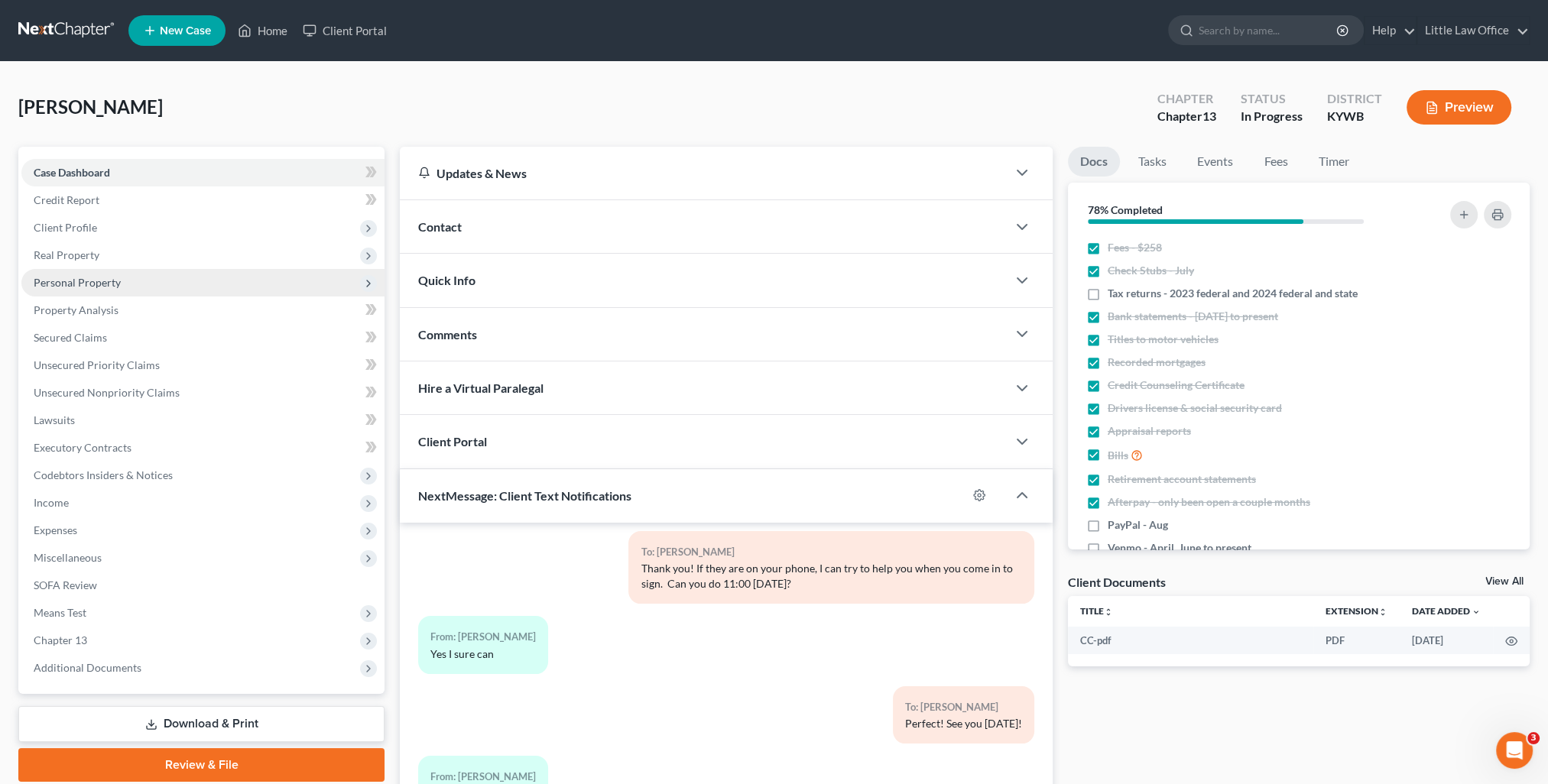
click at [96, 286] on span "Personal Property" at bounding box center [77, 281] width 88 height 13
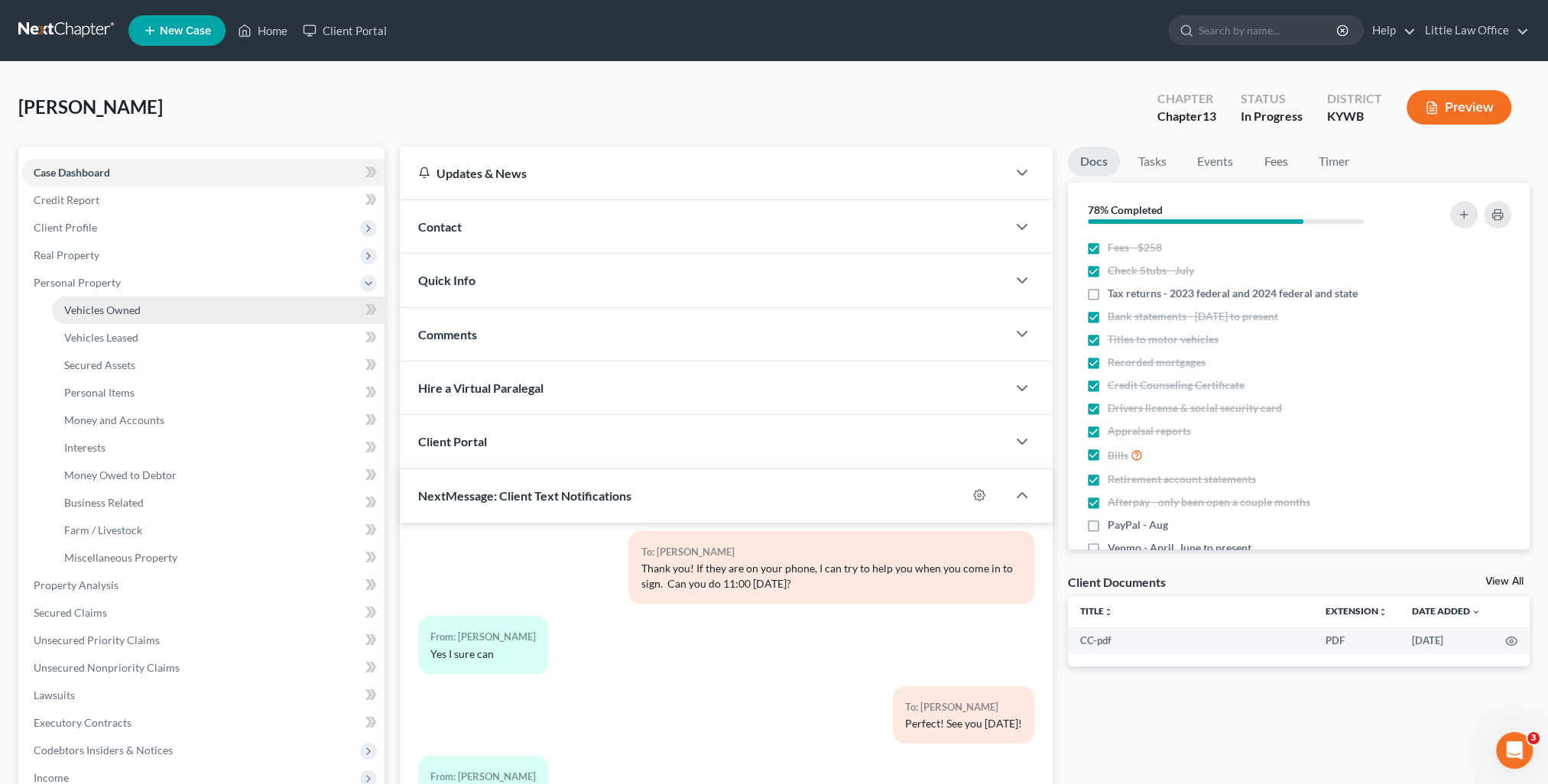
click at [122, 314] on span "Vehicles Owned" at bounding box center [102, 309] width 77 height 13
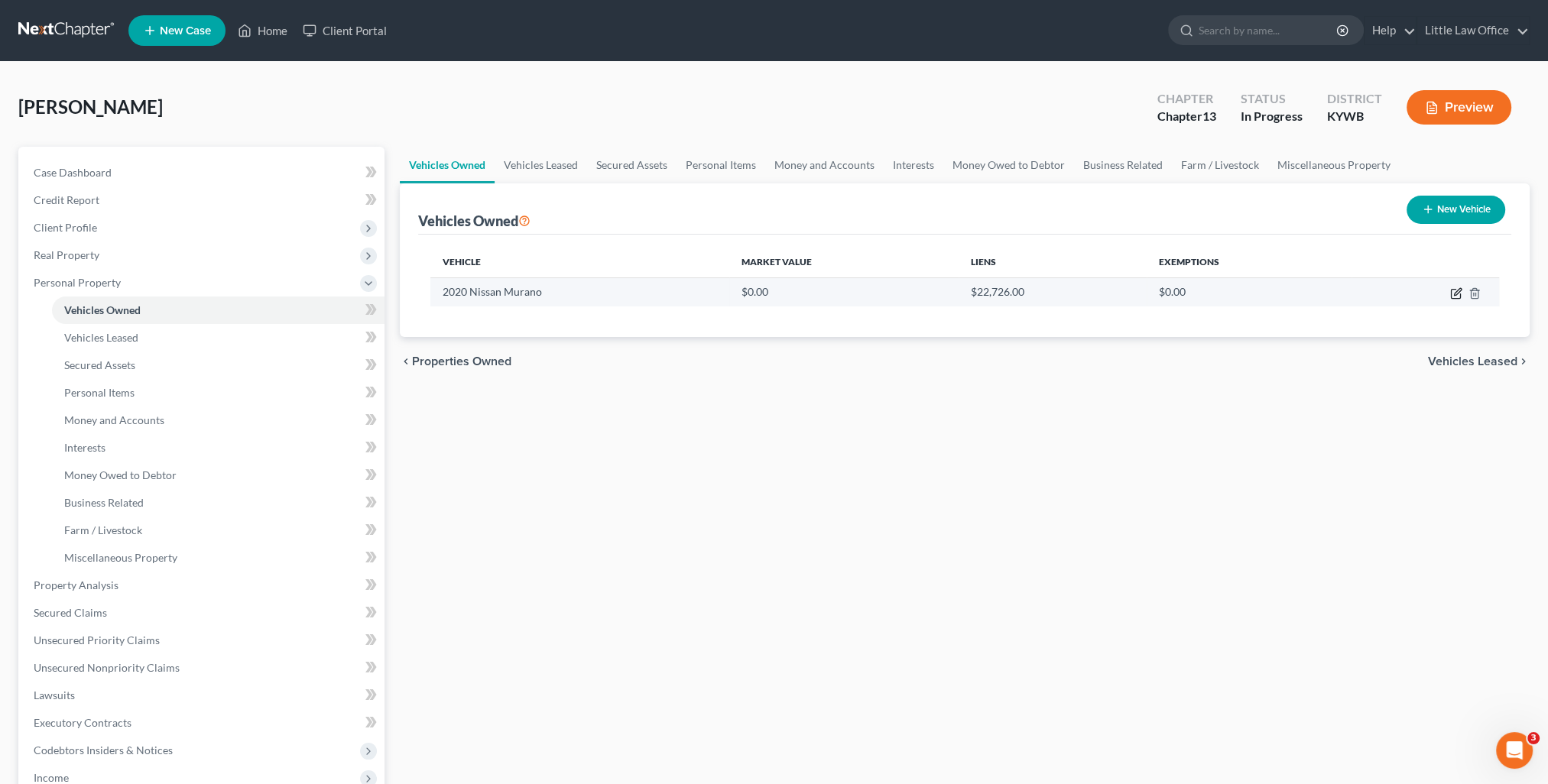
click at [1458, 294] on icon "button" at bounding box center [1456, 293] width 12 height 12
select select "0"
select select "6"
select select "2"
select select "0"
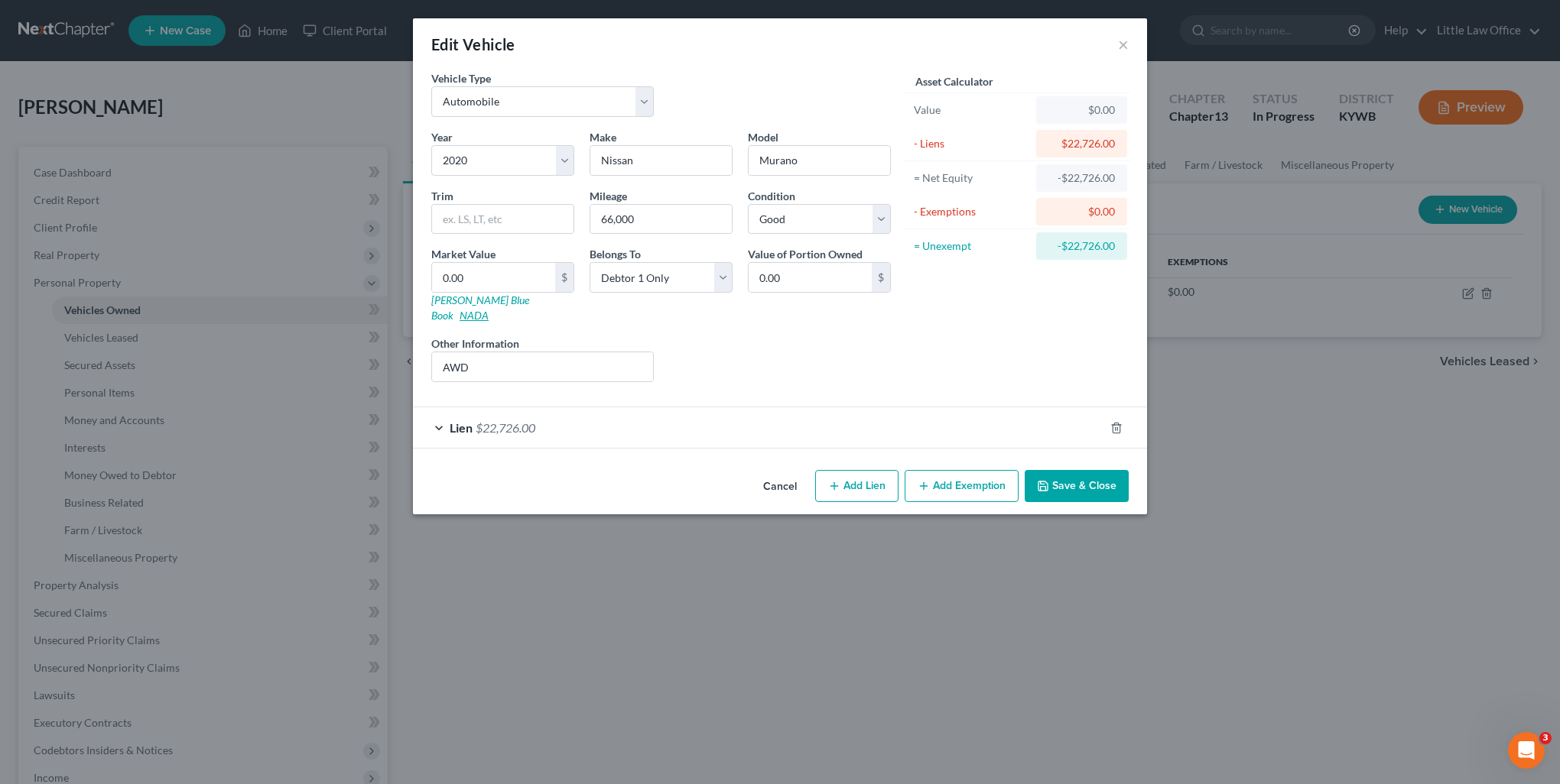
click at [488, 309] on link "NADA" at bounding box center [474, 315] width 30 height 13
click at [491, 352] on input "AWD" at bounding box center [542, 367] width 221 height 30
drag, startPoint x: 431, startPoint y: 351, endPoint x: 416, endPoint y: 351, distance: 15.0
click at [416, 351] on div "Vehicle Type Select Automobile Truck Trailer Watercraft Aircraft Motor Home Atv…" at bounding box center [780, 267] width 734 height 393
paste input "Utility 4D SL AWD V6"
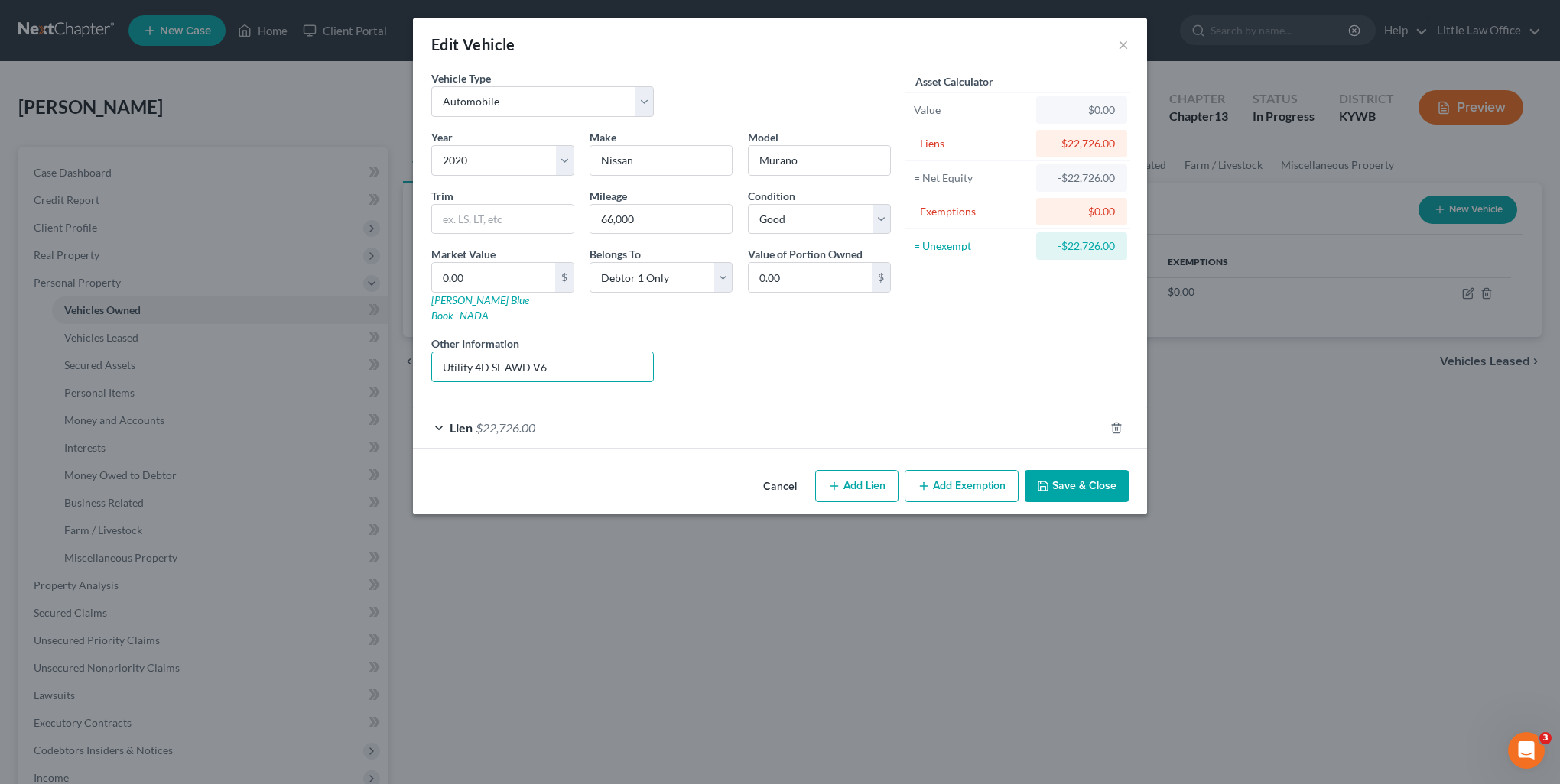
type input "Utility 4D SL AWD V6"
click at [488, 309] on link "NADA" at bounding box center [474, 315] width 30 height 13
click at [481, 282] on input "0.00" at bounding box center [493, 277] width 123 height 30
type input "1"
type input "1.00"
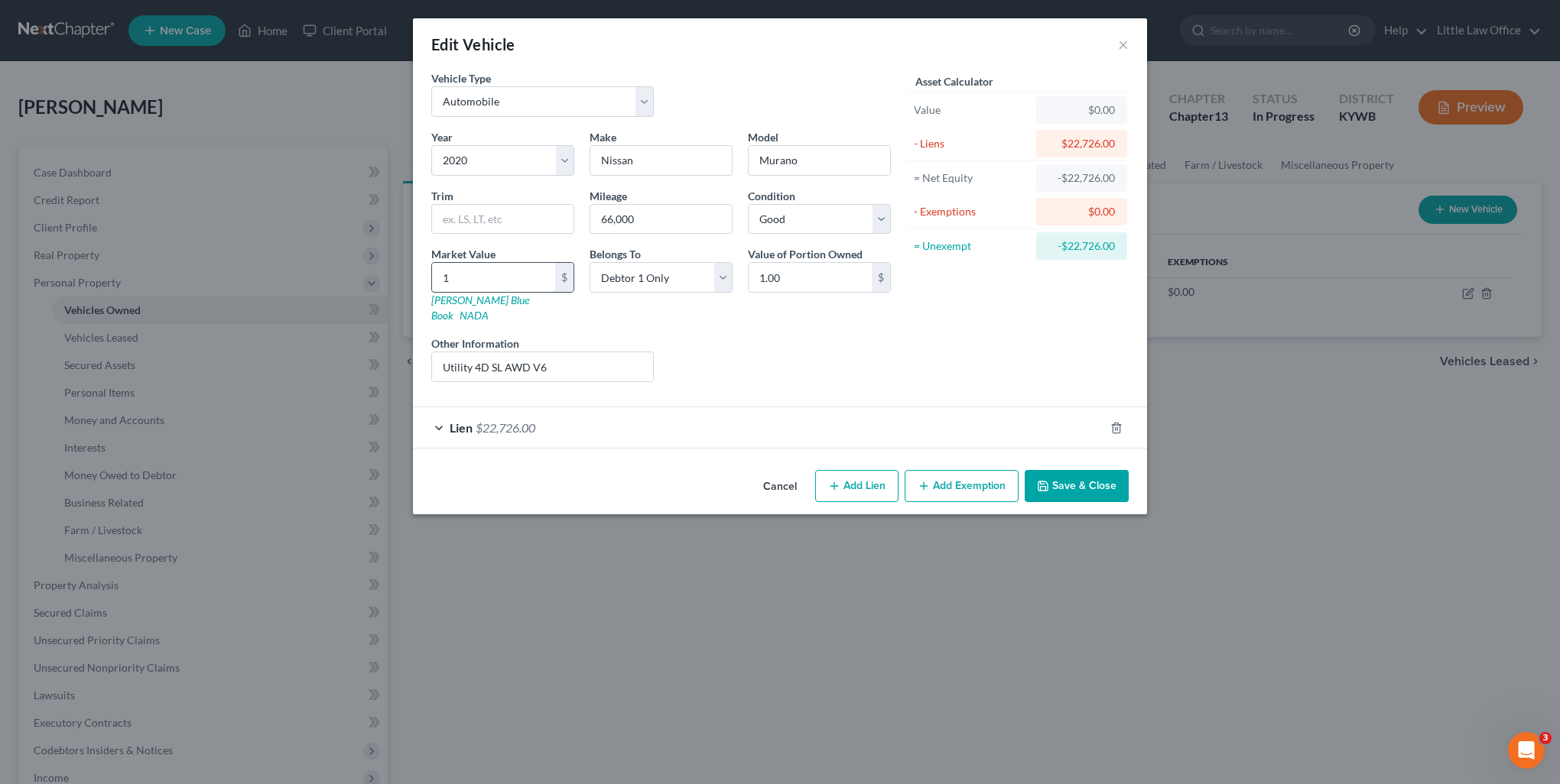
type input "17"
type input "17.00"
type input "171"
type input "171.00"
type input "1715"
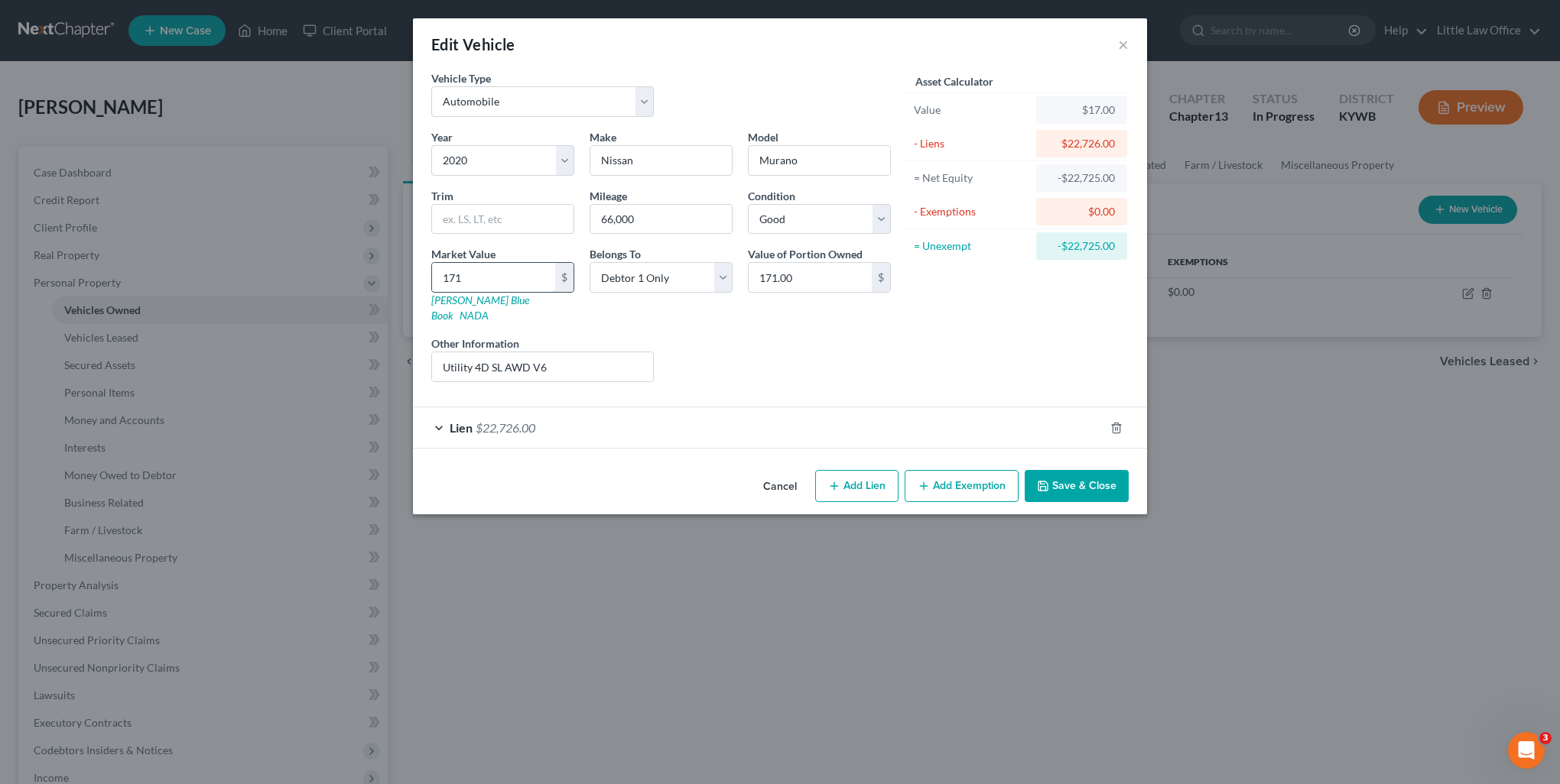
type input "1,715.00"
type input "1,7150"
type input "17,150.00"
type input "17,150"
click at [1064, 475] on button "Save & Close" at bounding box center [1077, 486] width 104 height 32
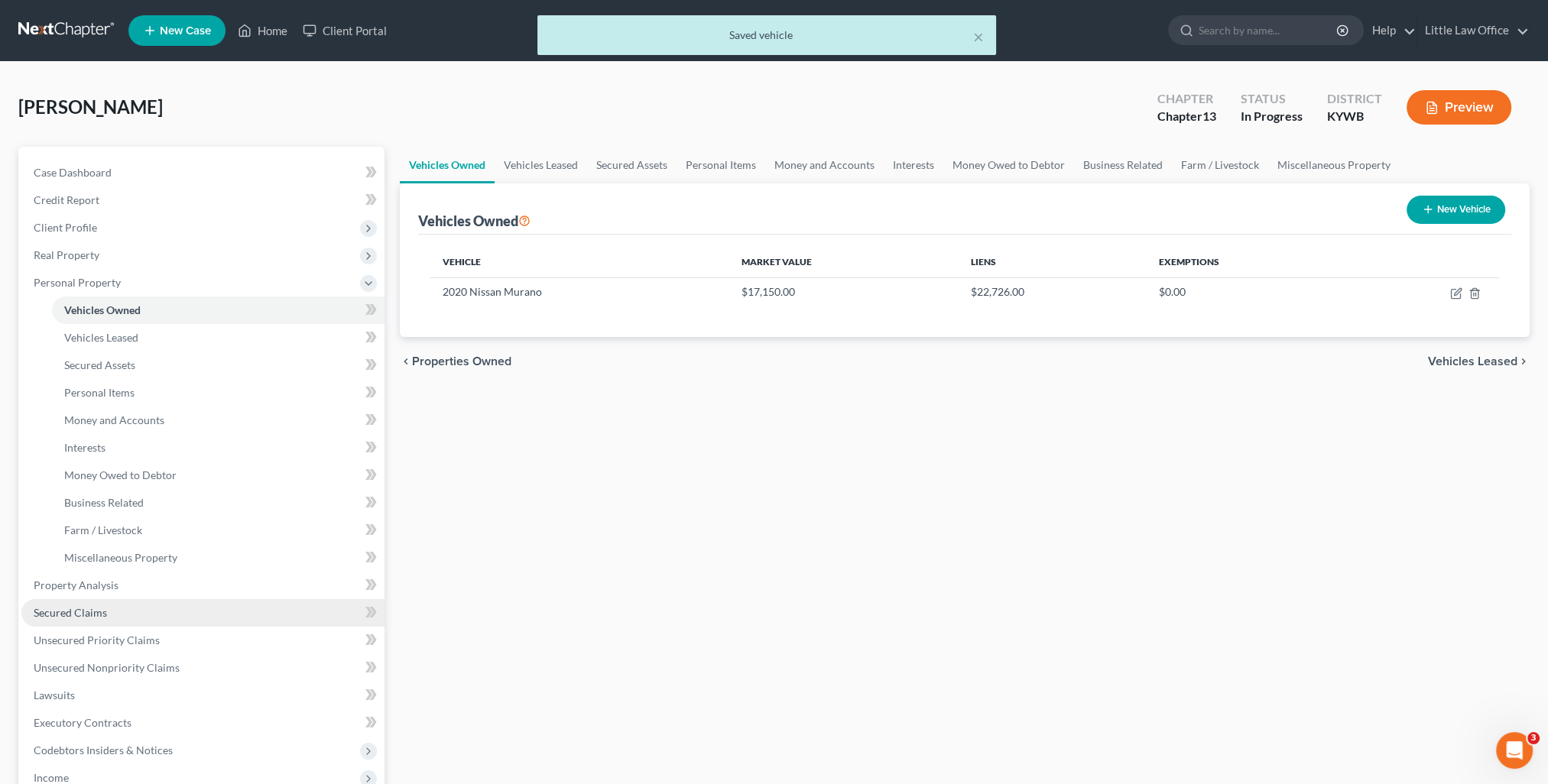
click at [173, 604] on link "Secured Claims" at bounding box center [203, 613] width 363 height 28
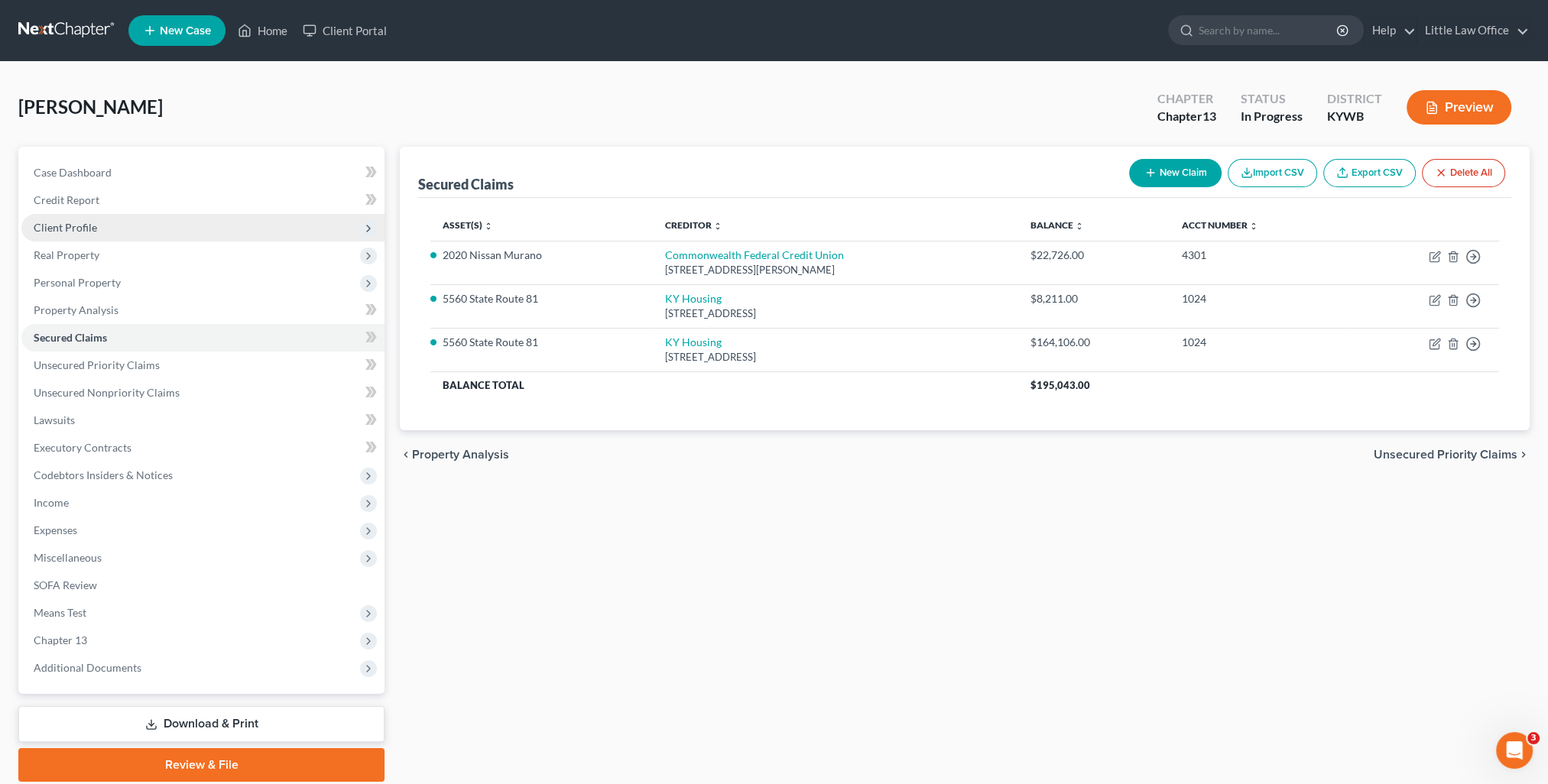
click at [110, 229] on span "Client Profile" at bounding box center [203, 228] width 363 height 28
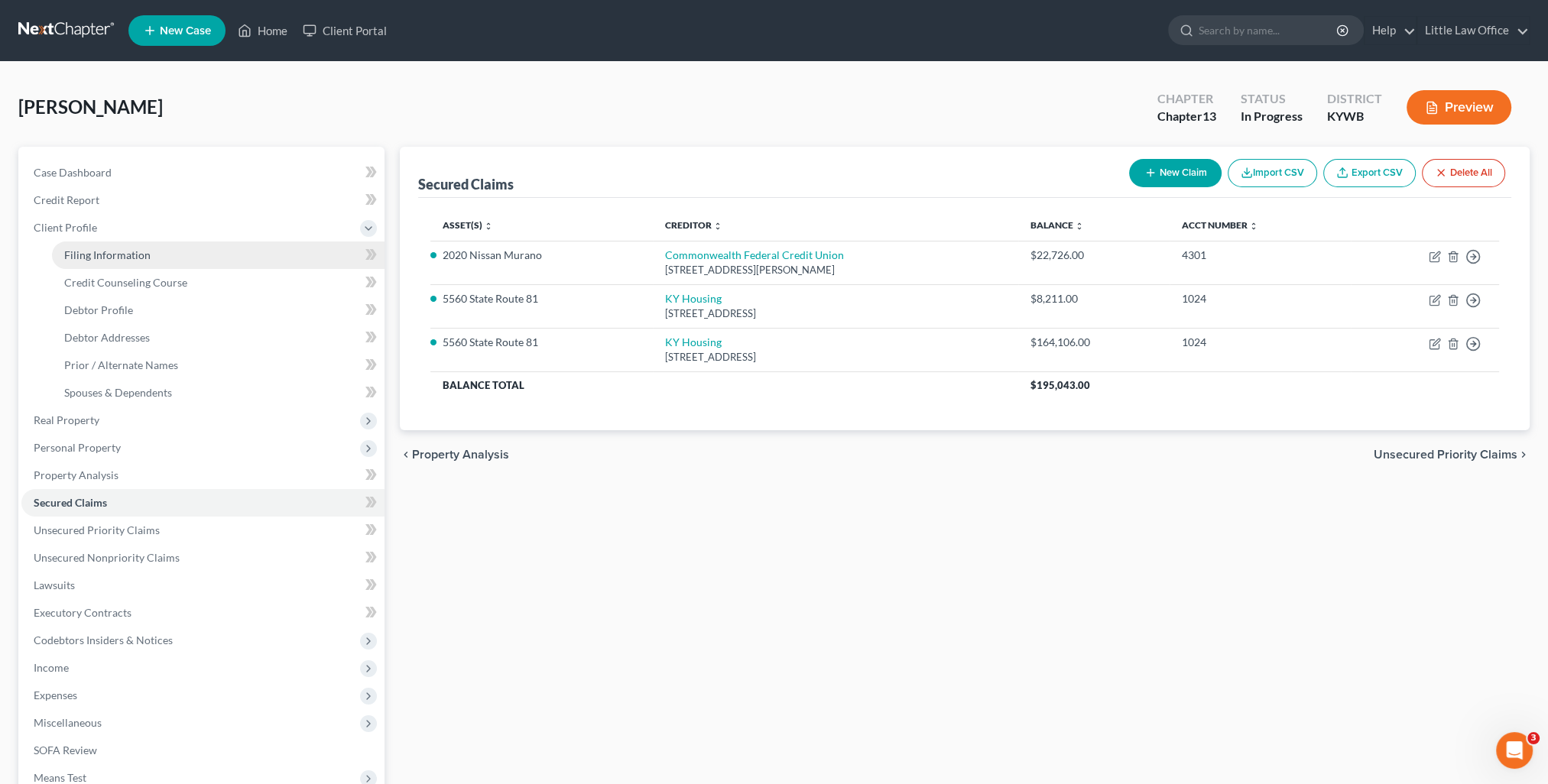
click at [114, 255] on span "Filing Information" at bounding box center [107, 254] width 87 height 13
select select "1"
select select "0"
select select "3"
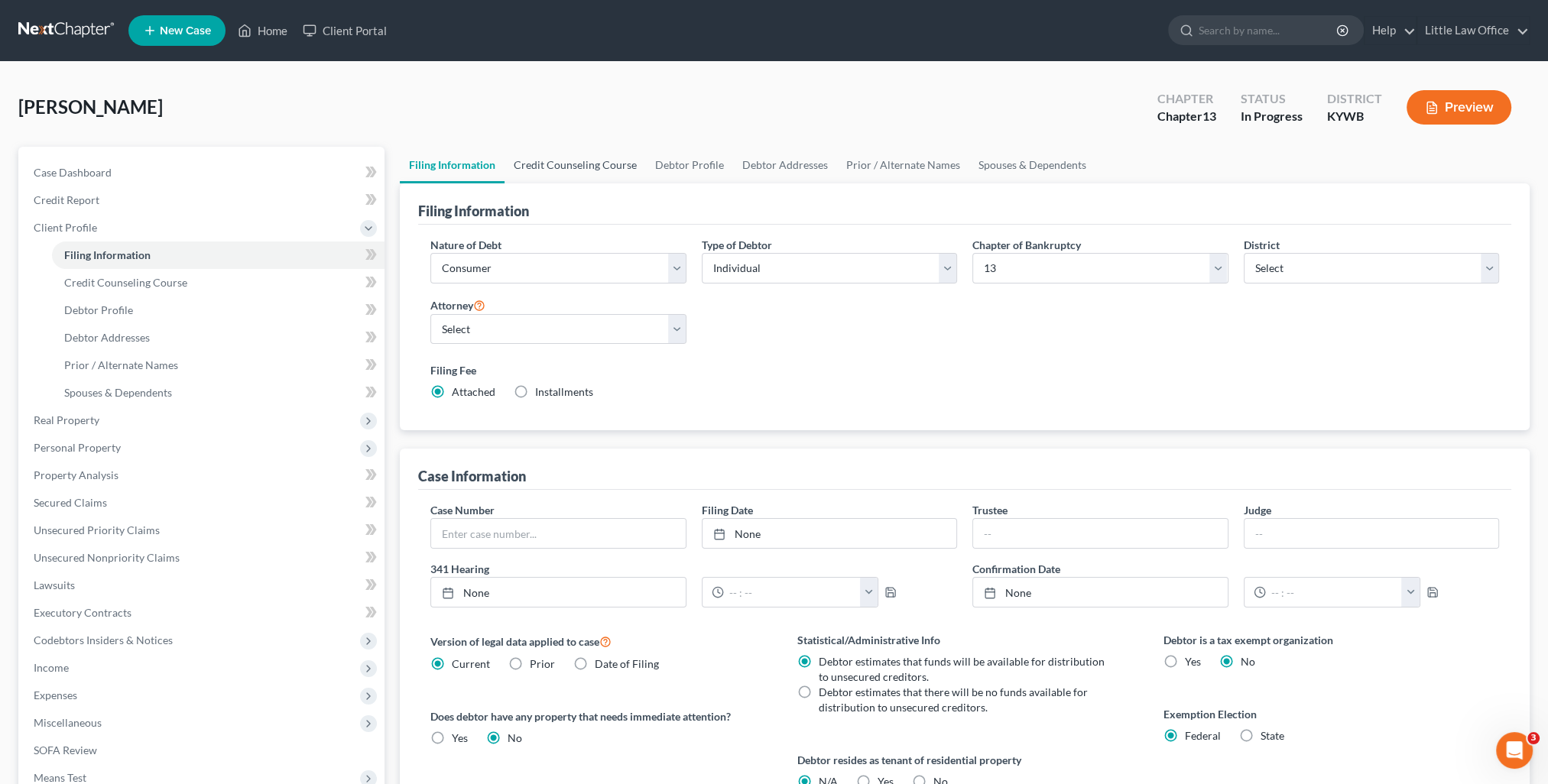
click at [612, 176] on link "Credit Counseling Course" at bounding box center [576, 164] width 142 height 36
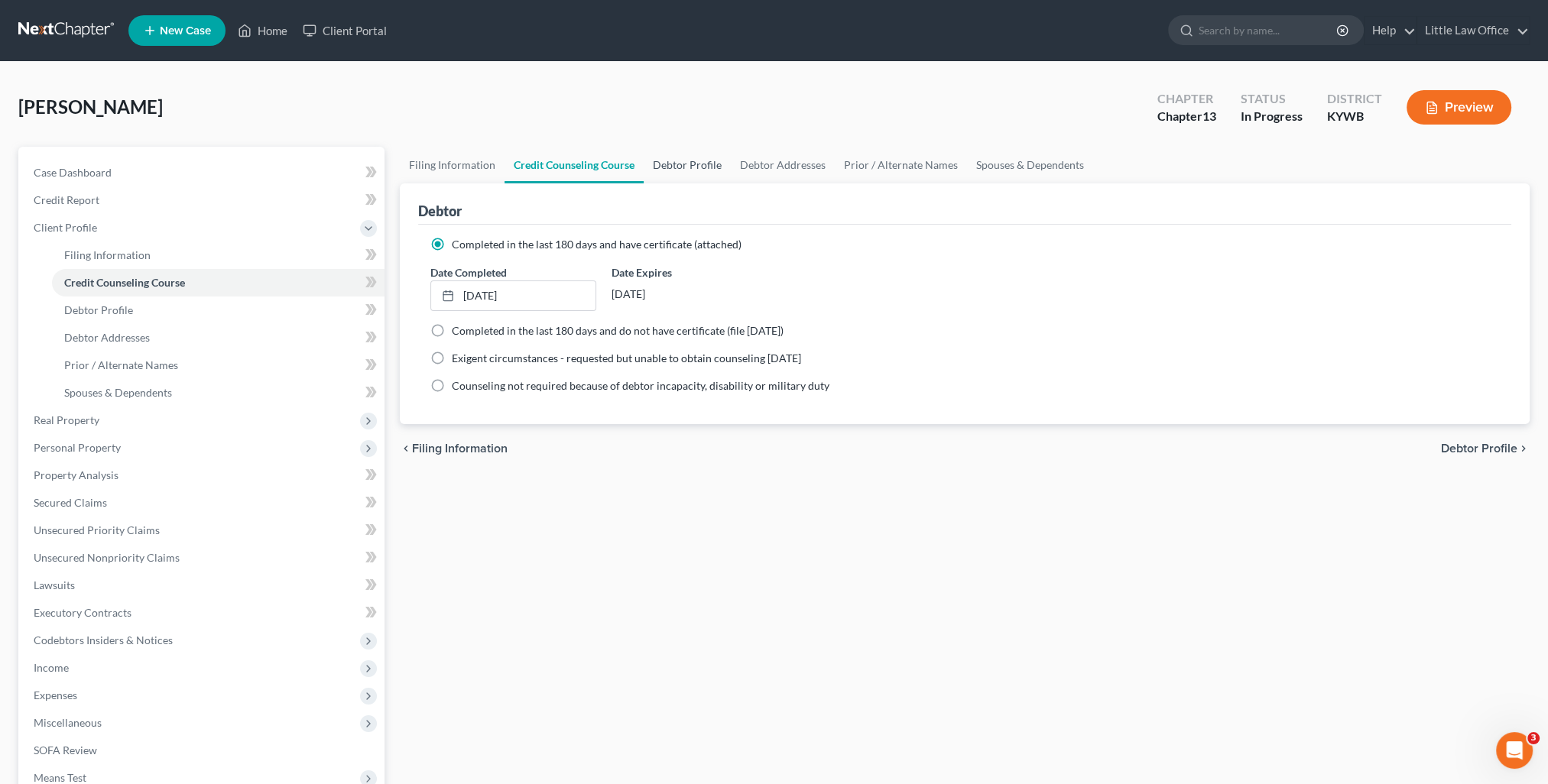
click at [670, 166] on link "Debtor Profile" at bounding box center [687, 164] width 88 height 36
select select "3"
select select "0"
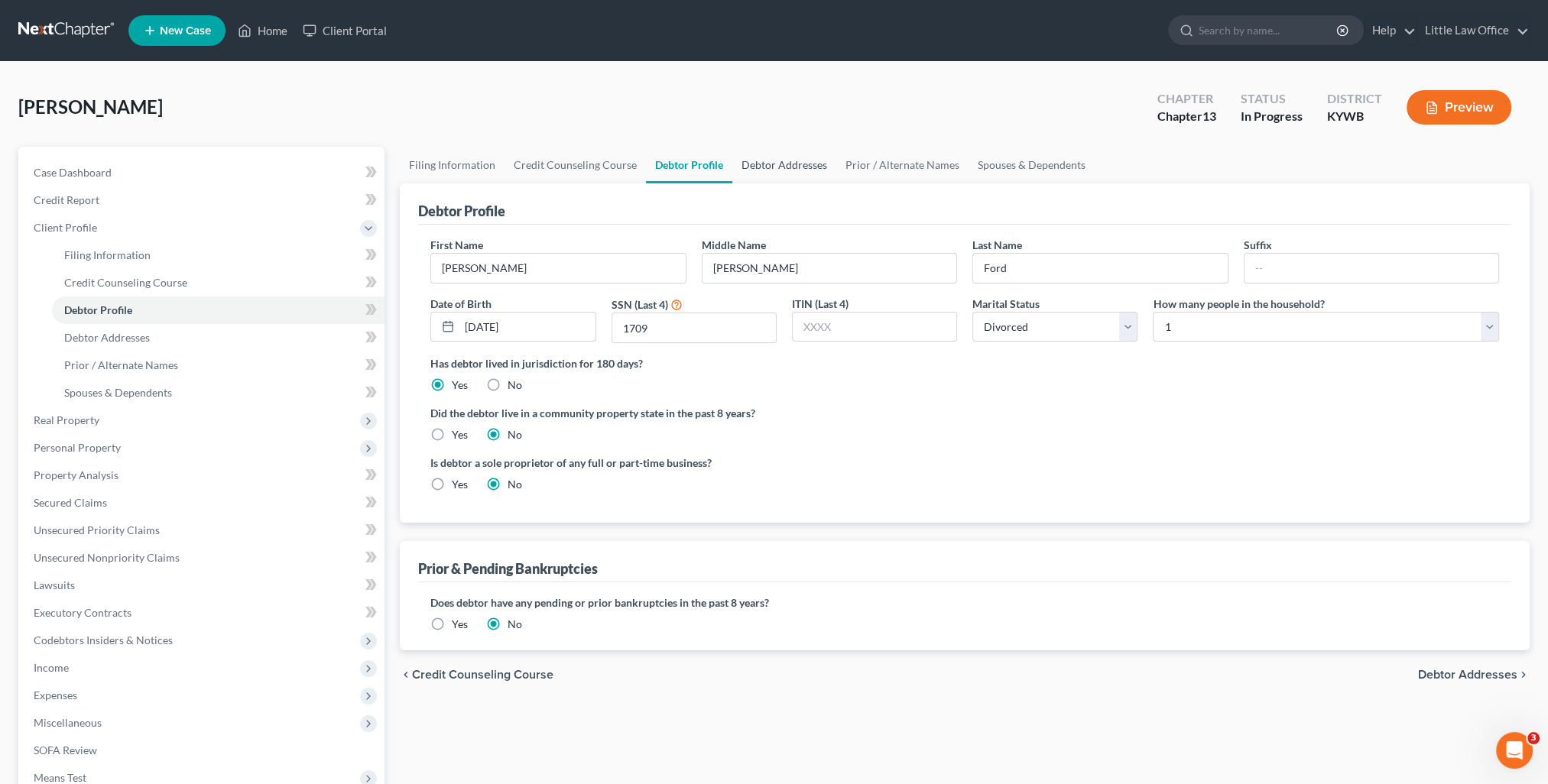
click at [767, 171] on link "Debtor Addresses" at bounding box center [784, 164] width 104 height 36
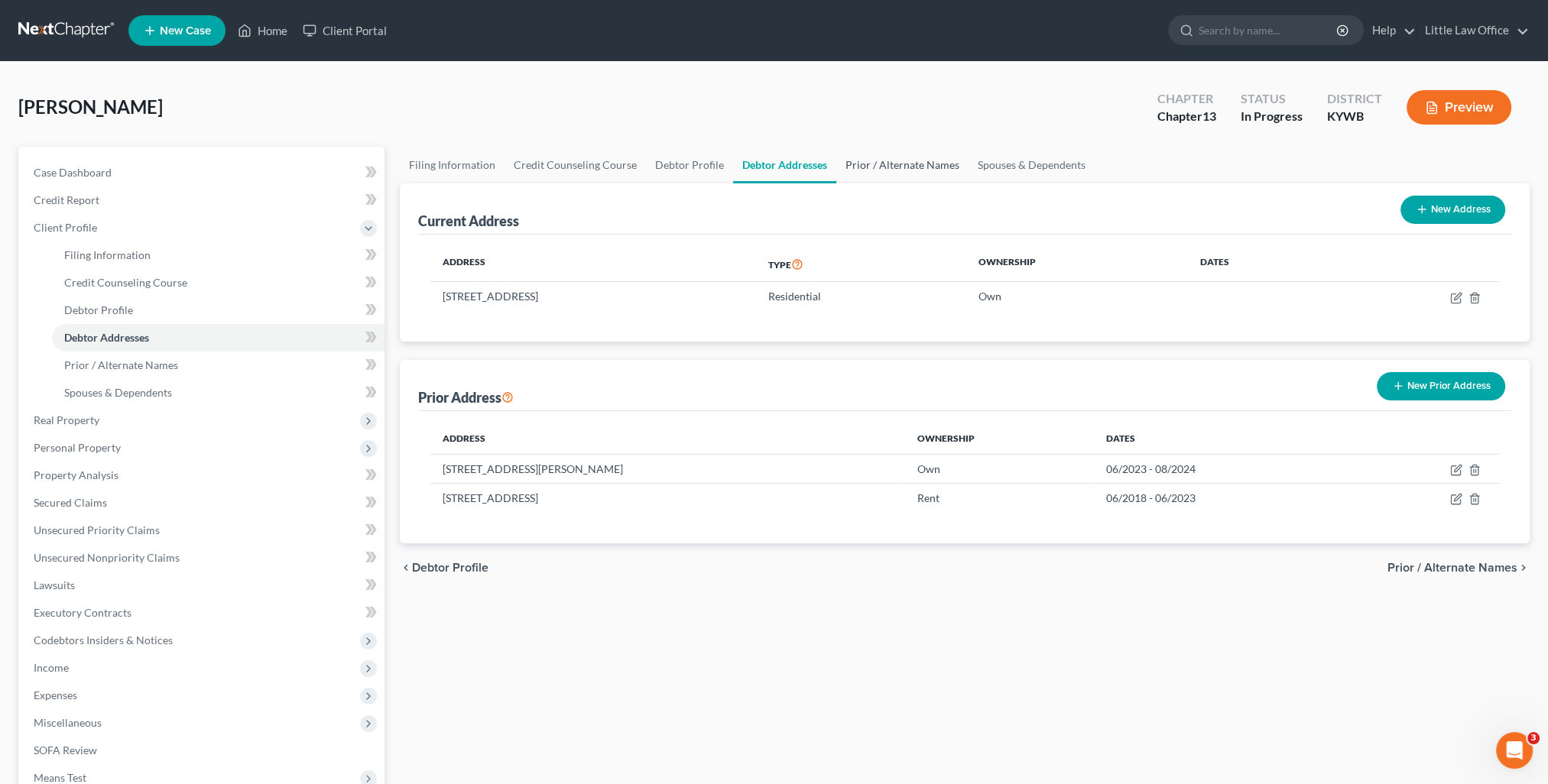
click at [883, 174] on link "Prior / Alternate Names" at bounding box center [902, 164] width 132 height 36
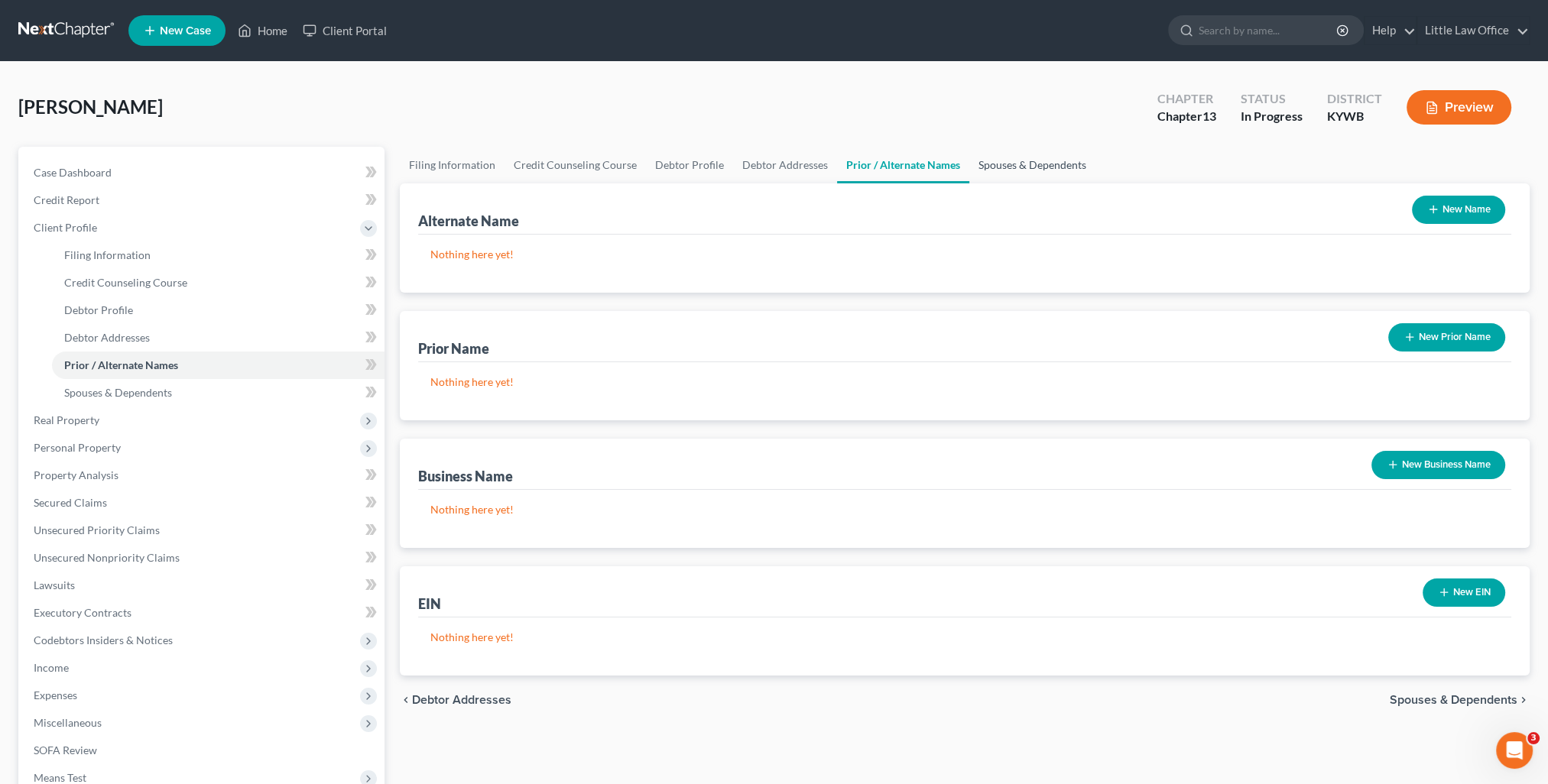
click at [1010, 173] on link "Spouses & Dependents" at bounding box center [1032, 164] width 126 height 36
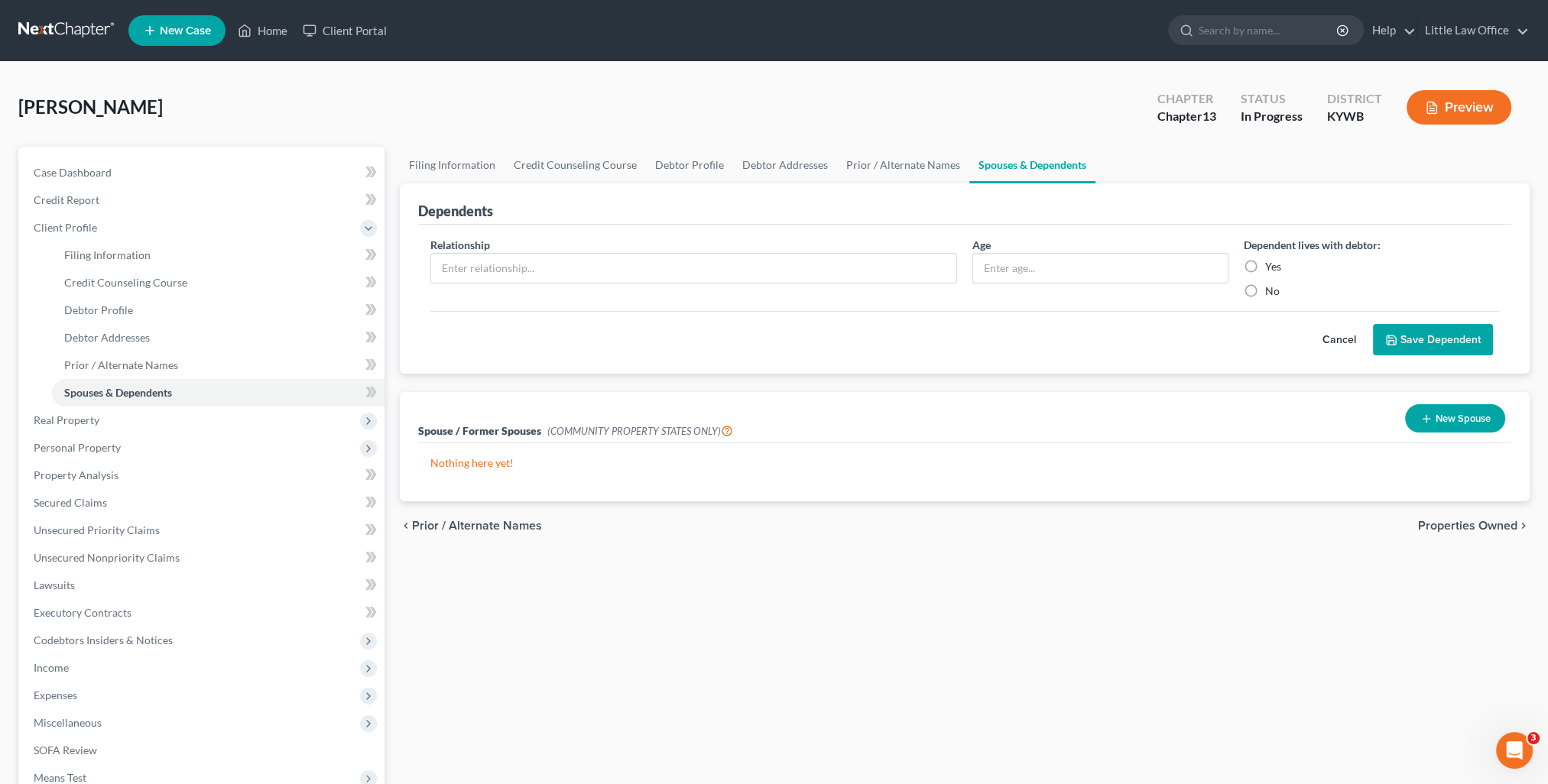
click at [1475, 533] on div "chevron_left Prior / Alternate Names Properties Owned chevron_right" at bounding box center [964, 526] width 1130 height 49
click at [1472, 529] on span "Properties Owned" at bounding box center [1467, 525] width 99 height 12
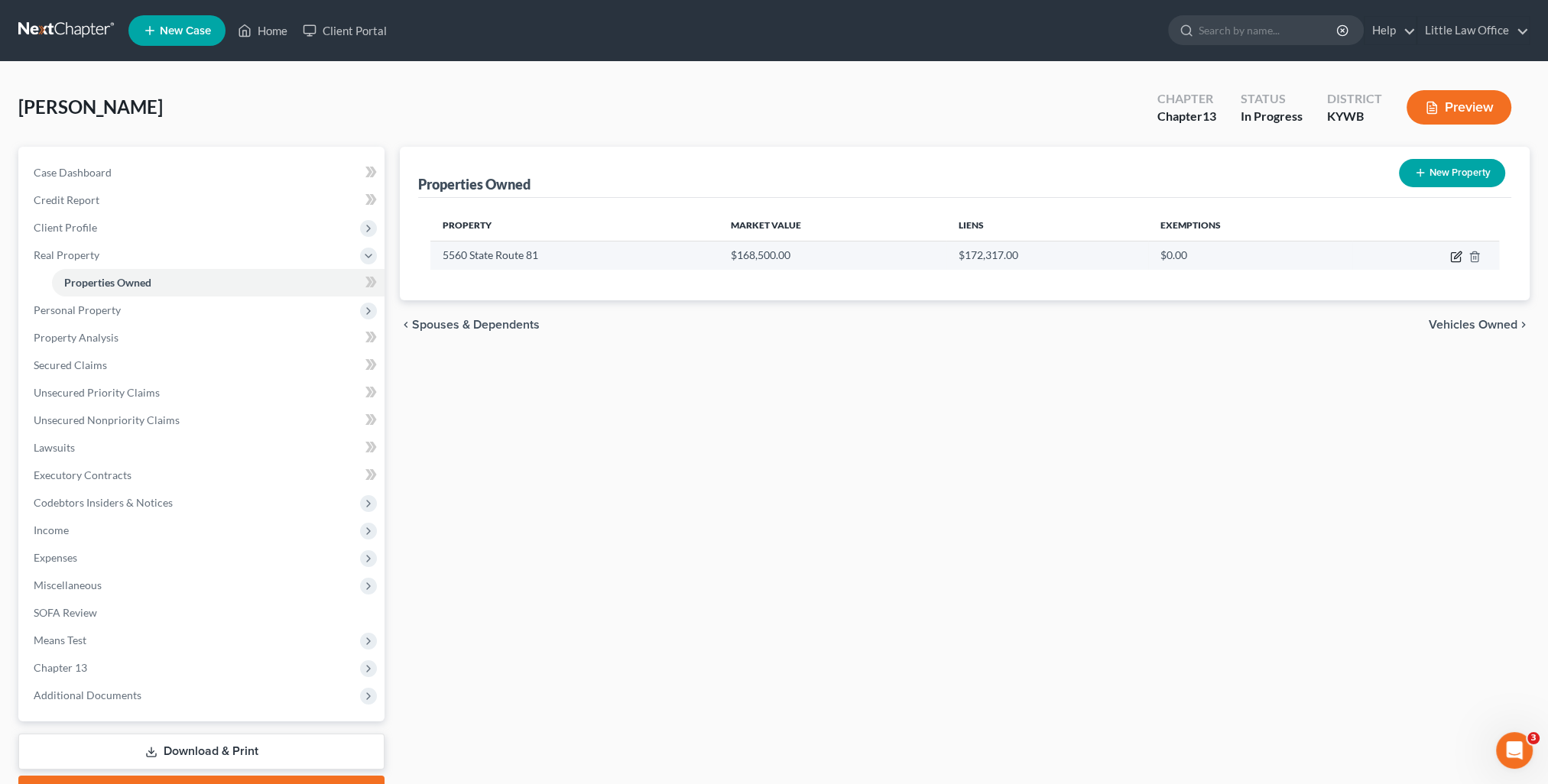
click at [1455, 258] on icon "button" at bounding box center [1457, 255] width 7 height 7
select select "18"
select select "88"
select select "0"
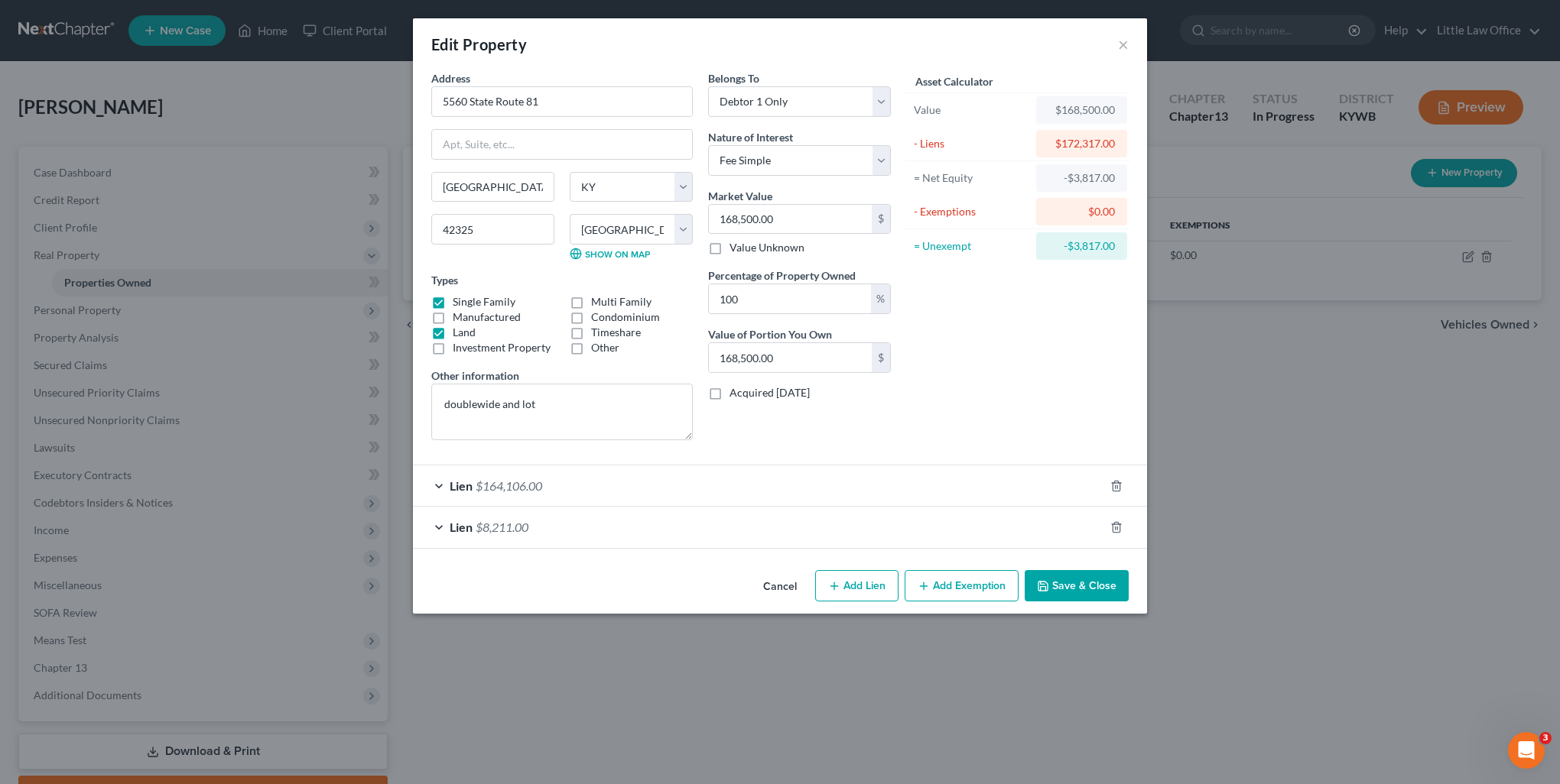
click at [586, 478] on div "Lien $164,106.00" at bounding box center [759, 485] width 691 height 40
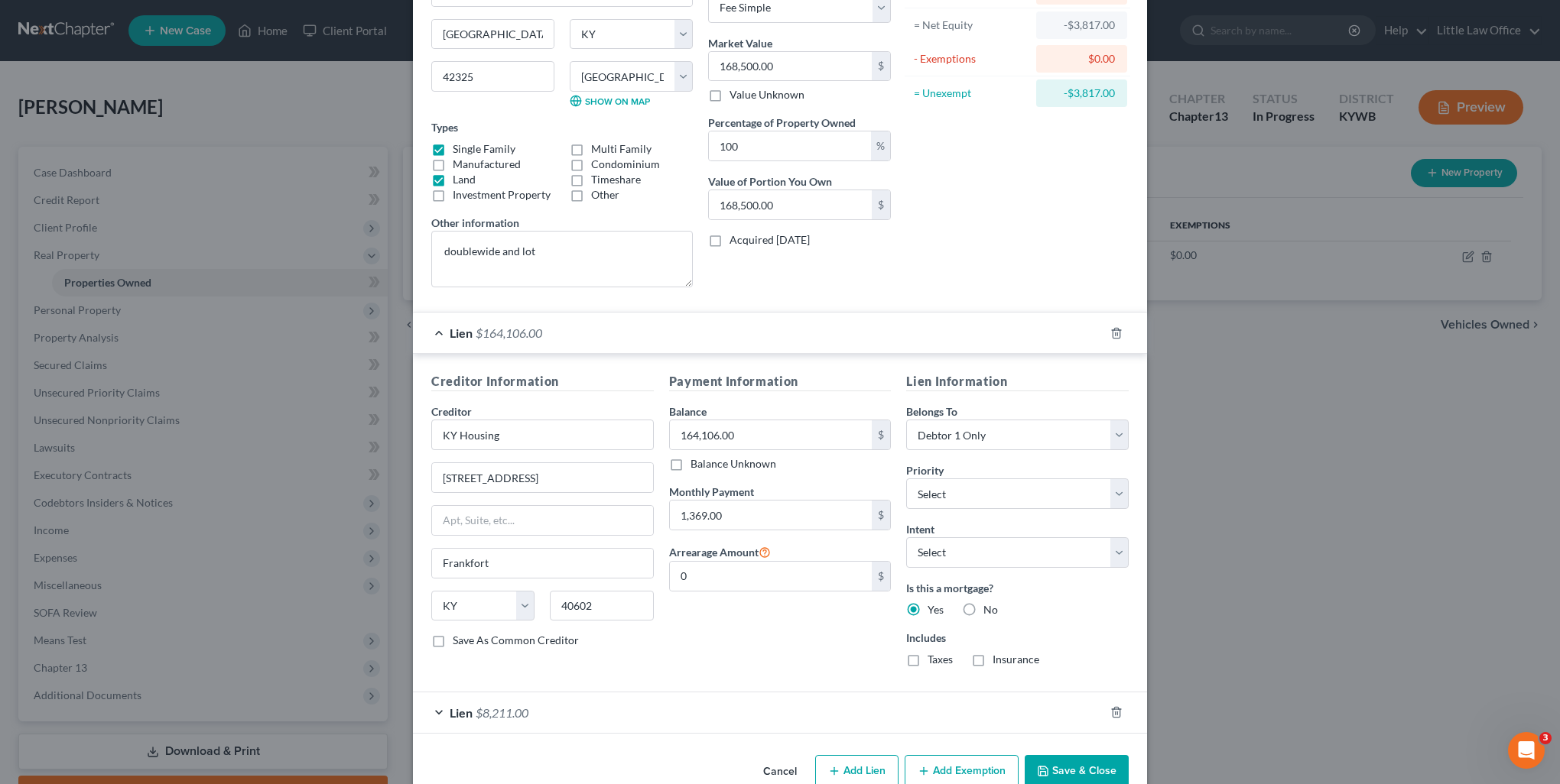
scroll to position [183, 0]
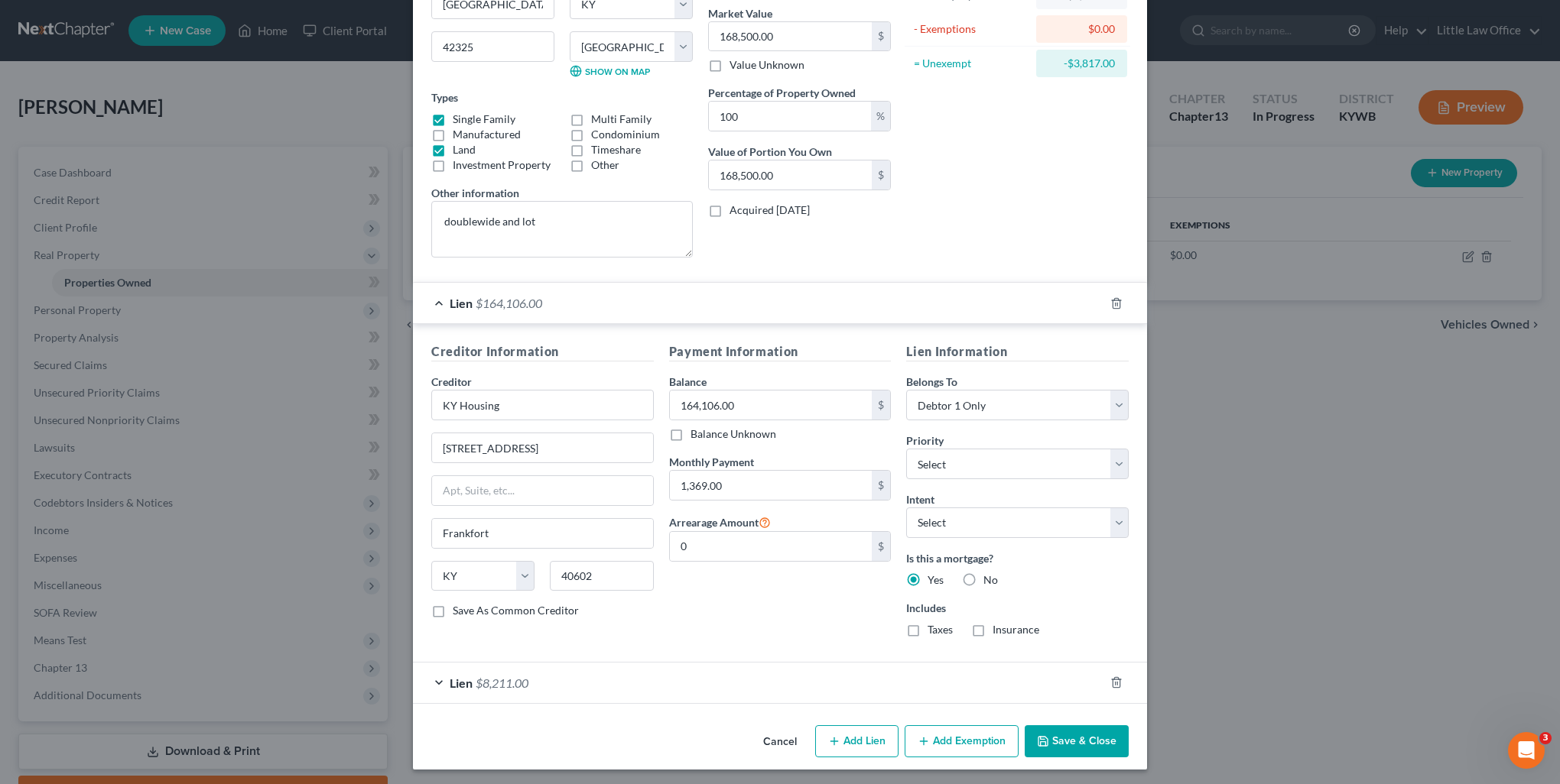
click at [639, 695] on div "Lien $8,211.00" at bounding box center [759, 683] width 691 height 40
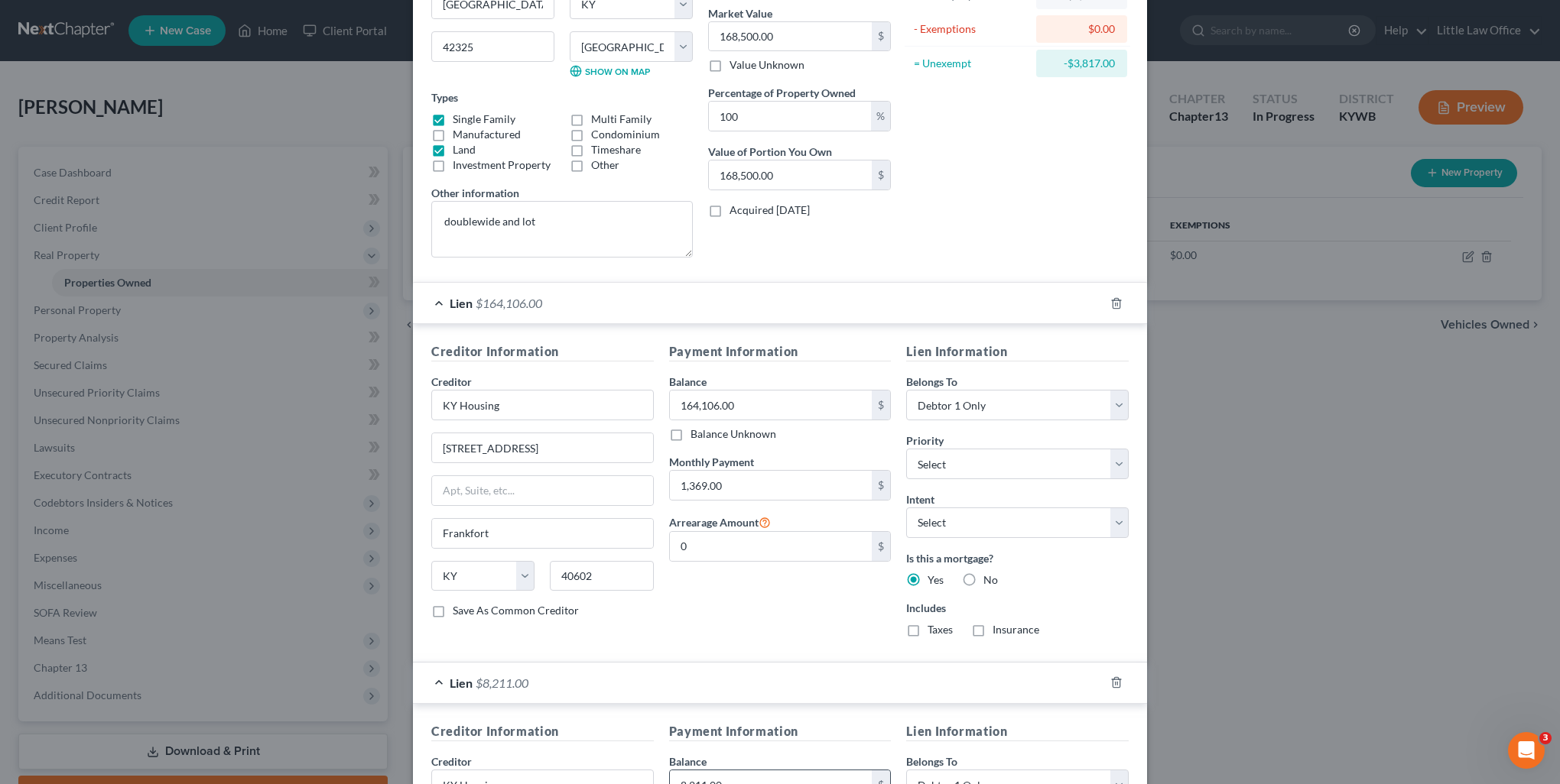
scroll to position [412, 0]
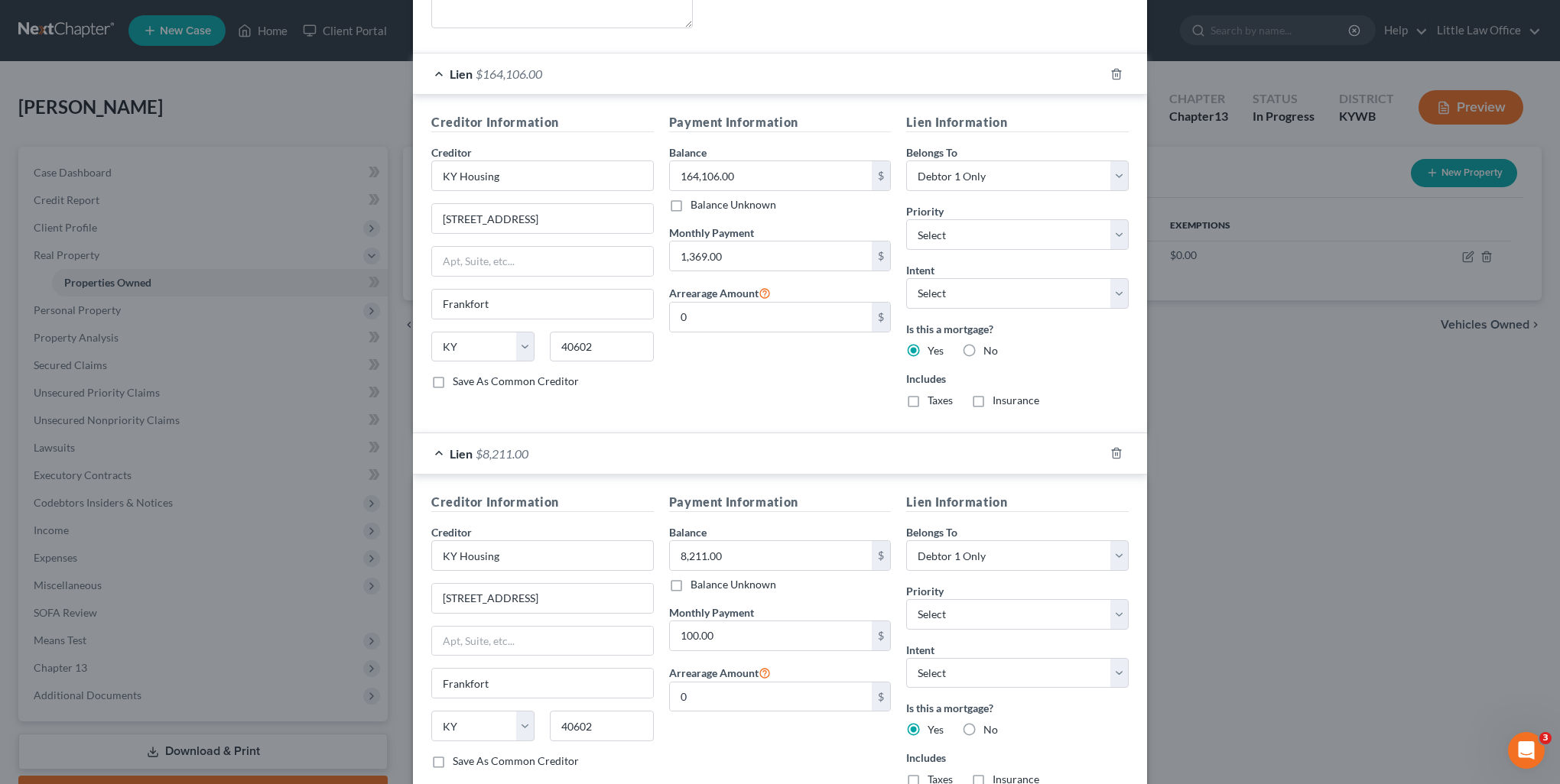
click at [927, 397] on label "Taxes" at bounding box center [940, 400] width 26 height 16
click at [934, 397] on input "Taxes" at bounding box center [939, 397] width 10 height 10
checkbox input "true"
click at [992, 395] on label "Insurance" at bounding box center [1015, 400] width 46 height 16
click at [999, 395] on input "Insurance" at bounding box center [1004, 397] width 10 height 10
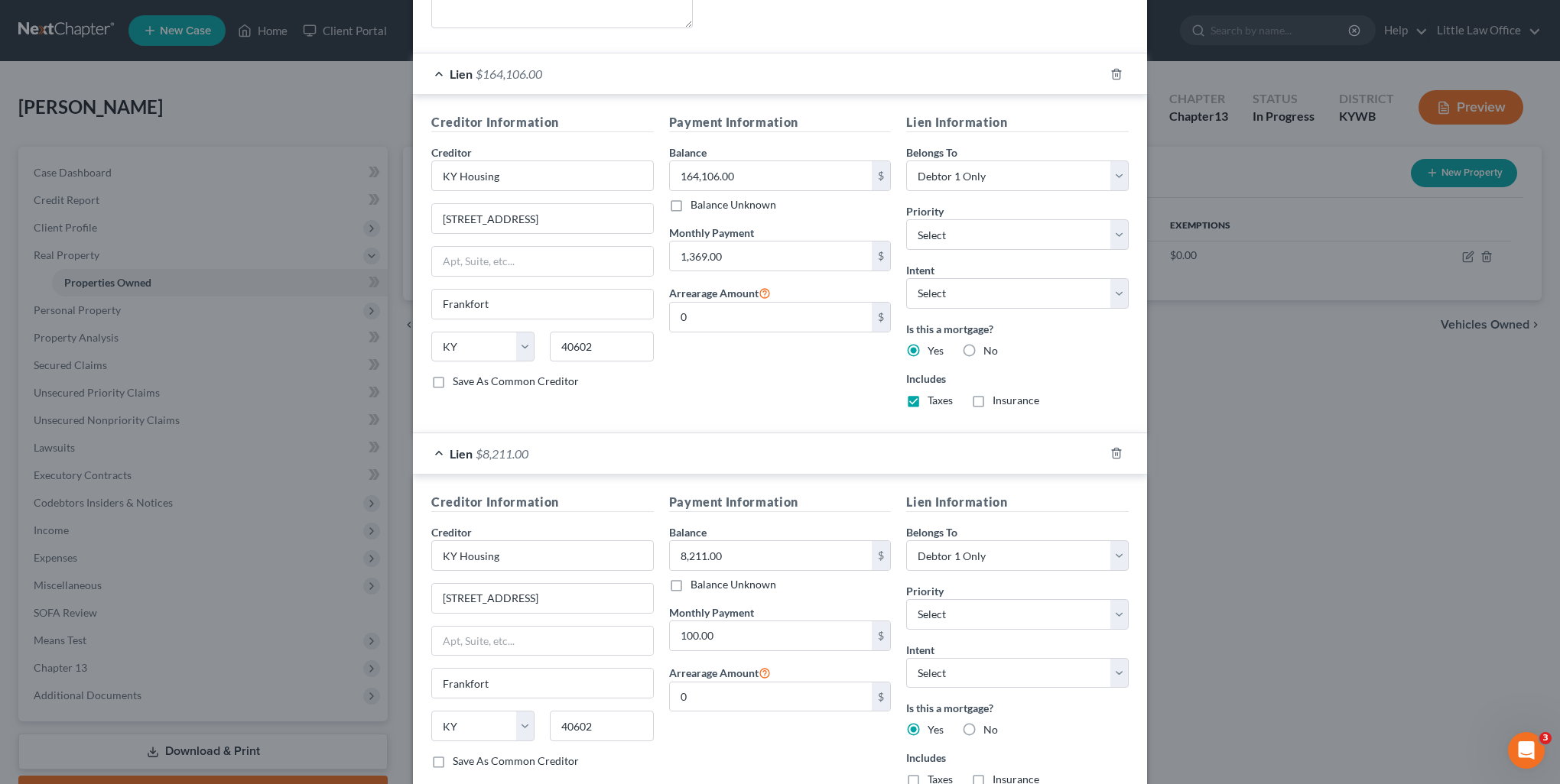
checkbox input "true"
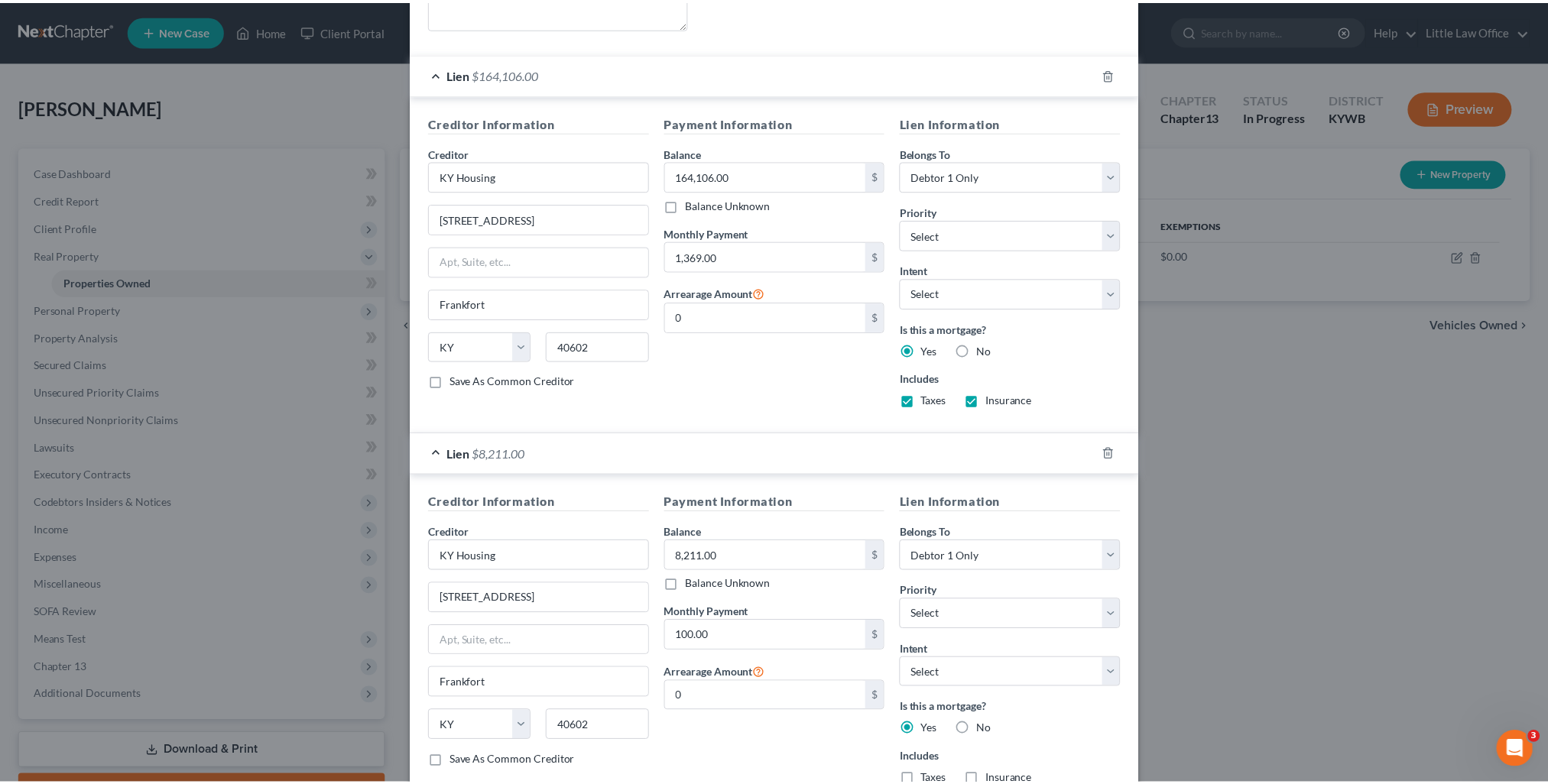
scroll to position [519, 0]
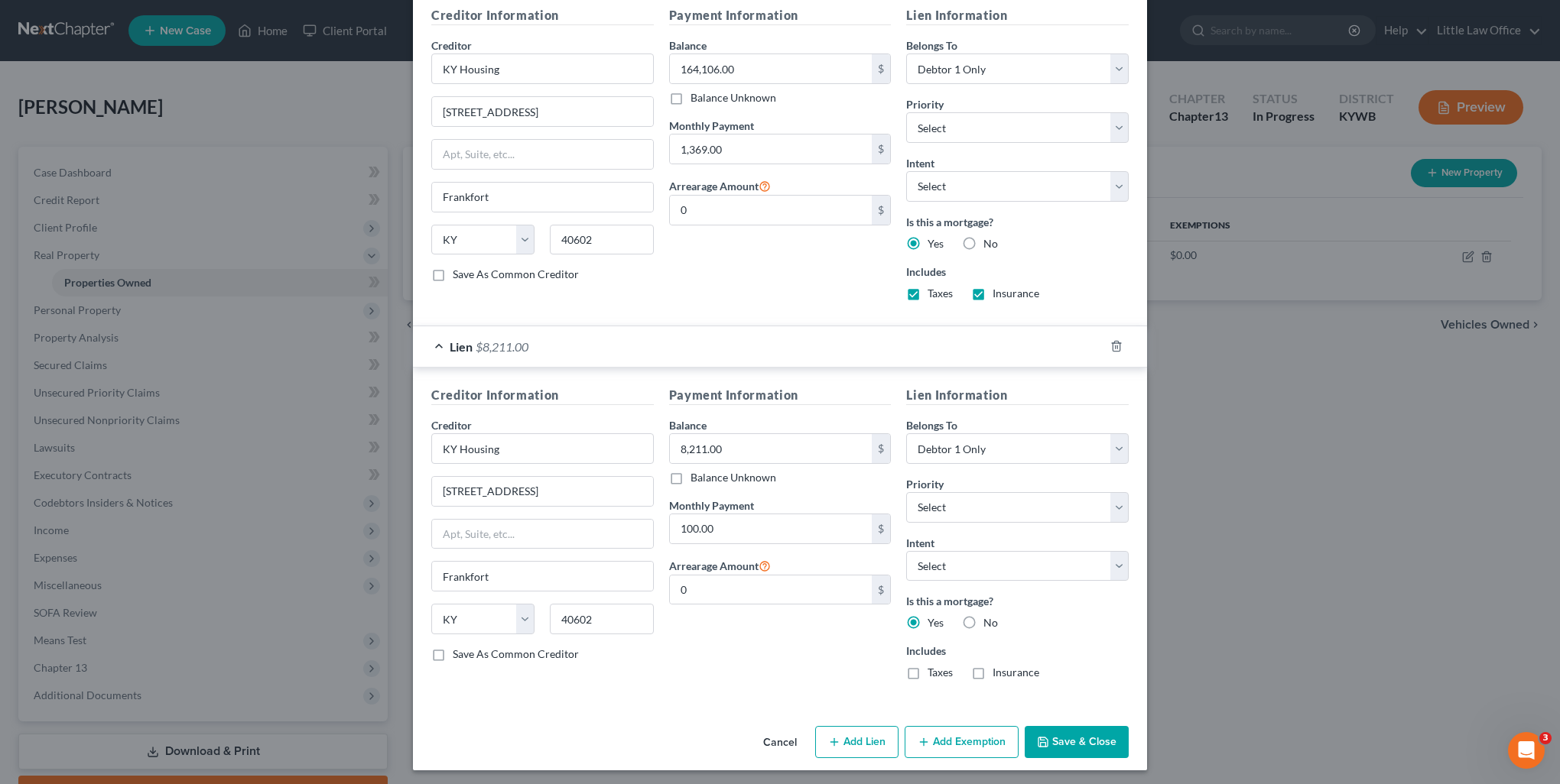
click at [1064, 754] on button "Save & Close" at bounding box center [1077, 742] width 104 height 32
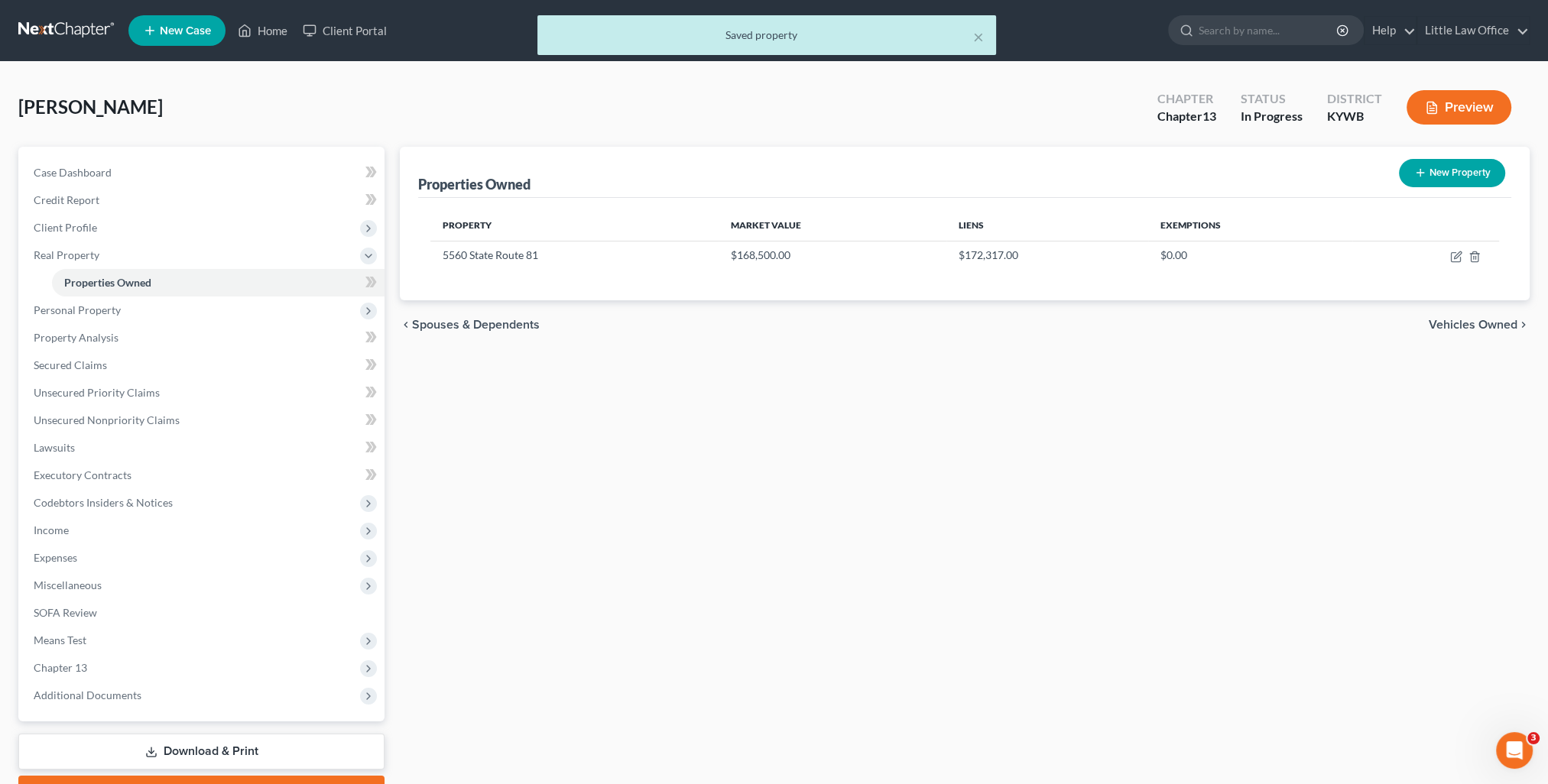
click at [1462, 323] on span "Vehicles Owned" at bounding box center [1473, 325] width 89 height 12
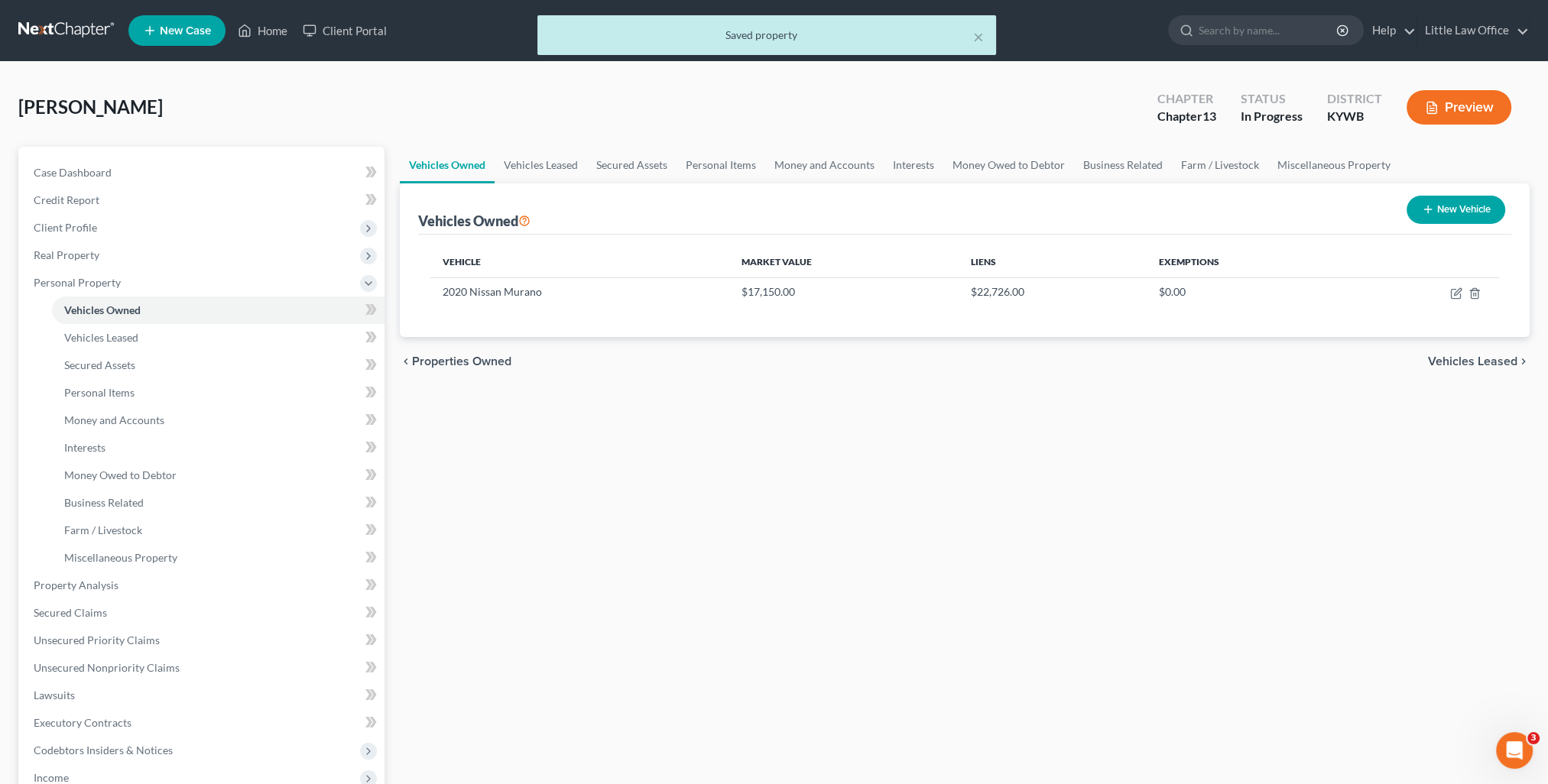
click at [1434, 360] on span "Vehicles Leased" at bounding box center [1472, 361] width 90 height 12
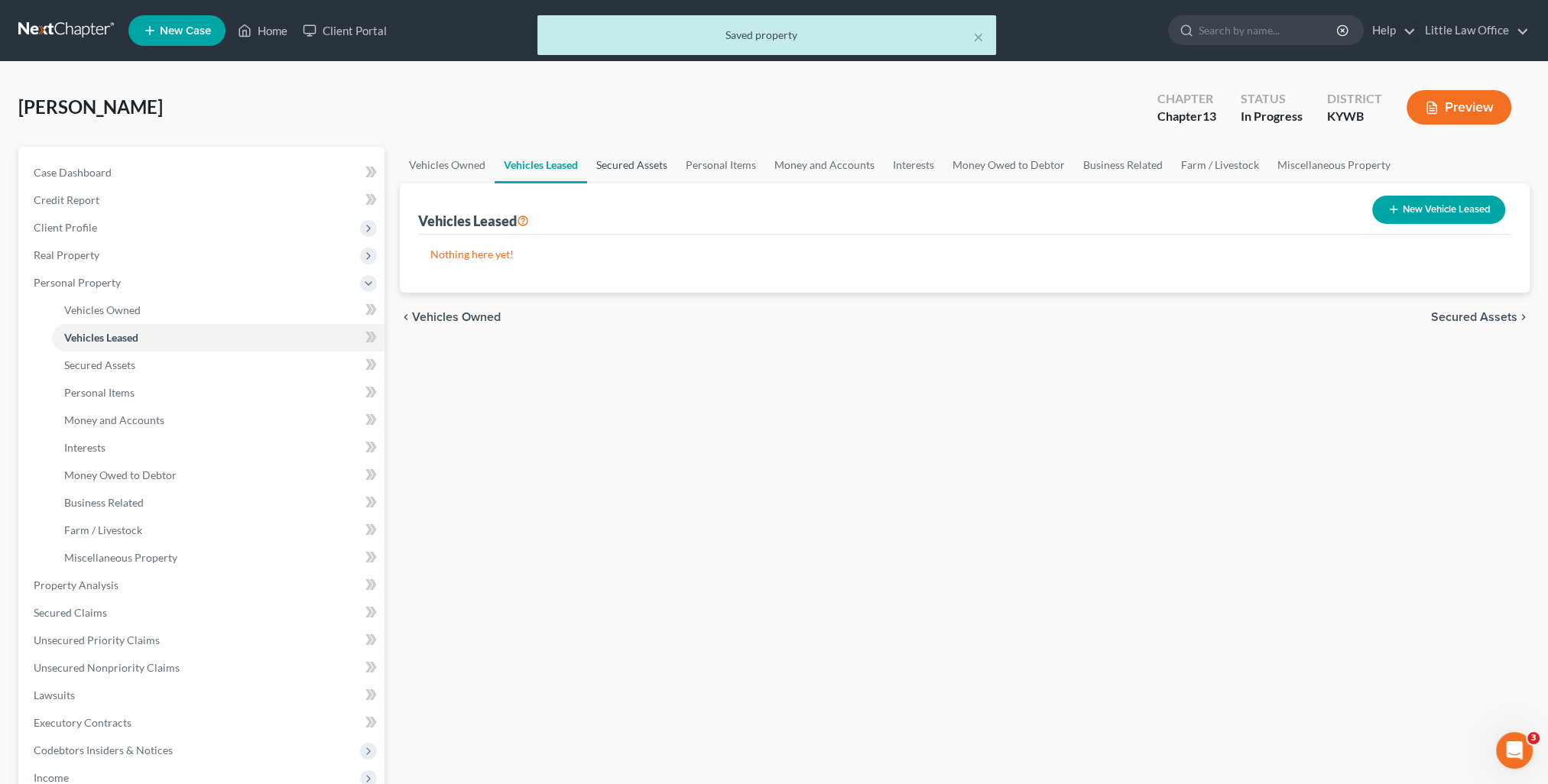
click at [637, 169] on link "Secured Assets" at bounding box center [632, 164] width 90 height 36
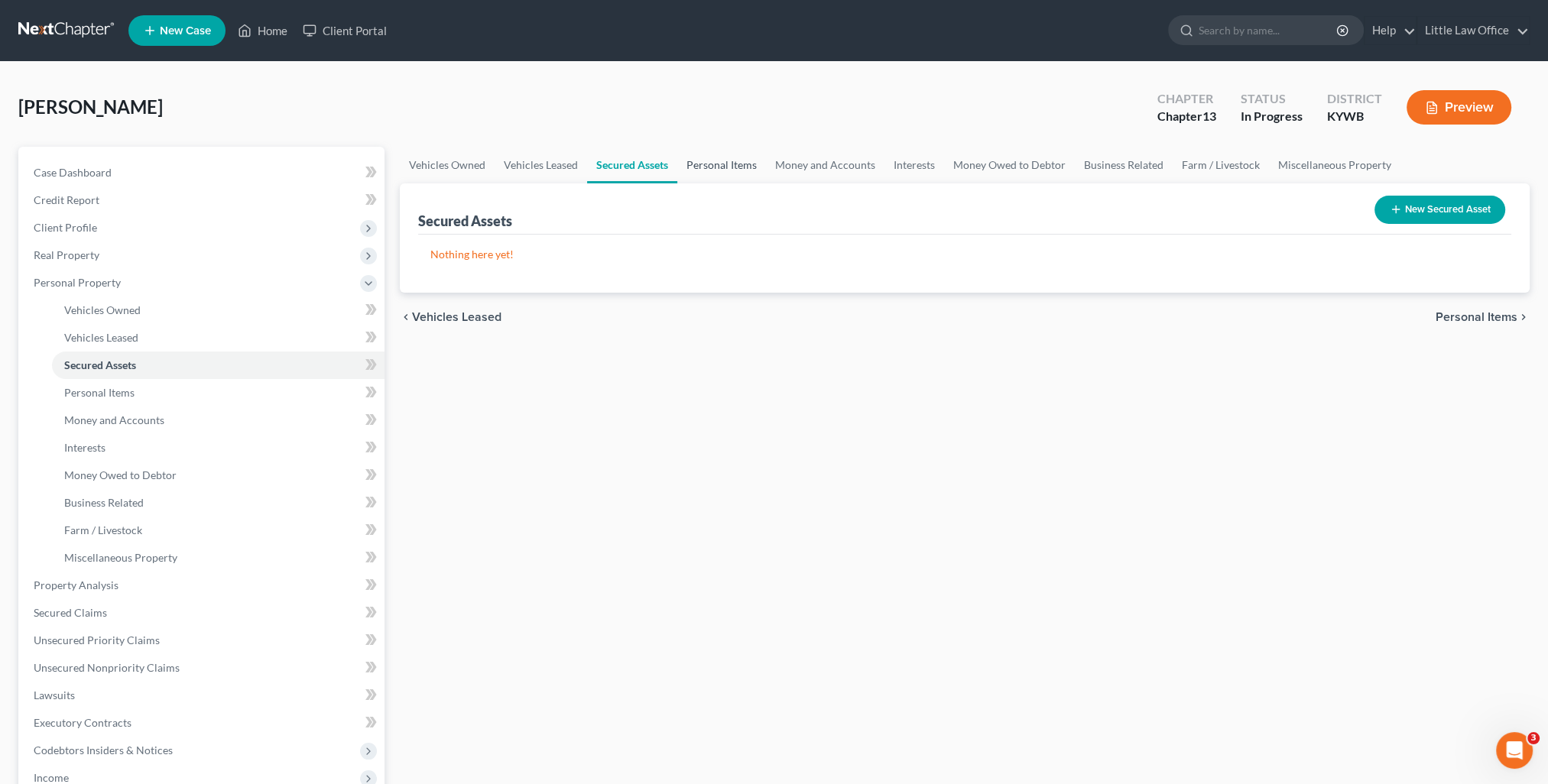
click at [710, 165] on link "Personal Items" at bounding box center [721, 164] width 89 height 36
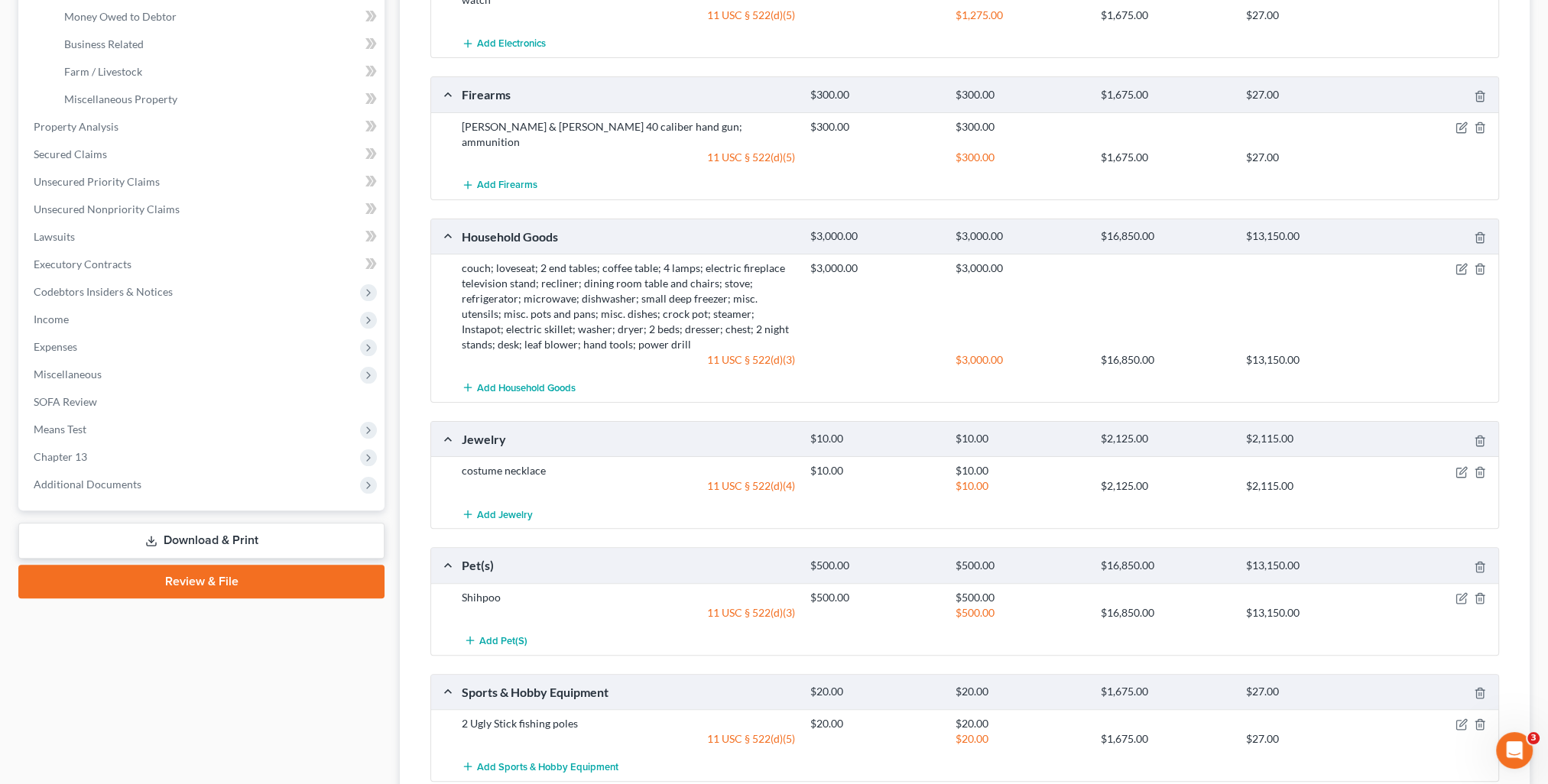
scroll to position [580, 0]
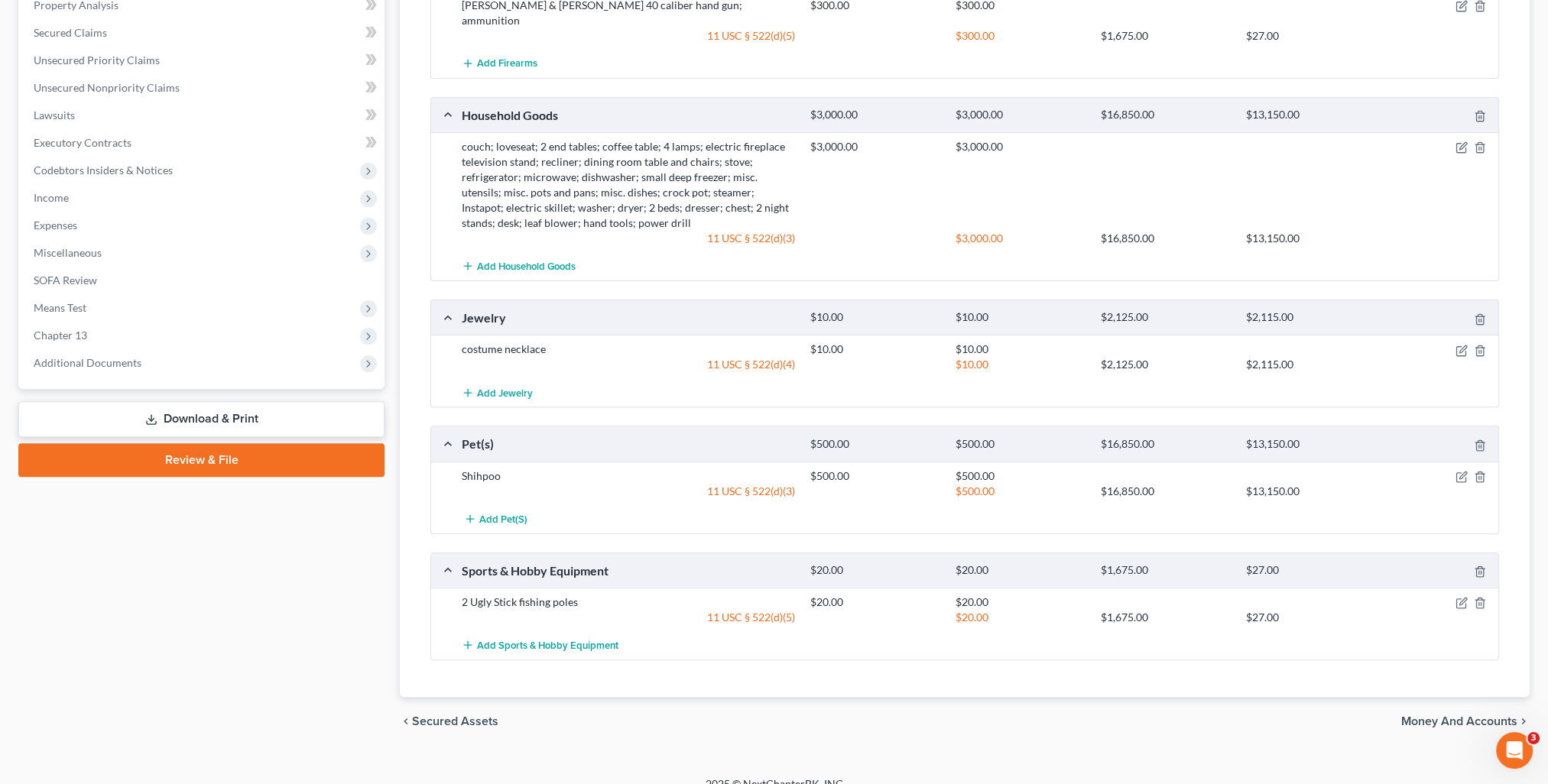
click at [1496, 715] on span "Money and Accounts" at bounding box center [1459, 721] width 116 height 12
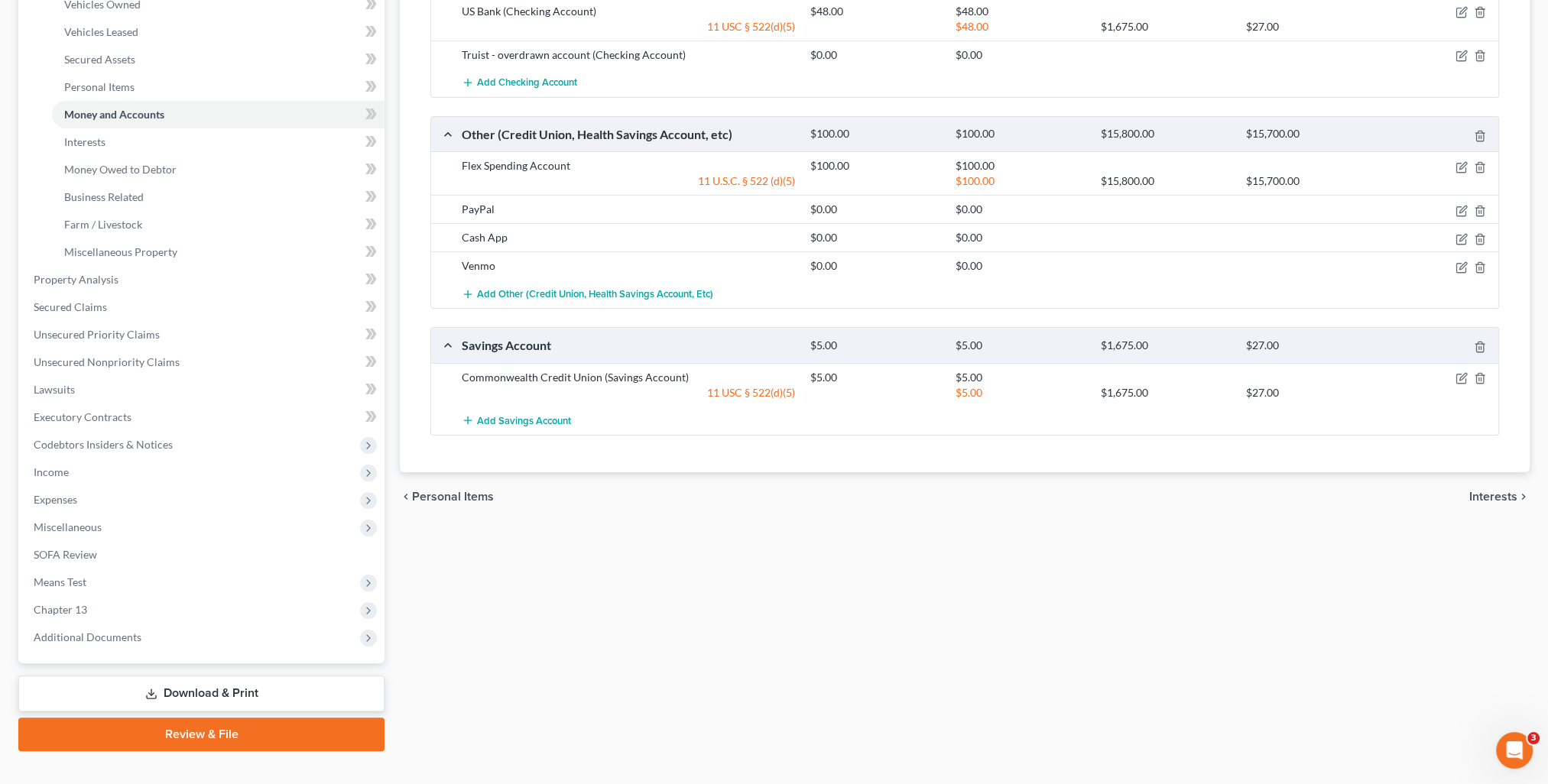
scroll to position [330, 0]
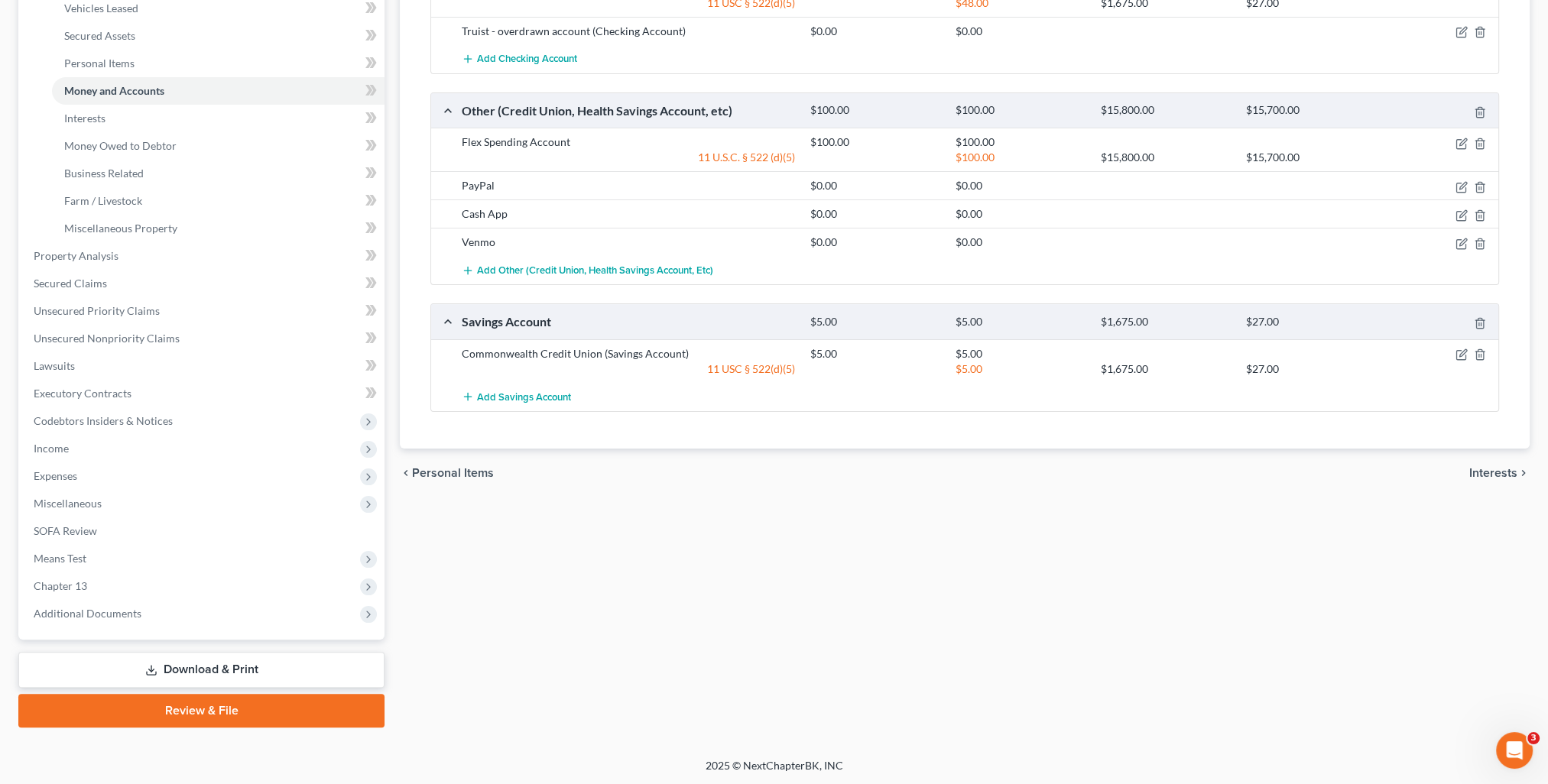
click at [1499, 471] on span "Interests" at bounding box center [1493, 473] width 48 height 12
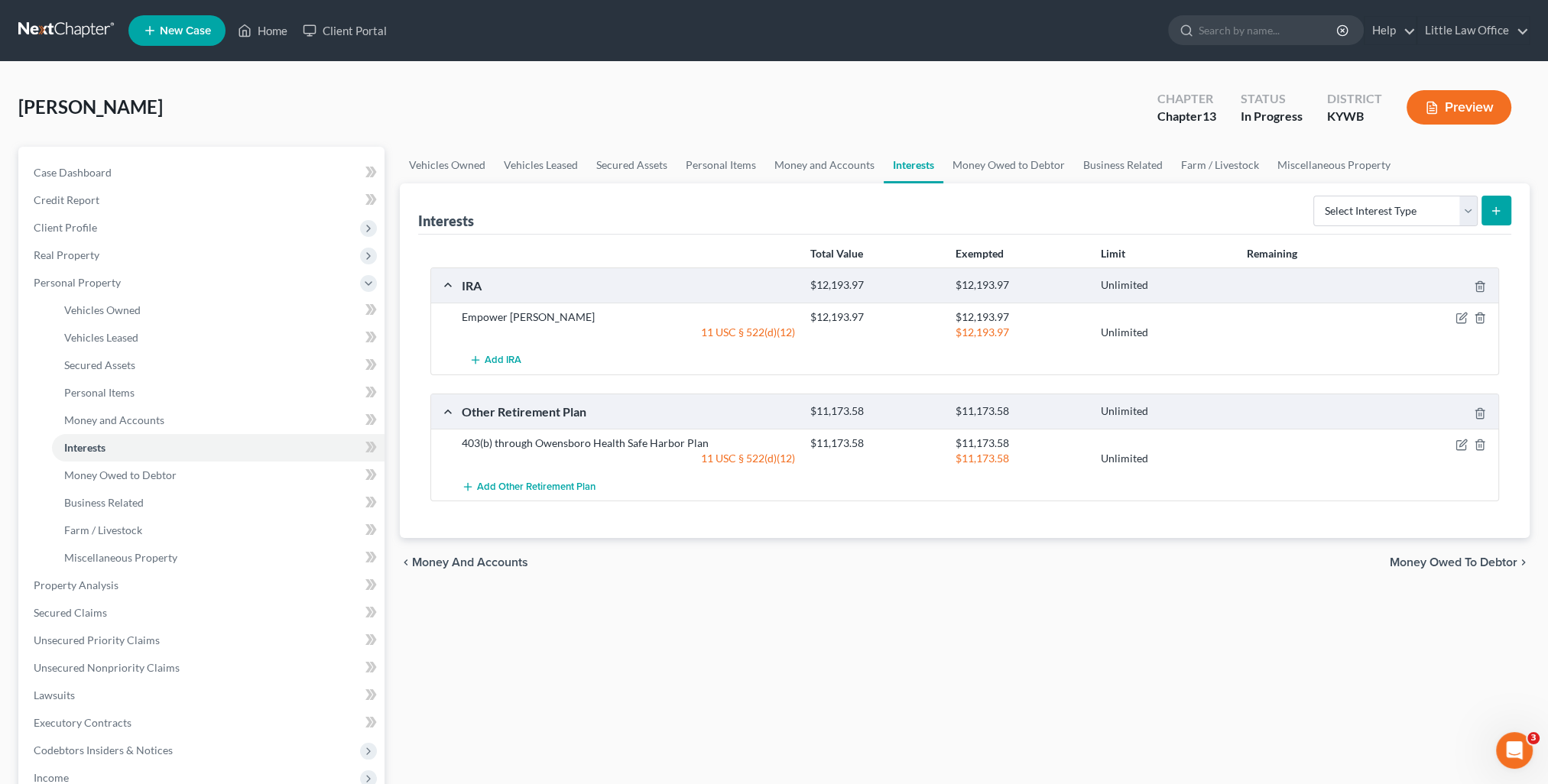
click at [992, 184] on div "Interests Select Interest Type 401K Annuity Bond Education IRA Government Bond …" at bounding box center [964, 209] width 1093 height 51
click at [988, 173] on link "Money Owed to Debtor" at bounding box center [1009, 164] width 131 height 36
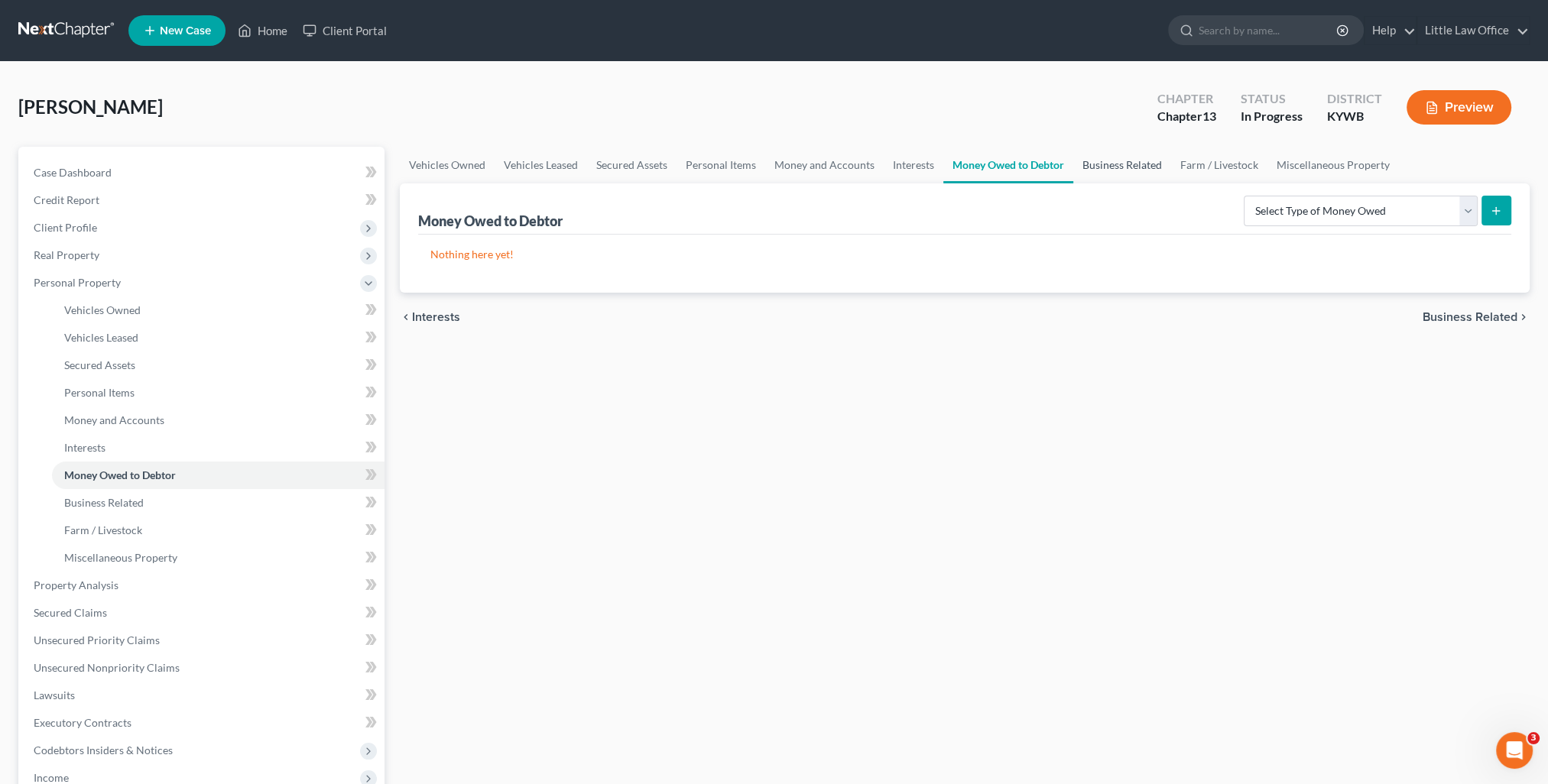
click at [1112, 163] on link "Business Related" at bounding box center [1122, 164] width 97 height 36
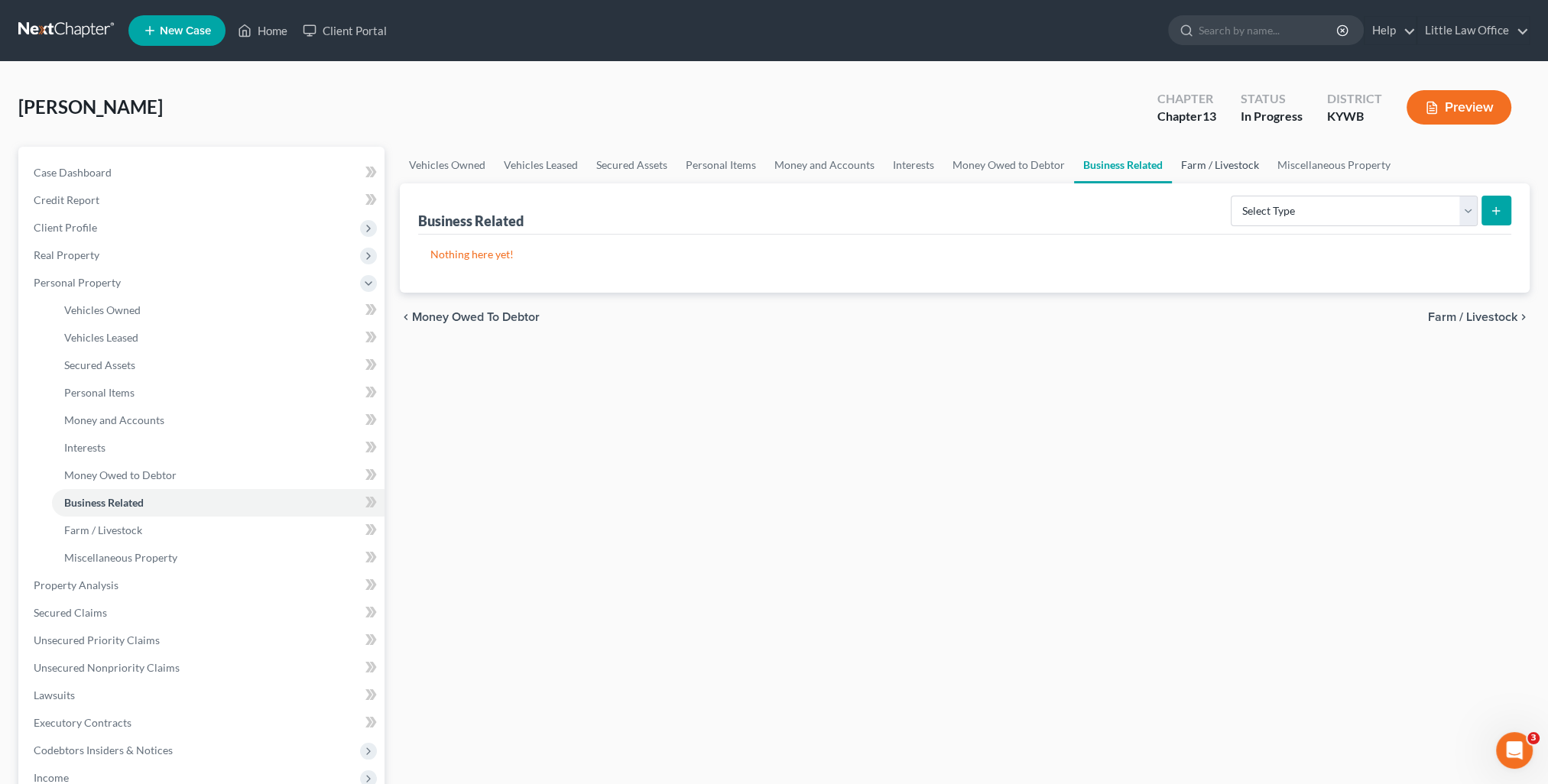
click at [1201, 168] on link "Farm / Livestock" at bounding box center [1220, 164] width 96 height 36
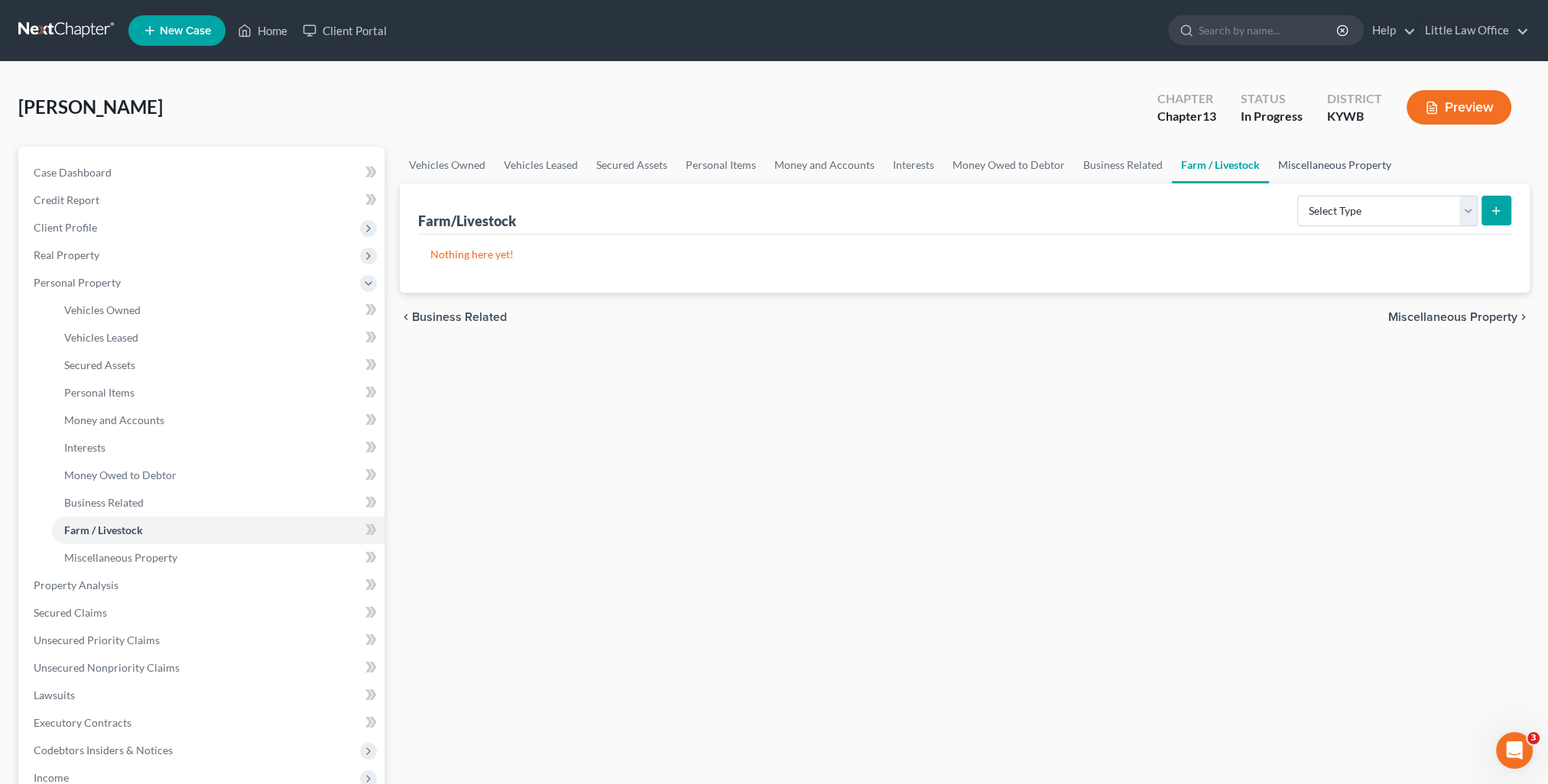
click at [1308, 166] on link "Miscellaneous Property" at bounding box center [1335, 164] width 132 height 36
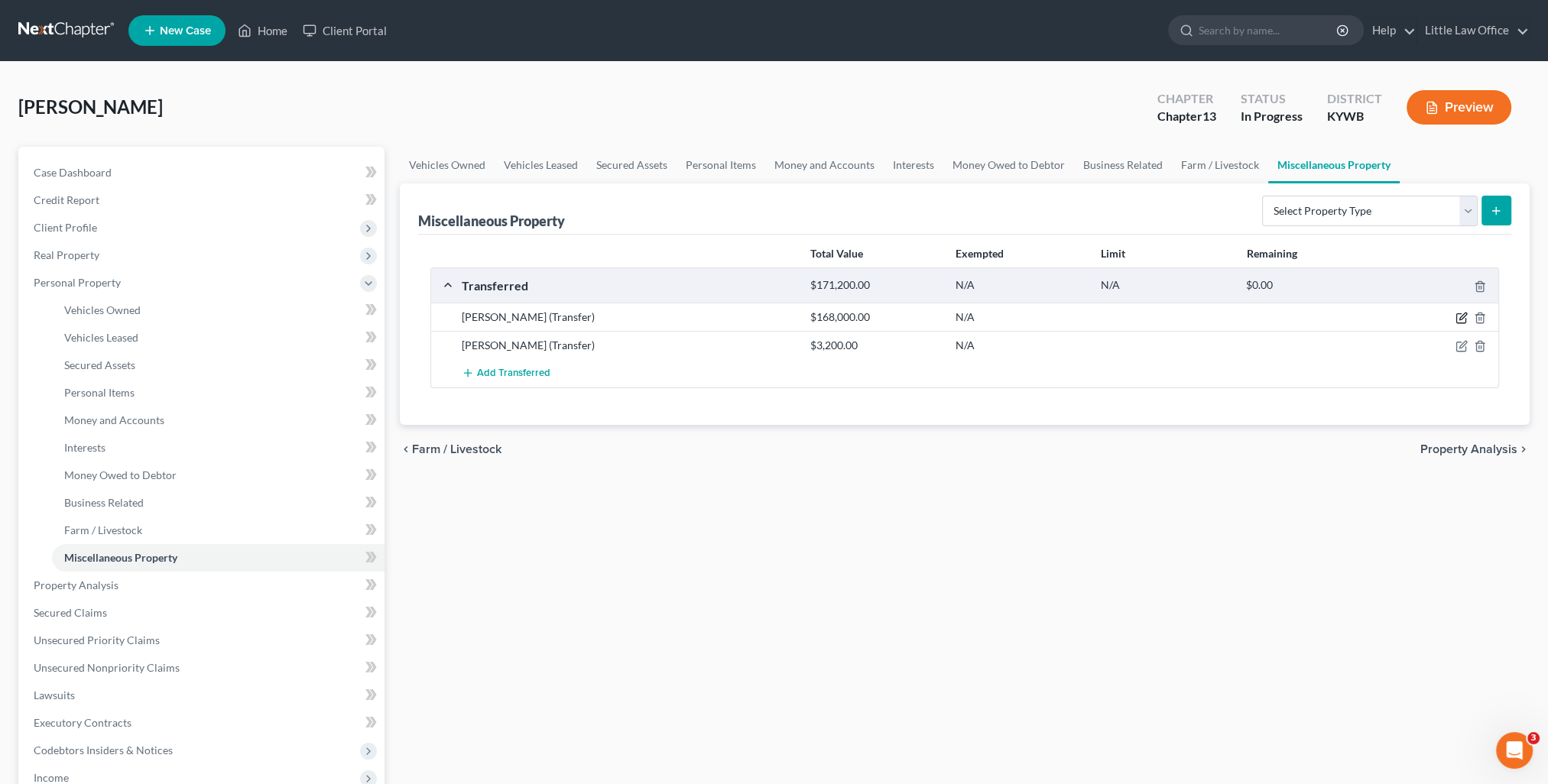
click at [1458, 317] on icon "button" at bounding box center [1461, 318] width 12 height 12
select select "Ordinary ([DATE])"
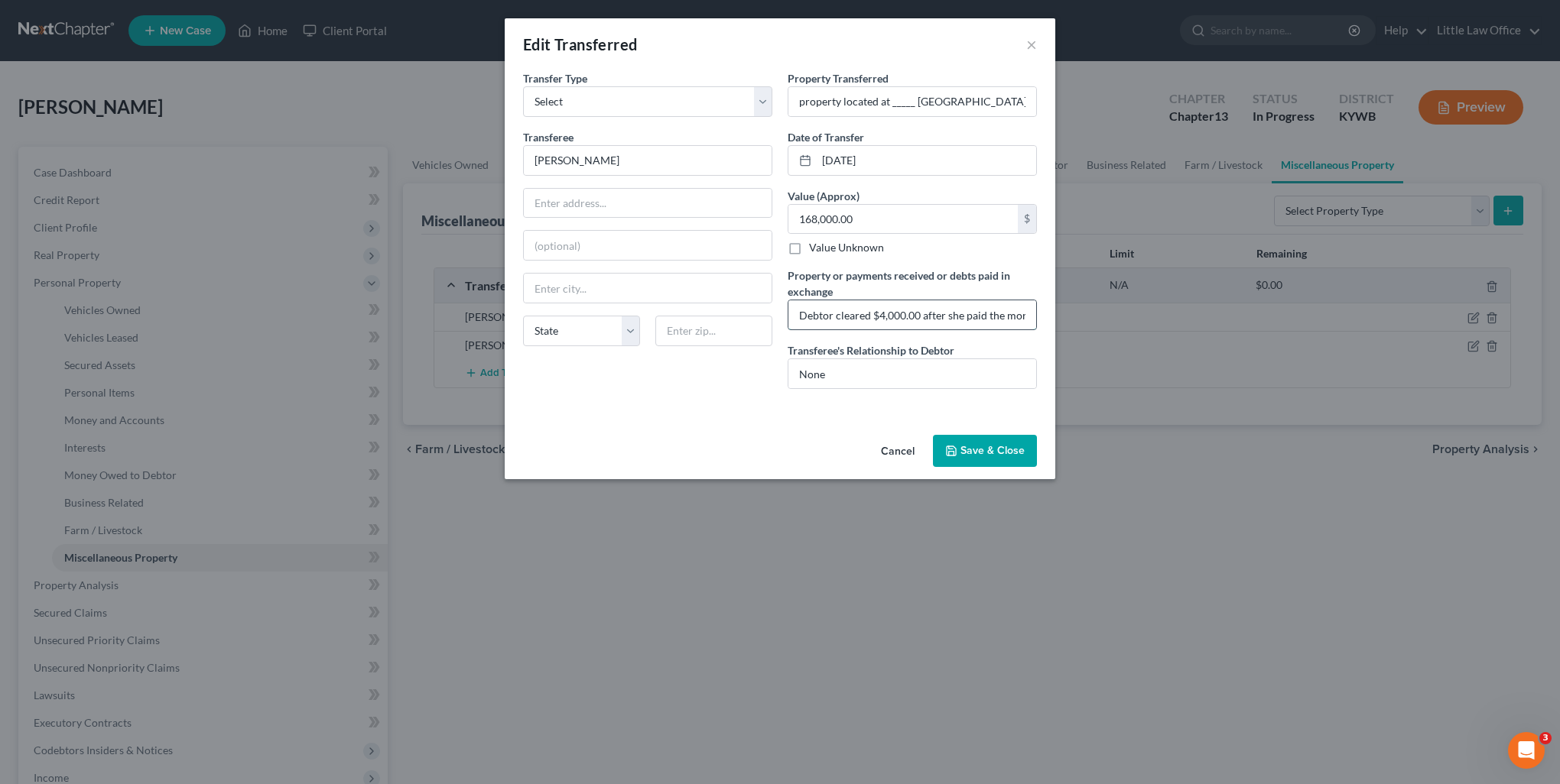
click at [941, 314] on input "Debtor cleared $4,000.00 after she paid the mortgage and attorney fees." at bounding box center [912, 315] width 248 height 30
click at [971, 448] on button "Save & Close" at bounding box center [985, 451] width 104 height 32
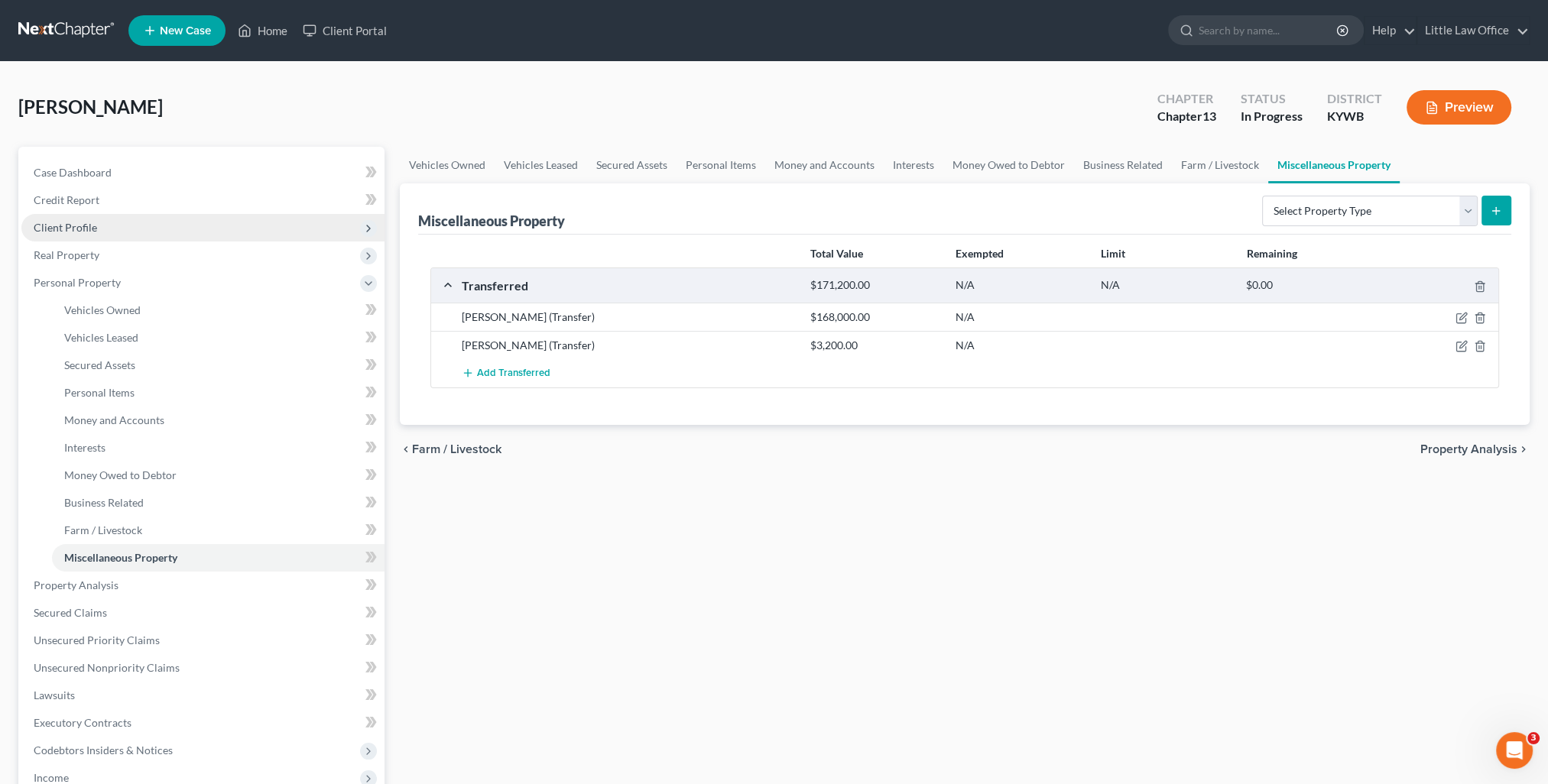
click at [83, 238] on span "Client Profile" at bounding box center [203, 228] width 363 height 28
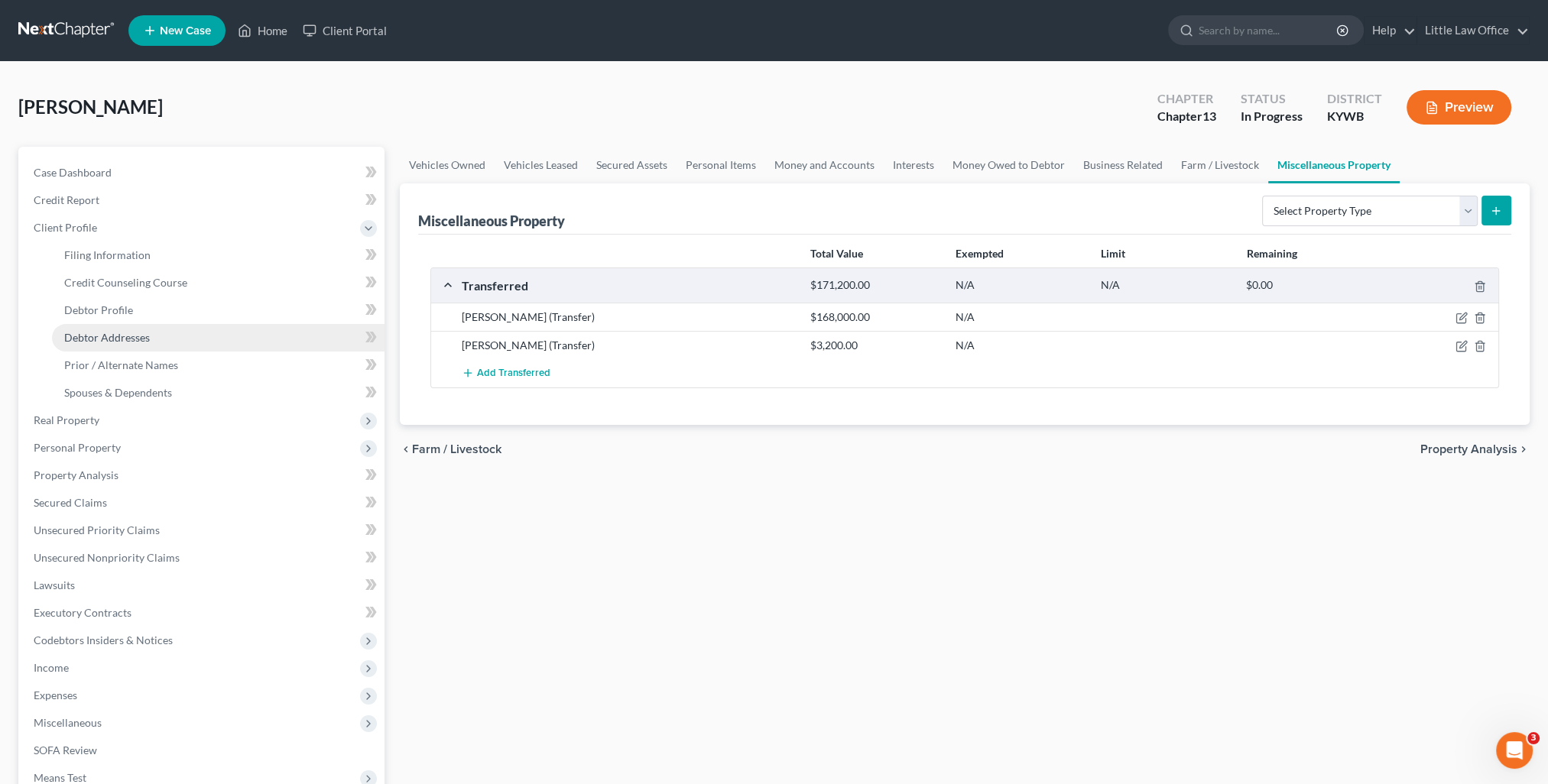
click at [115, 333] on span "Debtor Addresses" at bounding box center [106, 336] width 86 height 13
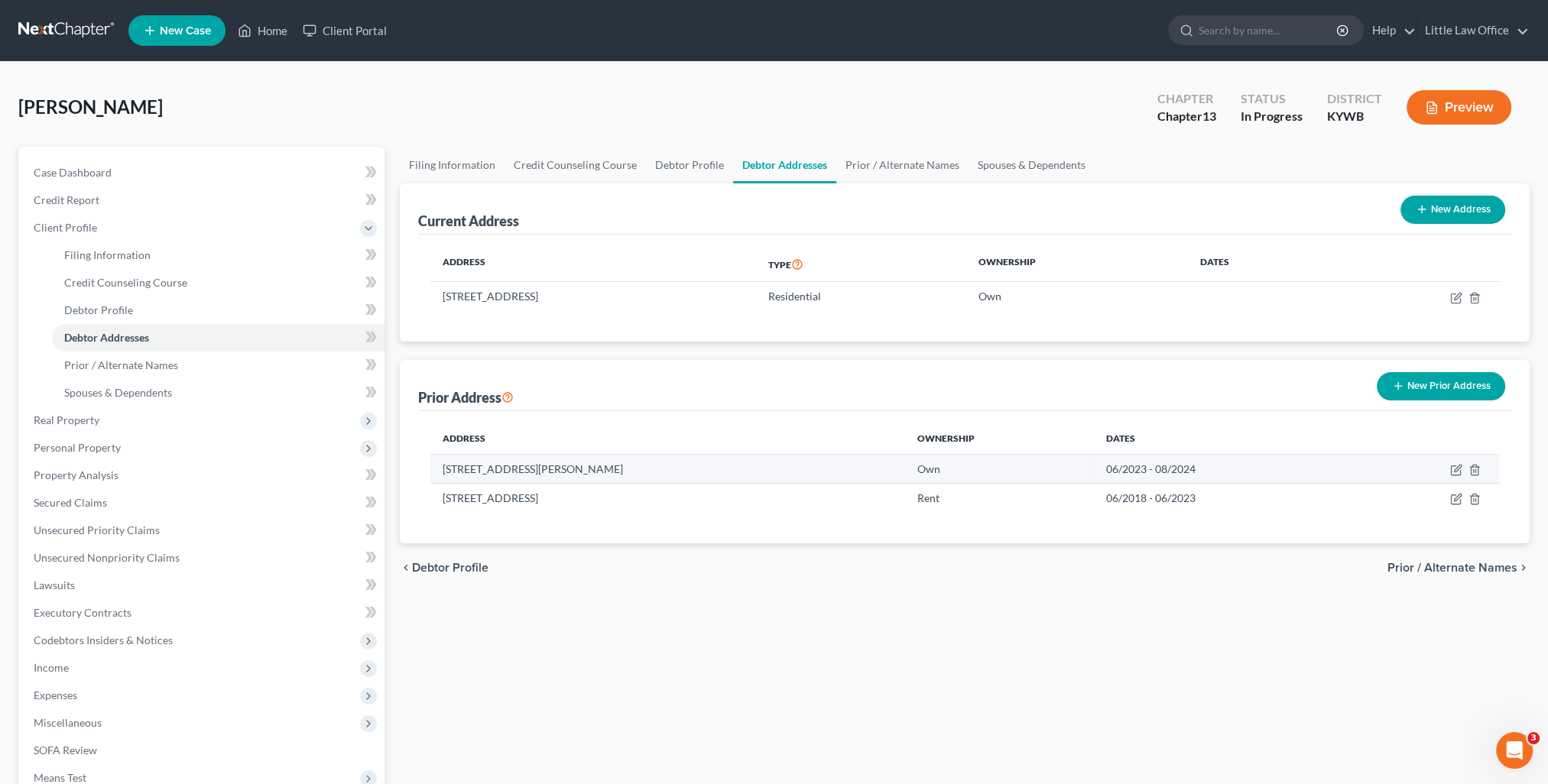
drag, startPoint x: 445, startPoint y: 467, endPoint x: 654, endPoint y: 476, distance: 209.2
click at [654, 476] on td "[STREET_ADDRESS][PERSON_NAME]" at bounding box center [667, 468] width 474 height 30
copy td "[STREET_ADDRESS][PERSON_NAME]"
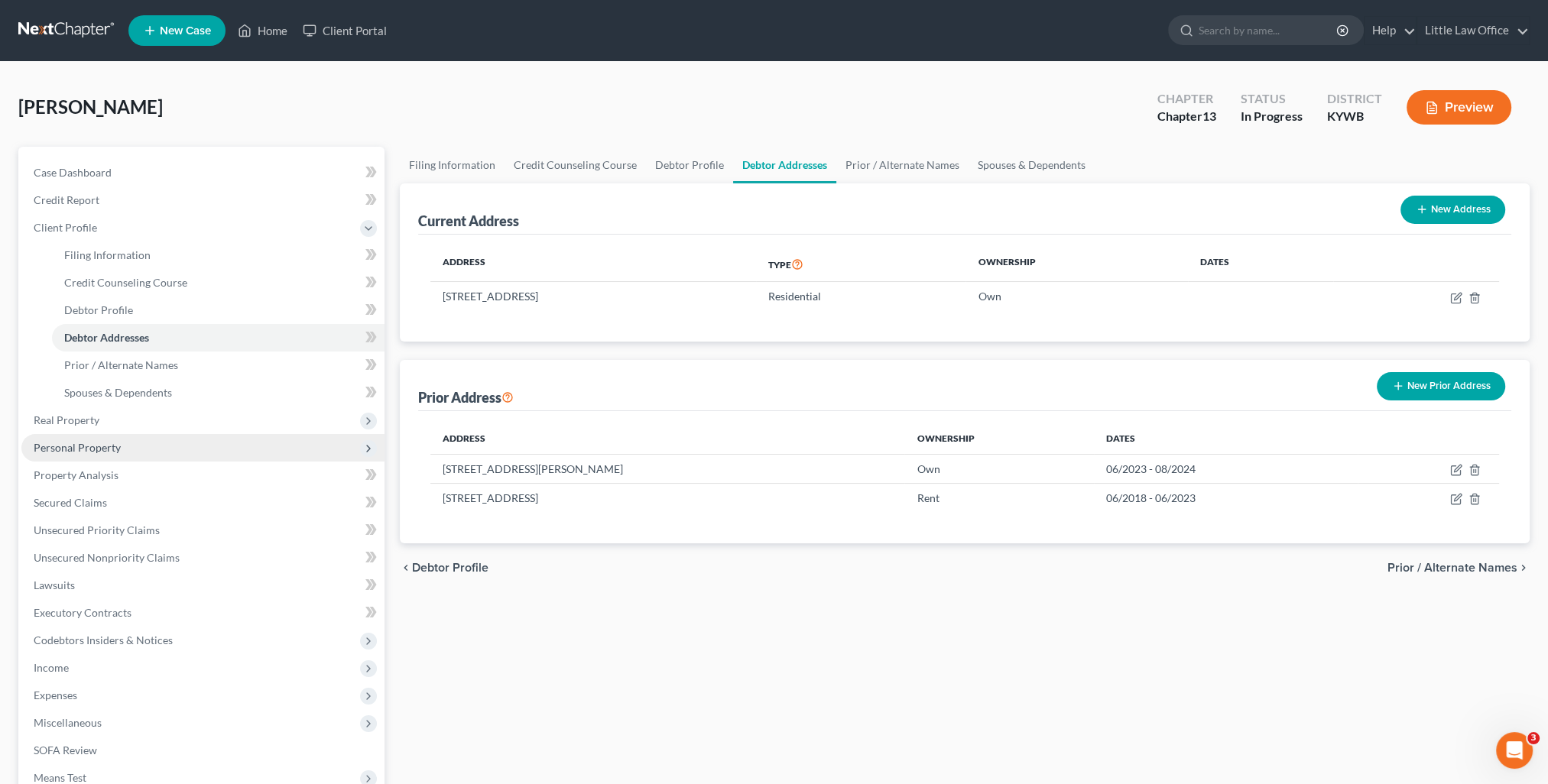
click at [104, 448] on span "Personal Property" at bounding box center [77, 447] width 88 height 13
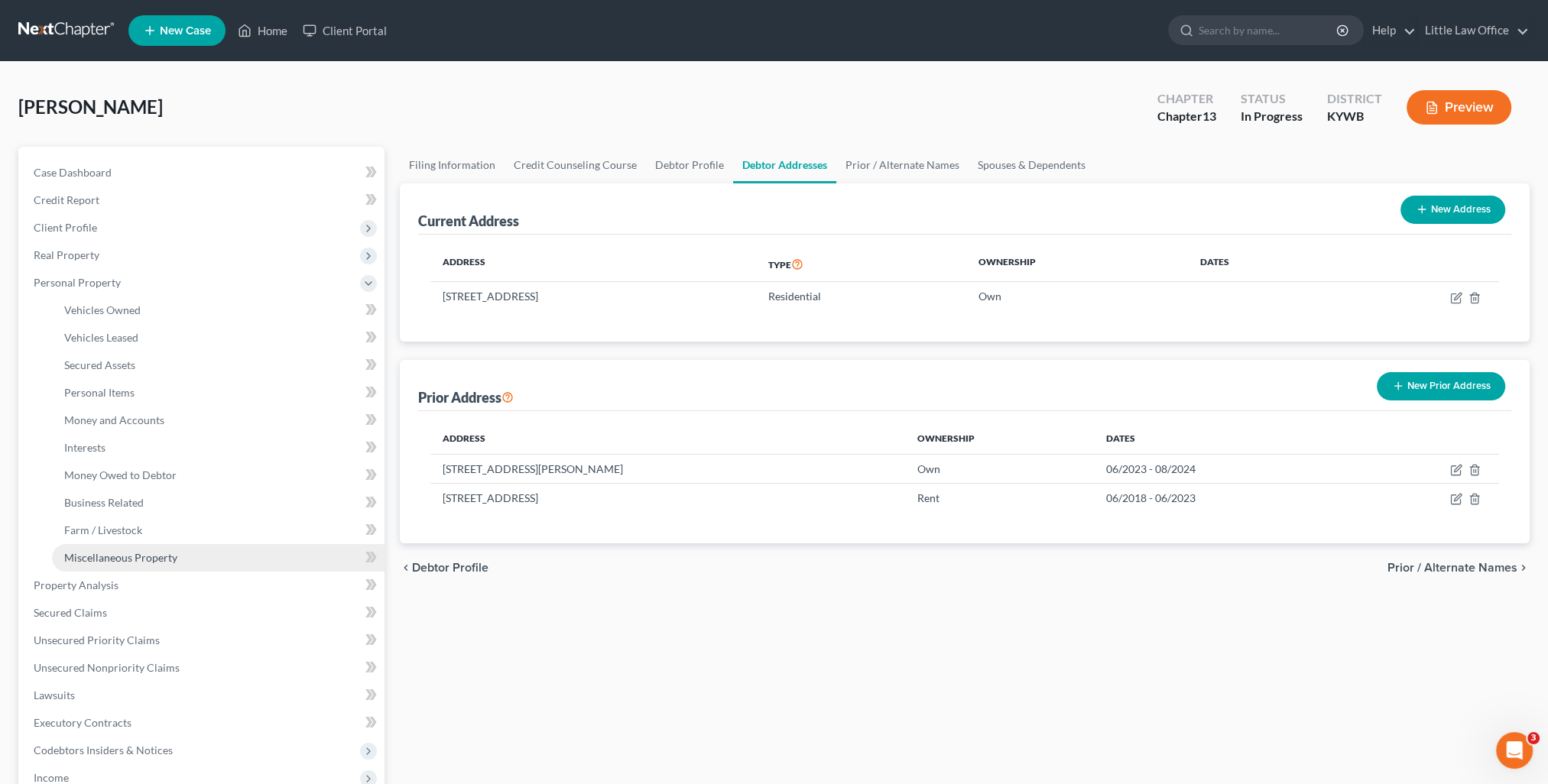
click at [129, 558] on span "Miscellaneous Property" at bounding box center [120, 557] width 113 height 13
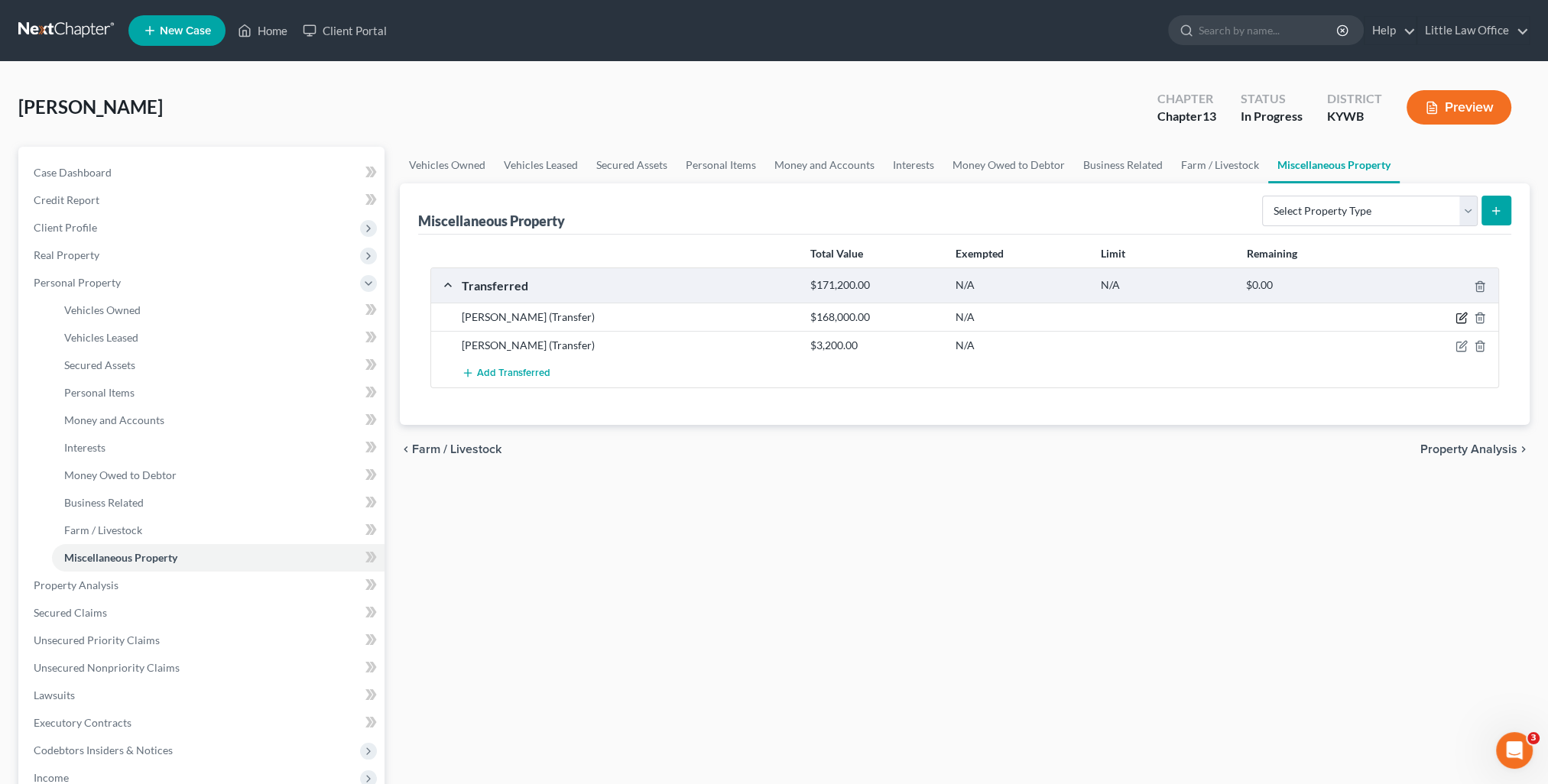
click at [1464, 312] on icon "button" at bounding box center [1461, 318] width 12 height 12
select select "Ordinary ([DATE])"
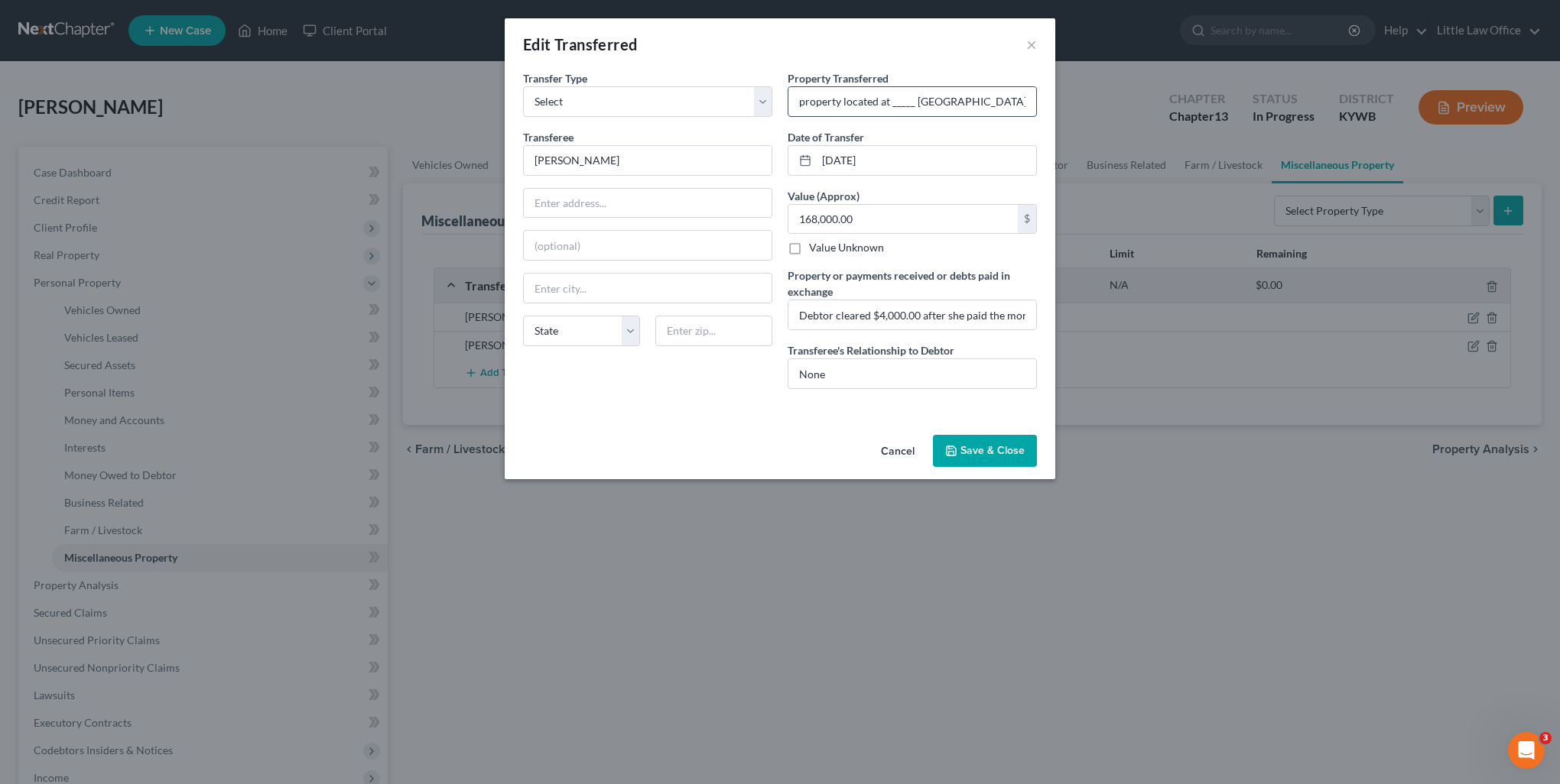
drag, startPoint x: 891, startPoint y: 102, endPoint x: 1019, endPoint y: 104, distance: 128.0
click at [1019, 104] on input "property located at _____ [GEOGRAPHIC_DATA], [GEOGRAPHIC_DATA]" at bounding box center [912, 102] width 248 height 30
paste input "[STREET_ADDRESS][PERSON_NAME]"
type input "property located at [STREET_ADDRESS][PERSON_NAME]"
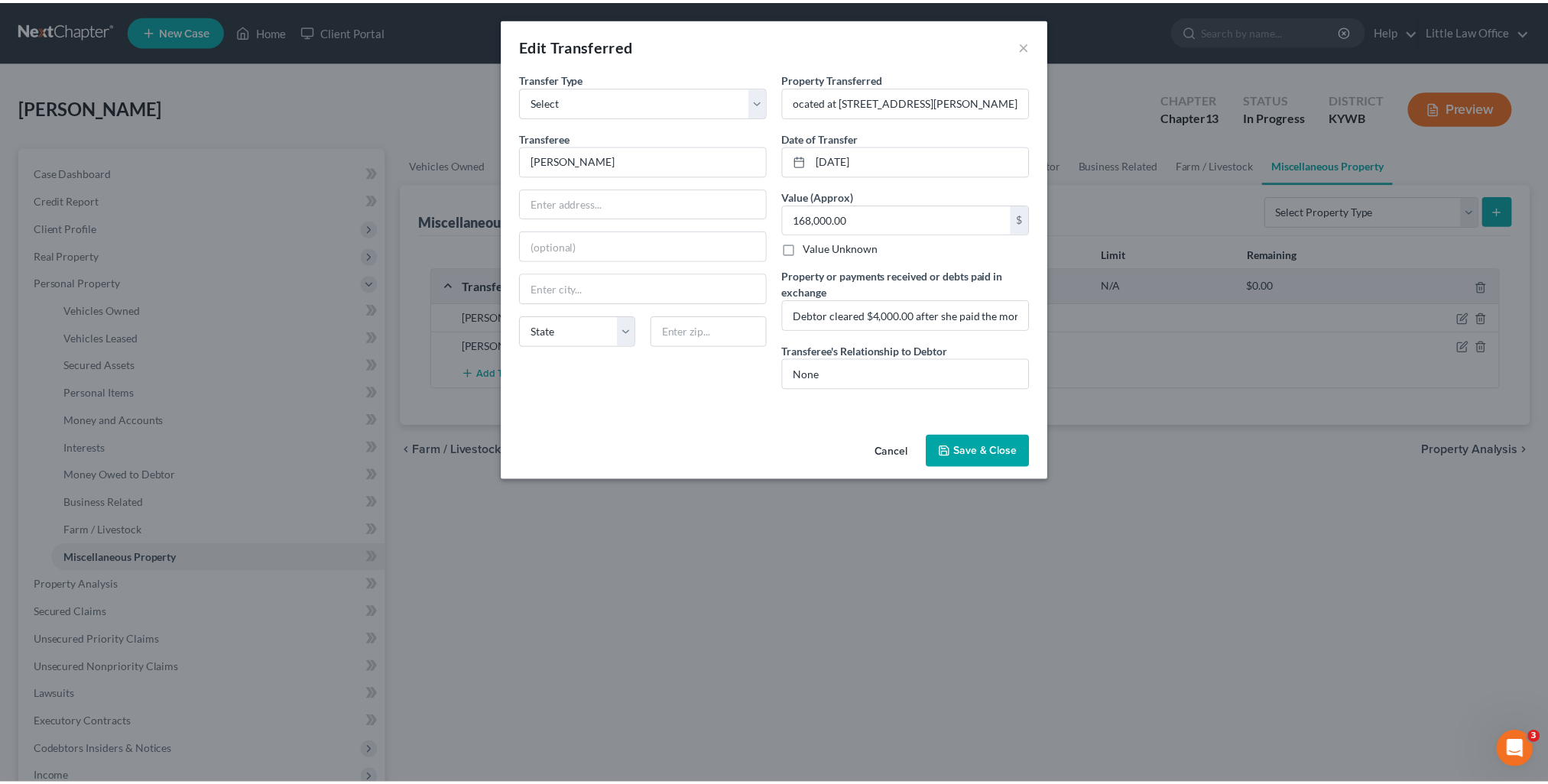
scroll to position [0, 0]
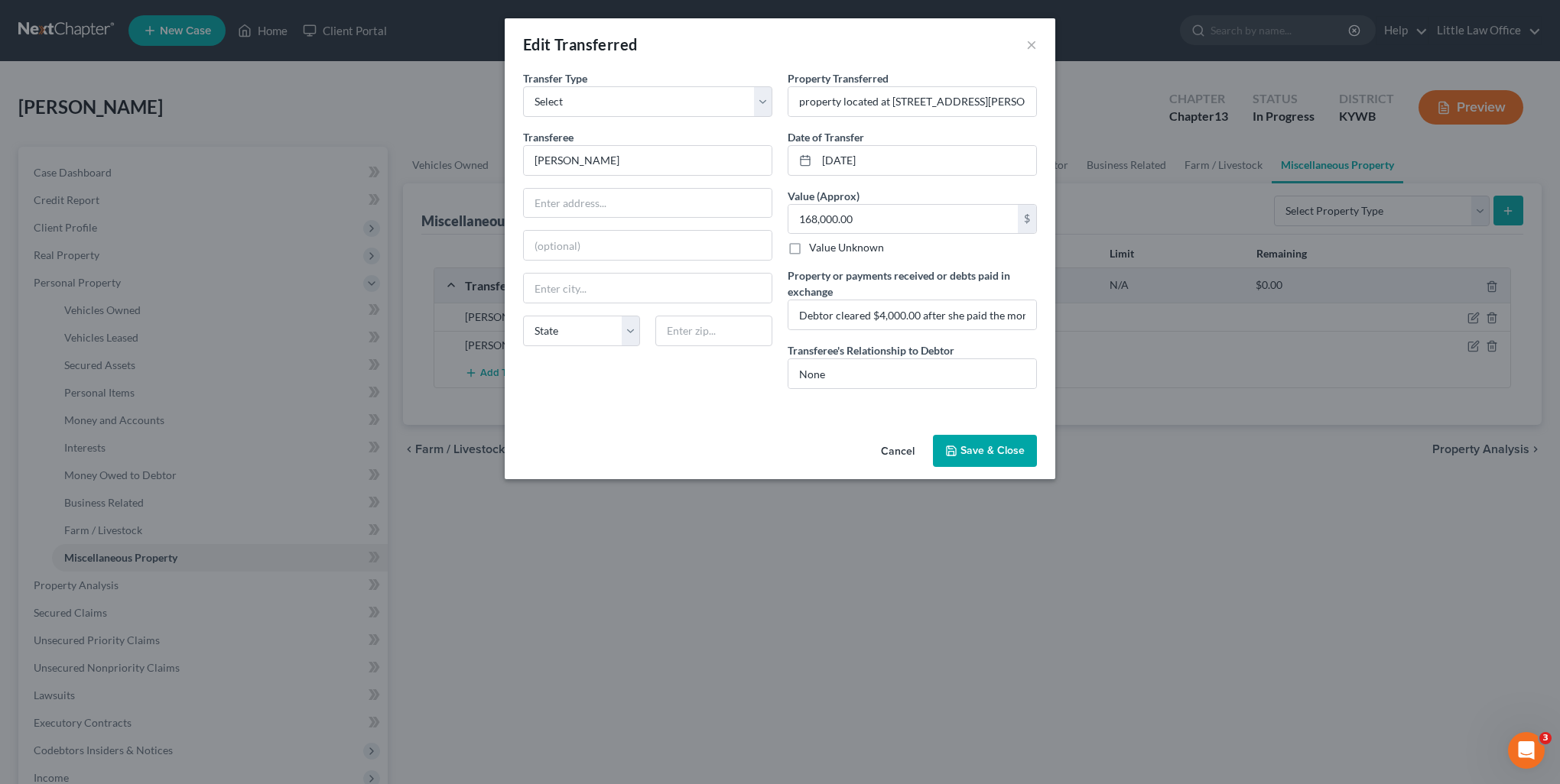
click at [997, 439] on button "Save & Close" at bounding box center [985, 451] width 104 height 32
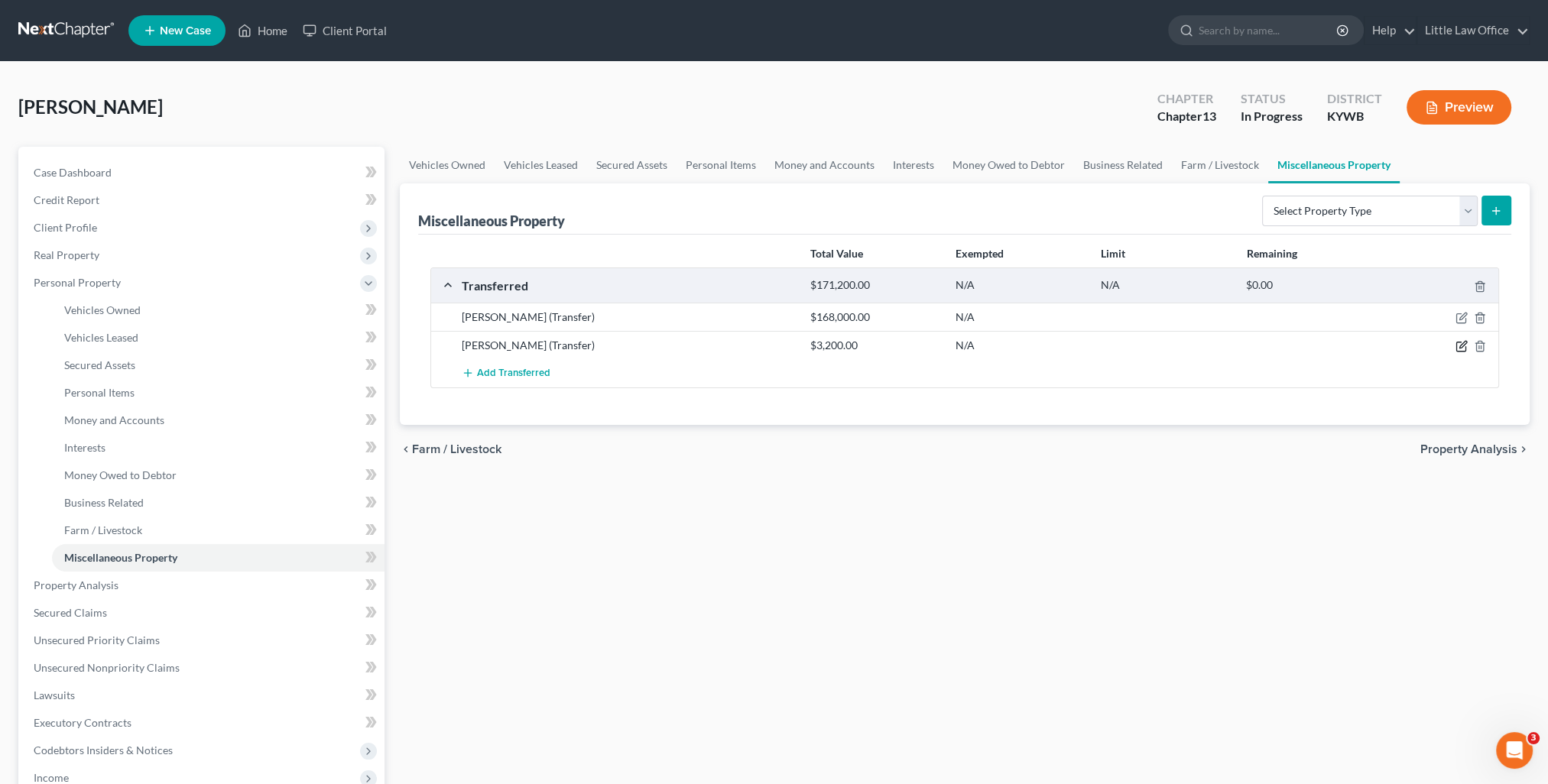
click at [1461, 345] on icon "button" at bounding box center [1461, 346] width 12 height 12
select select "Ordinary ([DATE])"
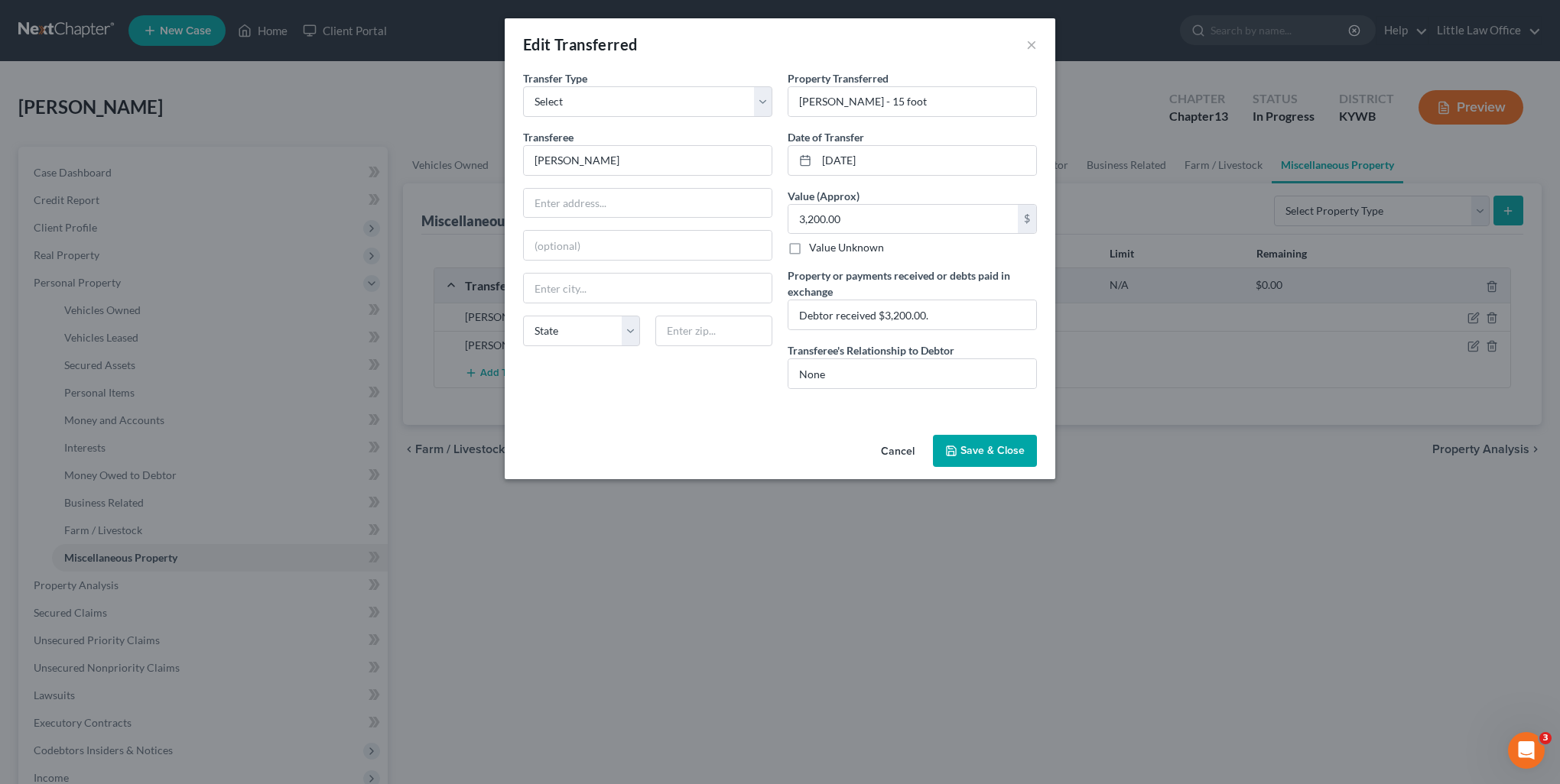
click at [979, 445] on button "Save & Close" at bounding box center [985, 451] width 104 height 32
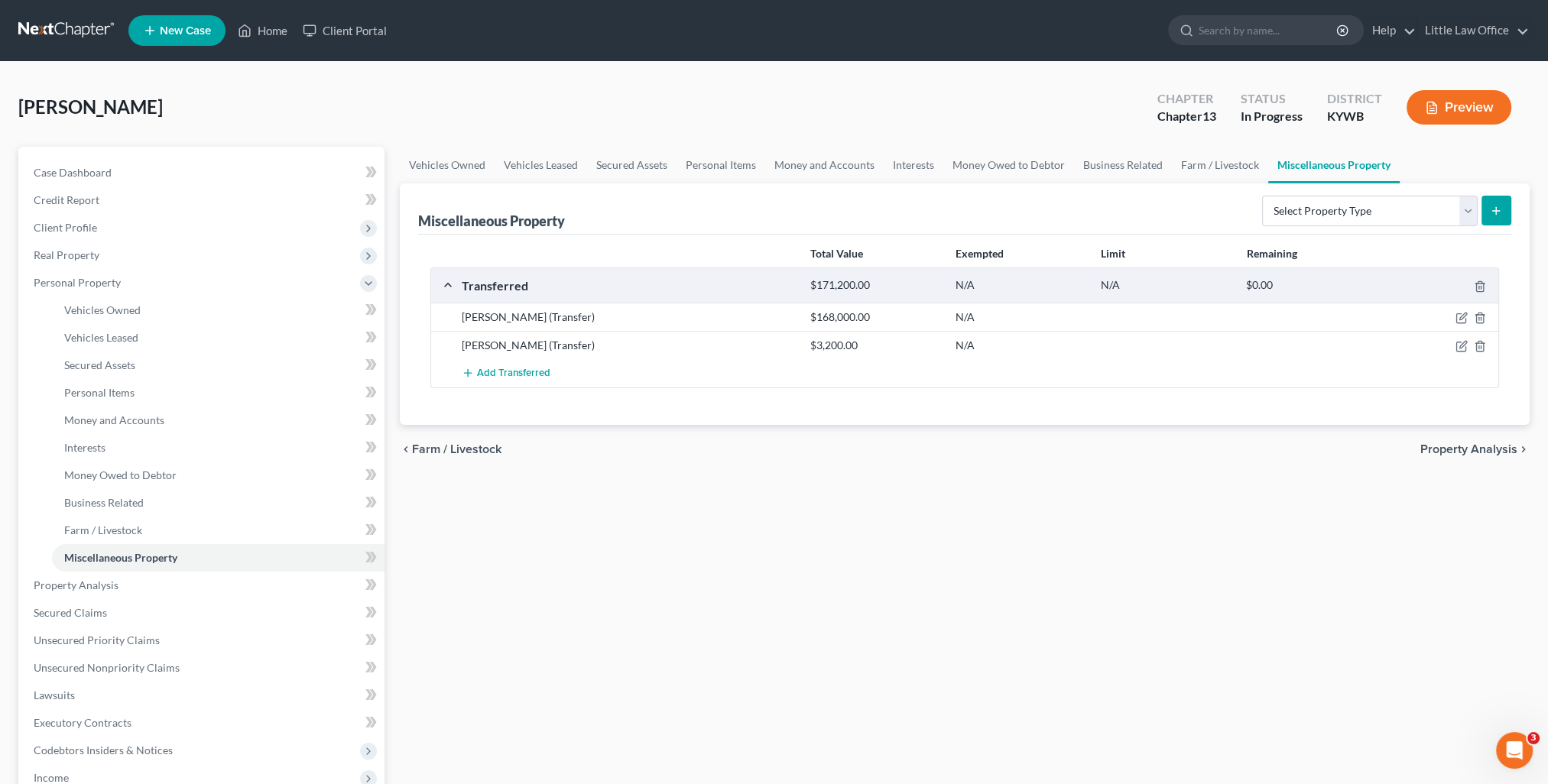
click at [1448, 452] on span "Property Analysis" at bounding box center [1468, 450] width 97 height 12
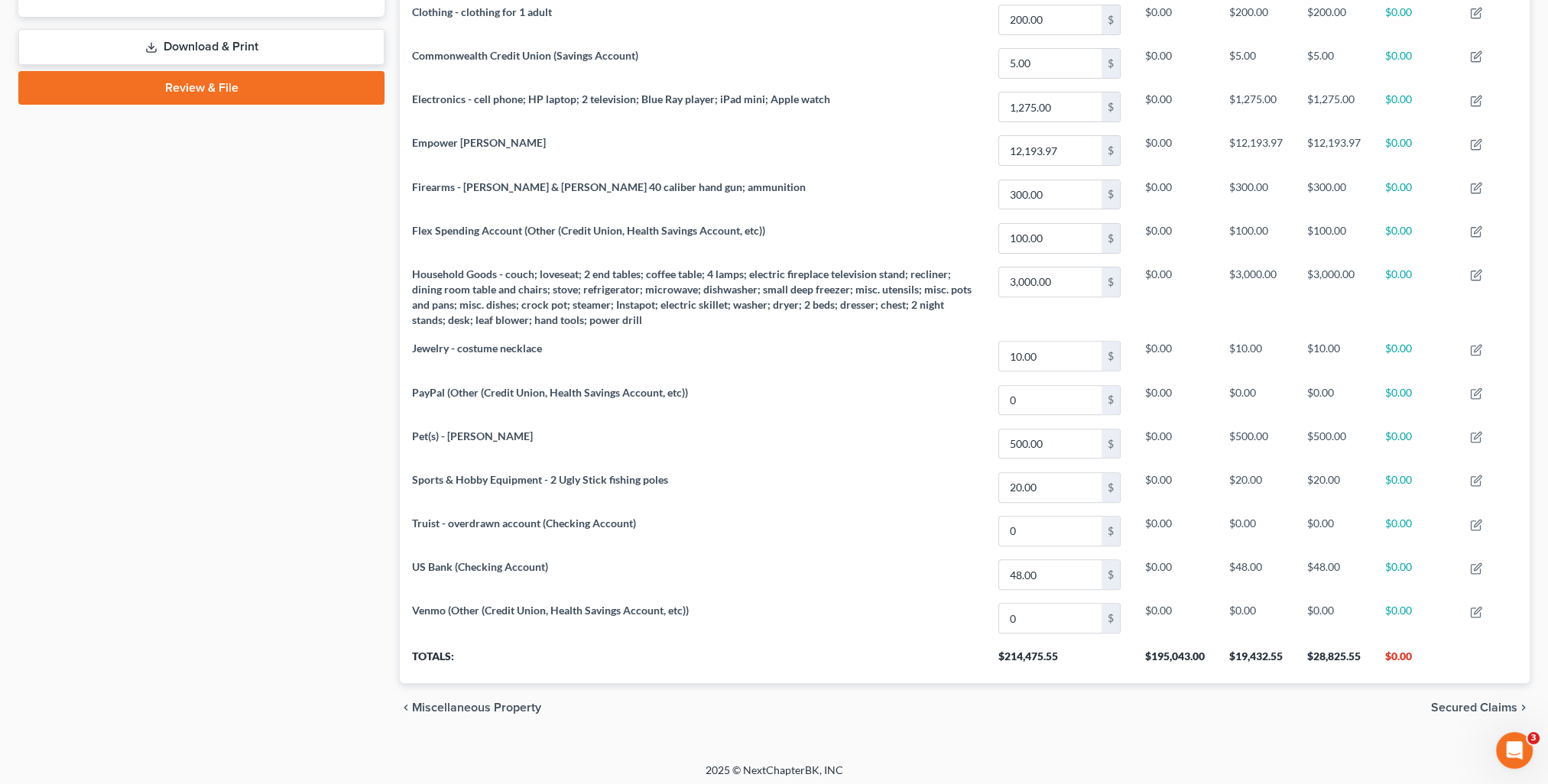
click at [1457, 701] on span "Secured Claims" at bounding box center [1474, 707] width 87 height 12
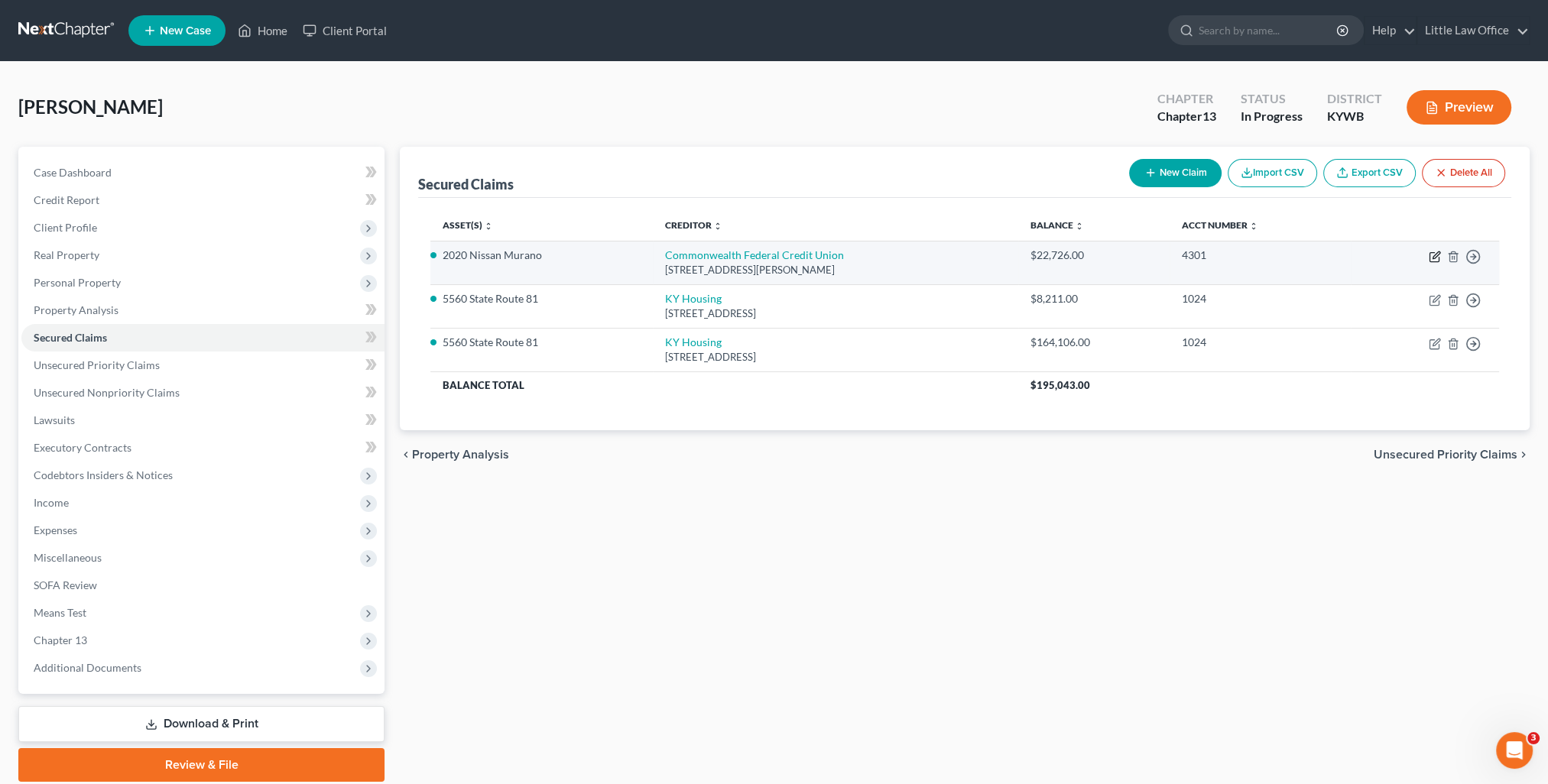
click at [1432, 251] on icon "button" at bounding box center [1435, 257] width 12 height 12
select select "48"
select select "0"
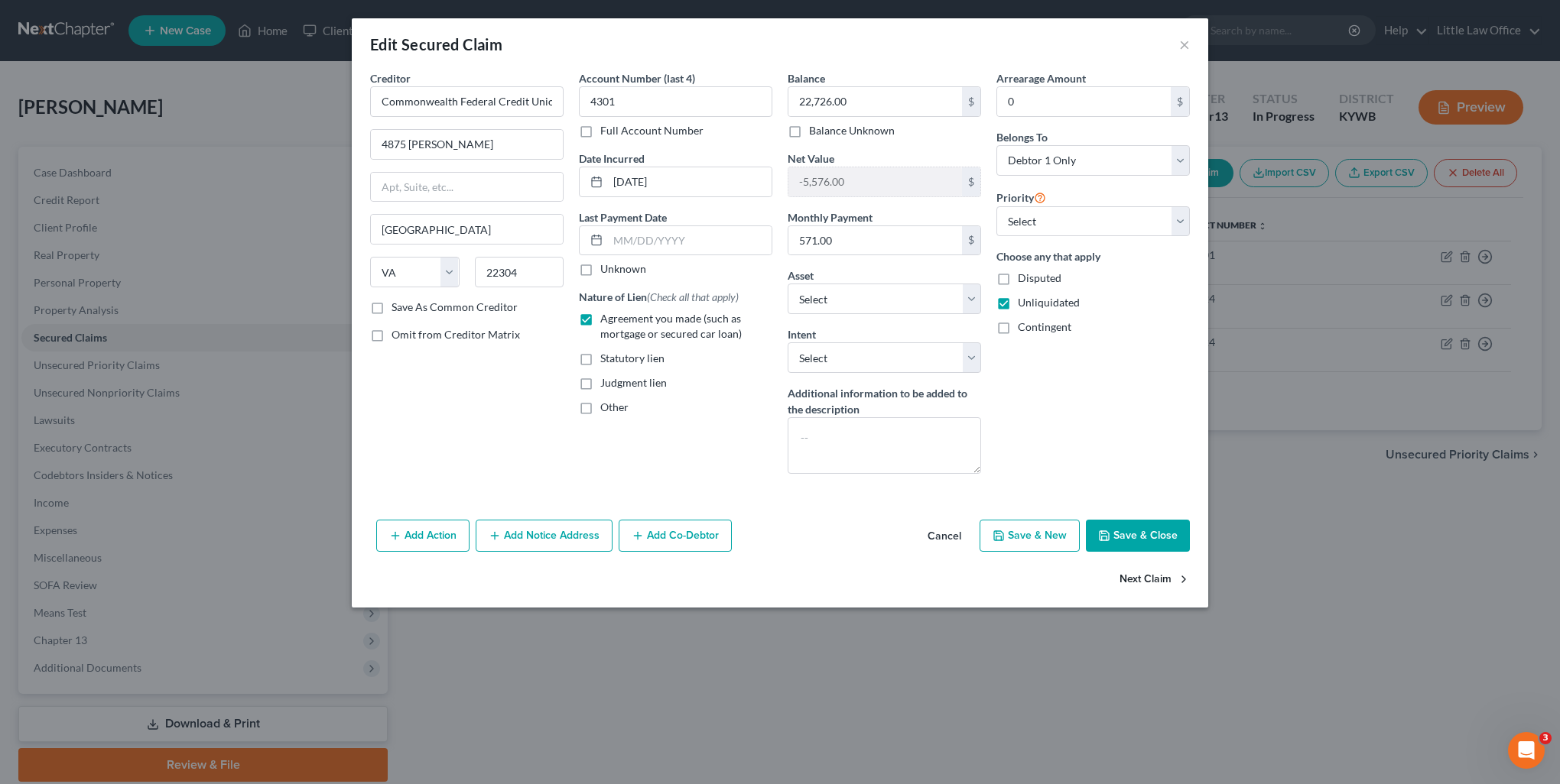
click at [1163, 579] on button "Next Claim" at bounding box center [1154, 579] width 70 height 32
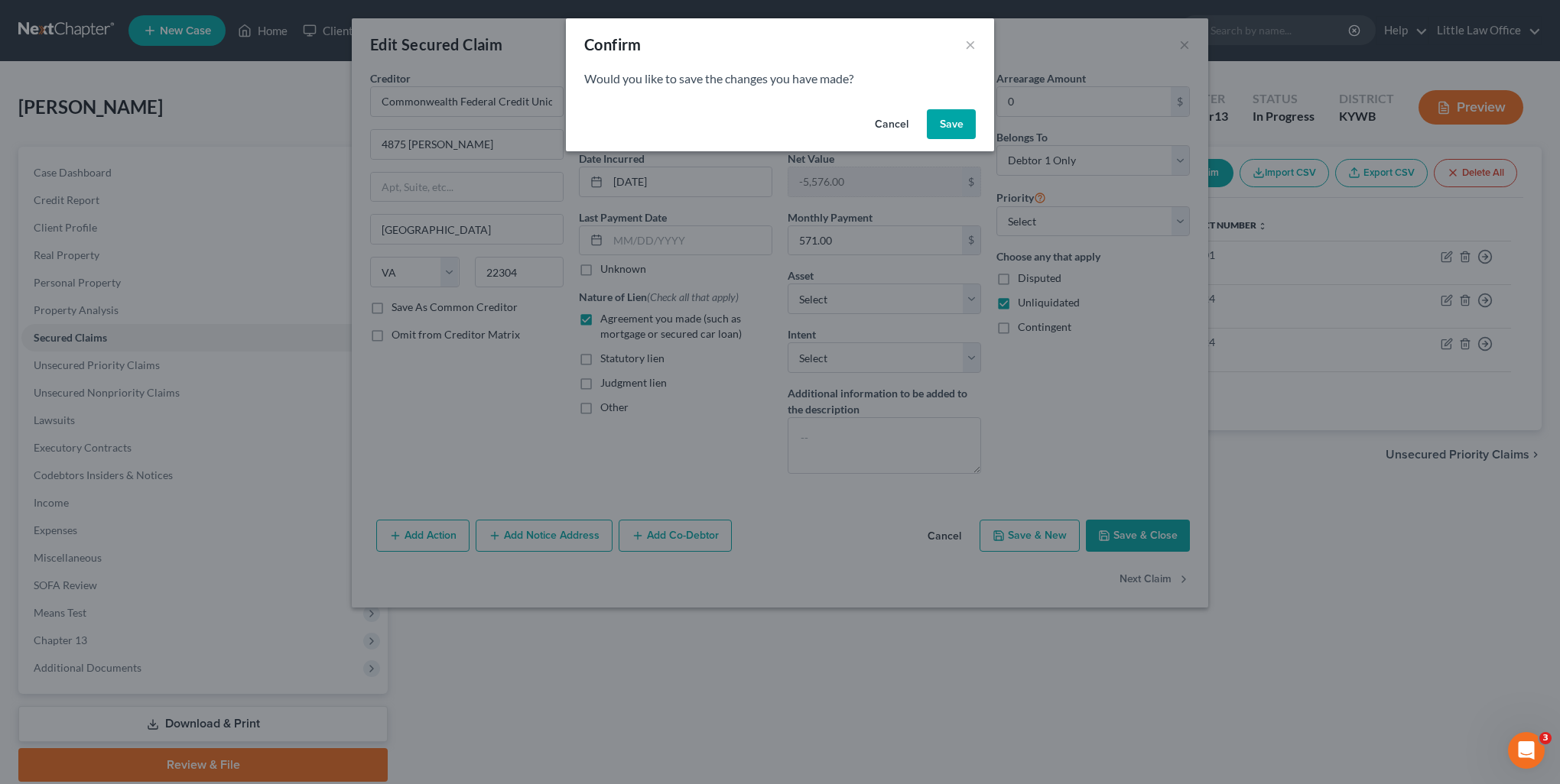
click at [930, 131] on button "Save" at bounding box center [952, 124] width 49 height 30
select select "18"
select select "0"
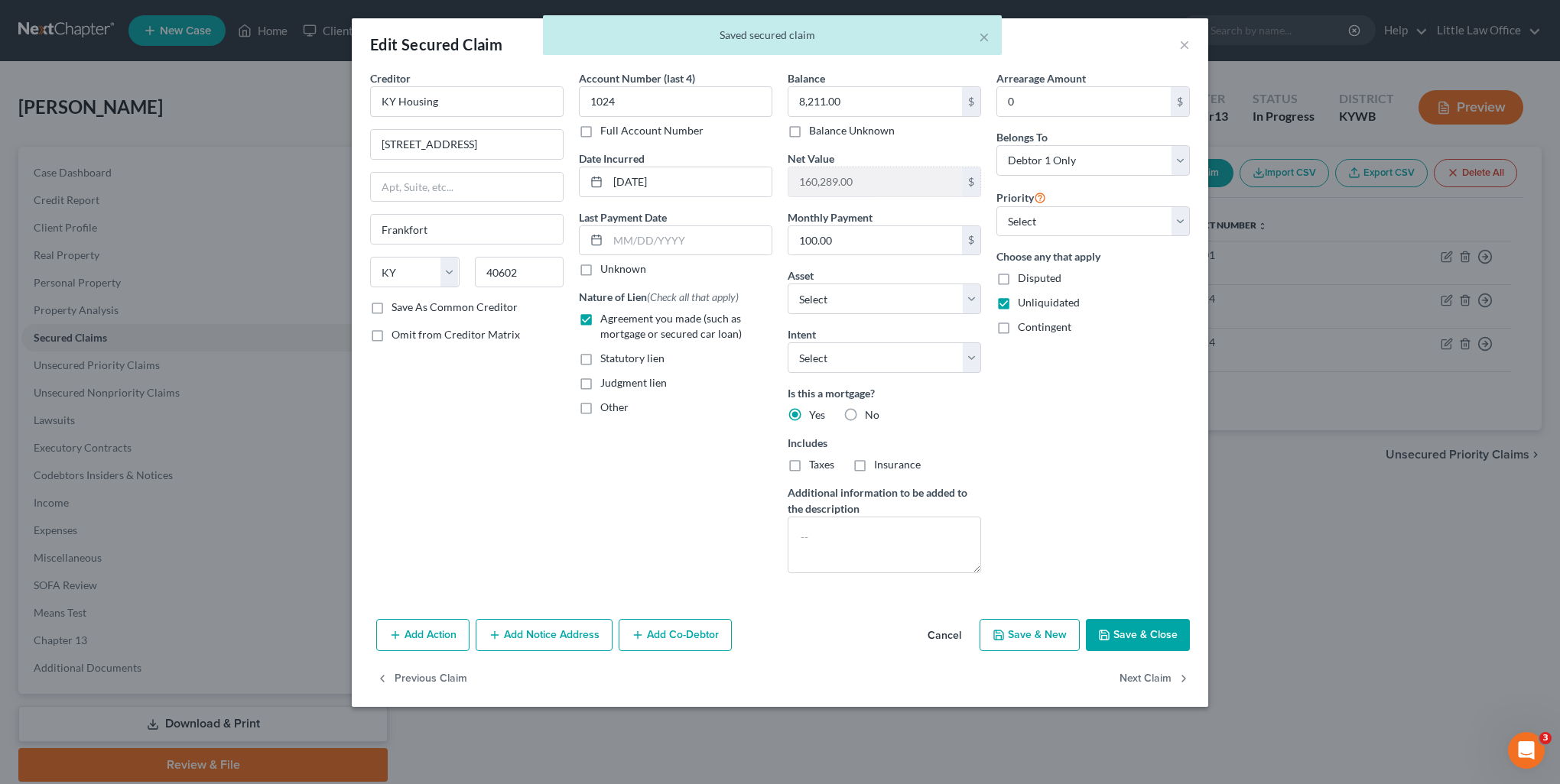
select select "19"
click at [1160, 680] on button "Next Claim" at bounding box center [1154, 679] width 70 height 32
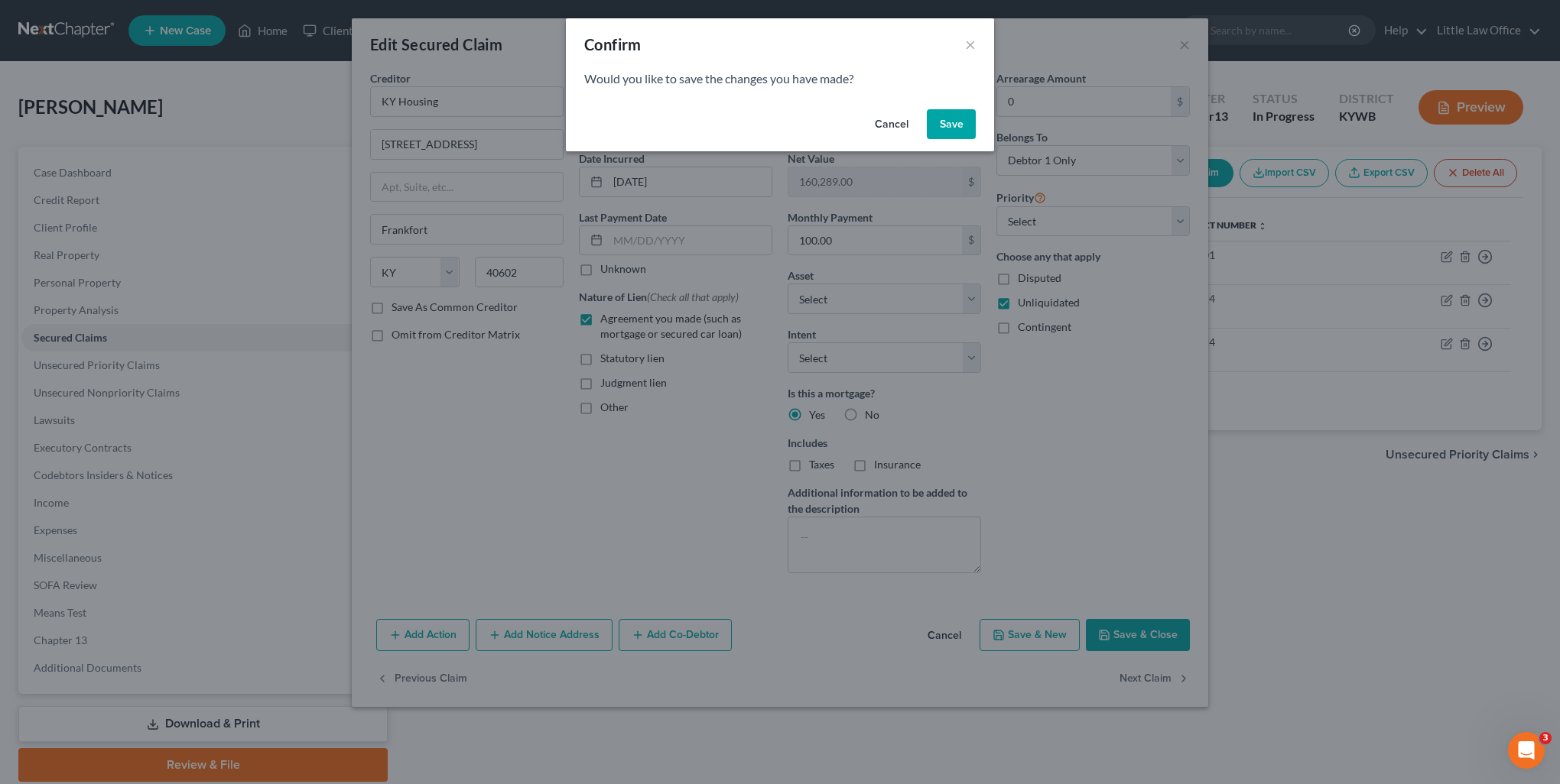
click at [949, 128] on button "Save" at bounding box center [952, 124] width 49 height 30
select select "18"
select select "0"
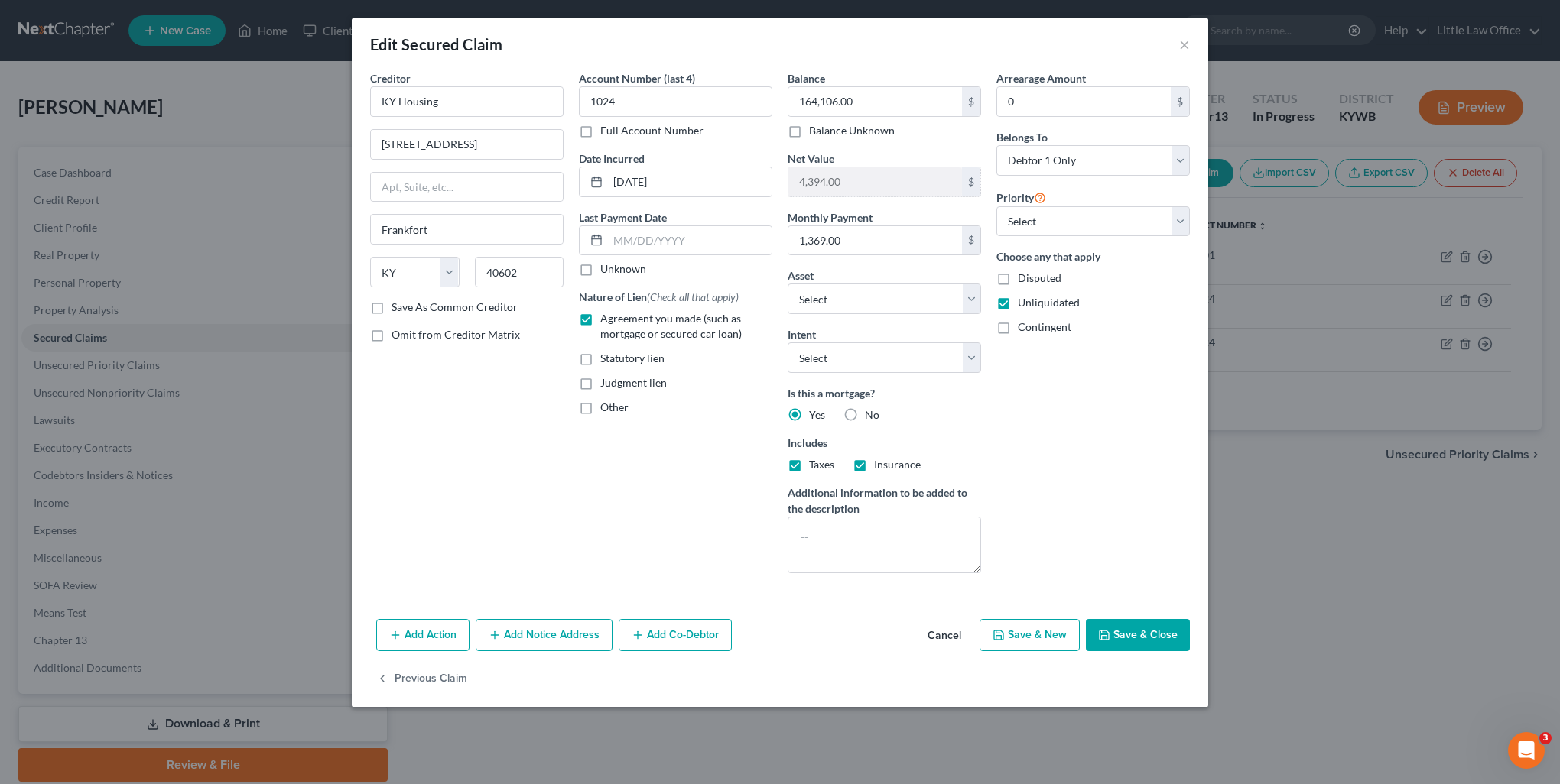
select select "9"
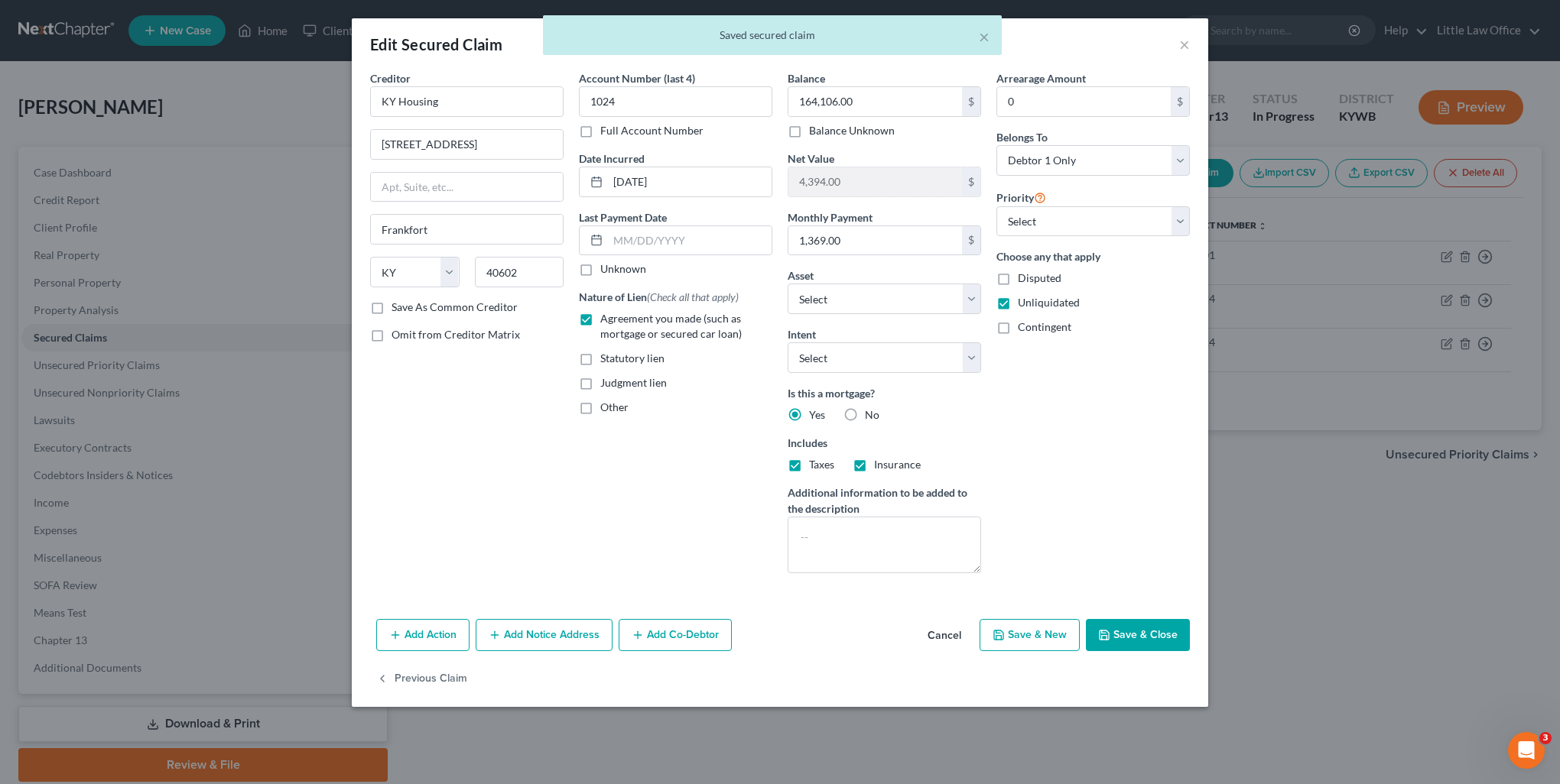
click at [1154, 637] on button "Save & Close" at bounding box center [1138, 634] width 104 height 32
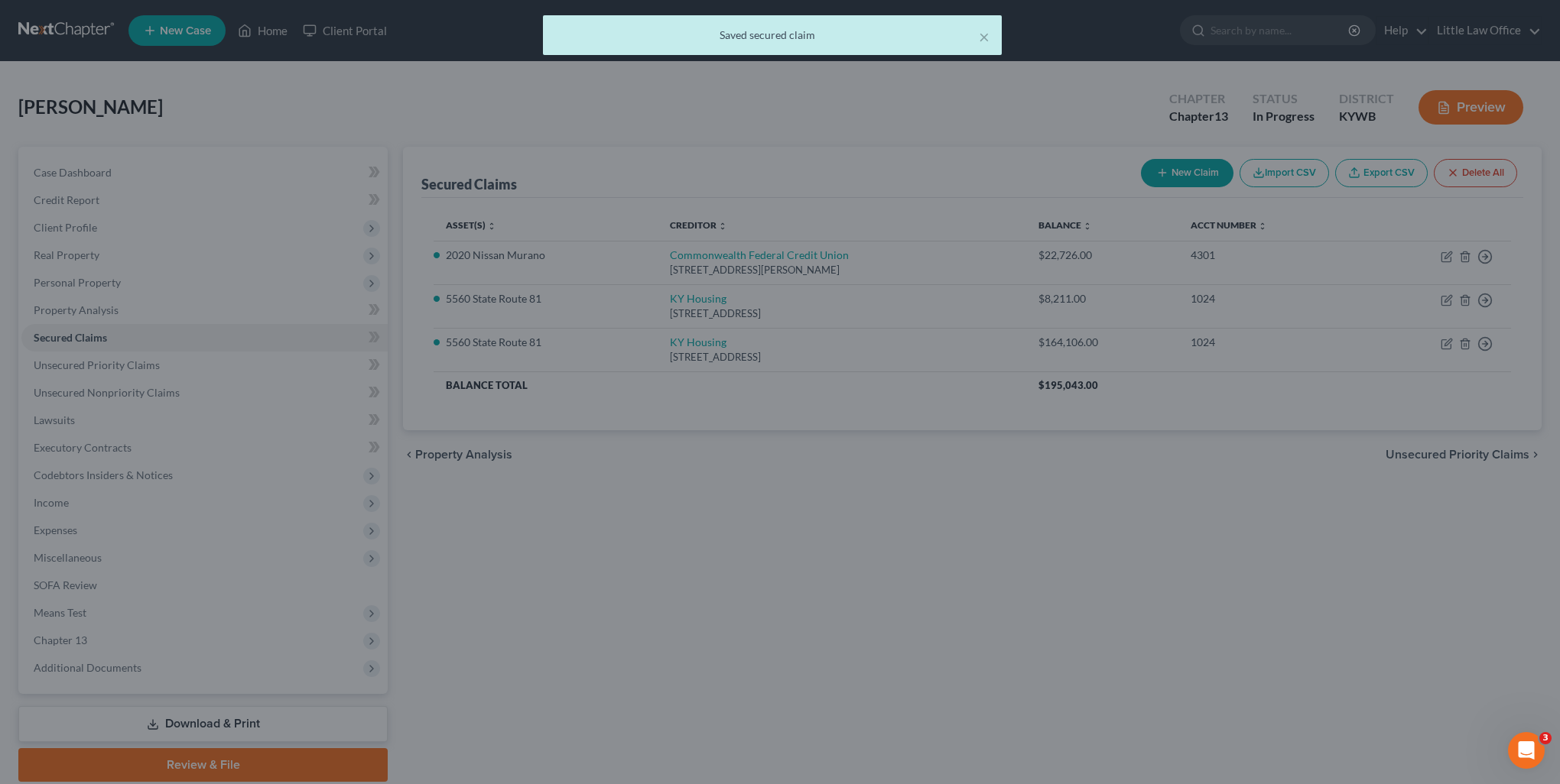
select select "9"
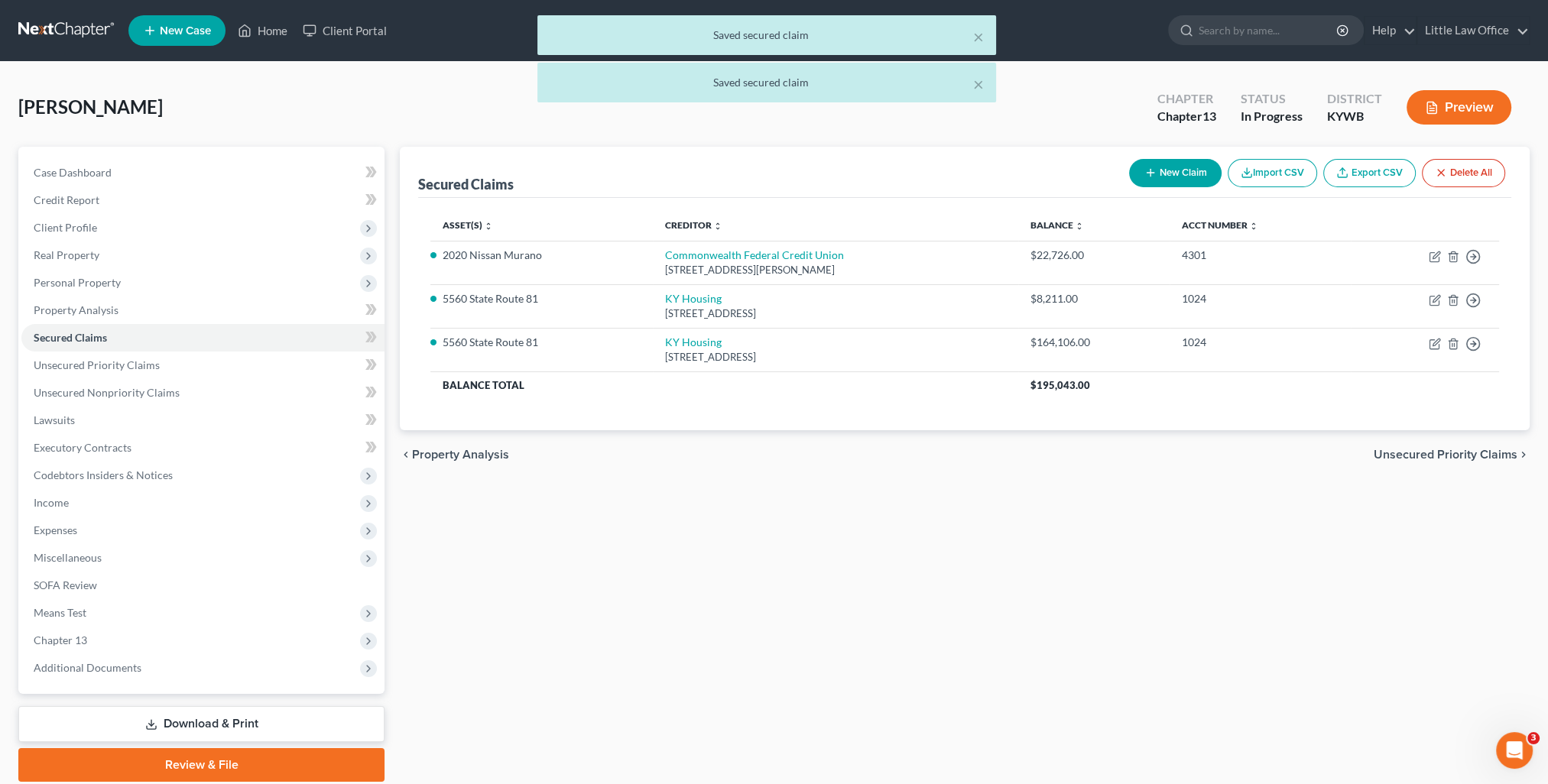
click at [1461, 452] on span "Unsecured Priority Claims" at bounding box center [1446, 454] width 144 height 12
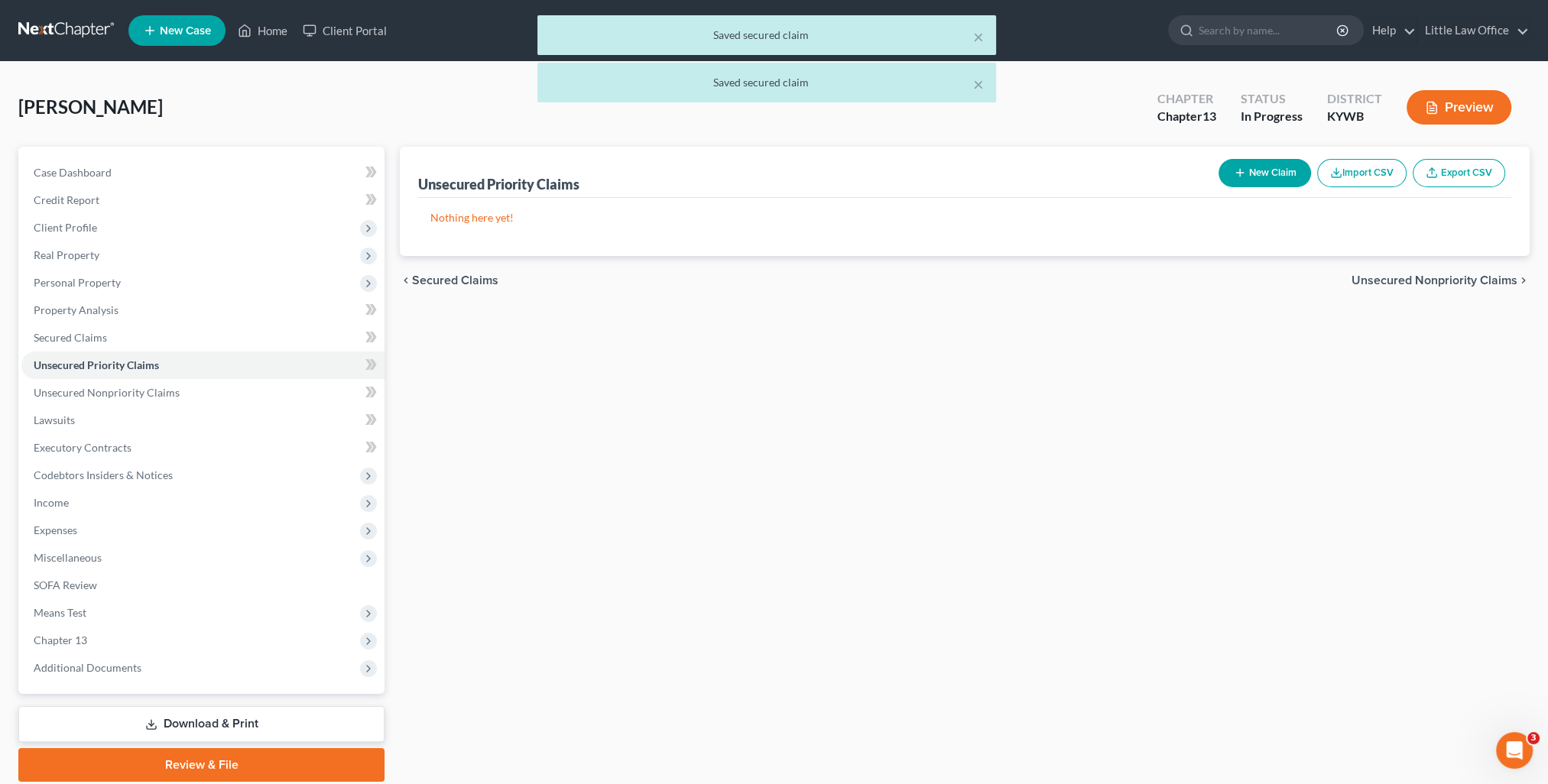
click at [1455, 279] on span "Unsecured Nonpriority Claims" at bounding box center [1435, 280] width 166 height 12
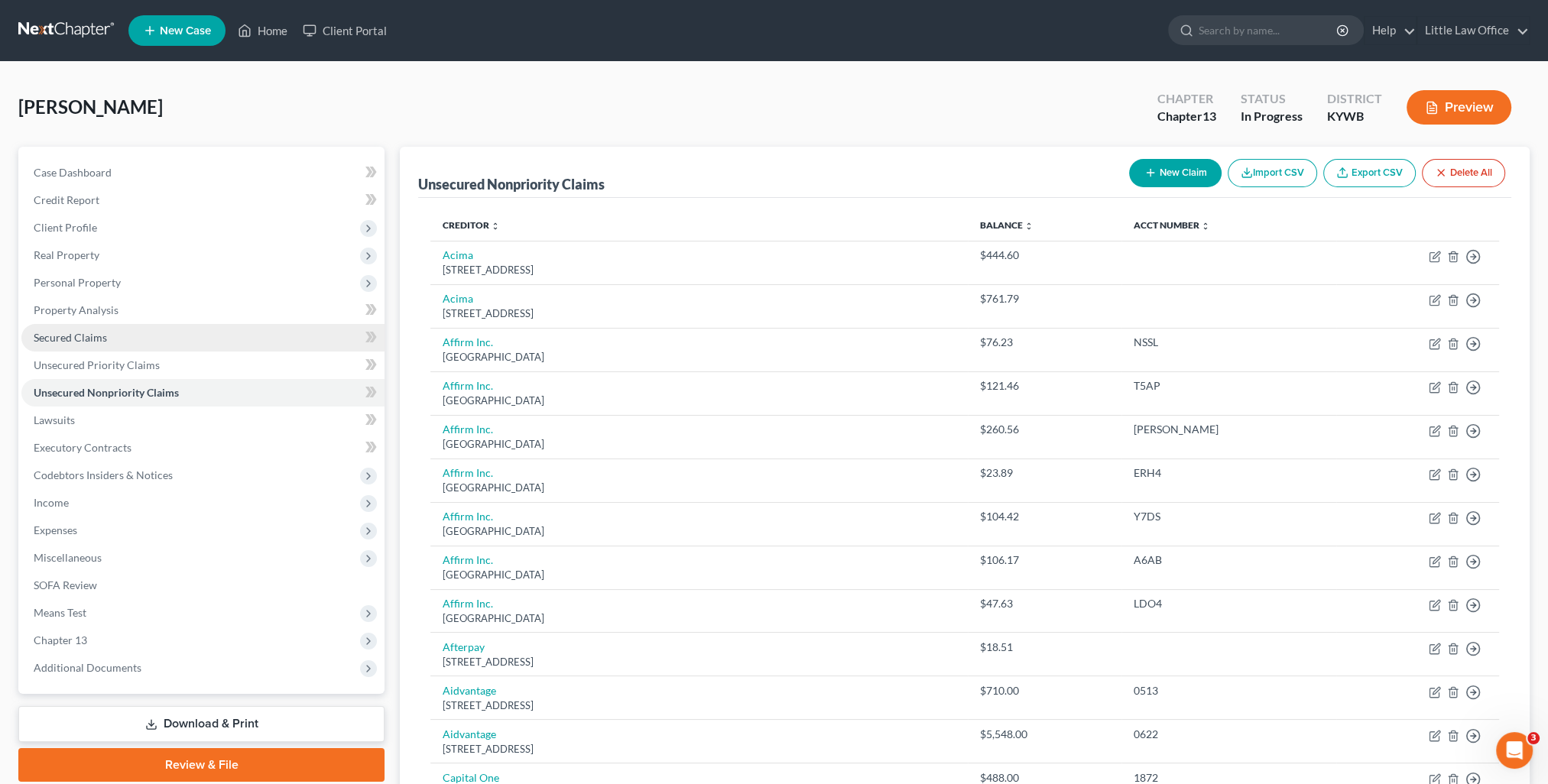
drag, startPoint x: 101, startPoint y: 337, endPoint x: 334, endPoint y: 330, distance: 233.1
click at [101, 337] on span "Secured Claims" at bounding box center [70, 336] width 74 height 13
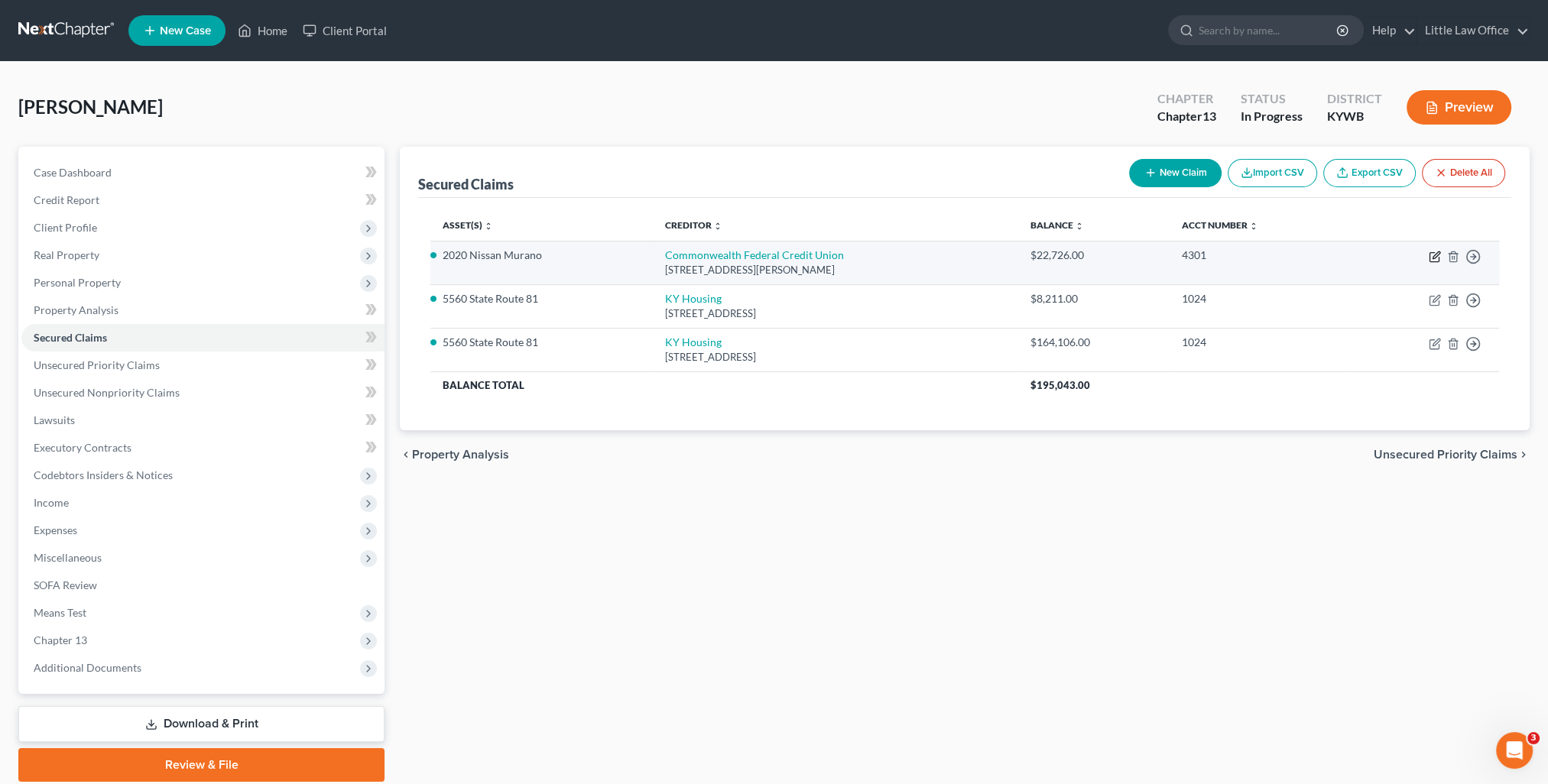
click at [1434, 258] on icon "button" at bounding box center [1436, 255] width 7 height 7
select select "48"
select select "0"
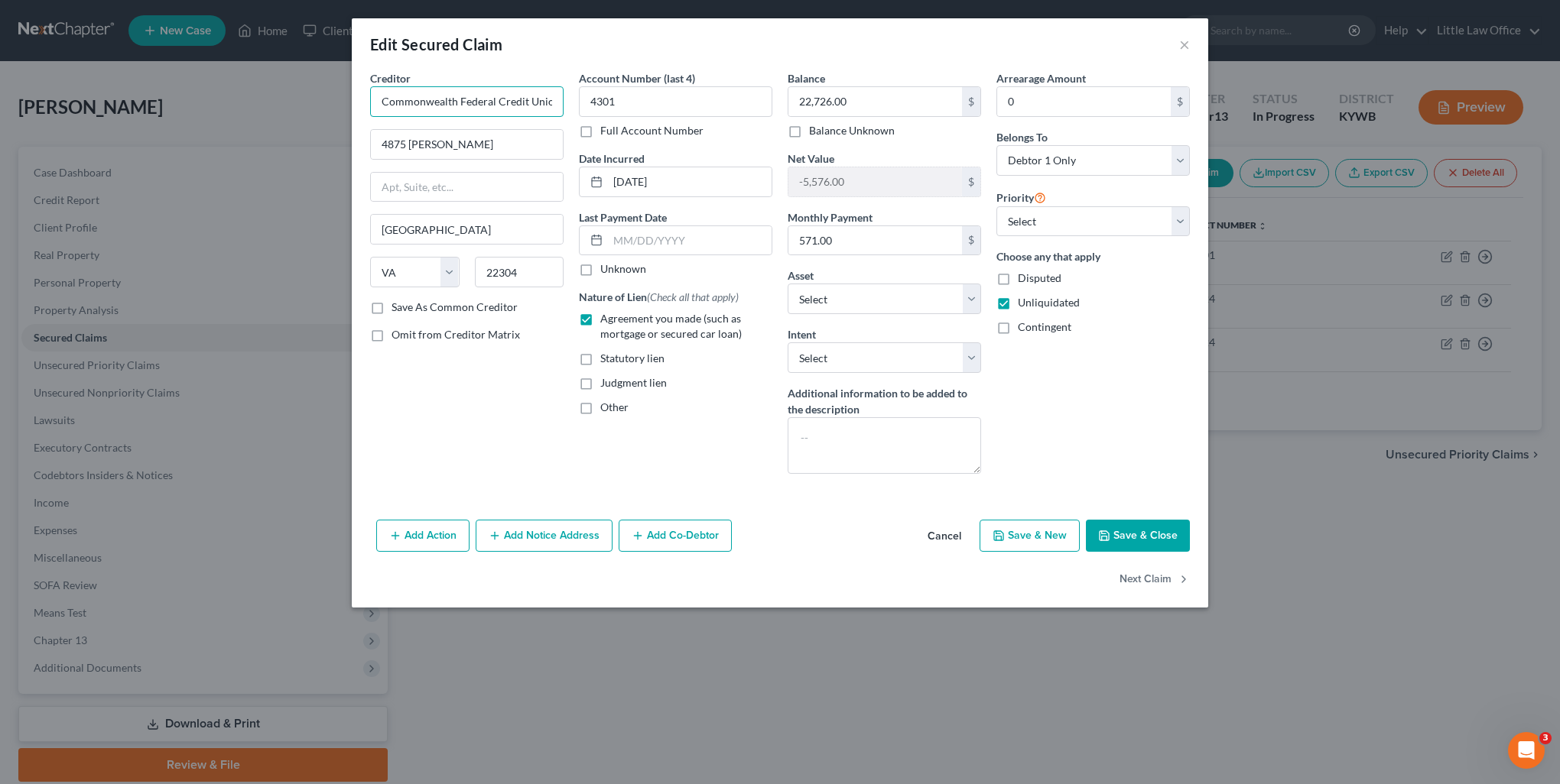
click at [547, 105] on input "Commonwealth Federal Credit Union" at bounding box center [467, 101] width 194 height 30
click at [456, 141] on div "Commonwealth Federal Credit Union" at bounding box center [469, 136] width 176 height 30
click at [842, 355] on select "Select Surrender Redeem Reaffirm Avoid Other" at bounding box center [884, 357] width 194 height 30
select select "2"
click at [787, 342] on select "Select Surrender Redeem Reaffirm Avoid Other" at bounding box center [884, 357] width 194 height 30
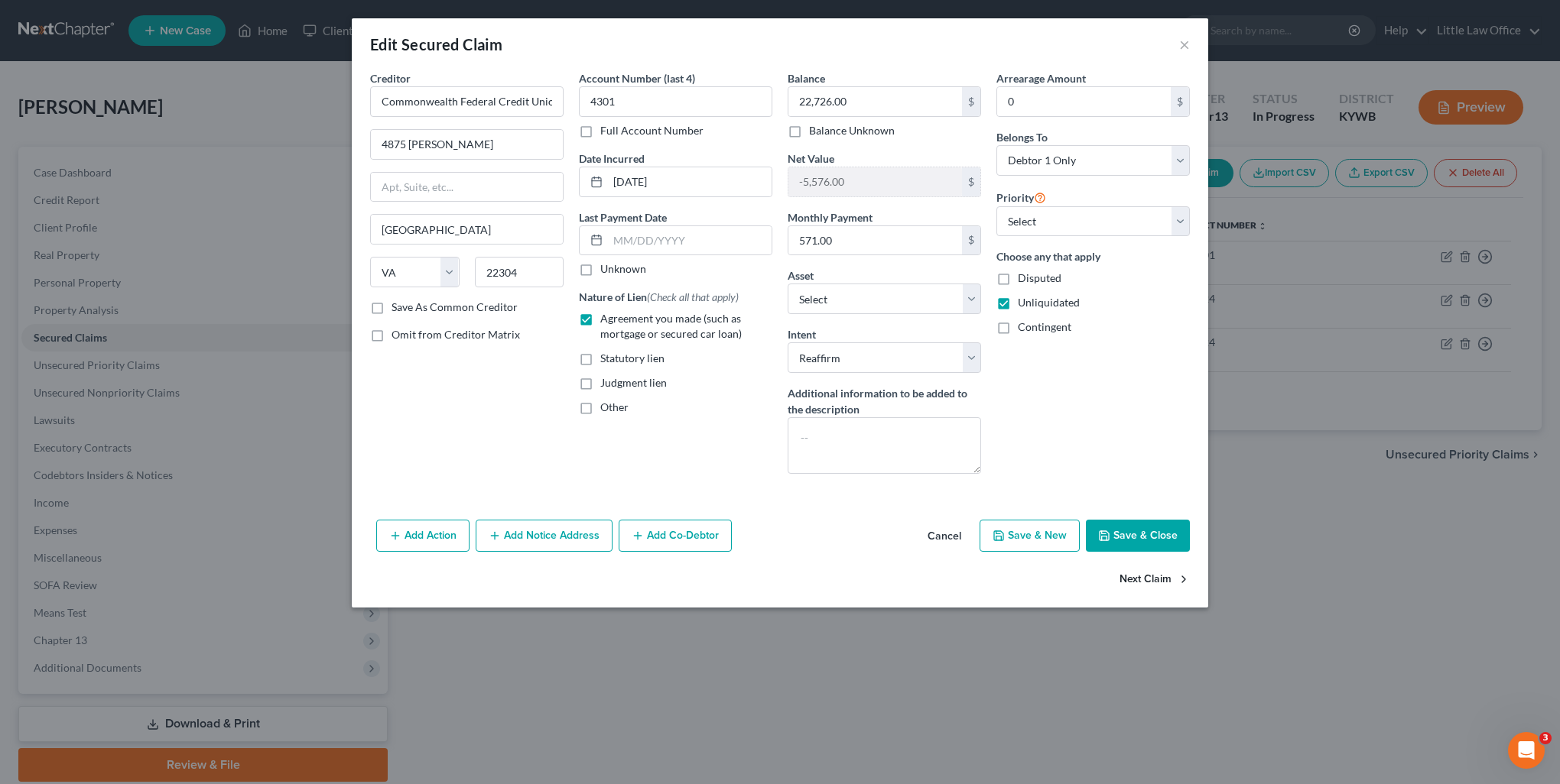
click at [1156, 576] on button "Next Claim" at bounding box center [1154, 579] width 70 height 32
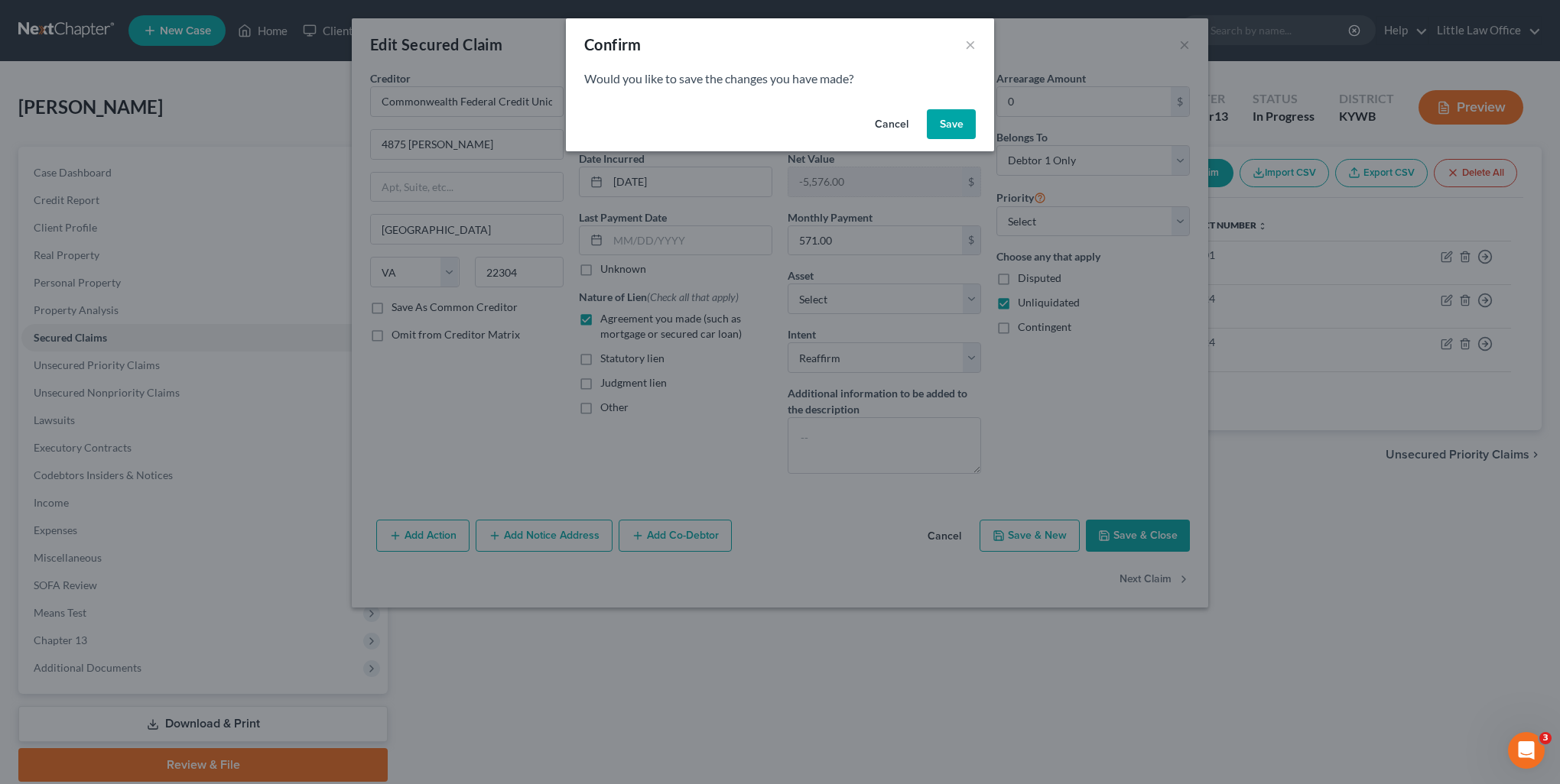
click at [961, 142] on div "Cancel Save" at bounding box center [780, 128] width 428 height 49
click at [960, 127] on button "Save" at bounding box center [952, 124] width 49 height 30
select select "18"
select select "0"
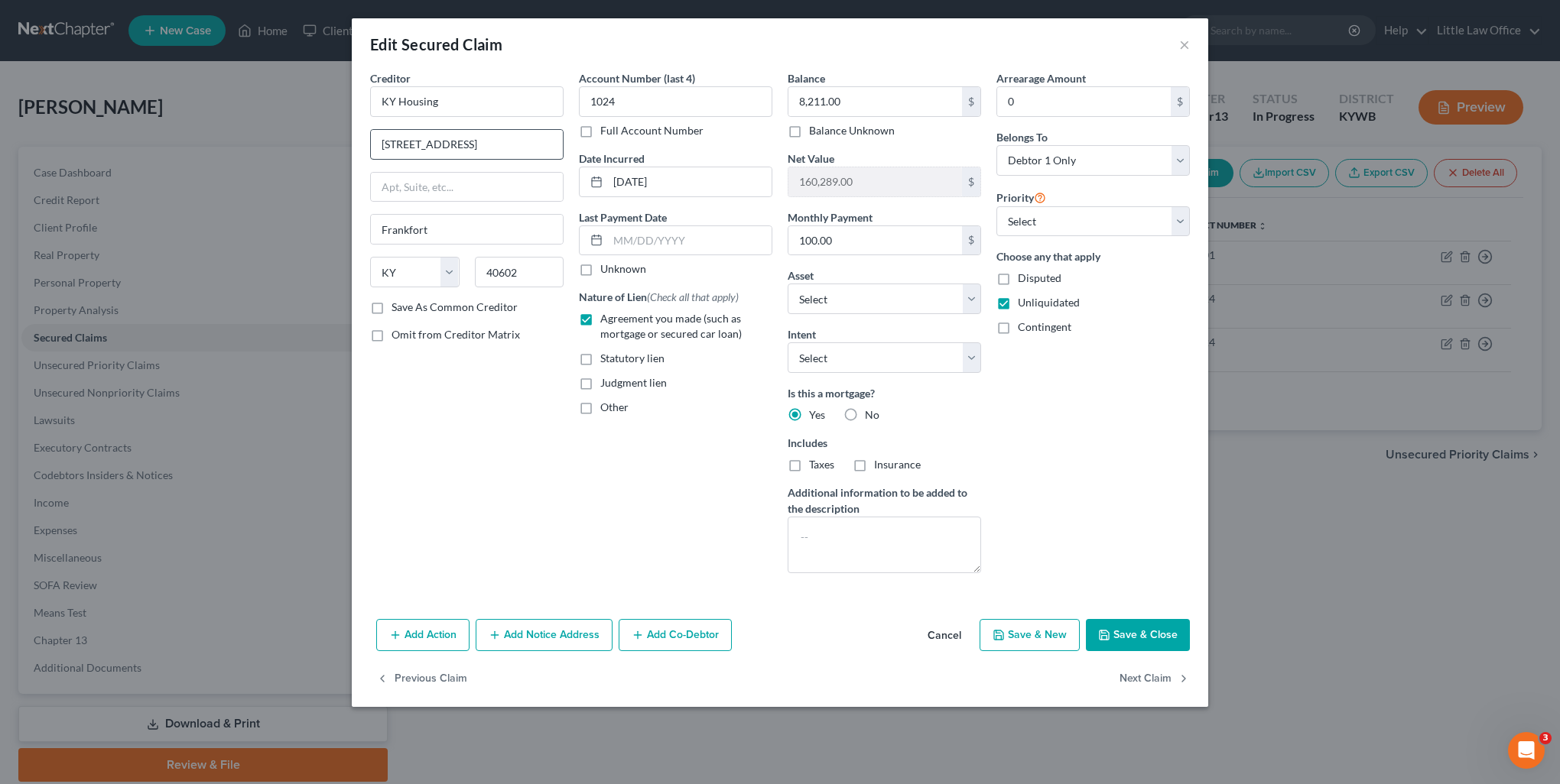
select select "19"
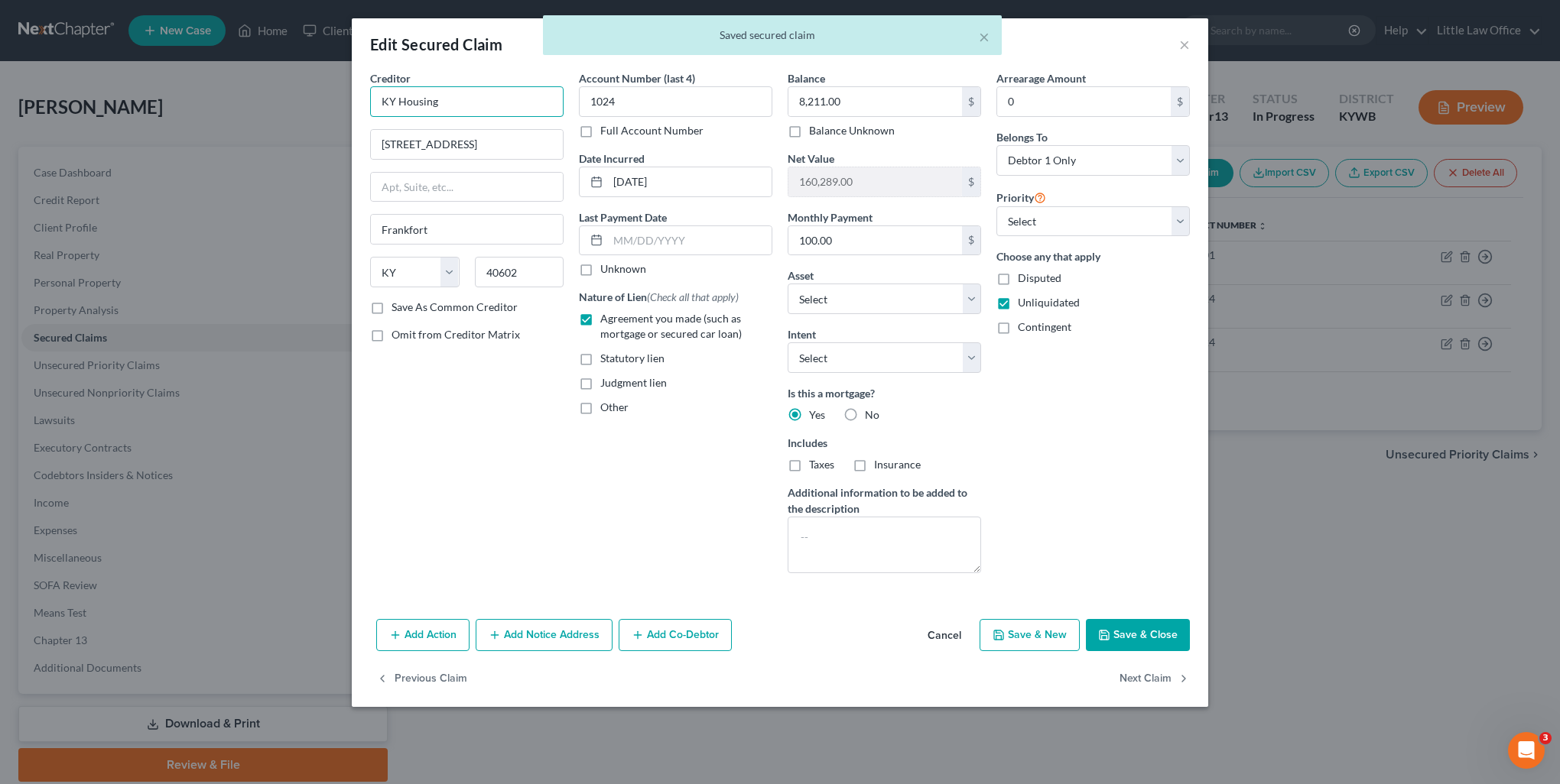
click at [471, 104] on input "KY Housing" at bounding box center [467, 101] width 194 height 30
click at [465, 131] on div "KY Housing" at bounding box center [462, 129] width 159 height 16
drag, startPoint x: 876, startPoint y: 359, endPoint x: 858, endPoint y: 372, distance: 22.2
click at [876, 359] on select "Select Surrender Redeem Reaffirm Avoid Other" at bounding box center [884, 357] width 194 height 30
select select "2"
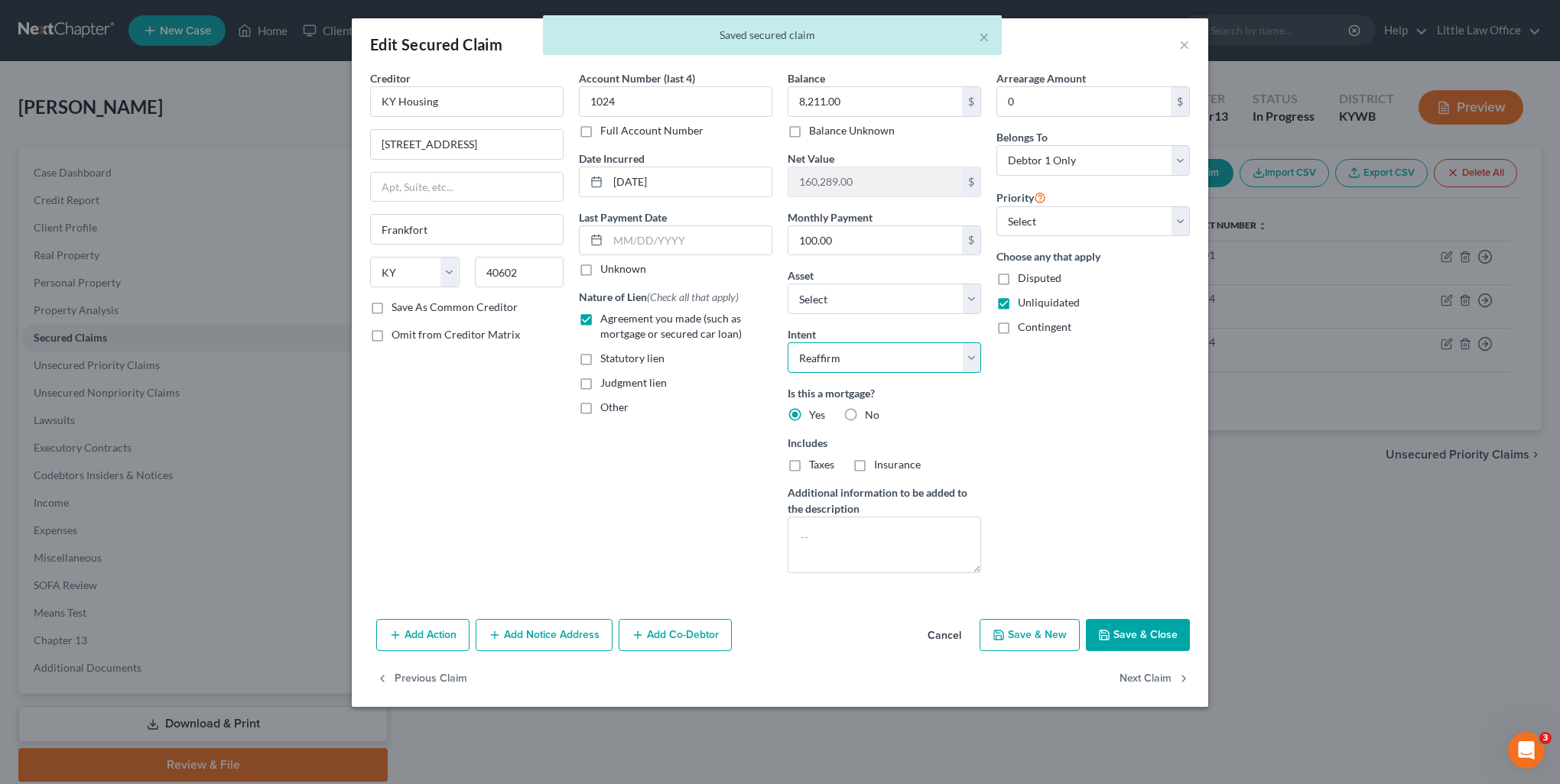
click at [787, 342] on select "Select Surrender Redeem Reaffirm Avoid Other" at bounding box center [884, 357] width 194 height 30
click at [1154, 683] on button "Next Claim" at bounding box center [1154, 679] width 70 height 32
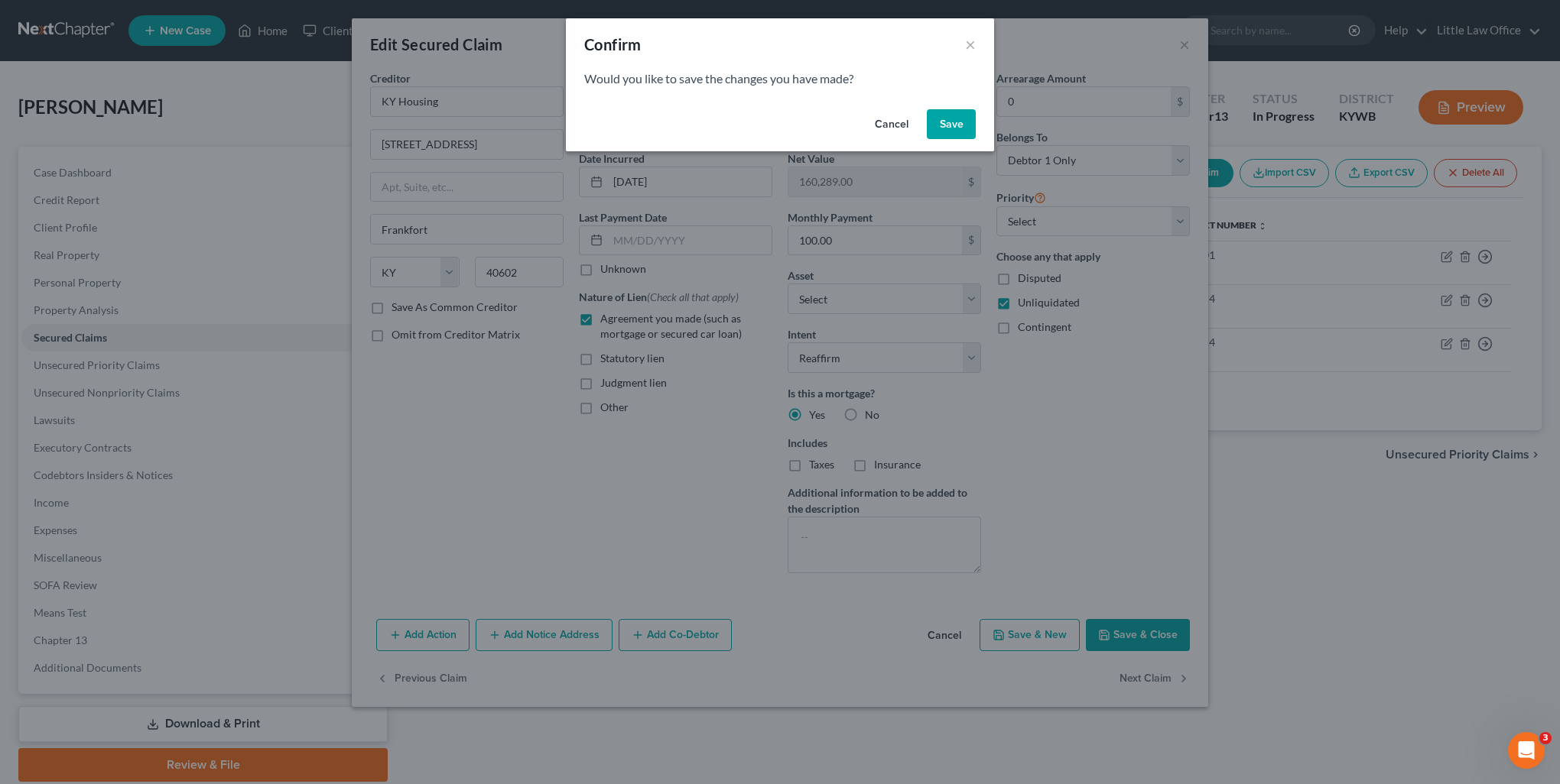
click at [946, 133] on button "Save" at bounding box center [952, 124] width 49 height 30
select select "18"
select select "0"
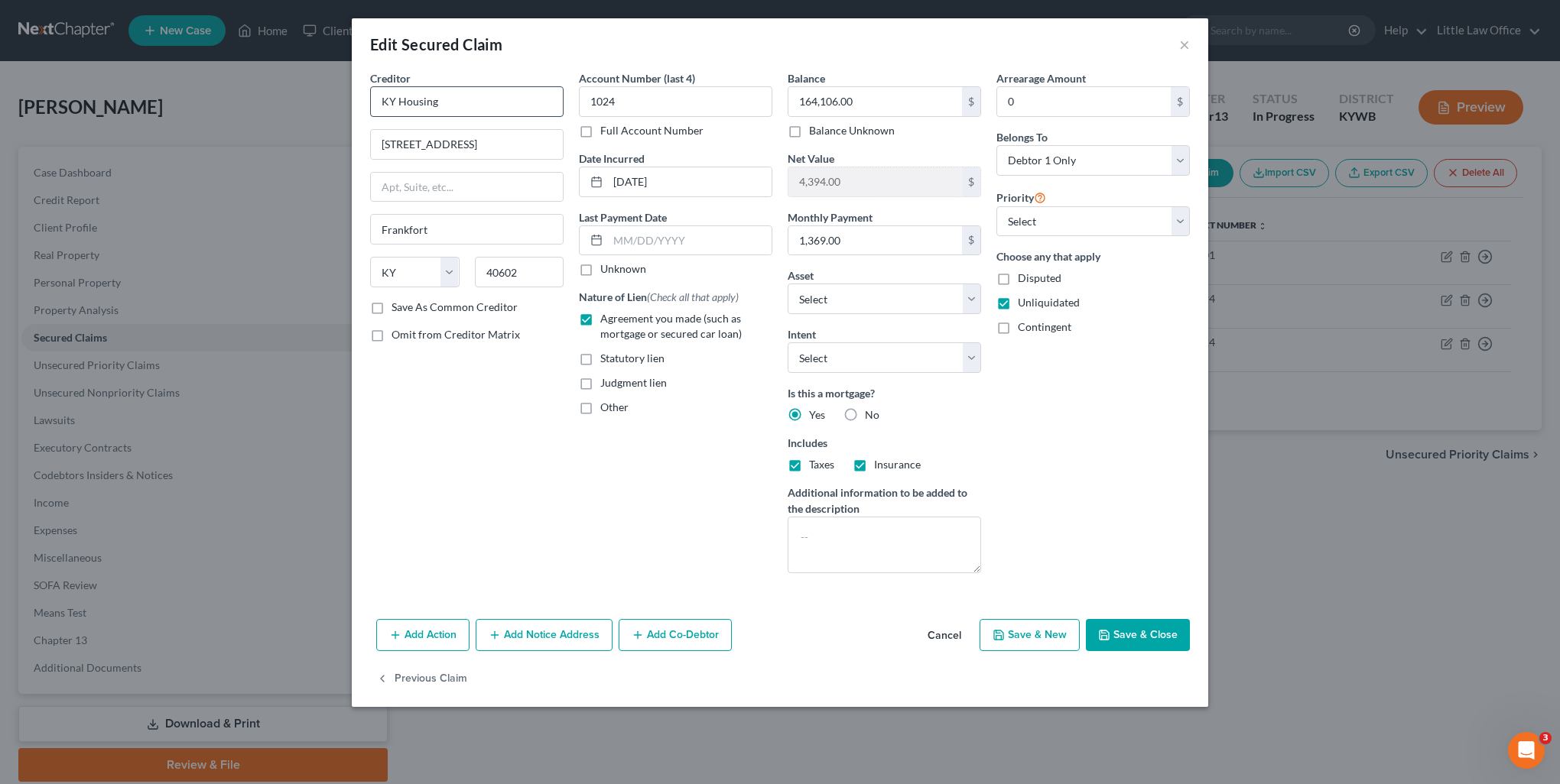
select select "9"
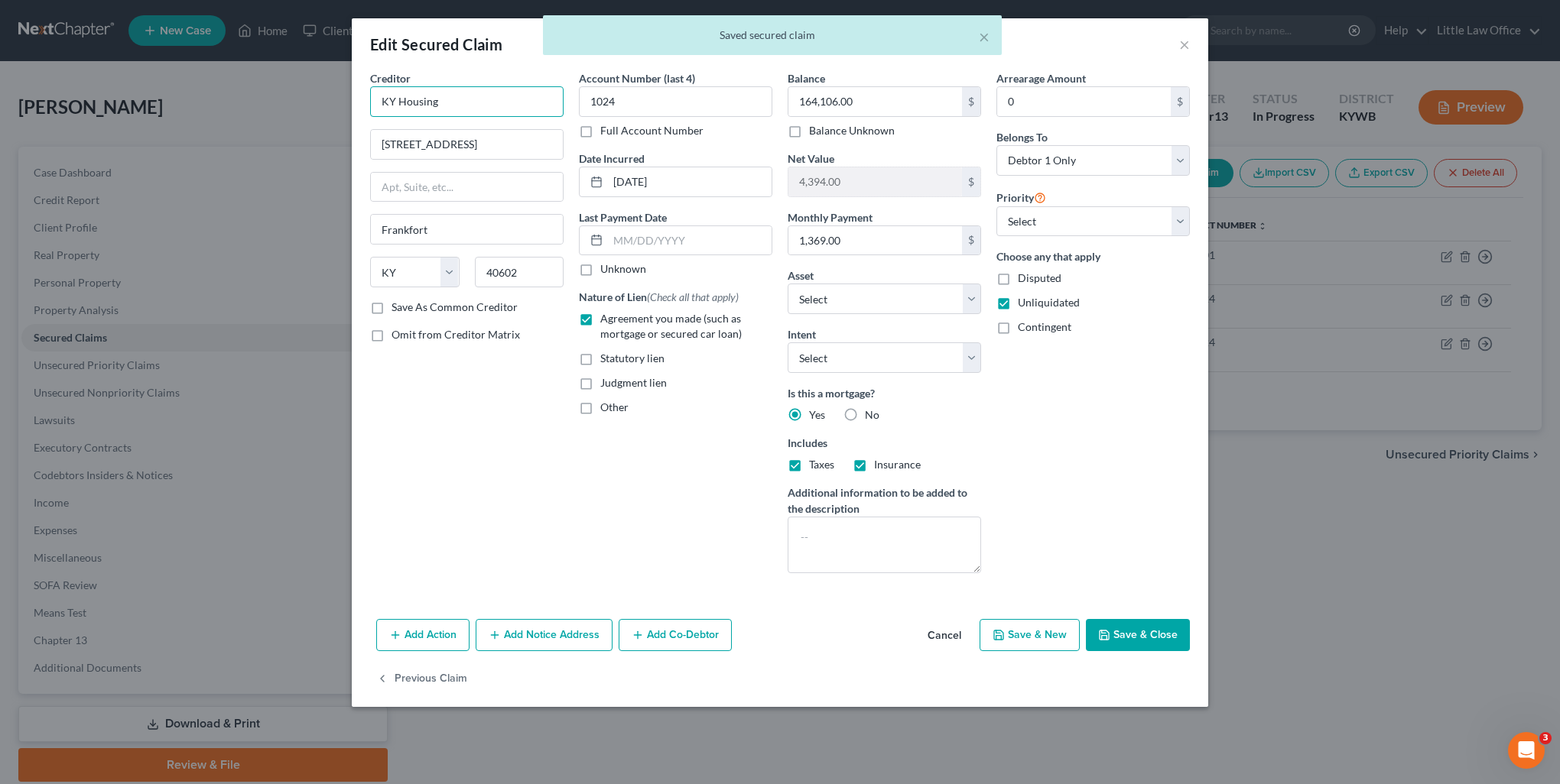
click at [444, 95] on input "KY Housing" at bounding box center [467, 101] width 194 height 30
click at [458, 140] on div "[STREET_ADDRESS]" at bounding box center [462, 142] width 159 height 13
click at [842, 356] on select "Select Surrender Redeem Reaffirm Avoid Other" at bounding box center [884, 357] width 194 height 30
select select "2"
click at [787, 342] on select "Select Surrender Redeem Reaffirm Avoid Other" at bounding box center [884, 357] width 194 height 30
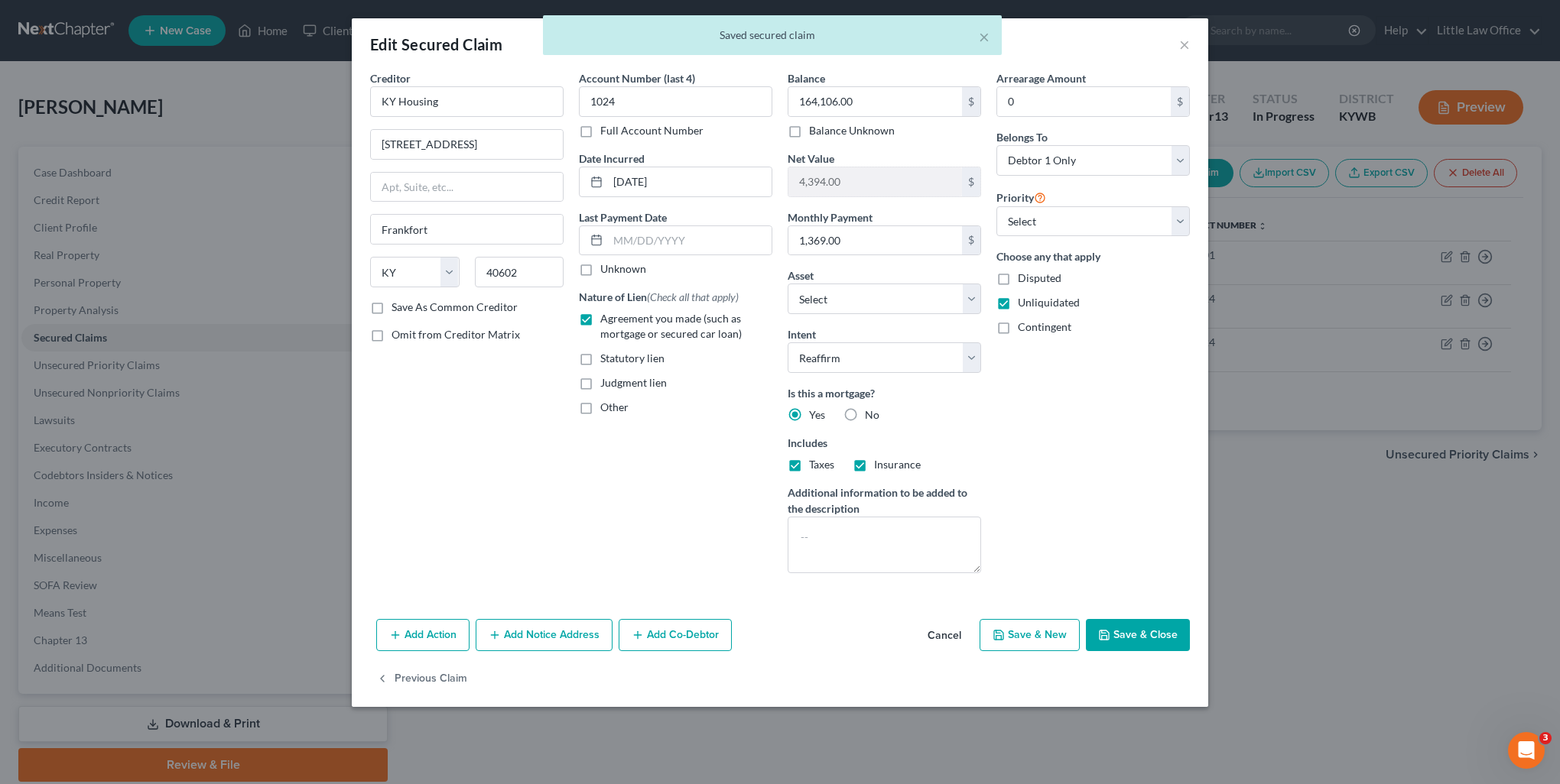
click at [1122, 639] on button "Save & Close" at bounding box center [1138, 634] width 104 height 32
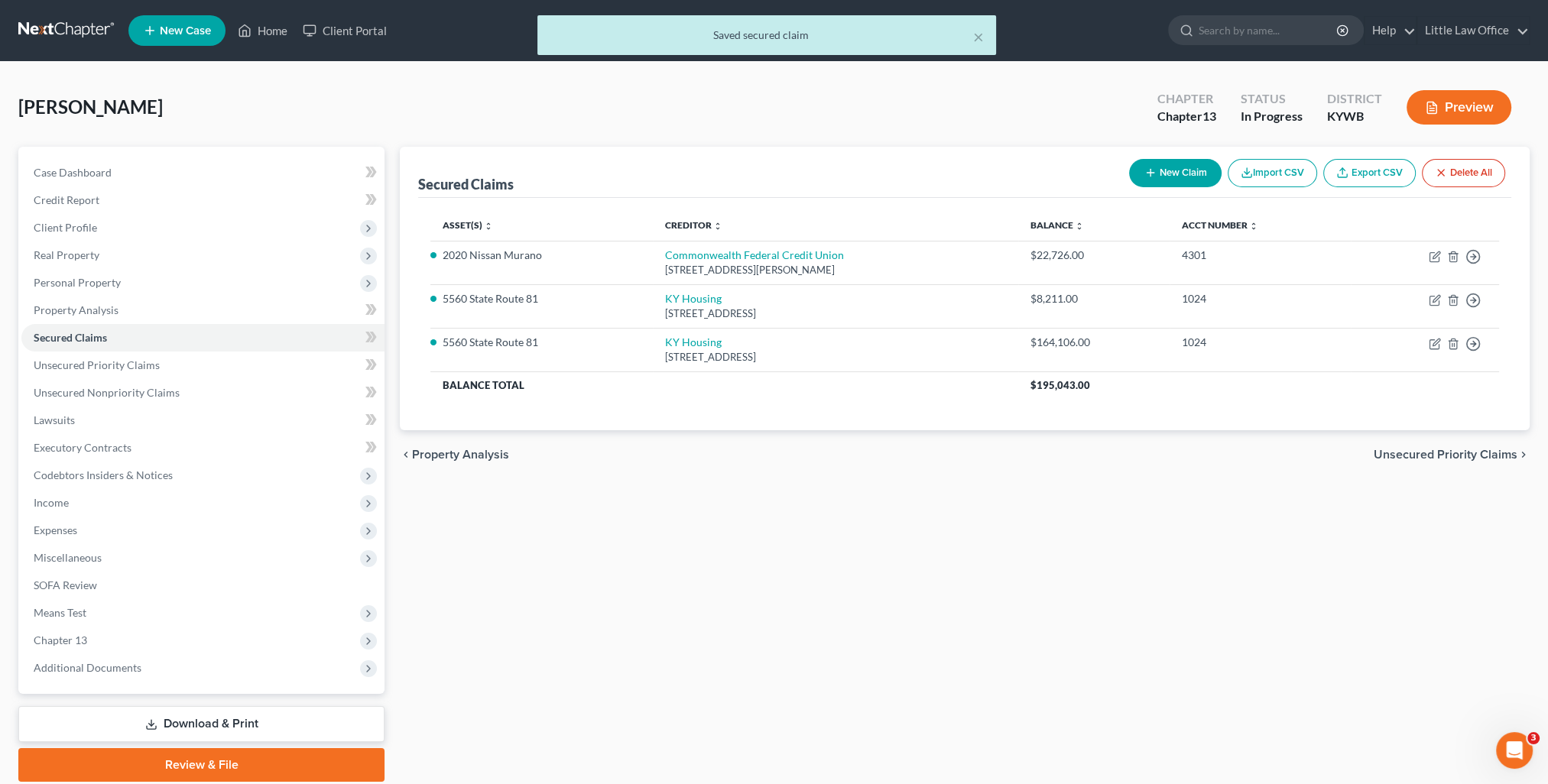
click at [1468, 454] on span "Unsecured Priority Claims" at bounding box center [1446, 454] width 144 height 12
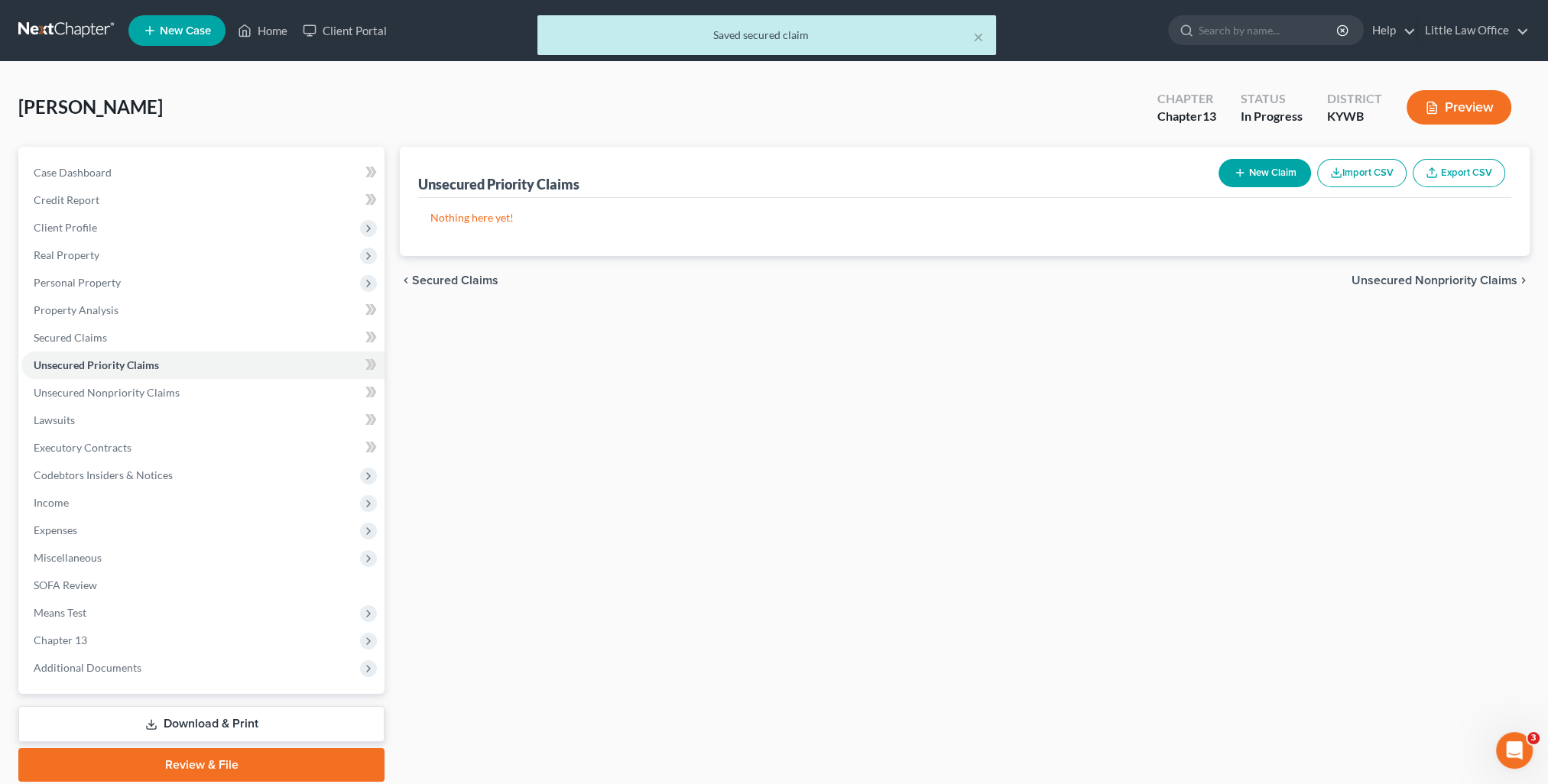
click at [1433, 286] on span "Unsecured Nonpriority Claims" at bounding box center [1435, 280] width 166 height 12
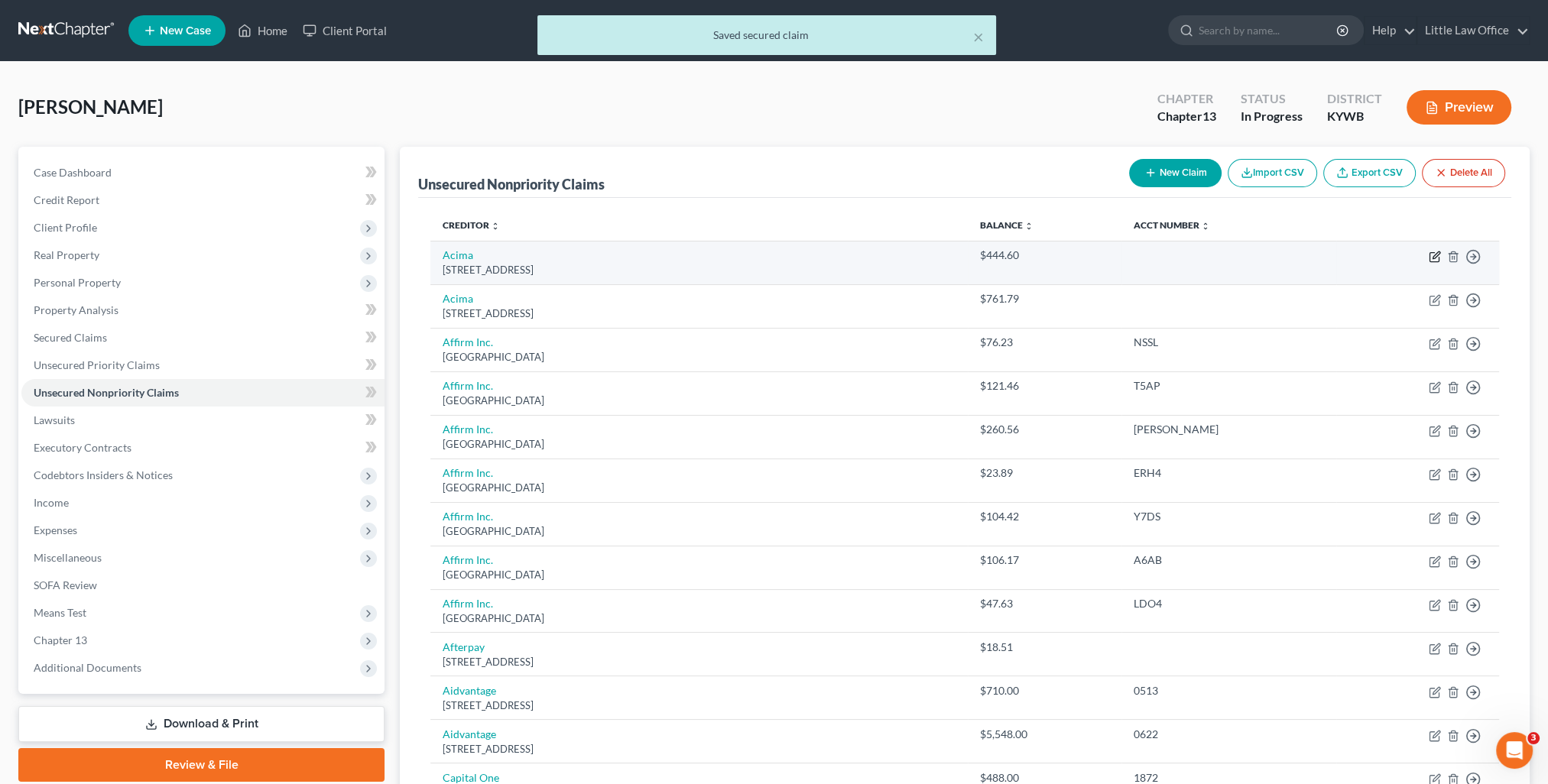
click at [1436, 260] on icon "button" at bounding box center [1435, 257] width 12 height 12
select select "46"
select select "10"
select select "0"
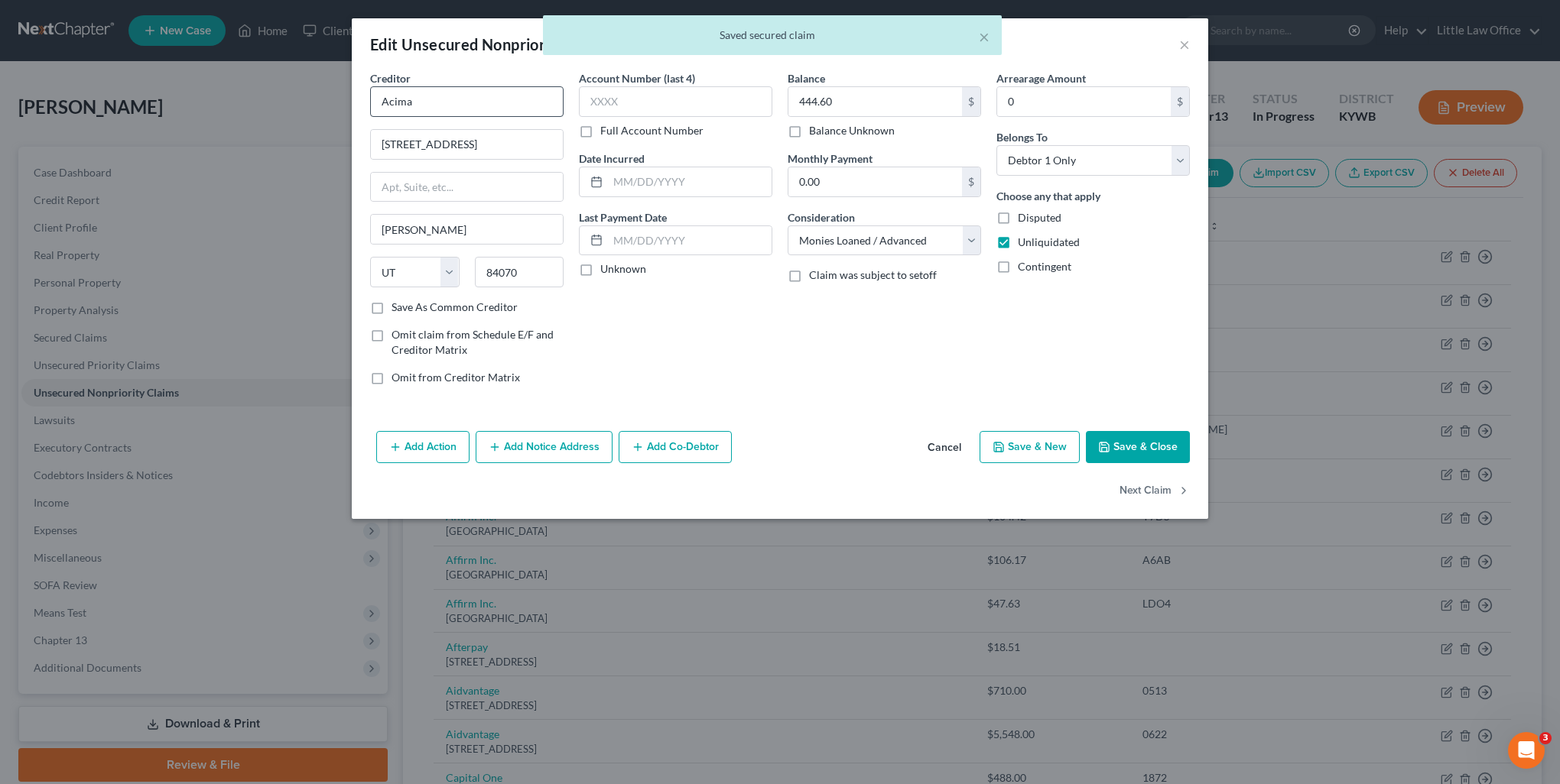
click at [454, 72] on div "Creditor * Acima" at bounding box center [467, 92] width 194 height 46
click at [458, 87] on input "Acima" at bounding box center [467, 101] width 194 height 30
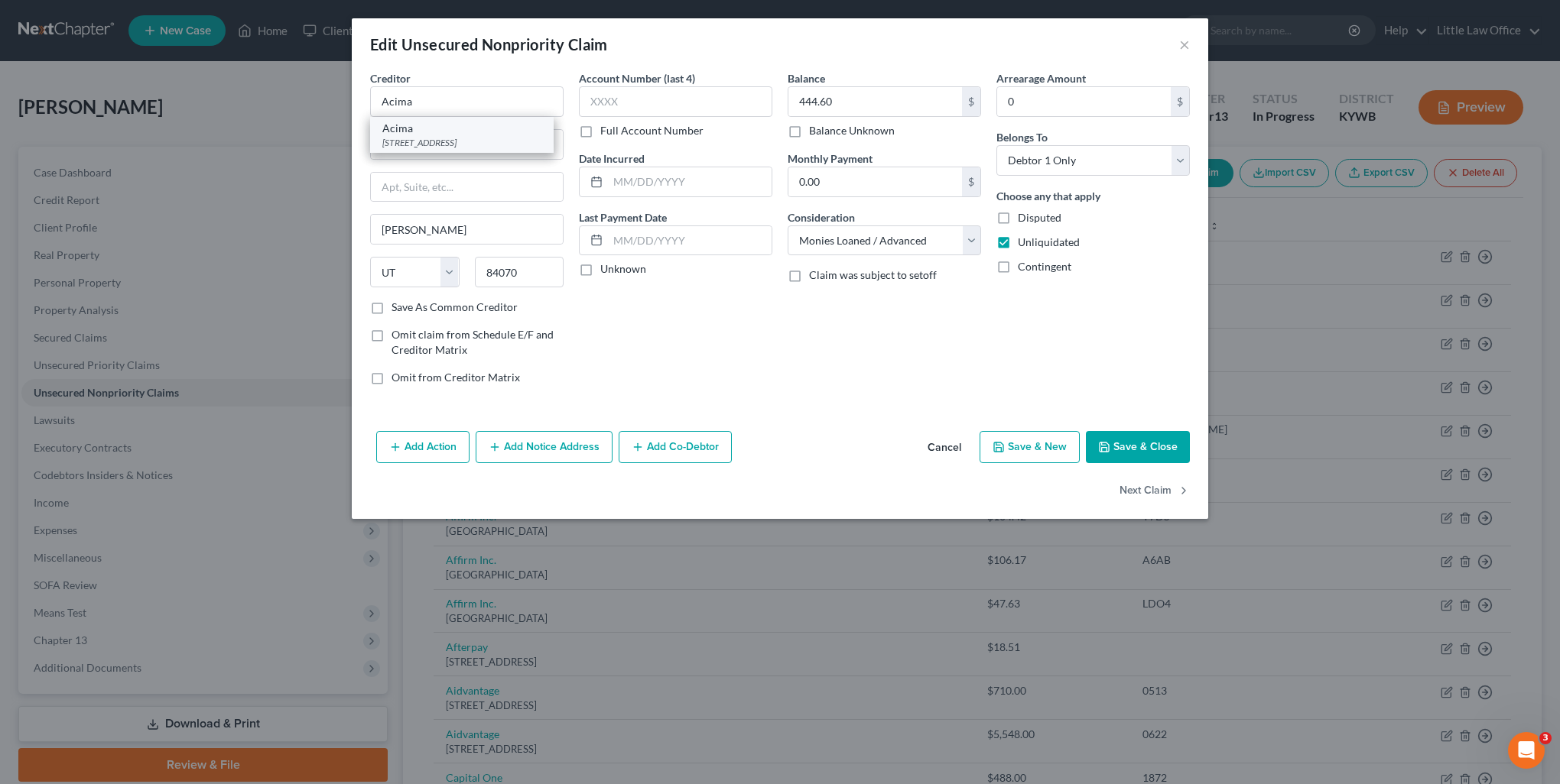
click at [450, 145] on div "[STREET_ADDRESS]" at bounding box center [462, 142] width 159 height 13
click at [1147, 497] on button "Next Claim" at bounding box center [1154, 491] width 70 height 32
select select "46"
select select "10"
select select "0"
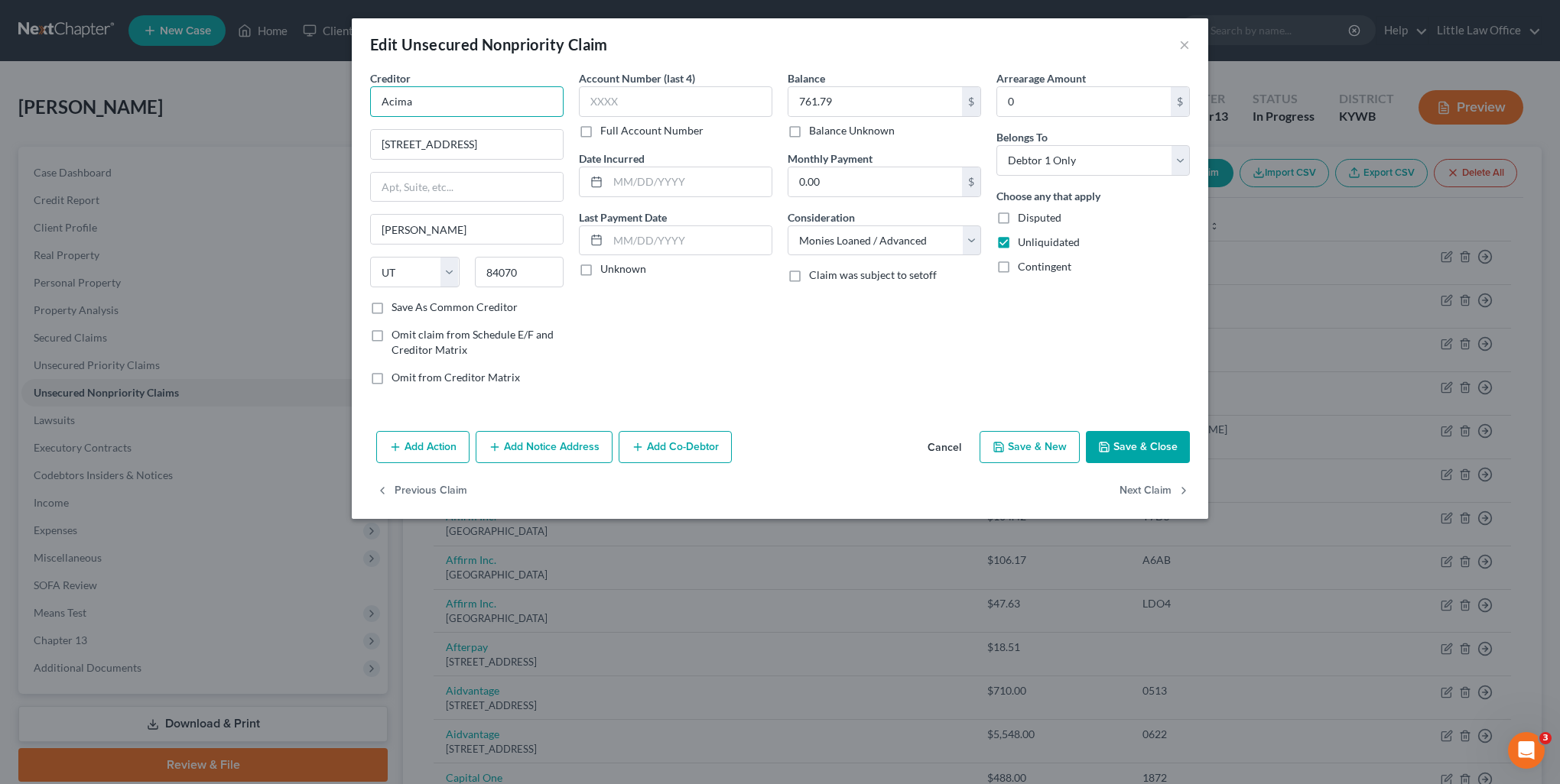
click at [459, 108] on input "Acima" at bounding box center [467, 101] width 194 height 30
click at [454, 129] on div "Acima" at bounding box center [462, 129] width 159 height 16
click at [1145, 481] on button "Next Claim" at bounding box center [1154, 491] width 70 height 32
select select "45"
select select "10"
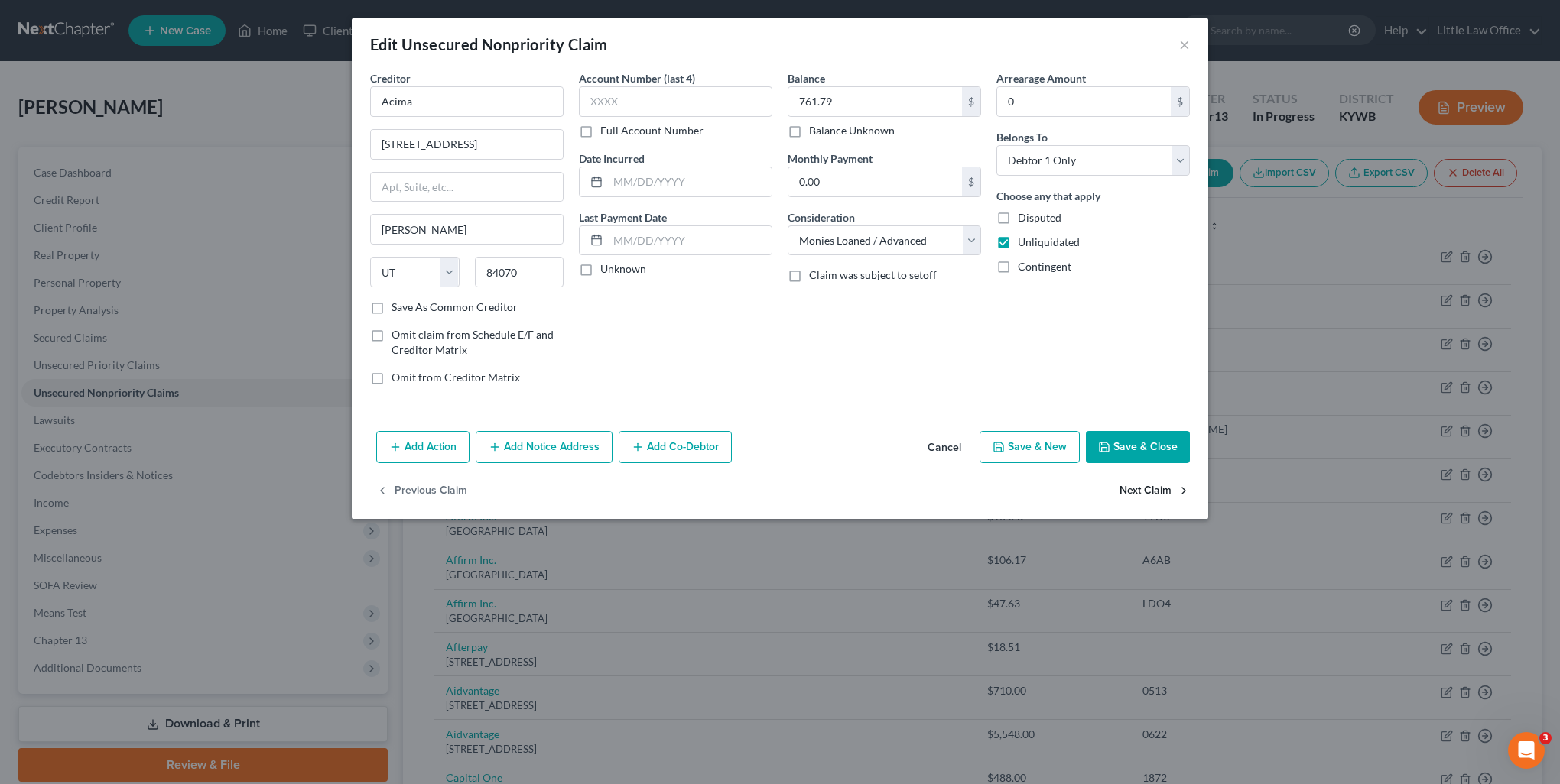
select select "0"
click at [495, 97] on input "Affirm Inc." at bounding box center [467, 101] width 194 height 30
click at [476, 129] on div "Affirm Inc." at bounding box center [462, 129] width 159 height 16
click at [1152, 494] on button "Next Claim" at bounding box center [1154, 491] width 70 height 32
select select "45"
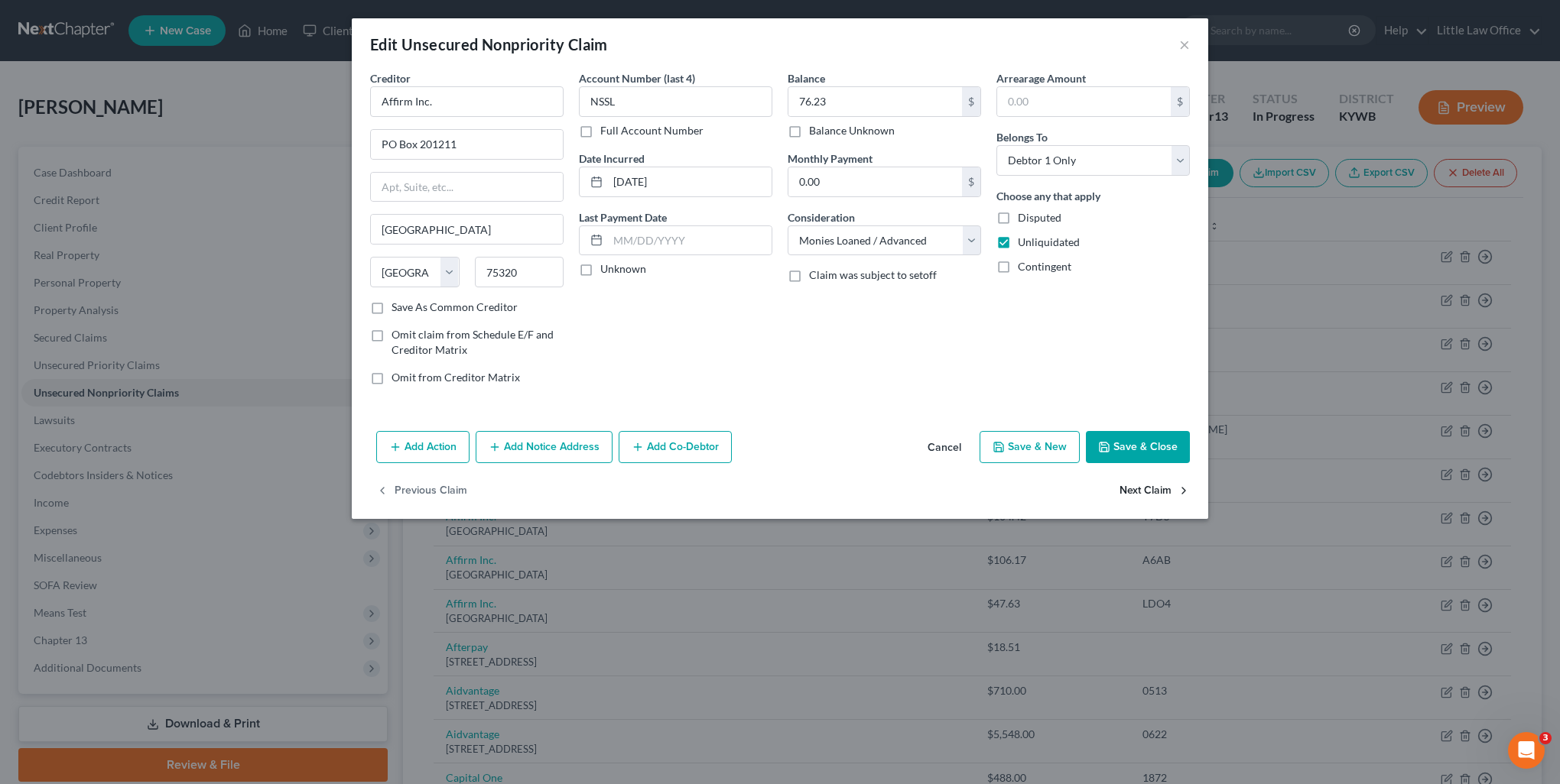
select select "10"
select select "0"
click at [1152, 494] on button "Next Claim" at bounding box center [1154, 491] width 70 height 32
select select "45"
select select "10"
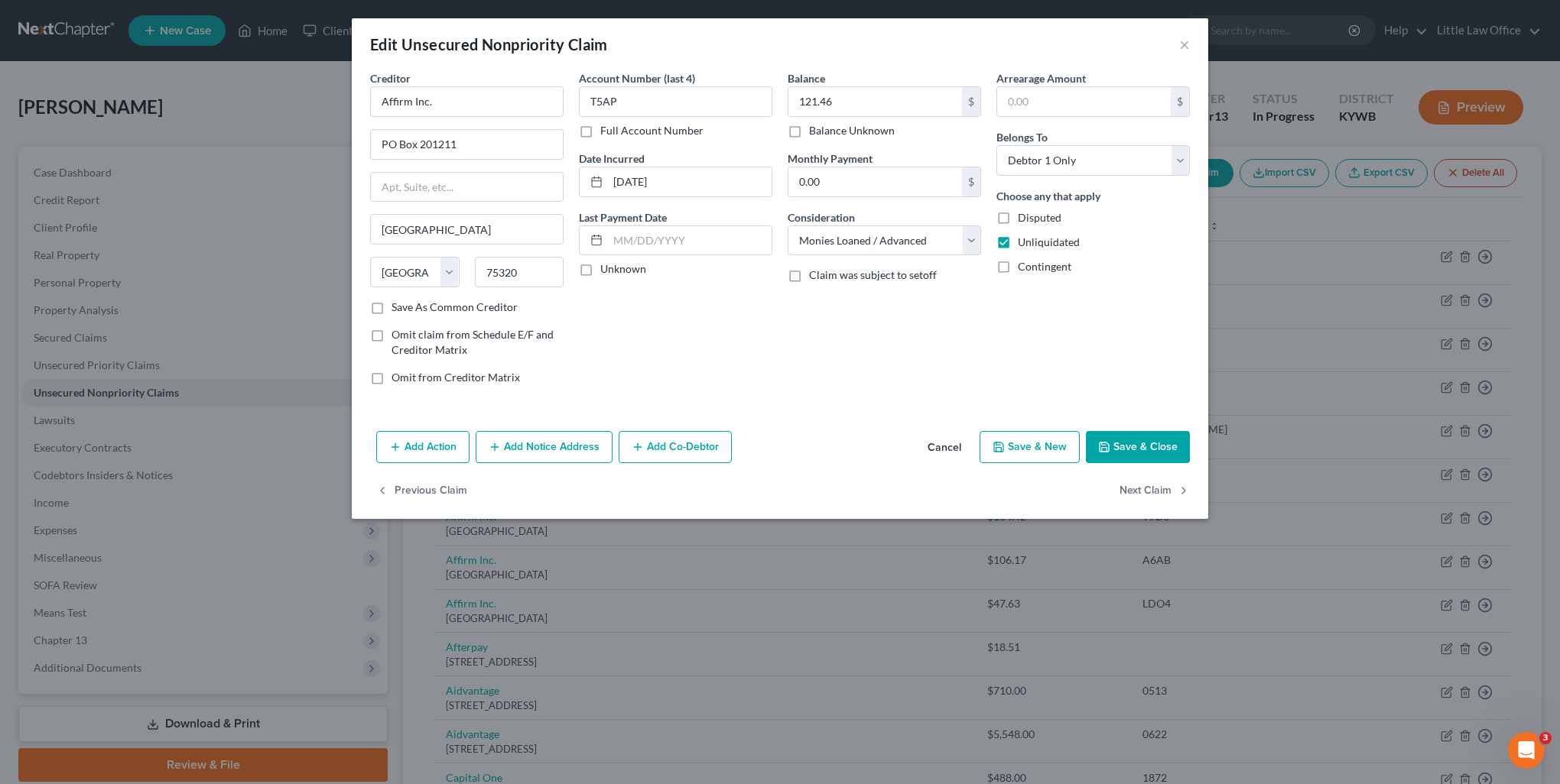
select select "0"
click at [1152, 494] on button "Next Claim" at bounding box center [1154, 491] width 70 height 32
select select "45"
select select "10"
select select "0"
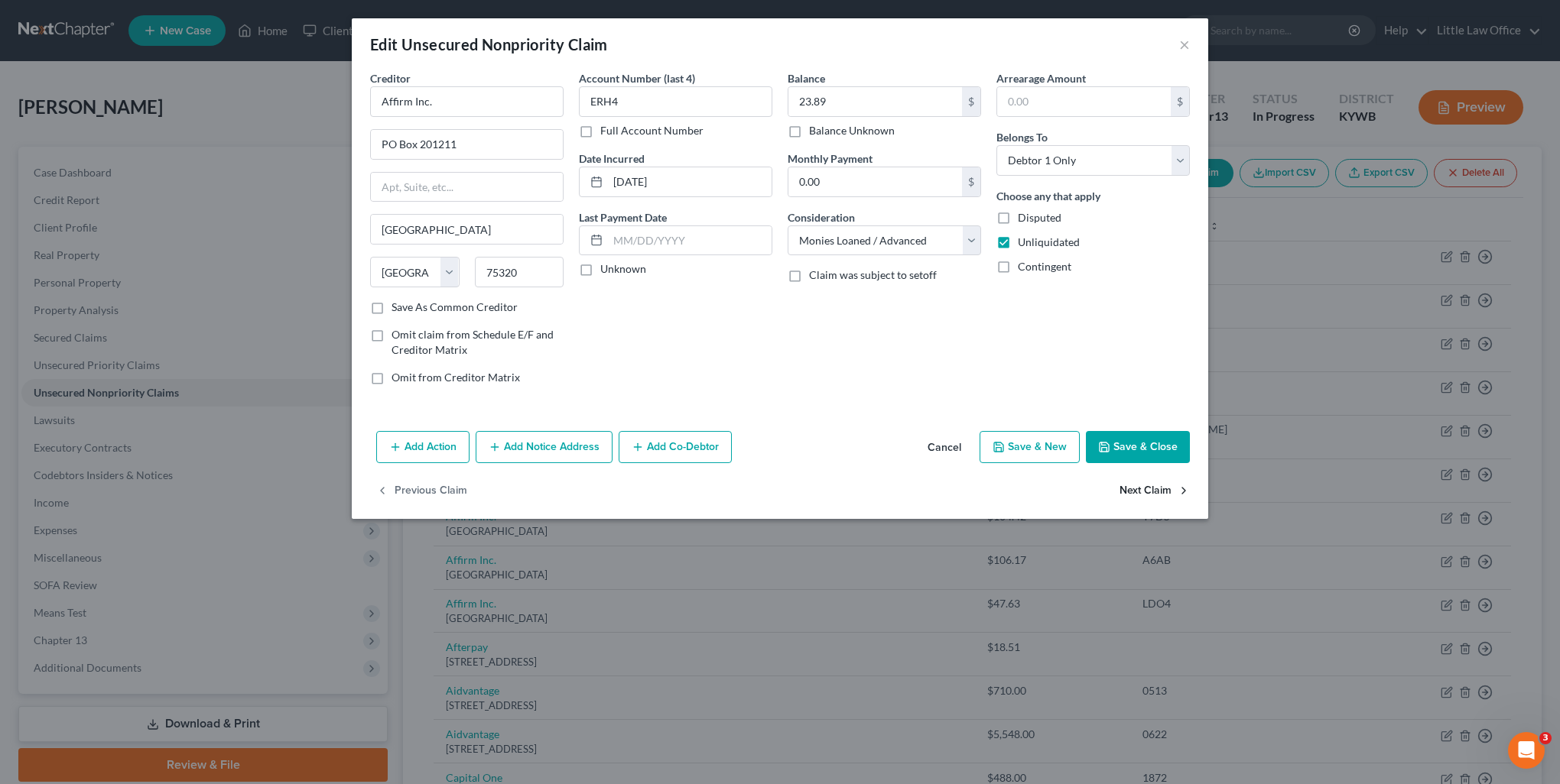
click at [1152, 494] on button "Next Claim" at bounding box center [1154, 491] width 70 height 32
select select "45"
select select "10"
select select "0"
click at [1152, 494] on button "Next Claim" at bounding box center [1154, 491] width 70 height 32
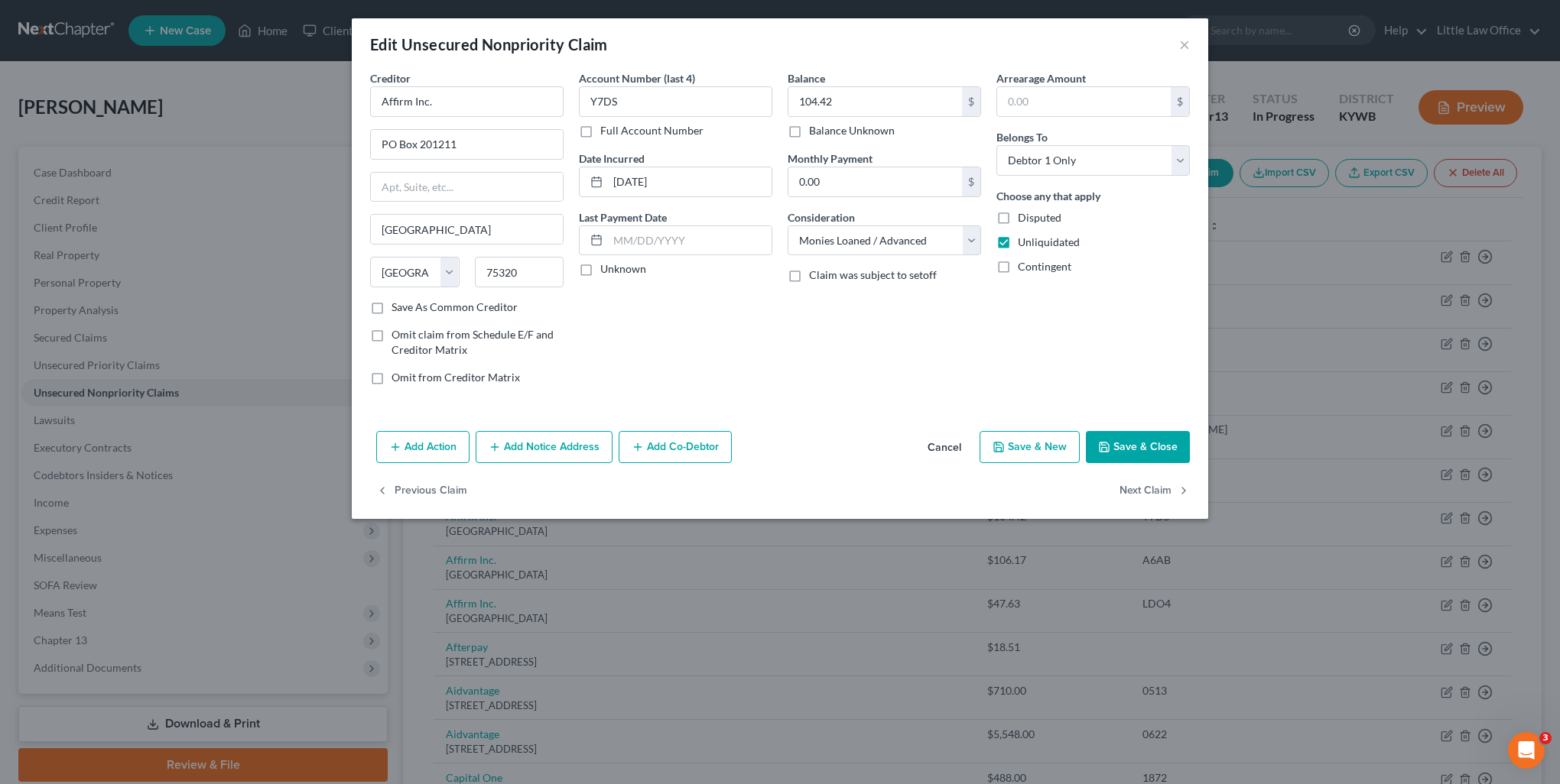
select select "45"
select select "10"
select select "0"
click at [1152, 494] on button "Next Claim" at bounding box center [1154, 491] width 70 height 32
select select "45"
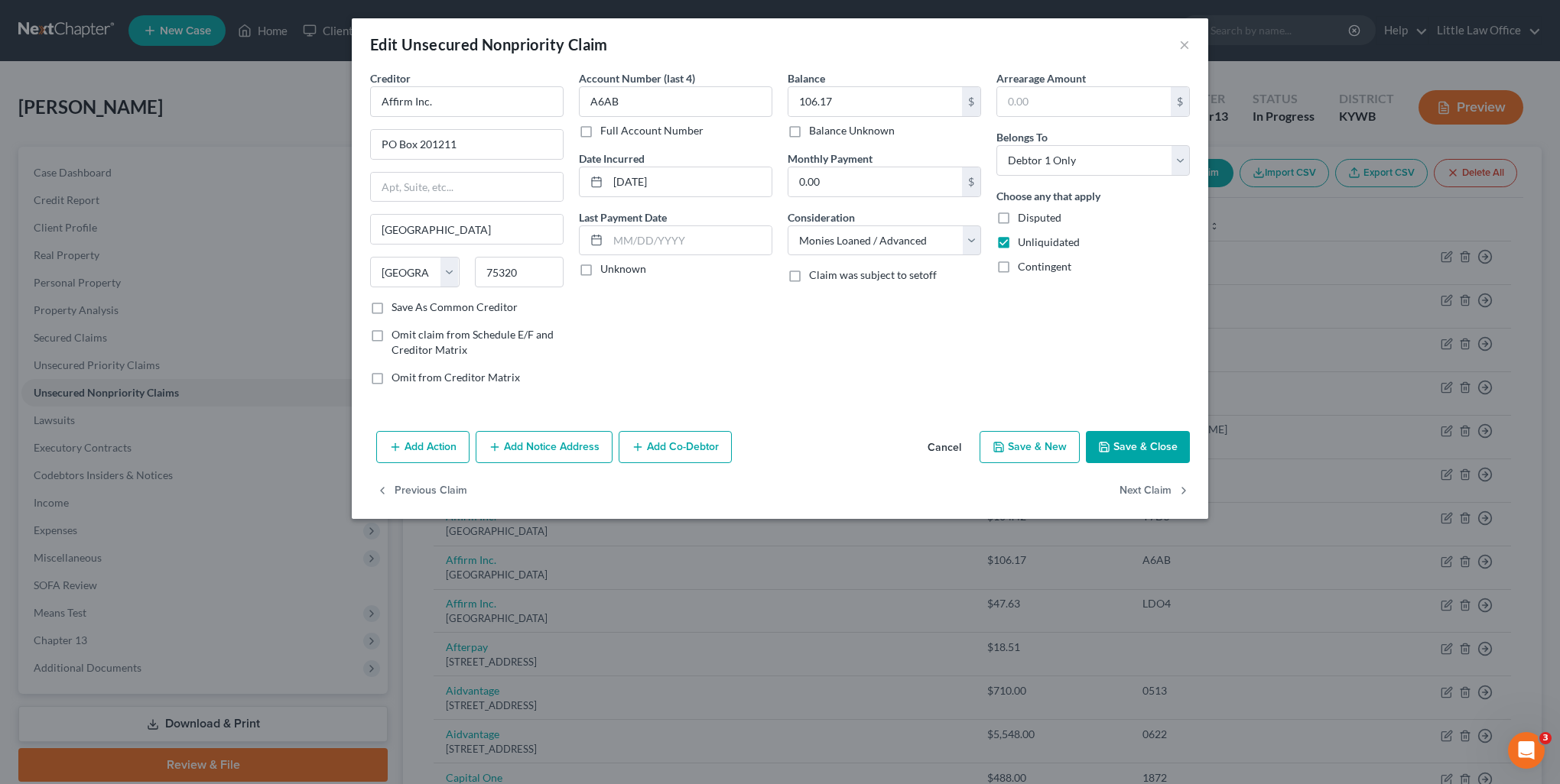
select select "10"
select select "0"
click at [1152, 494] on button "Next Claim" at bounding box center [1154, 491] width 70 height 32
select select "4"
select select "10"
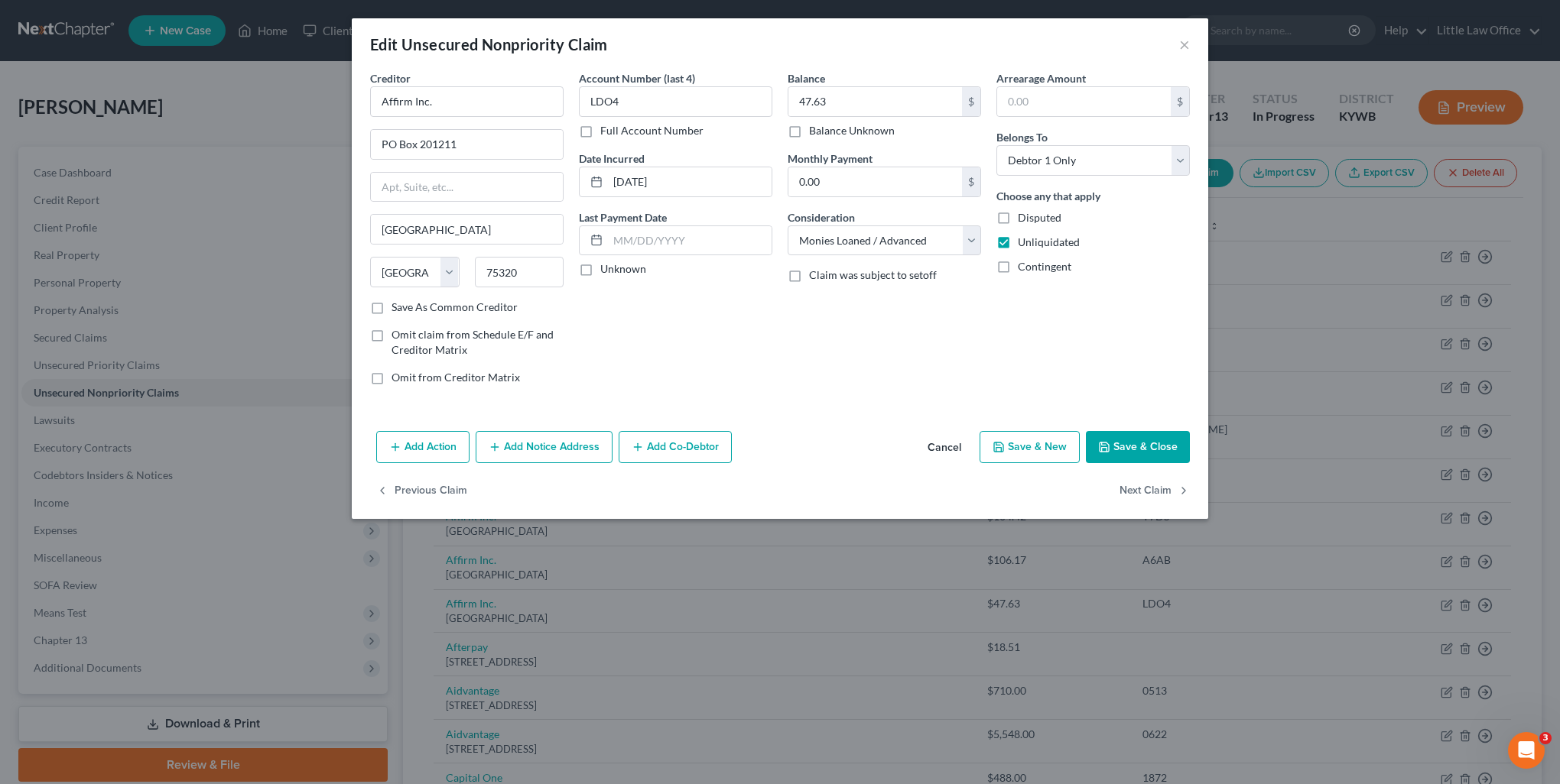
select select "0"
click at [624, 388] on div "Account Number (last 4) Full Account Number Date Incurred Last Payment Date Unk…" at bounding box center [675, 233] width 209 height 328
click at [465, 115] on input "Afterpay" at bounding box center [467, 101] width 194 height 30
click at [441, 138] on div "[STREET_ADDRESS]" at bounding box center [462, 142] width 159 height 13
click at [1145, 488] on button "Next Claim" at bounding box center [1154, 491] width 70 height 32
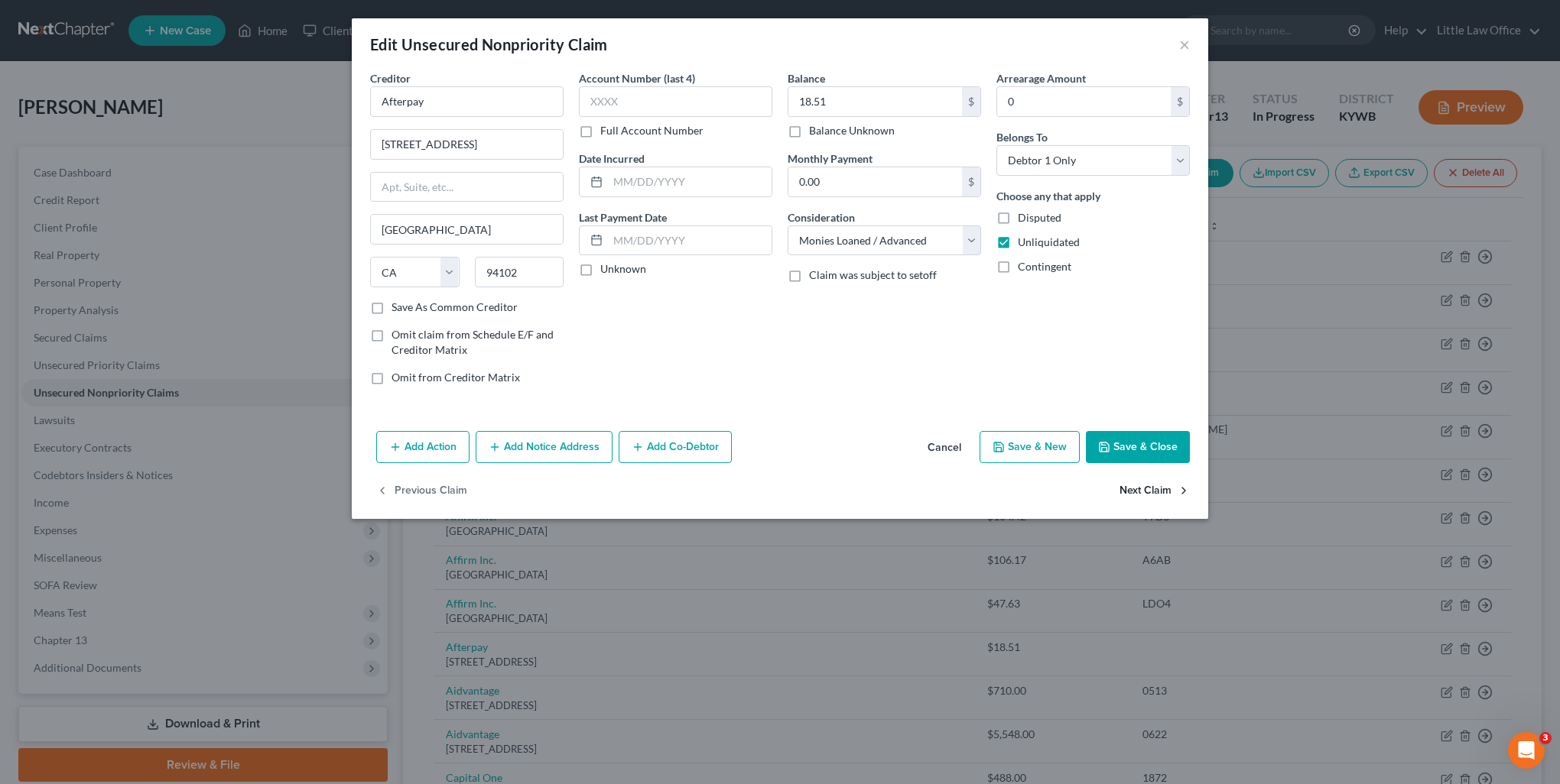
select select "45"
select select "17"
select select "0"
click at [708, 374] on div "Account Number (last 4) 0513 Full Account Number Date Incurred [DATE] Last Paym…" at bounding box center [675, 233] width 209 height 328
click at [472, 102] on input "Aidvantage" at bounding box center [467, 101] width 194 height 30
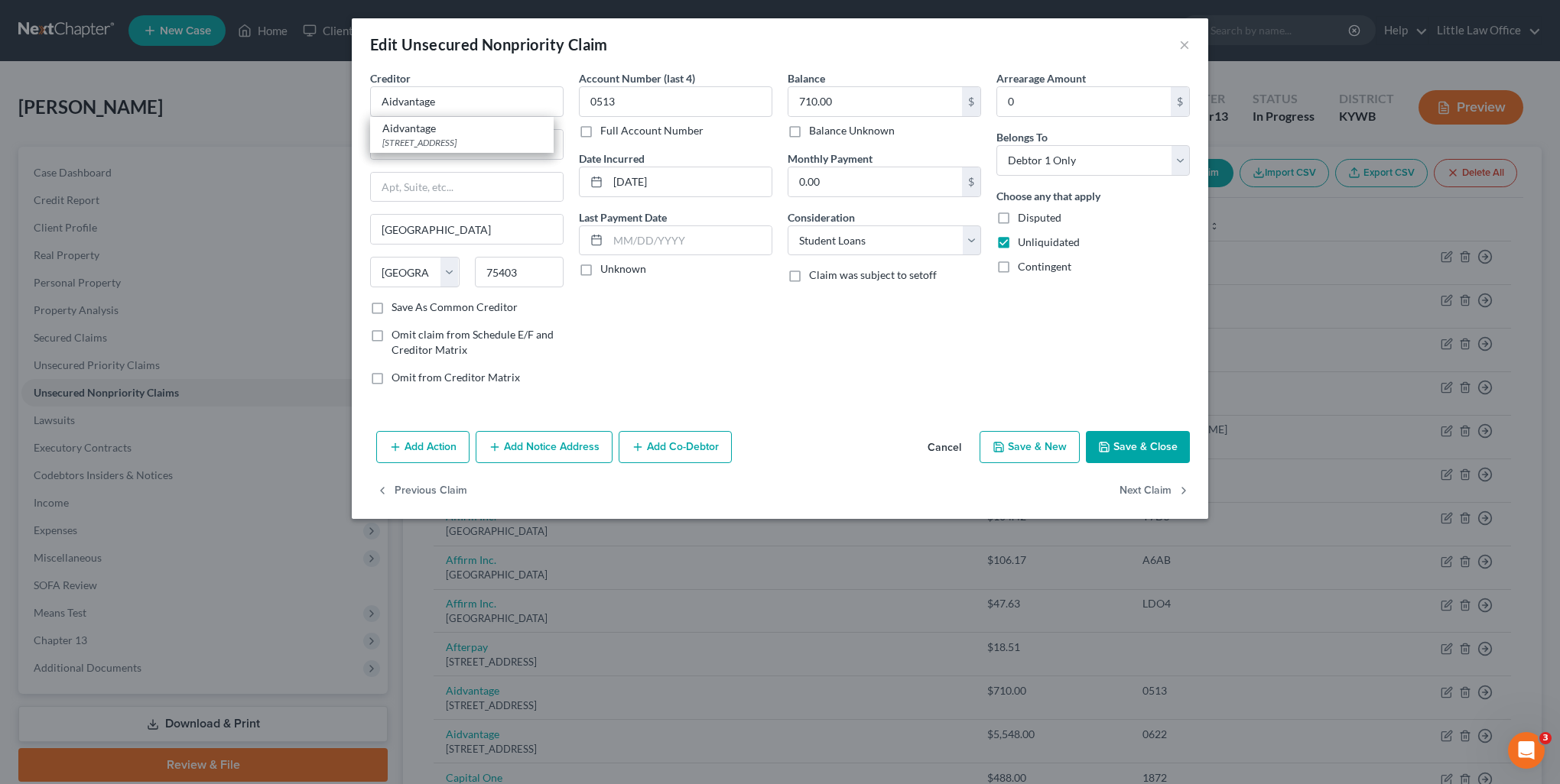
click at [673, 331] on div "Account Number (last 4) 0513 Full Account Number Date Incurred [DATE] Last Paym…" at bounding box center [675, 233] width 209 height 328
click at [1164, 499] on button "Next Claim" at bounding box center [1154, 491] width 70 height 32
select select "45"
select select "17"
select select "0"
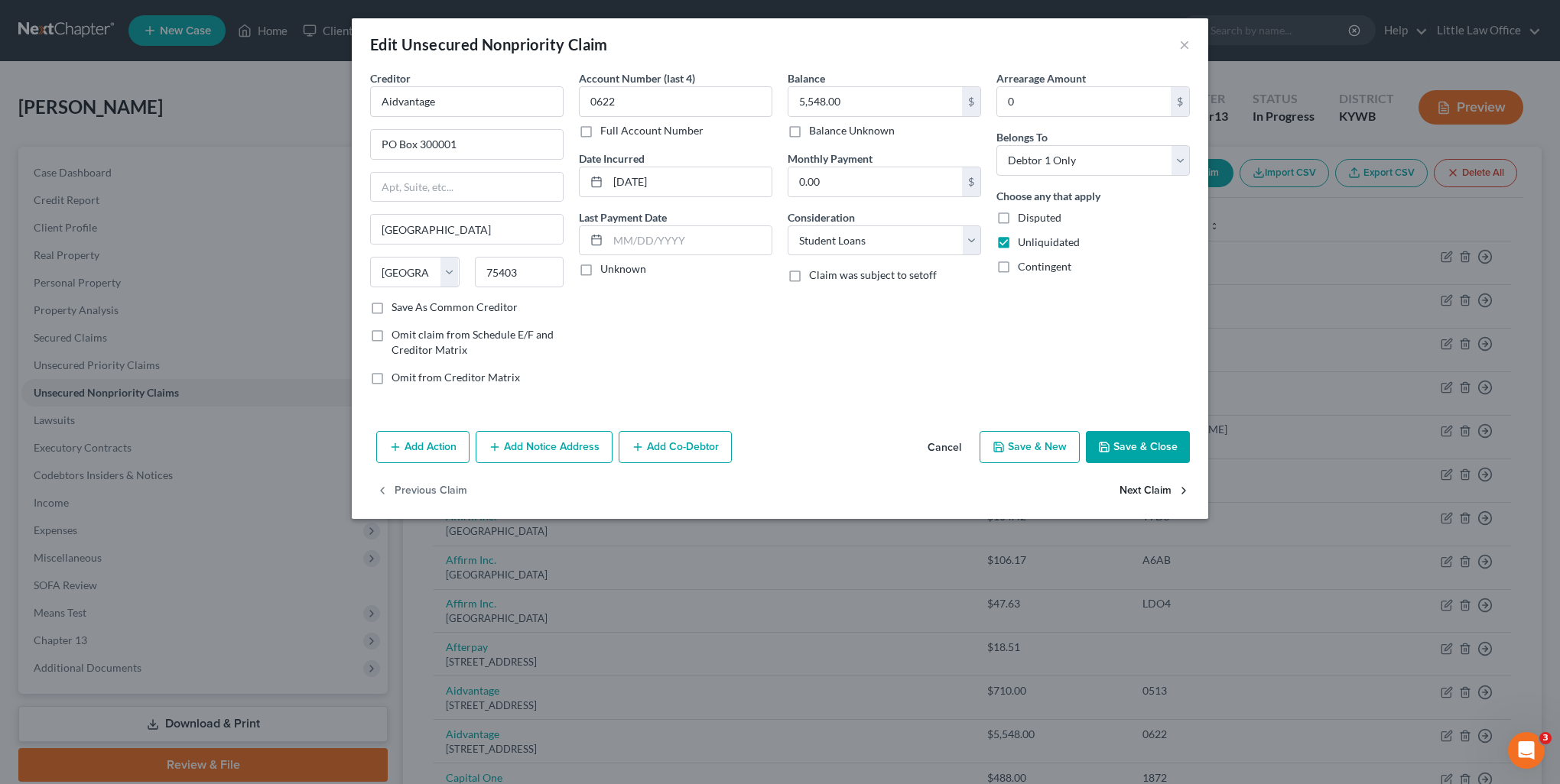
click at [1166, 498] on button "Next Claim" at bounding box center [1154, 491] width 70 height 32
select select "28"
select select "2"
select select "0"
click at [498, 108] on input "Capital One" at bounding box center [467, 101] width 194 height 30
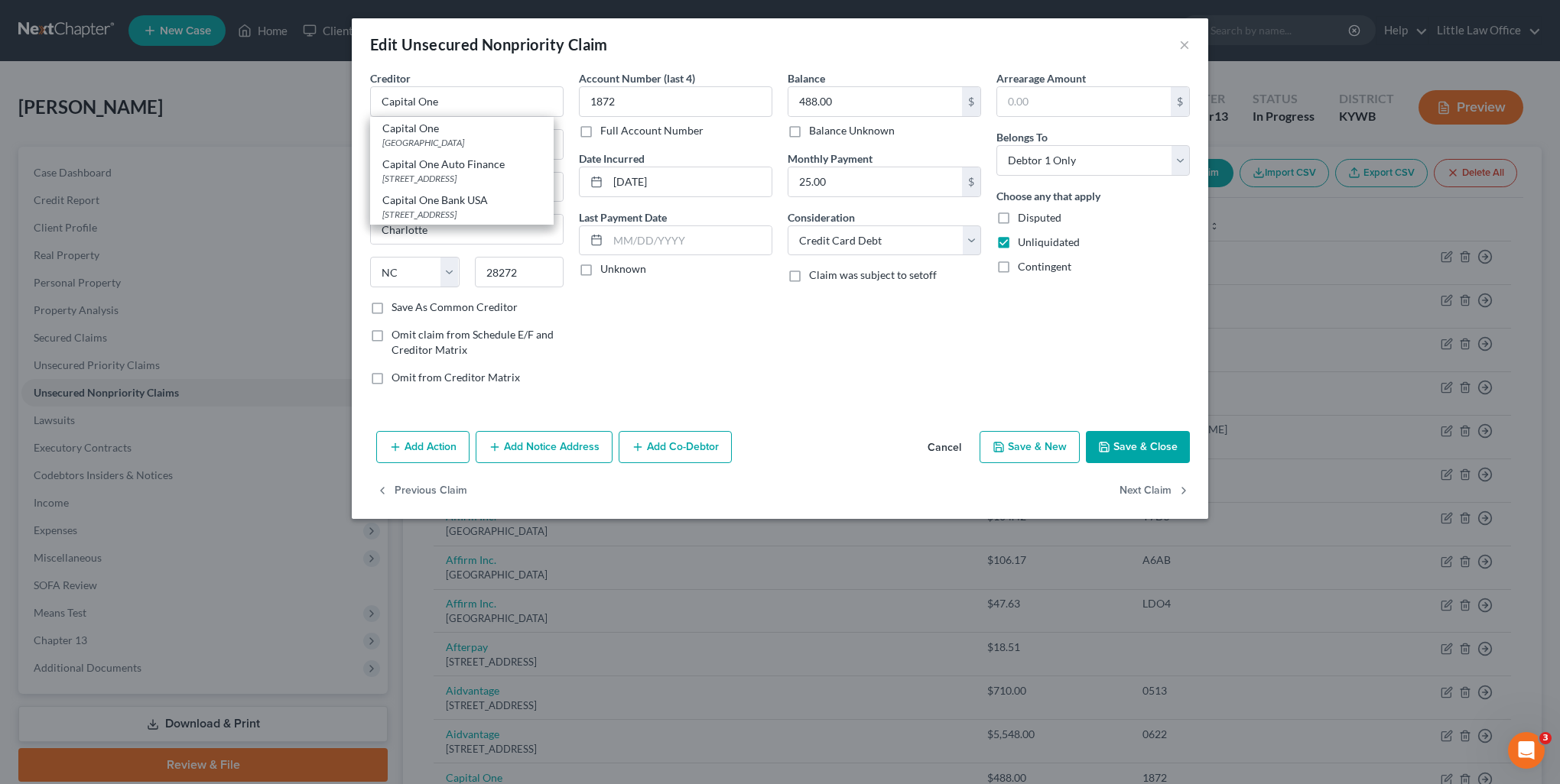
click at [761, 347] on div "Account Number (last 4) 1872 Full Account Number Date Incurred [DATE] Last Paym…" at bounding box center [675, 233] width 209 height 328
click at [1154, 457] on button "Save & Close" at bounding box center [1138, 447] width 104 height 32
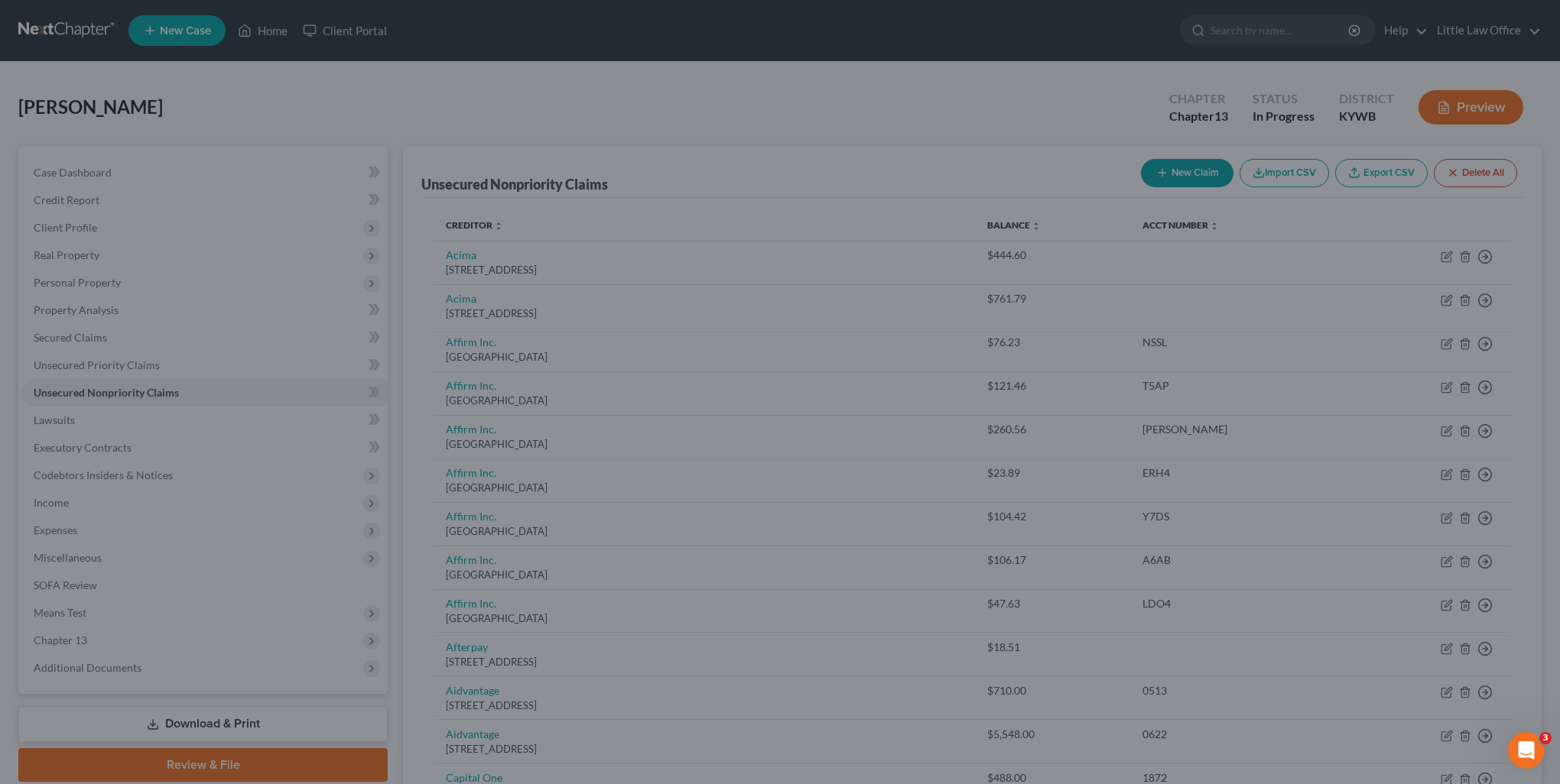
type input "0"
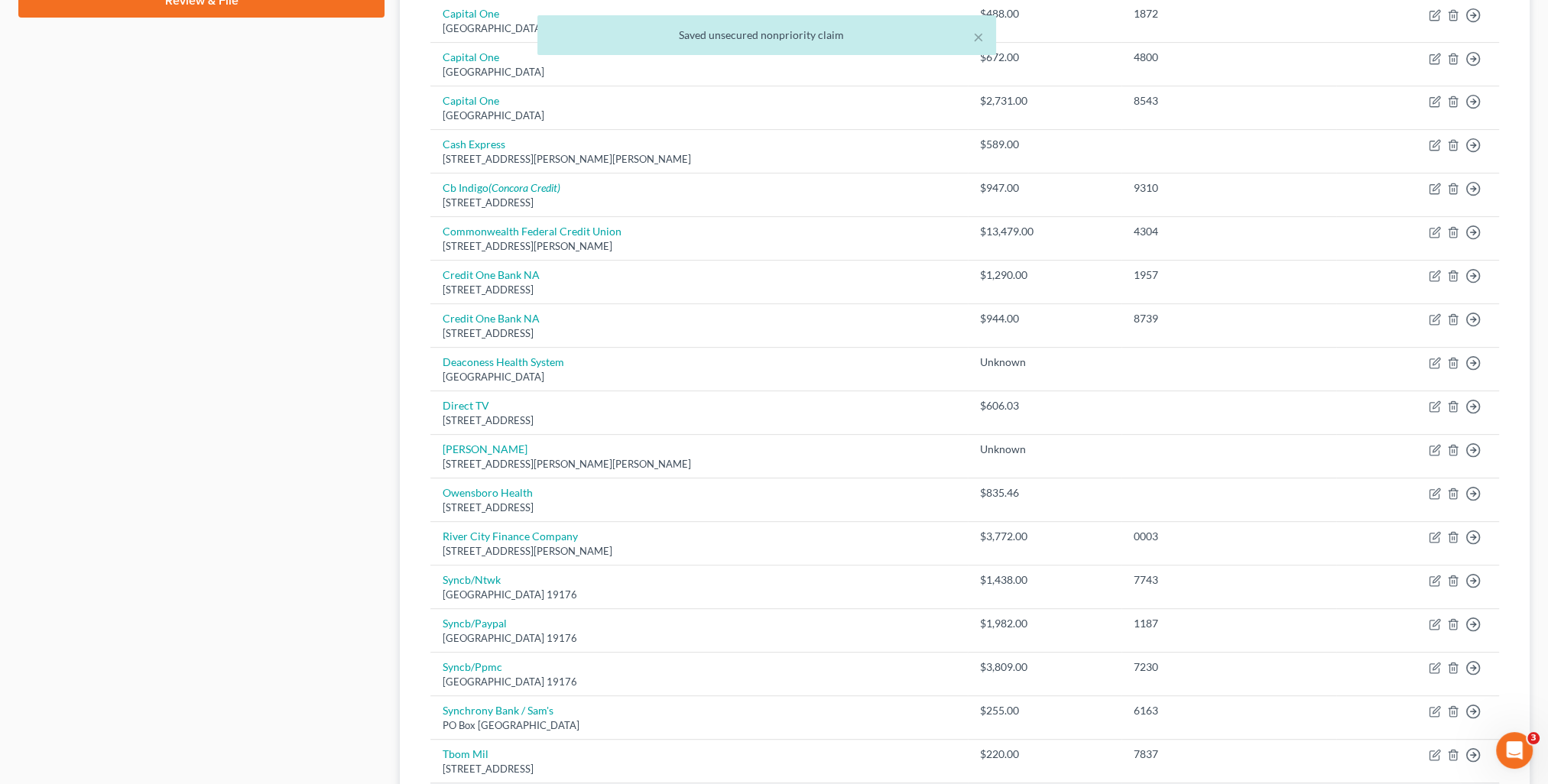
scroll to position [975, 0]
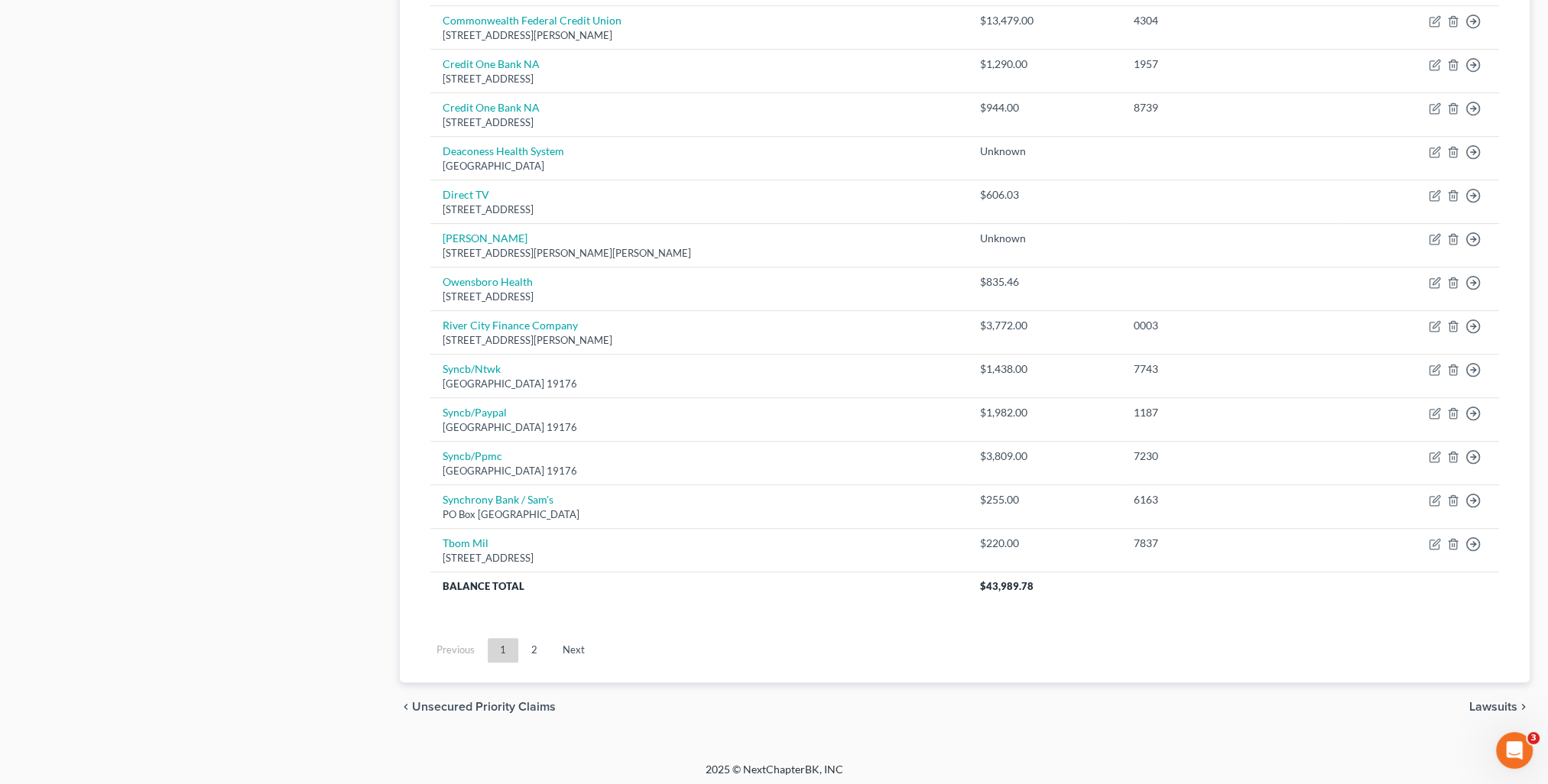
click at [526, 648] on link "2" at bounding box center [534, 650] width 31 height 25
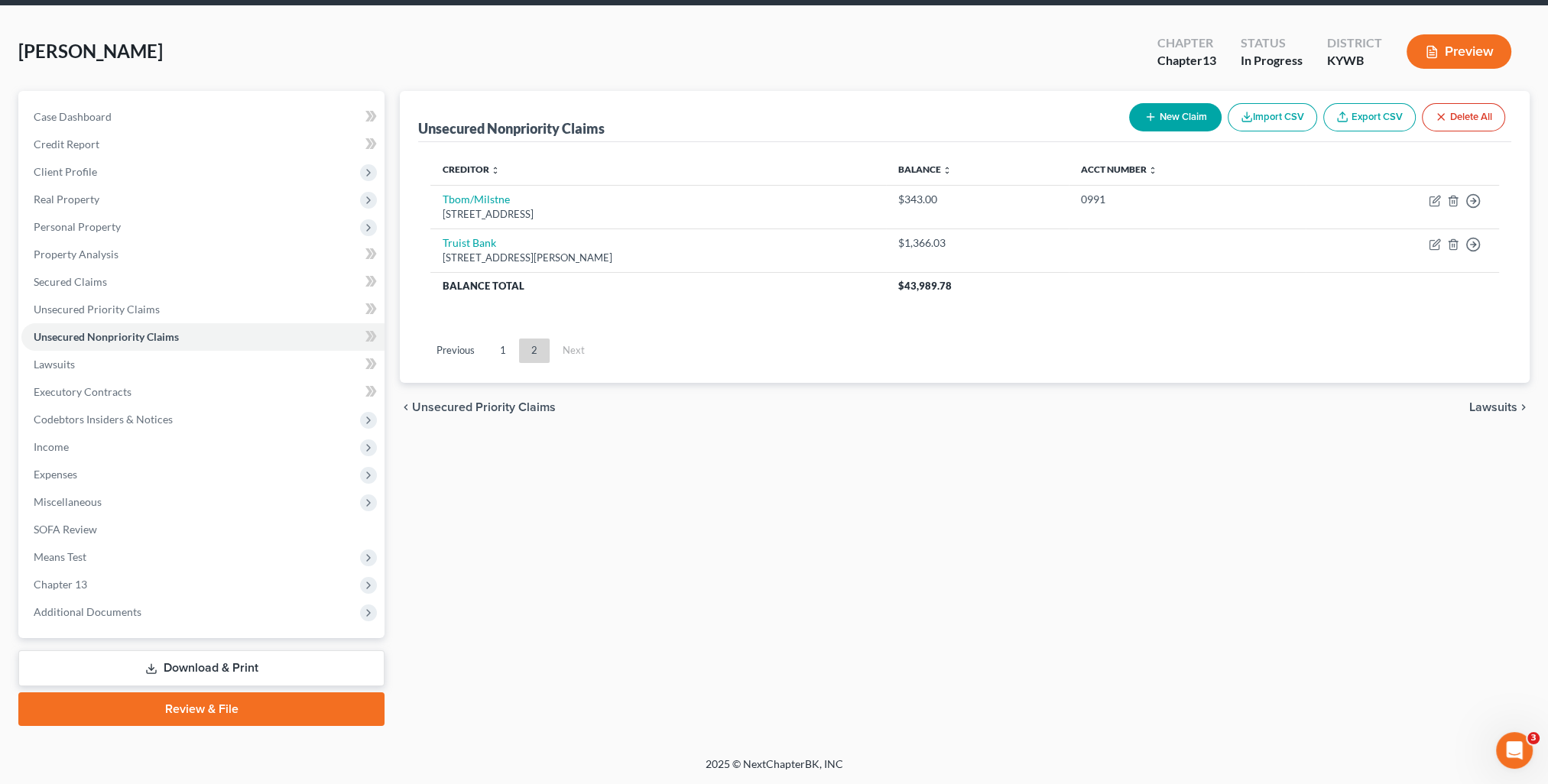
scroll to position [54, 0]
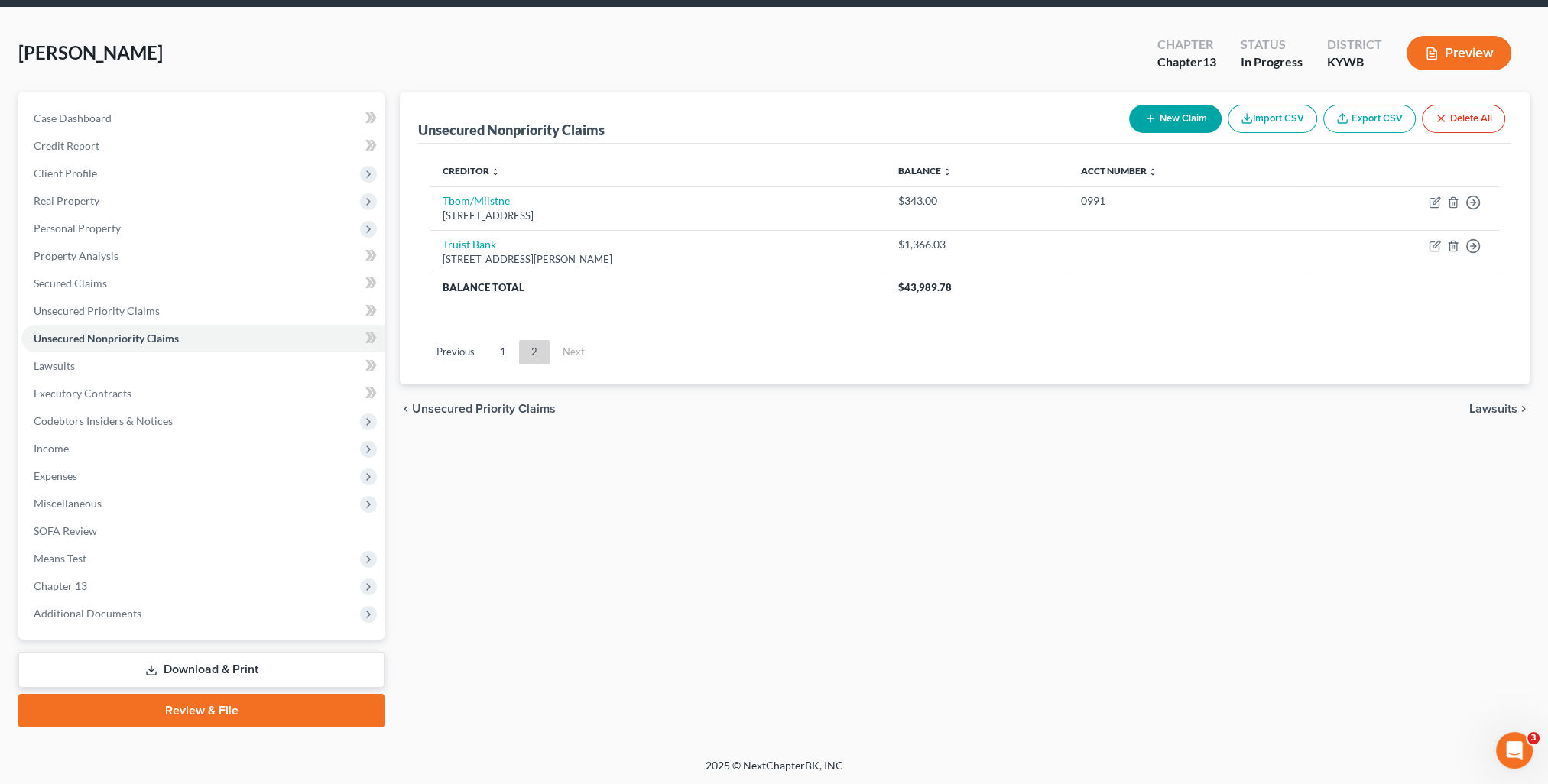
click at [1477, 413] on span "Lawsuits" at bounding box center [1493, 408] width 48 height 12
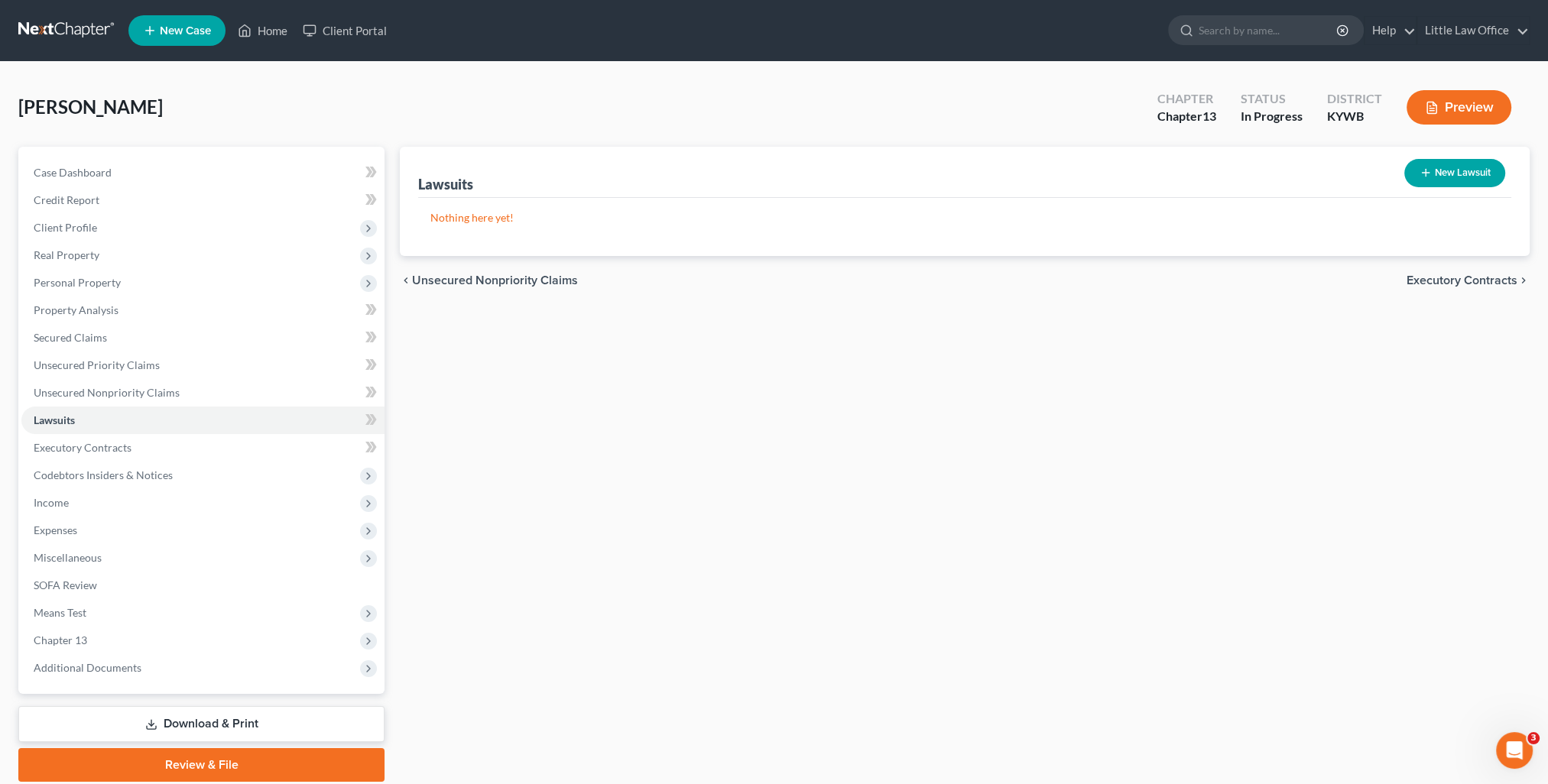
click at [1468, 282] on span "Executory Contracts" at bounding box center [1461, 280] width 111 height 12
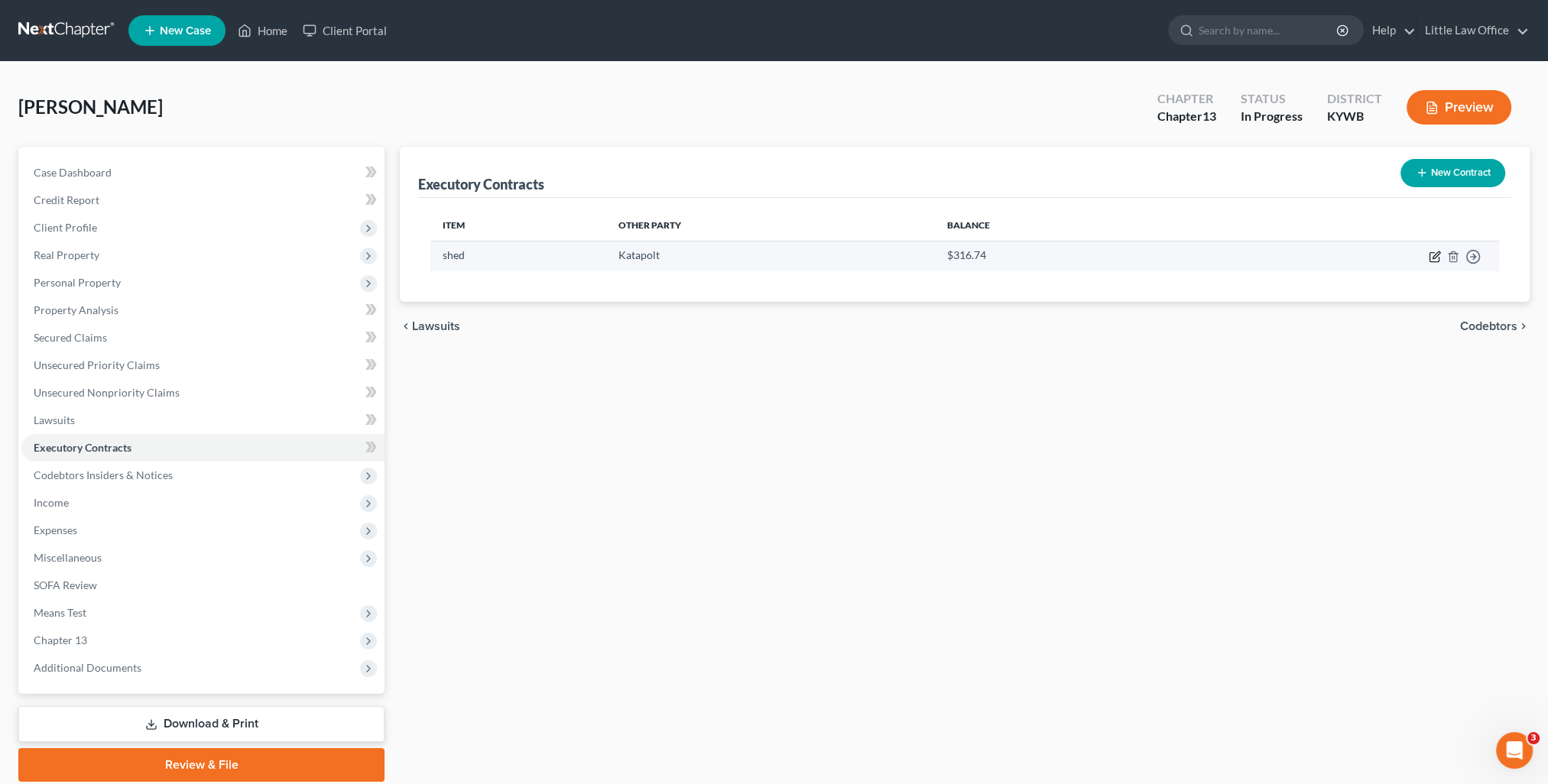
click at [1434, 259] on icon "button" at bounding box center [1436, 255] width 7 height 7
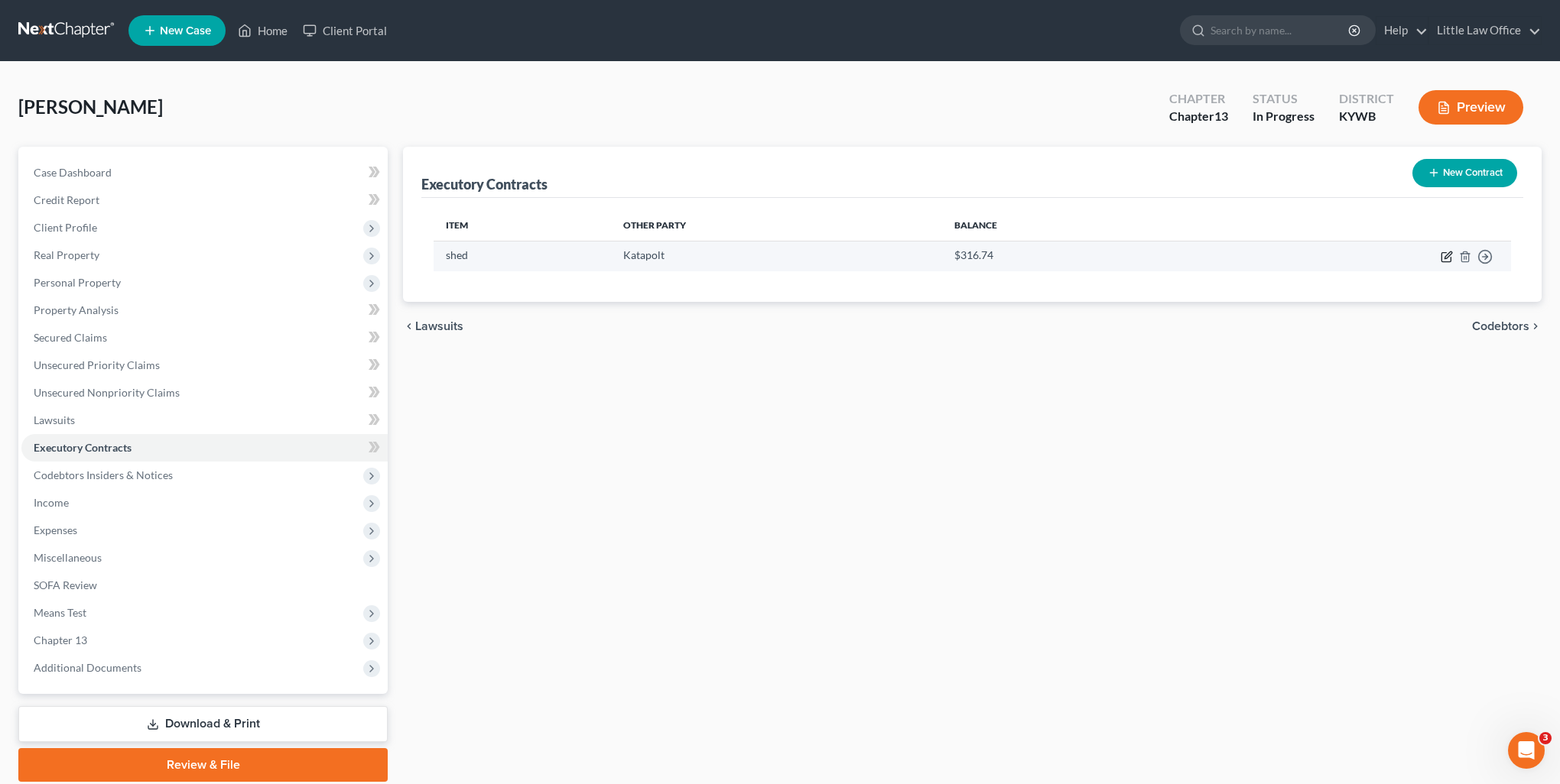
select select "0"
select select "35"
select select "0"
select select "2"
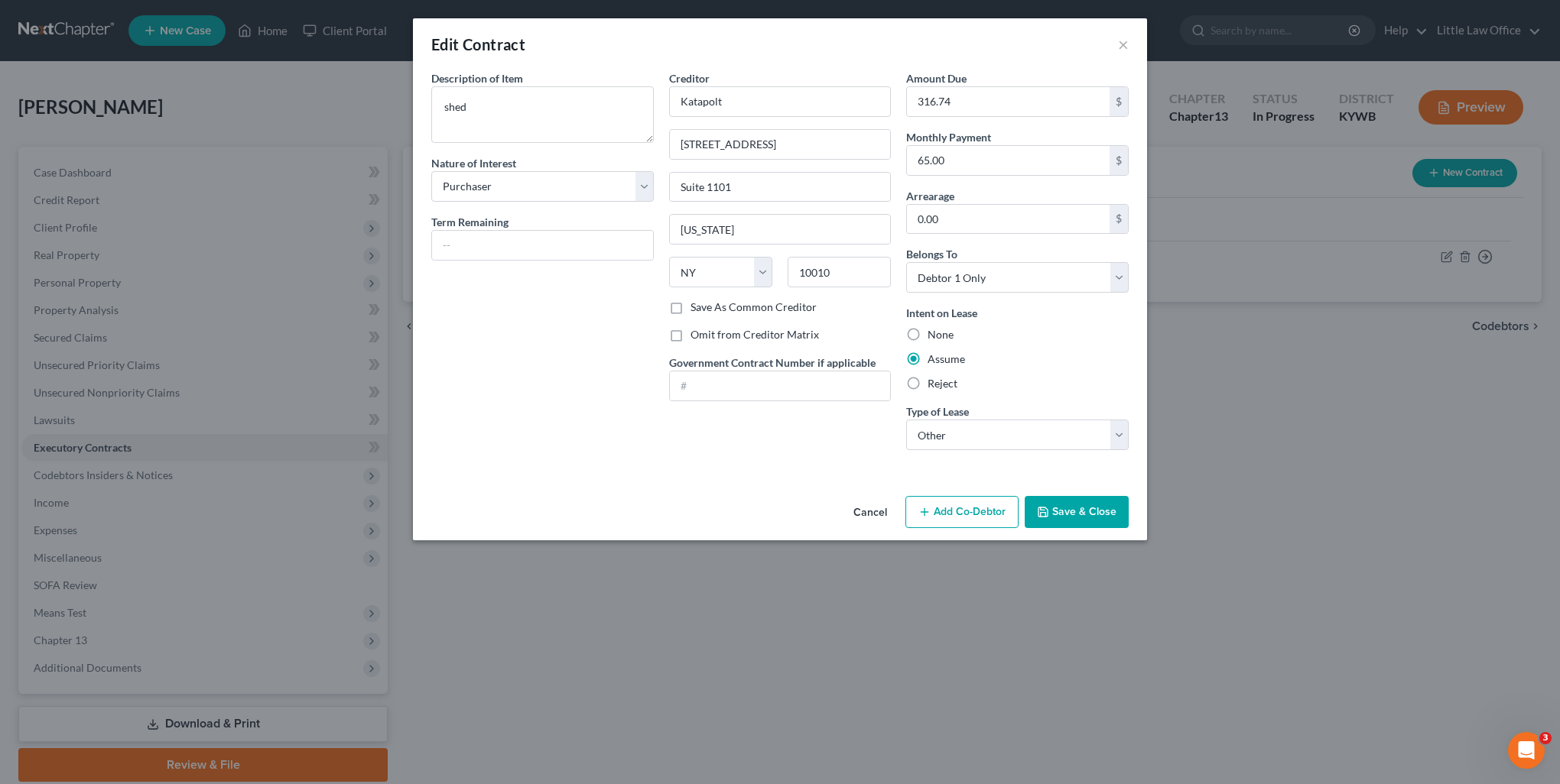
click at [1059, 509] on button "Save & Close" at bounding box center [1077, 512] width 104 height 32
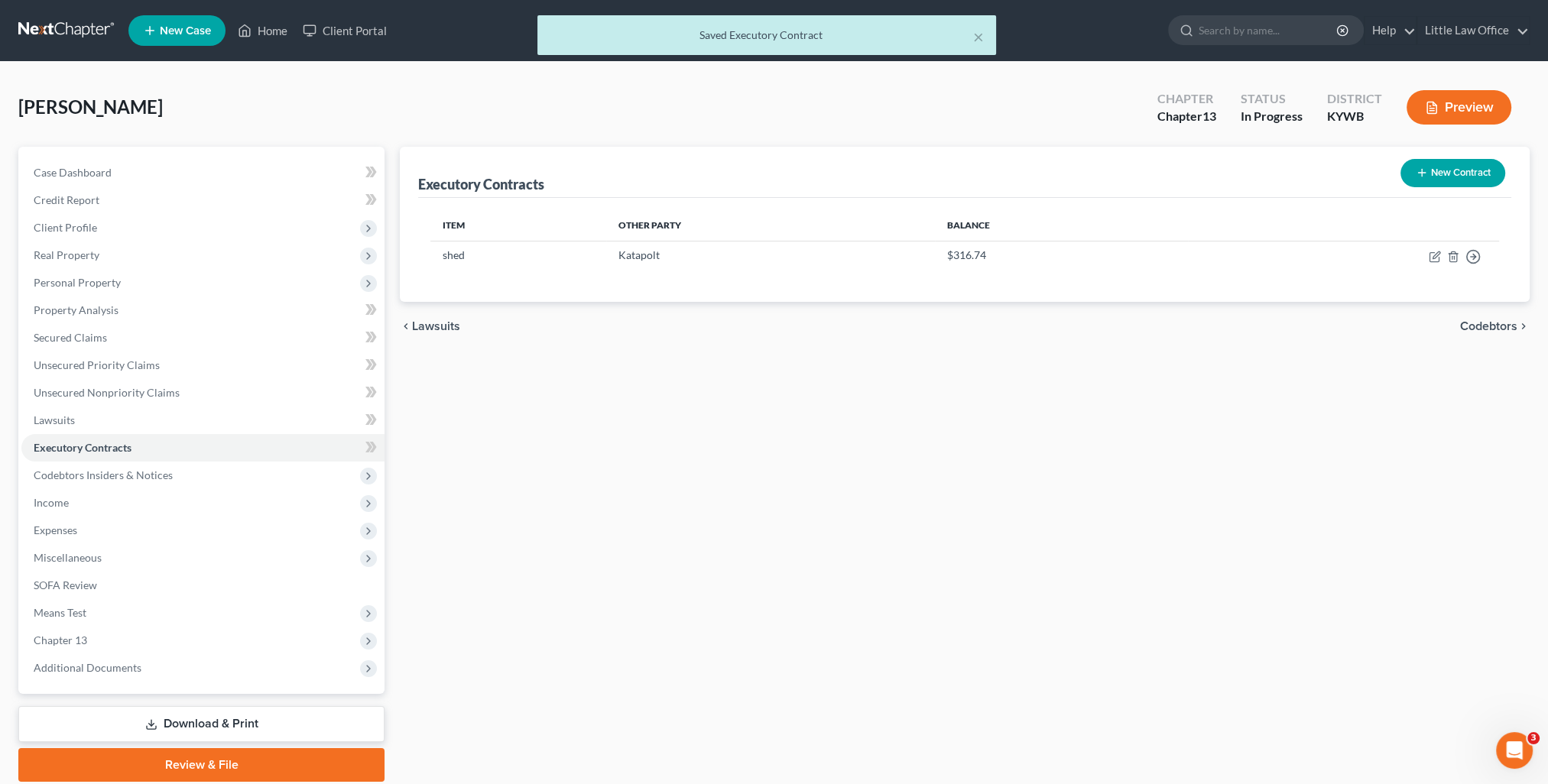
click at [1481, 327] on span "Codebtors" at bounding box center [1489, 327] width 57 height 12
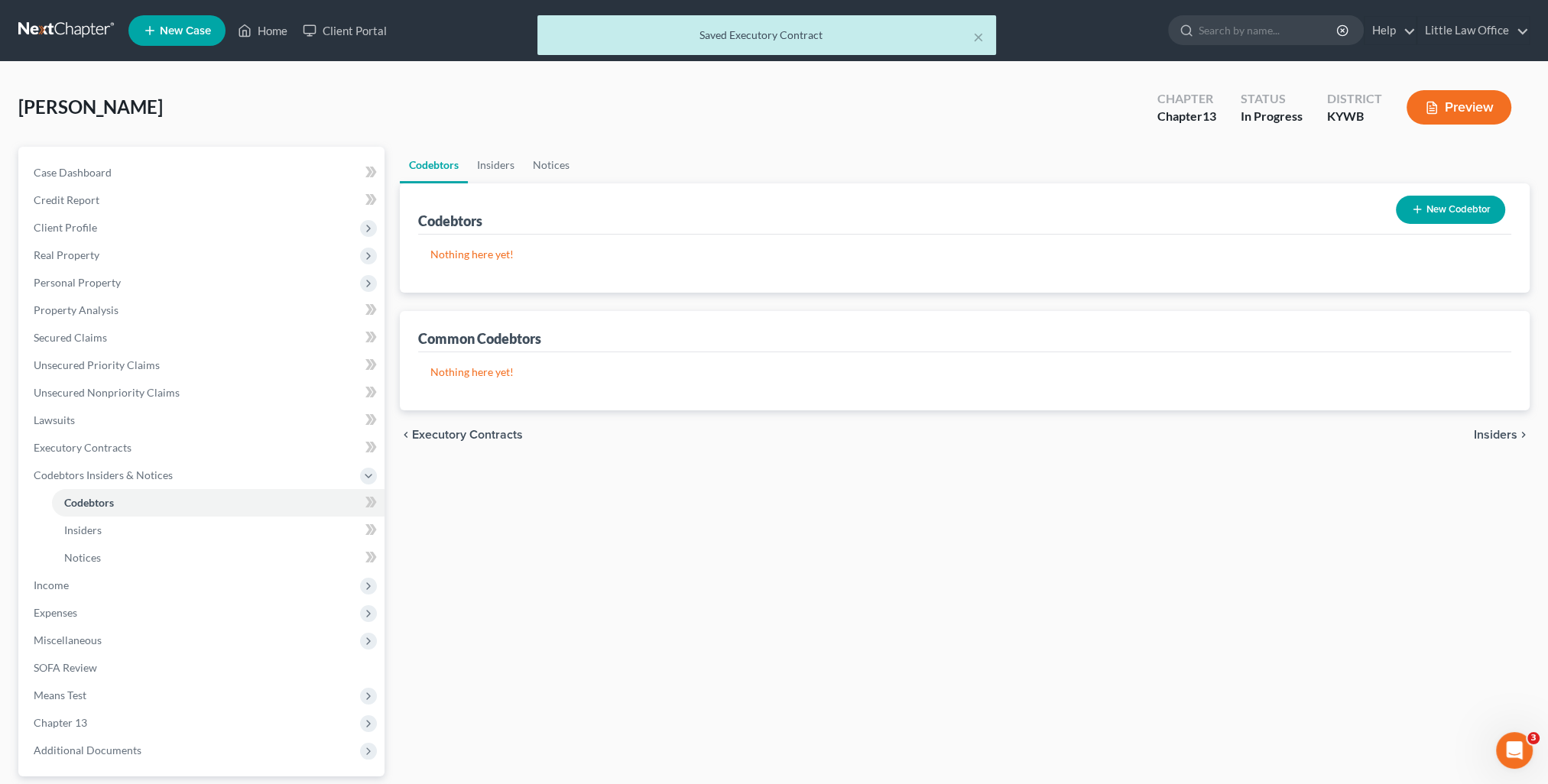
click at [1477, 433] on span "Insiders" at bounding box center [1496, 435] width 43 height 12
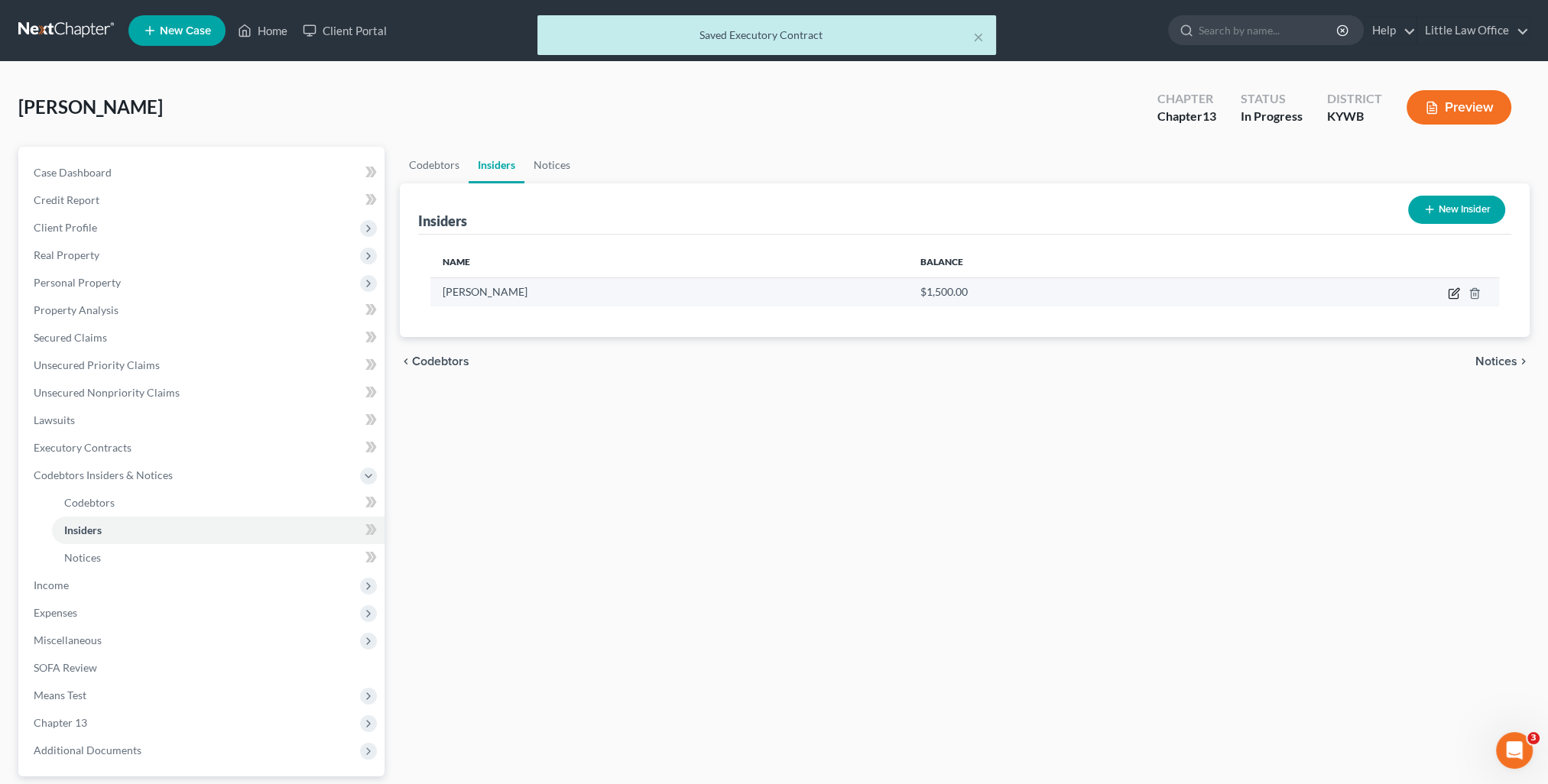
click at [1455, 294] on icon "button" at bounding box center [1455, 291] width 7 height 7
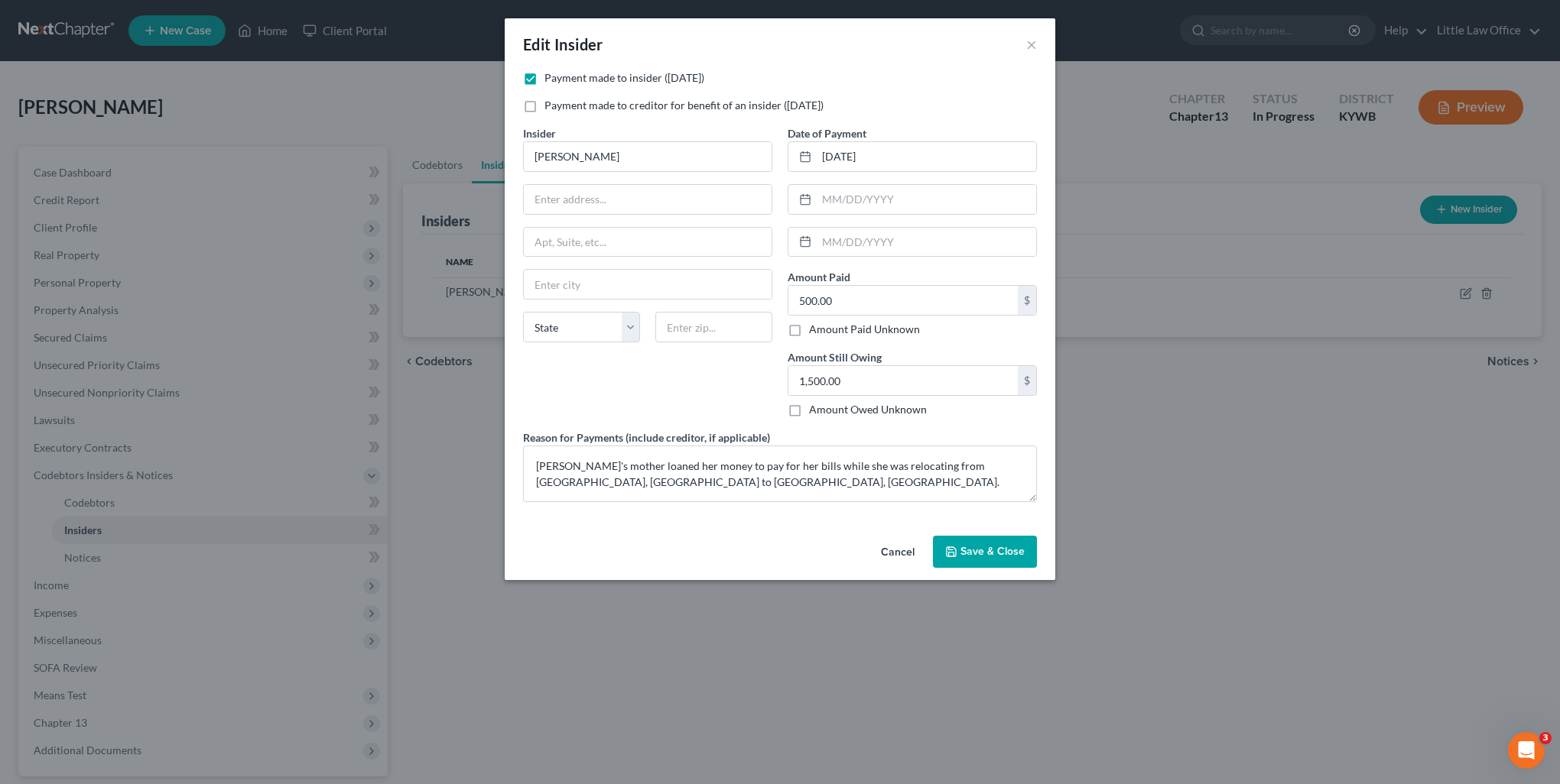
click at [967, 555] on span "Save & Close" at bounding box center [992, 551] width 64 height 13
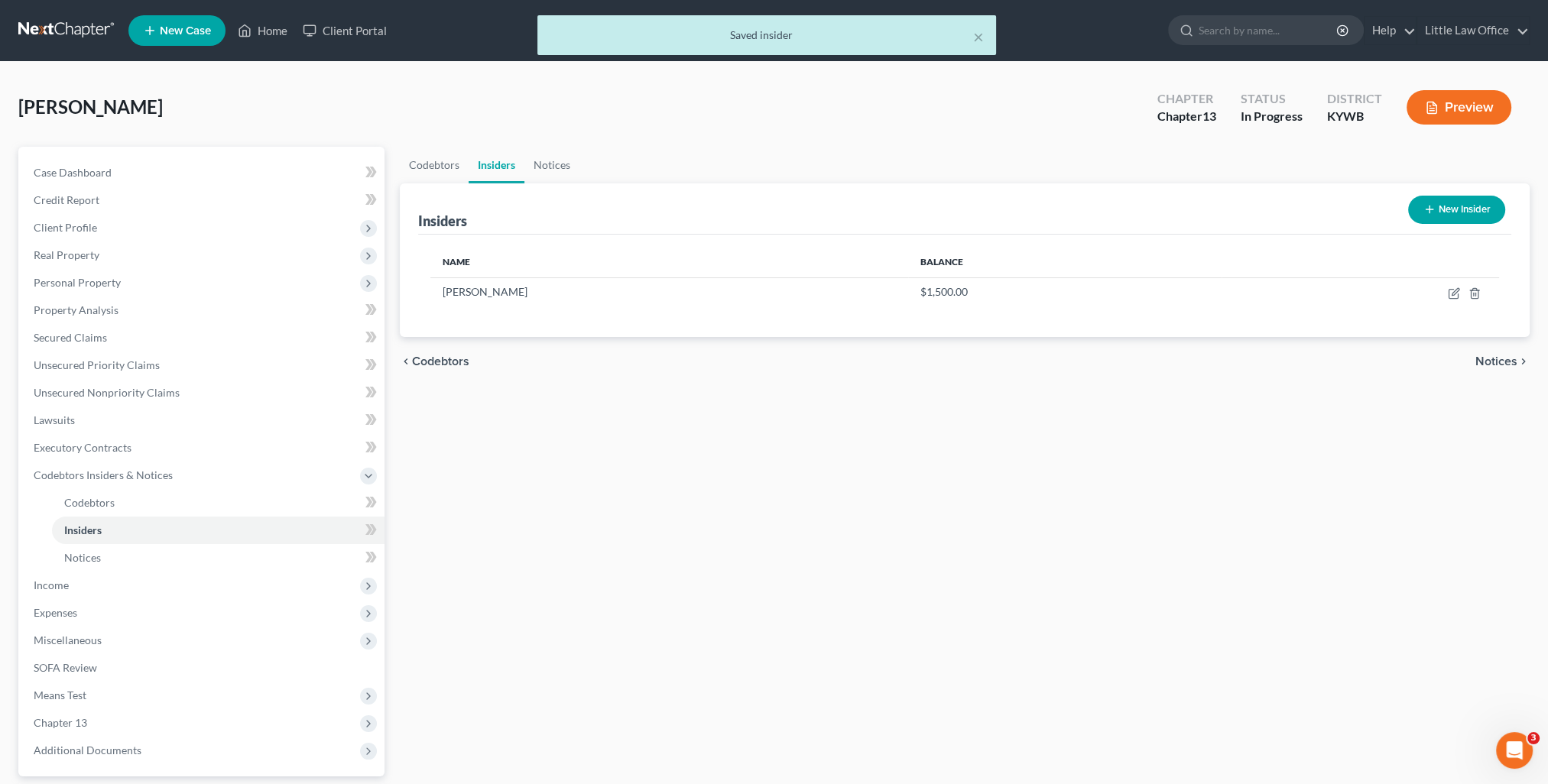
click at [1501, 355] on span "Notices" at bounding box center [1496, 361] width 42 height 12
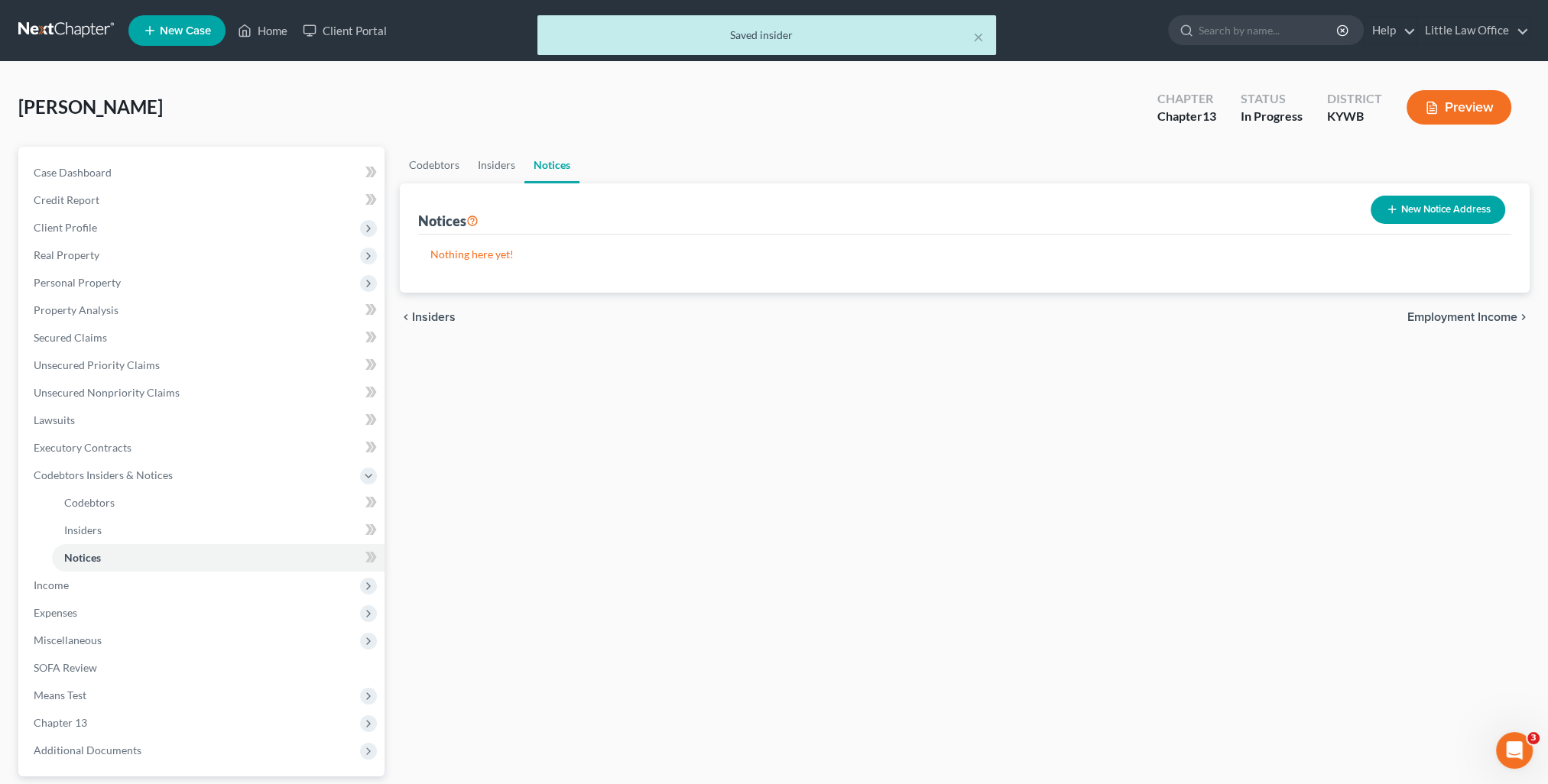
click at [1495, 326] on div "chevron_left Insiders Employment Income chevron_right" at bounding box center [964, 318] width 1130 height 49
click at [1492, 320] on span "Employment Income" at bounding box center [1462, 317] width 110 height 12
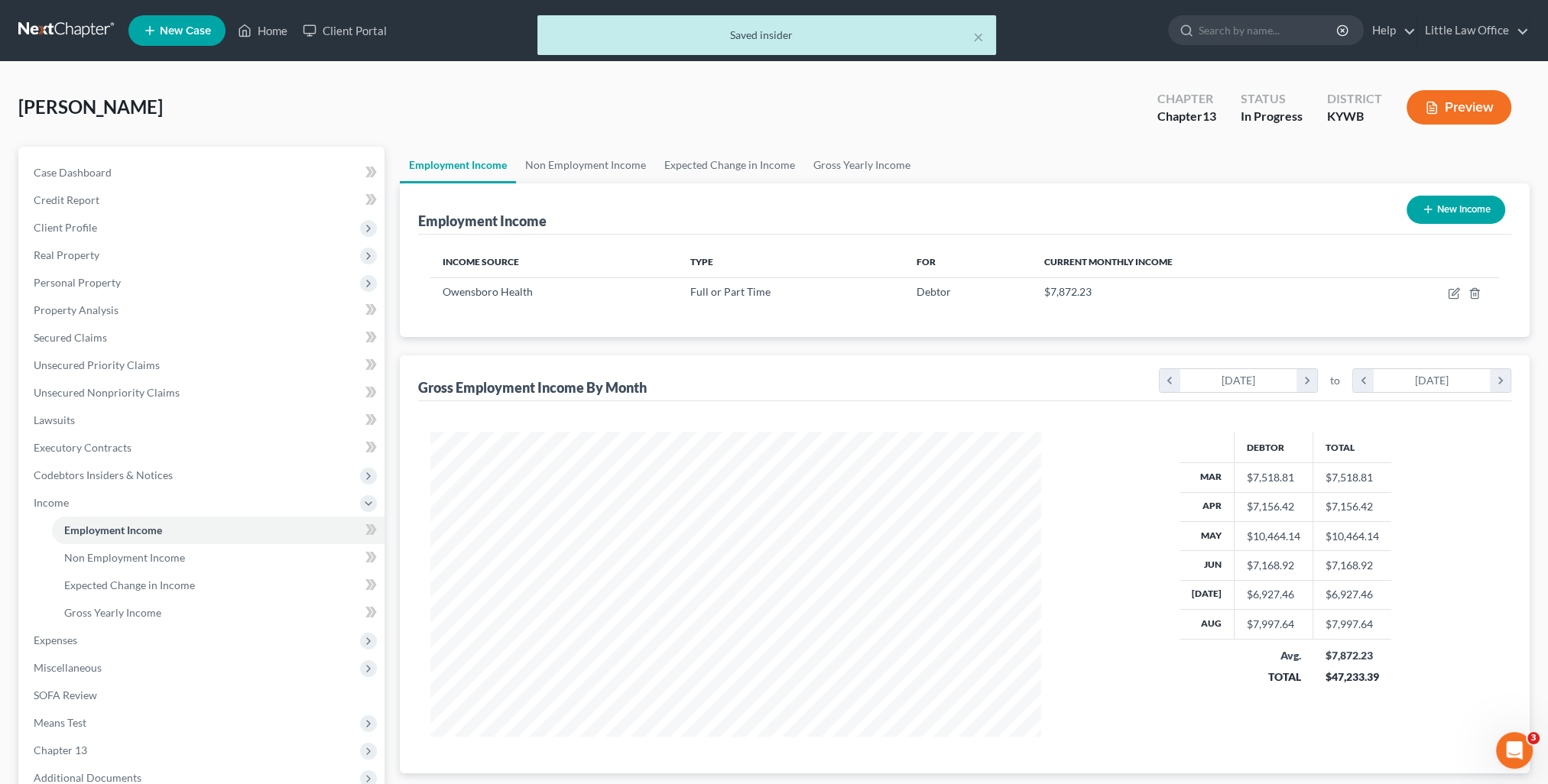
scroll to position [305, 642]
click at [595, 173] on link "Non Employment Income" at bounding box center [585, 164] width 139 height 36
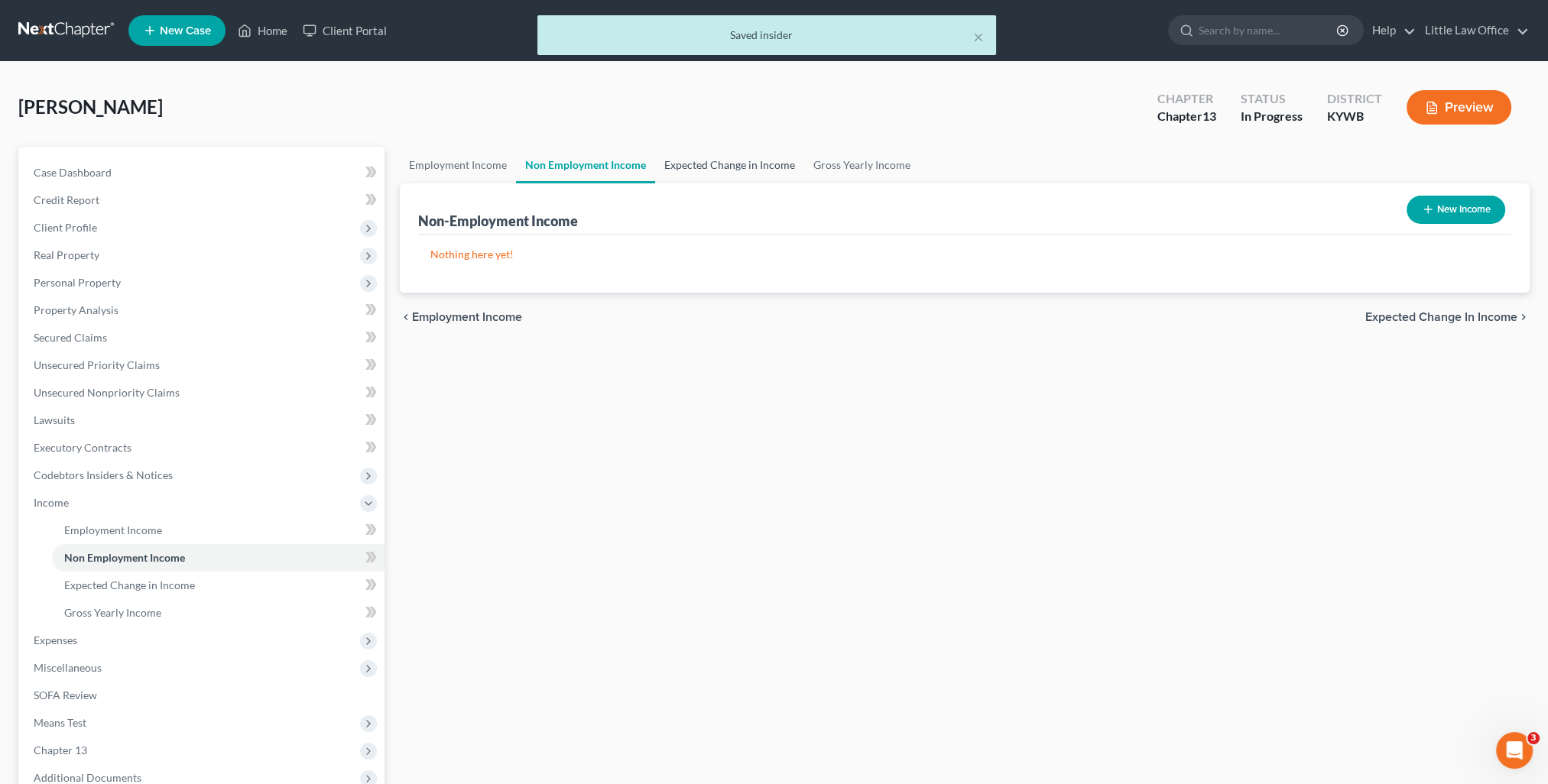
click at [734, 173] on link "Expected Change in Income" at bounding box center [729, 164] width 149 height 36
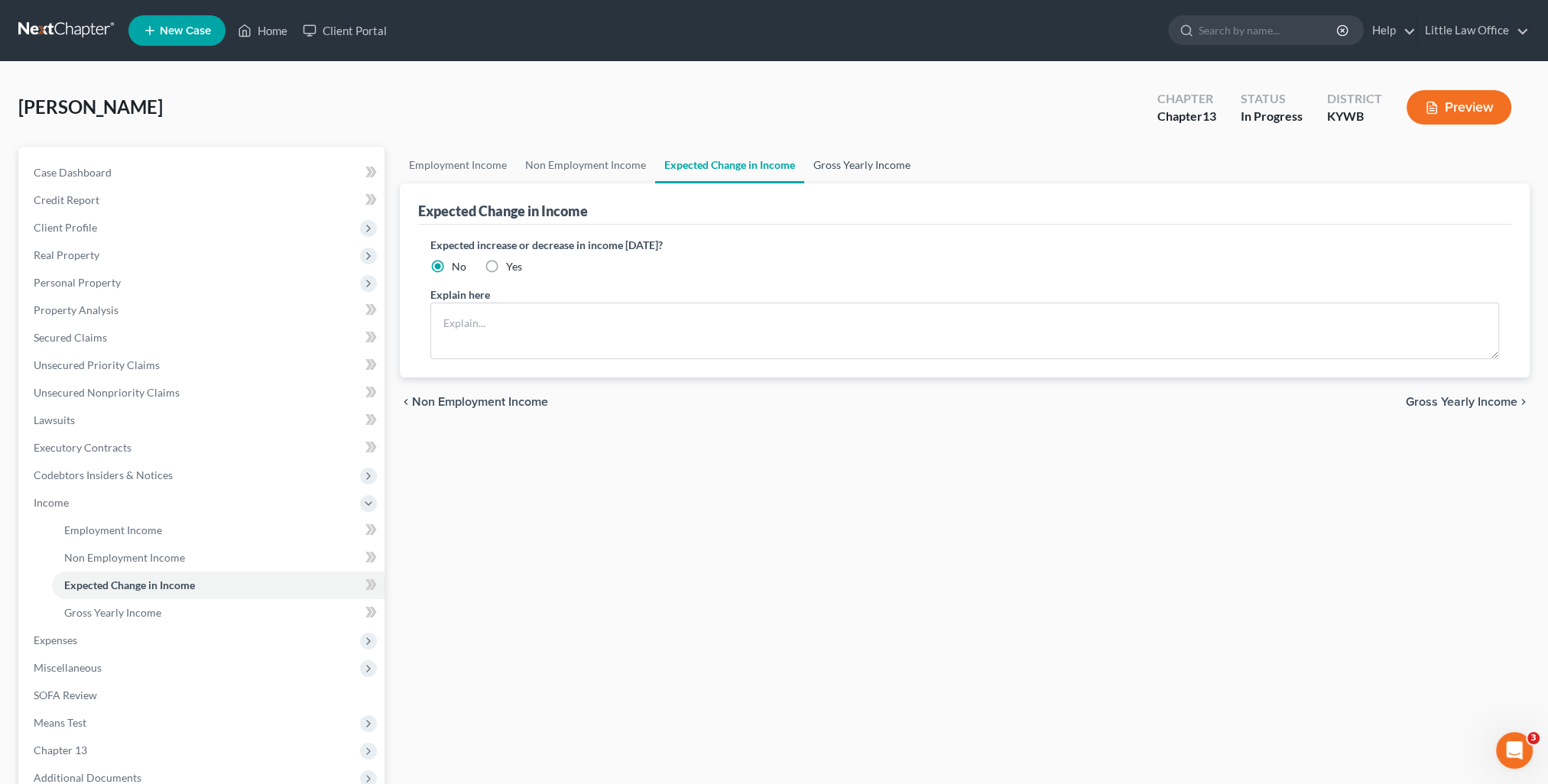
click at [832, 165] on link "Gross Yearly Income" at bounding box center [861, 164] width 115 height 36
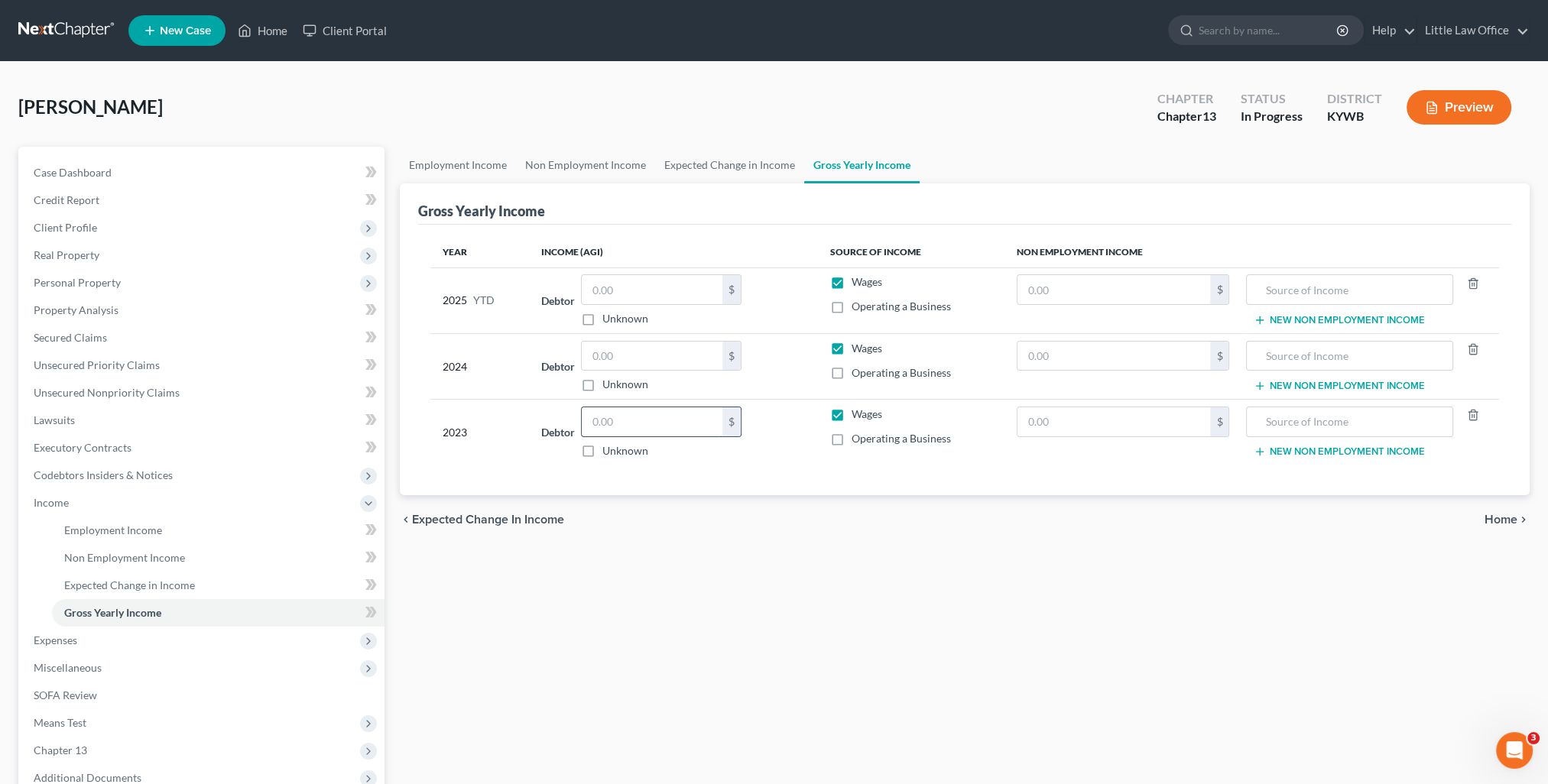
click at [650, 413] on input "text" at bounding box center [651, 422] width 141 height 30
click at [719, 427] on input "110,570" at bounding box center [651, 422] width 141 height 30
type input "110,570"
drag, startPoint x: 737, startPoint y: 529, endPoint x: 826, endPoint y: 312, distance: 234.5
click at [738, 527] on div "chevron_left Expected Change in Income Home chevron_right" at bounding box center [964, 519] width 1130 height 49
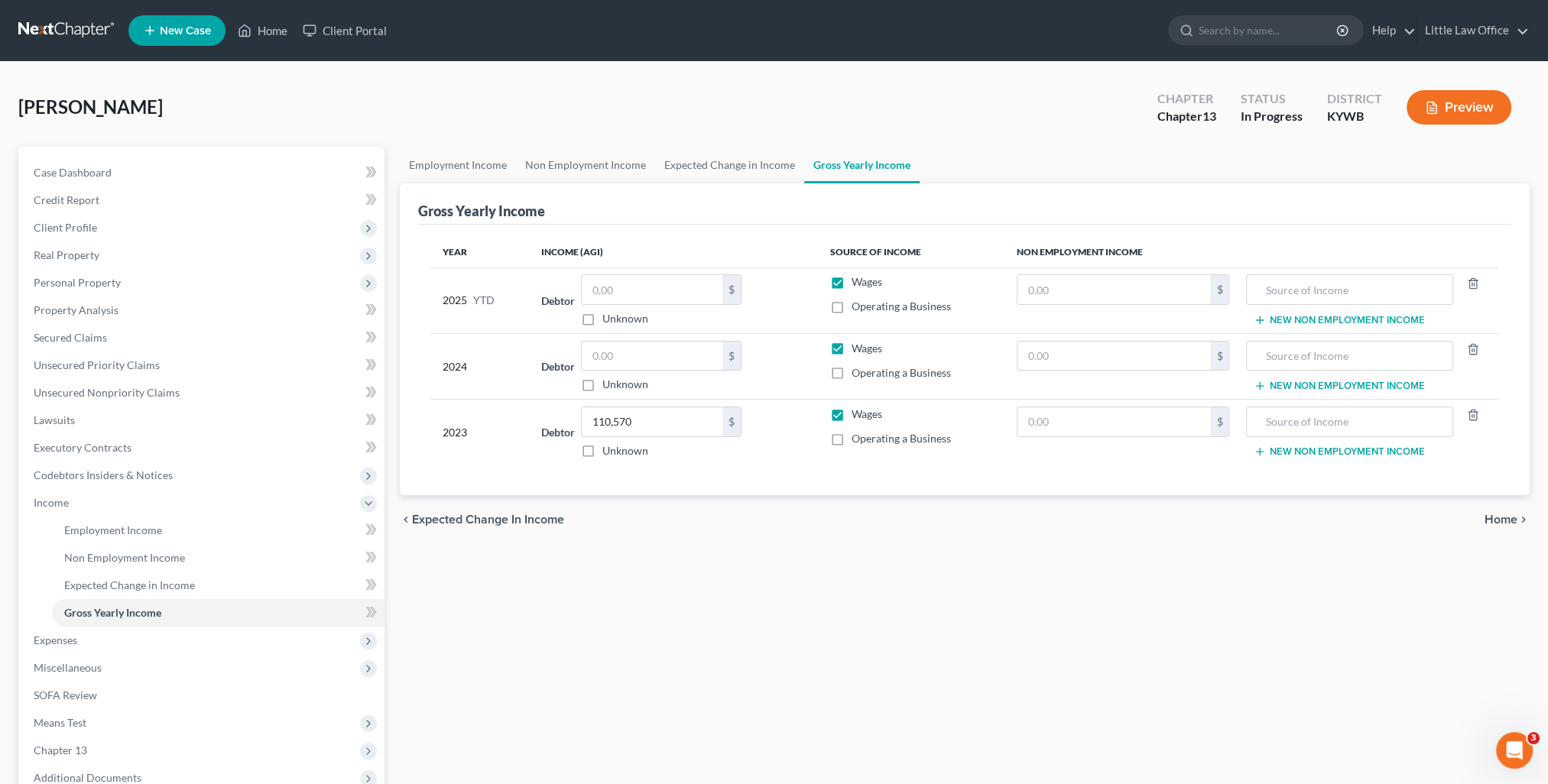
click at [1494, 518] on span "Home" at bounding box center [1501, 519] width 32 height 12
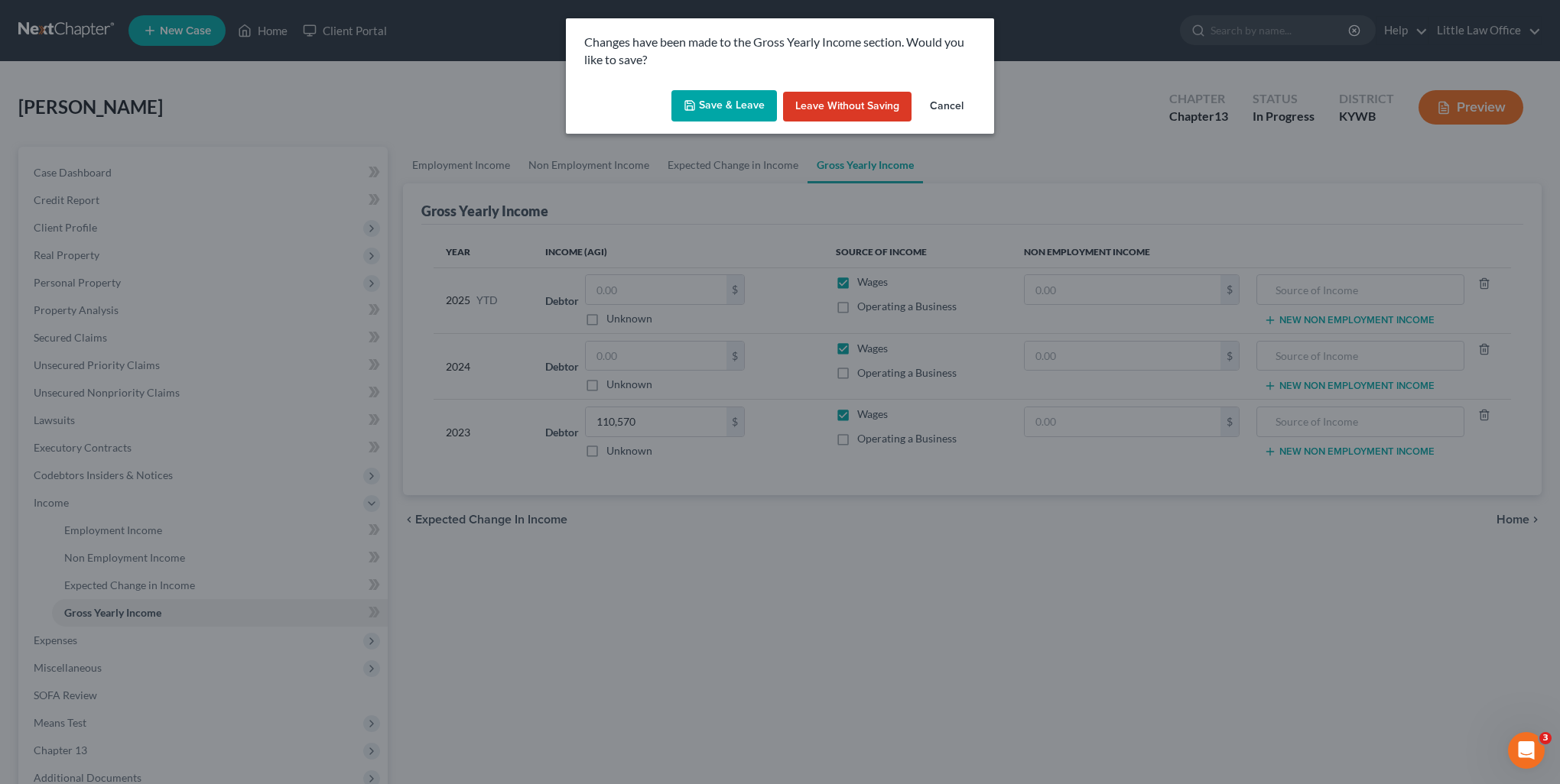
click at [743, 110] on button "Save & Leave" at bounding box center [723, 106] width 105 height 32
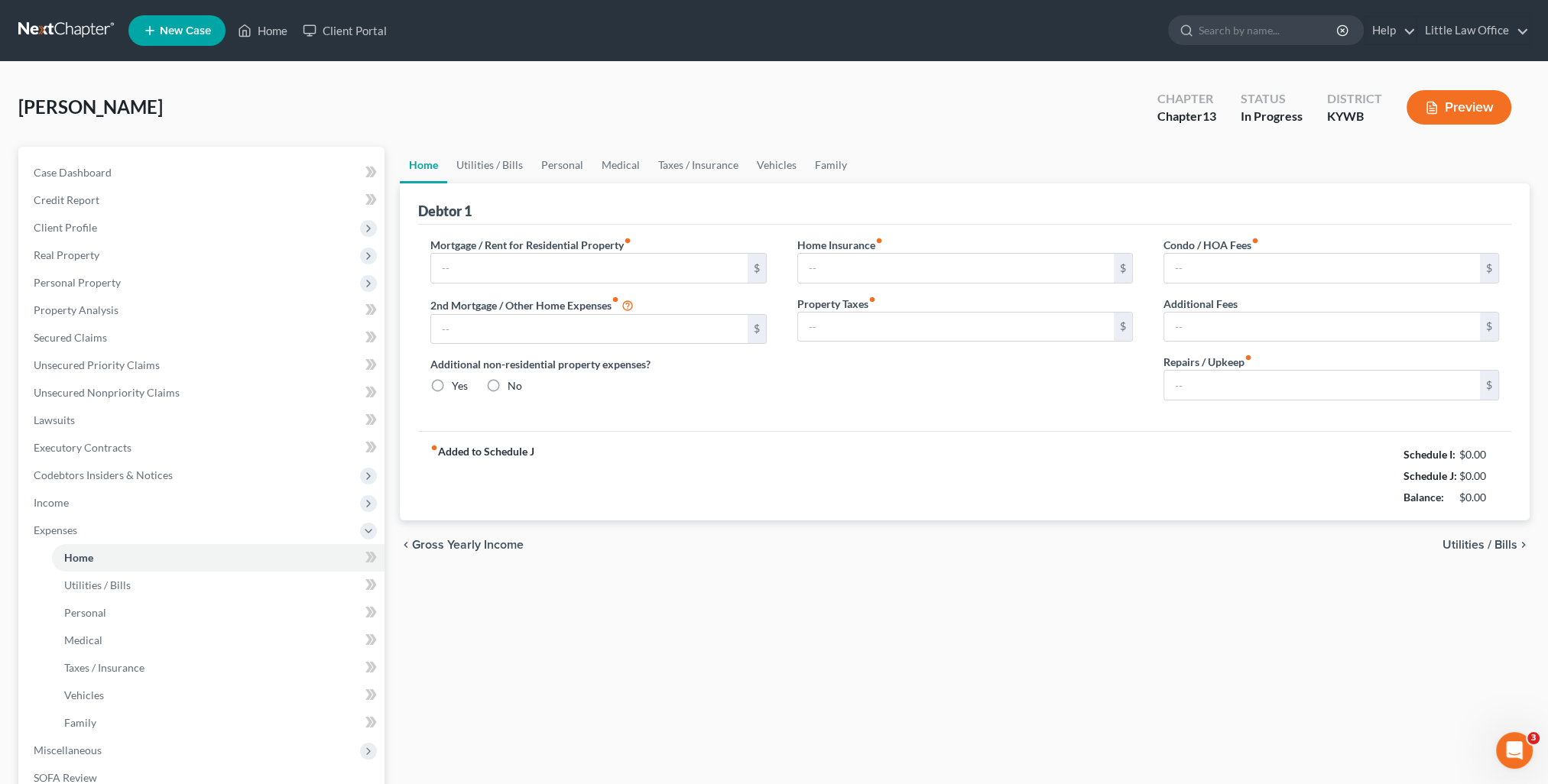
type input "1,368.57"
type input "100.00"
radio input "true"
type input "0.00"
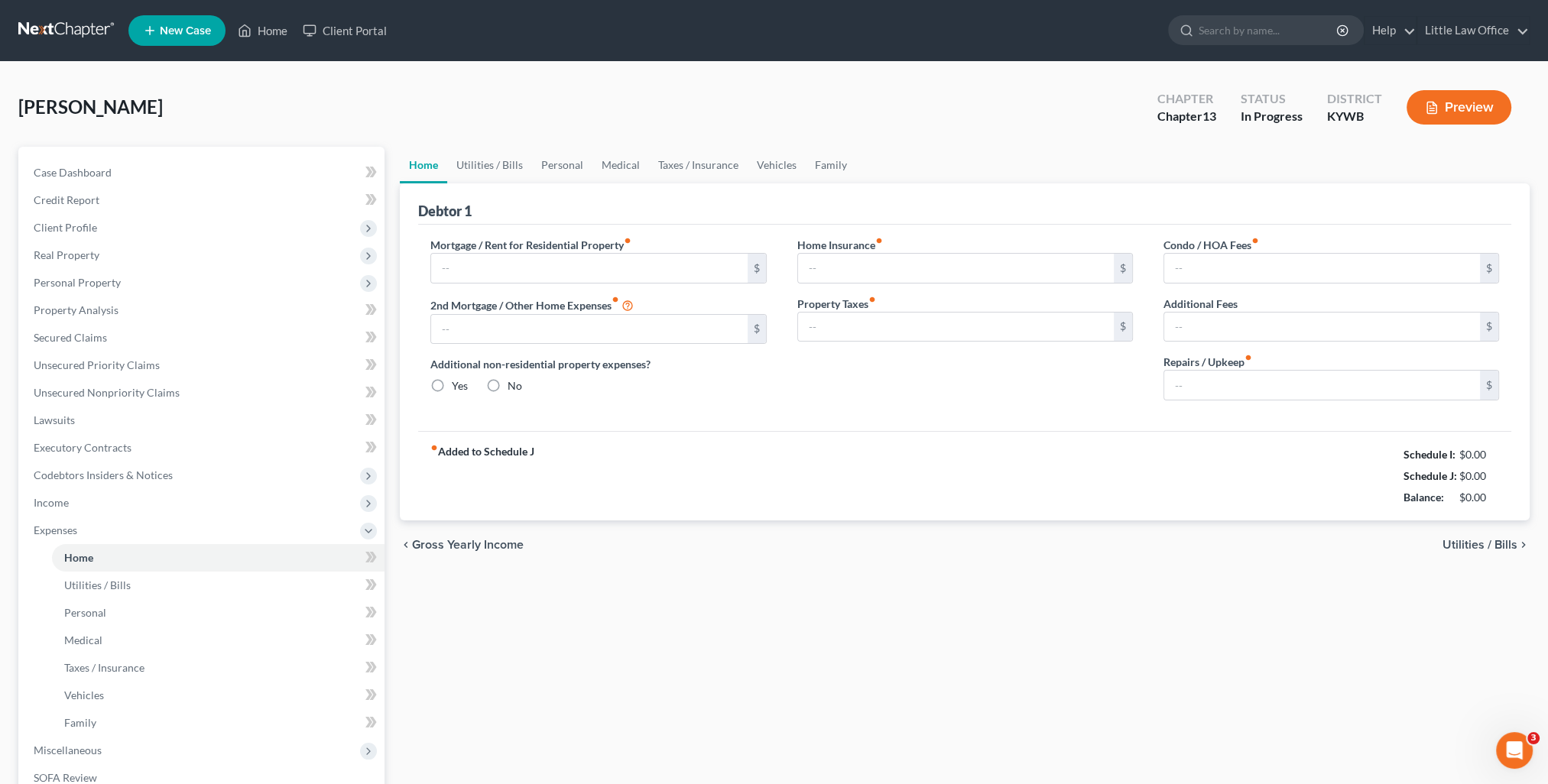
type input "0.00"
click at [499, 169] on link "Utilities / Bills" at bounding box center [489, 164] width 85 height 36
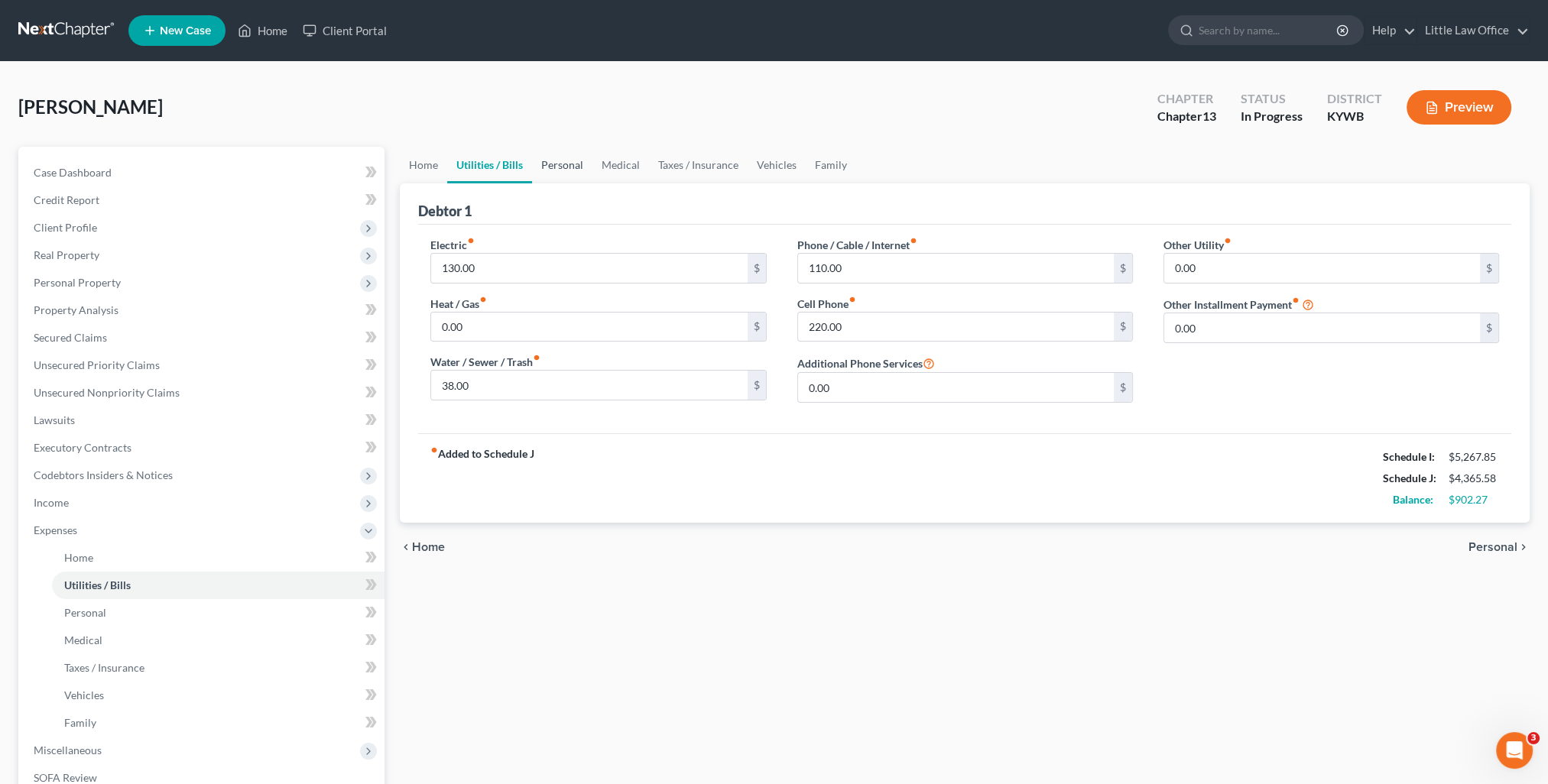
click at [569, 167] on link "Personal" at bounding box center [562, 164] width 60 height 36
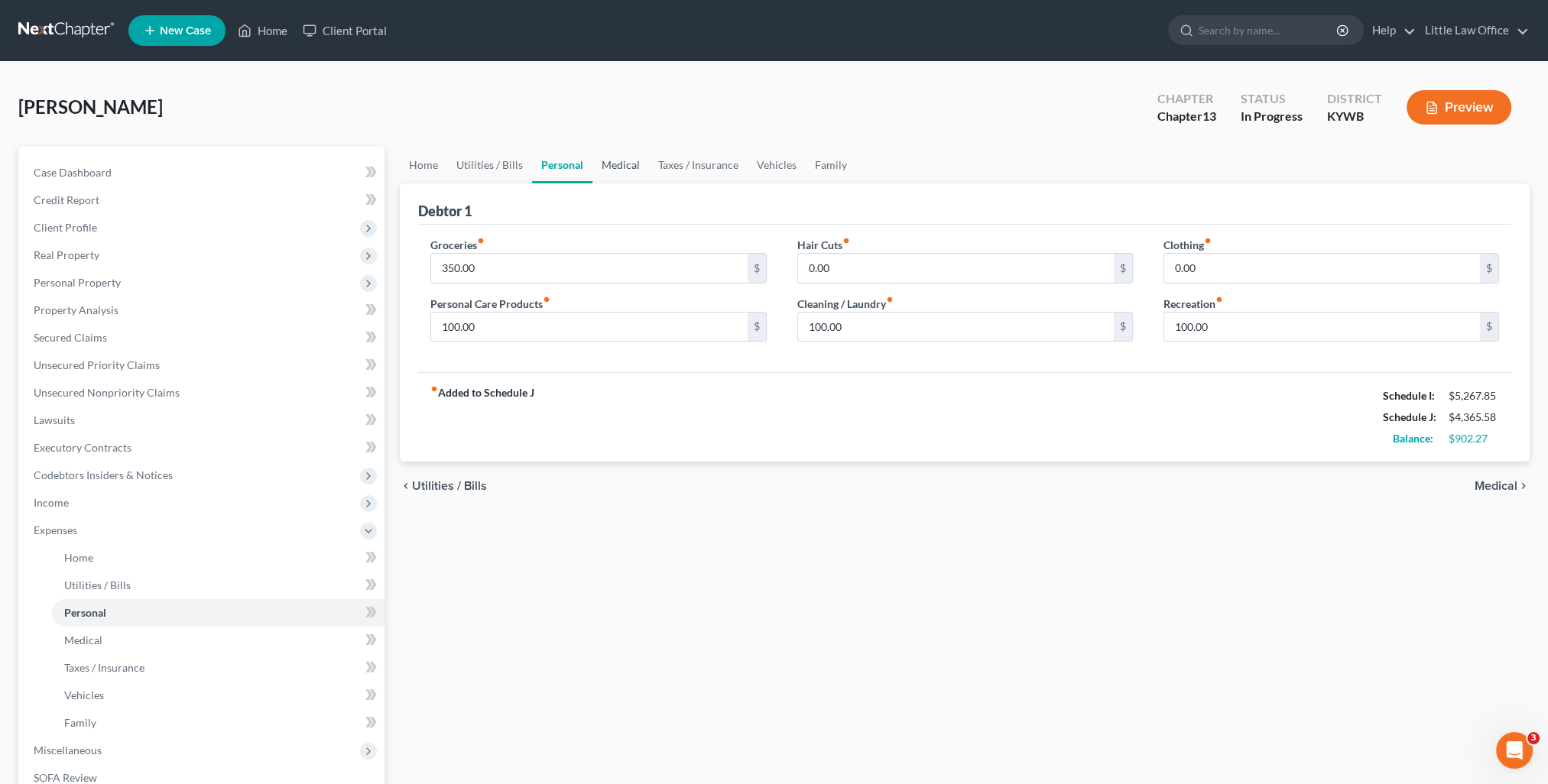
click at [621, 165] on link "Medical" at bounding box center [620, 164] width 56 height 36
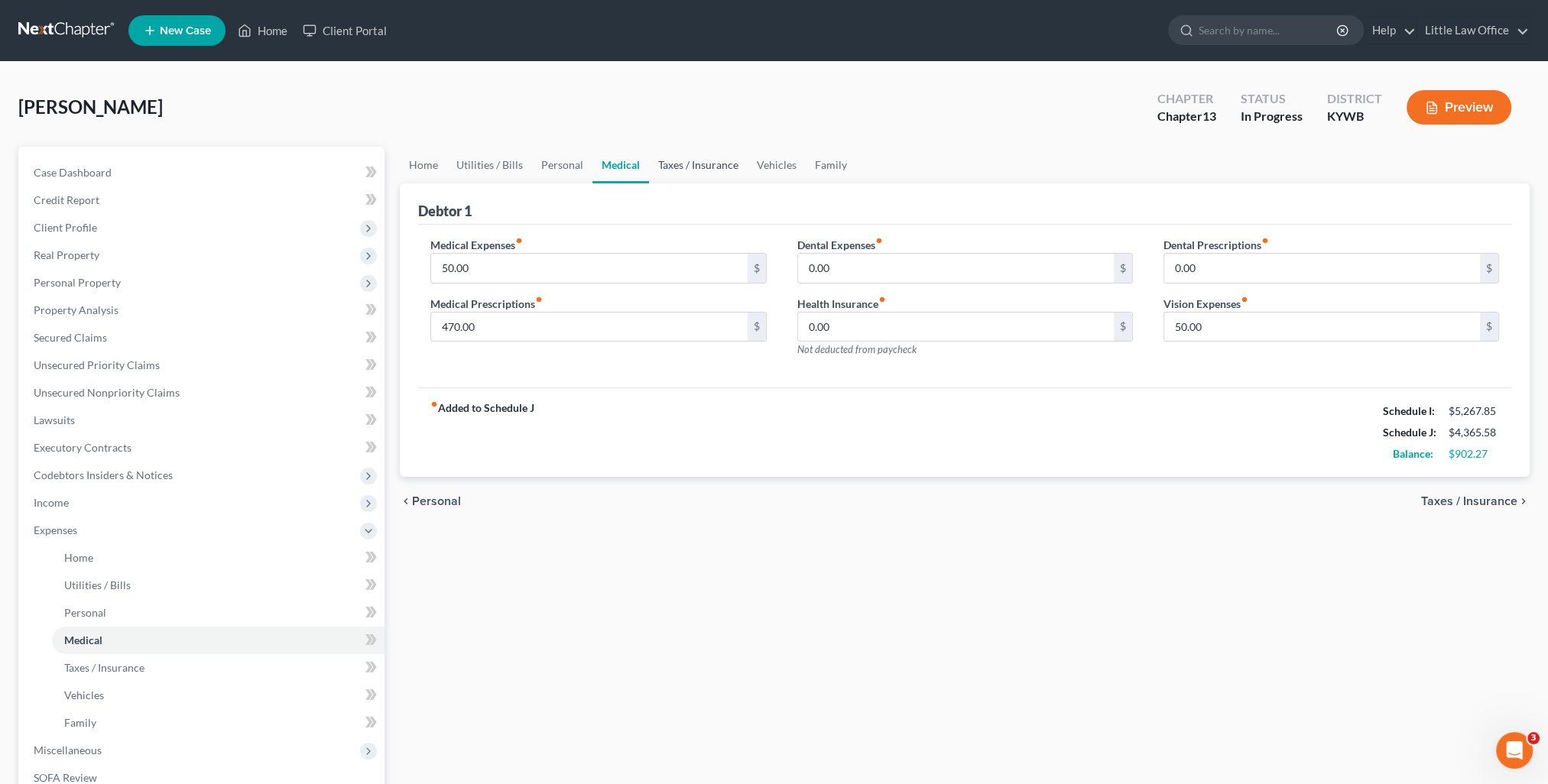
click at [698, 170] on link "Taxes / Insurance" at bounding box center [699, 164] width 98 height 36
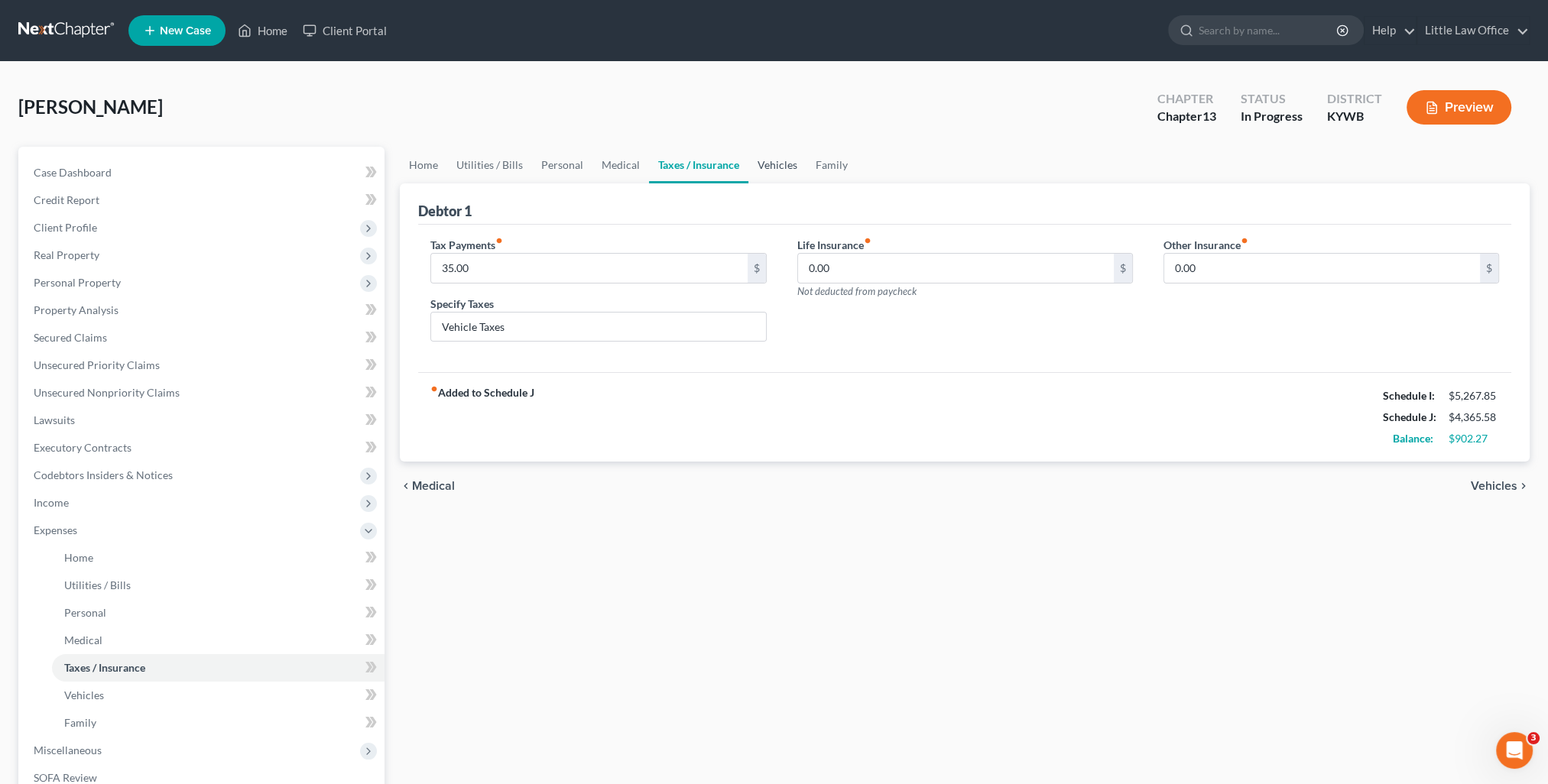
click at [752, 161] on link "Vehicles" at bounding box center [777, 164] width 58 height 36
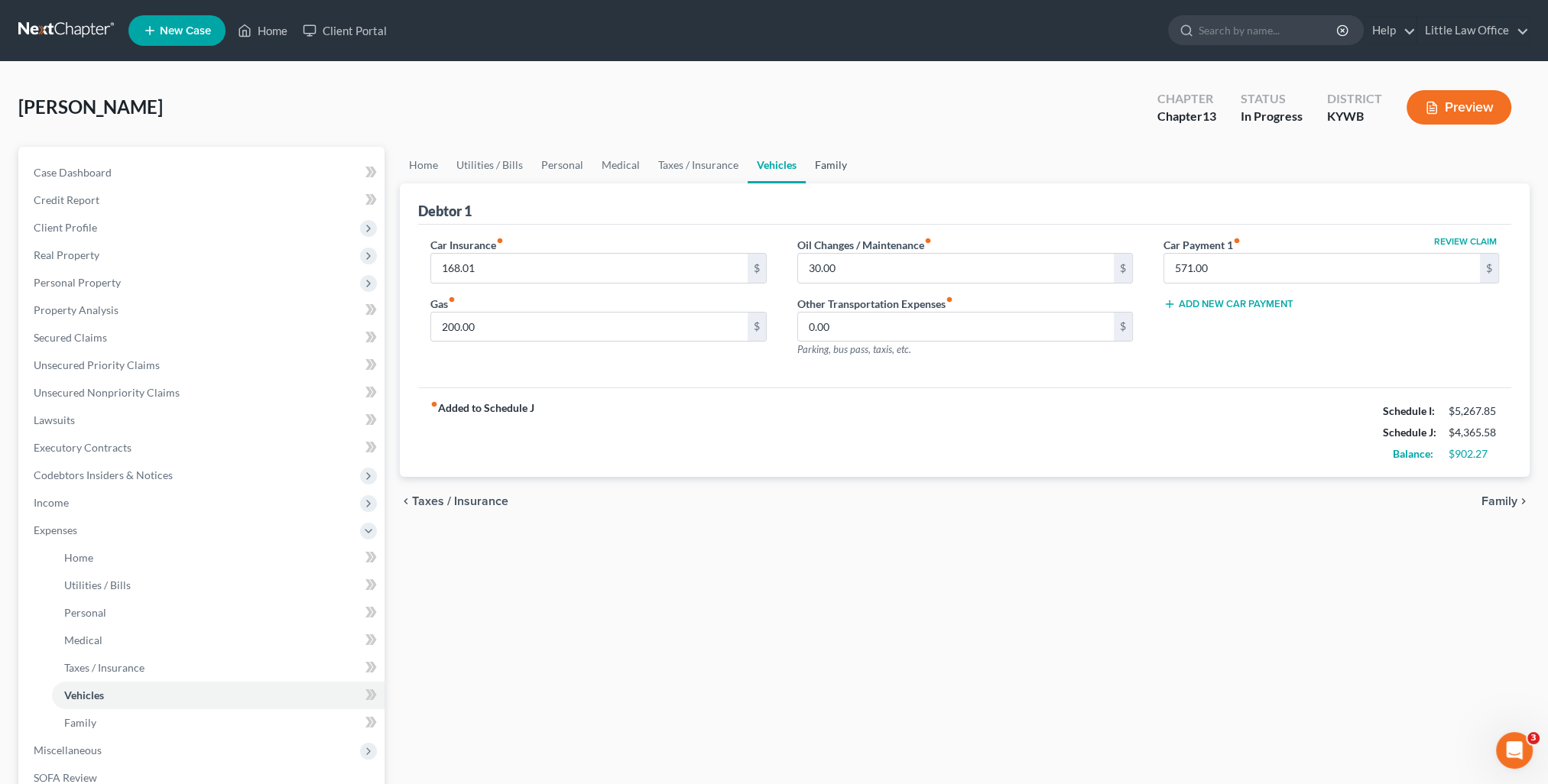
click at [812, 166] on link "Family" at bounding box center [831, 164] width 50 height 36
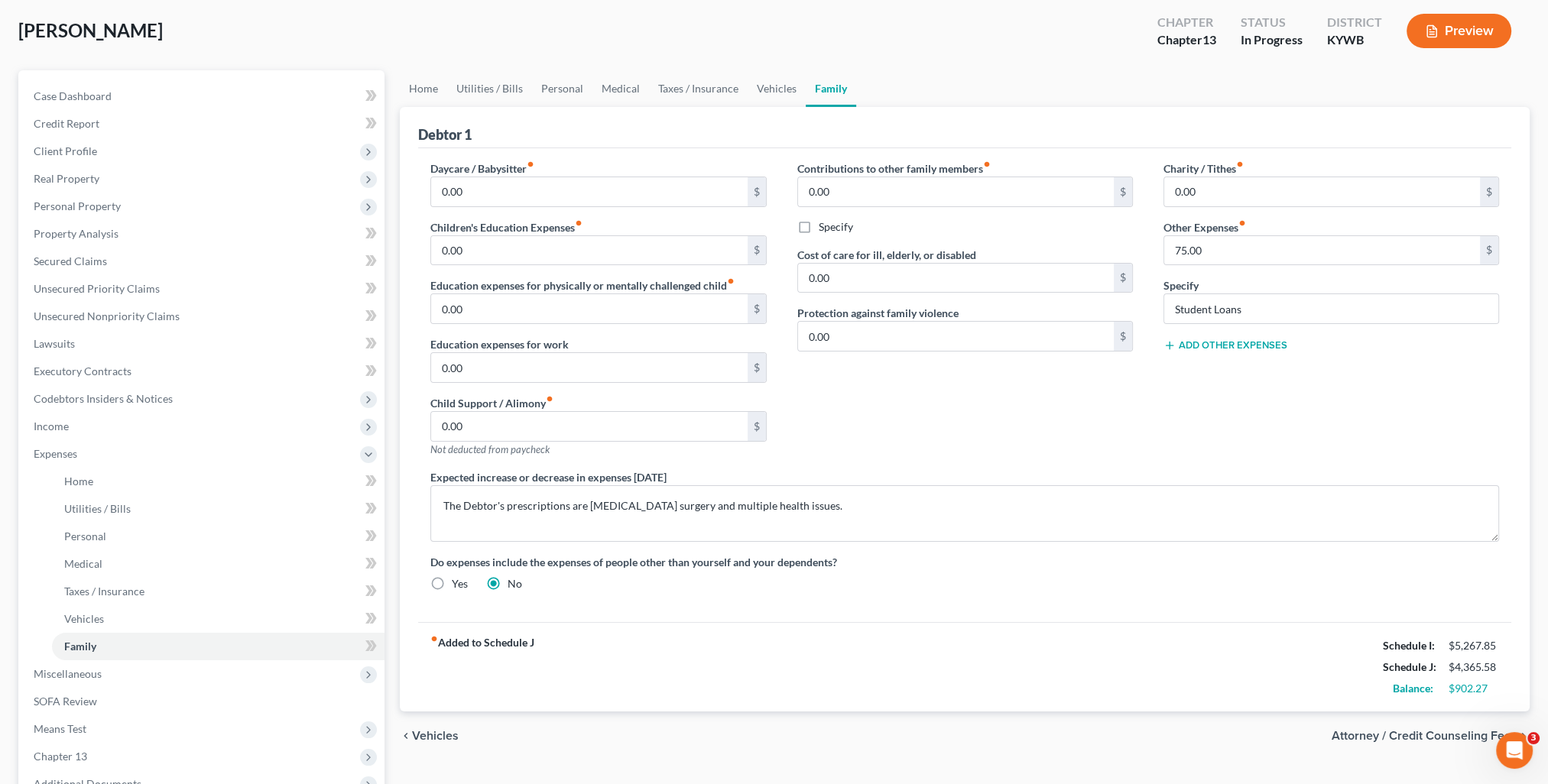
scroll to position [152, 0]
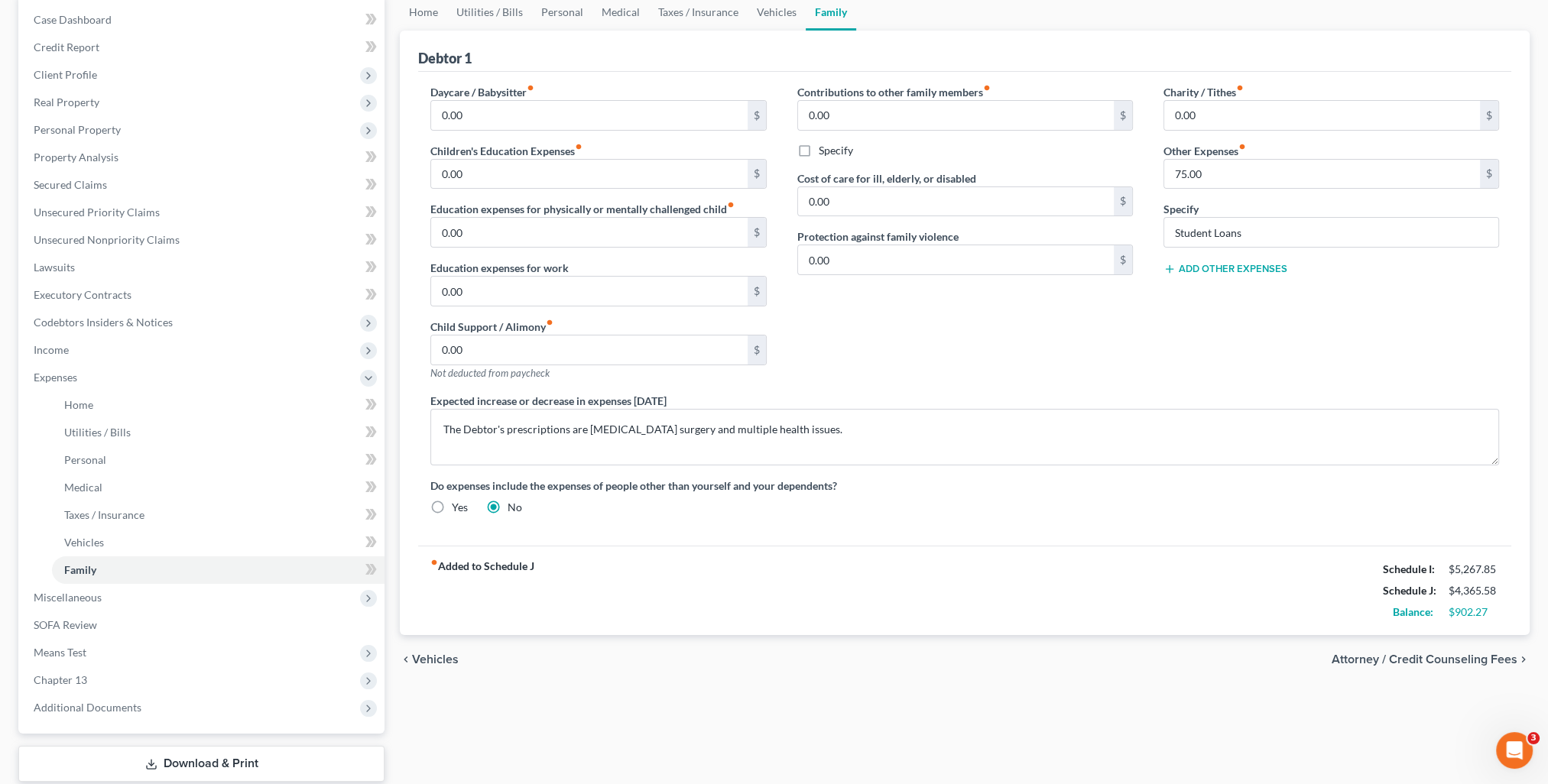
click at [1351, 659] on span "Attorney / Credit Counseling Fees" at bounding box center [1424, 659] width 186 height 12
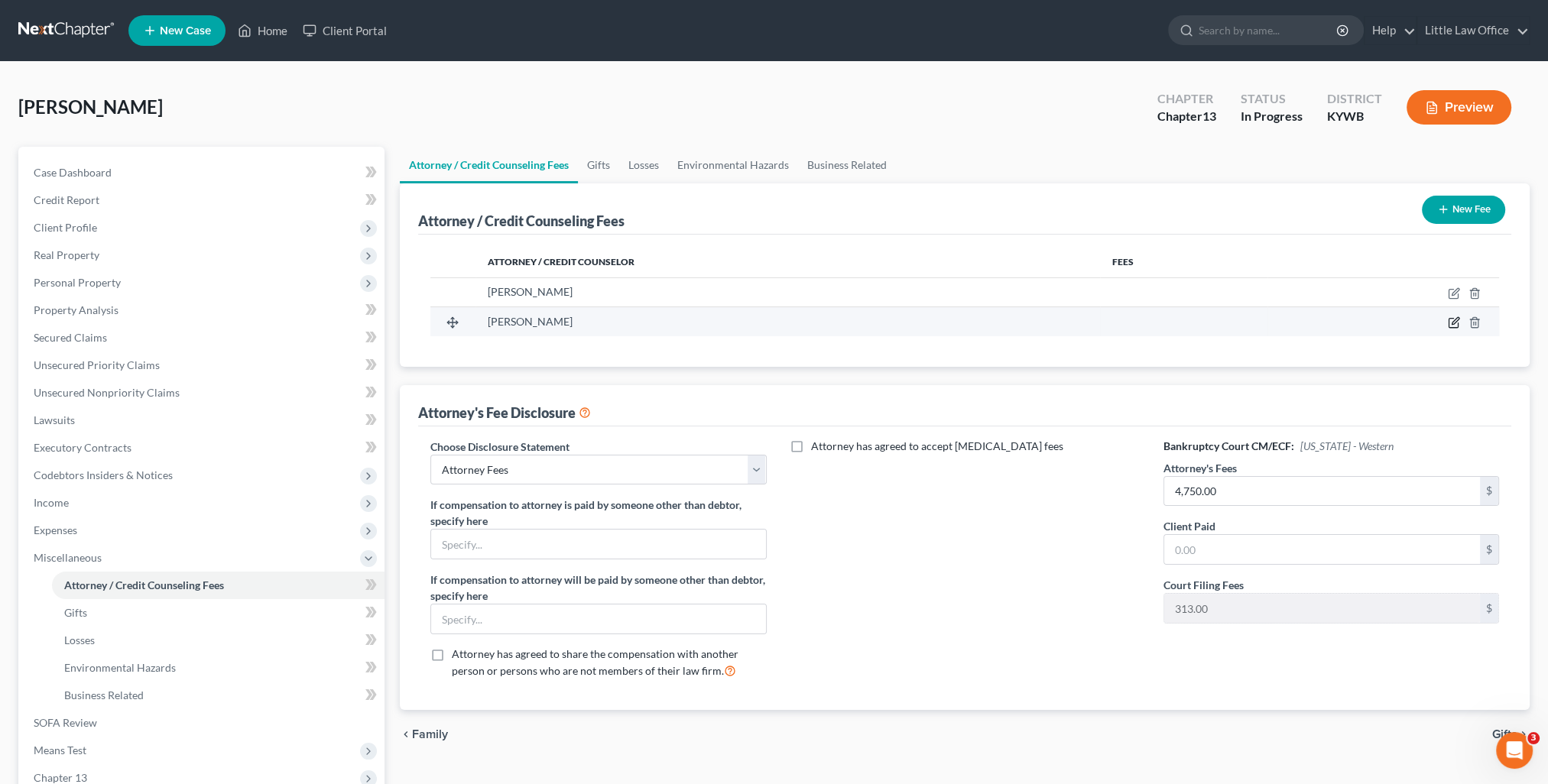
click at [1452, 323] on icon "button" at bounding box center [1455, 321] width 7 height 7
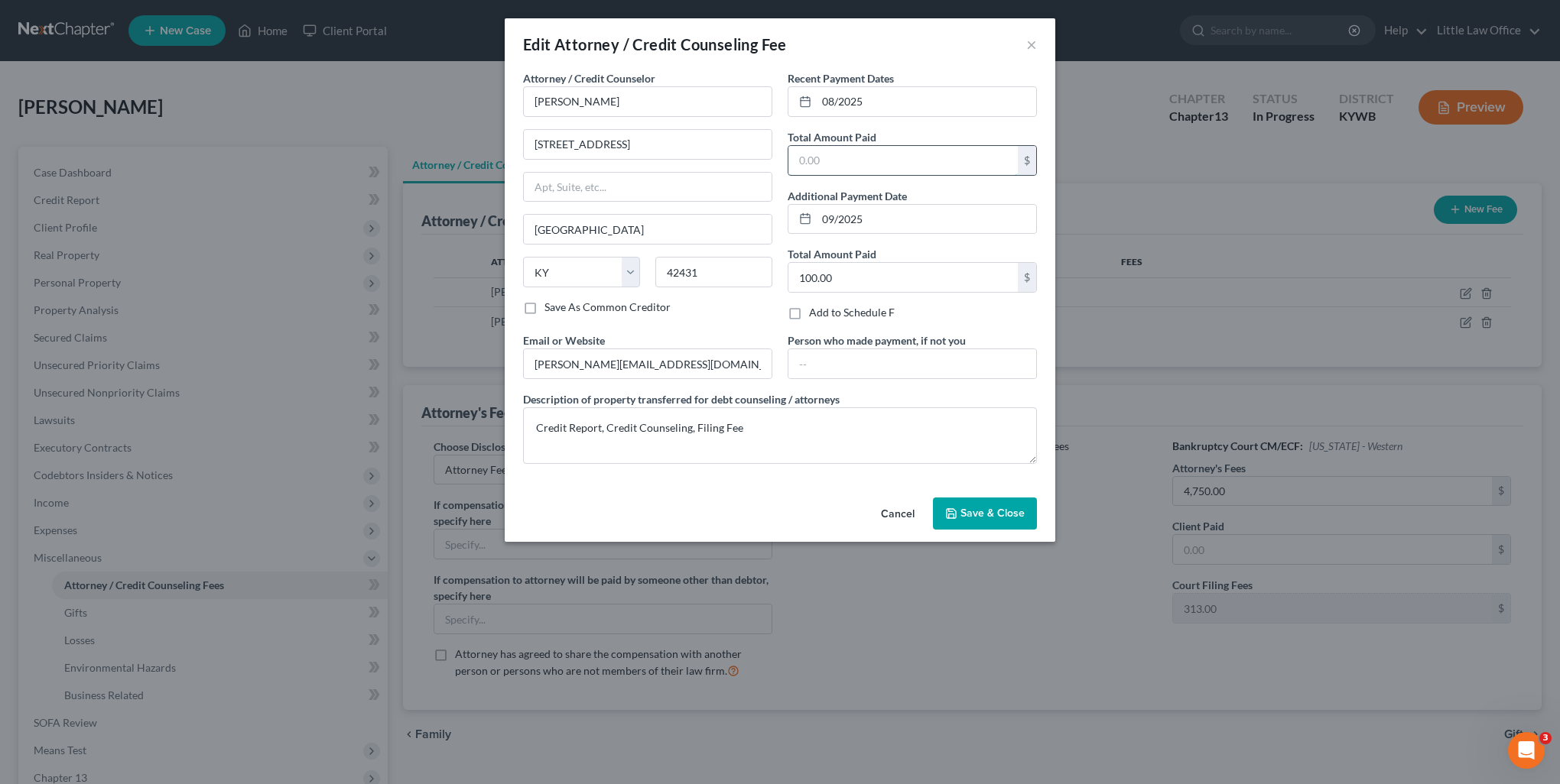
click at [855, 167] on input "text" at bounding box center [903, 160] width 229 height 30
click at [990, 513] on span "Save & Close" at bounding box center [992, 513] width 64 height 13
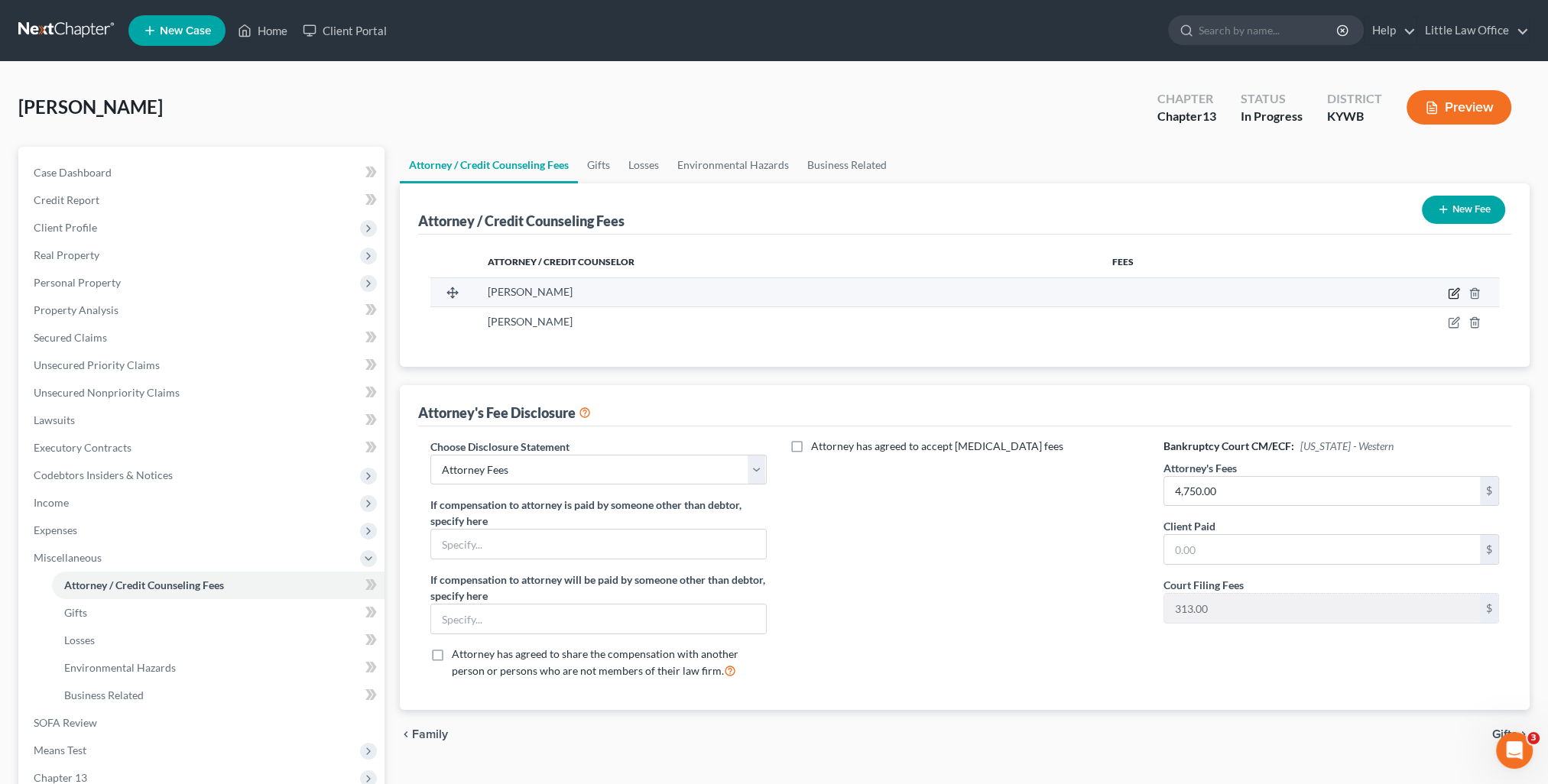
click at [1453, 296] on icon "button" at bounding box center [1454, 293] width 12 height 12
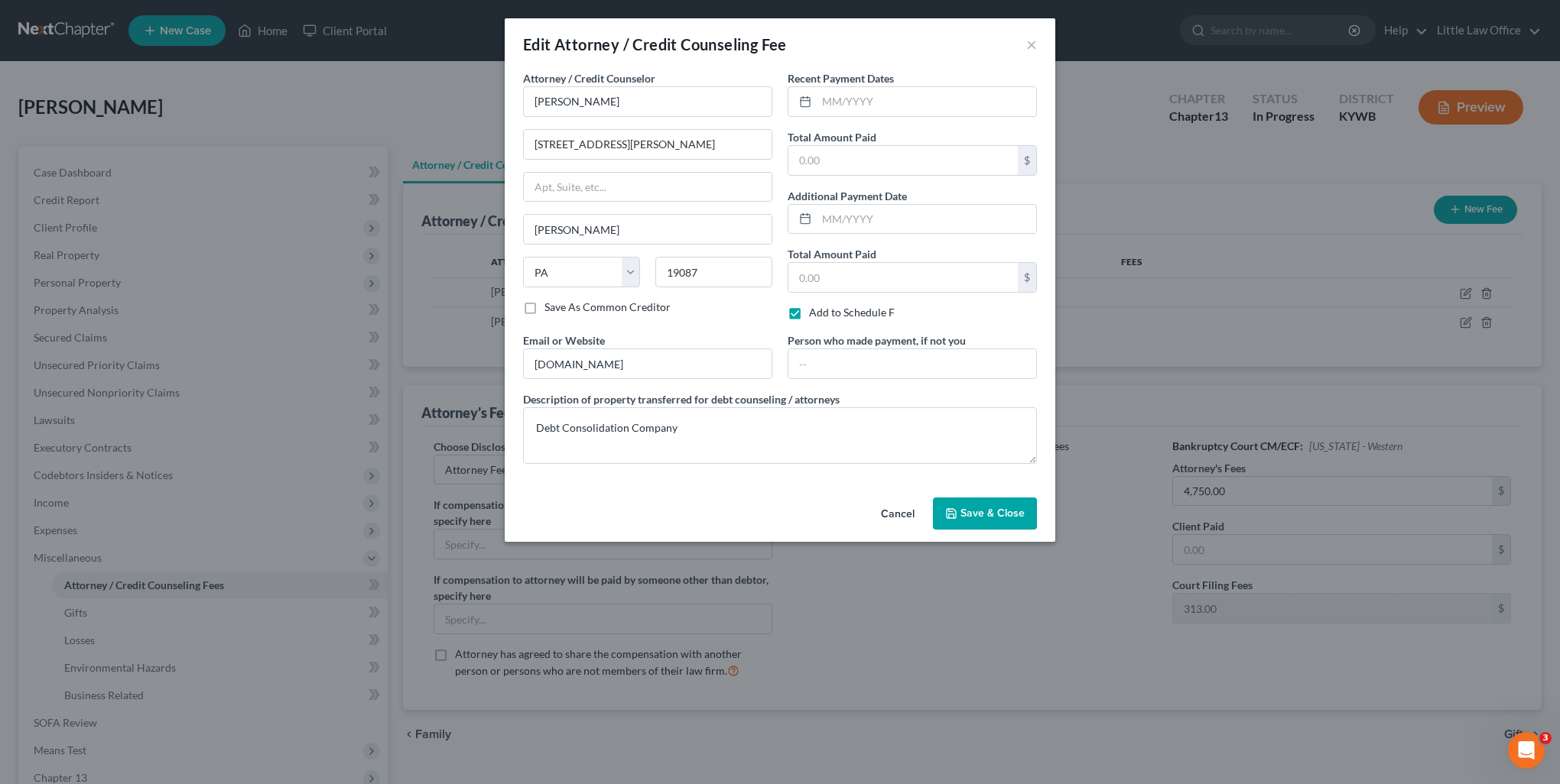
click at [970, 494] on div "Cancel Save & Close" at bounding box center [780, 516] width 550 height 50
click at [952, 492] on div "Cancel Save & Close" at bounding box center [780, 516] width 550 height 50
click at [966, 511] on span "Save & Close" at bounding box center [992, 513] width 64 height 13
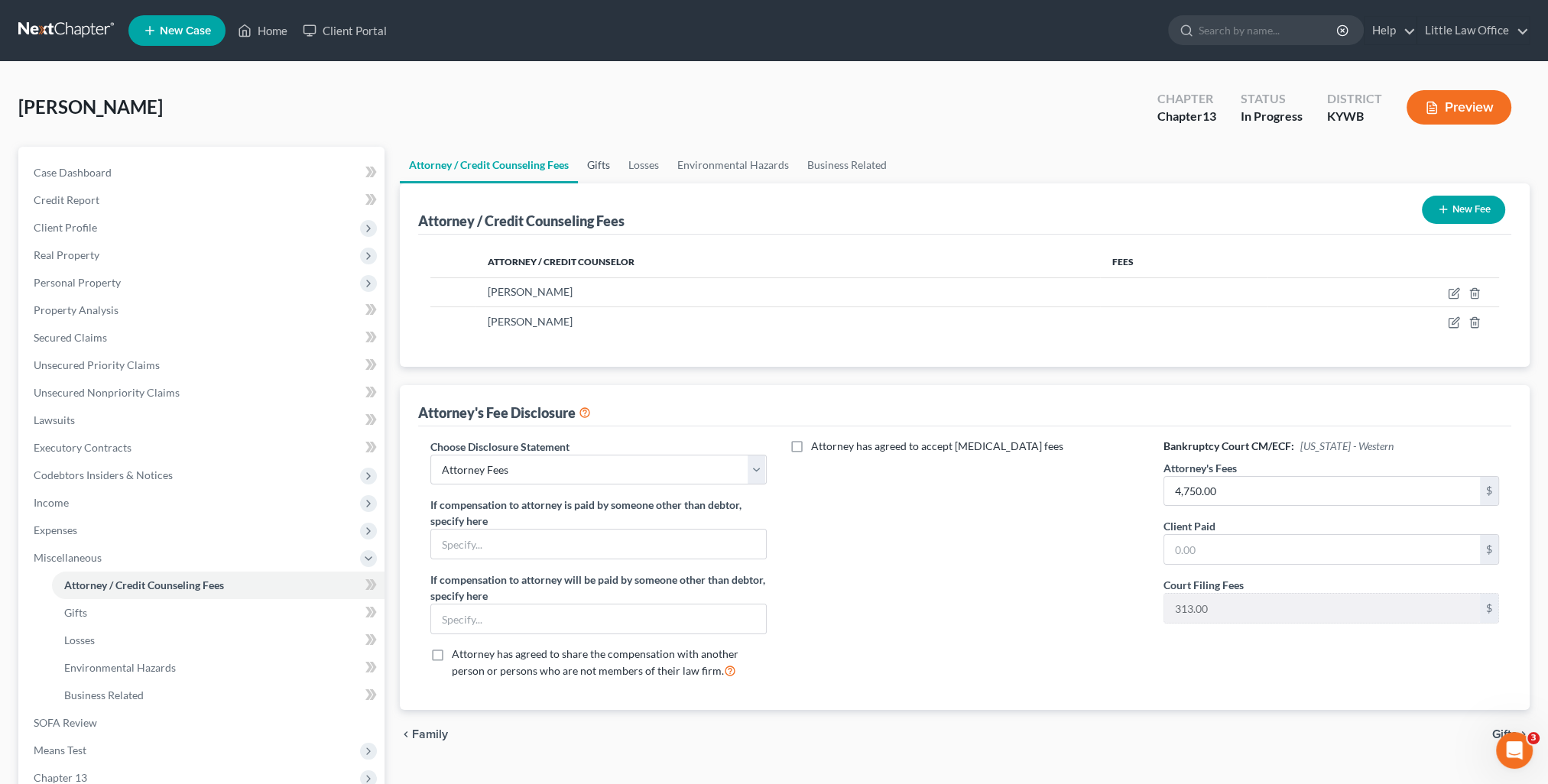
click at [602, 166] on link "Gifts" at bounding box center [598, 164] width 41 height 36
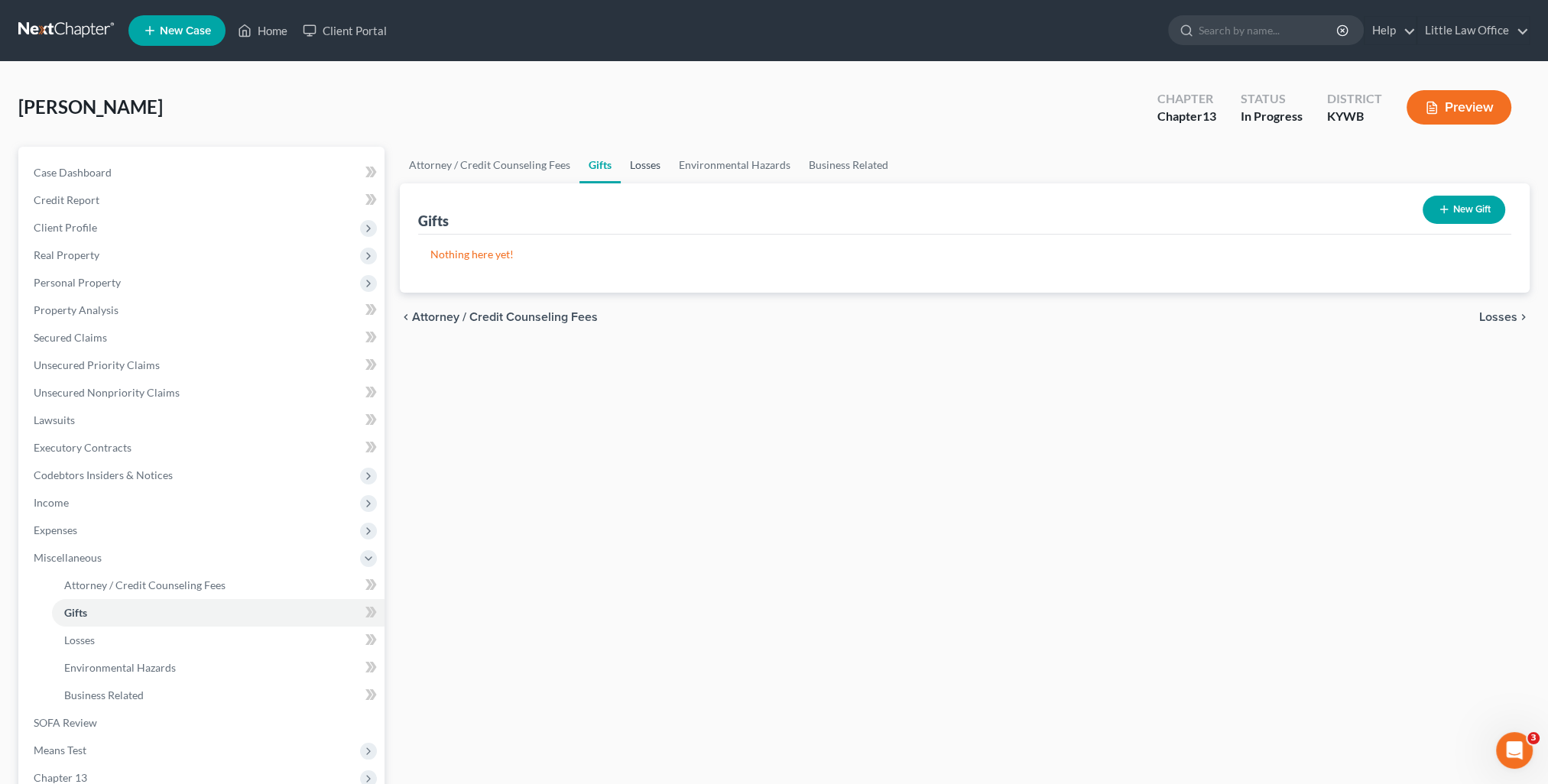
click at [656, 170] on link "Losses" at bounding box center [646, 164] width 49 height 36
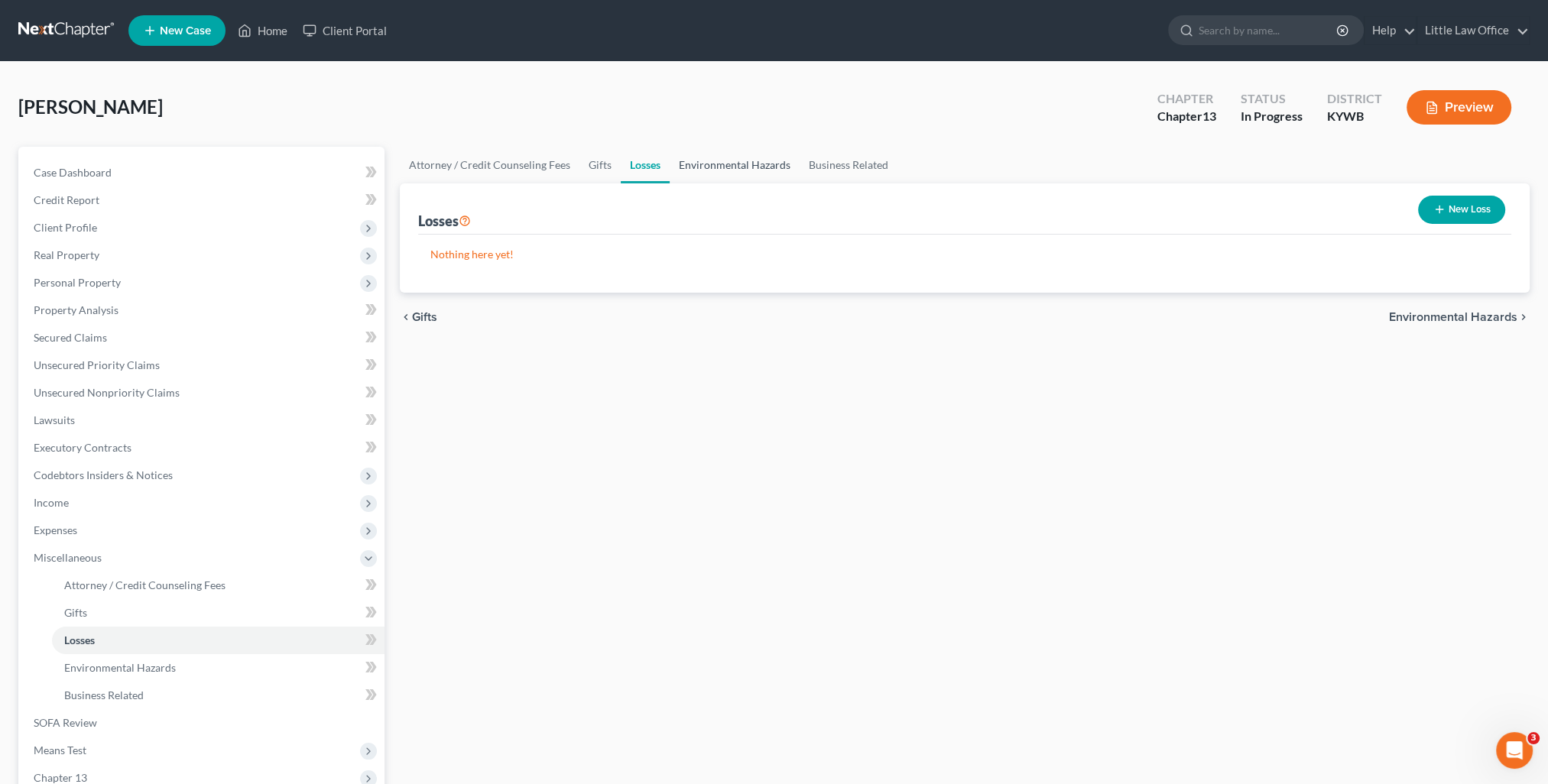
click at [712, 167] on link "Environmental Hazards" at bounding box center [735, 164] width 130 height 36
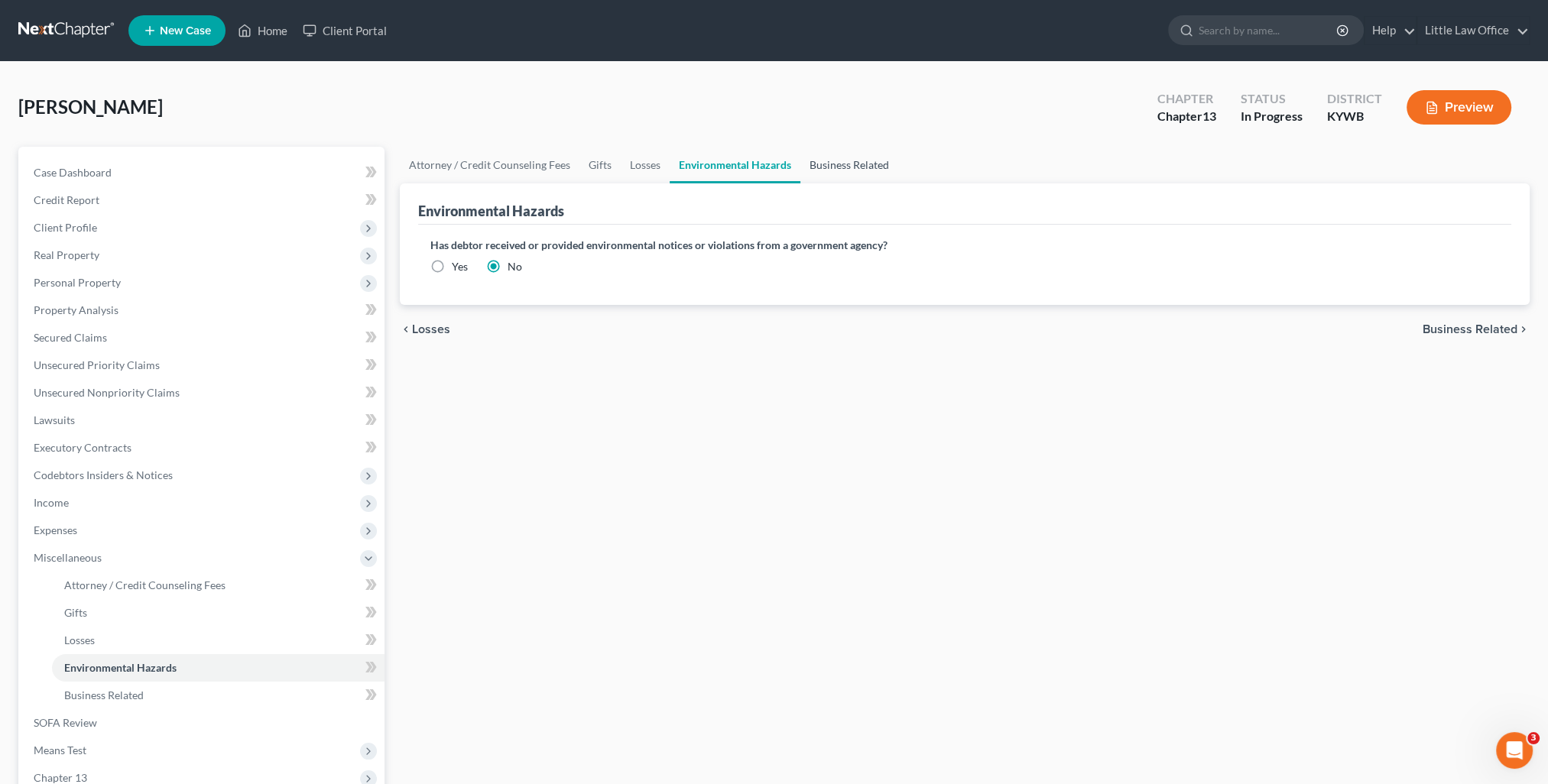
click at [834, 162] on link "Business Related" at bounding box center [848, 164] width 97 height 36
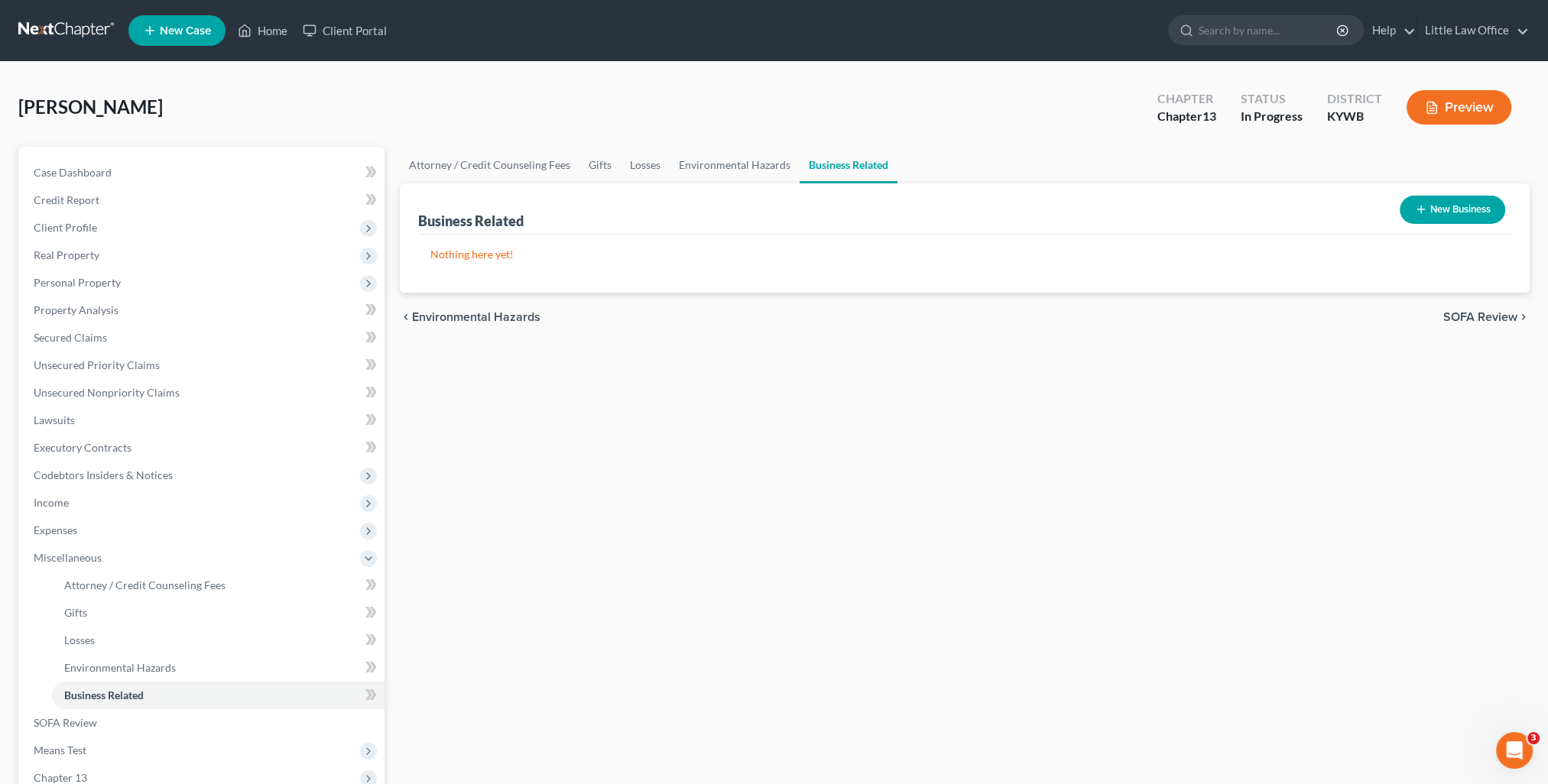
click at [1444, 317] on span "SOFA Review" at bounding box center [1480, 317] width 74 height 12
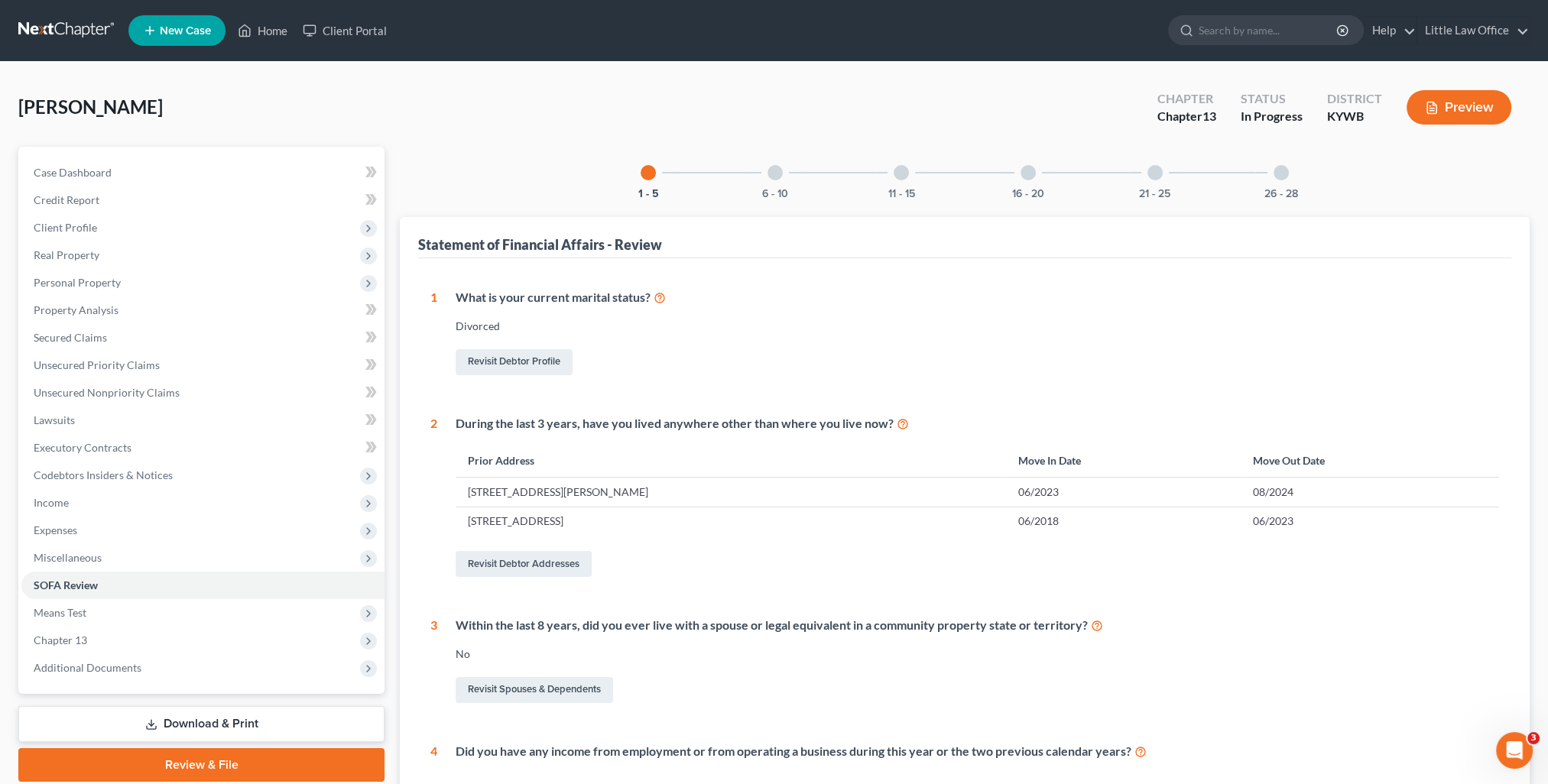
scroll to position [152, 0]
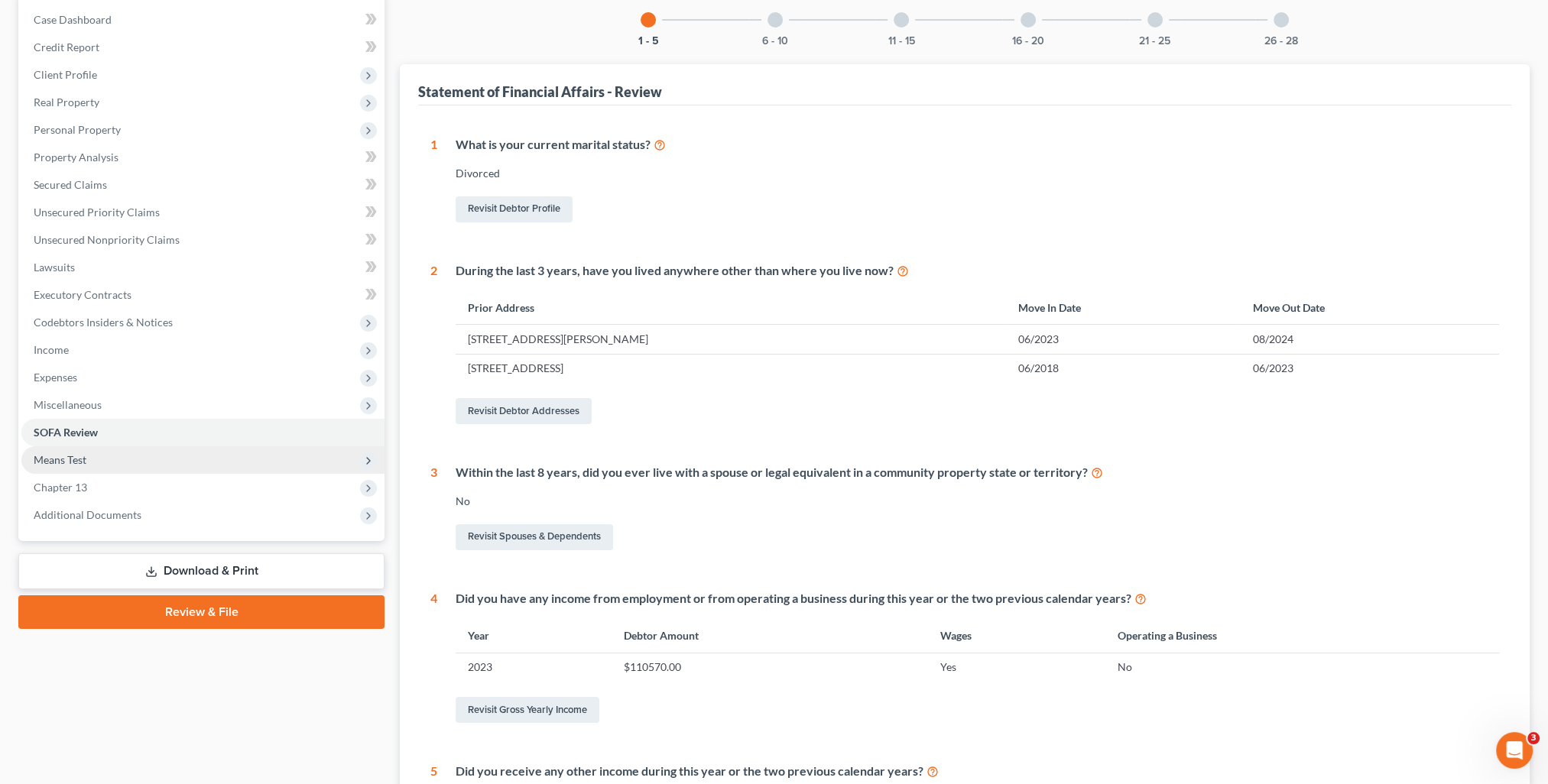
click at [77, 452] on span "Means Test" at bounding box center [203, 460] width 363 height 28
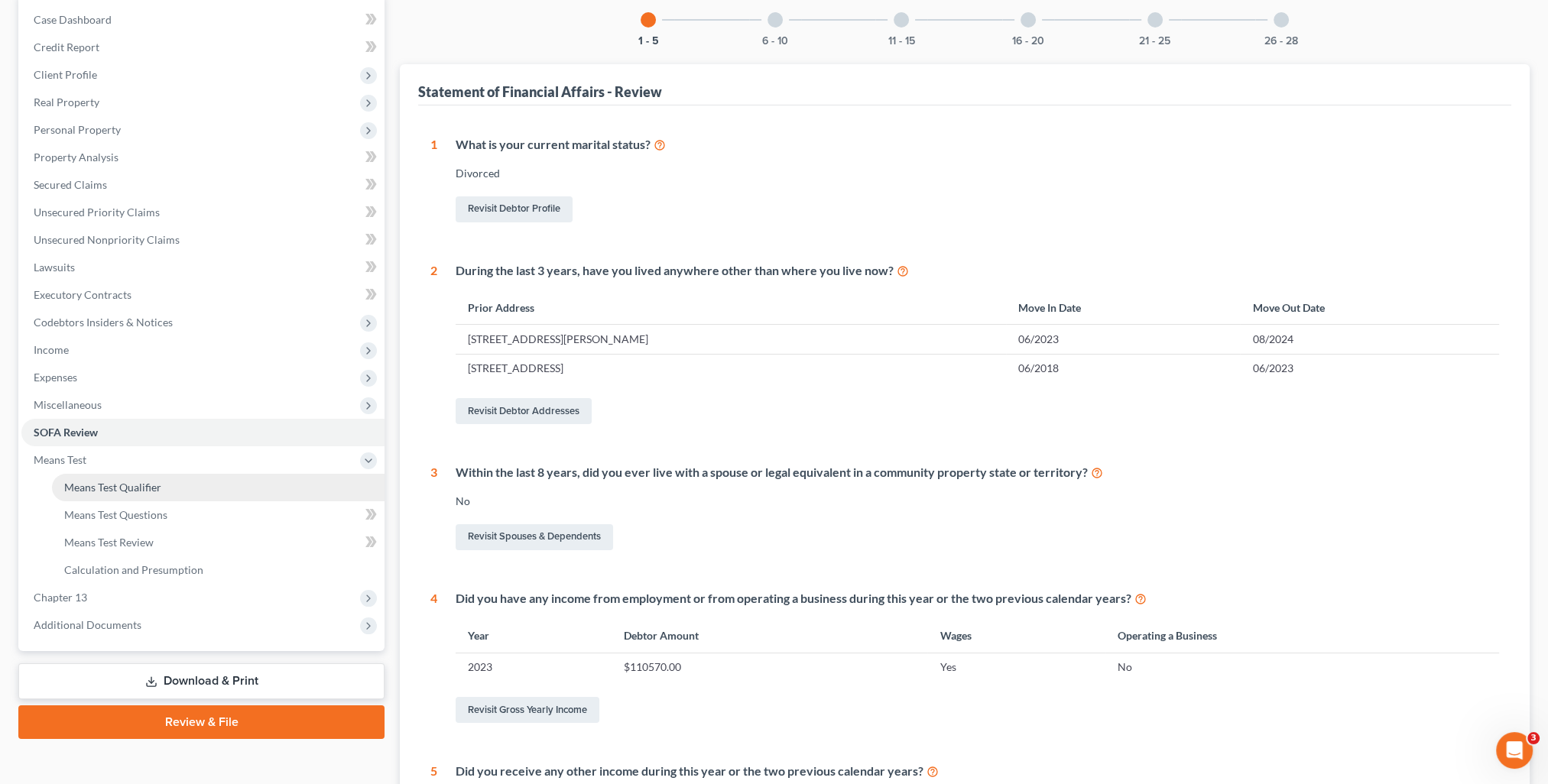
click at [110, 485] on span "Means Test Qualifier" at bounding box center [112, 487] width 97 height 13
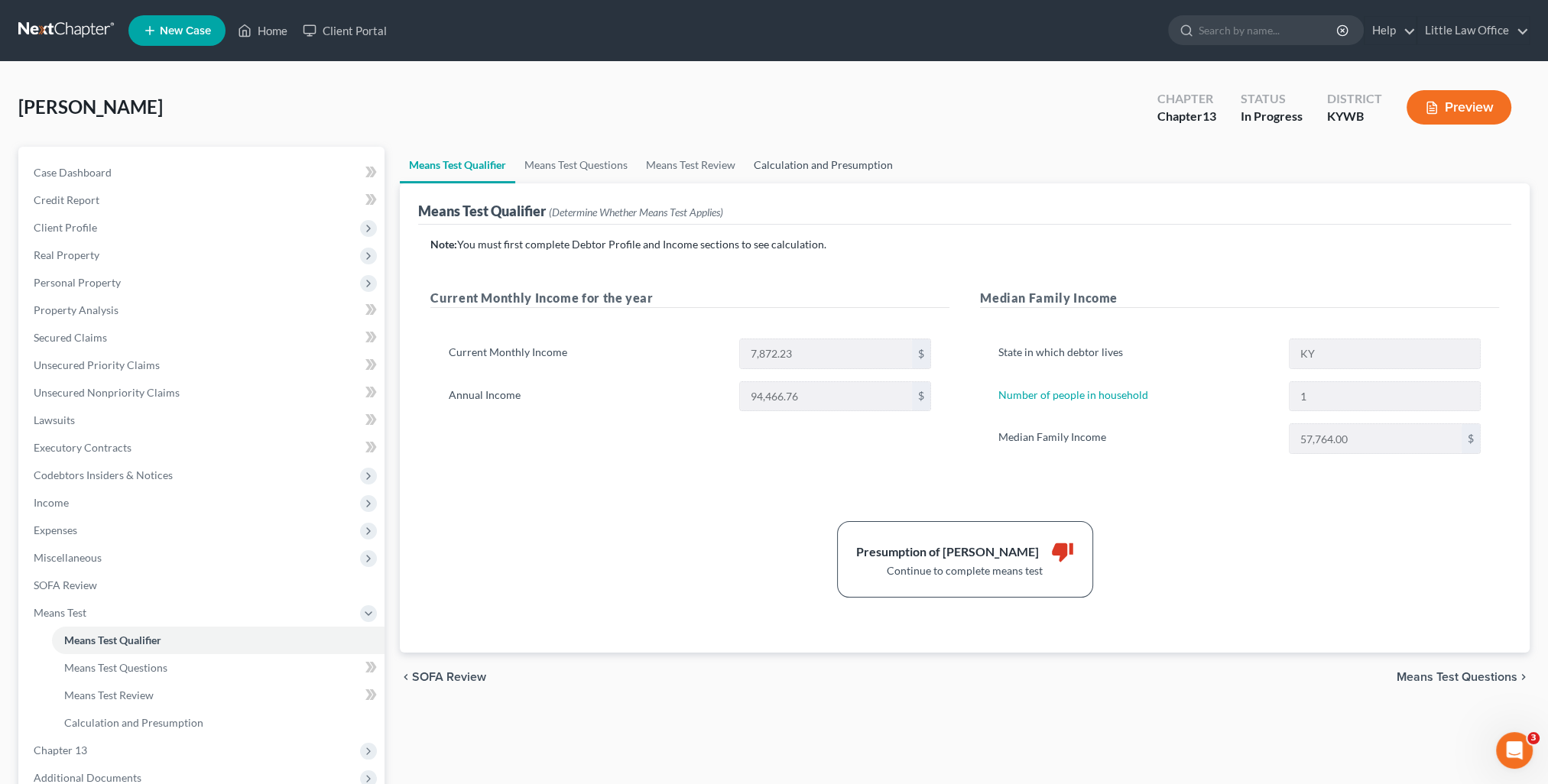
click at [850, 166] on link "Calculation and Presumption" at bounding box center [824, 164] width 157 height 36
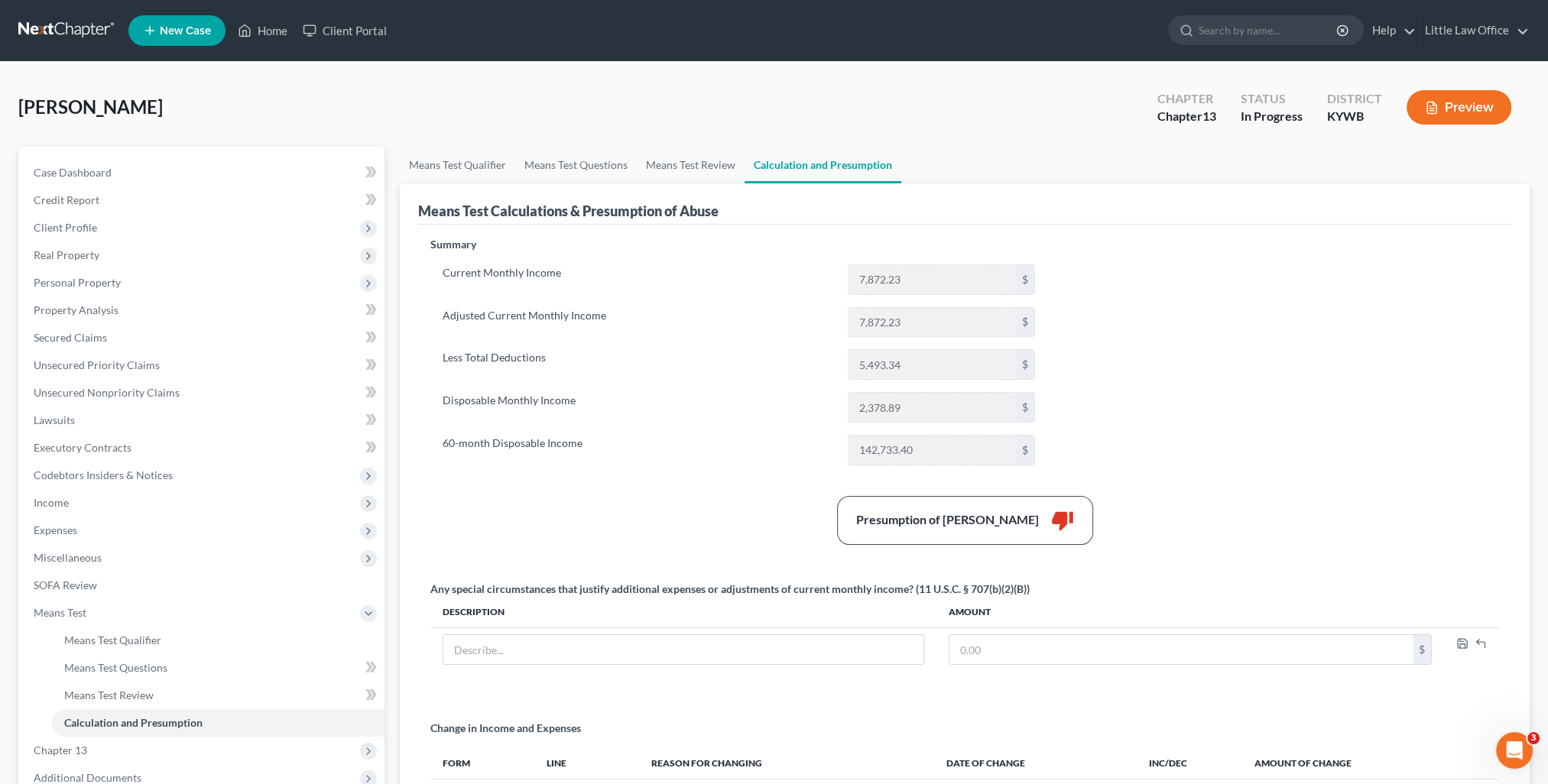
scroll to position [77, 0]
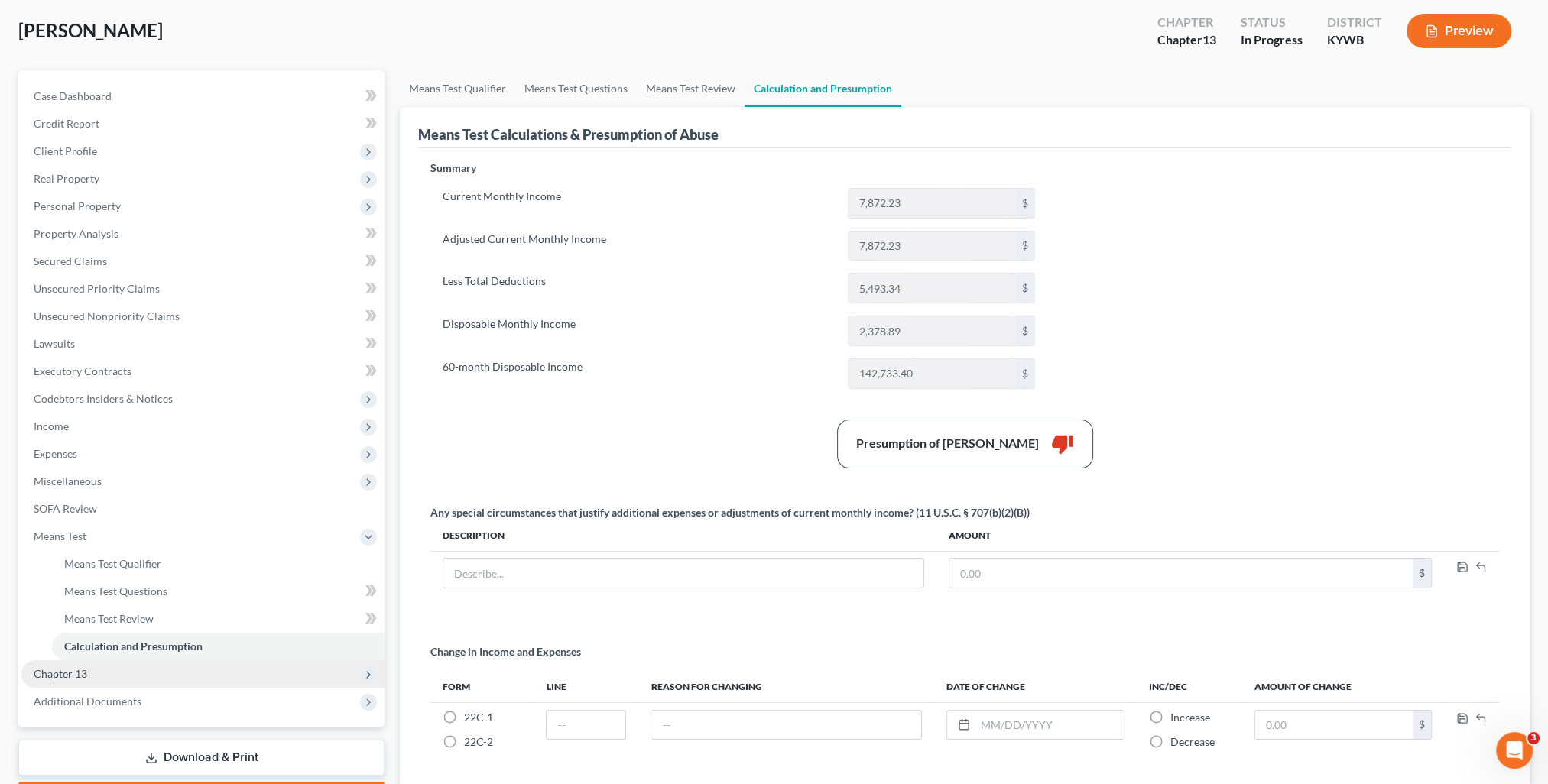
click at [72, 684] on span "Chapter 13" at bounding box center [203, 674] width 363 height 28
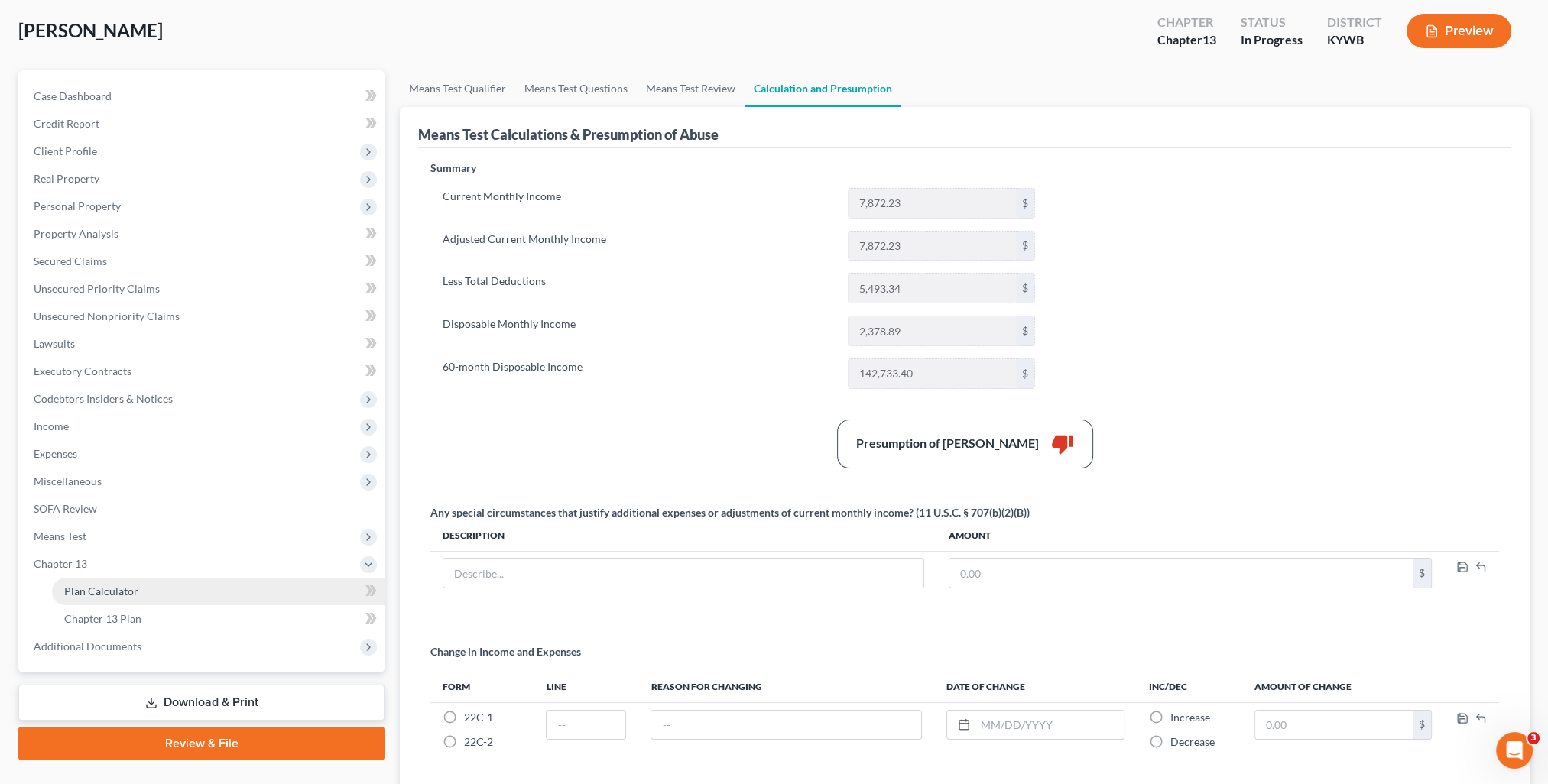
click at [102, 598] on link "Plan Calculator" at bounding box center [218, 591] width 333 height 28
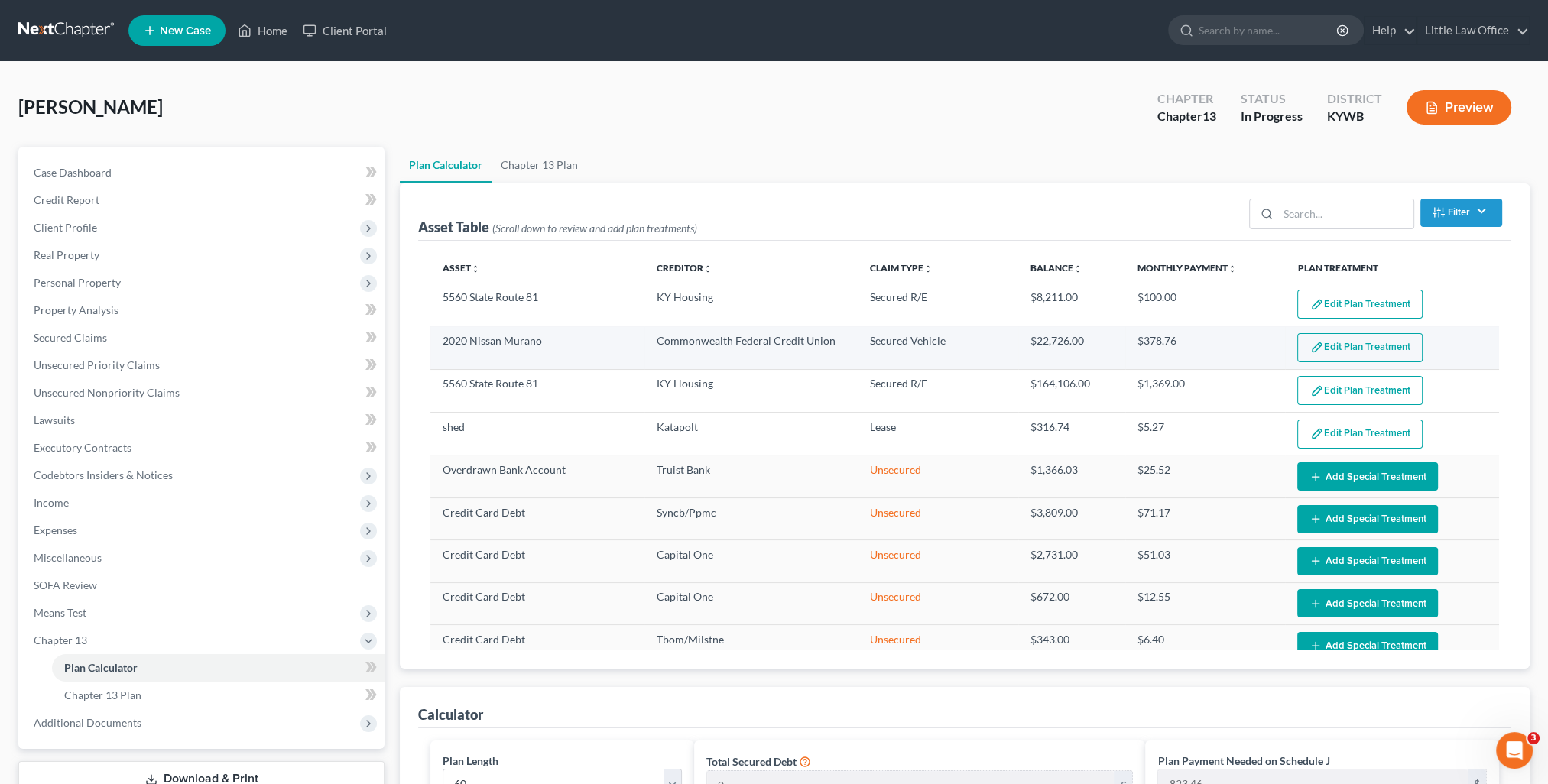
click at [1370, 353] on button "Edit Plan Treatment" at bounding box center [1359, 348] width 125 height 30
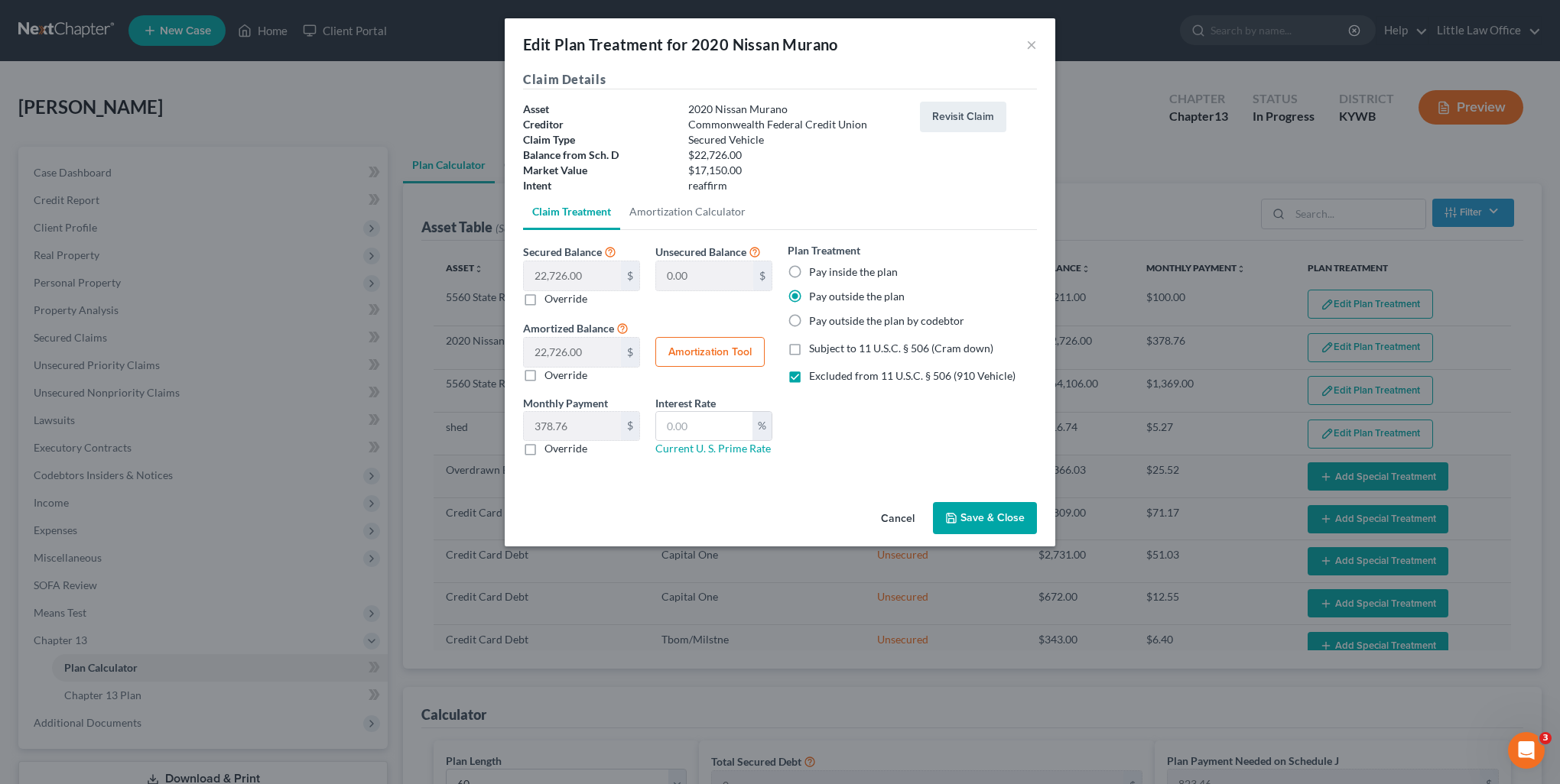
click at [999, 509] on button "Save & Close" at bounding box center [985, 517] width 104 height 32
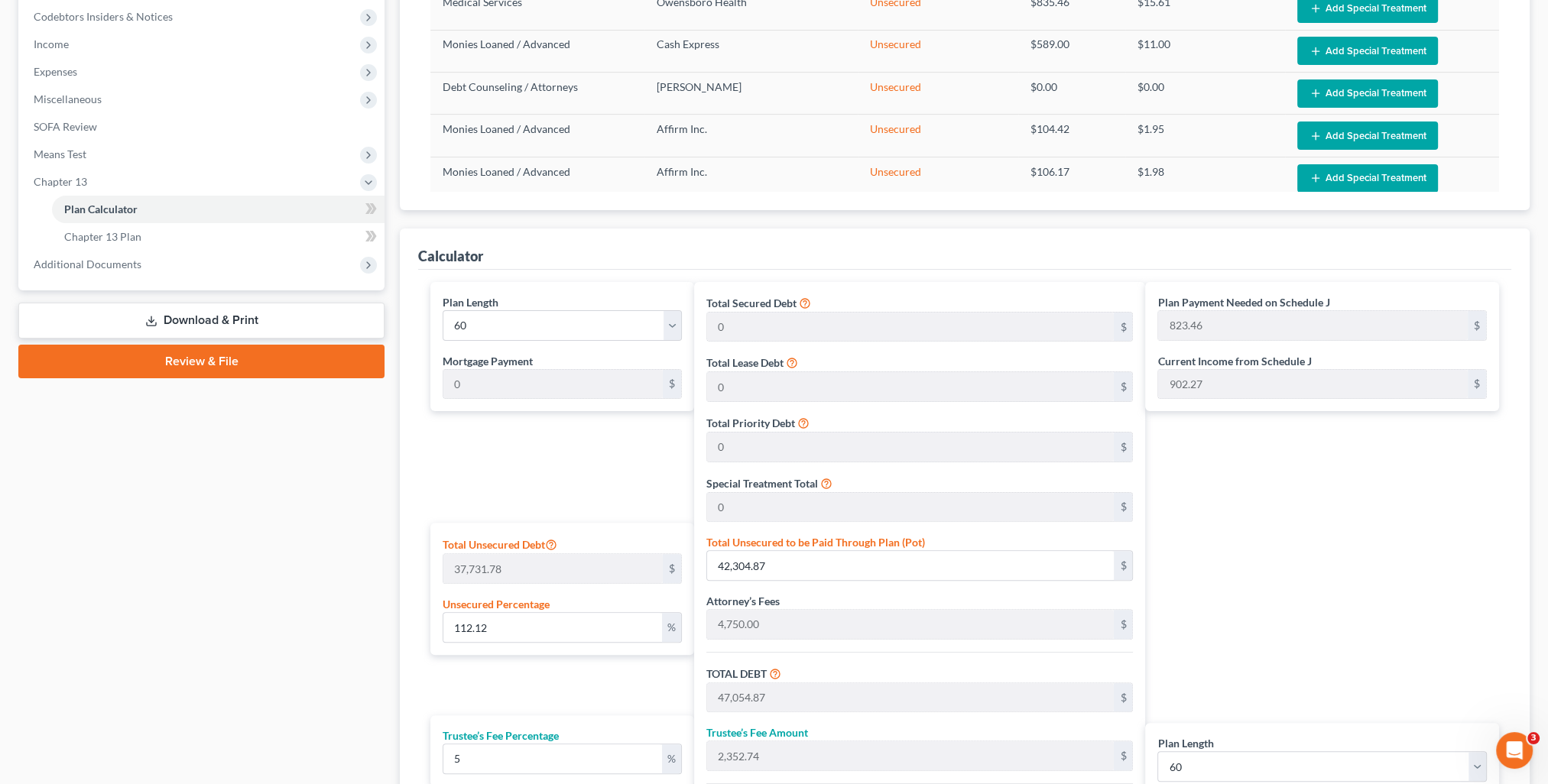
scroll to position [612, 0]
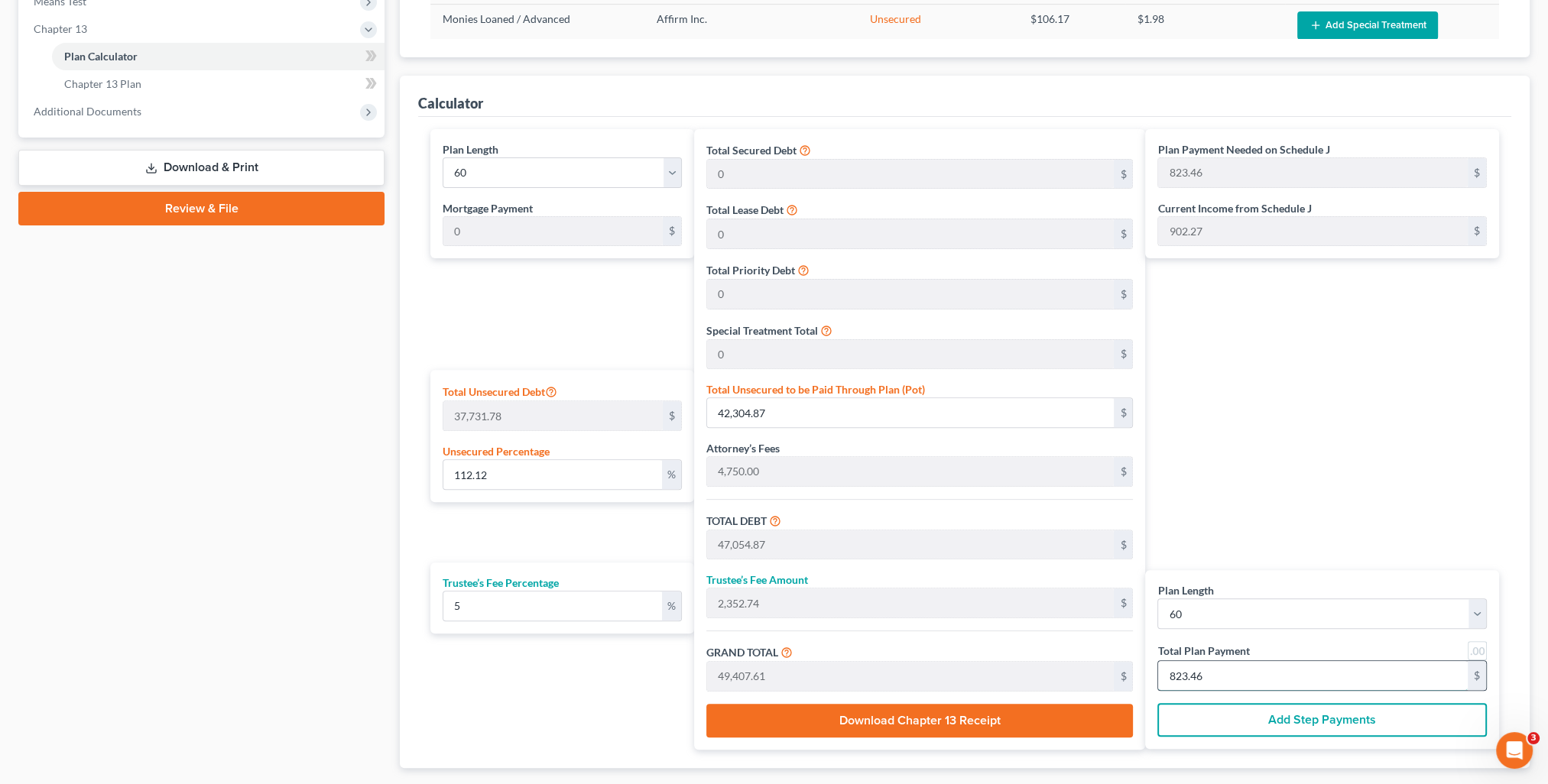
click at [1222, 686] on input "823.46" at bounding box center [1313, 676] width 310 height 30
drag, startPoint x: 1225, startPoint y: 687, endPoint x: 1130, endPoint y: 694, distance: 95.3
click at [1130, 694] on div "Plan Length 1 2 3 4 5 6 7 8 9 10 11 12 13 14 15 16 17 18 19 20 21 22 23 24 25 2…" at bounding box center [965, 439] width 1084 height 621
click at [1225, 532] on div "Plan Payment Needed on Schedule J 823.46 $ Current Income from Schedule J 902.2…" at bounding box center [1326, 439] width 361 height 621
click at [1236, 686] on input "820.00" at bounding box center [1313, 676] width 310 height 30
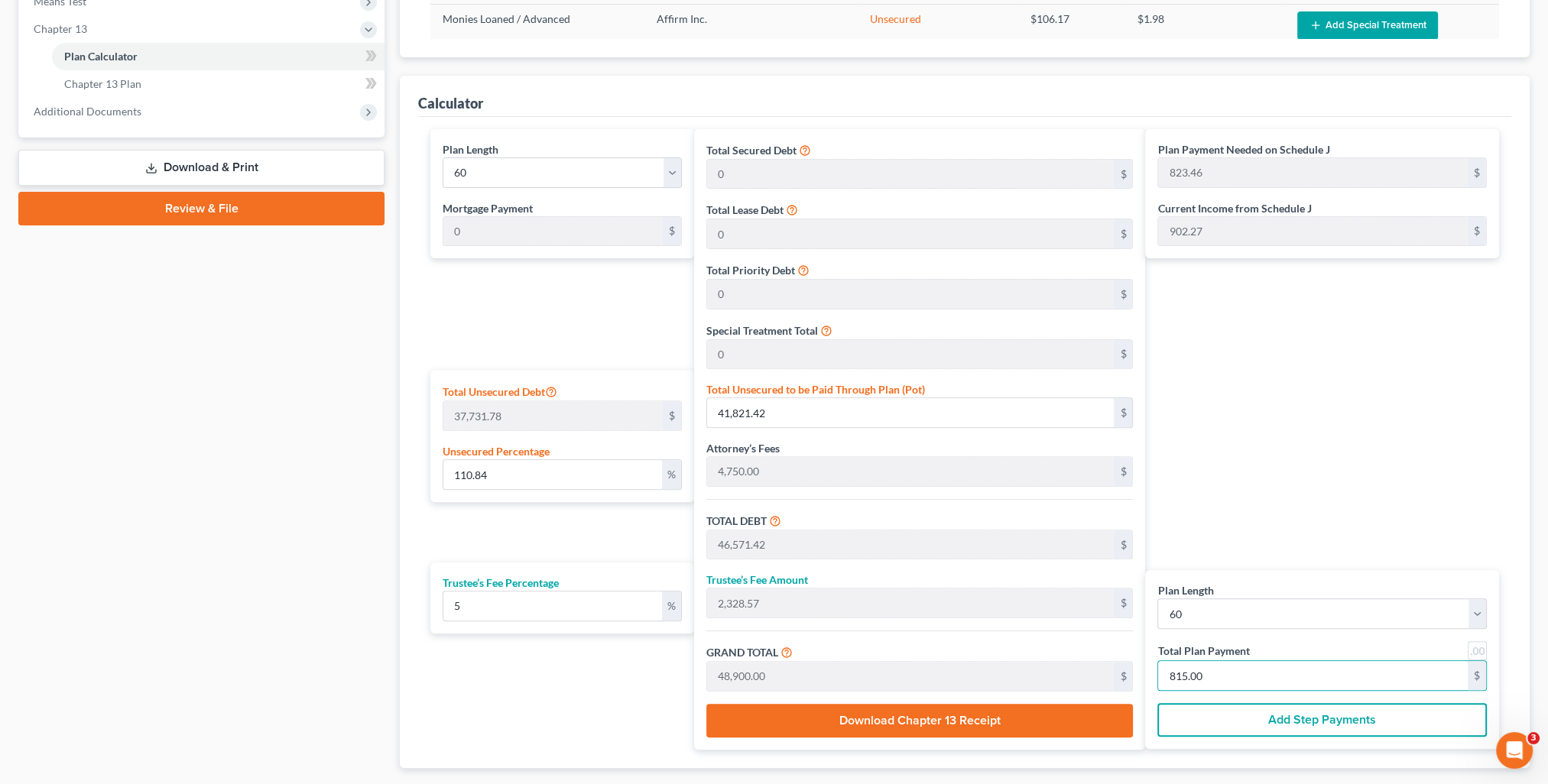
click at [1231, 475] on div "Plan Payment Needed on Schedule J 823.46 $ Current Income from Schedule J 902.2…" at bounding box center [1326, 439] width 361 height 621
drag, startPoint x: 517, startPoint y: 472, endPoint x: 393, endPoint y: 485, distance: 124.7
click at [393, 485] on div "Plan Calculator Chapter 13 Plan Asset Table (Scroll down to review and add plan…" at bounding box center [965, 176] width 1146 height 1282
click at [1235, 666] on input "743.43" at bounding box center [1313, 676] width 310 height 30
click at [1276, 478] on div "Plan Payment Needed on Schedule J 743.43 $ Current Income from Schedule J 902.2…" at bounding box center [1326, 439] width 361 height 621
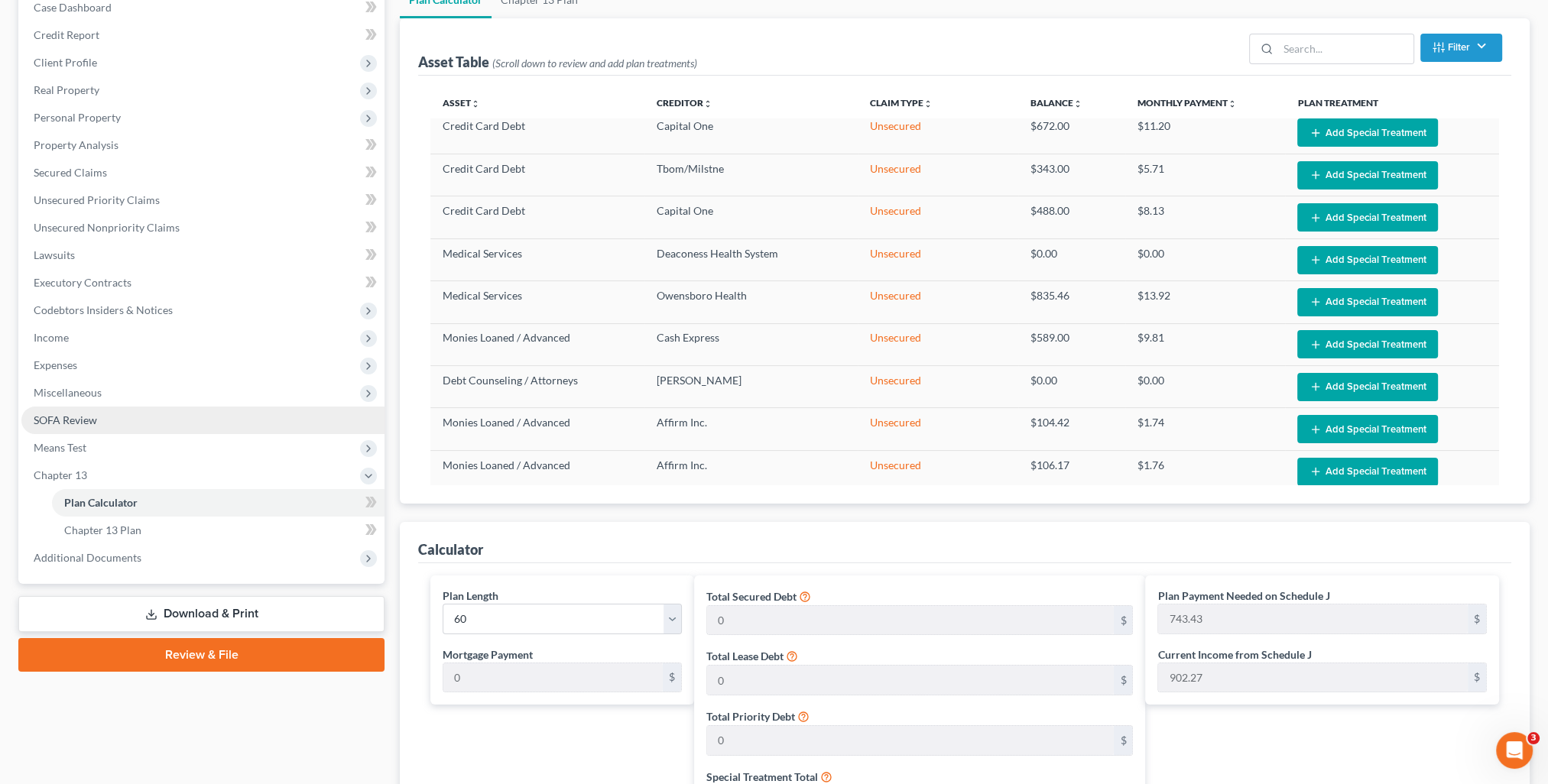
scroll to position [0, 0]
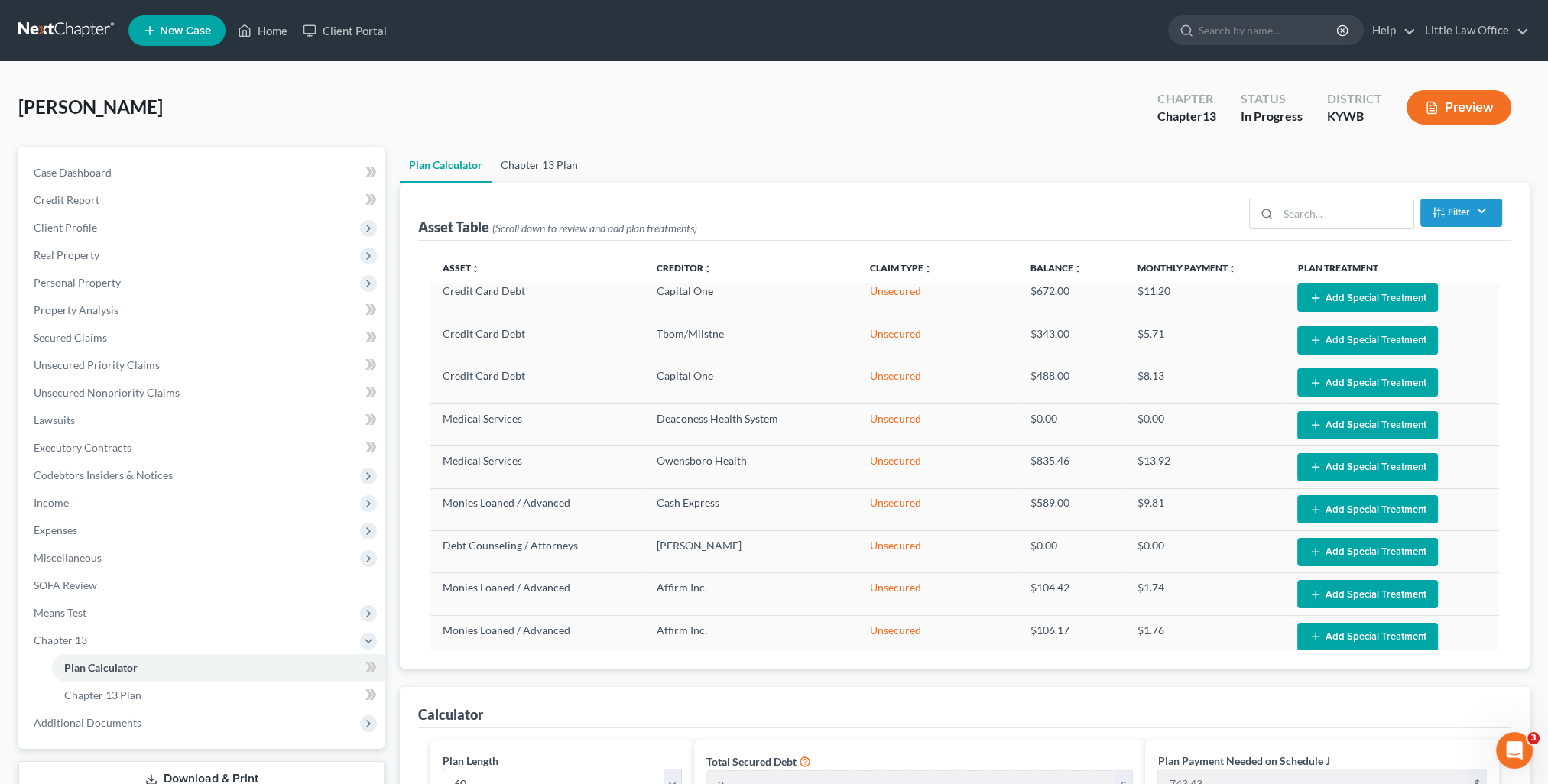
click at [543, 166] on link "Chapter 13 Plan" at bounding box center [539, 164] width 95 height 36
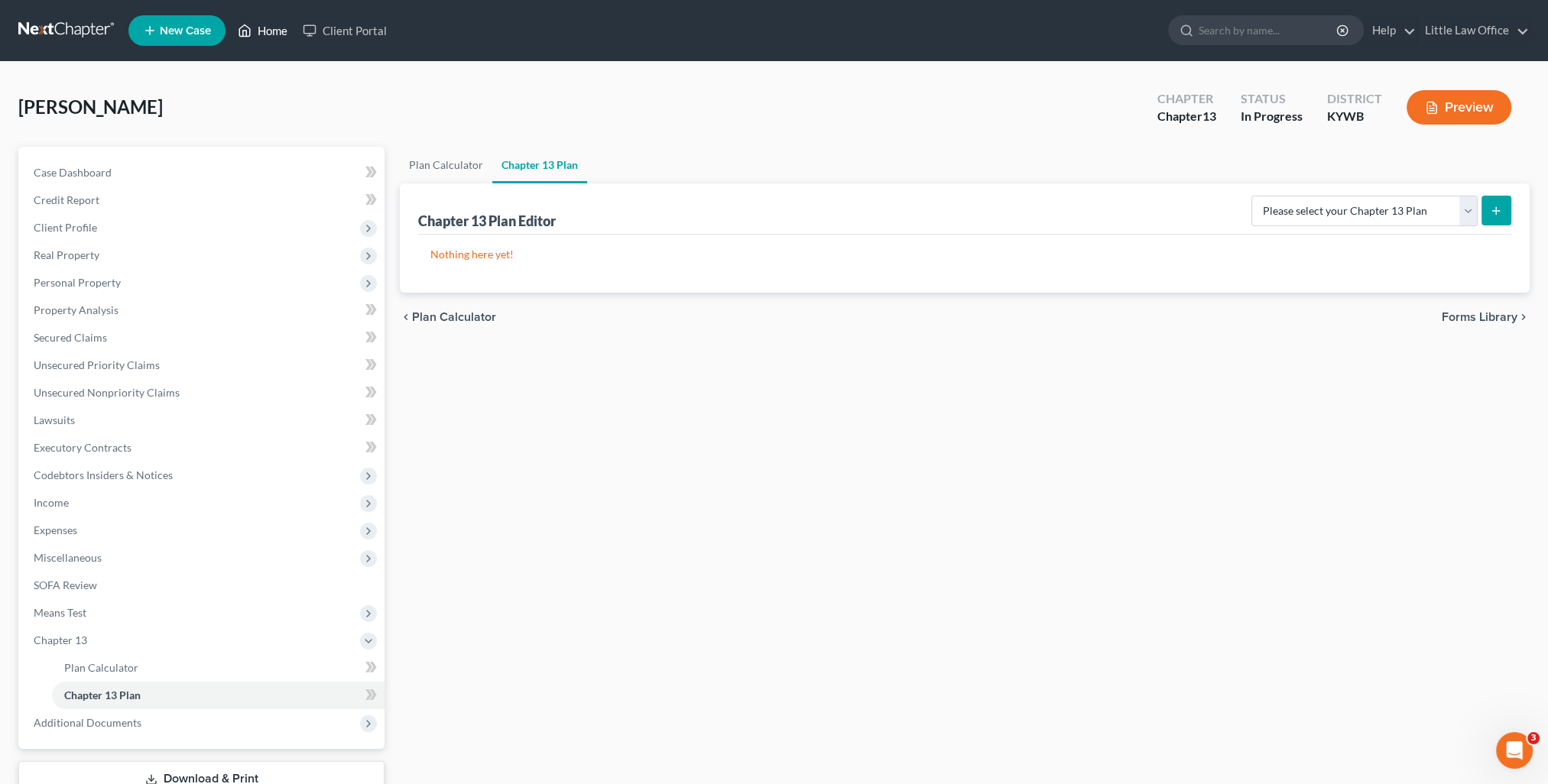
click at [279, 32] on link "Home" at bounding box center [263, 30] width 65 height 28
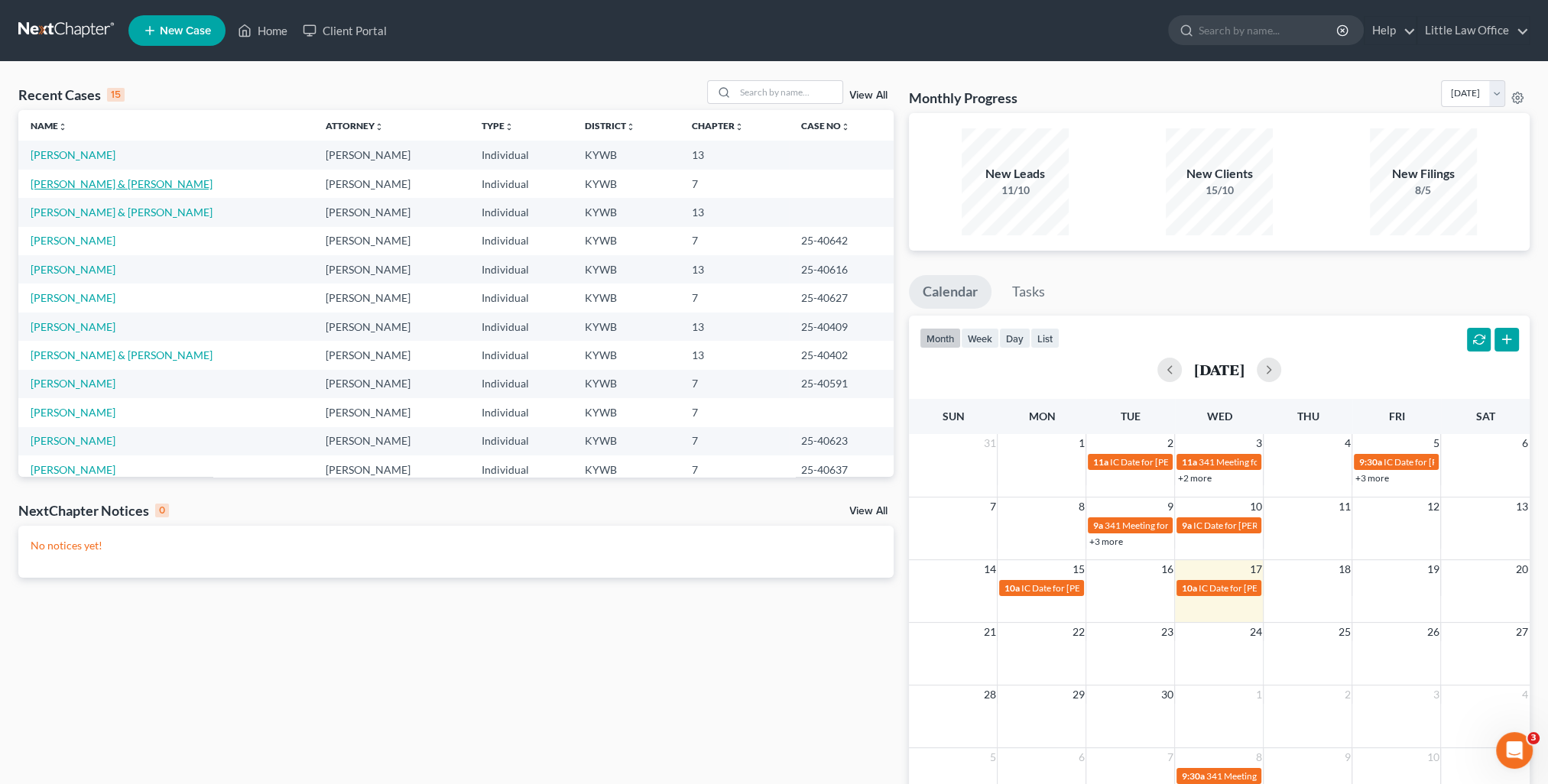
click at [52, 187] on link "[PERSON_NAME] & [PERSON_NAME]" at bounding box center [121, 183] width 182 height 13
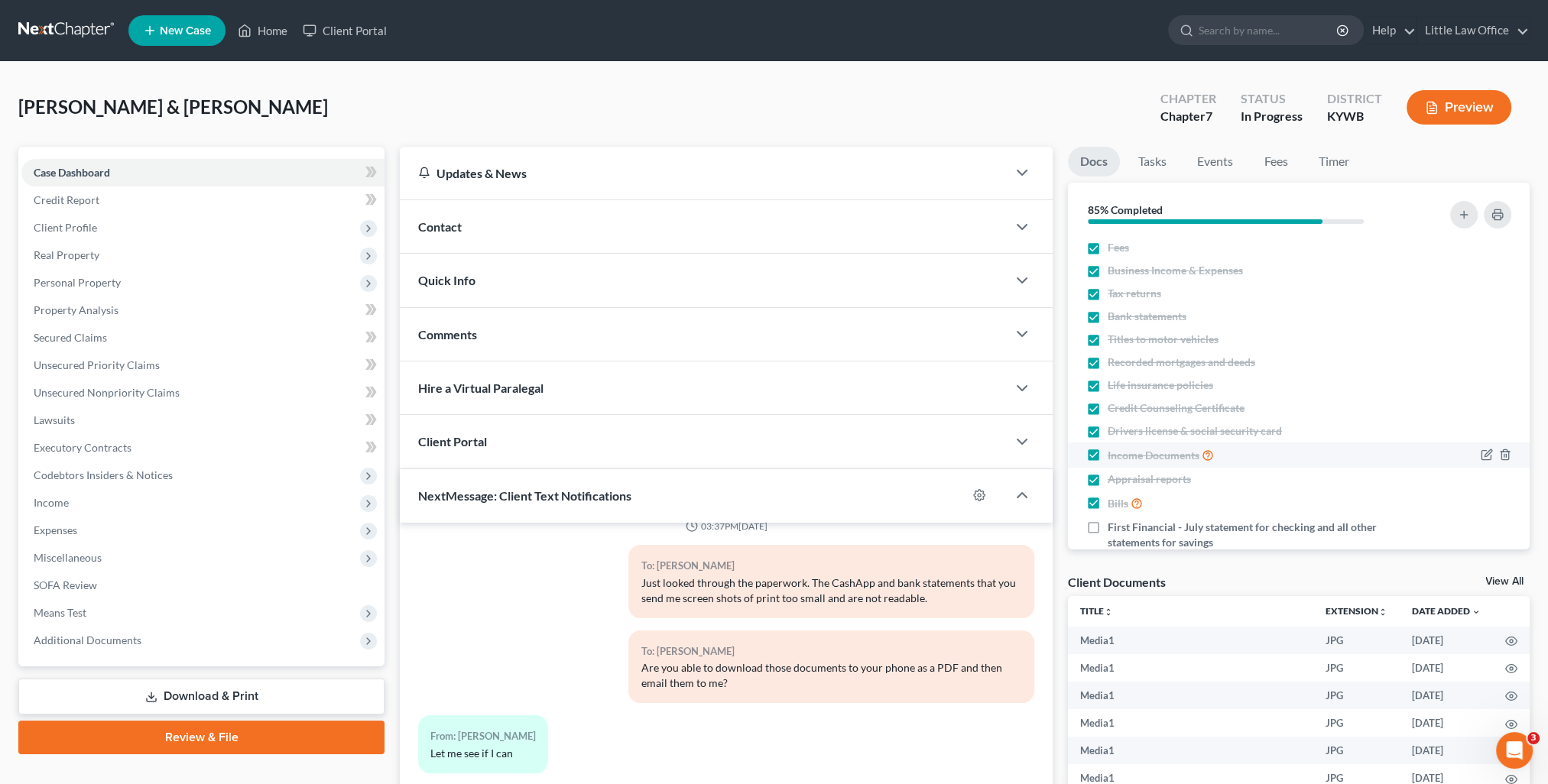
scroll to position [52, 0]
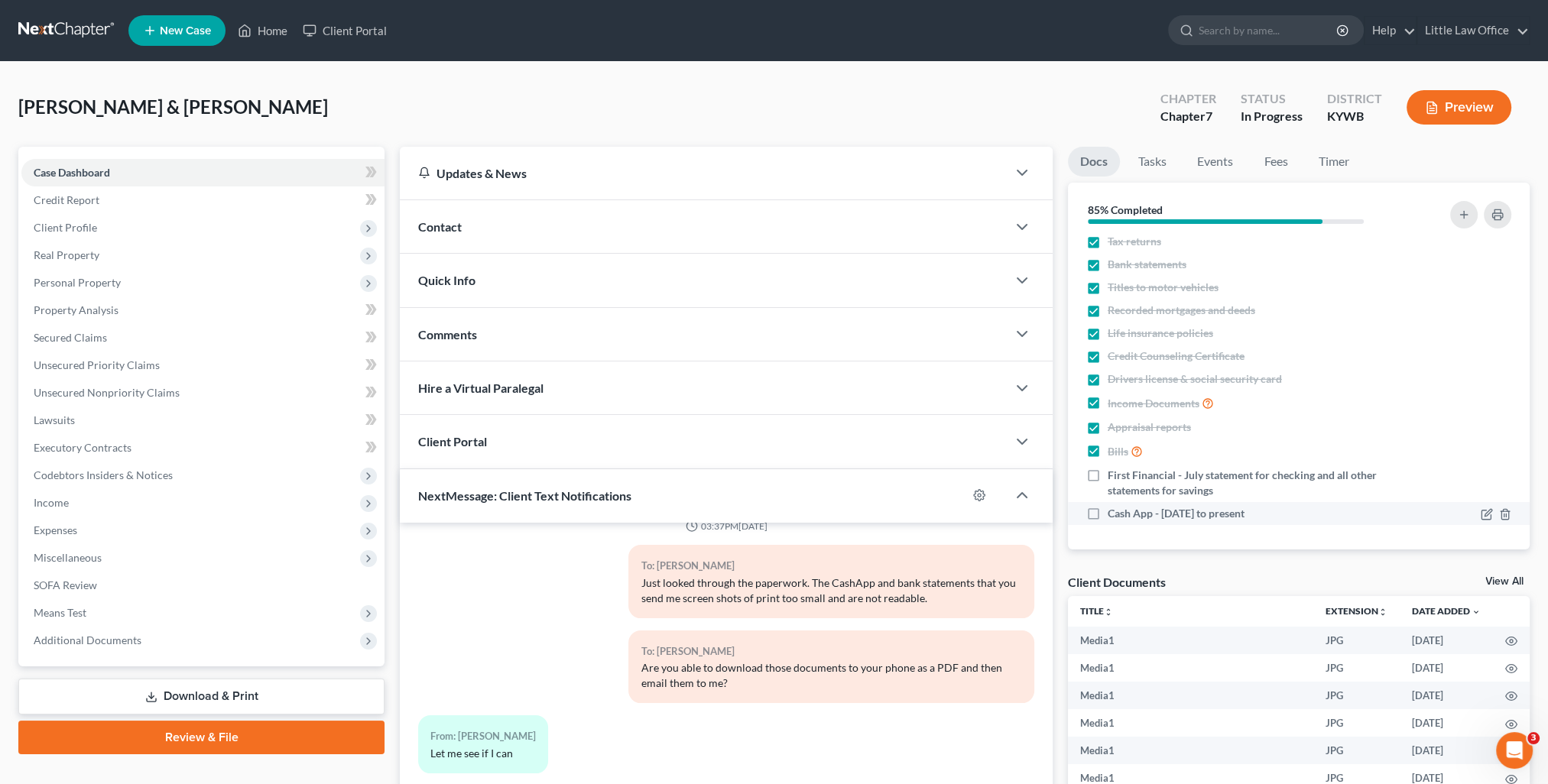
click at [1108, 515] on label "Cash App - [DATE] to present" at bounding box center [1176, 513] width 137 height 16
click at [1114, 515] on input "Cash App - [DATE] to present" at bounding box center [1119, 511] width 10 height 10
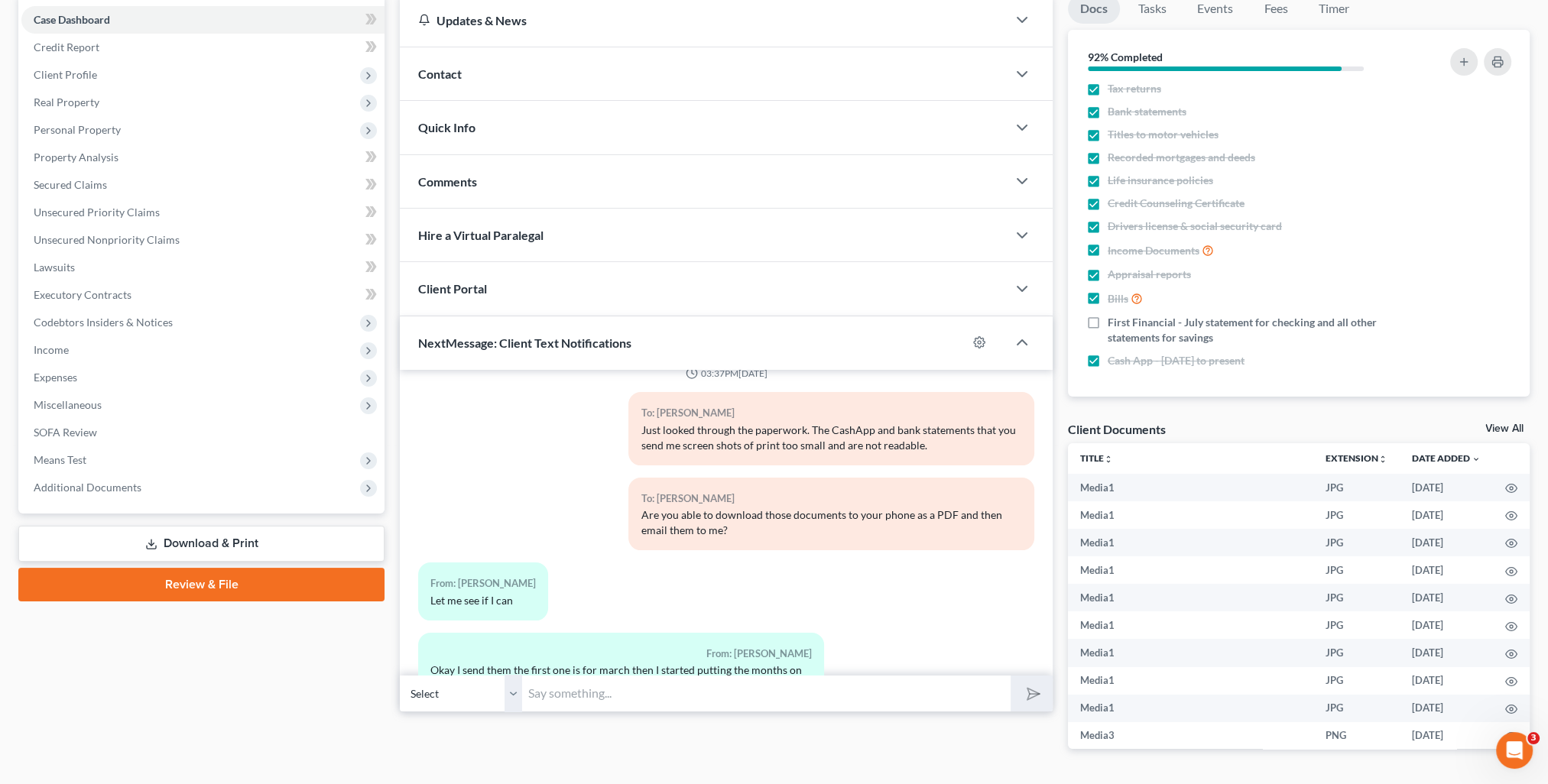
click at [568, 699] on input "text" at bounding box center [767, 694] width 488 height 37
click at [1030, 695] on polygon "submit" at bounding box center [1030, 694] width 19 height 19
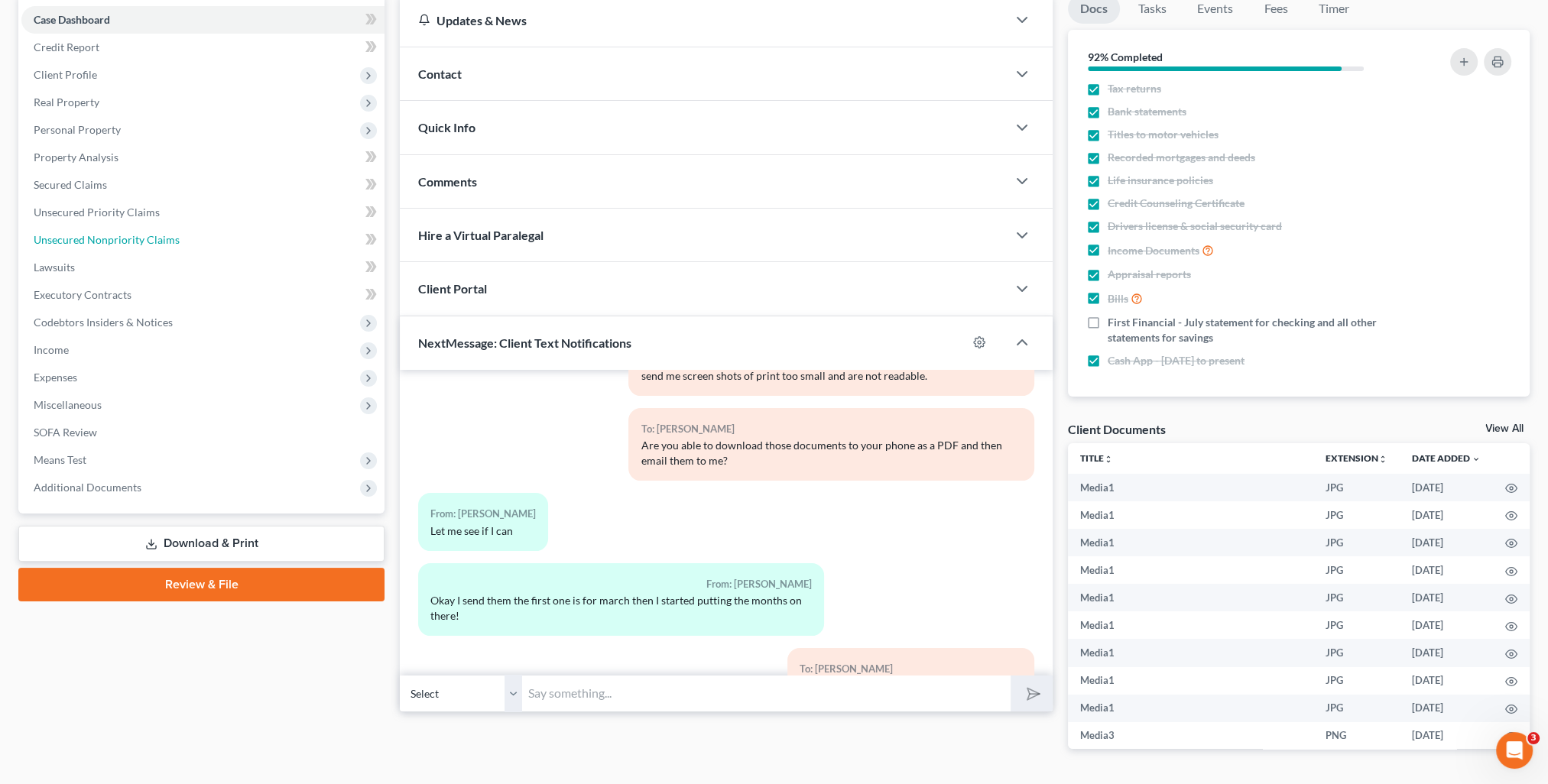
drag, startPoint x: 140, startPoint y: 237, endPoint x: 741, endPoint y: 359, distance: 613.3
click at [140, 237] on span "Unsecured Nonpriority Claims" at bounding box center [106, 239] width 146 height 13
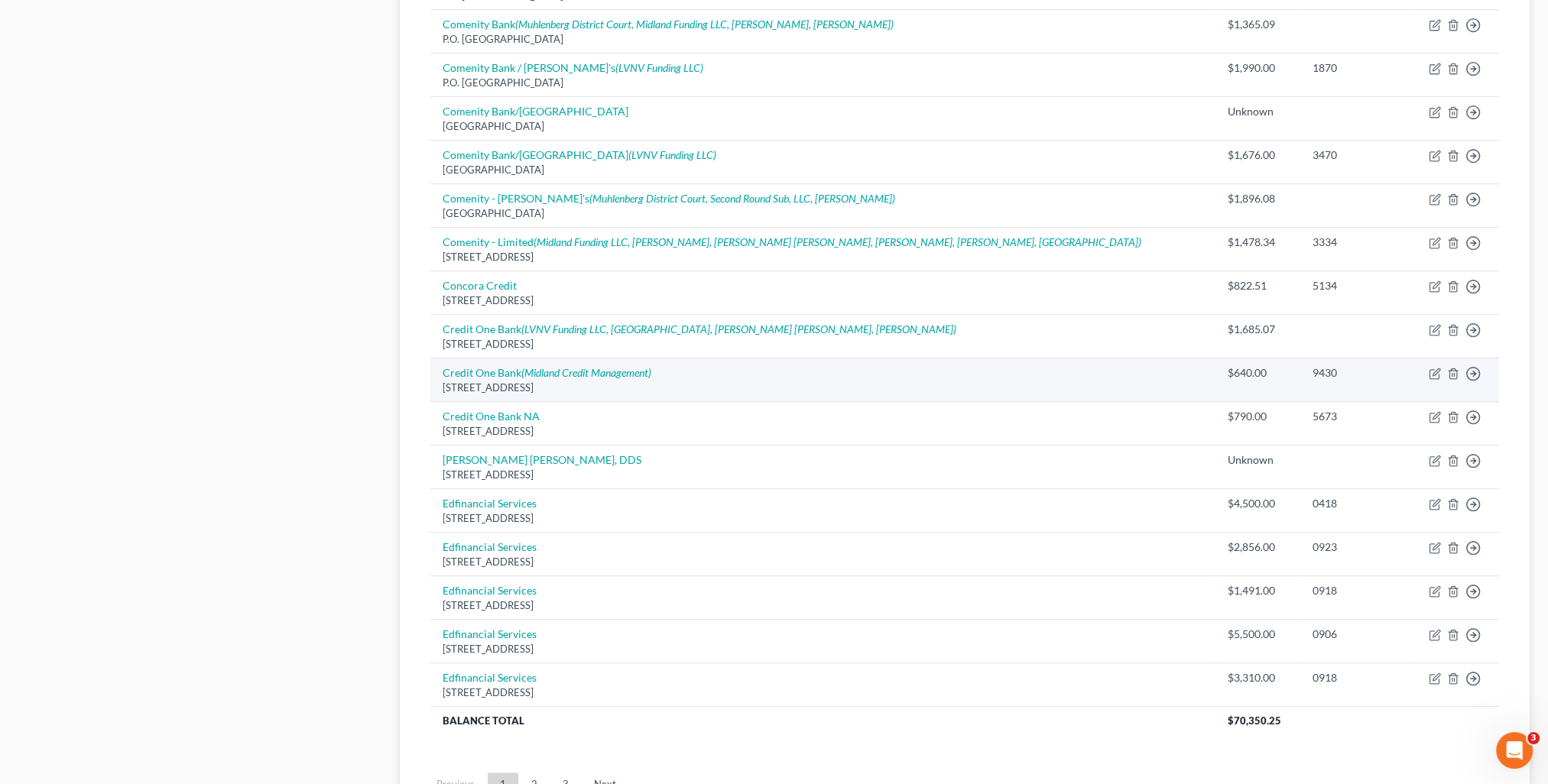
scroll to position [917, 0]
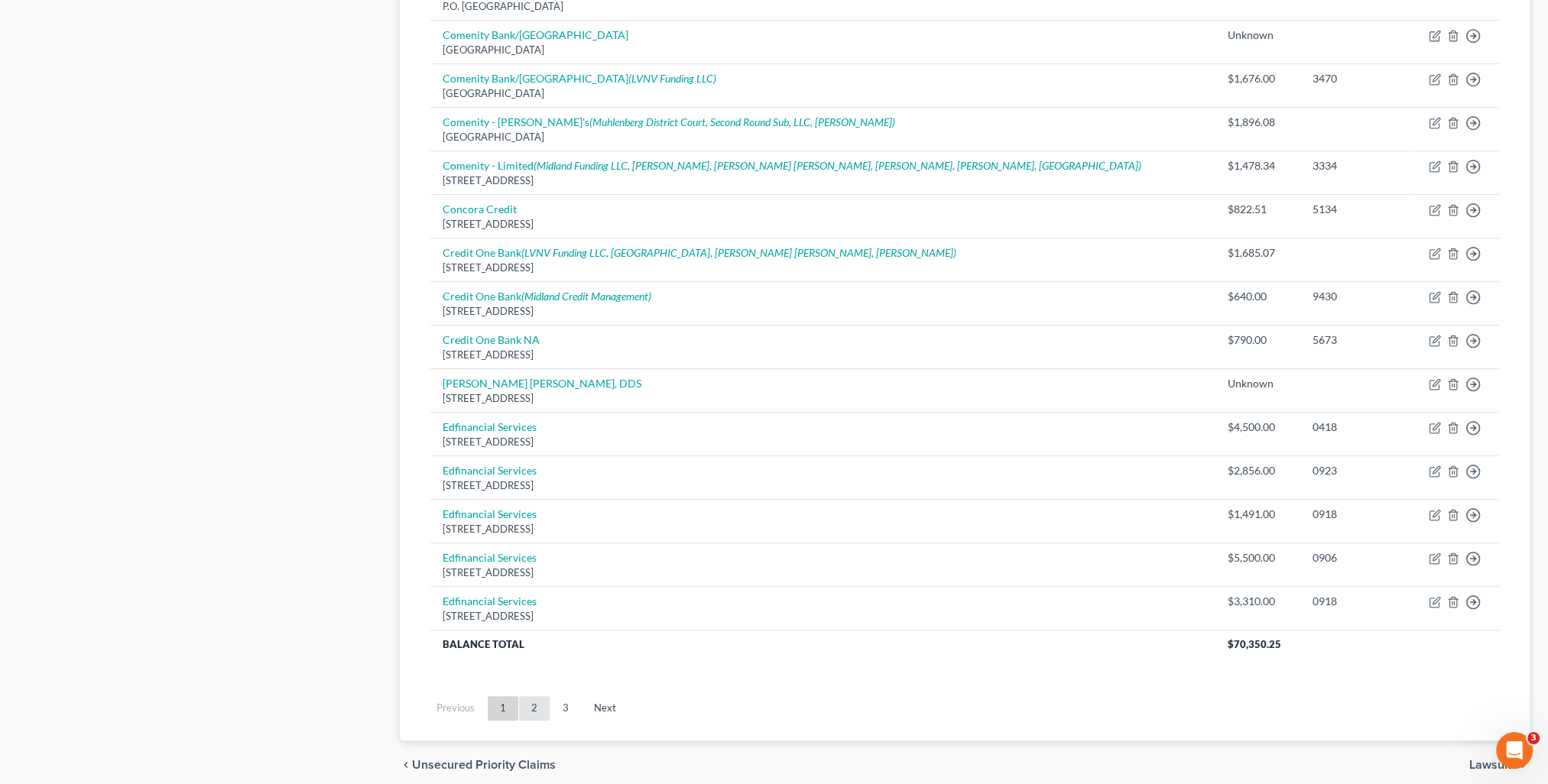
click at [544, 703] on link "2" at bounding box center [534, 708] width 31 height 25
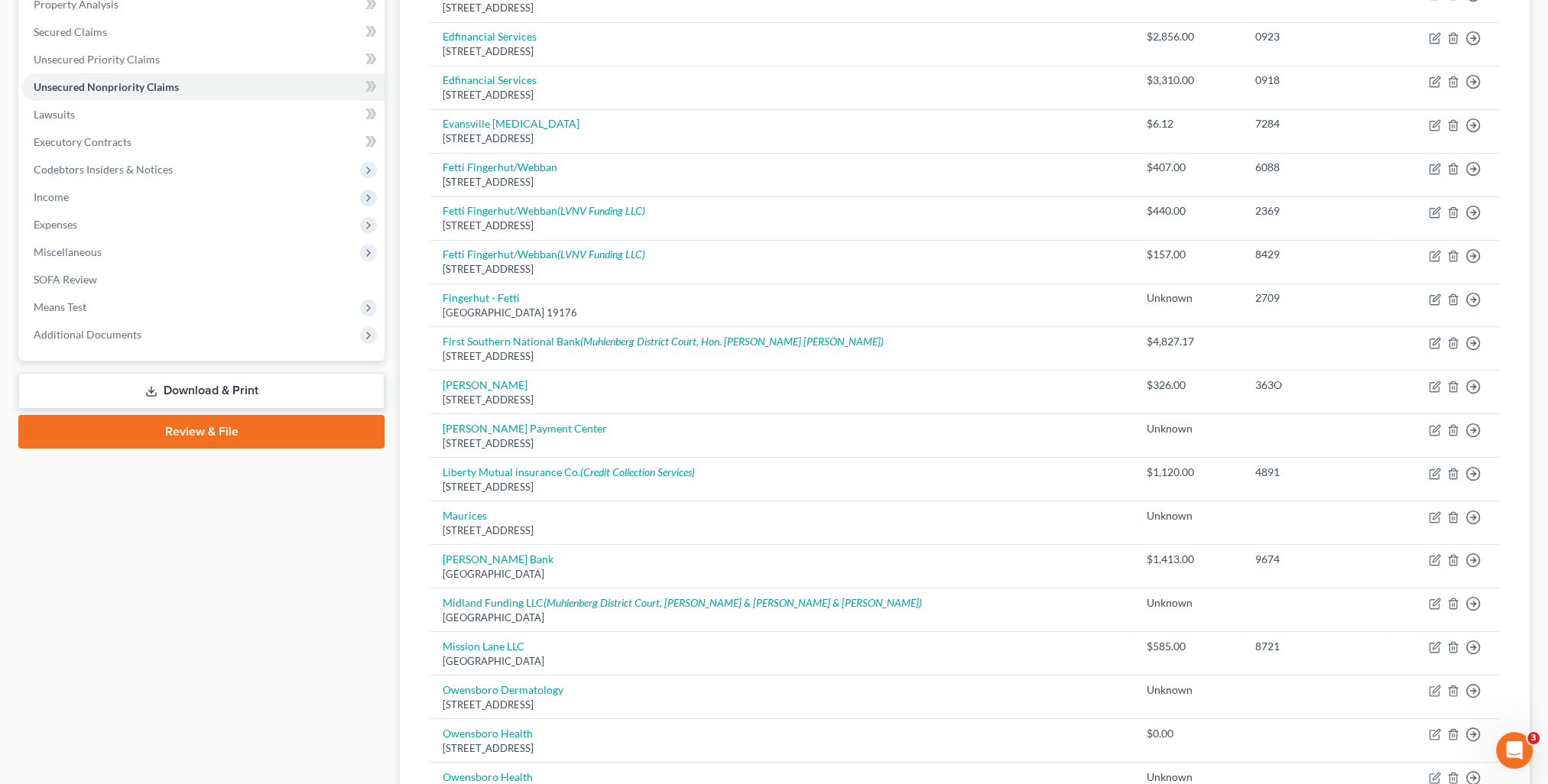
scroll to position [77, 0]
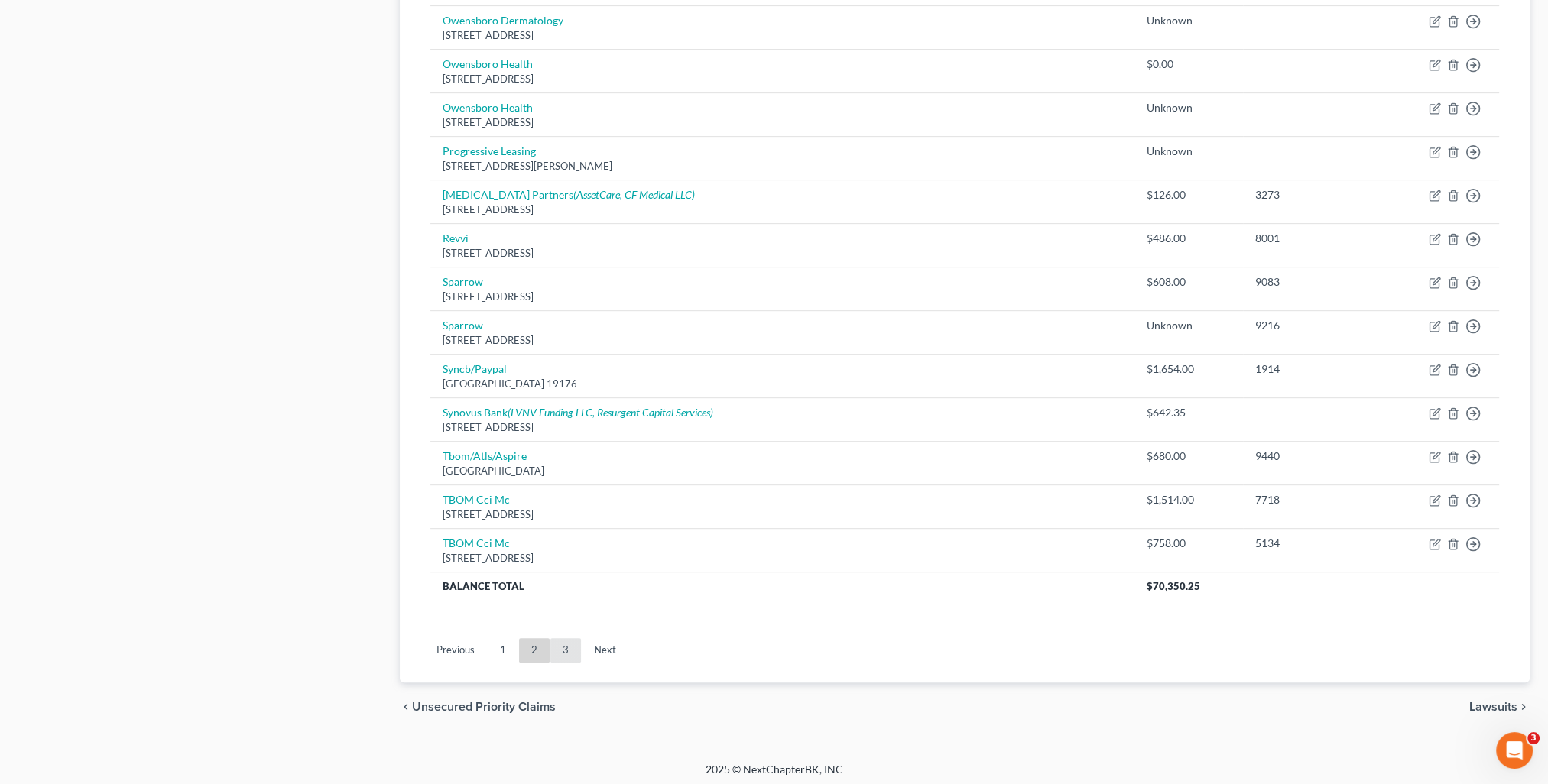
click at [557, 653] on link "3" at bounding box center [565, 650] width 31 height 25
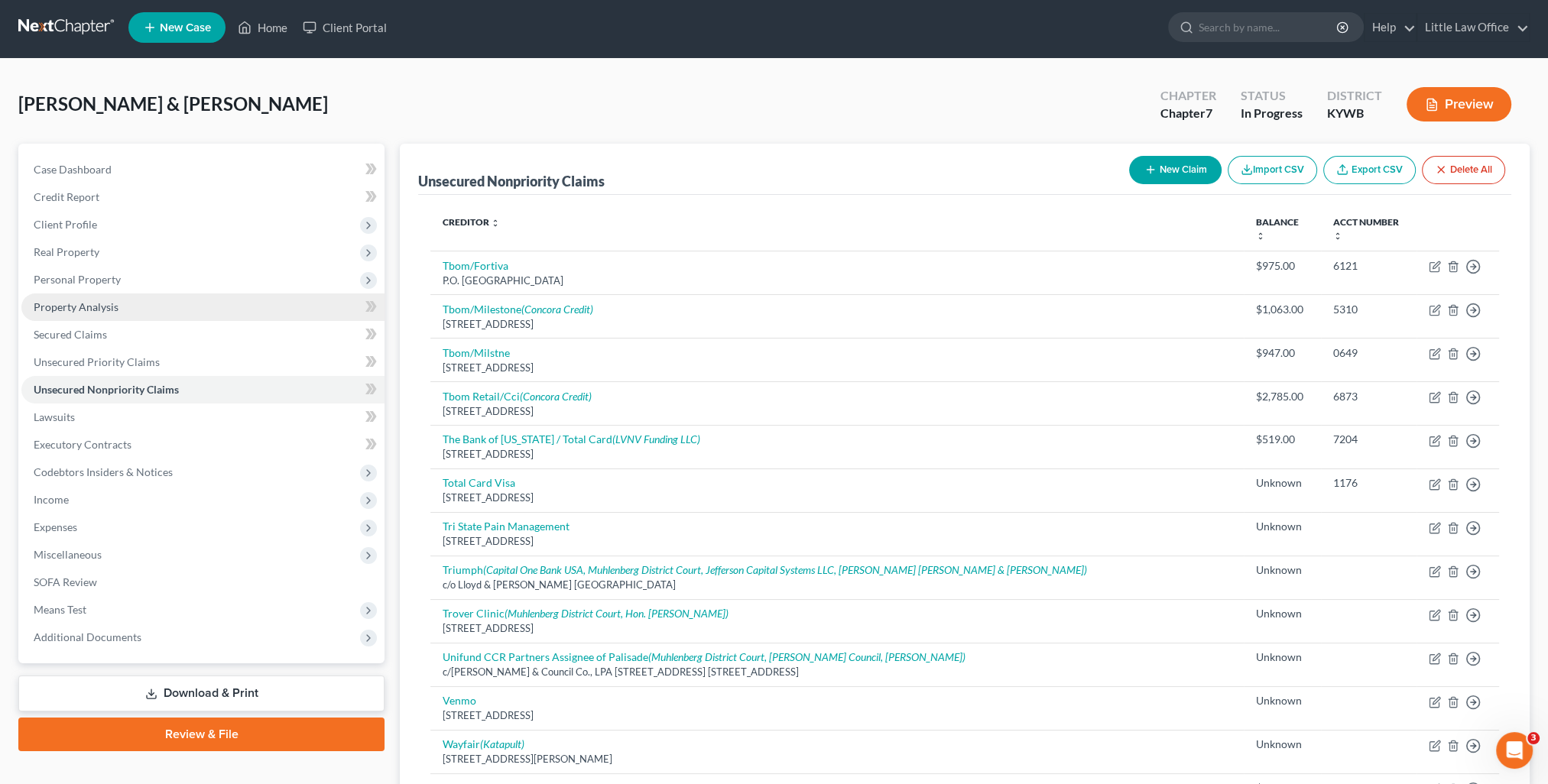
scroll to position [0, 0]
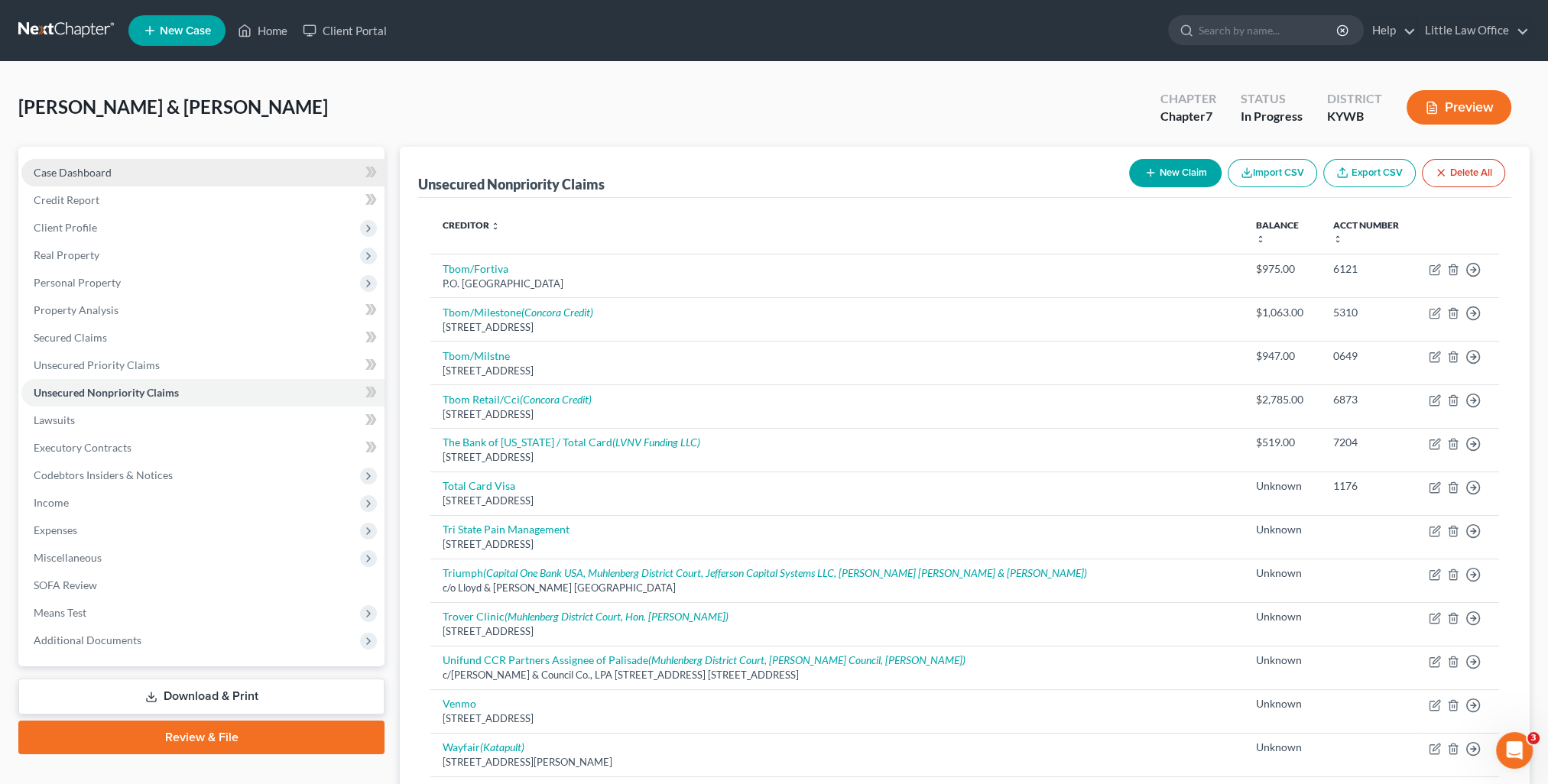
click at [109, 171] on span "Case Dashboard" at bounding box center [72, 172] width 78 height 13
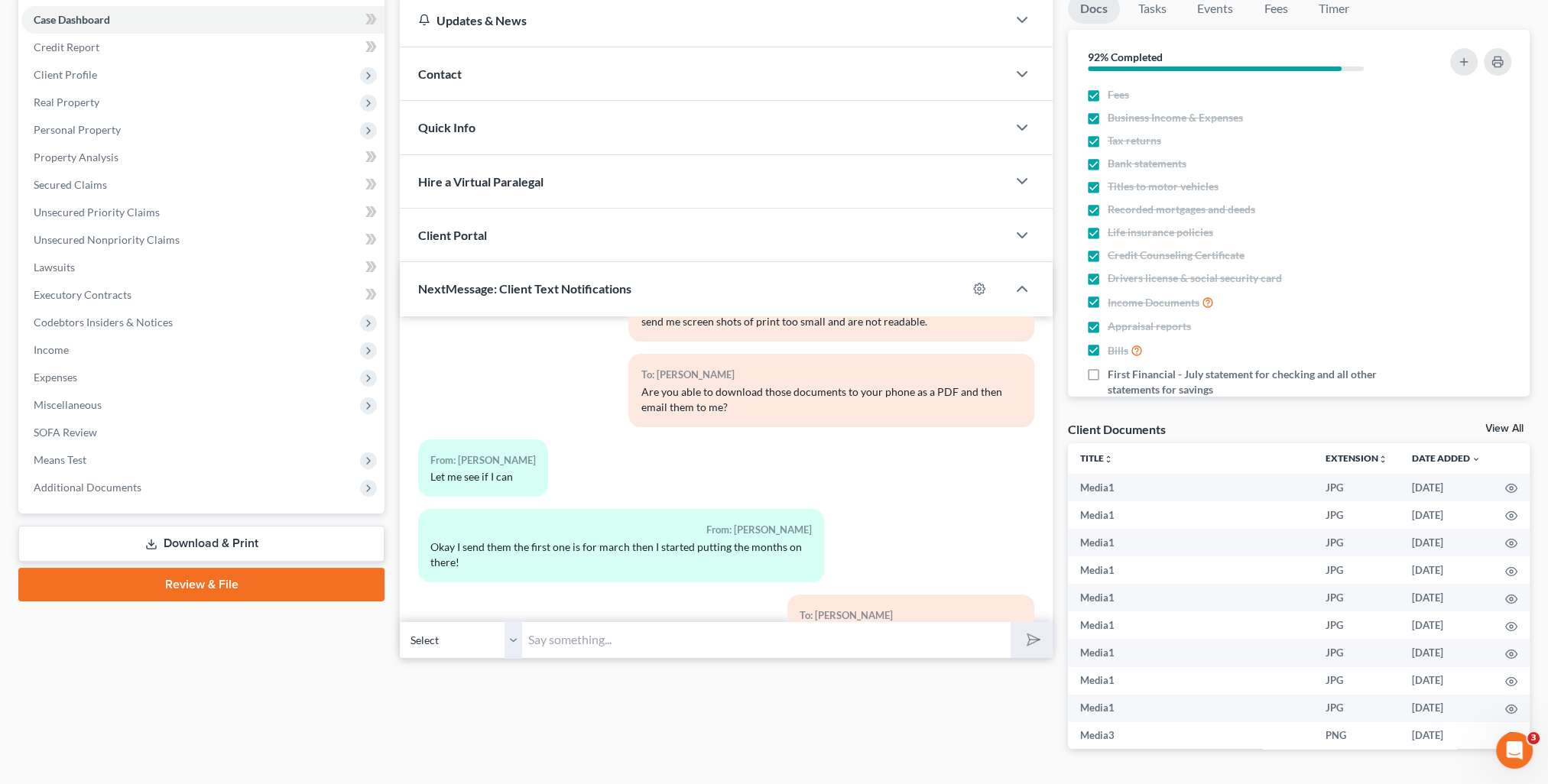
scroll to position [199, 0]
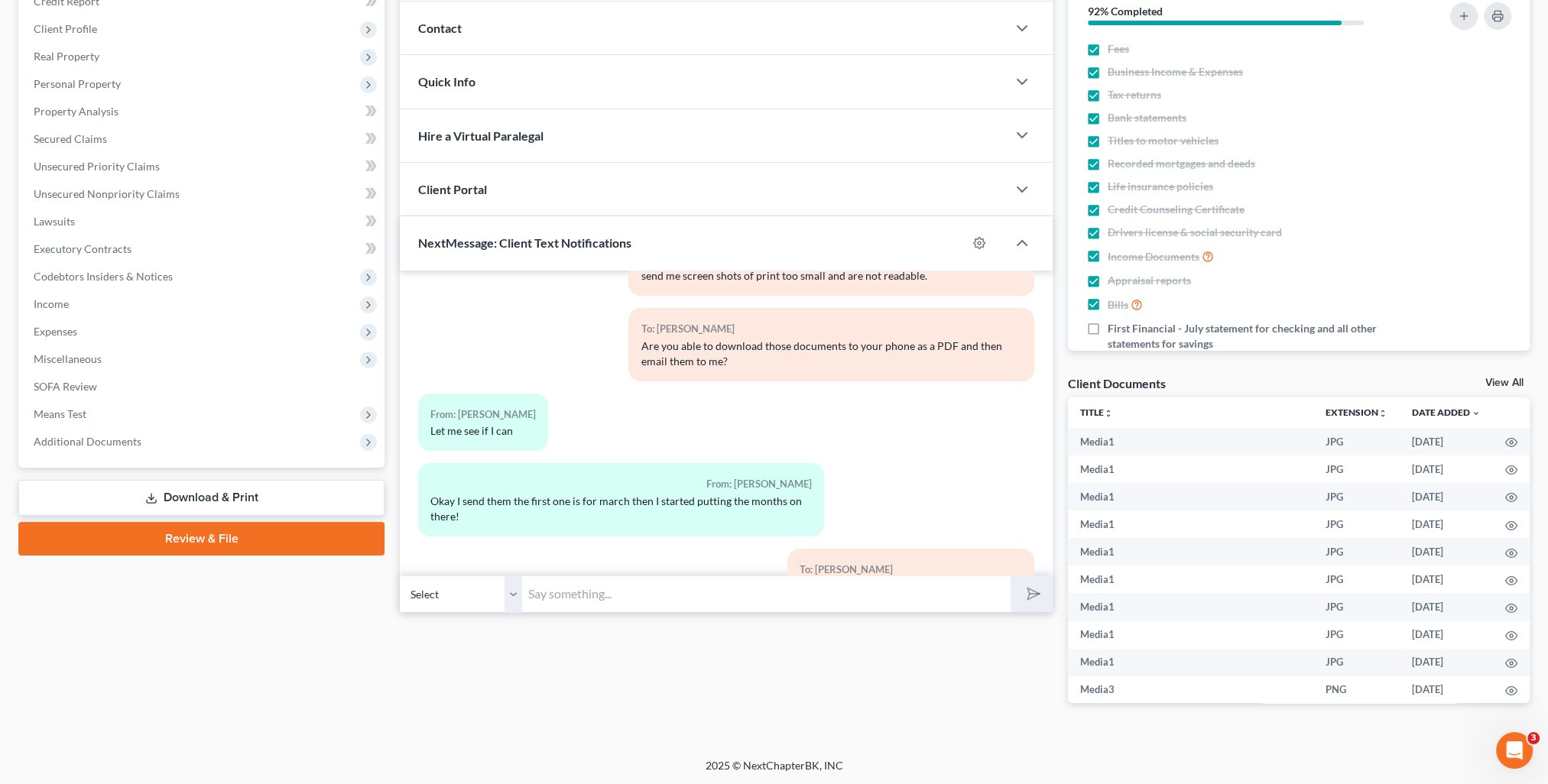
click at [569, 600] on input "text" at bounding box center [767, 594] width 488 height 37
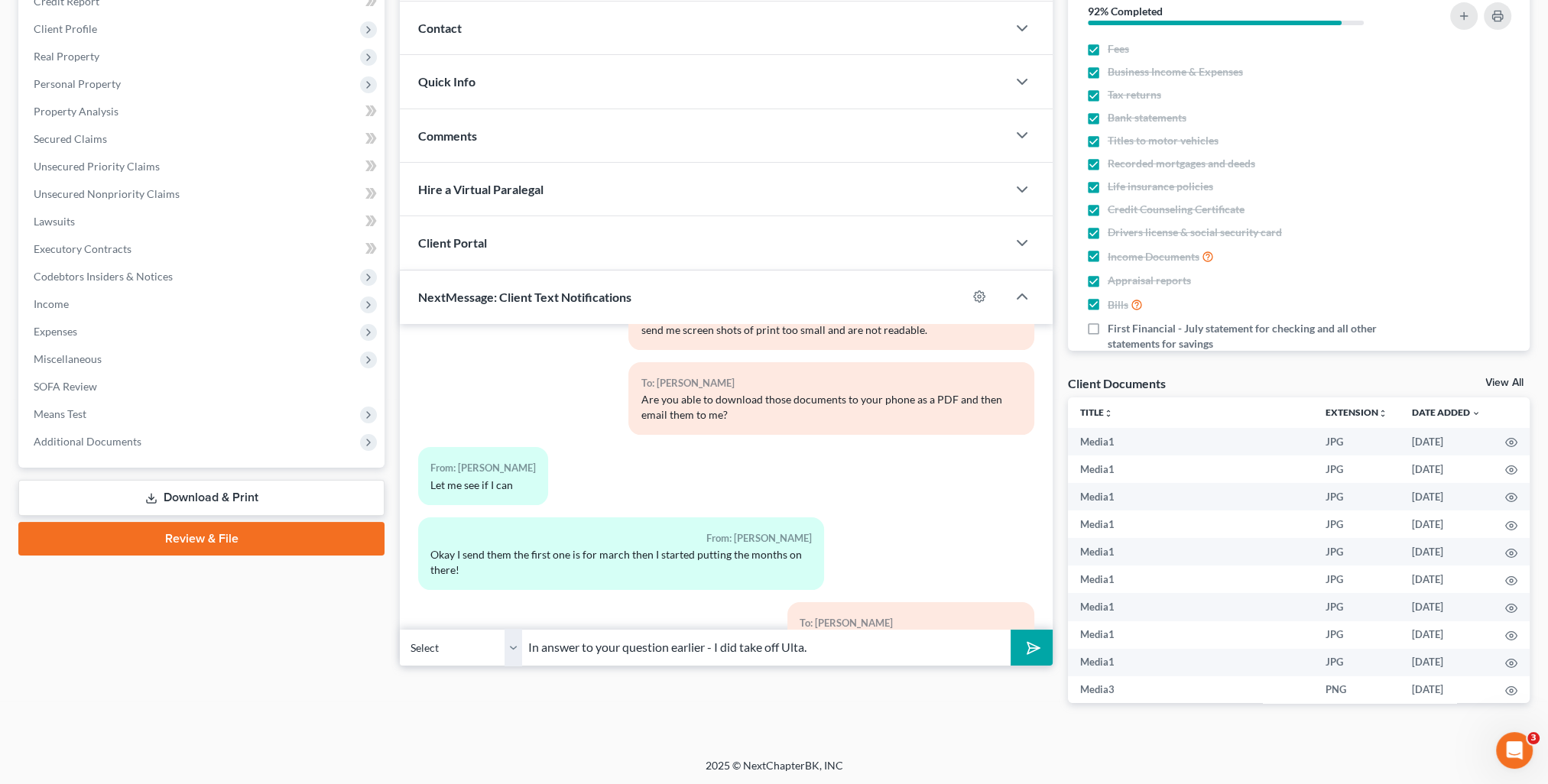
click at [1011, 630] on button "submit" at bounding box center [1031, 647] width 42 height 36
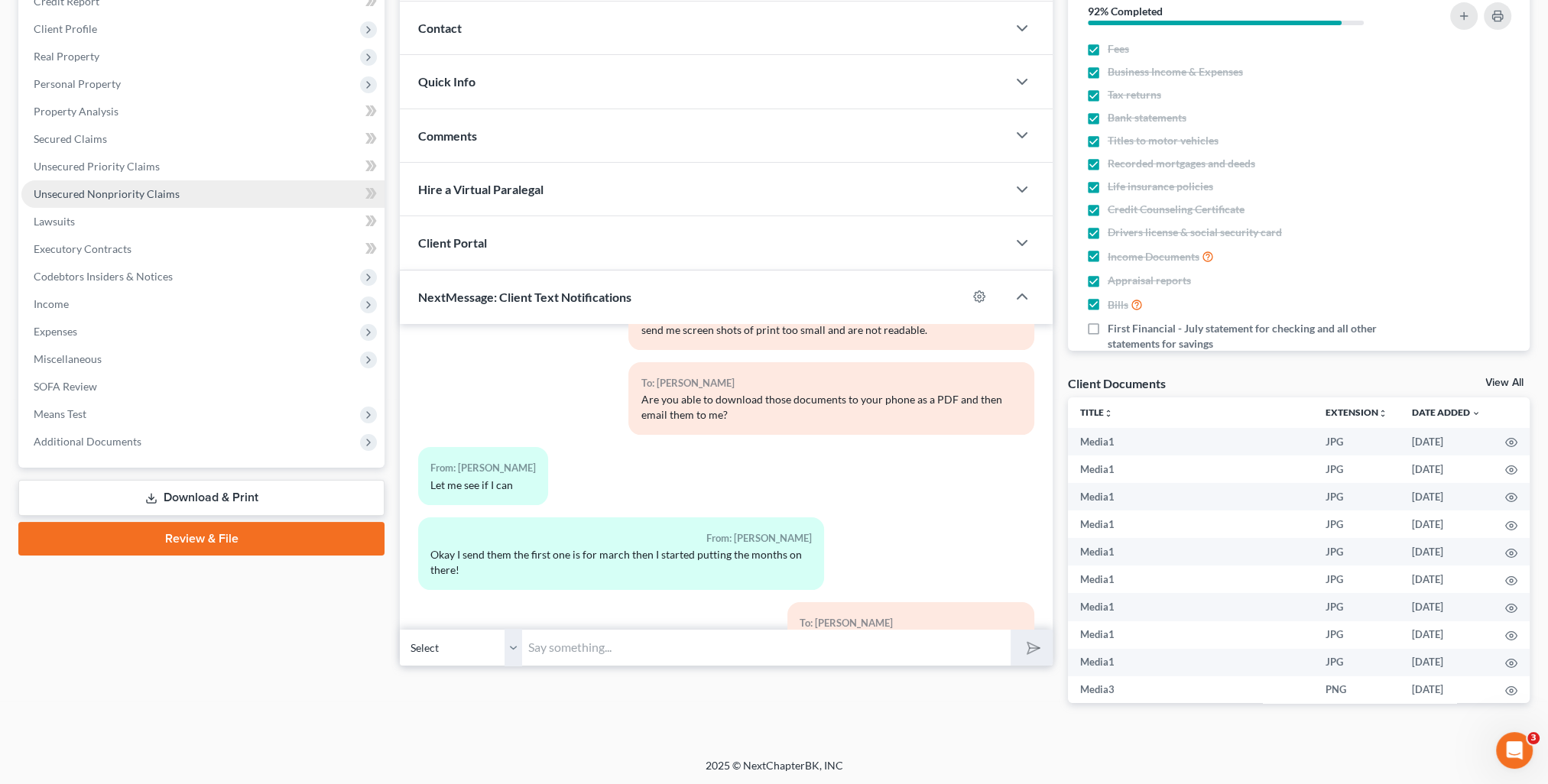
scroll to position [11075, 0]
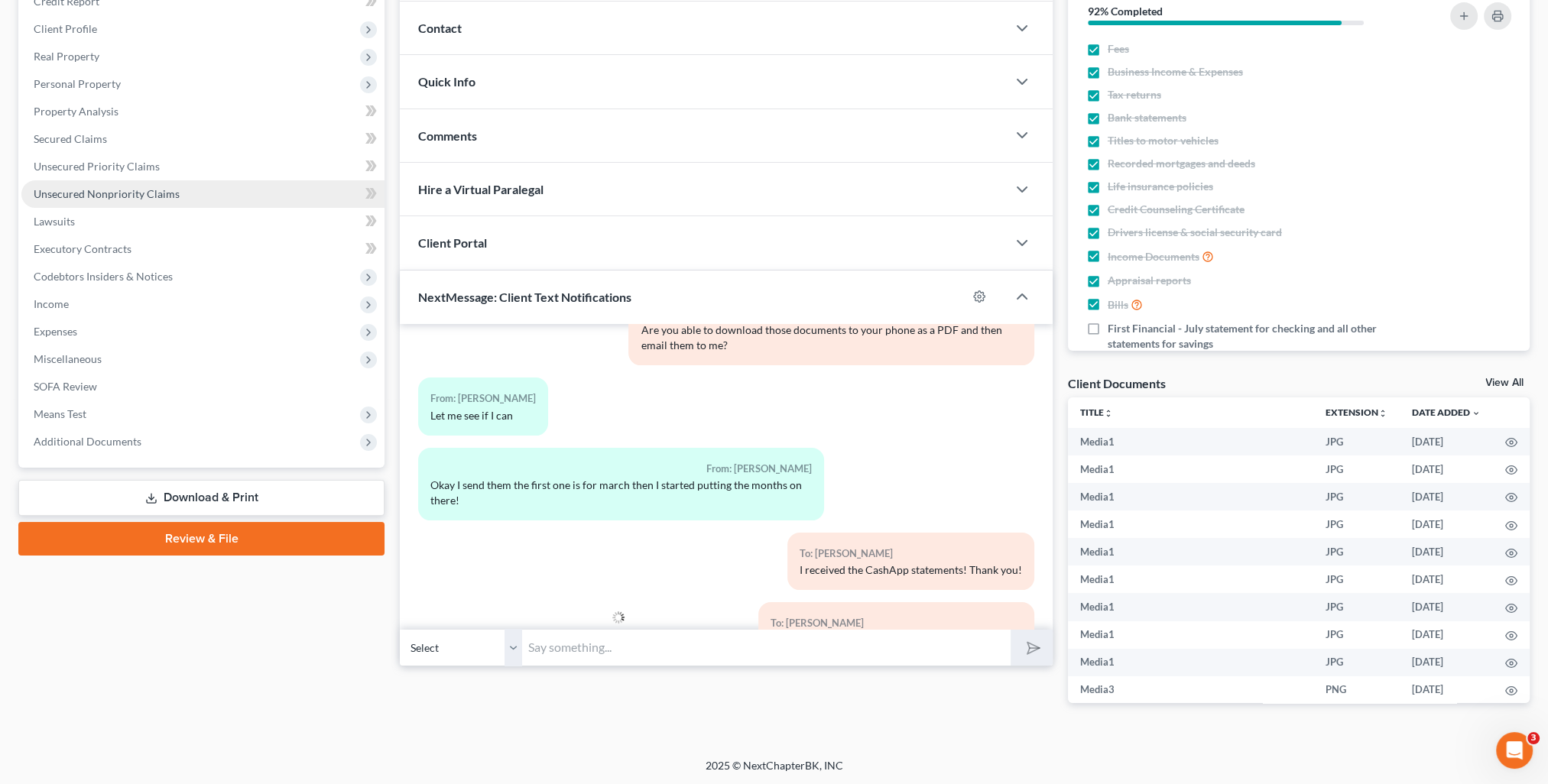
click at [183, 197] on link "Unsecured Nonpriority Claims" at bounding box center [203, 194] width 363 height 28
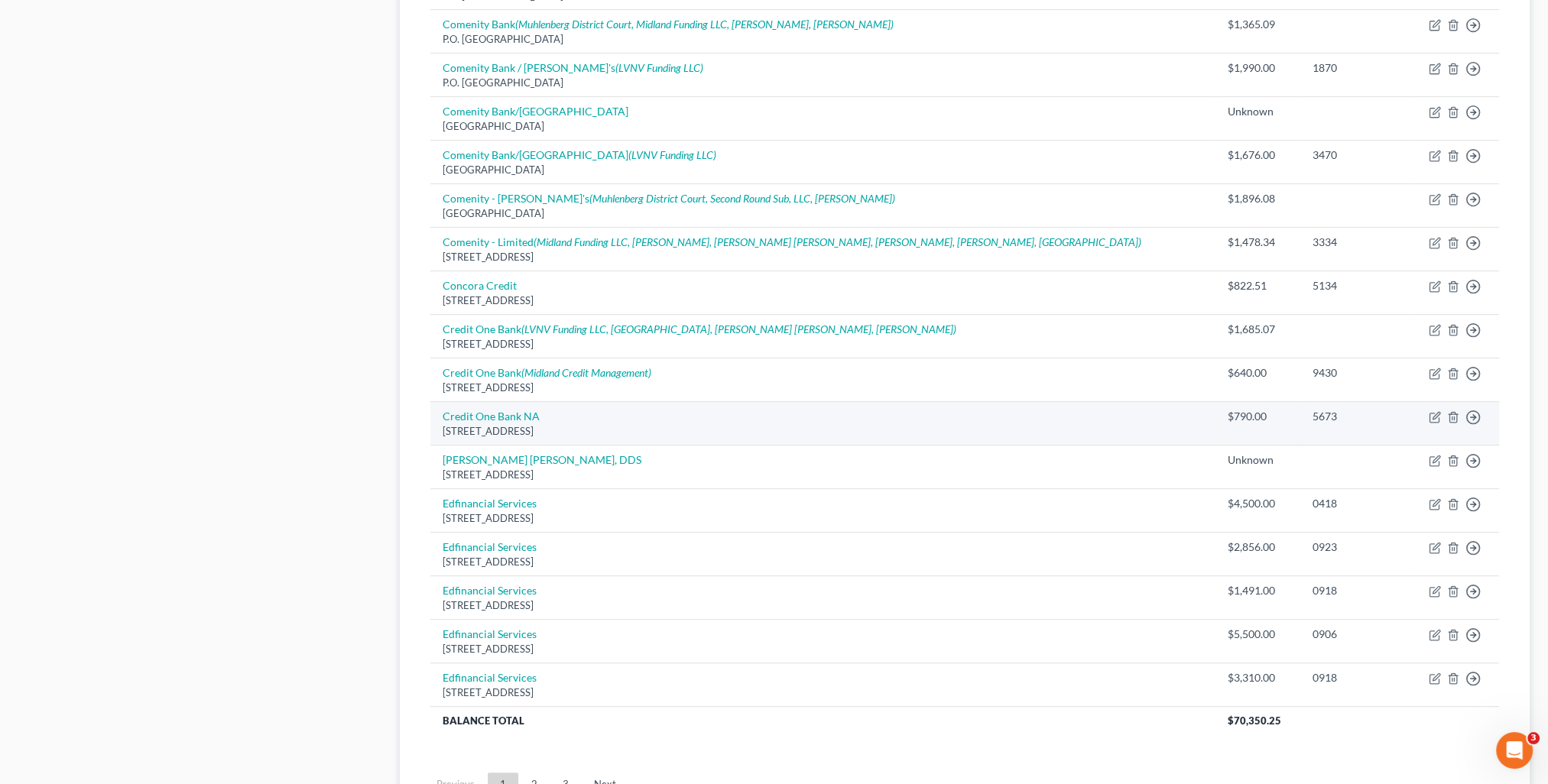
scroll to position [917, 0]
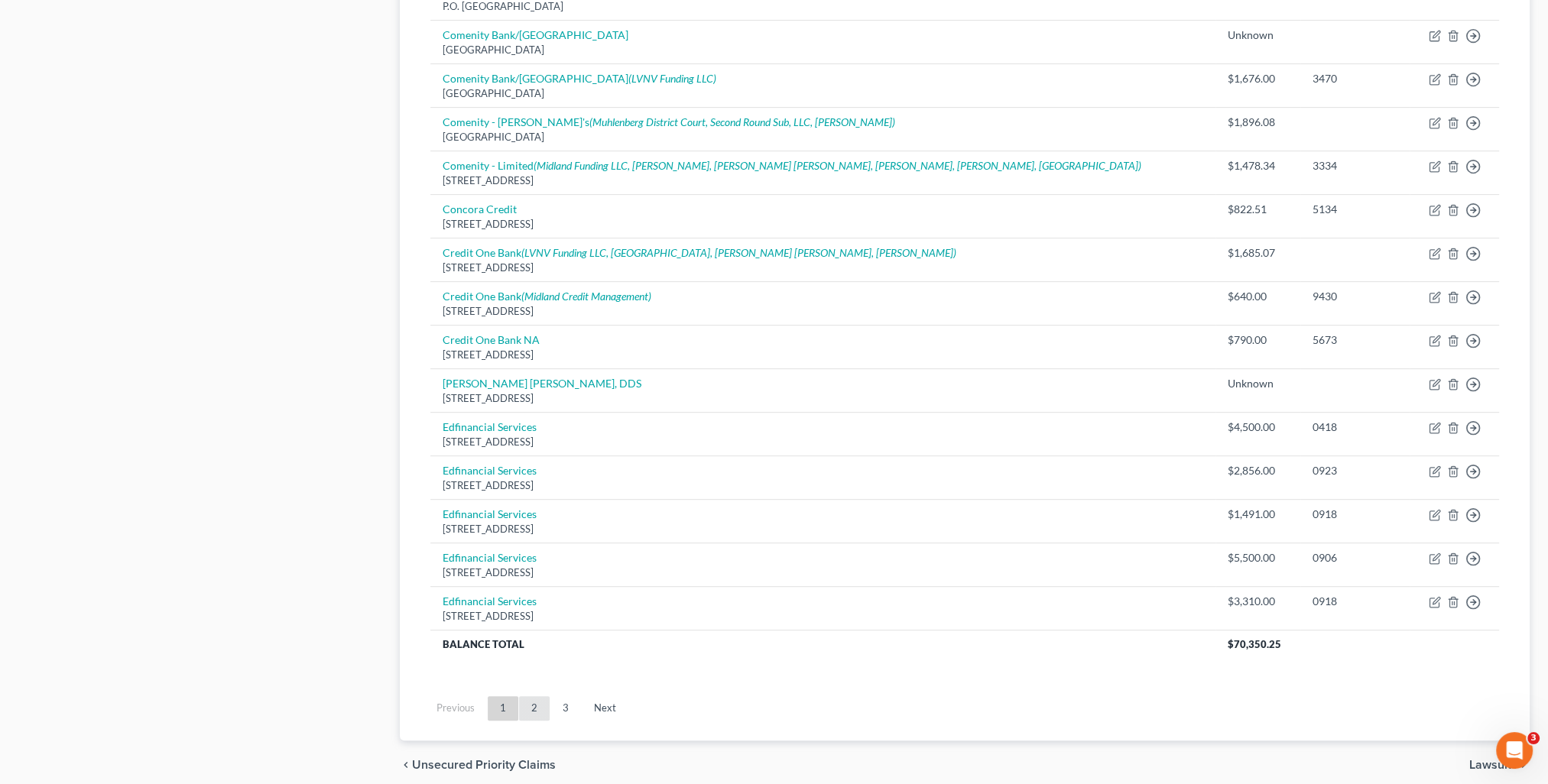
click at [543, 711] on link "2" at bounding box center [534, 708] width 31 height 25
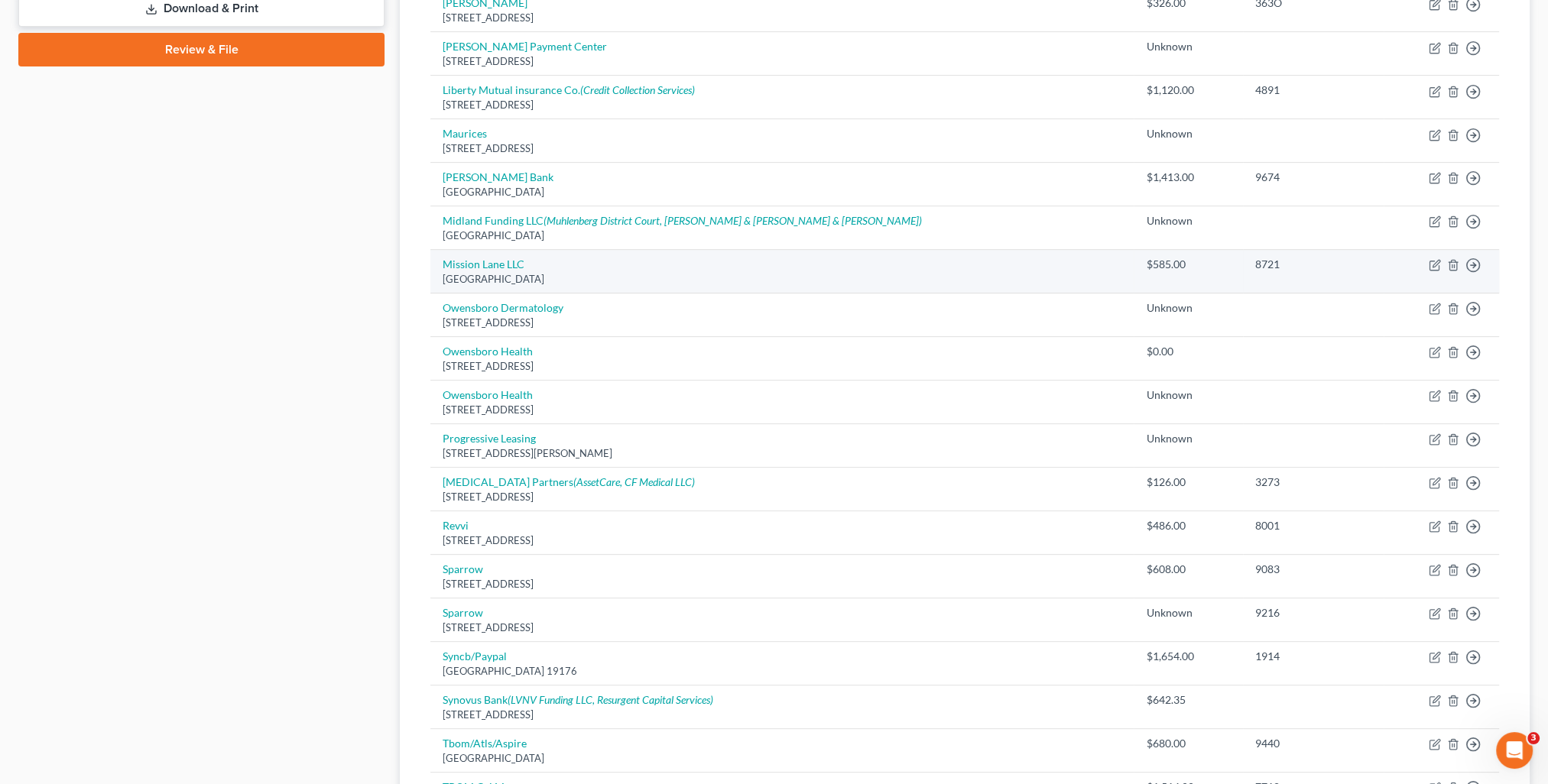
scroll to position [764, 0]
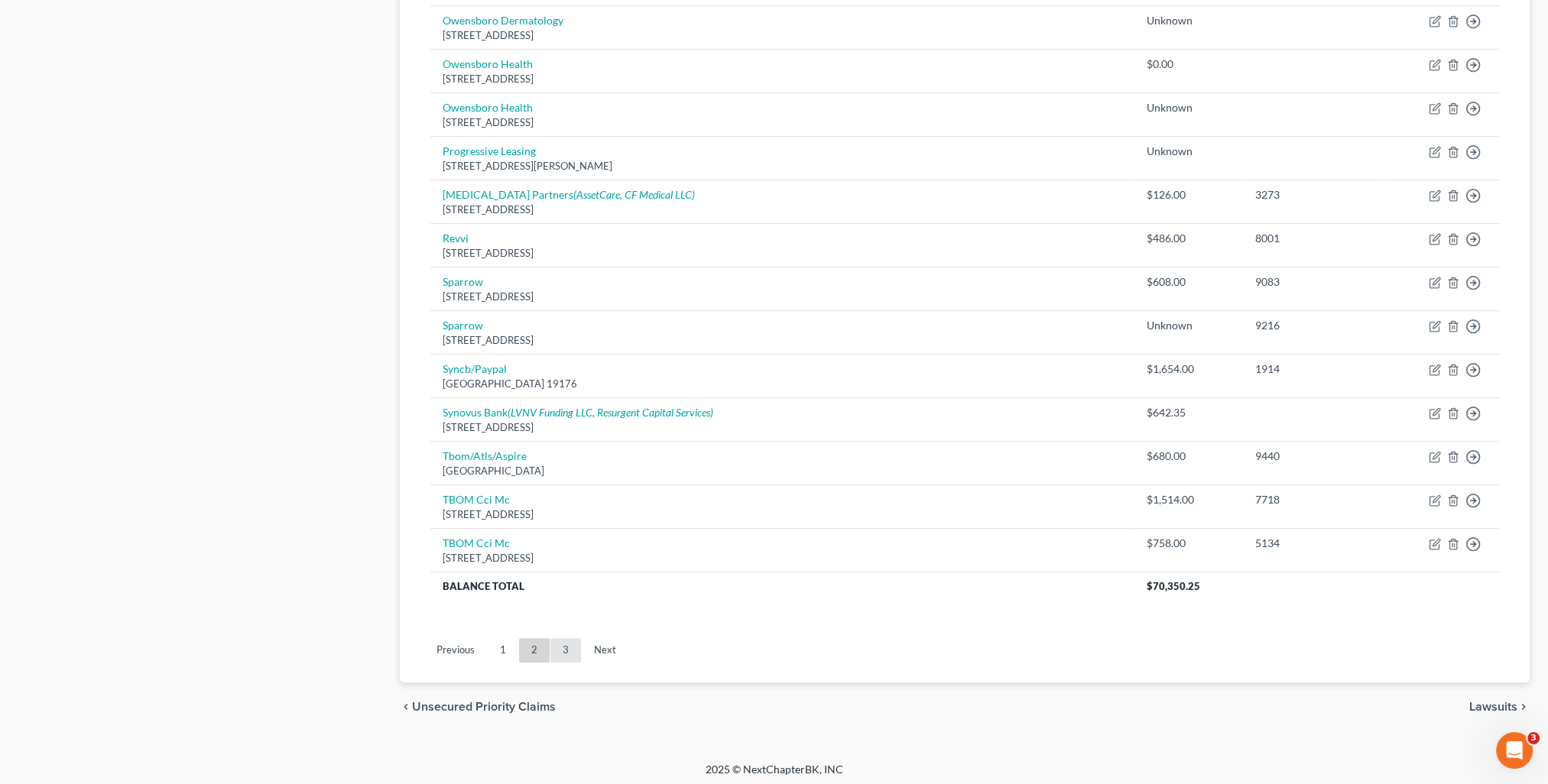
click at [560, 640] on link "3" at bounding box center [565, 650] width 31 height 25
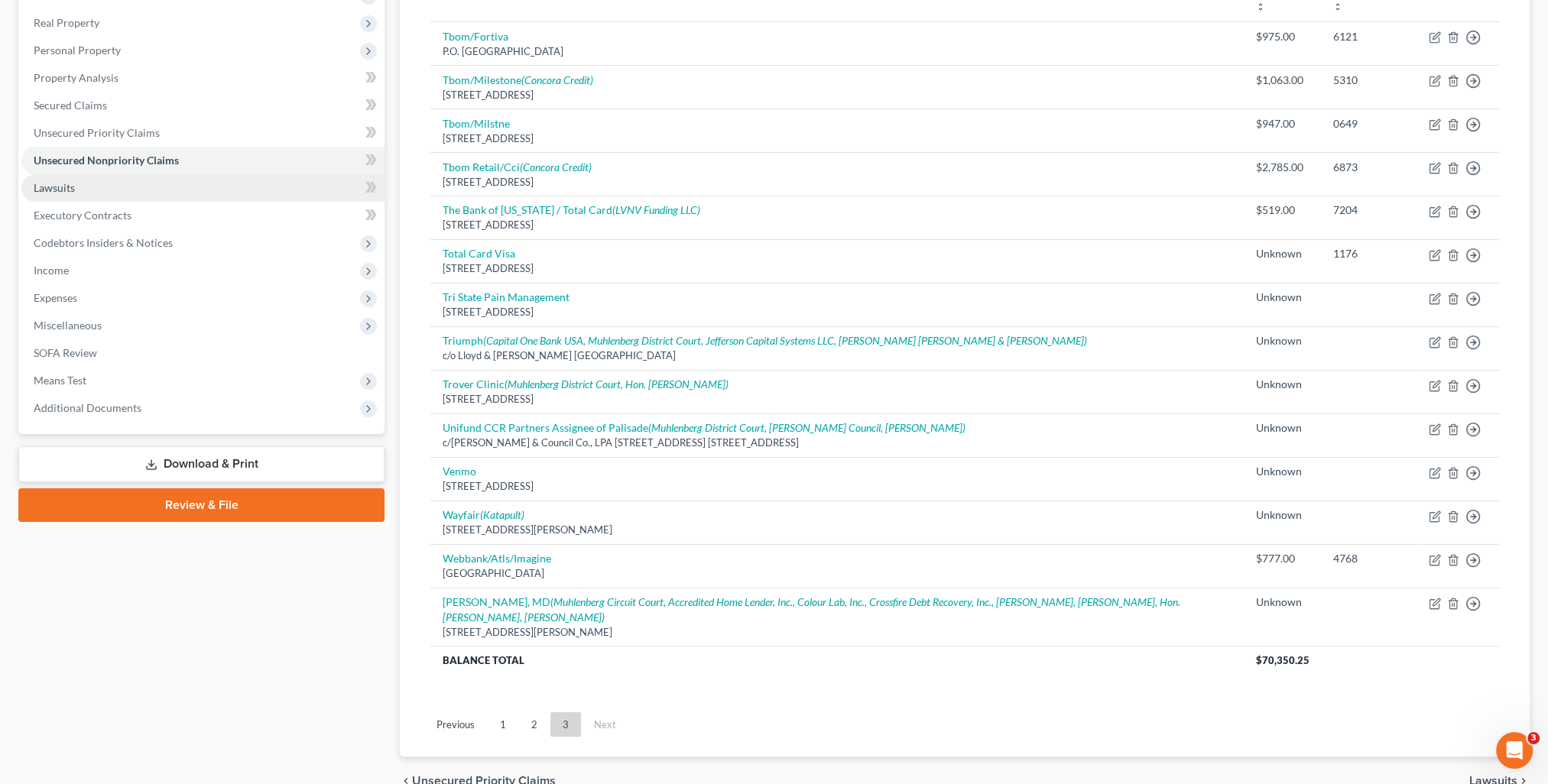
scroll to position [0, 0]
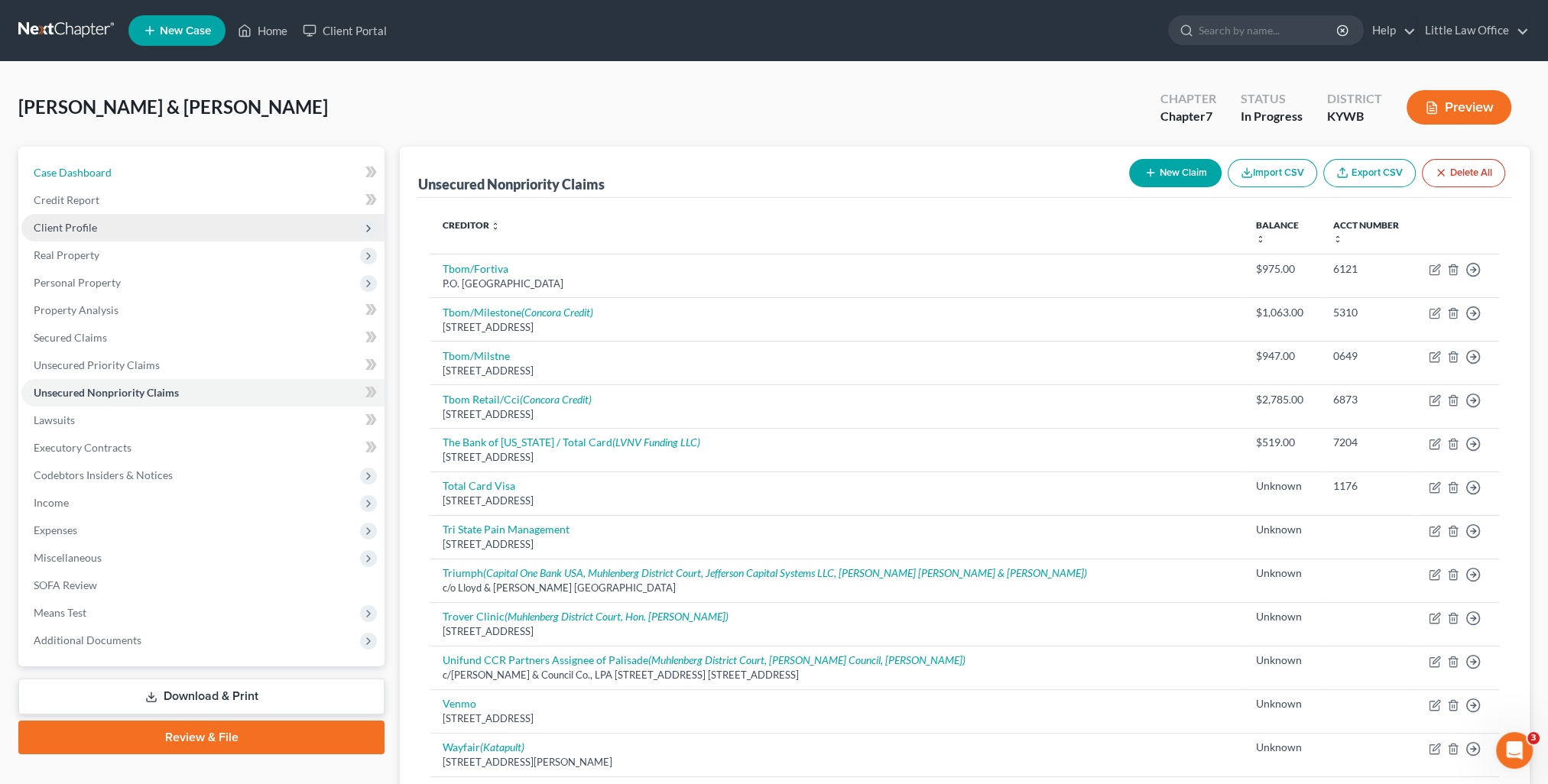
drag, startPoint x: 83, startPoint y: 173, endPoint x: 273, endPoint y: 238, distance: 200.8
click at [83, 173] on span "Case Dashboard" at bounding box center [72, 172] width 78 height 13
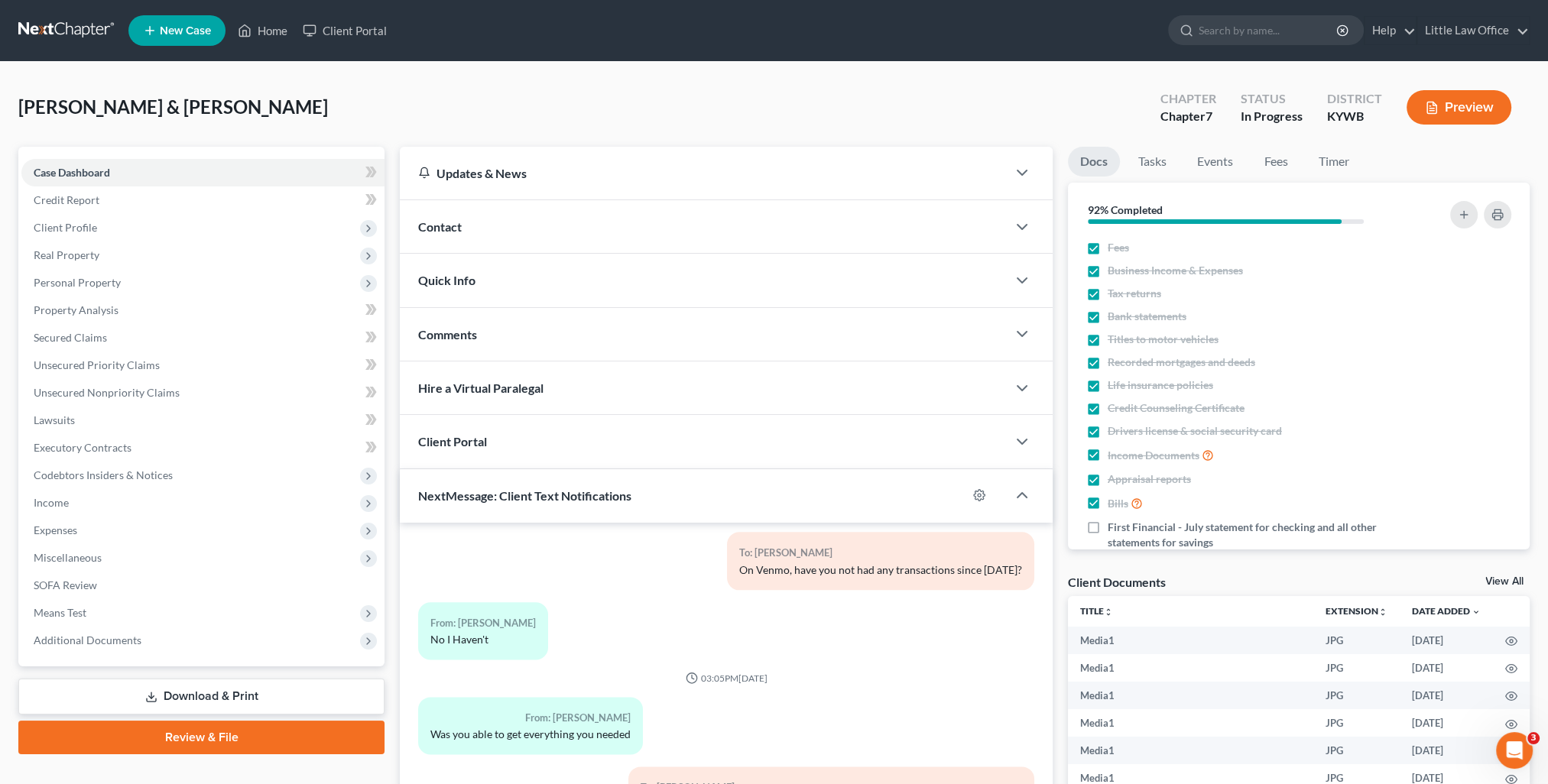
scroll to position [10458, 0]
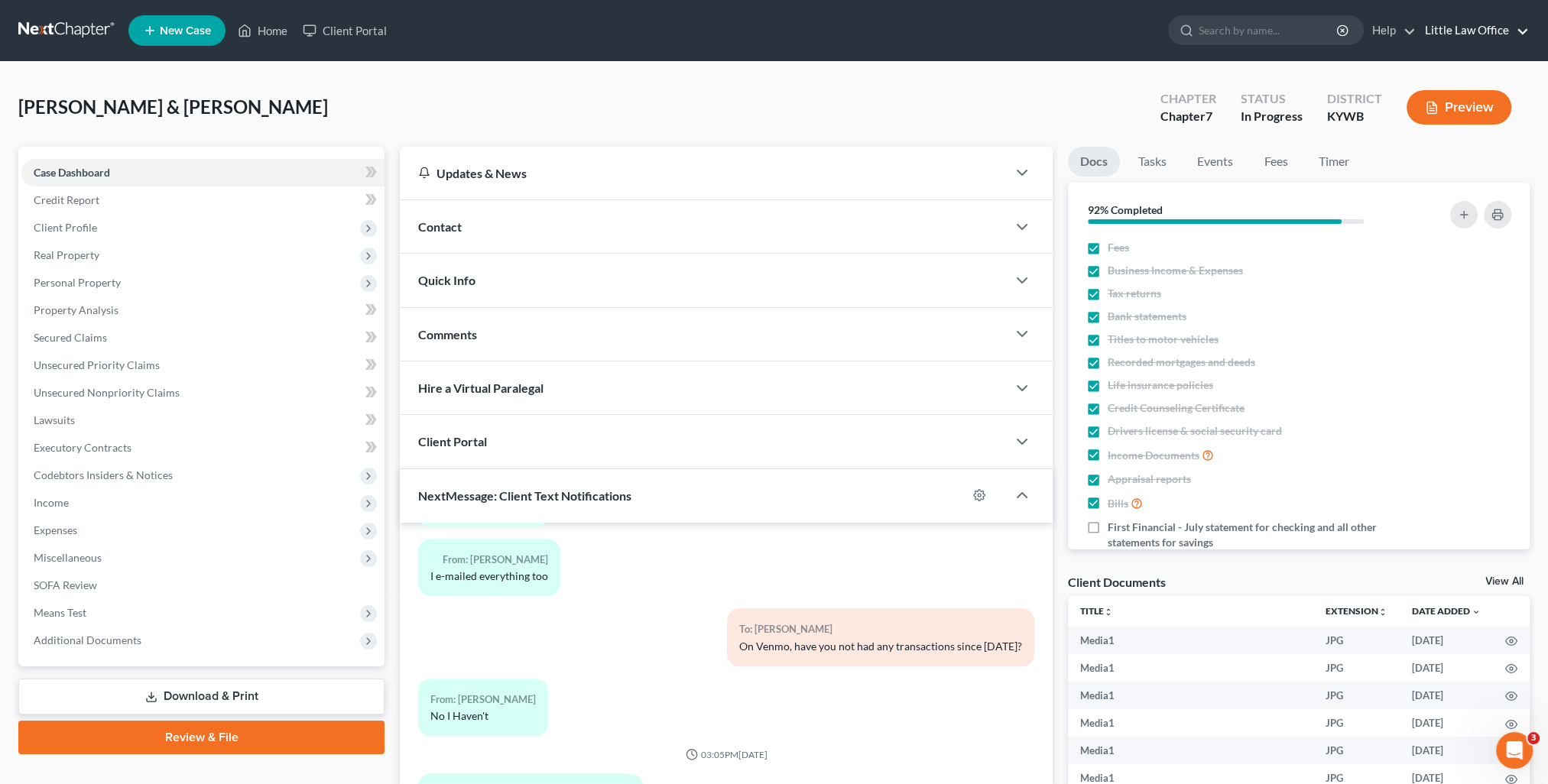
click at [1468, 26] on link "Little Law Office" at bounding box center [1472, 30] width 111 height 28
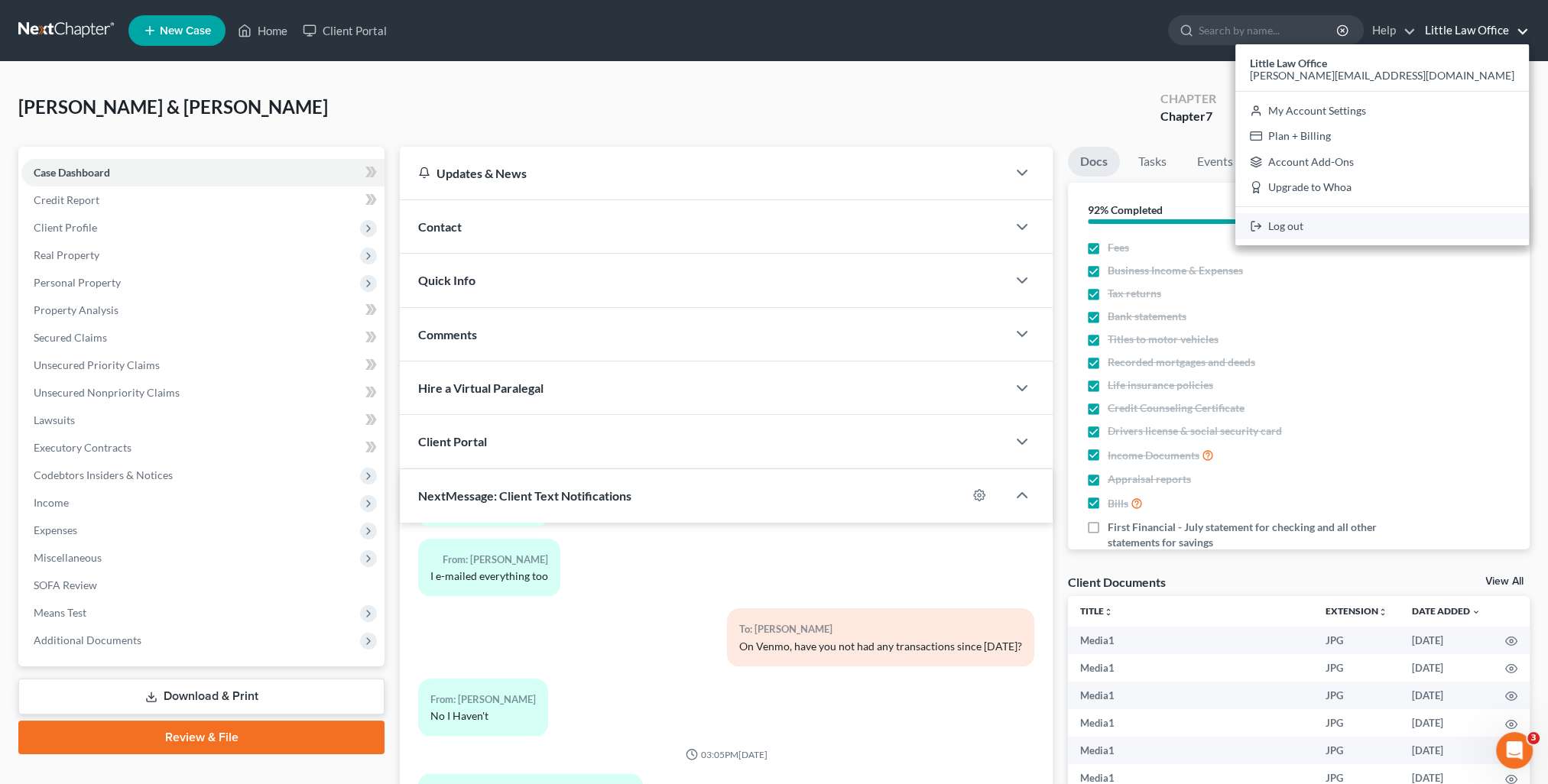
click at [1425, 227] on link "Log out" at bounding box center [1382, 226] width 293 height 26
